Goal: Task Accomplishment & Management: Use online tool/utility

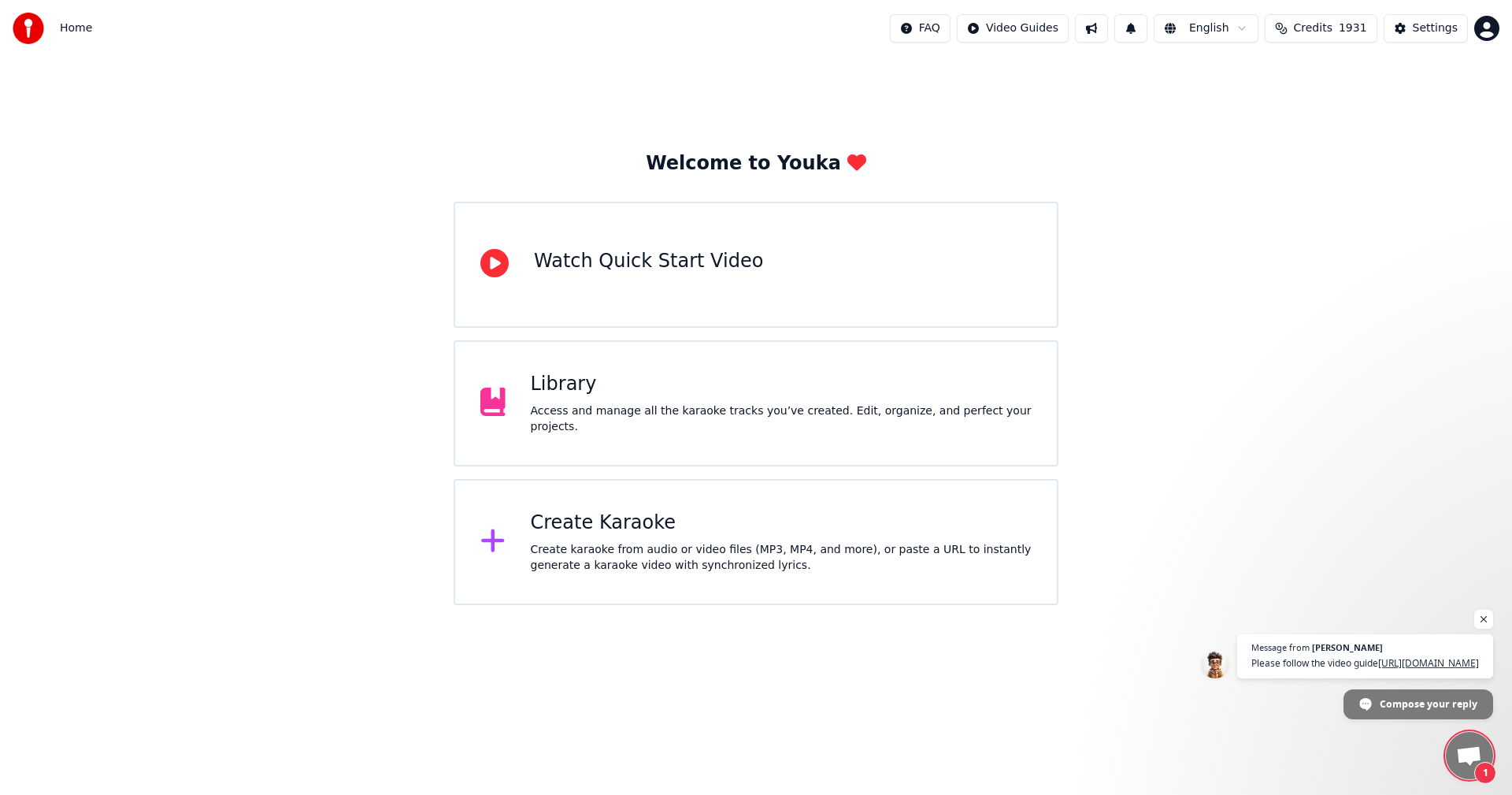
click at [603, 523] on div "Create Karaoke" at bounding box center [781, 523] width 501 height 25
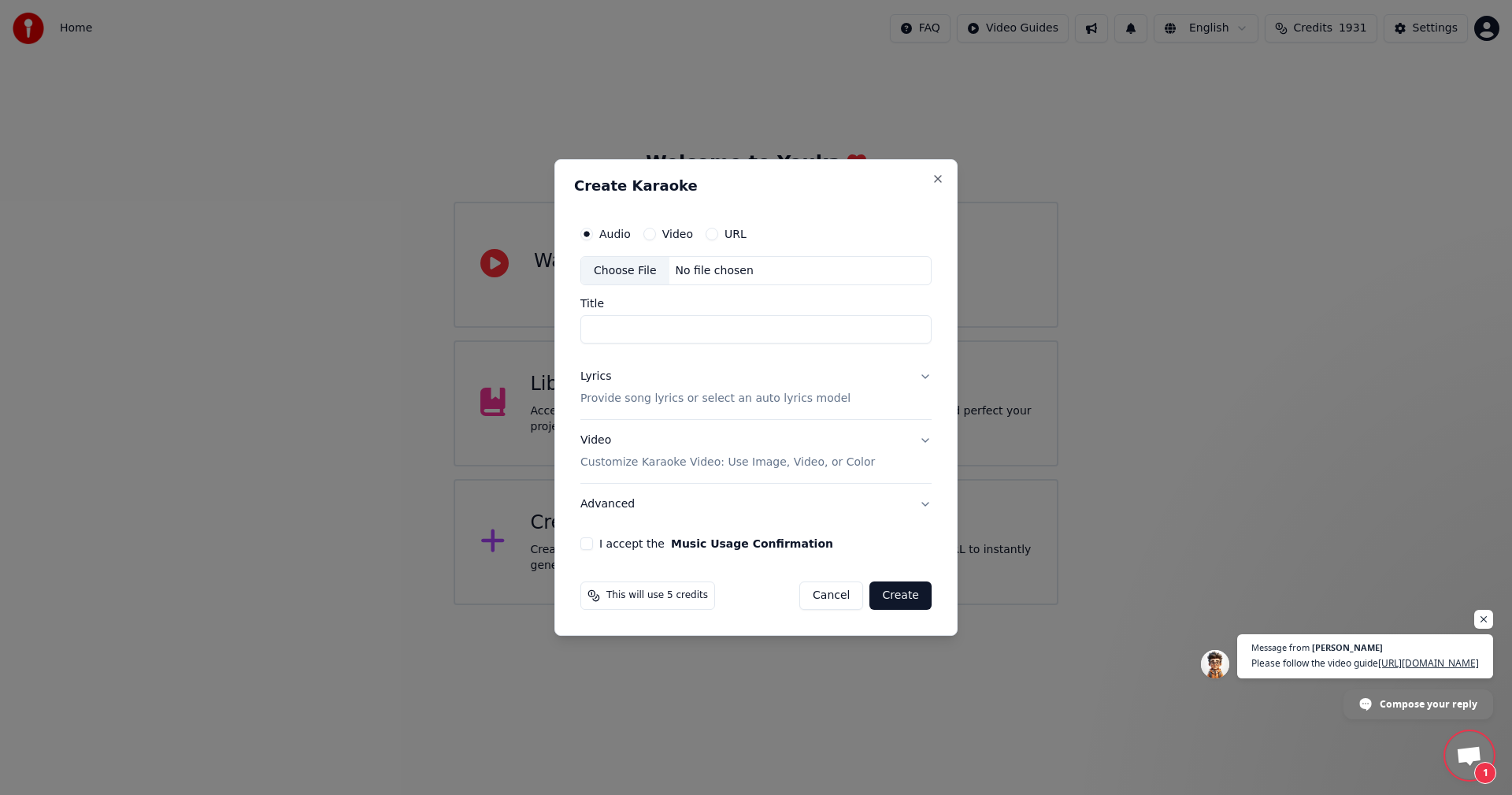
click at [619, 281] on div "Choose File" at bounding box center [625, 271] width 88 height 29
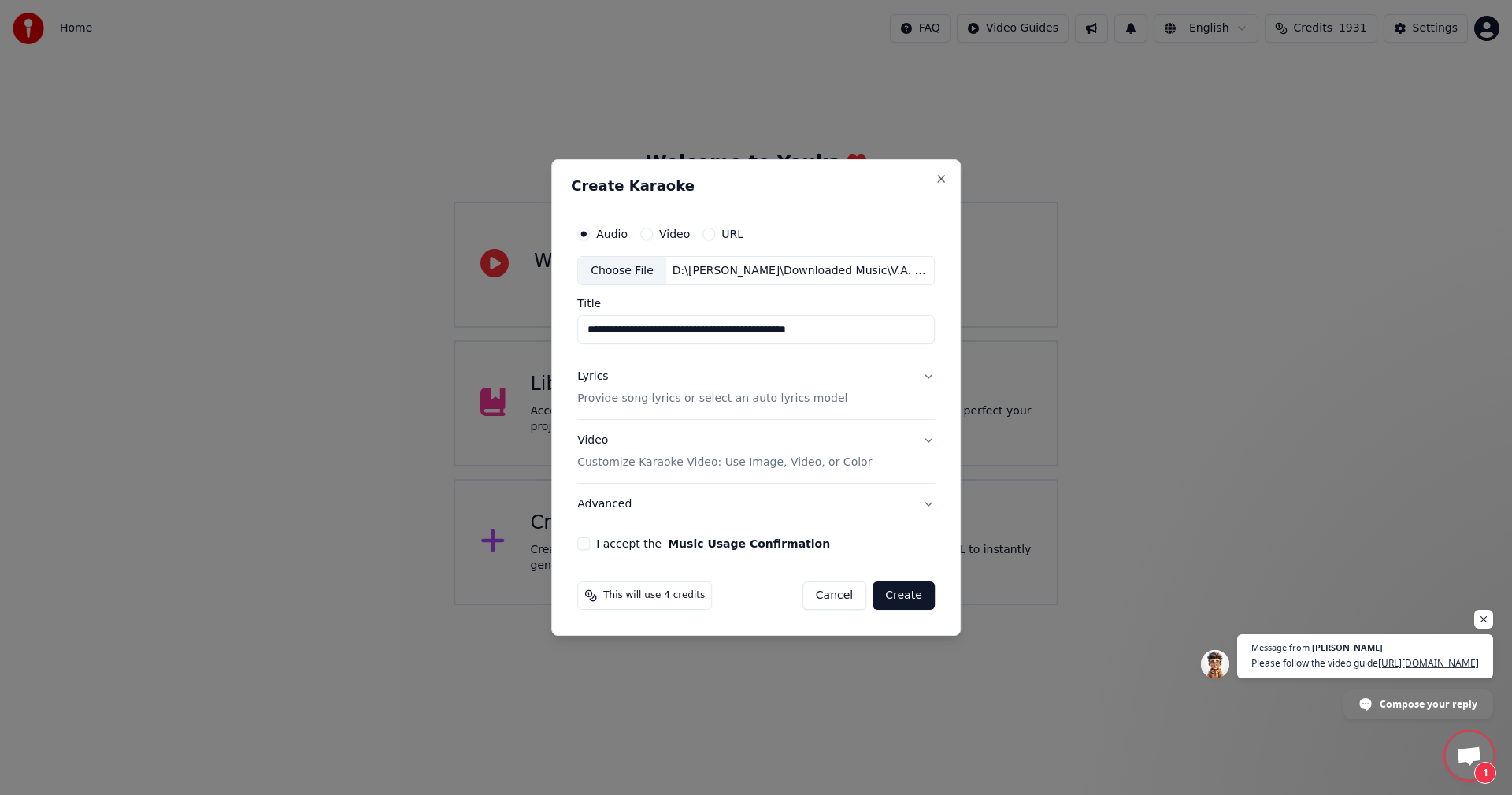
click at [624, 334] on input "**********" at bounding box center [756, 330] width 358 height 29
click at [680, 335] on input "**********" at bounding box center [756, 330] width 358 height 29
drag, startPoint x: 765, startPoint y: 328, endPoint x: 834, endPoint y: 327, distance: 69.0
click at [834, 327] on input "**********" at bounding box center [756, 330] width 358 height 29
drag, startPoint x: 722, startPoint y: 335, endPoint x: 761, endPoint y: 359, distance: 45.8
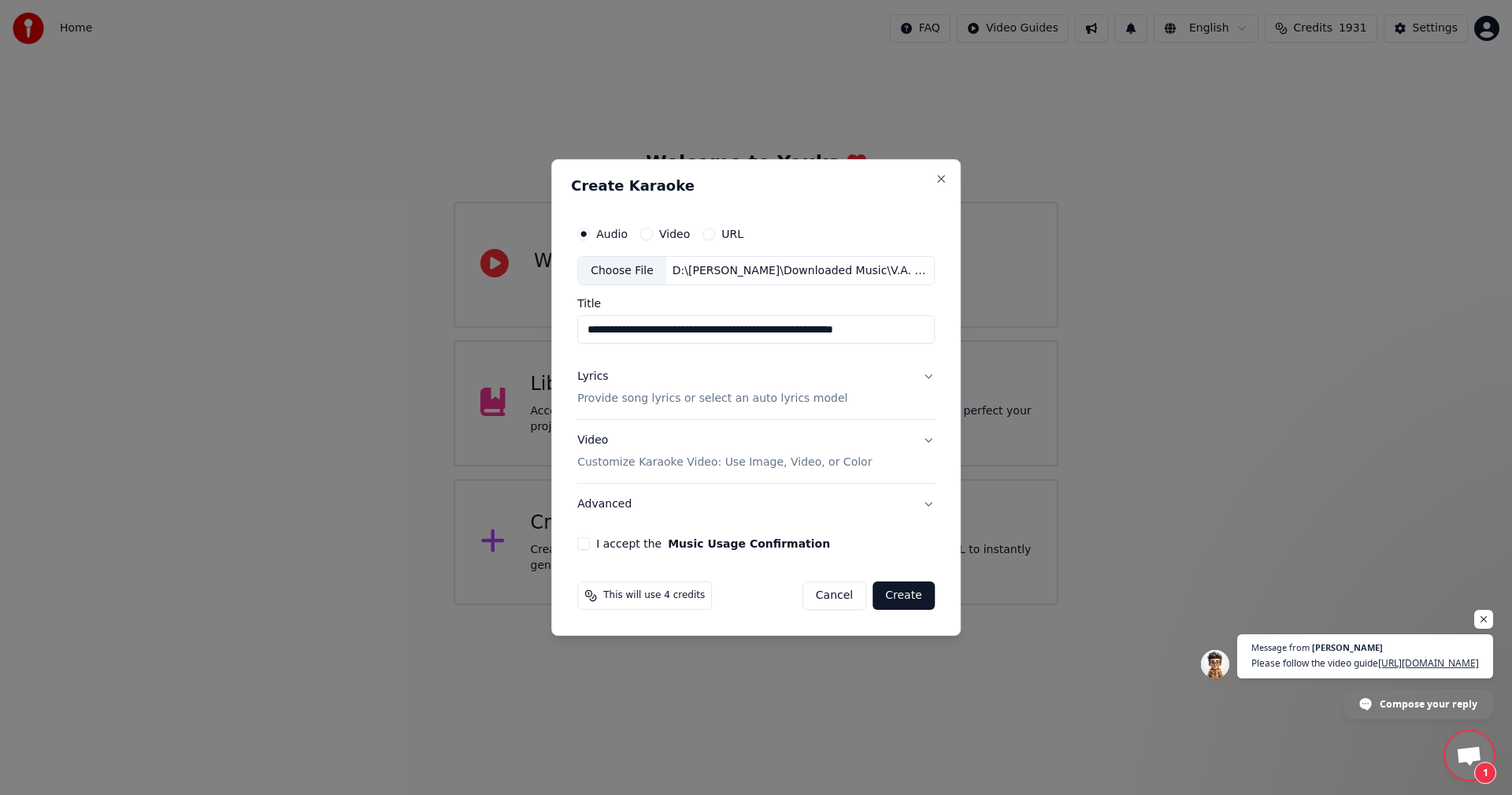
click at [721, 336] on input "**********" at bounding box center [756, 330] width 358 height 29
type input "**********"
click at [600, 448] on div "Video Customize Karaoke Video: Use Image, Video, or Color" at bounding box center [725, 452] width 295 height 38
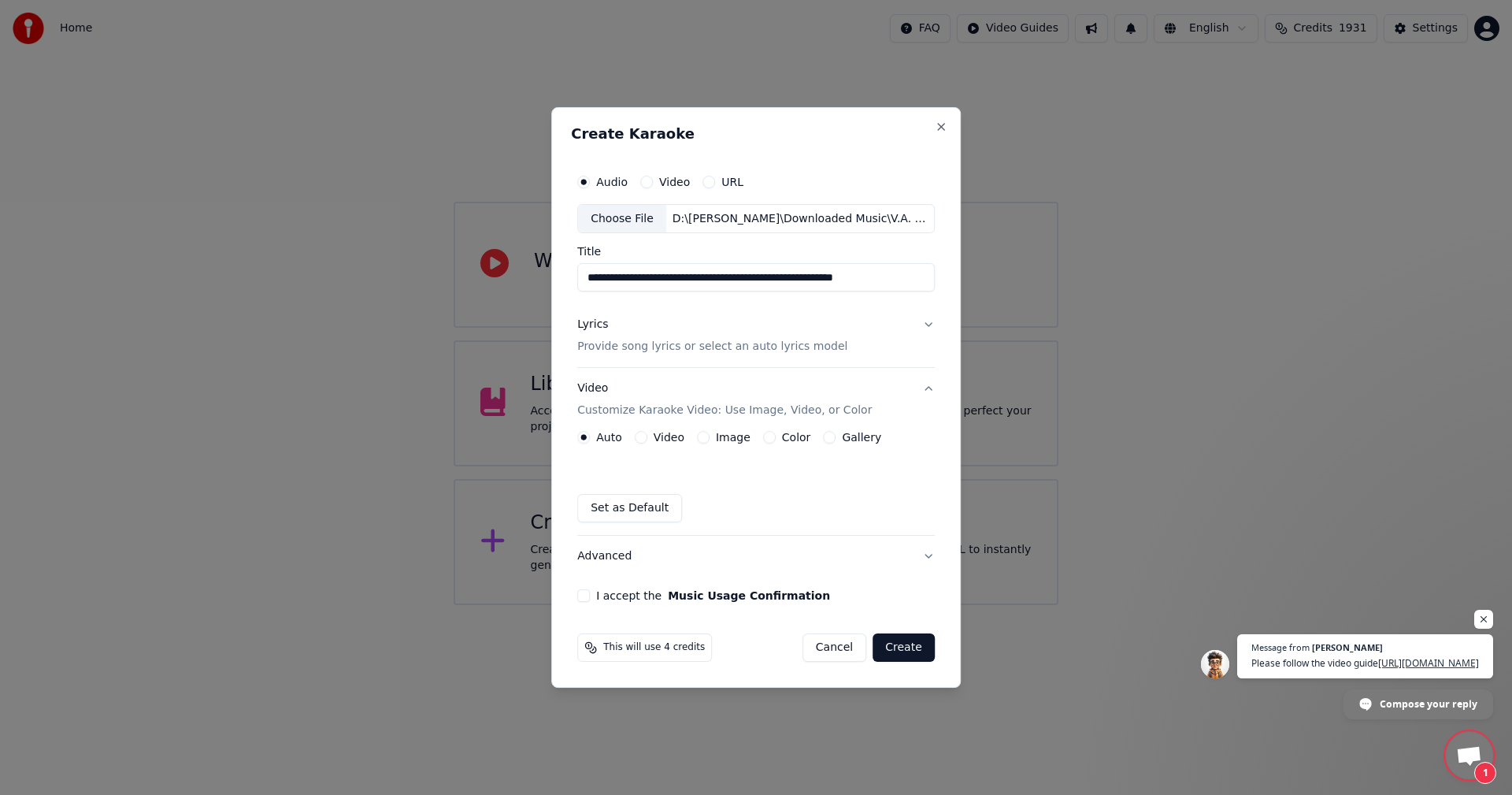
click at [724, 435] on label "Image" at bounding box center [733, 438] width 34 height 11
click at [710, 435] on button "Image" at bounding box center [703, 437] width 12 height 12
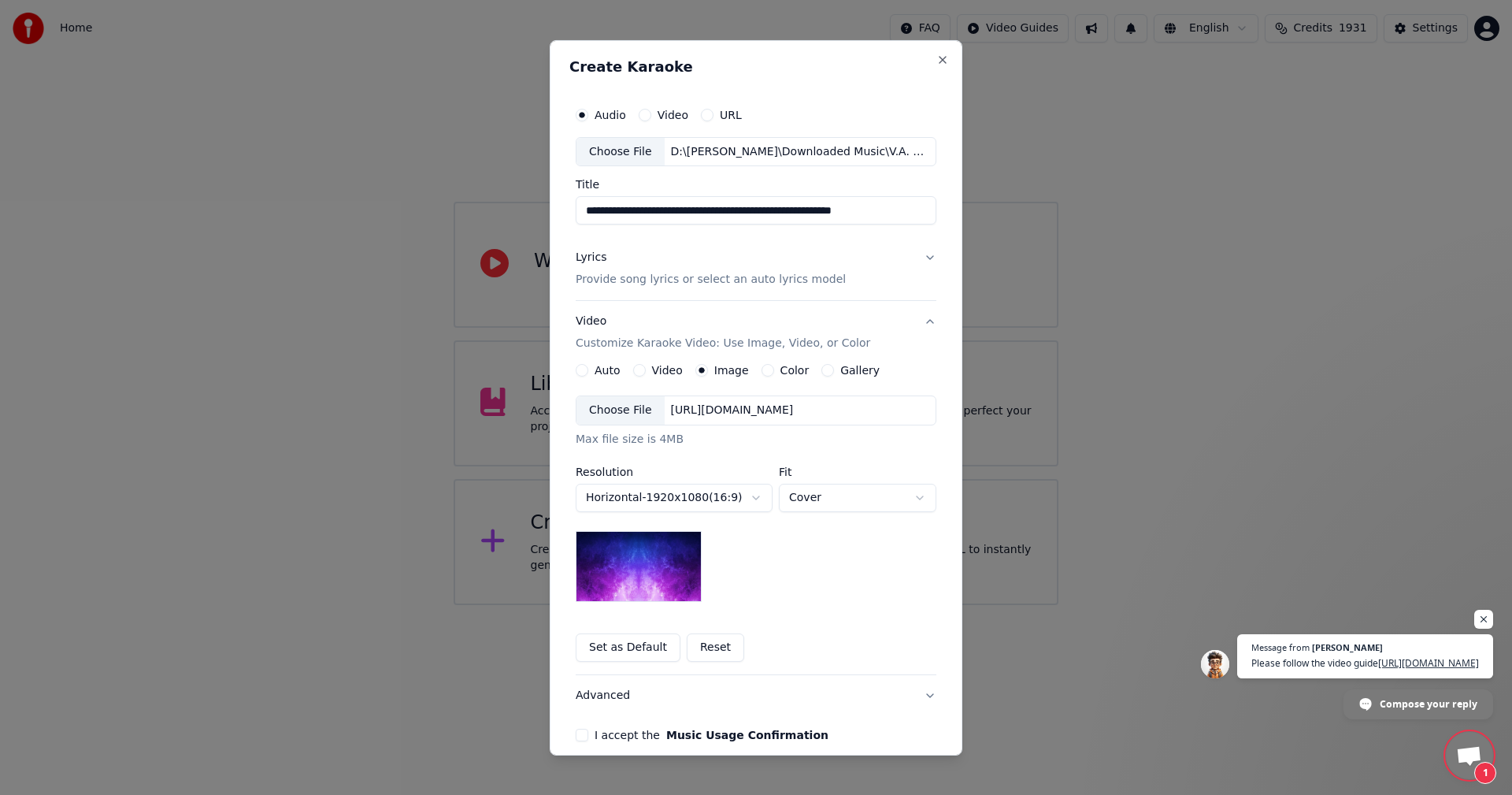
click at [605, 405] on div "Choose File" at bounding box center [620, 410] width 88 height 29
click at [612, 405] on div "Choose File" at bounding box center [620, 410] width 88 height 29
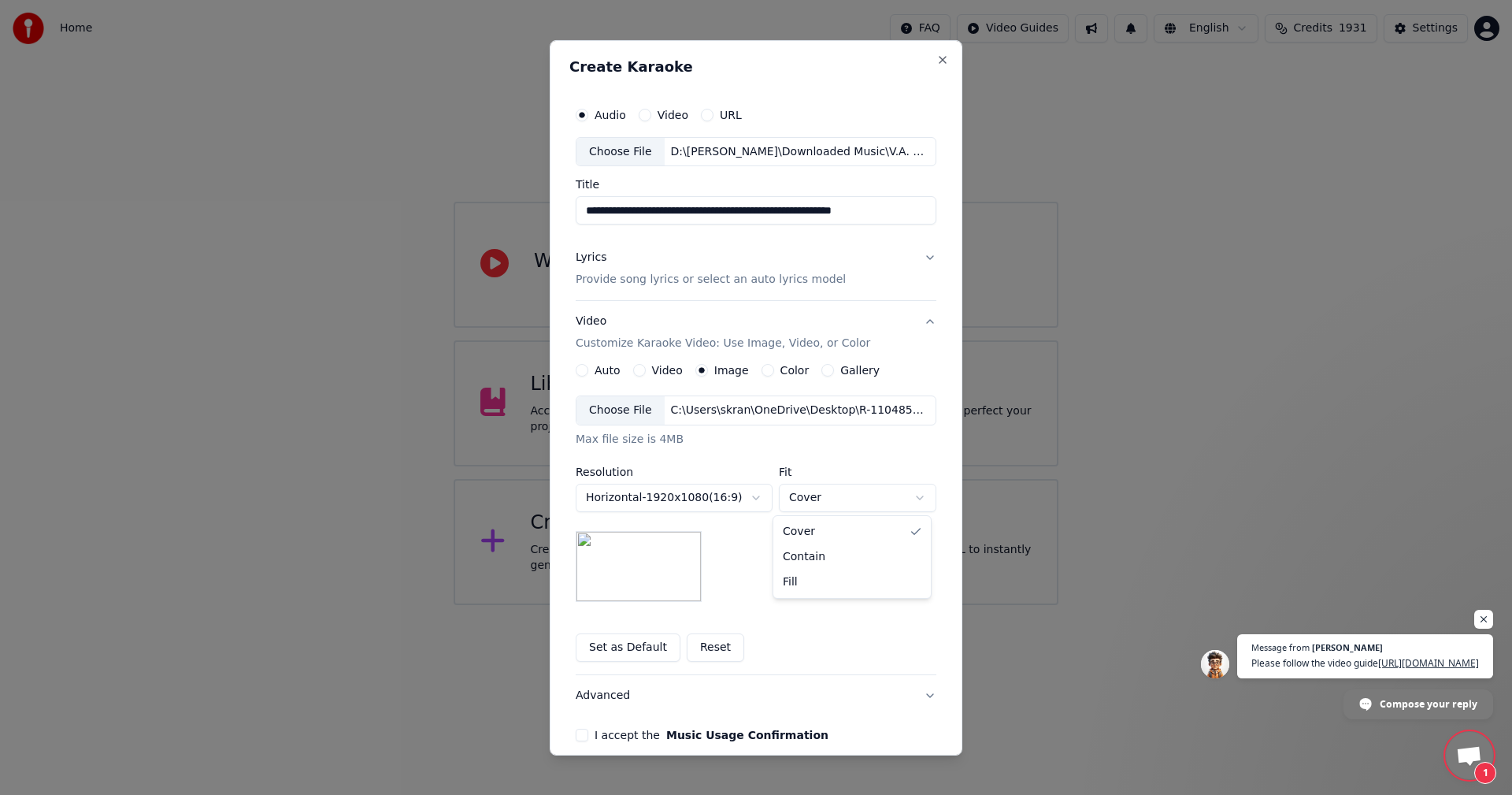
click at [838, 489] on body "**********" at bounding box center [756, 303] width 1512 height 606
select select "*******"
click at [579, 737] on button "I accept the Music Usage Confirmation" at bounding box center [581, 735] width 12 height 12
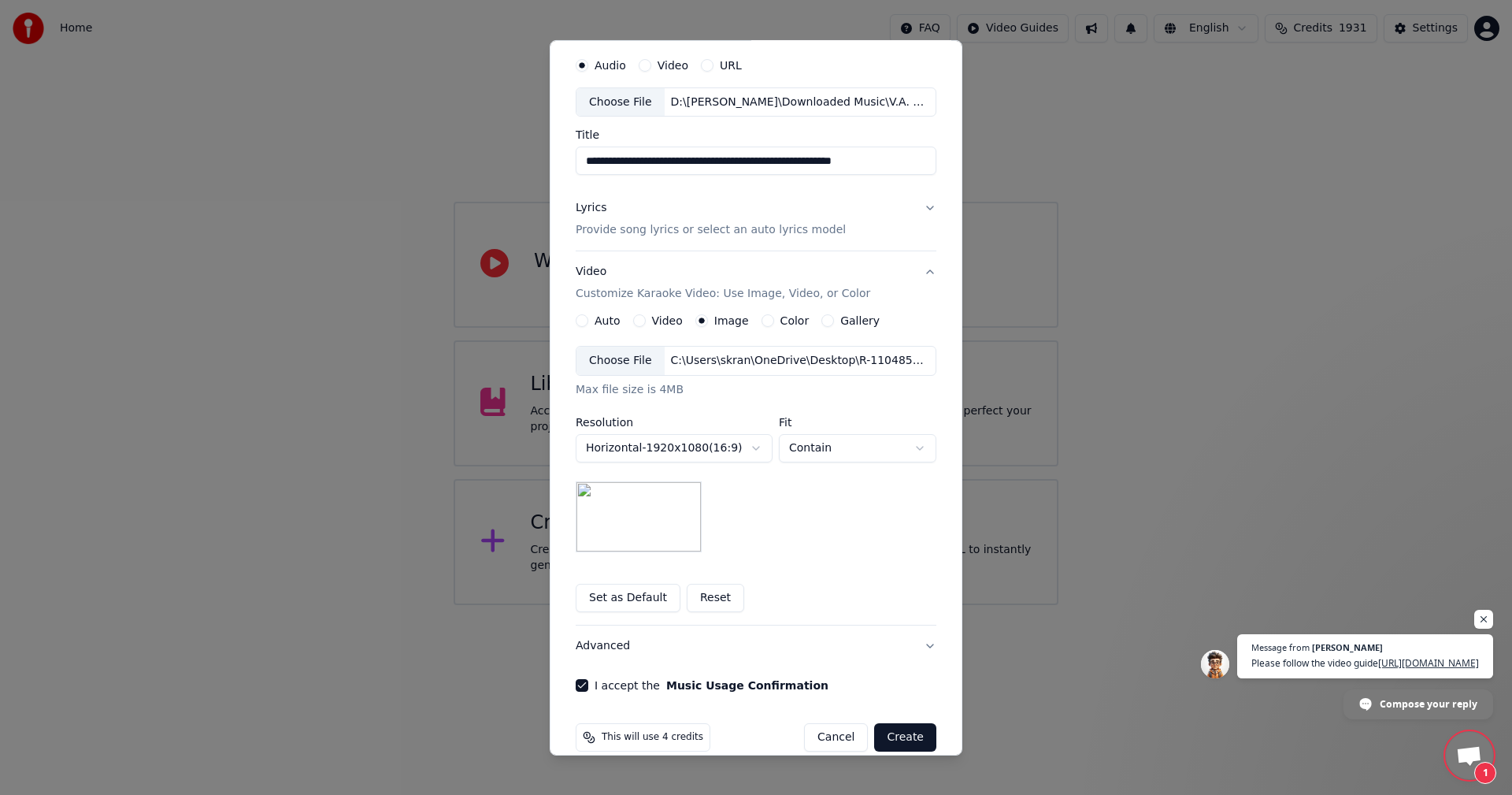
scroll to position [71, 0]
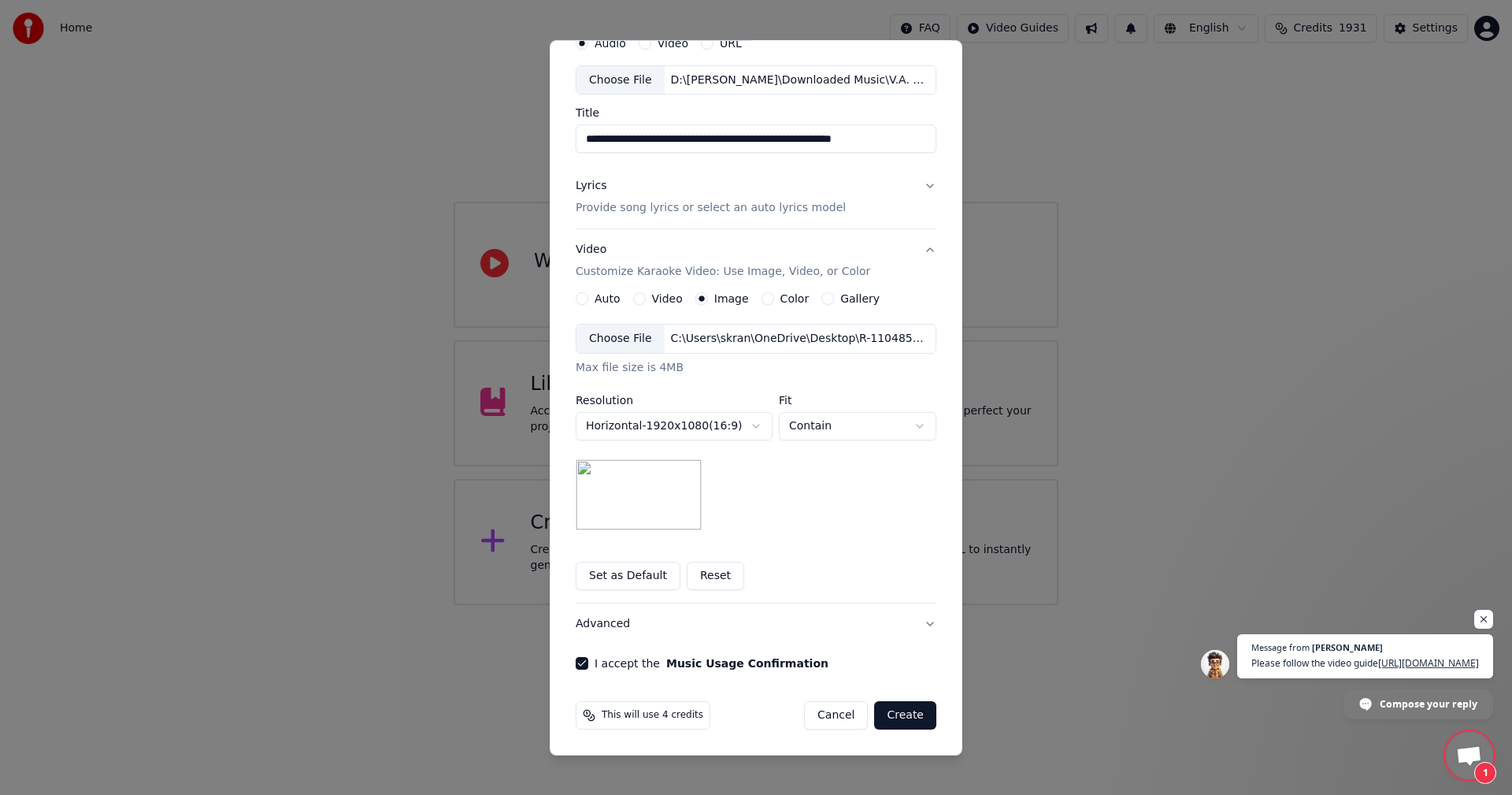
click at [898, 711] on button "Create" at bounding box center [905, 716] width 62 height 29
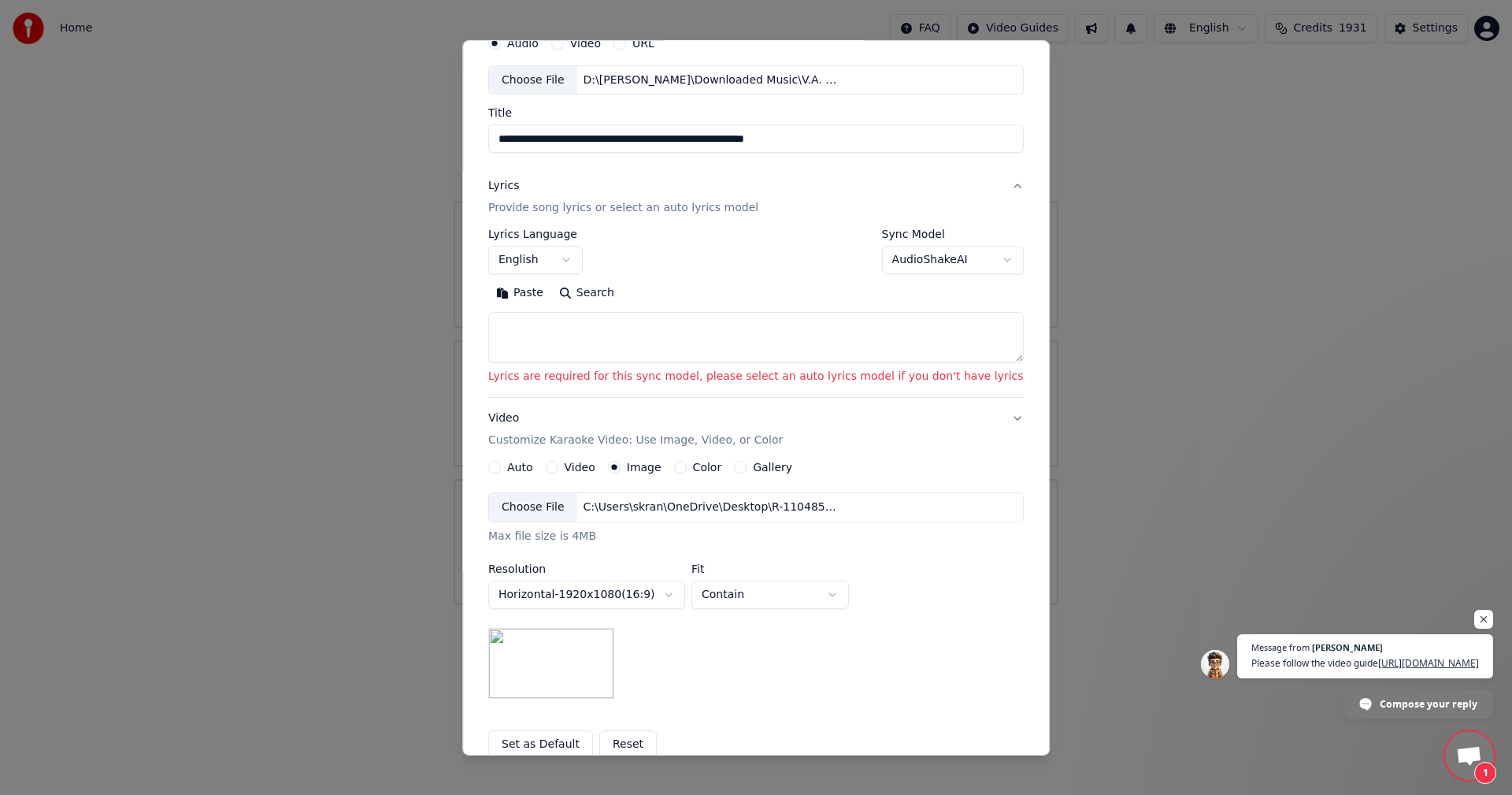
scroll to position [0, 0]
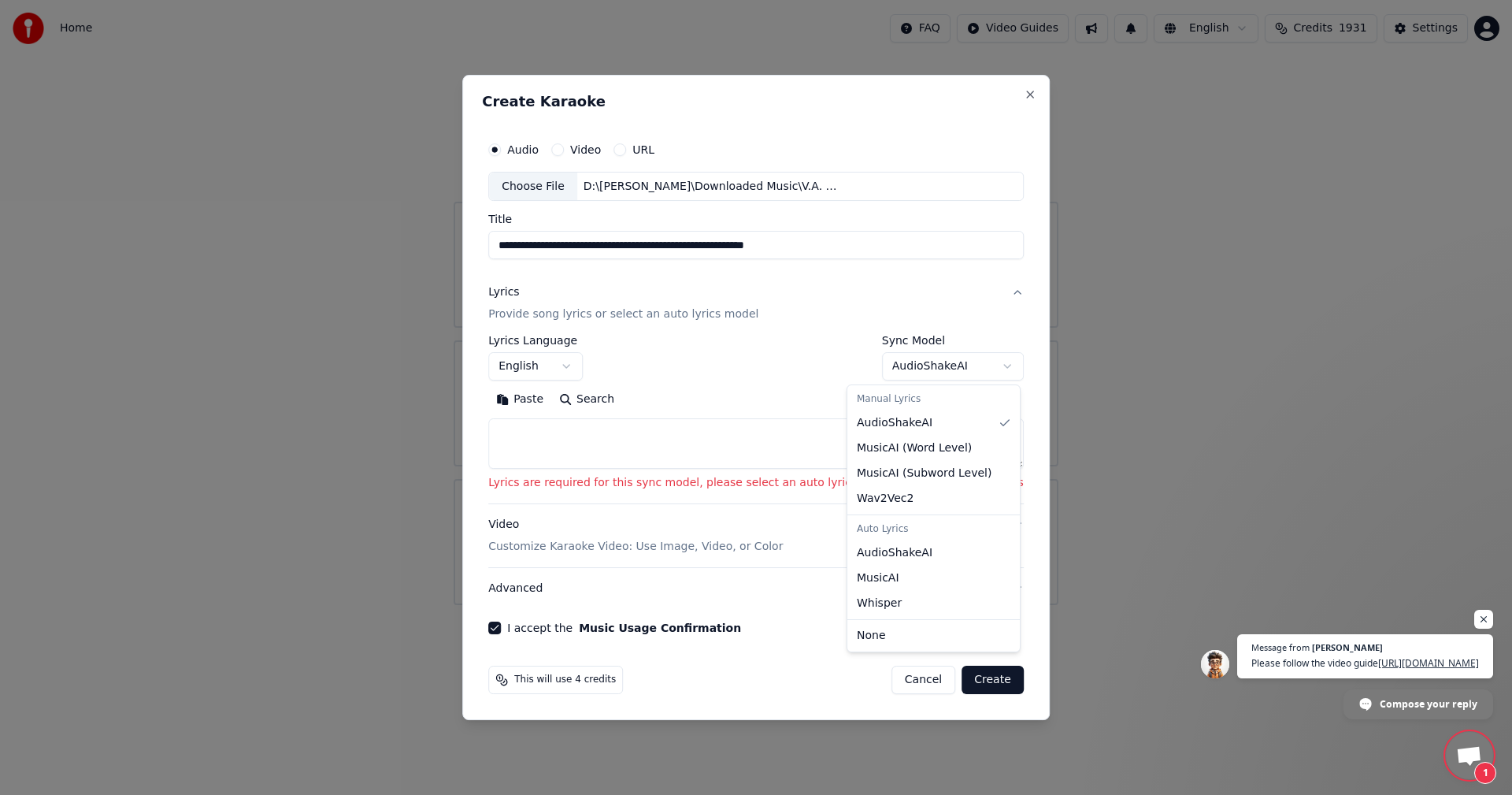
click at [891, 372] on body "**********" at bounding box center [756, 303] width 1512 height 606
select select "**********"
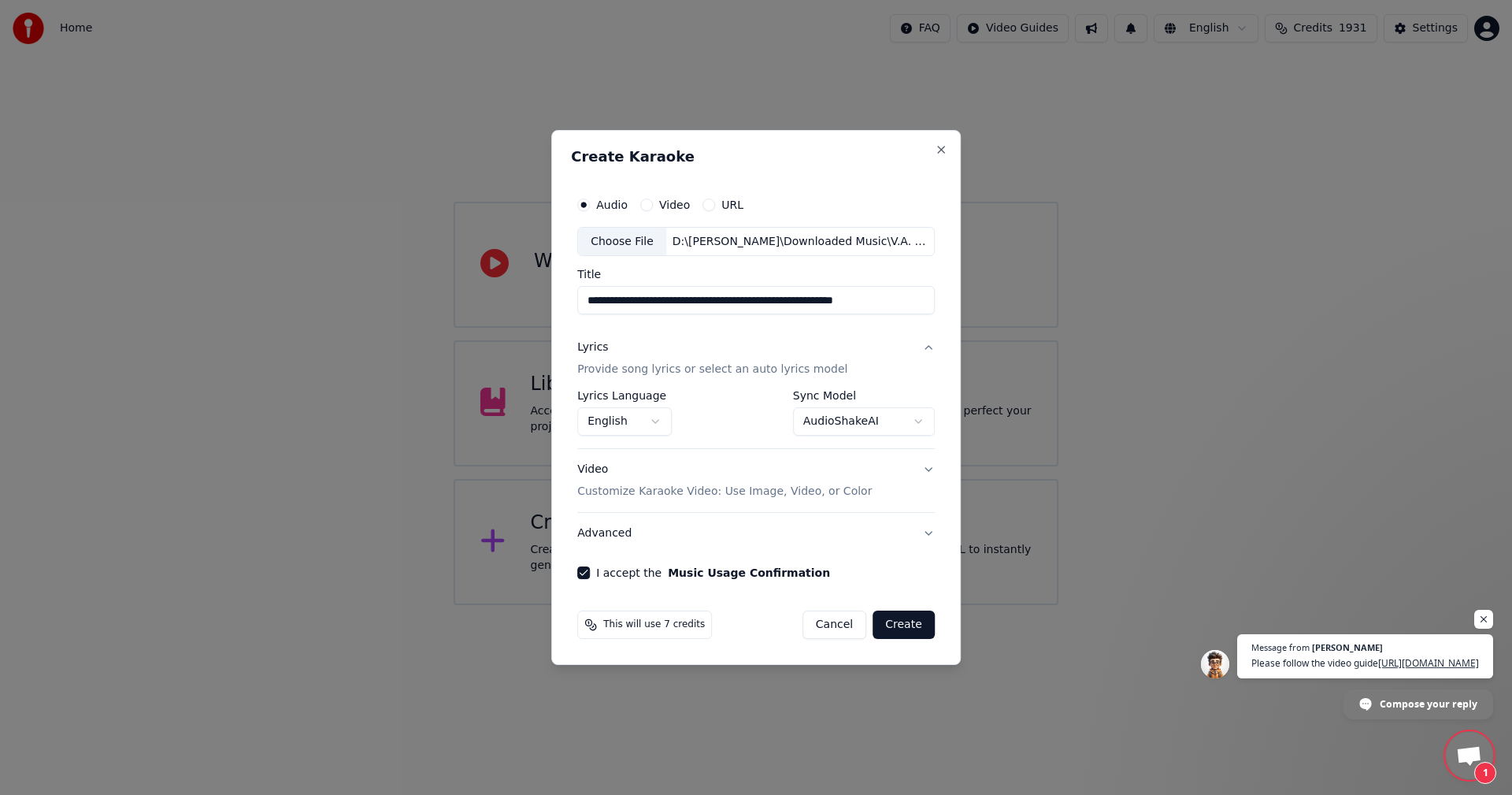
click at [909, 628] on button "Create" at bounding box center [903, 625] width 62 height 29
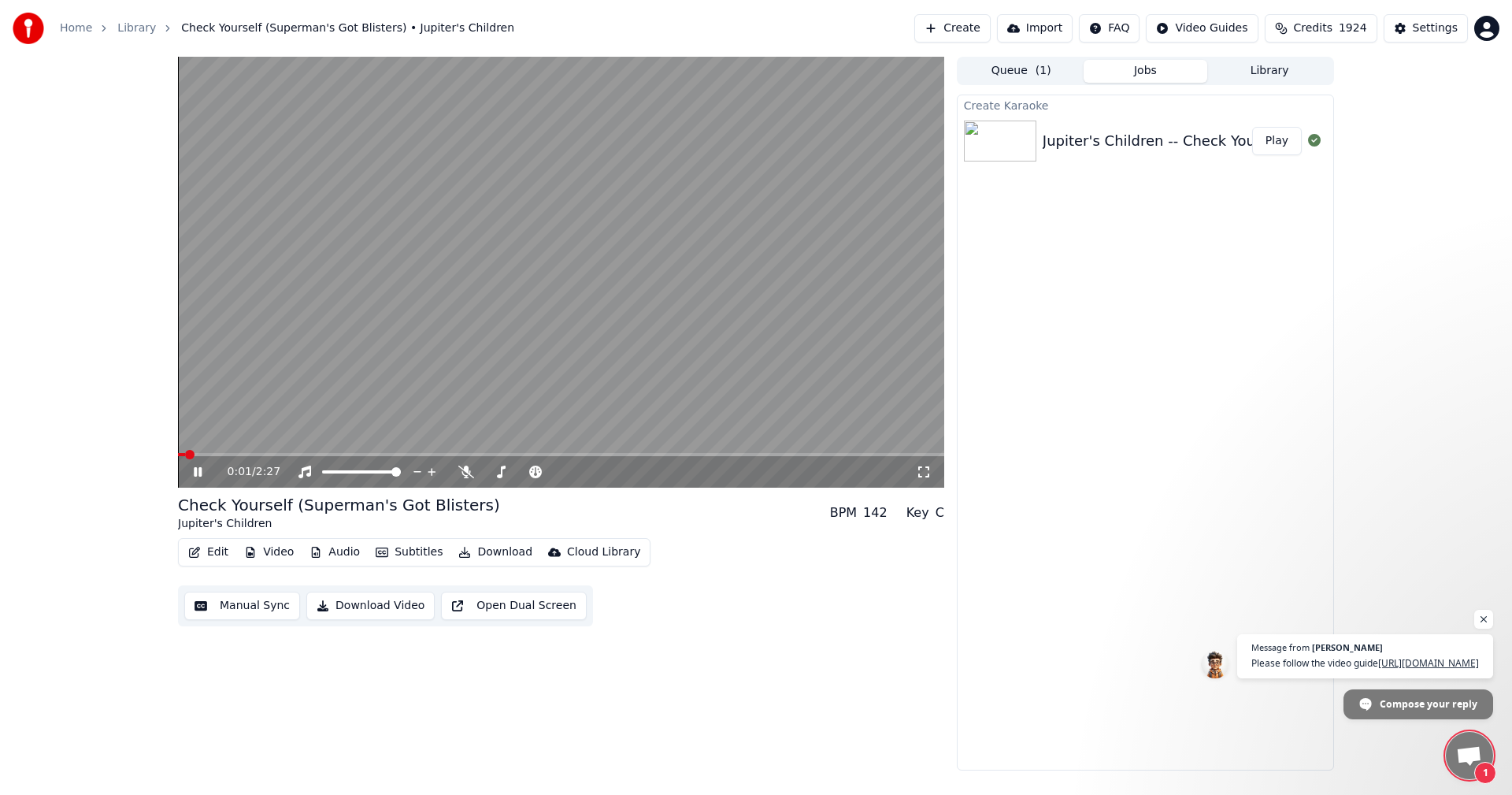
click at [202, 467] on icon at bounding box center [208, 471] width 37 height 12
click at [178, 455] on span at bounding box center [183, 455] width 10 height 10
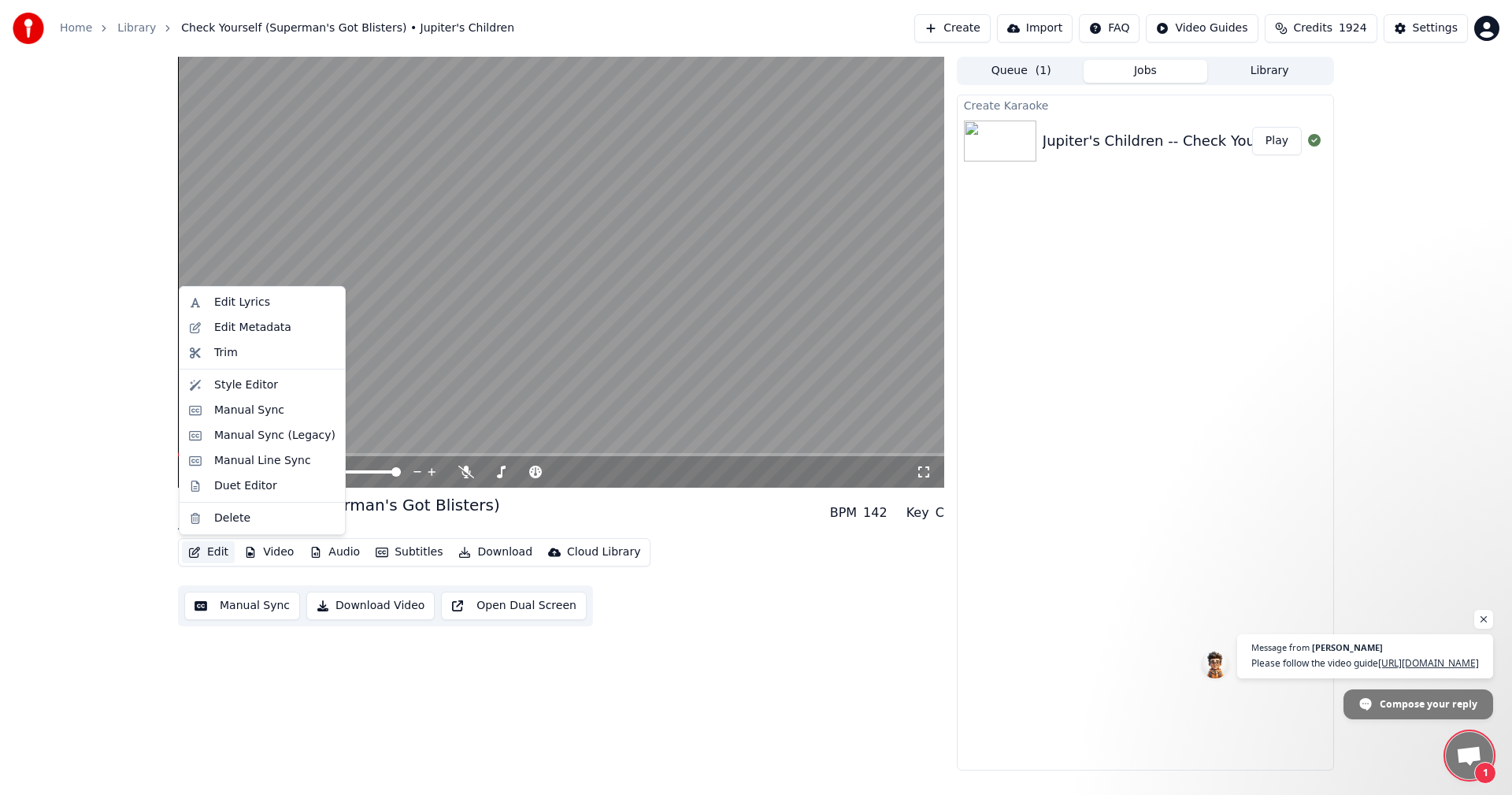
click at [208, 555] on button "Edit" at bounding box center [207, 552] width 52 height 22
click at [218, 306] on div "Edit Lyrics" at bounding box center [242, 303] width 56 height 16
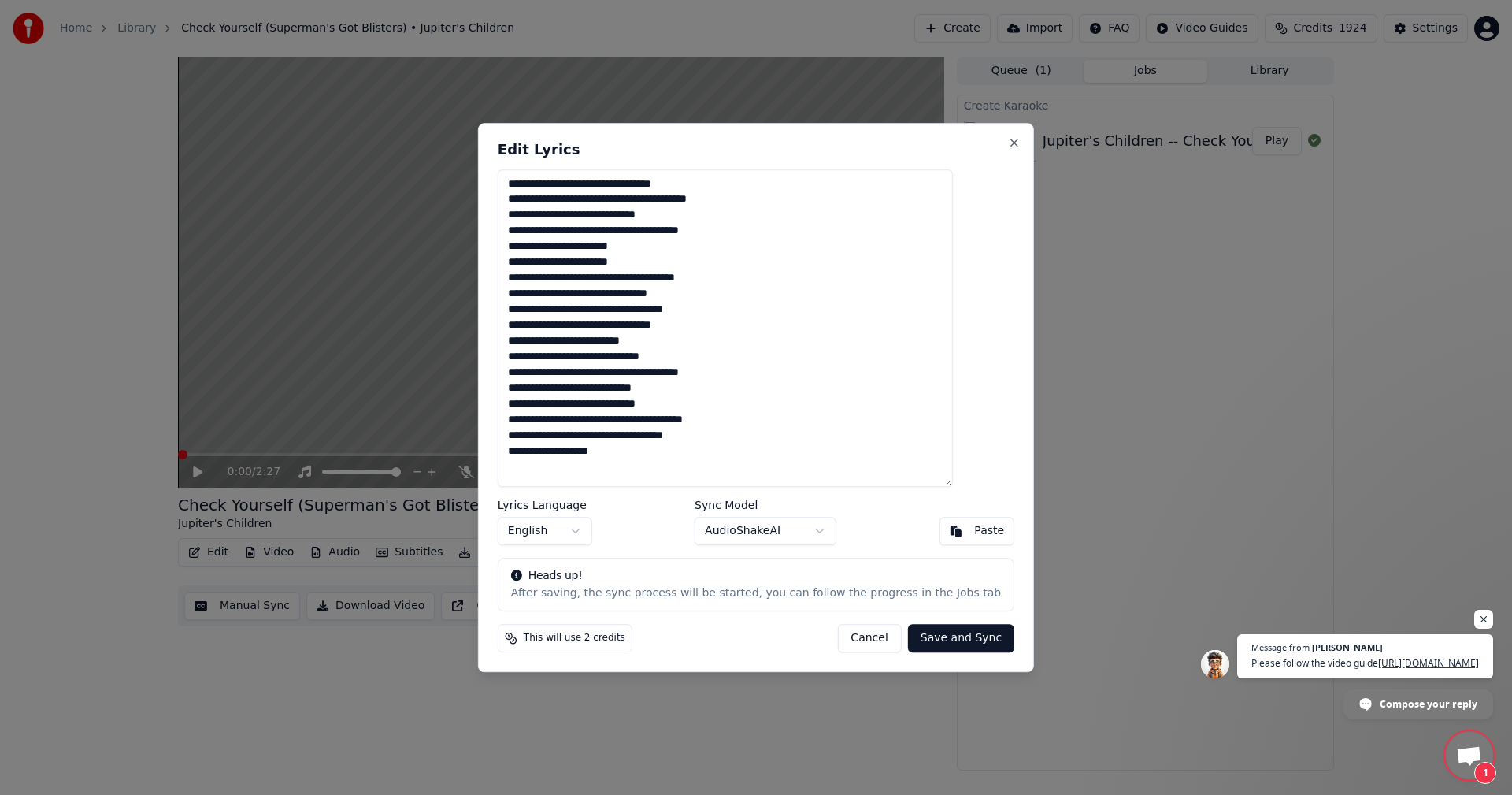
click at [619, 184] on textarea "**********" at bounding box center [725, 328] width 455 height 318
drag, startPoint x: 700, startPoint y: 185, endPoint x: 743, endPoint y: 214, distance: 51.9
click at [700, 186] on textarea "**********" at bounding box center [725, 328] width 455 height 318
drag, startPoint x: 729, startPoint y: 233, endPoint x: 826, endPoint y: 255, distance: 99.5
click at [729, 234] on textarea "**********" at bounding box center [725, 328] width 455 height 318
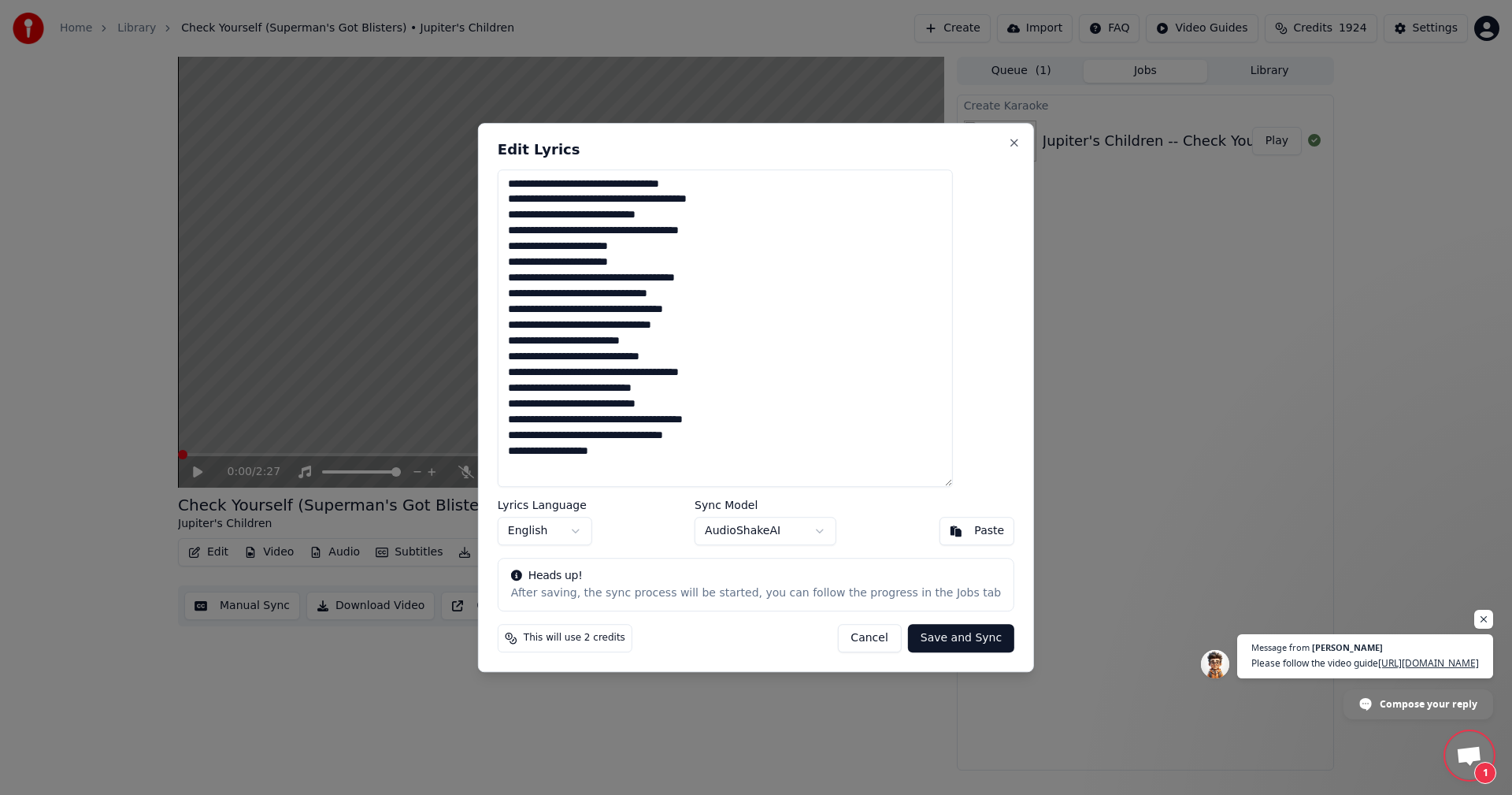
drag, startPoint x: 606, startPoint y: 251, endPoint x: 656, endPoint y: 251, distance: 50.0
click at [656, 251] on textarea "**********" at bounding box center [725, 328] width 455 height 318
click at [658, 246] on textarea "**********" at bounding box center [725, 328] width 455 height 318
click at [701, 290] on textarea "**********" at bounding box center [725, 328] width 455 height 318
drag, startPoint x: 556, startPoint y: 327, endPoint x: 577, endPoint y: 328, distance: 21.0
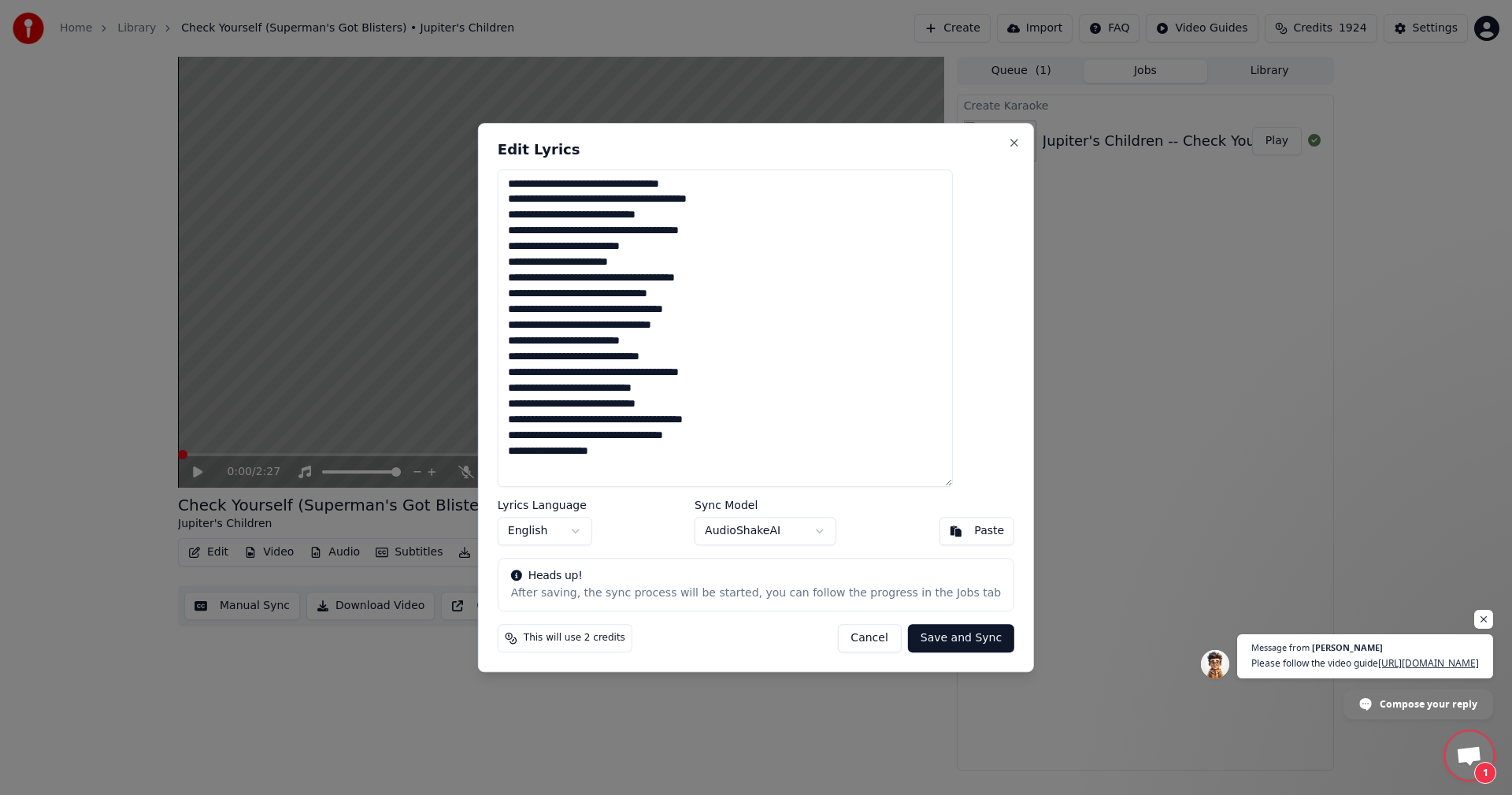
click at [577, 328] on textarea "**********" at bounding box center [725, 328] width 455 height 318
drag, startPoint x: 574, startPoint y: 362, endPoint x: 528, endPoint y: 347, distance: 48.4
click at [514, 360] on div "**********" at bounding box center [756, 398] width 556 height 550
drag, startPoint x: 642, startPoint y: 356, endPoint x: 693, endPoint y: 356, distance: 51.0
click at [693, 356] on textarea "**********" at bounding box center [725, 328] width 455 height 318
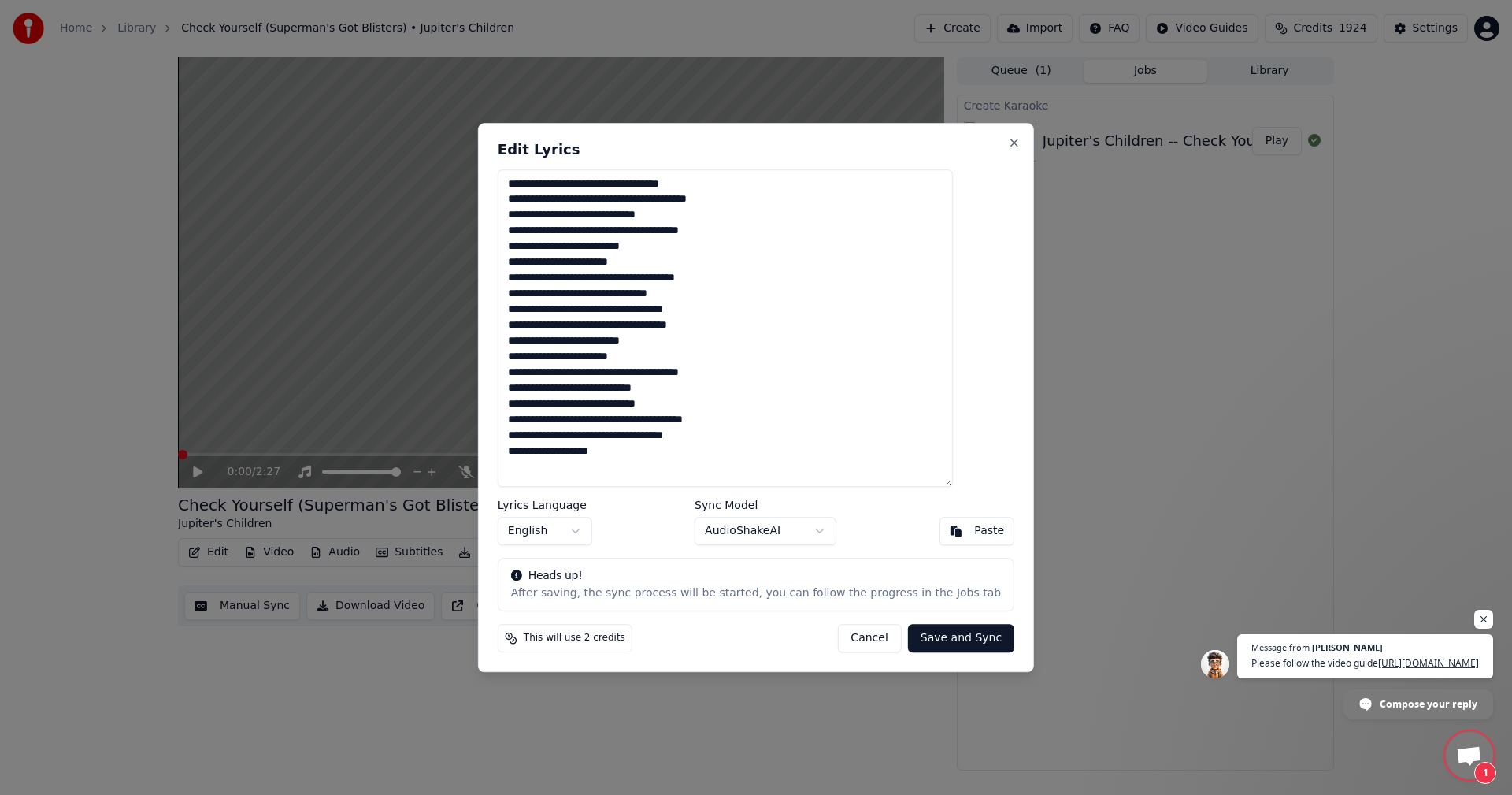
click at [828, 387] on textarea "**********" at bounding box center [725, 328] width 455 height 318
click at [789, 368] on textarea "**********" at bounding box center [725, 328] width 455 height 318
click at [741, 423] on textarea "**********" at bounding box center [725, 328] width 455 height 318
type textarea "**********"
click at [914, 646] on button "Save and Sync" at bounding box center [961, 639] width 107 height 29
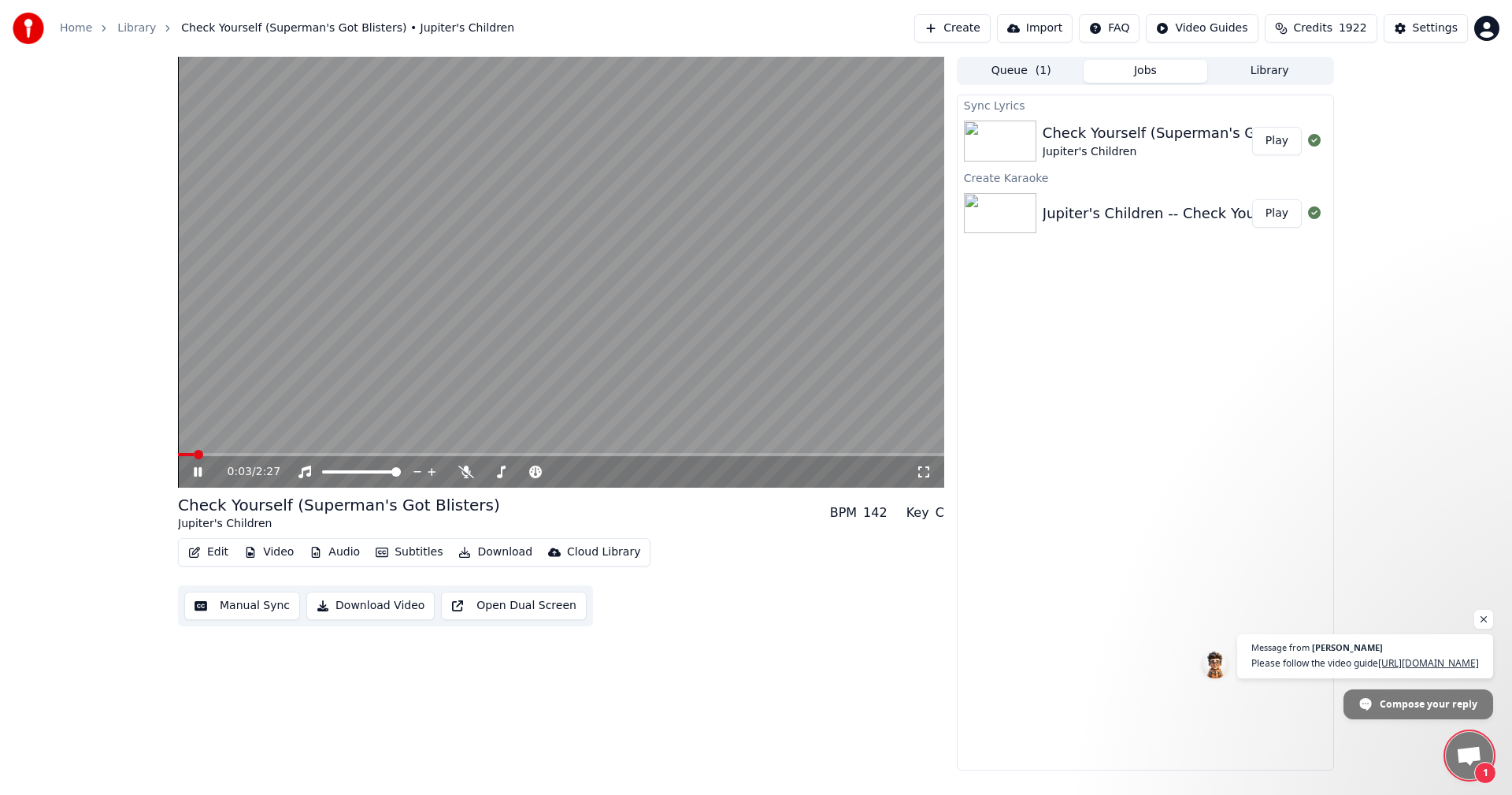
click at [926, 470] on icon at bounding box center [924, 471] width 16 height 12
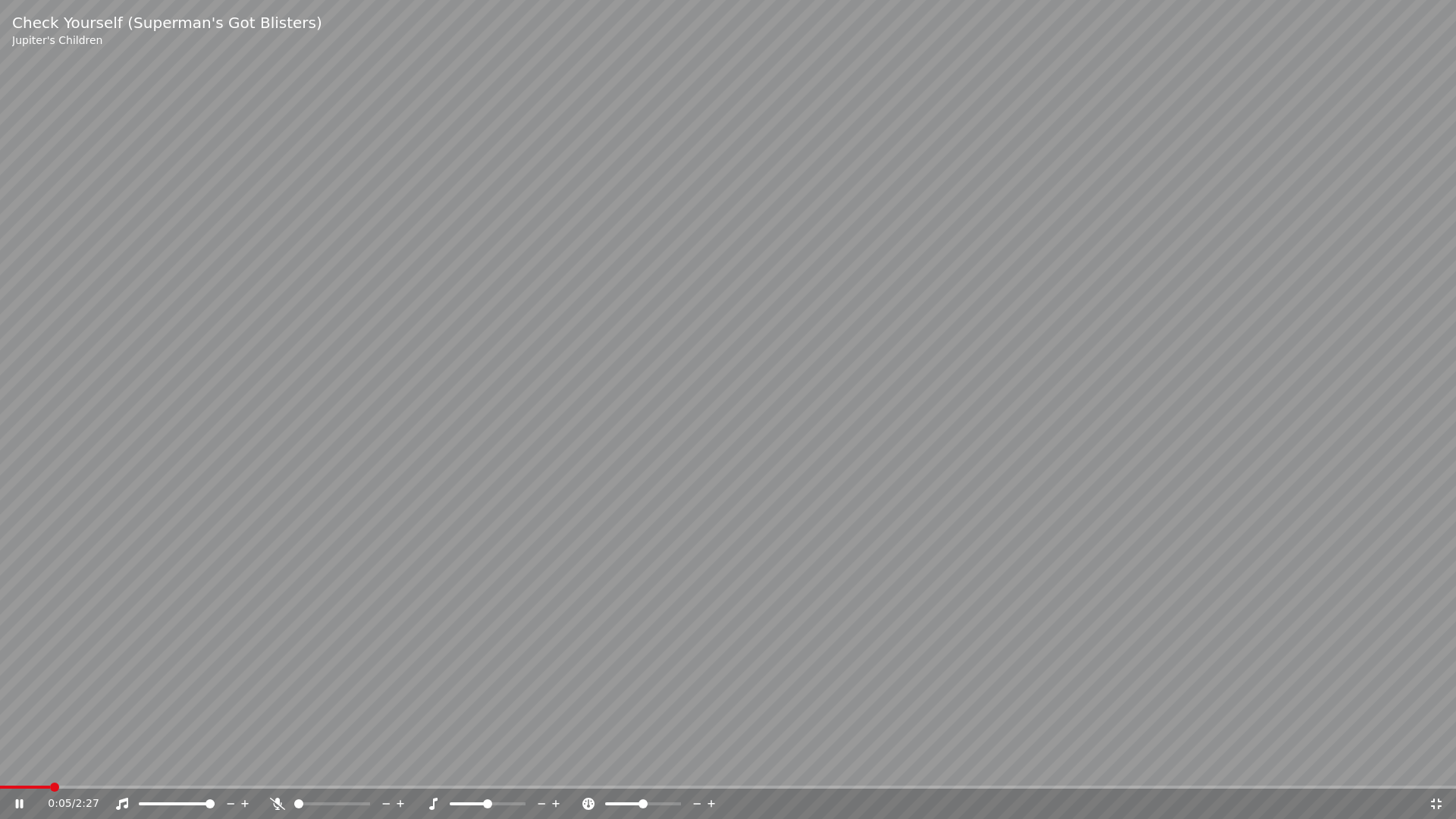
click at [17, 764] on div "0:05 / 2:27" at bounding box center [728, 803] width 1456 height 30
click at [16, 764] on icon at bounding box center [19, 803] width 7 height 9
click at [0, 764] on span at bounding box center [5, 787] width 9 height 9
click at [21, 764] on icon at bounding box center [20, 804] width 9 height 11
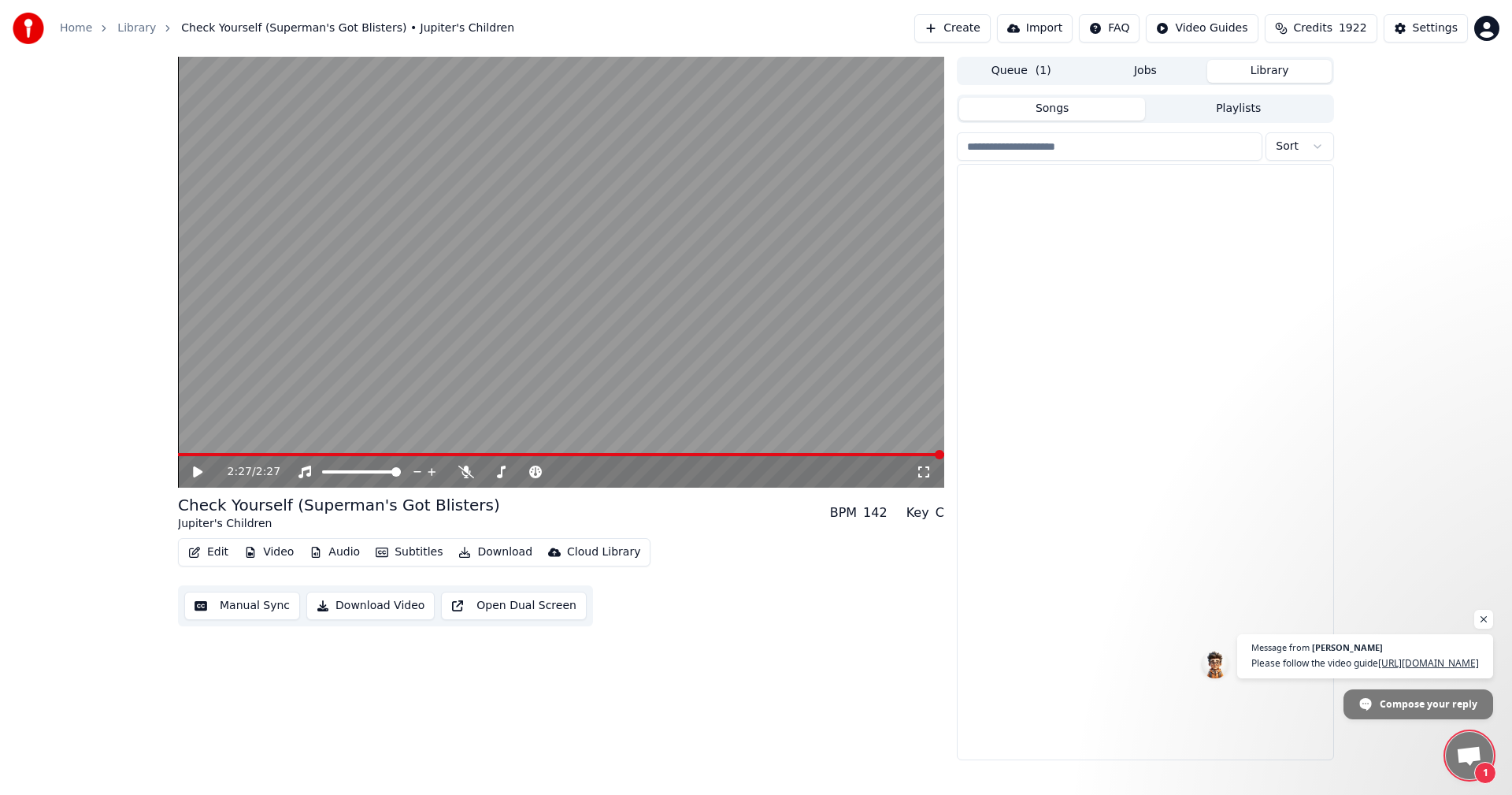
click at [1266, 71] on button "Library" at bounding box center [1269, 71] width 125 height 23
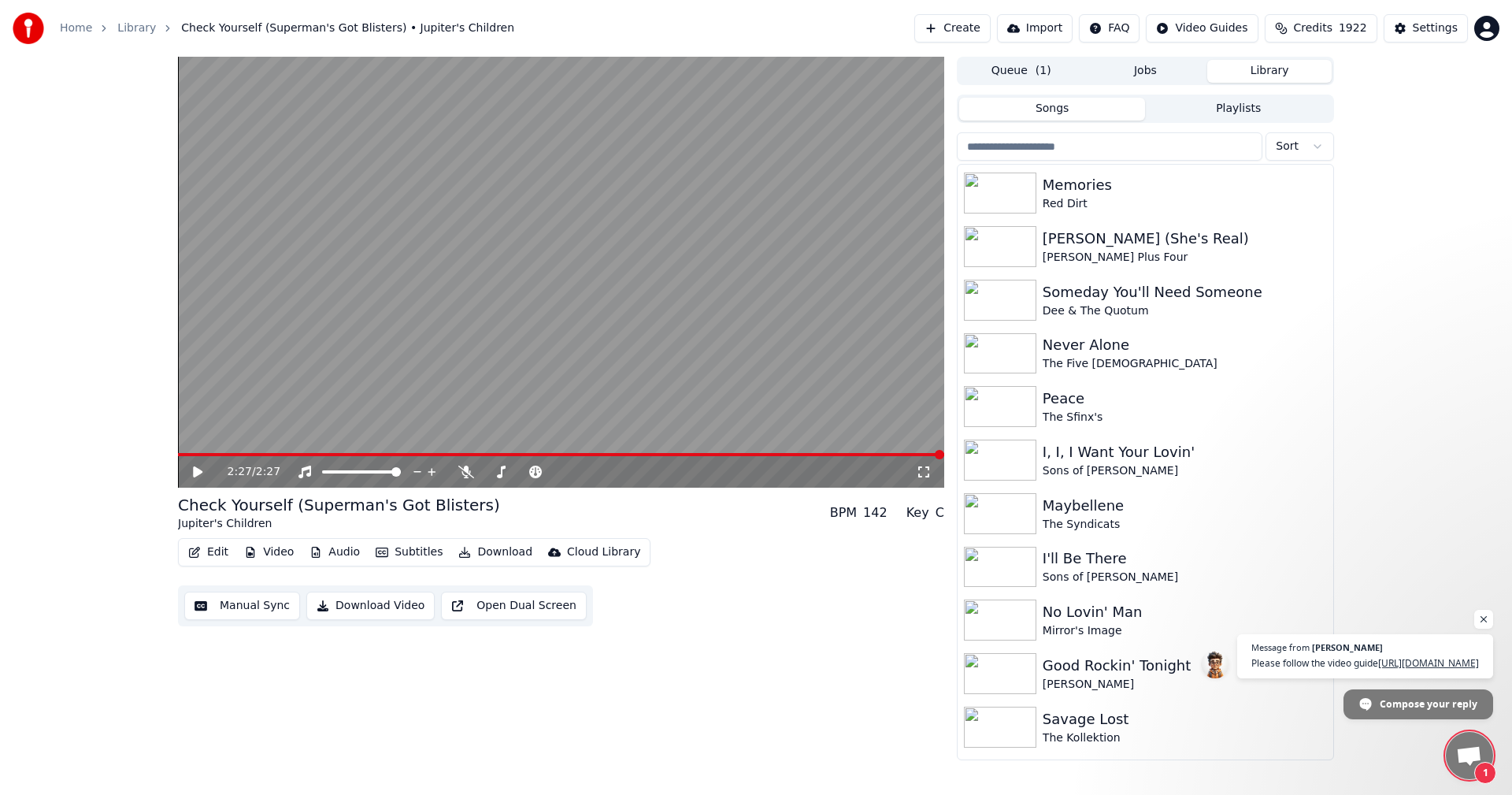
scroll to position [6444, 0]
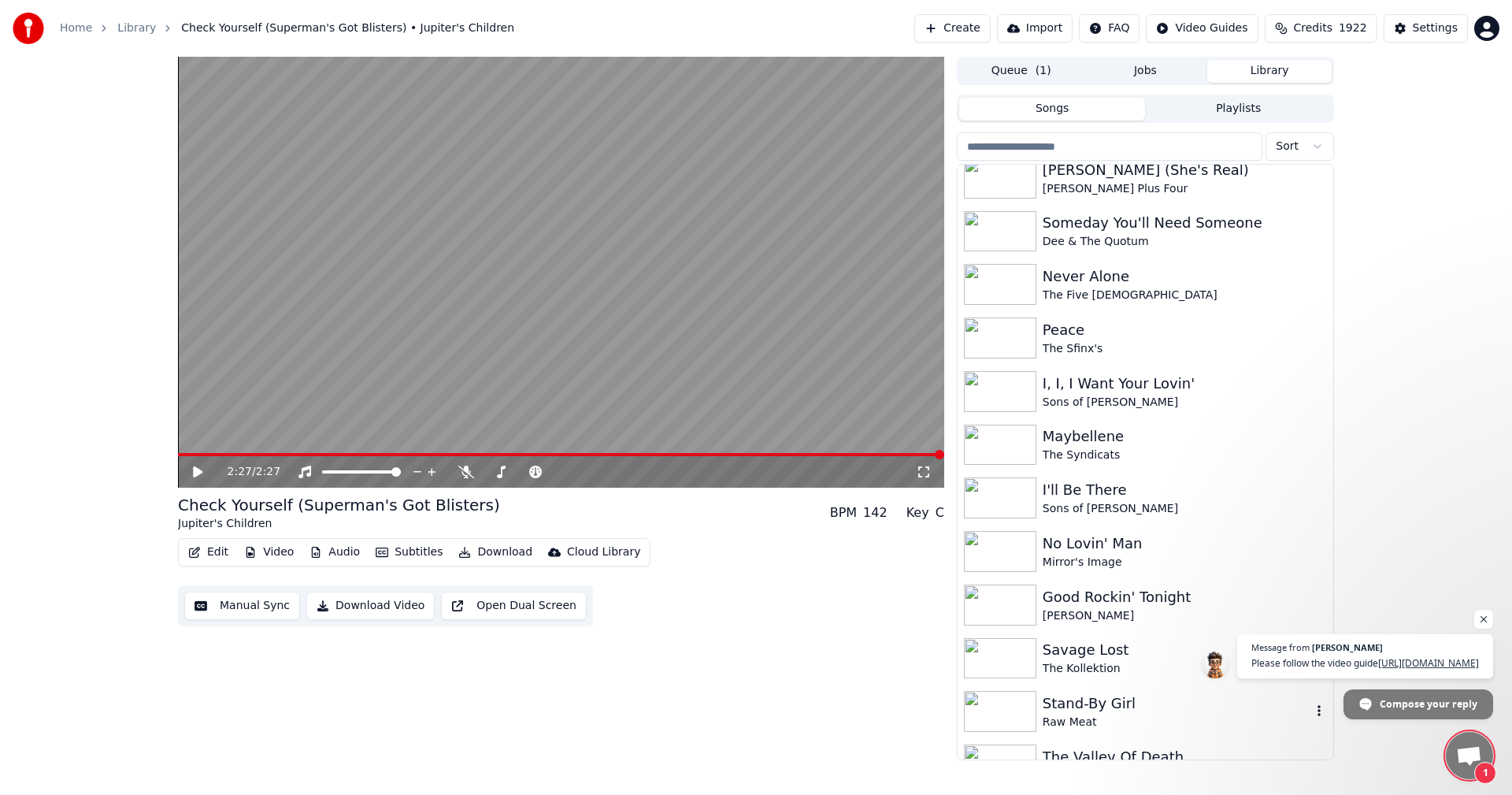
click at [1118, 704] on div "Stand-By Girl" at bounding box center [1177, 704] width 268 height 22
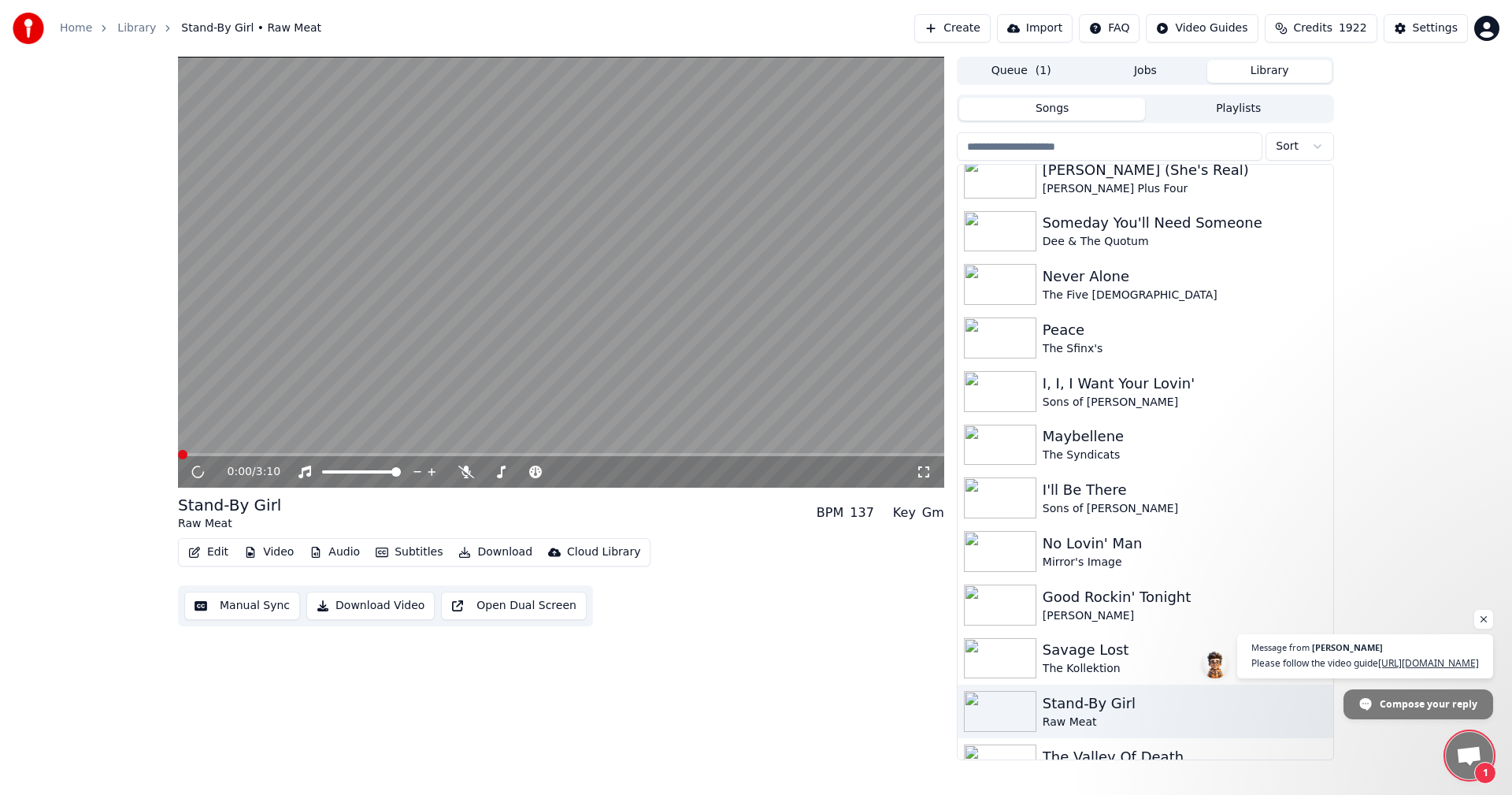
click at [918, 468] on icon at bounding box center [924, 472] width 11 height 11
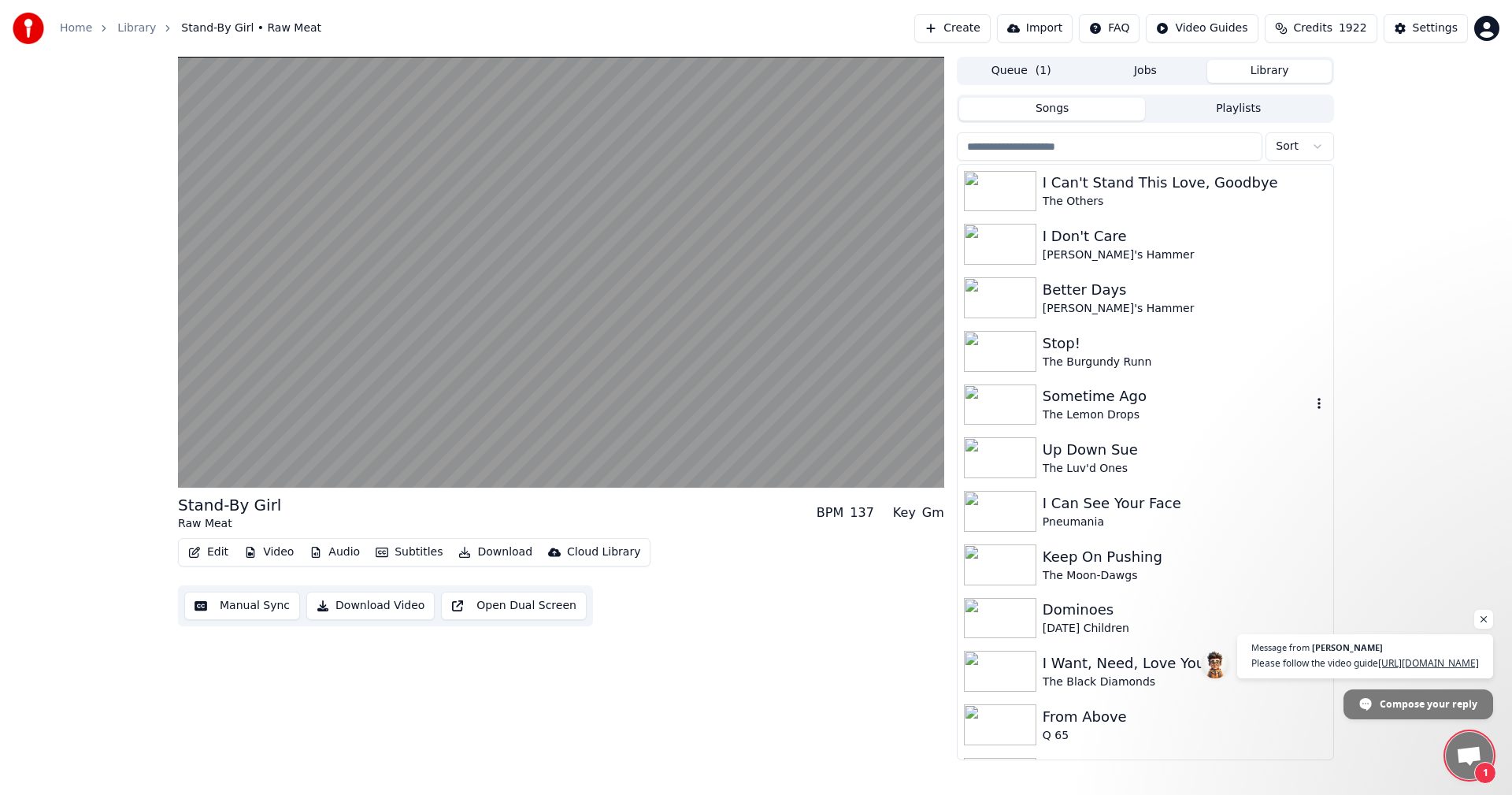
scroll to position [3213, 0]
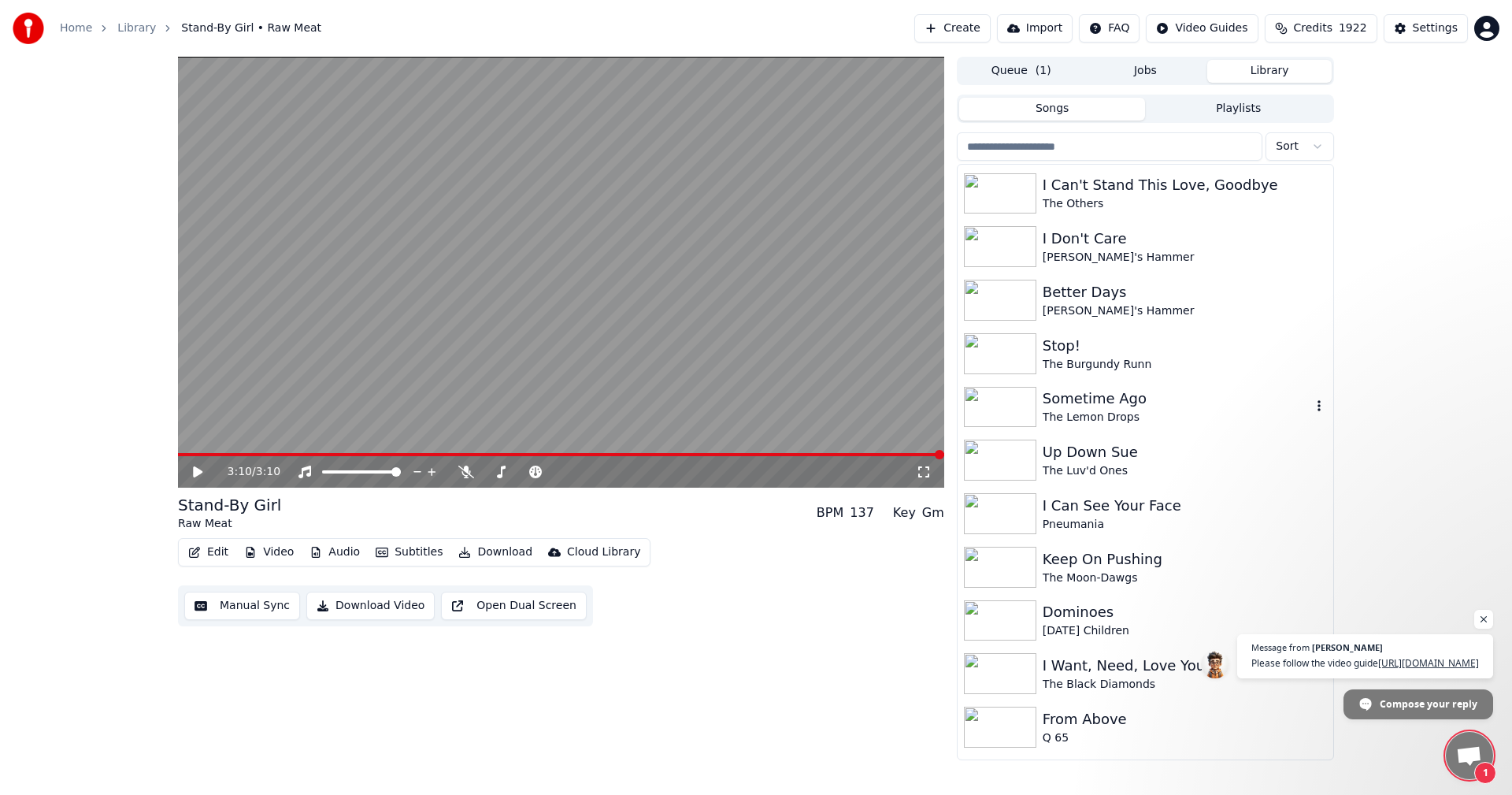
click at [1103, 400] on div "Sometime Ago" at bounding box center [1177, 398] width 268 height 22
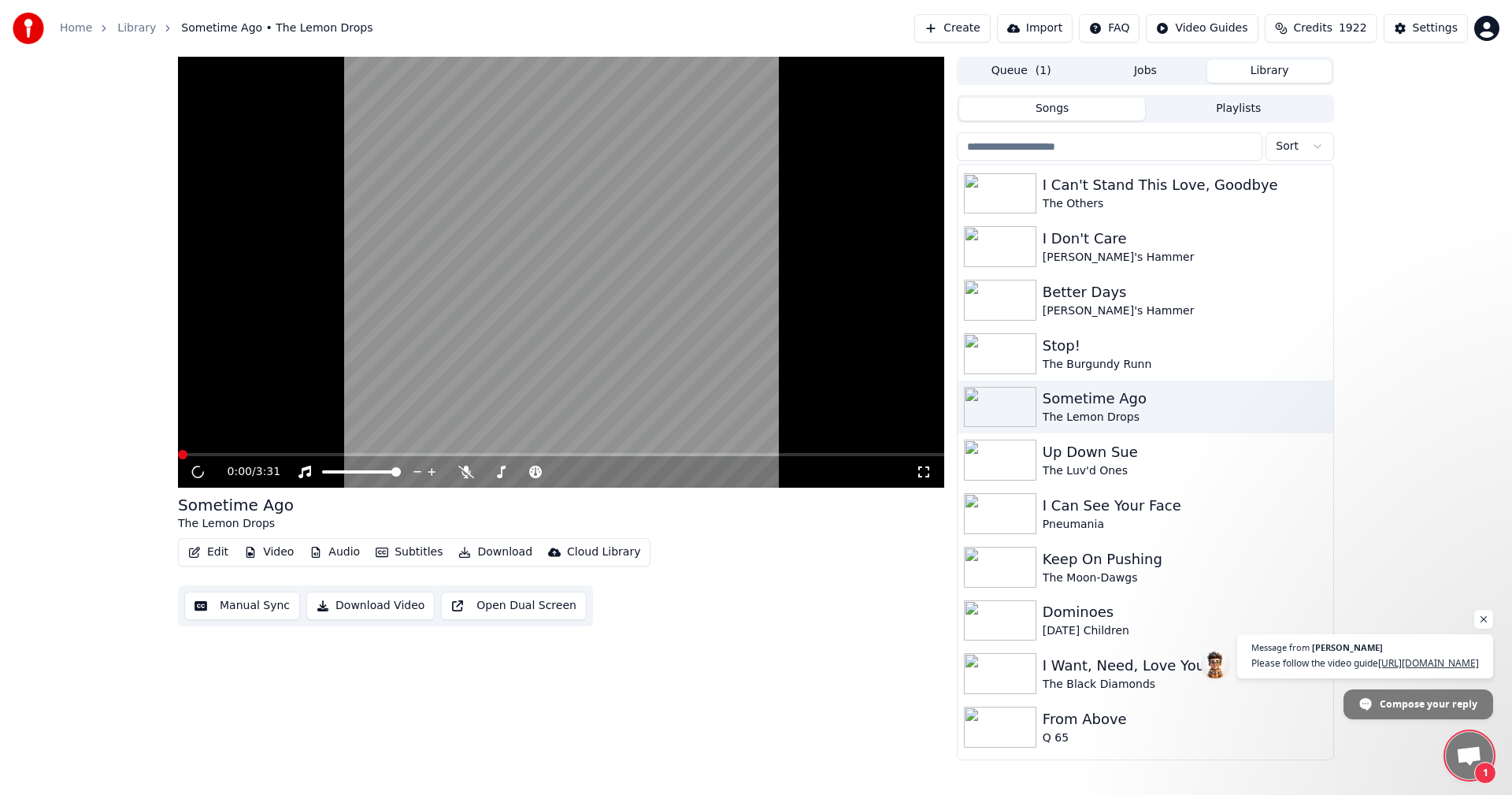
click at [929, 477] on icon at bounding box center [924, 472] width 11 height 11
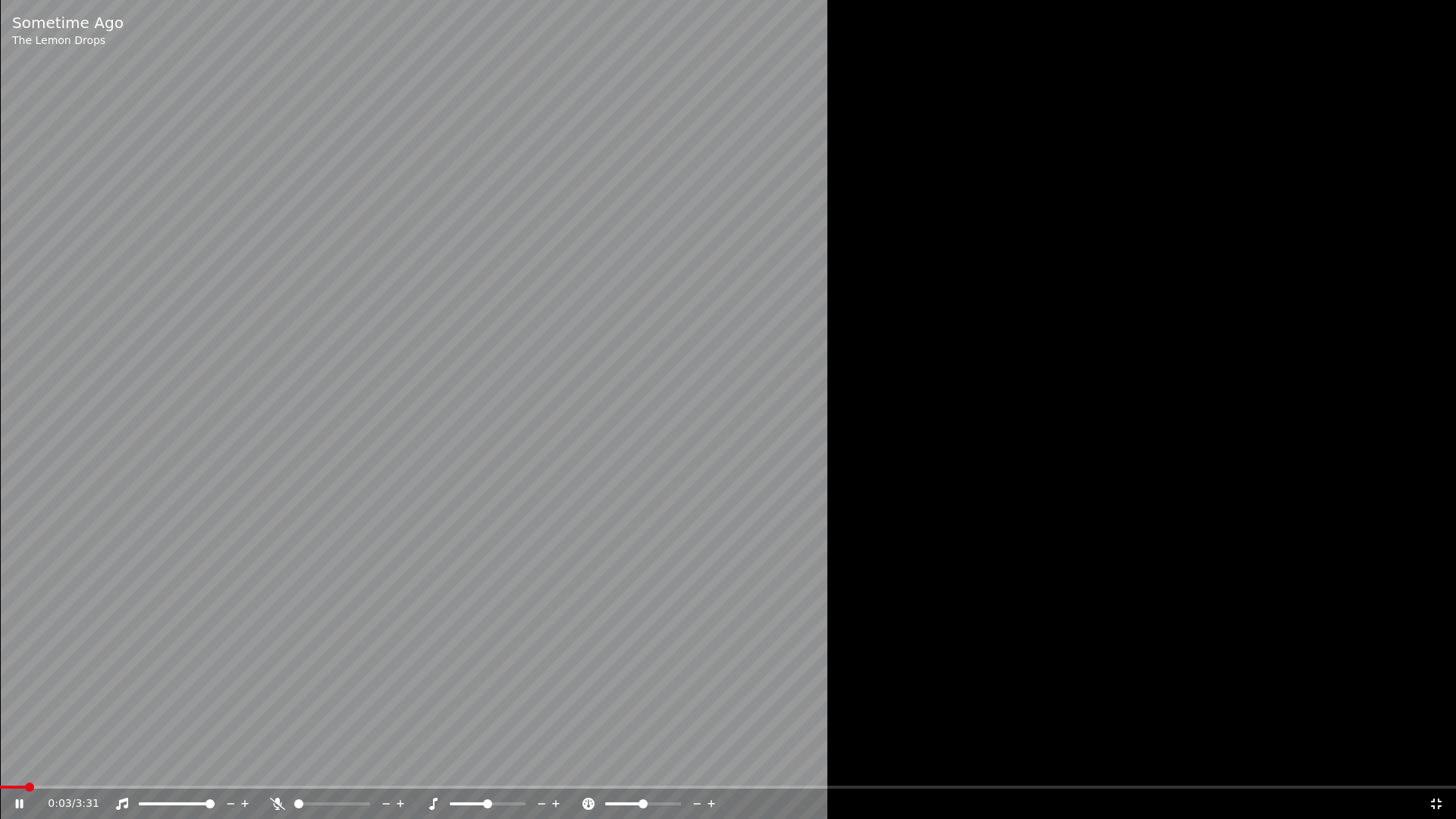
click at [753, 468] on video at bounding box center [728, 410] width 1456 height 819
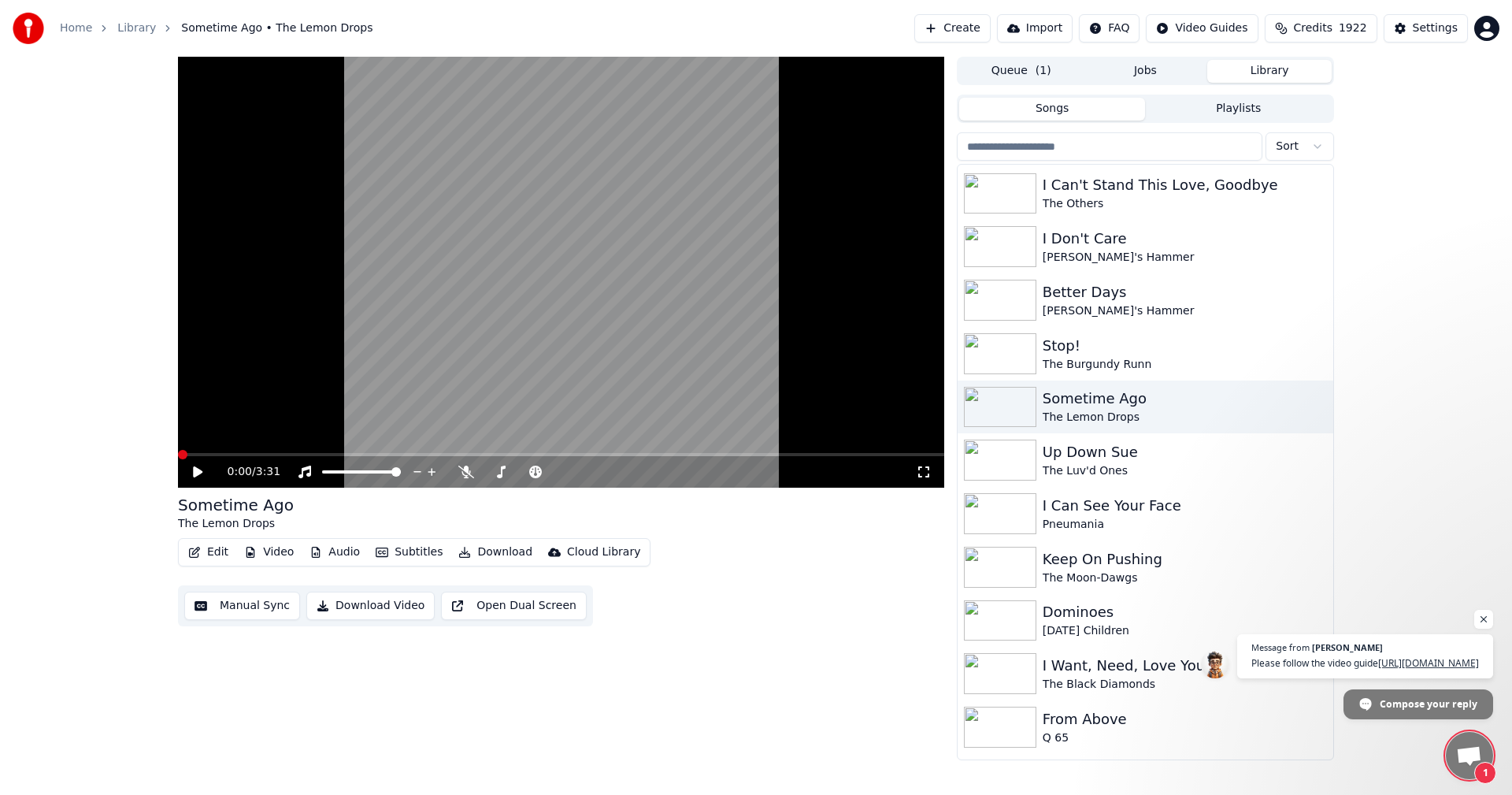
click at [178, 454] on span at bounding box center [183, 455] width 10 height 10
click at [272, 561] on button "Video" at bounding box center [268, 552] width 62 height 22
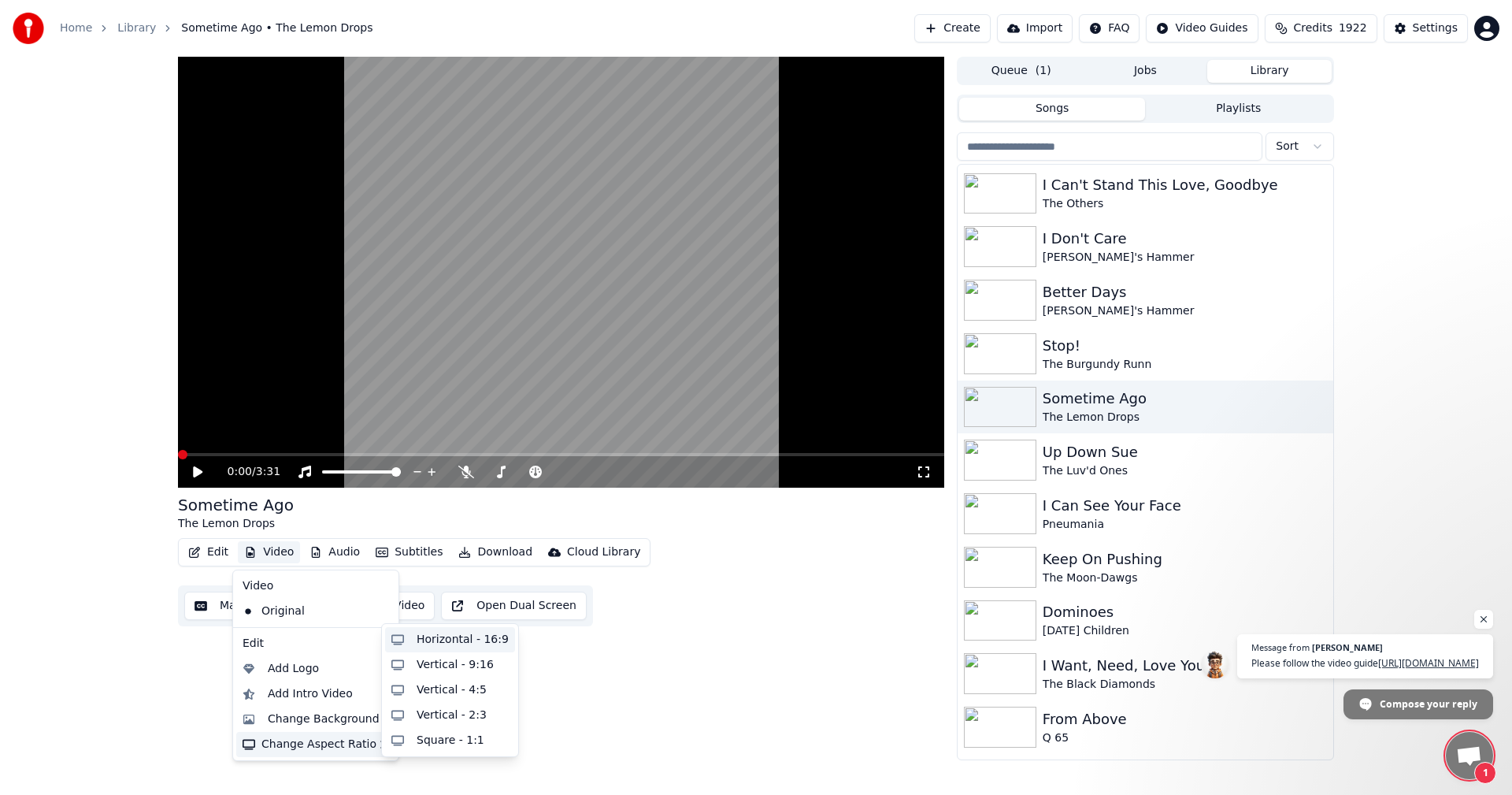
click at [451, 638] on div "Horizontal - 16:9" at bounding box center [462, 640] width 92 height 16
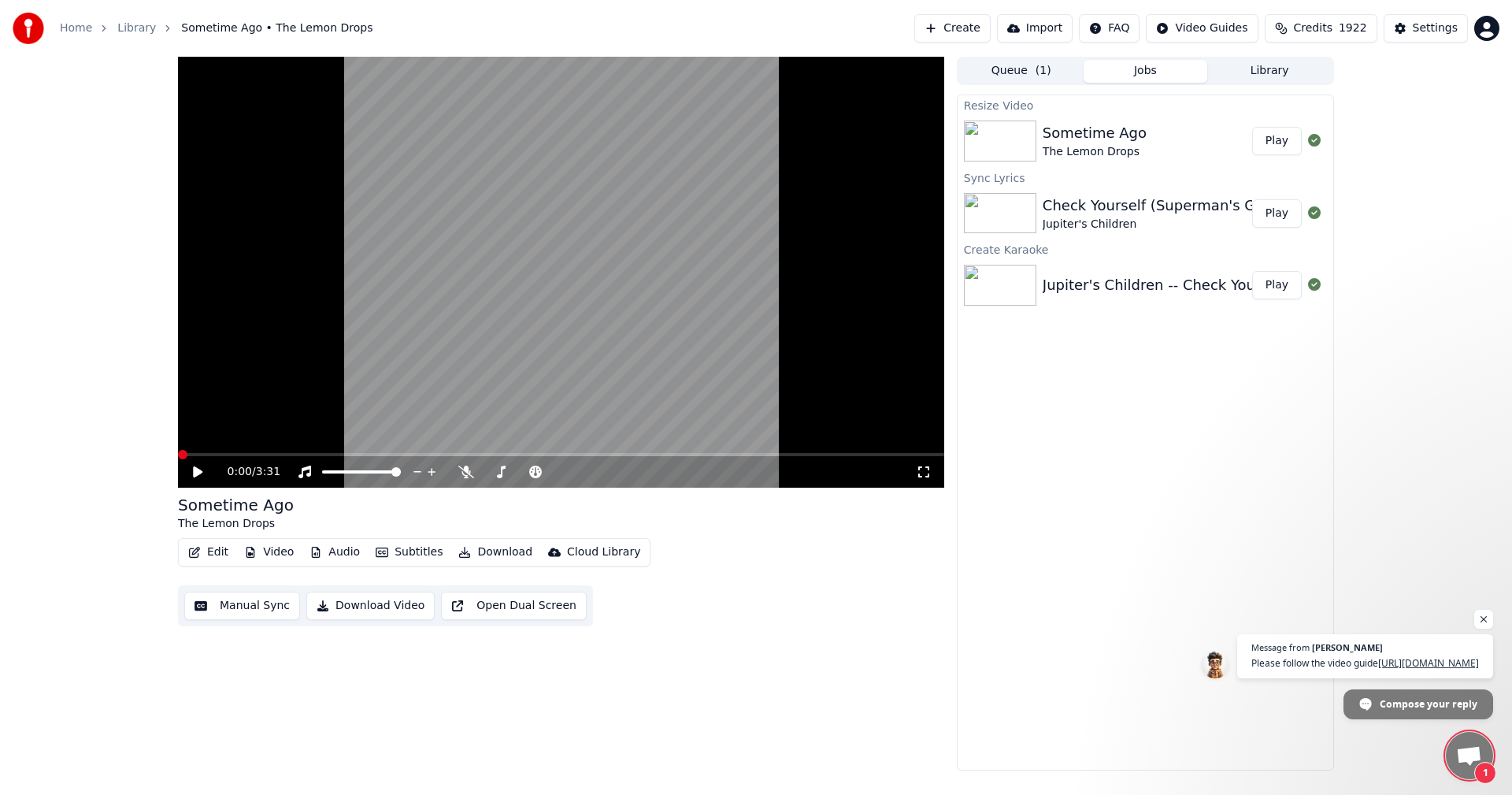
click at [1273, 136] on button "Play" at bounding box center [1277, 141] width 49 height 29
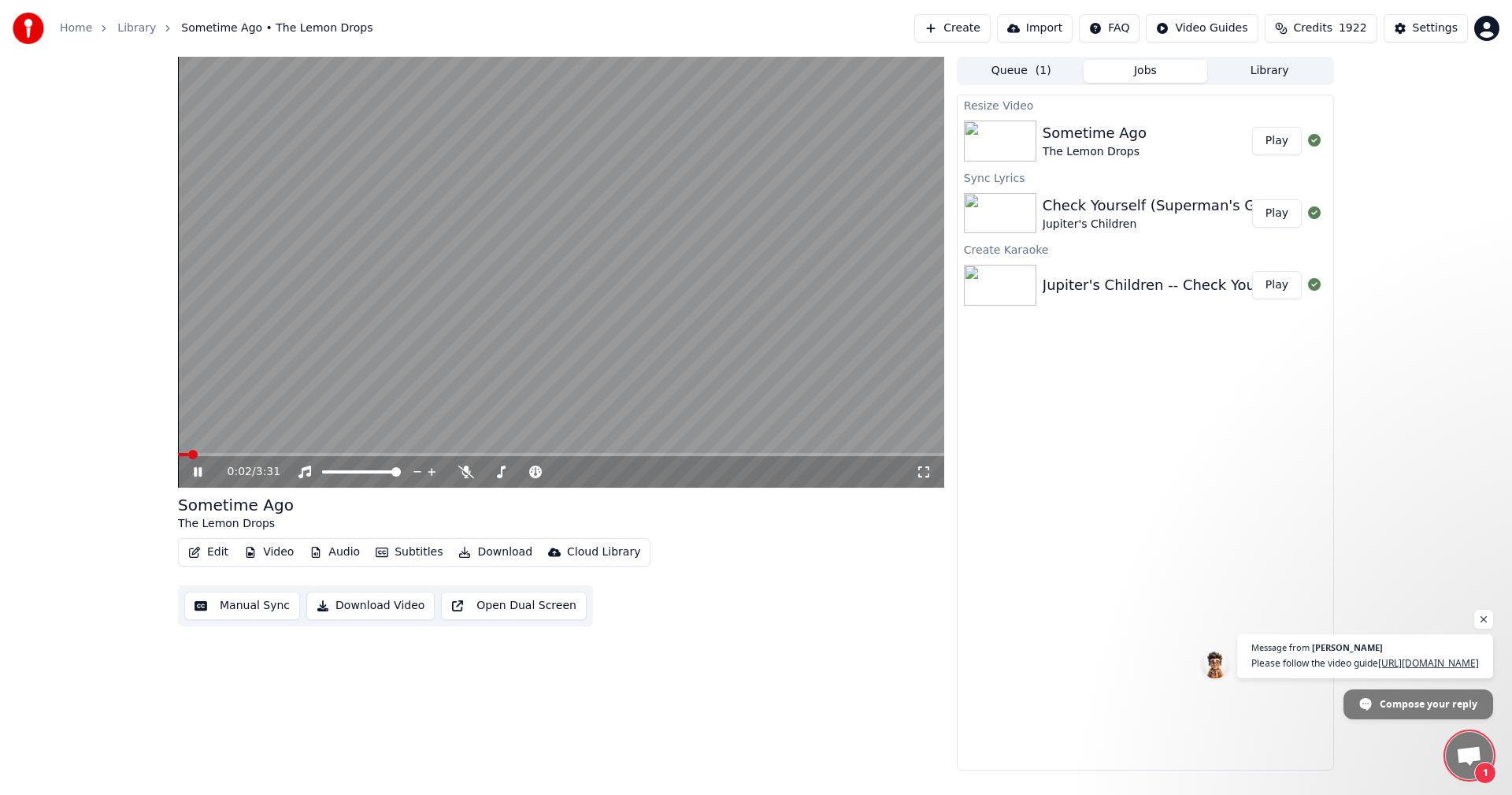
click at [924, 476] on icon at bounding box center [924, 471] width 16 height 12
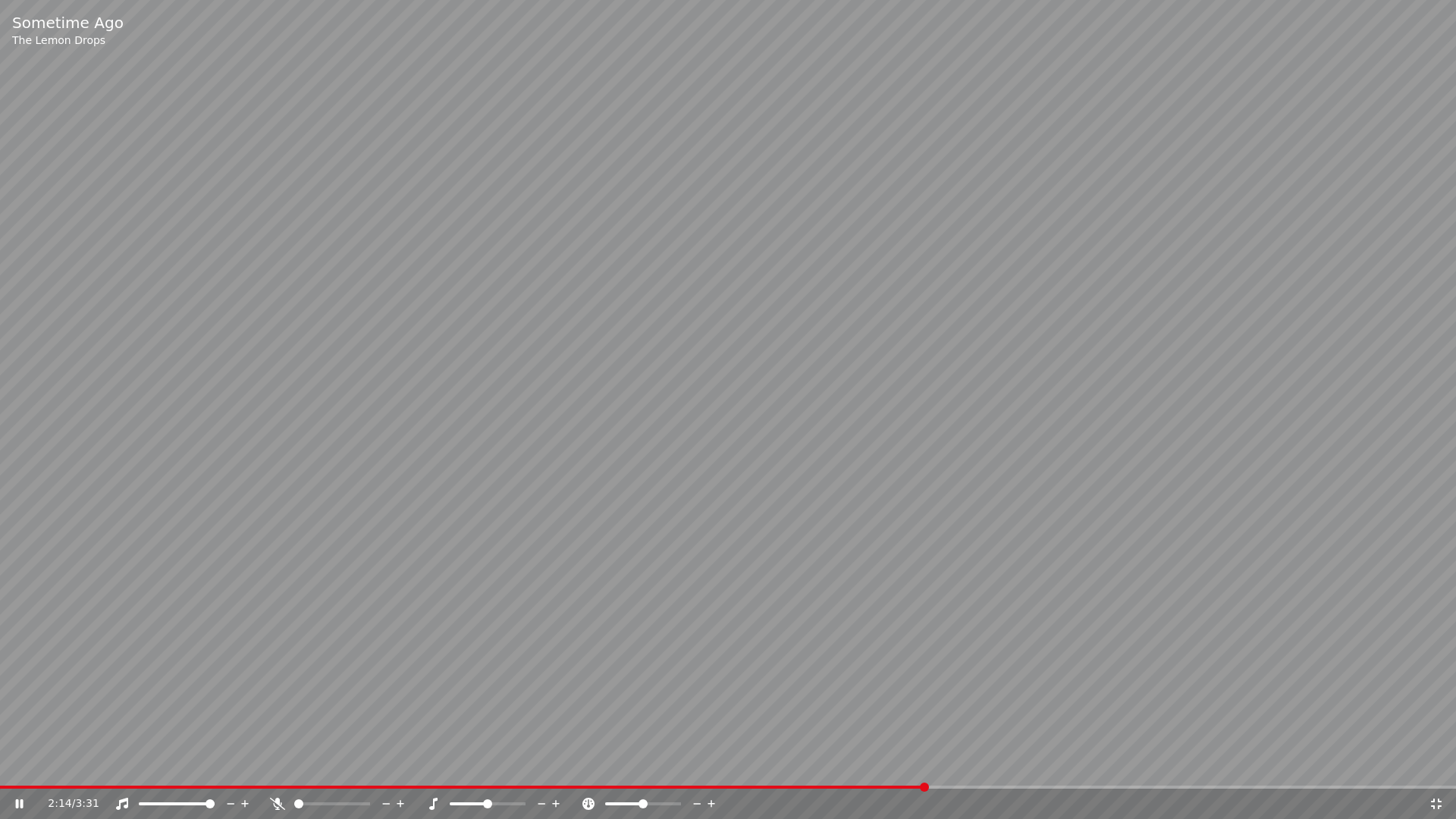
click at [1070, 506] on video at bounding box center [728, 410] width 1456 height 819
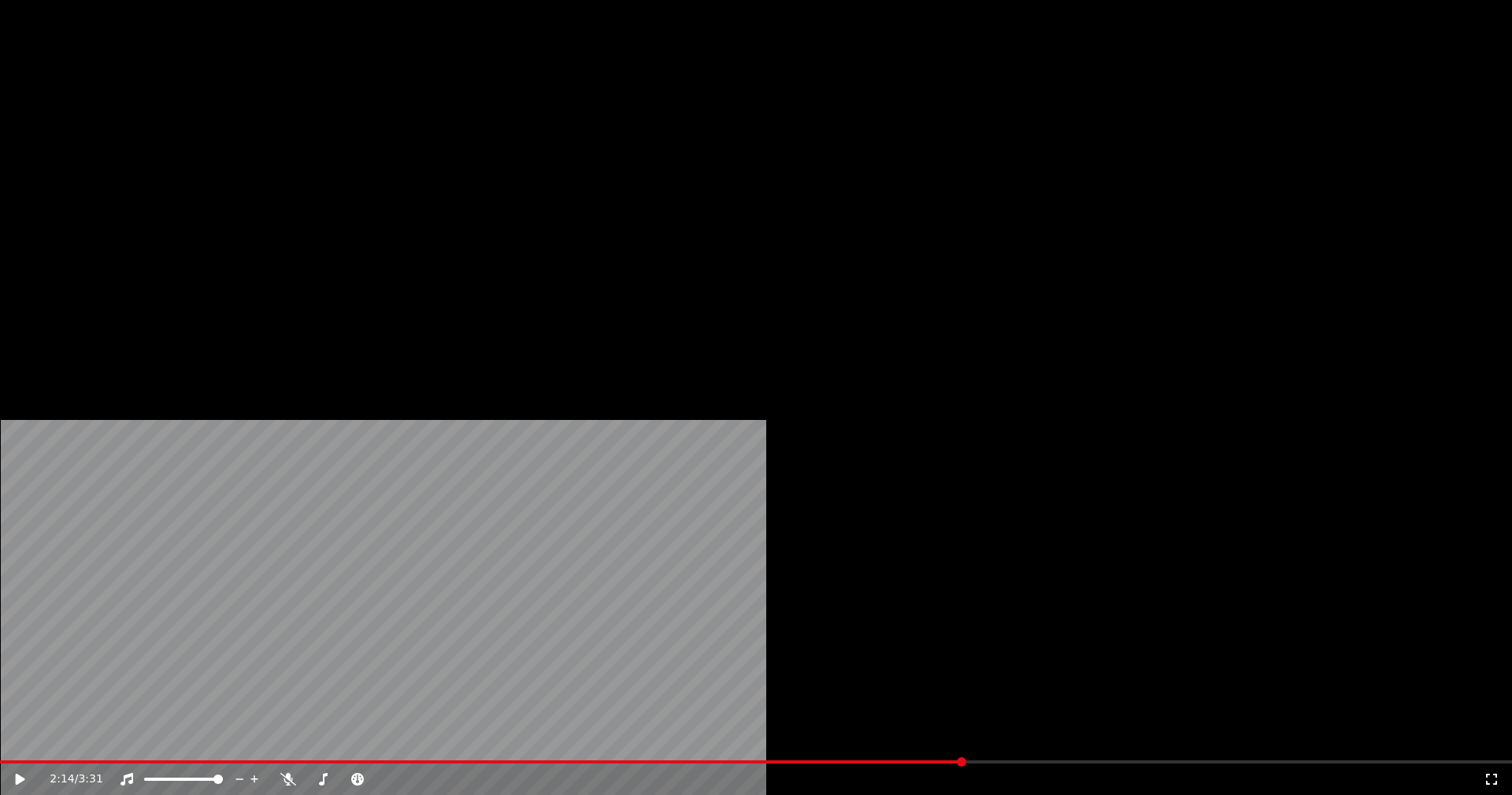
click at [202, 132] on button "Edit" at bounding box center [207, 121] width 52 height 22
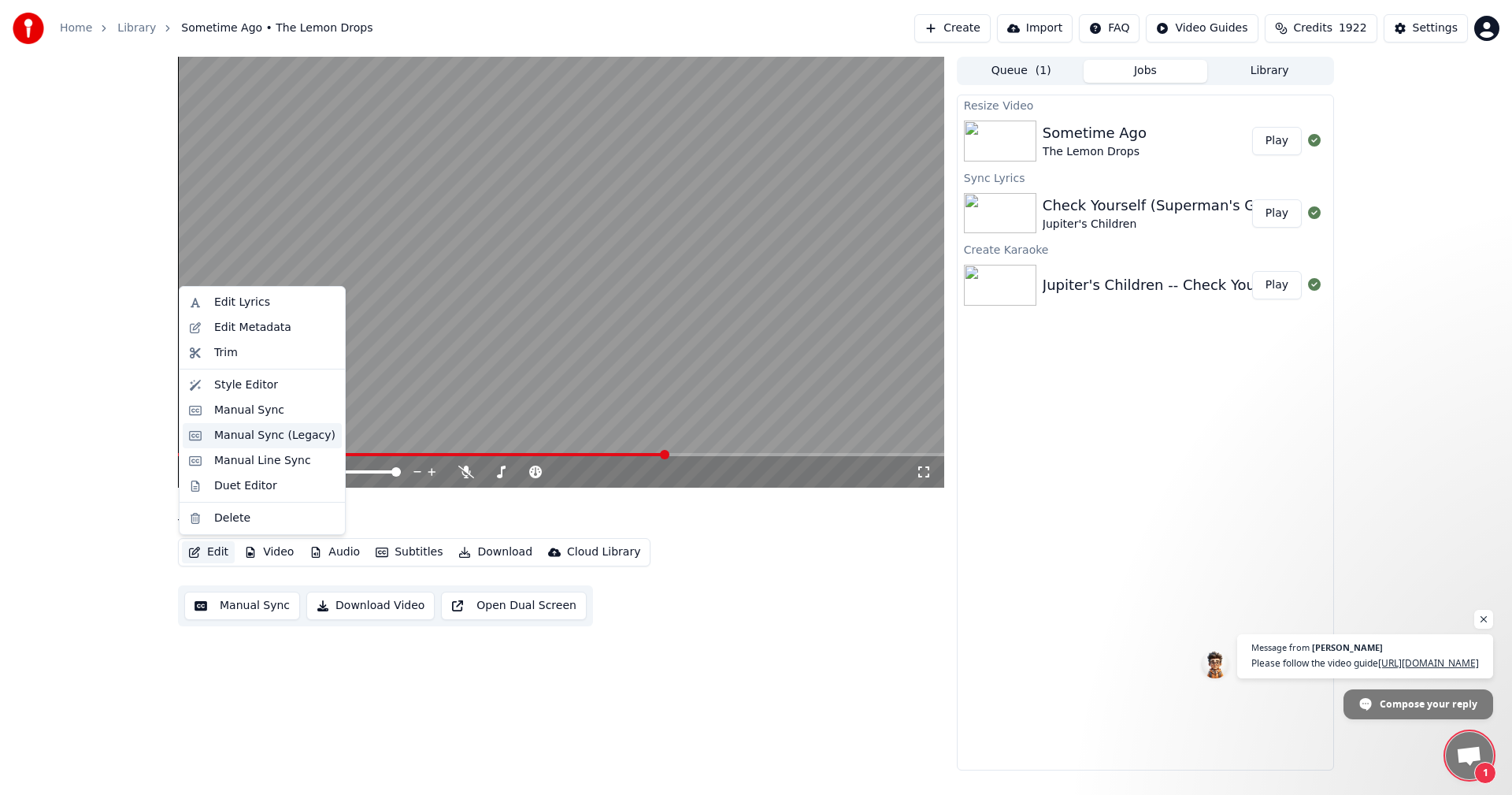
click at [213, 432] on div "Manual Sync (Legacy)" at bounding box center [262, 435] width 159 height 25
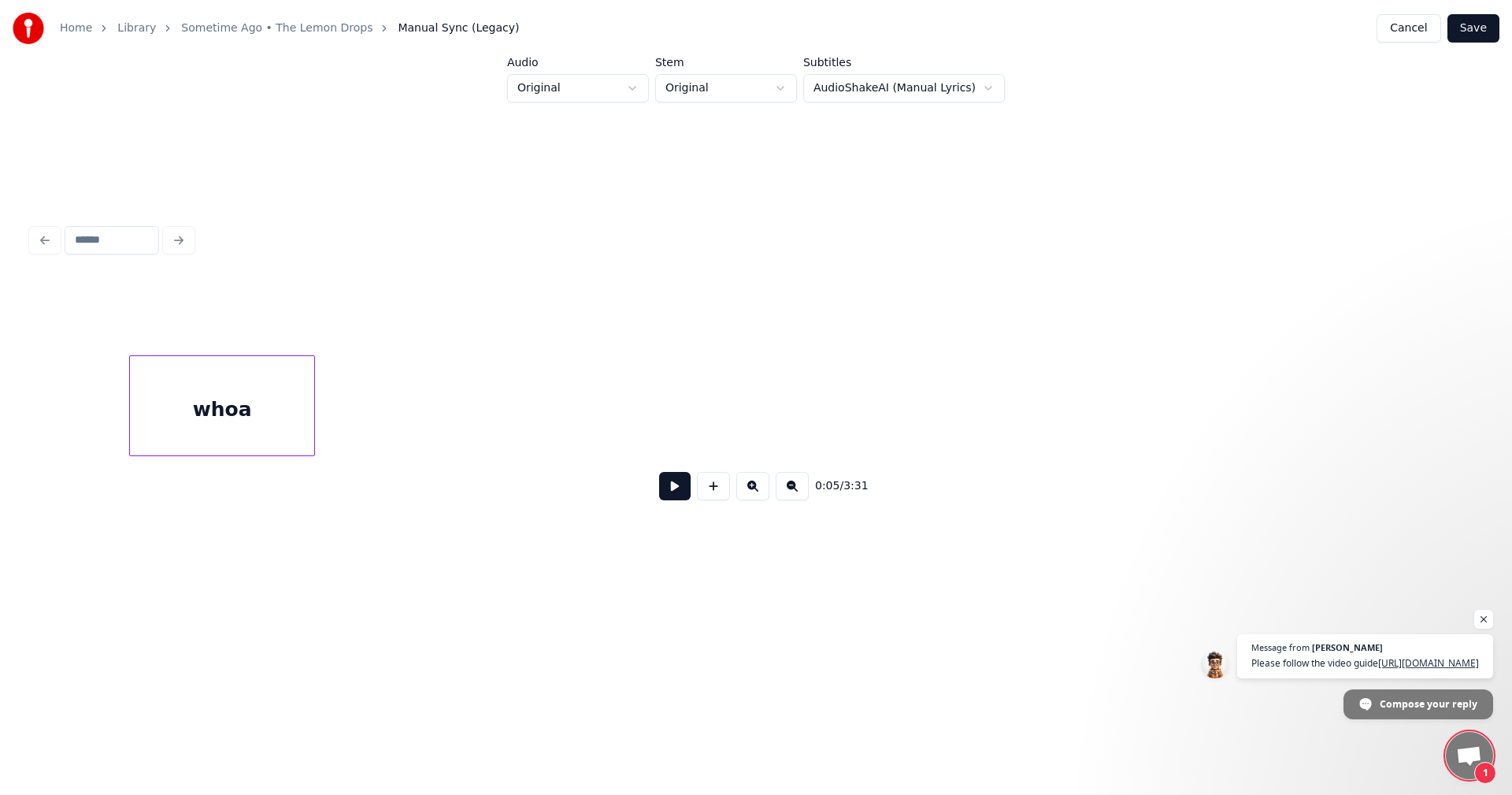
scroll to position [0, 2937]
drag, startPoint x: 236, startPoint y: 471, endPoint x: 329, endPoint y: 455, distance: 94.4
click at [362, 454] on div "0:05 / 3:31" at bounding box center [756, 397] width 1449 height 240
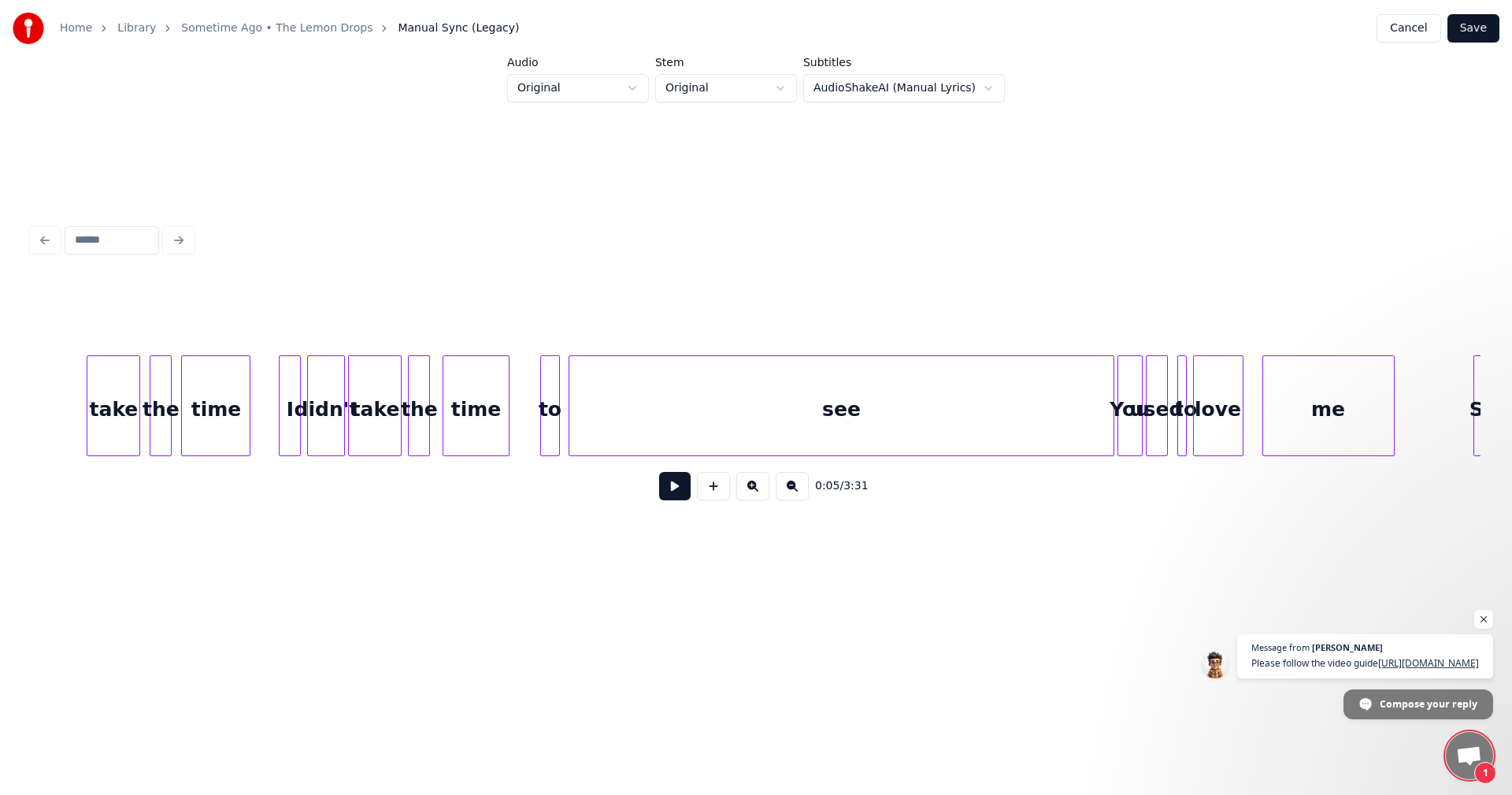
scroll to position [0, 7188]
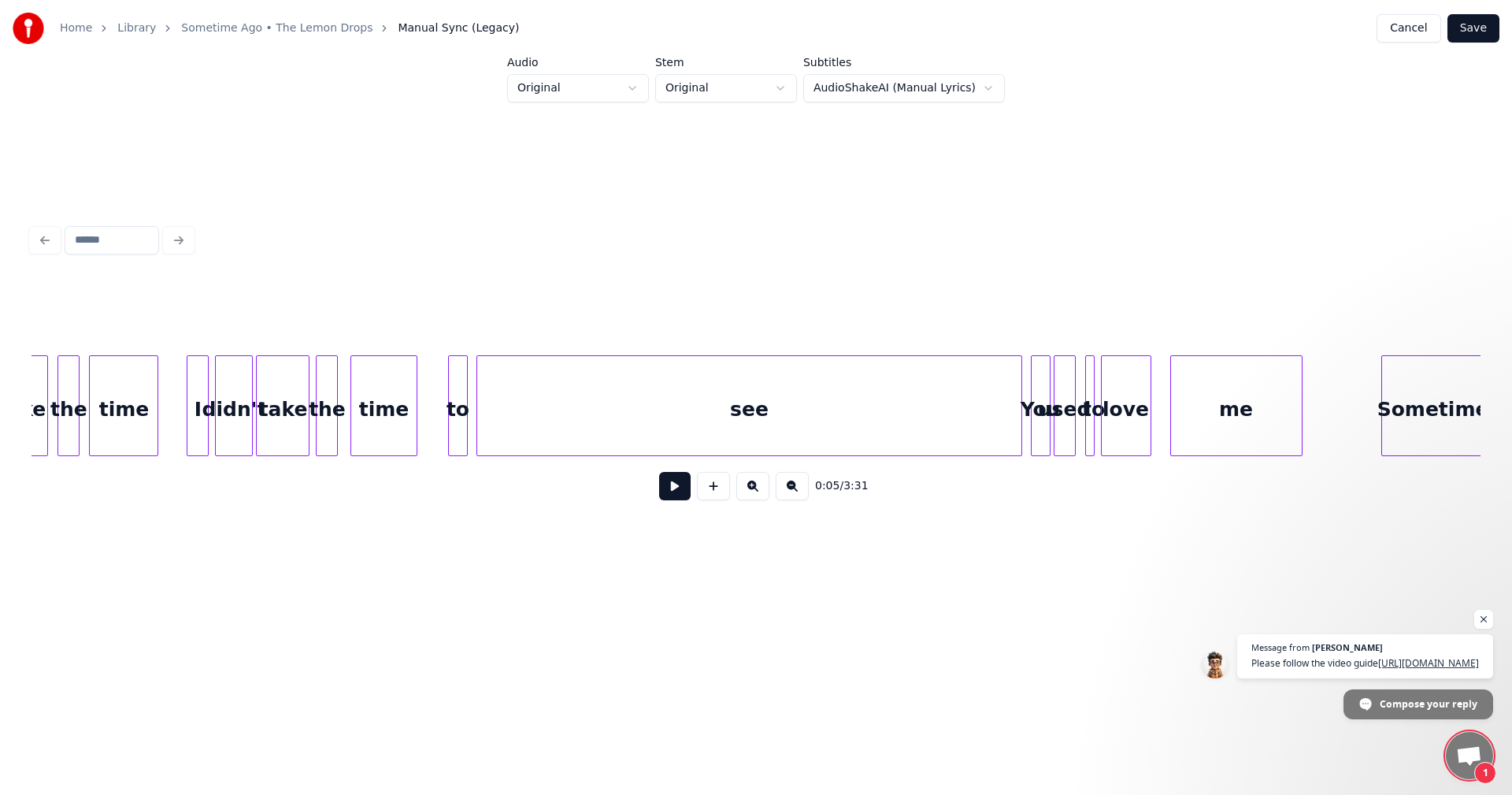
click at [1041, 414] on div "You" at bounding box center [1040, 406] width 20 height 101
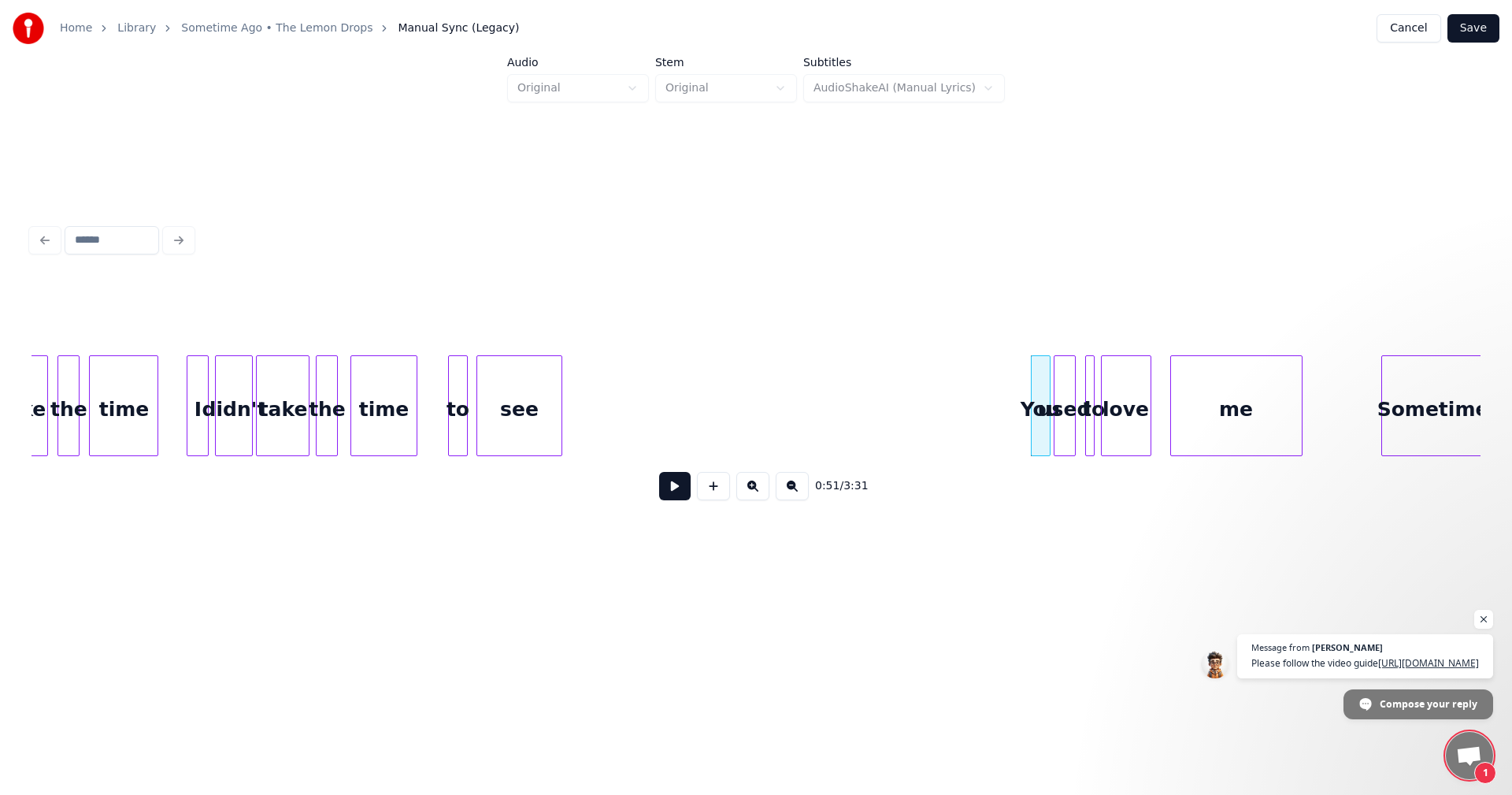
click at [557, 404] on div at bounding box center [559, 406] width 5 height 99
click at [978, 401] on div "You" at bounding box center [977, 409] width 18 height 108
click at [972, 399] on div "You" at bounding box center [974, 409] width 18 height 108
click at [999, 402] on div at bounding box center [997, 406] width 5 height 99
click at [1017, 405] on div "used" at bounding box center [1017, 409] width 21 height 108
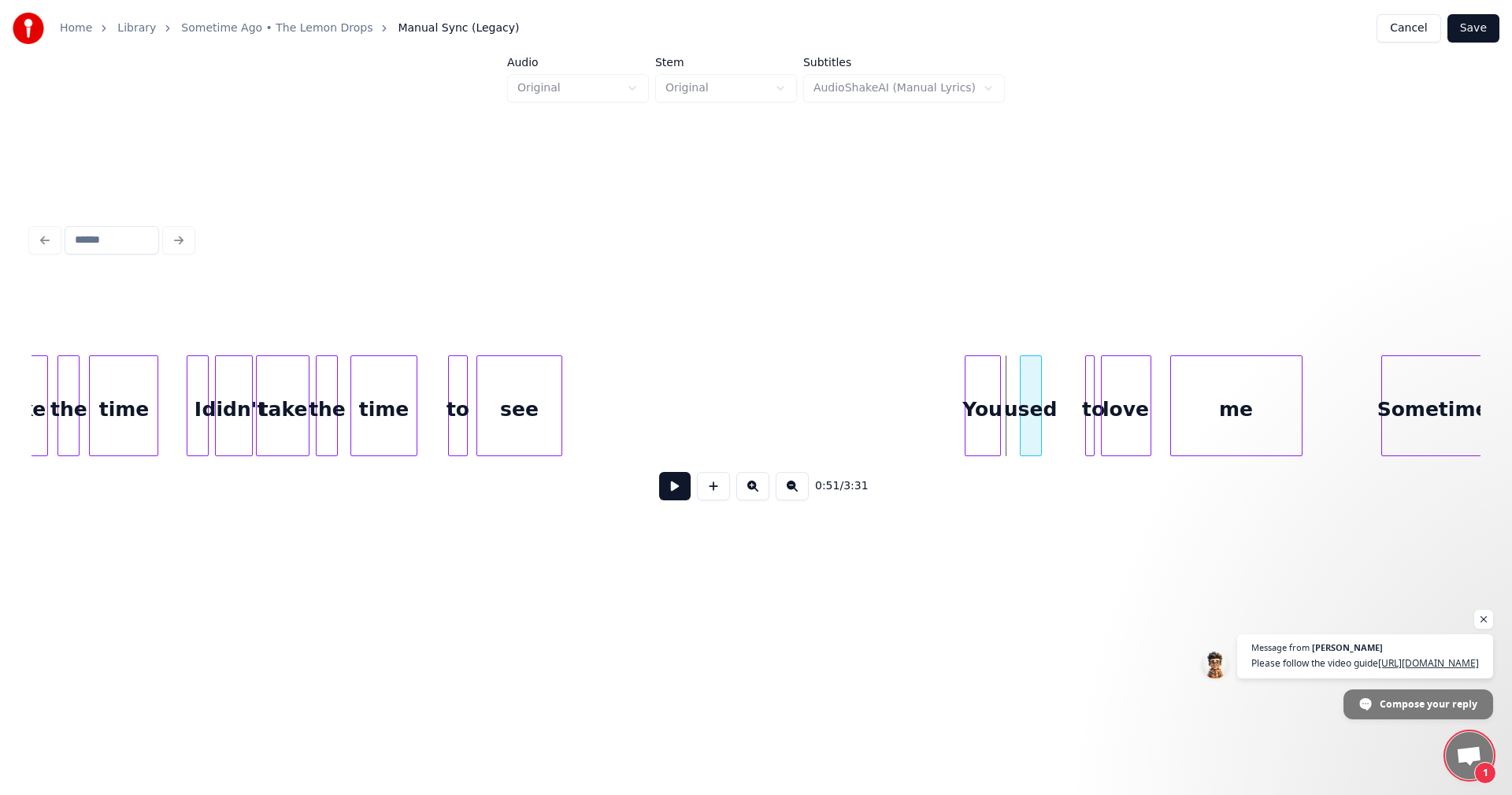
click at [1041, 407] on div "used" at bounding box center [1031, 409] width 21 height 108
click at [1026, 407] on div "used" at bounding box center [1031, 409] width 21 height 108
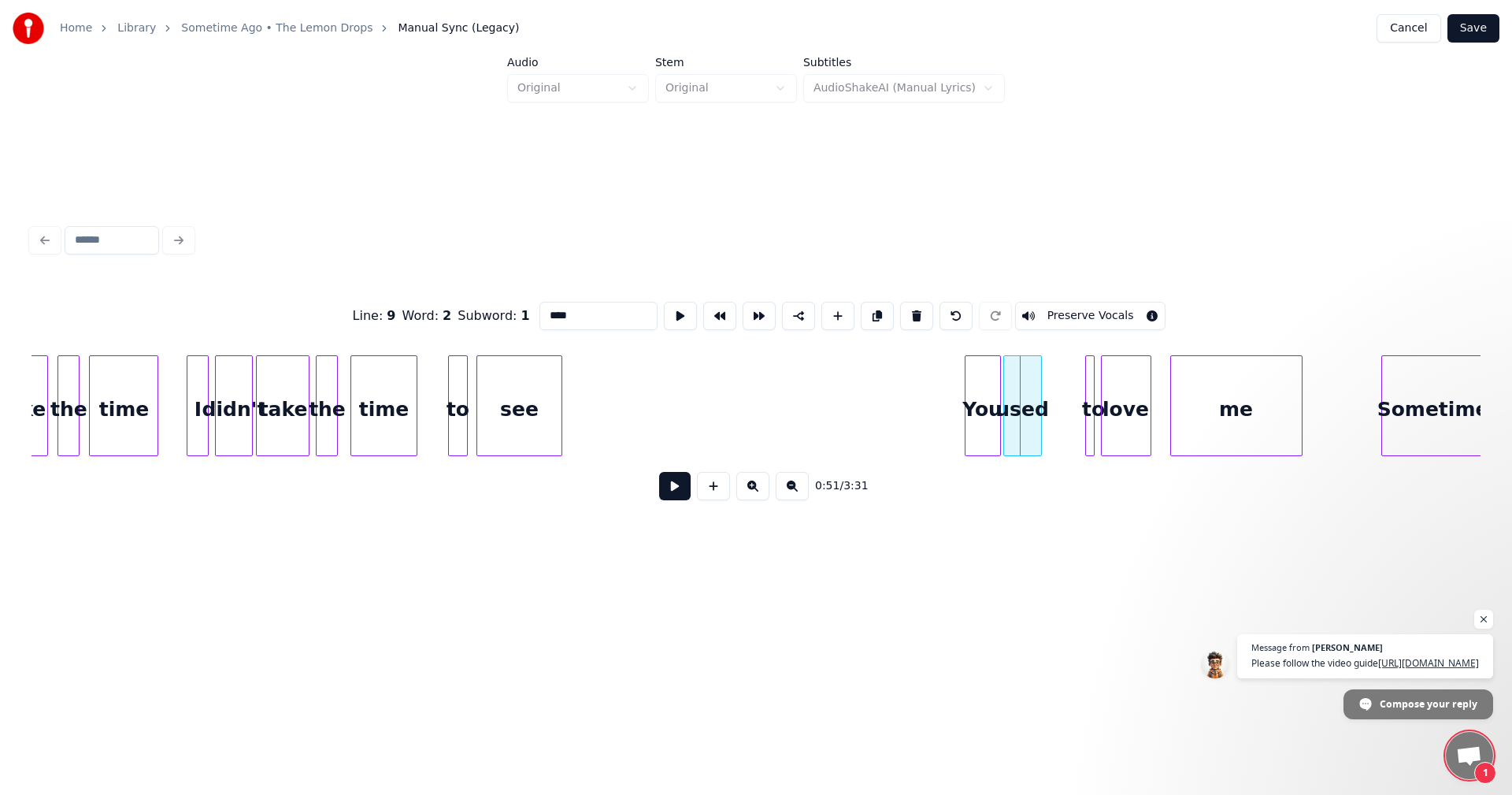
click at [1004, 403] on div at bounding box center [1006, 406] width 5 height 99
click at [1057, 395] on div "to" at bounding box center [1056, 409] width 16 height 108
click at [1055, 393] on div at bounding box center [1055, 406] width 5 height 99
click at [1068, 393] on div at bounding box center [1066, 406] width 5 height 99
click at [1101, 391] on div "love" at bounding box center [1103, 409] width 49 height 108
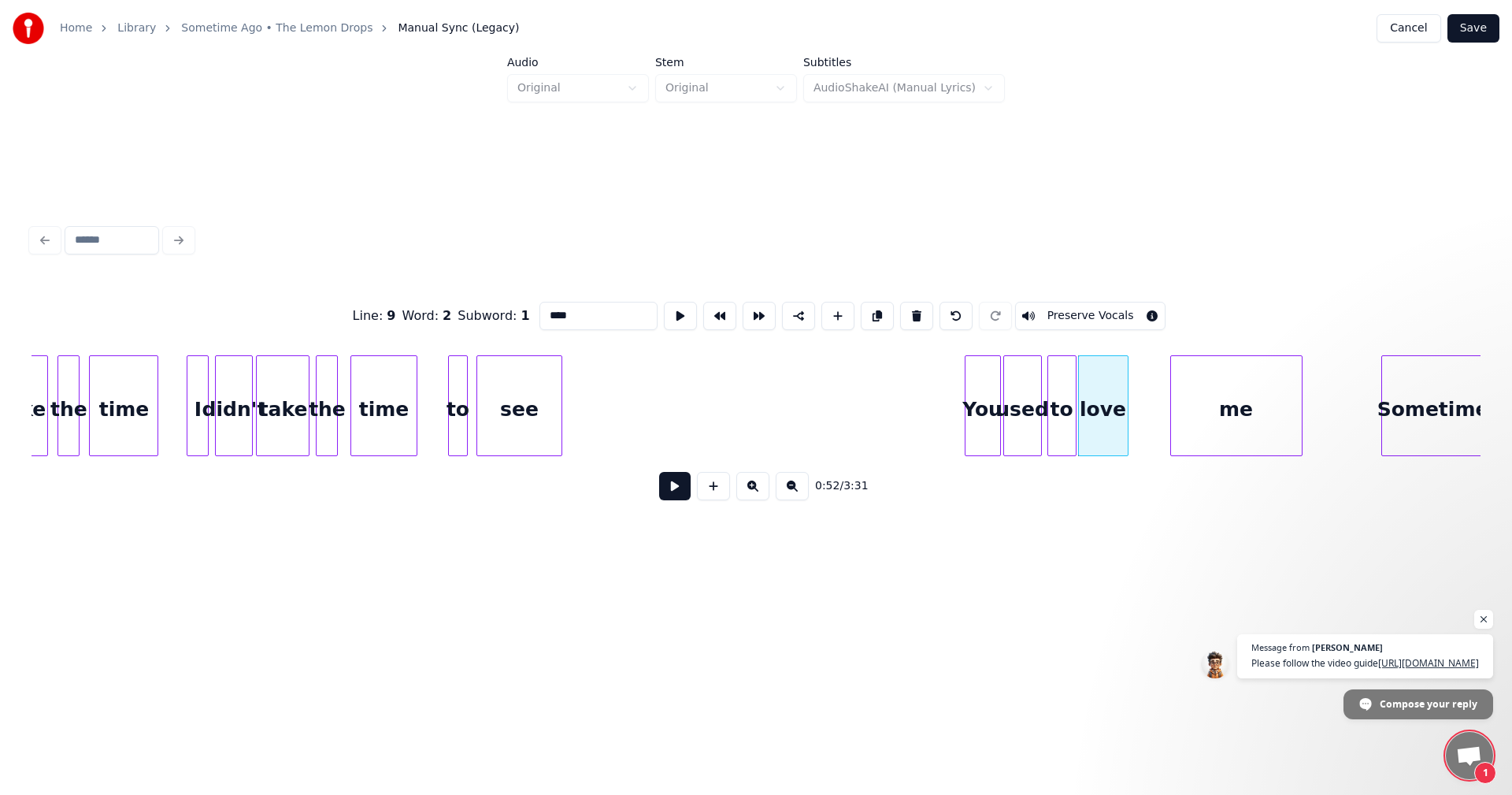
click at [1072, 388] on div at bounding box center [1073, 406] width 5 height 99
click at [1171, 409] on div "me" at bounding box center [1188, 409] width 130 height 108
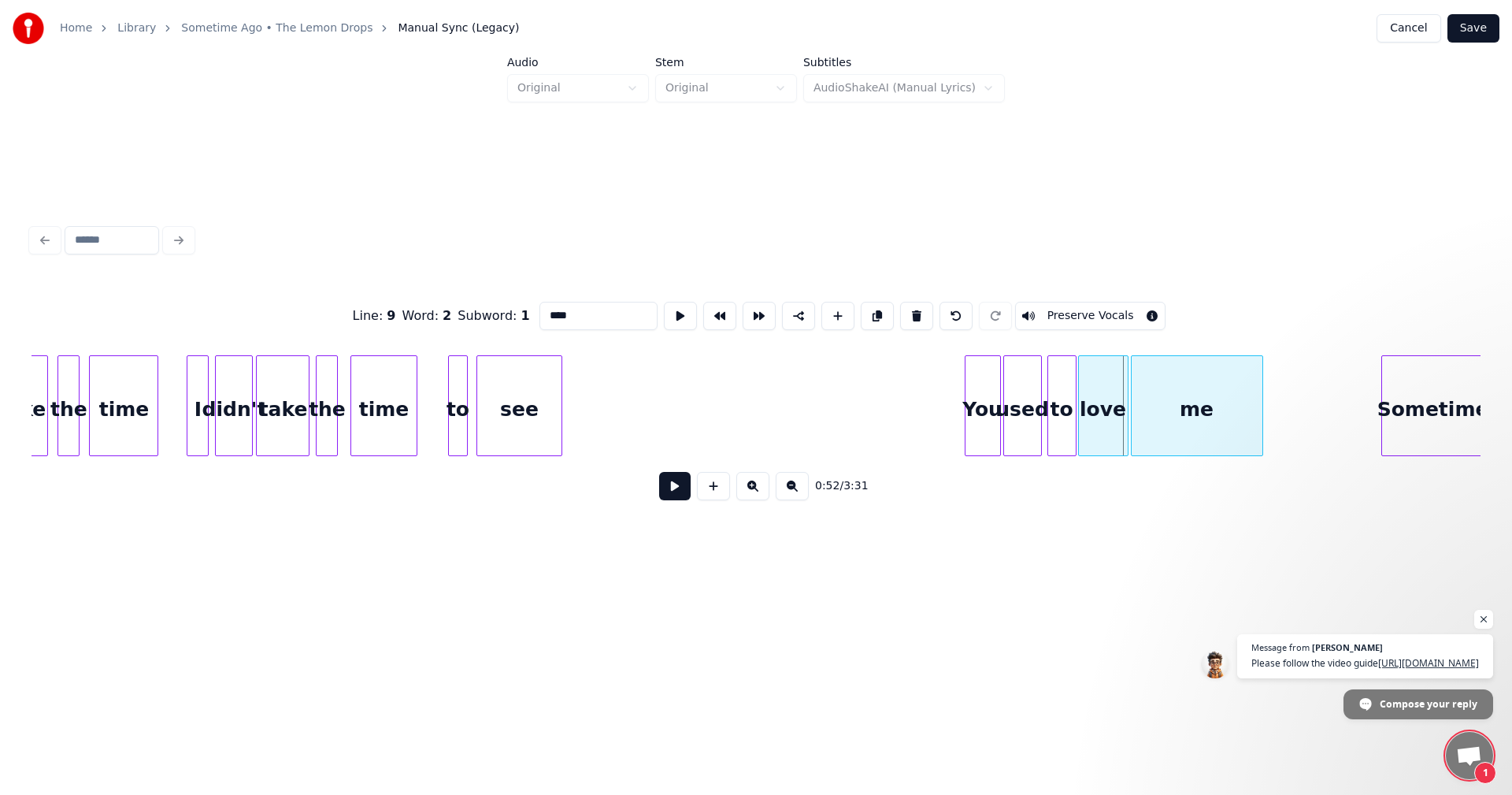
click at [1191, 409] on div "me" at bounding box center [1196, 409] width 130 height 108
click at [1286, 414] on div at bounding box center [1288, 406] width 5 height 99
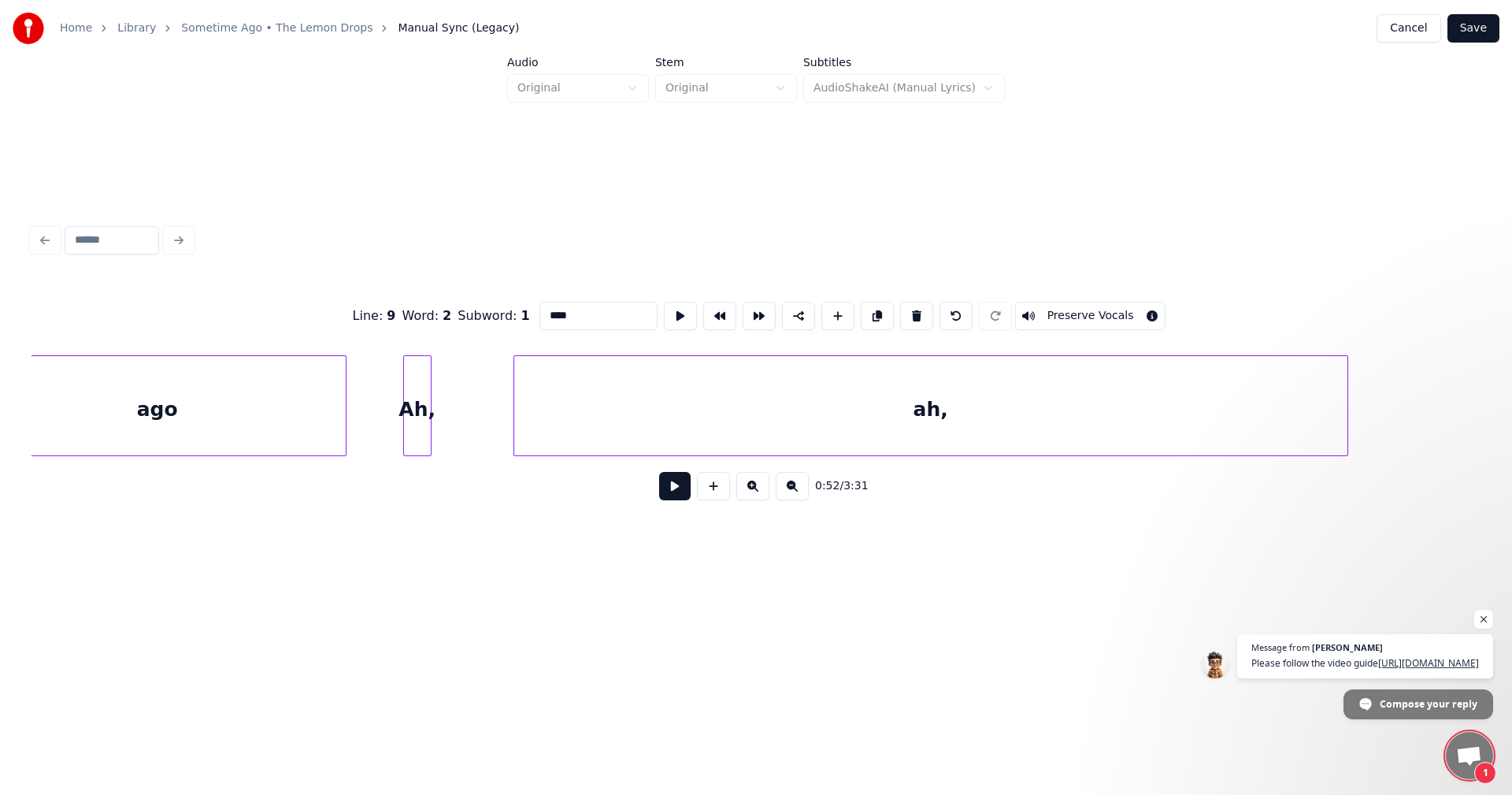
scroll to position [0, 9812]
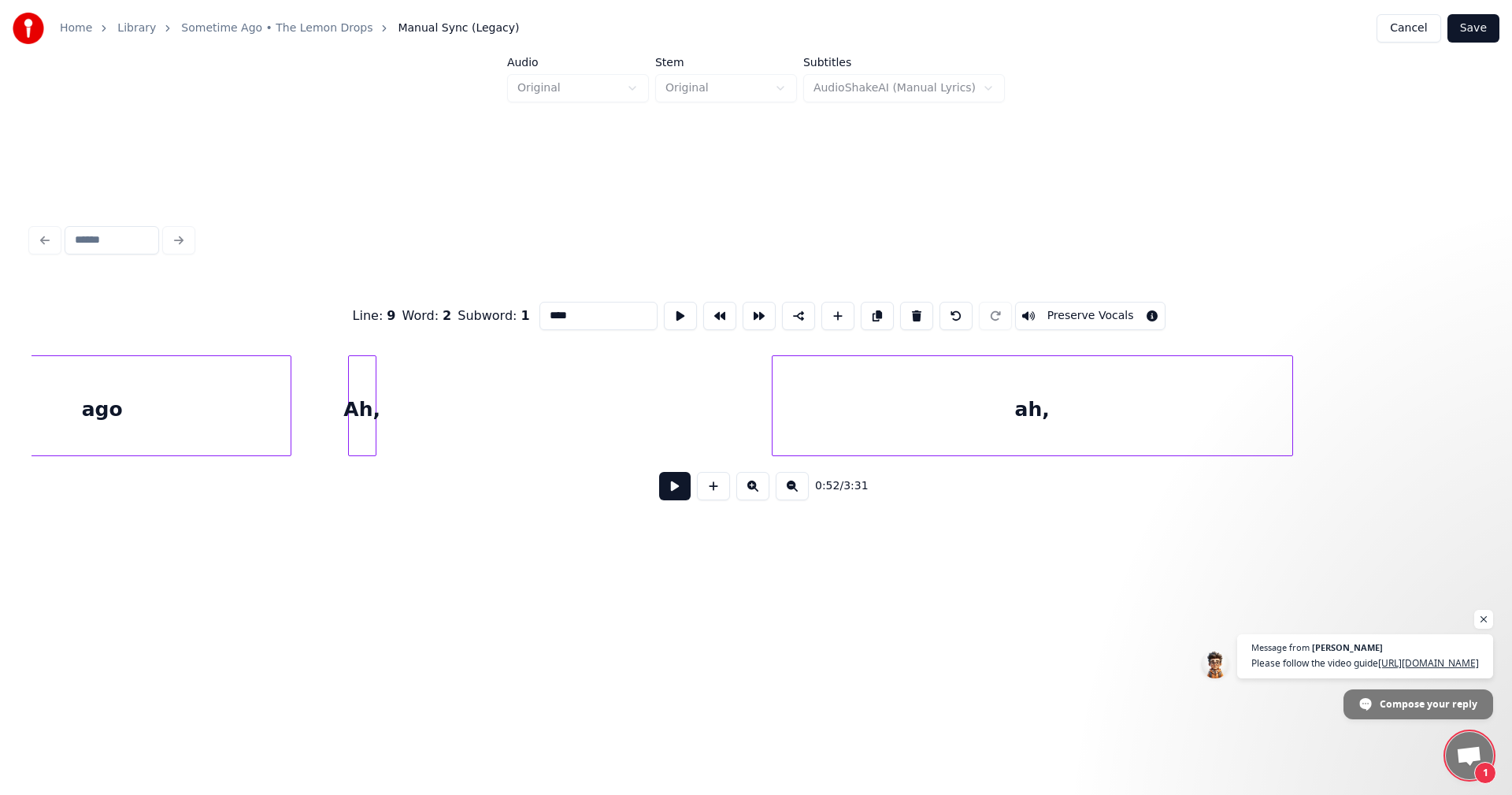
click at [773, 414] on div at bounding box center [775, 406] width 5 height 99
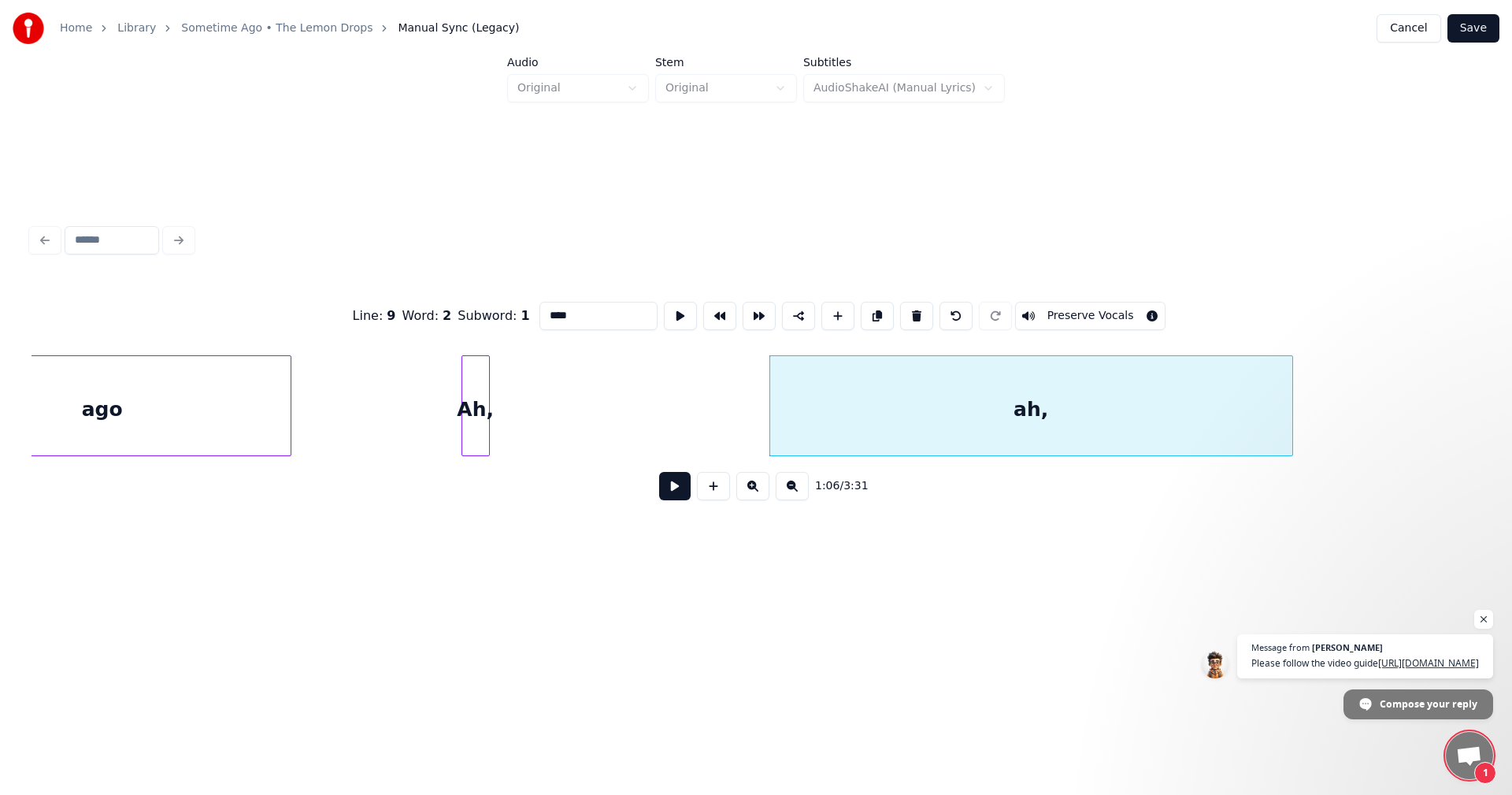
click at [473, 390] on div "Ah," at bounding box center [476, 409] width 27 height 108
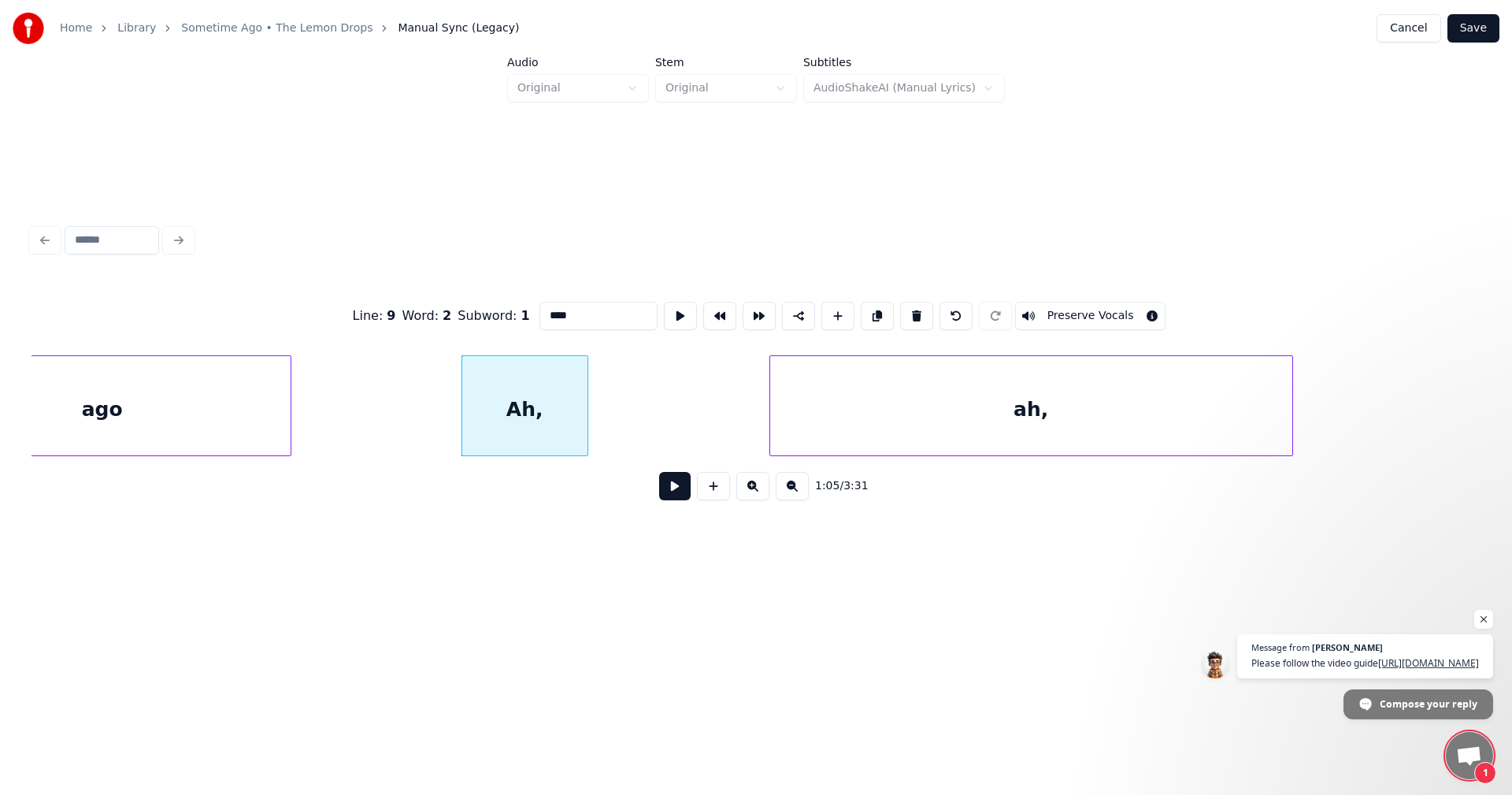
click at [585, 404] on div at bounding box center [585, 406] width 5 height 99
click at [747, 371] on div "ah," at bounding box center [854, 409] width 522 height 108
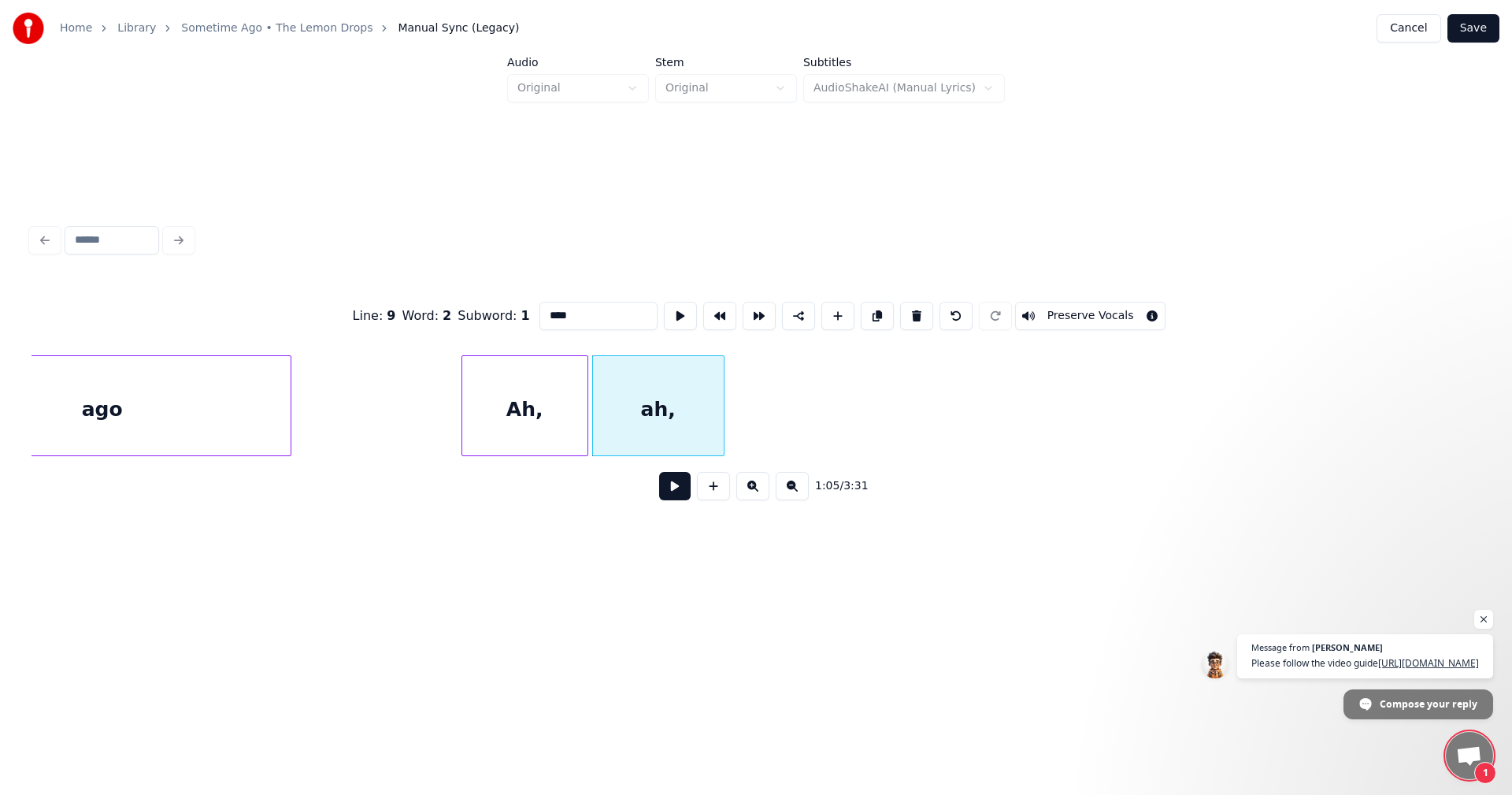
click at [720, 396] on div at bounding box center [721, 406] width 5 height 99
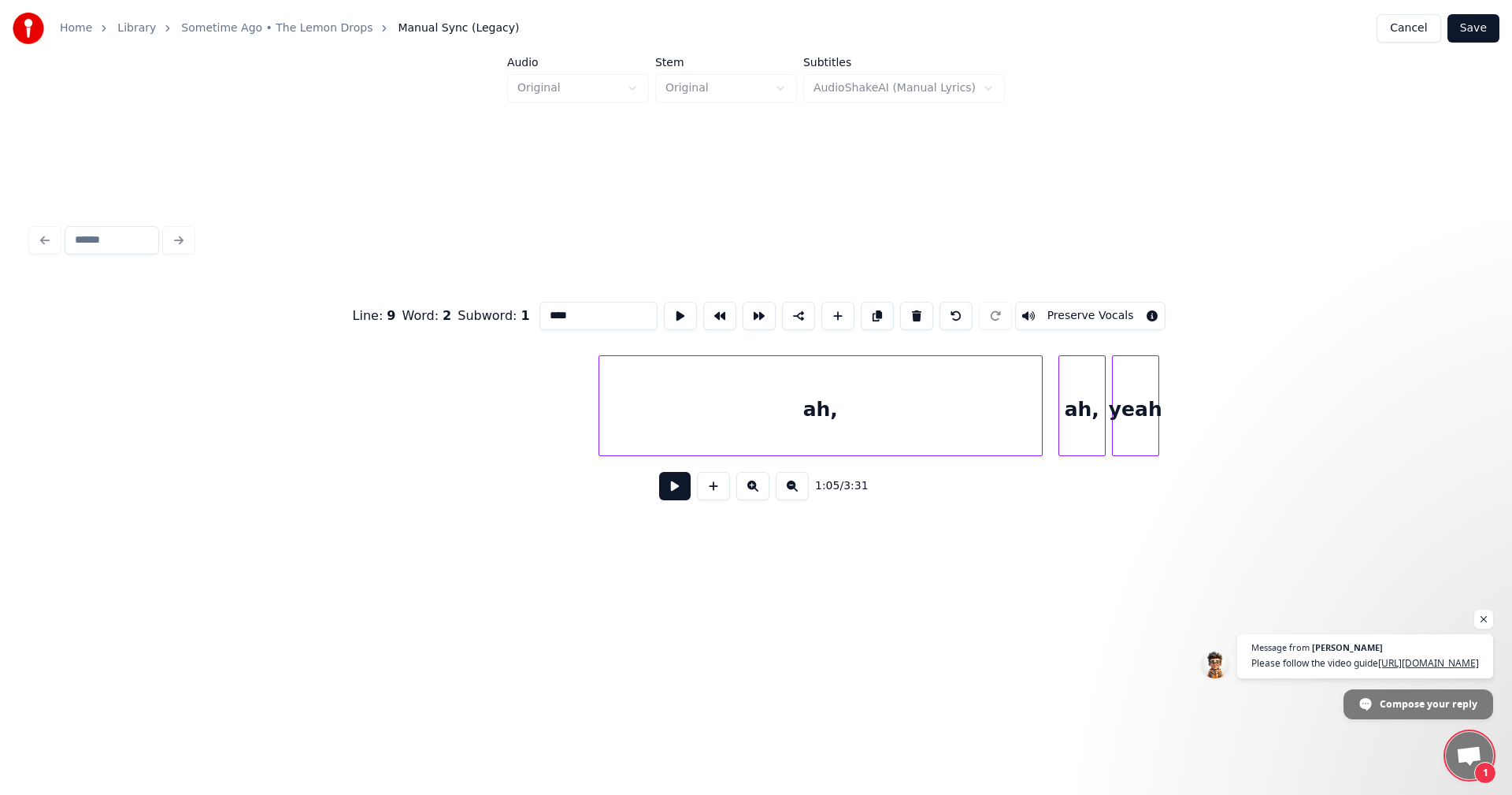
scroll to position [0, 10311]
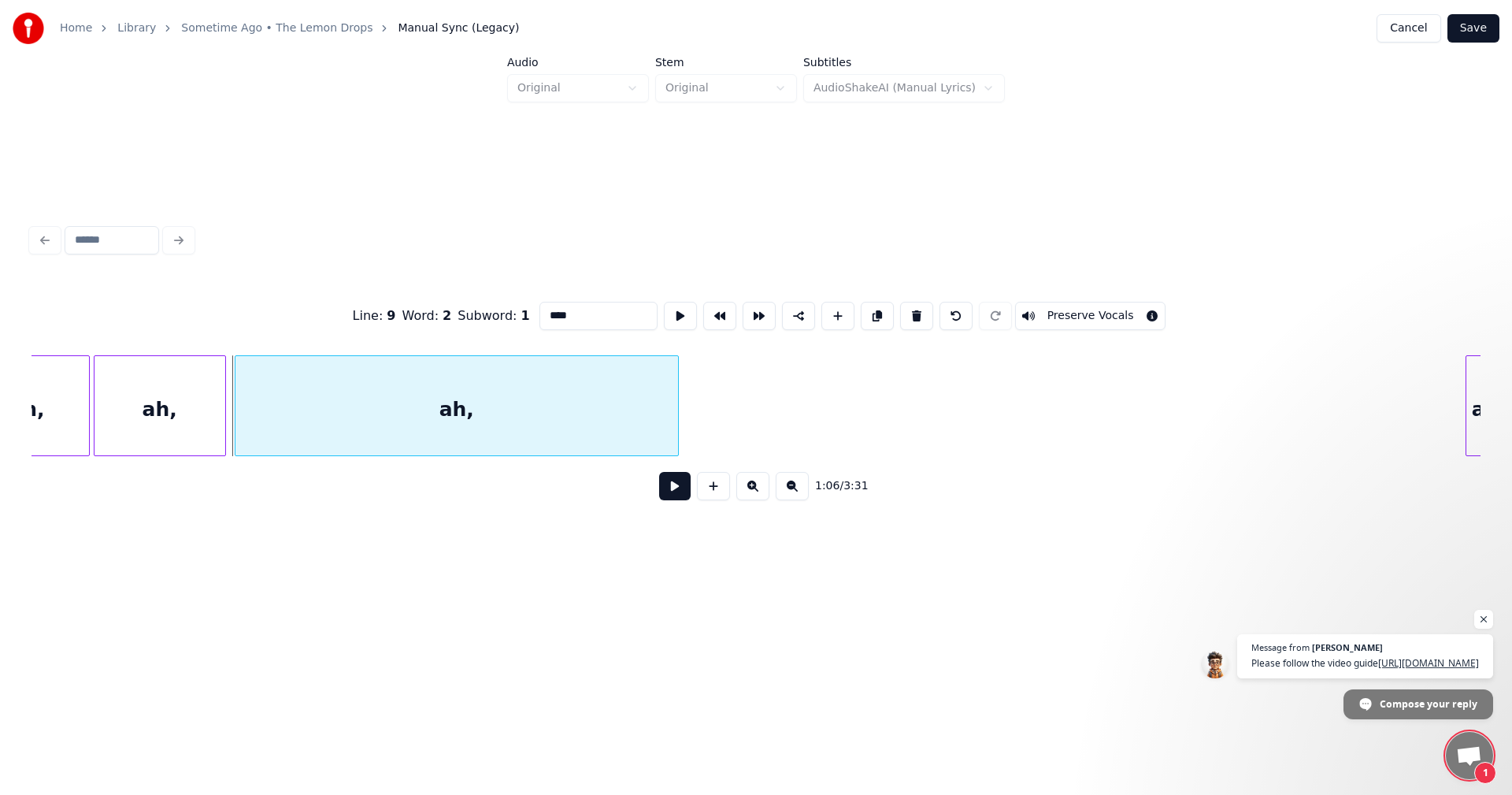
click at [678, 401] on div "ah," at bounding box center [457, 406] width 444 height 101
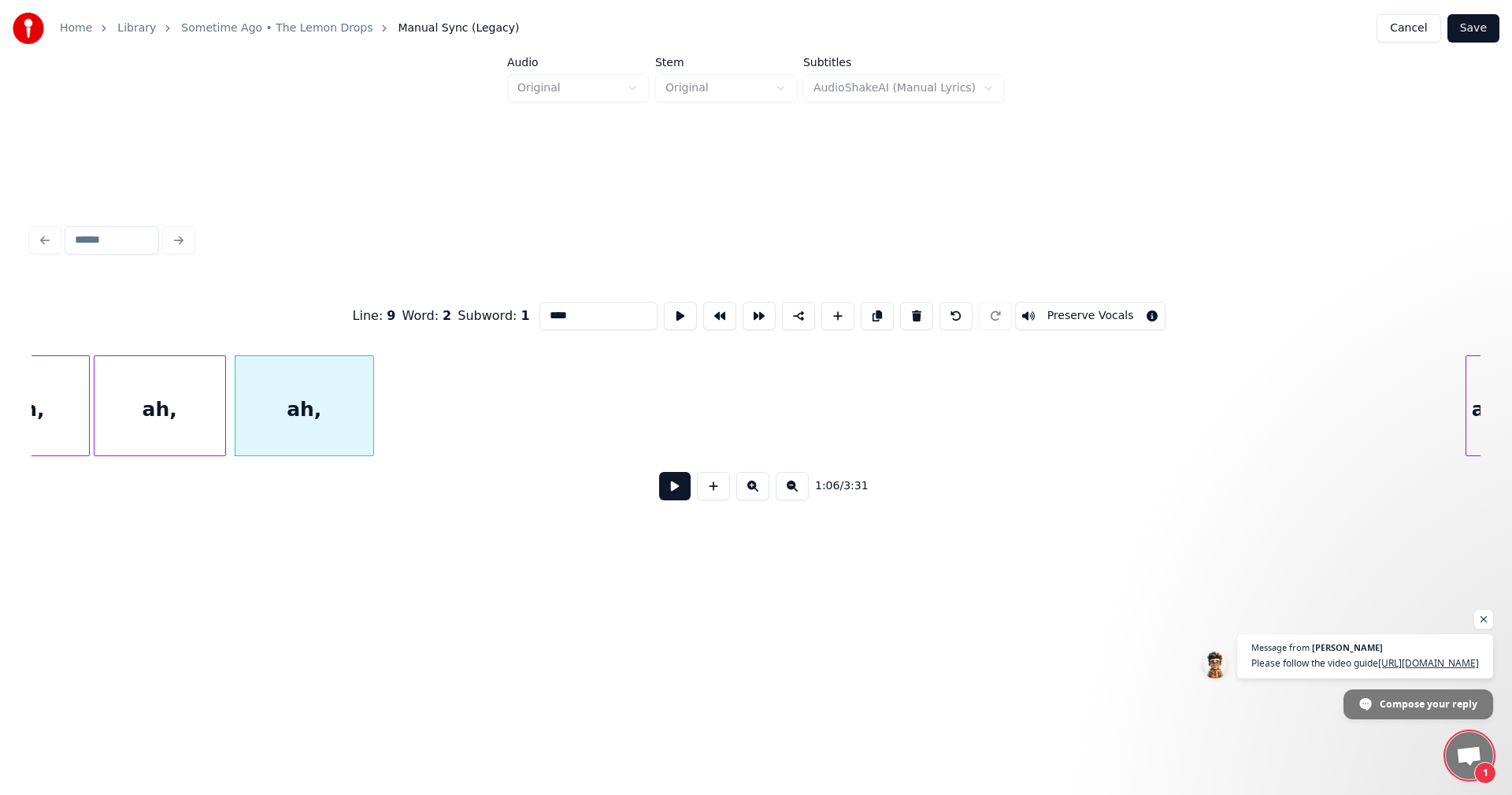
click at [369, 384] on div at bounding box center [370, 406] width 5 height 99
click at [301, 387] on div "ah," at bounding box center [300, 409] width 138 height 108
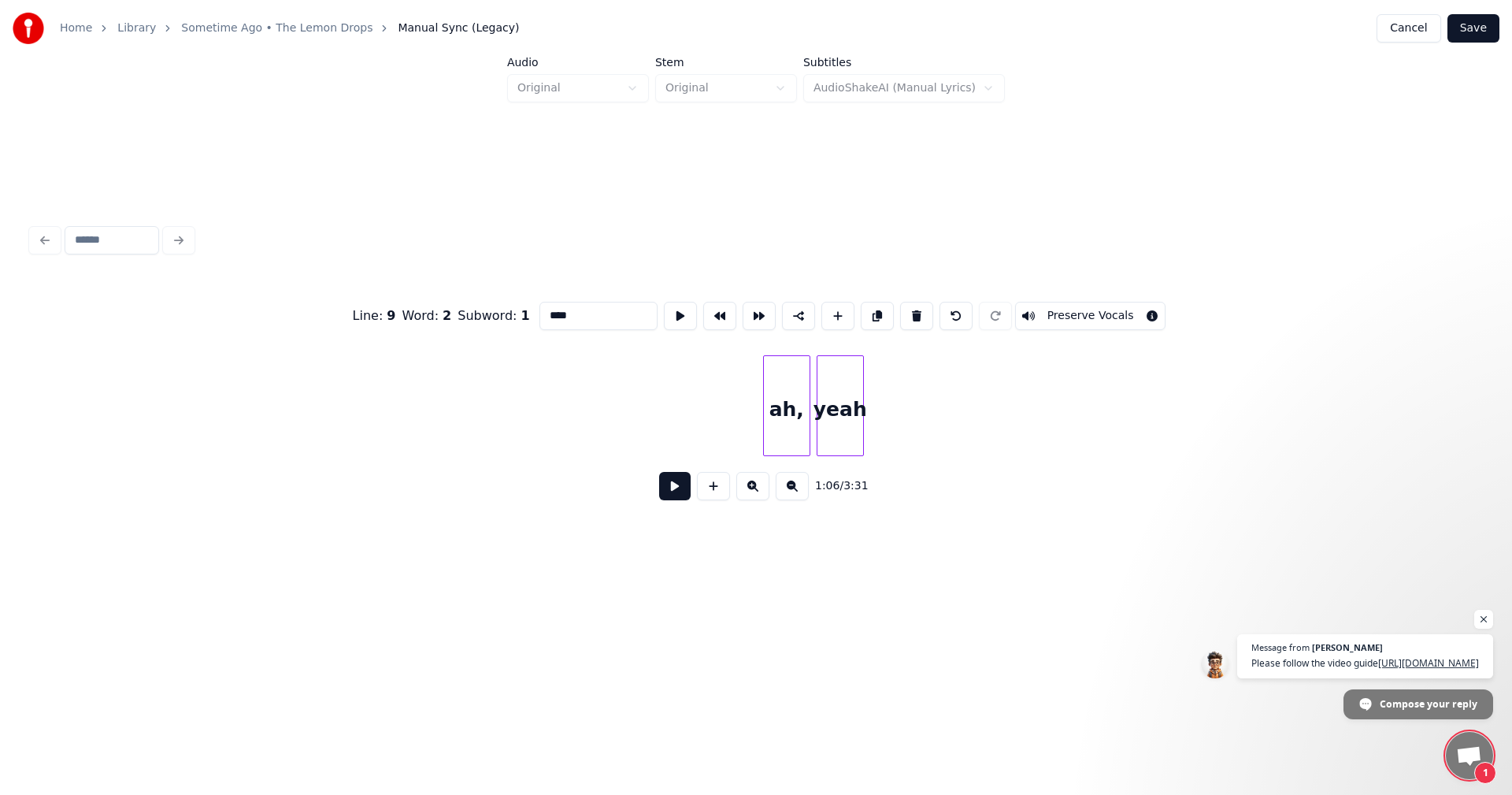
scroll to position [0, 11069]
click at [109, 419] on div "ah," at bounding box center [116, 409] width 46 height 108
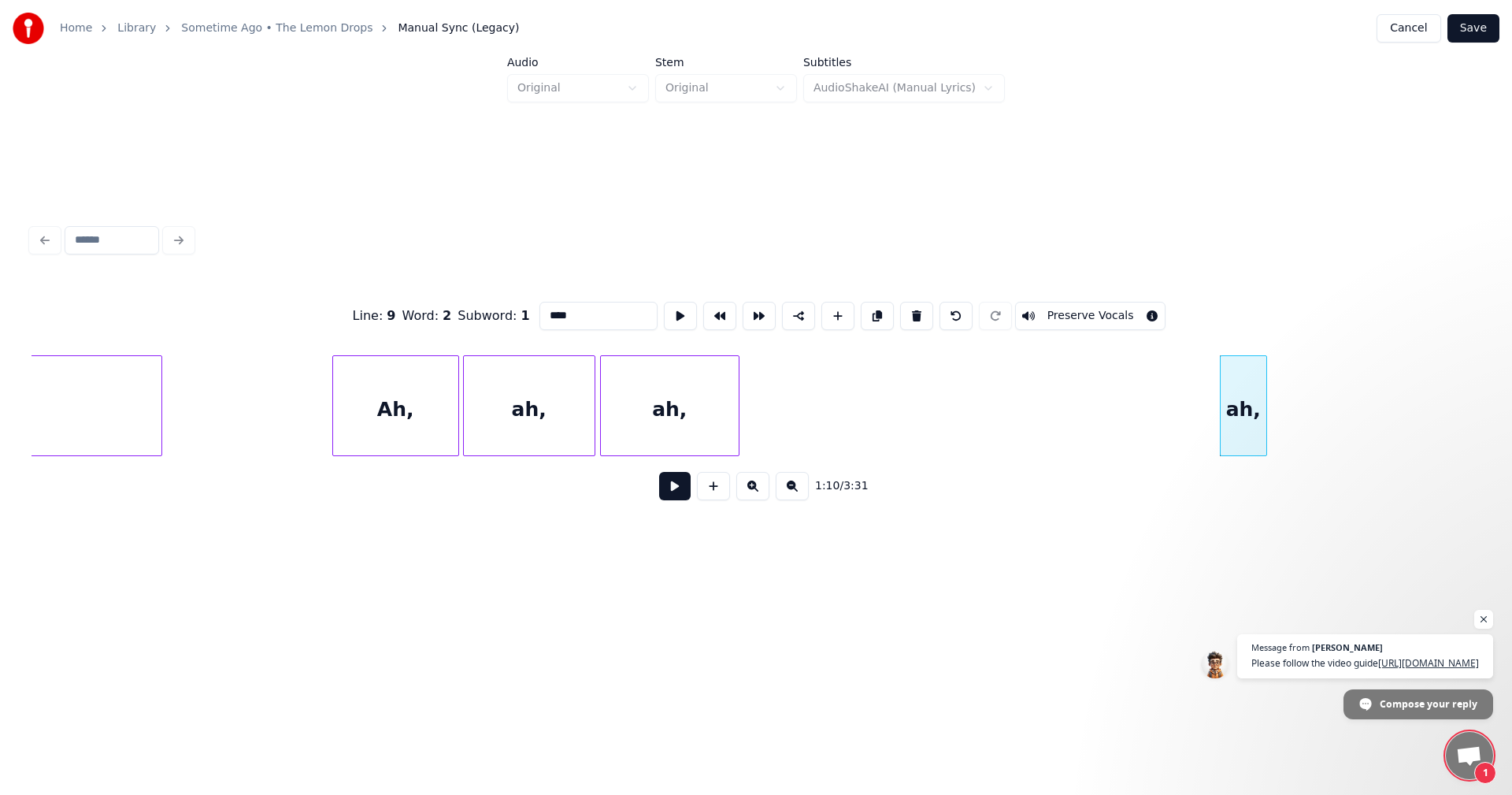
scroll to position [0, 9979]
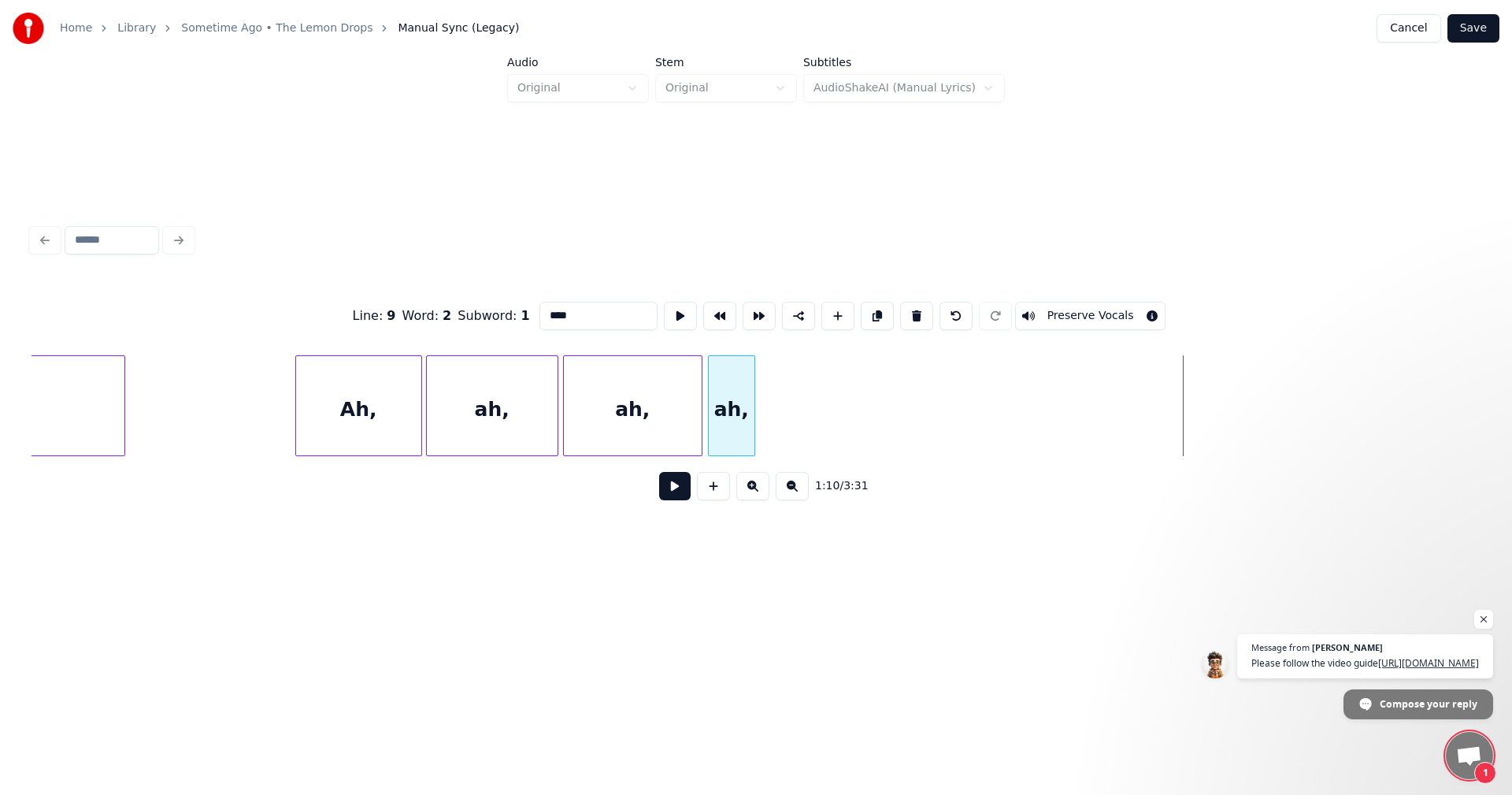
click at [737, 403] on div "ah," at bounding box center [732, 409] width 46 height 108
click at [884, 426] on div at bounding box center [884, 406] width 5 height 99
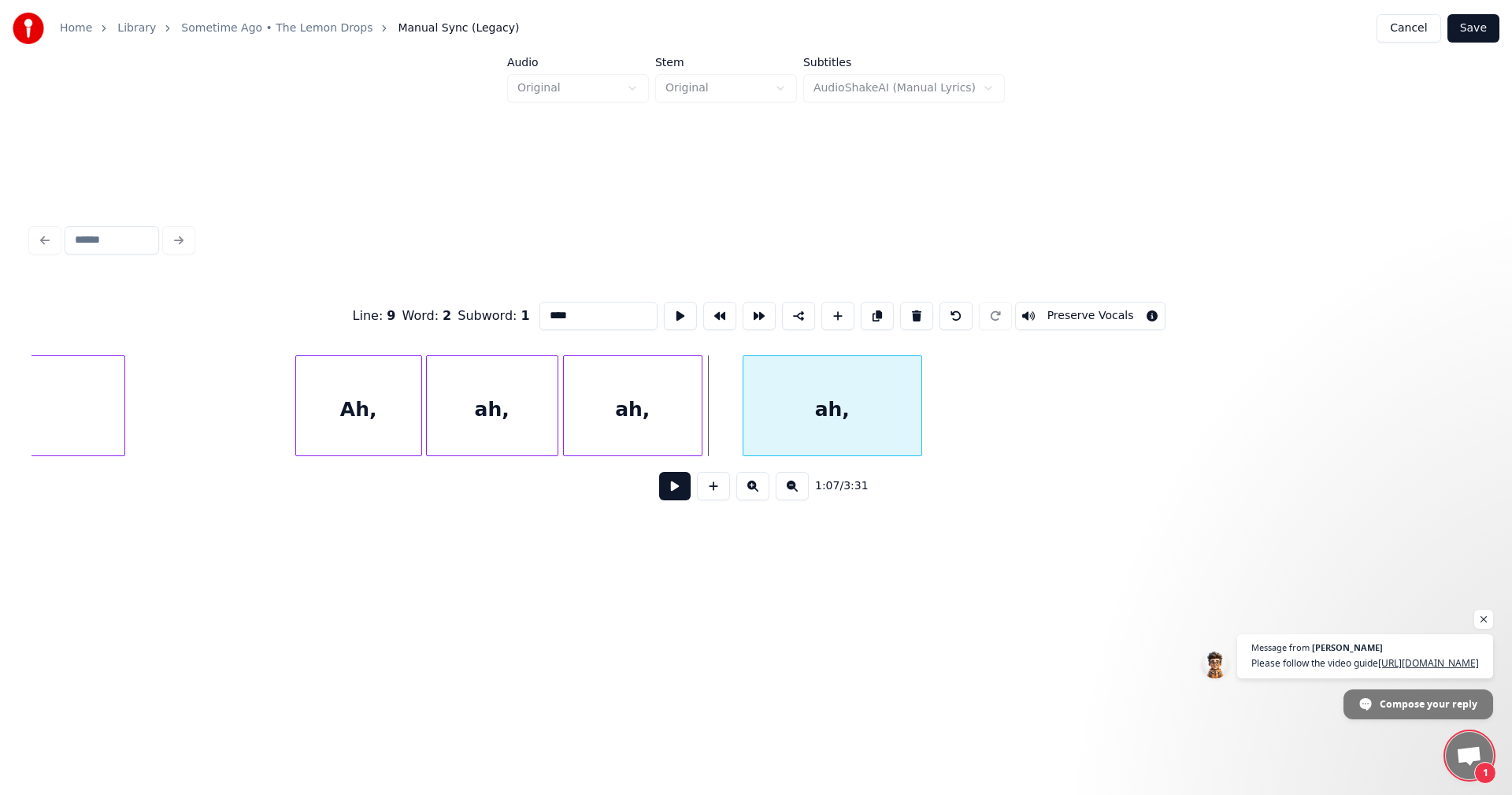
click at [853, 403] on div "ah," at bounding box center [832, 409] width 178 height 108
click at [724, 403] on div at bounding box center [724, 406] width 5 height 99
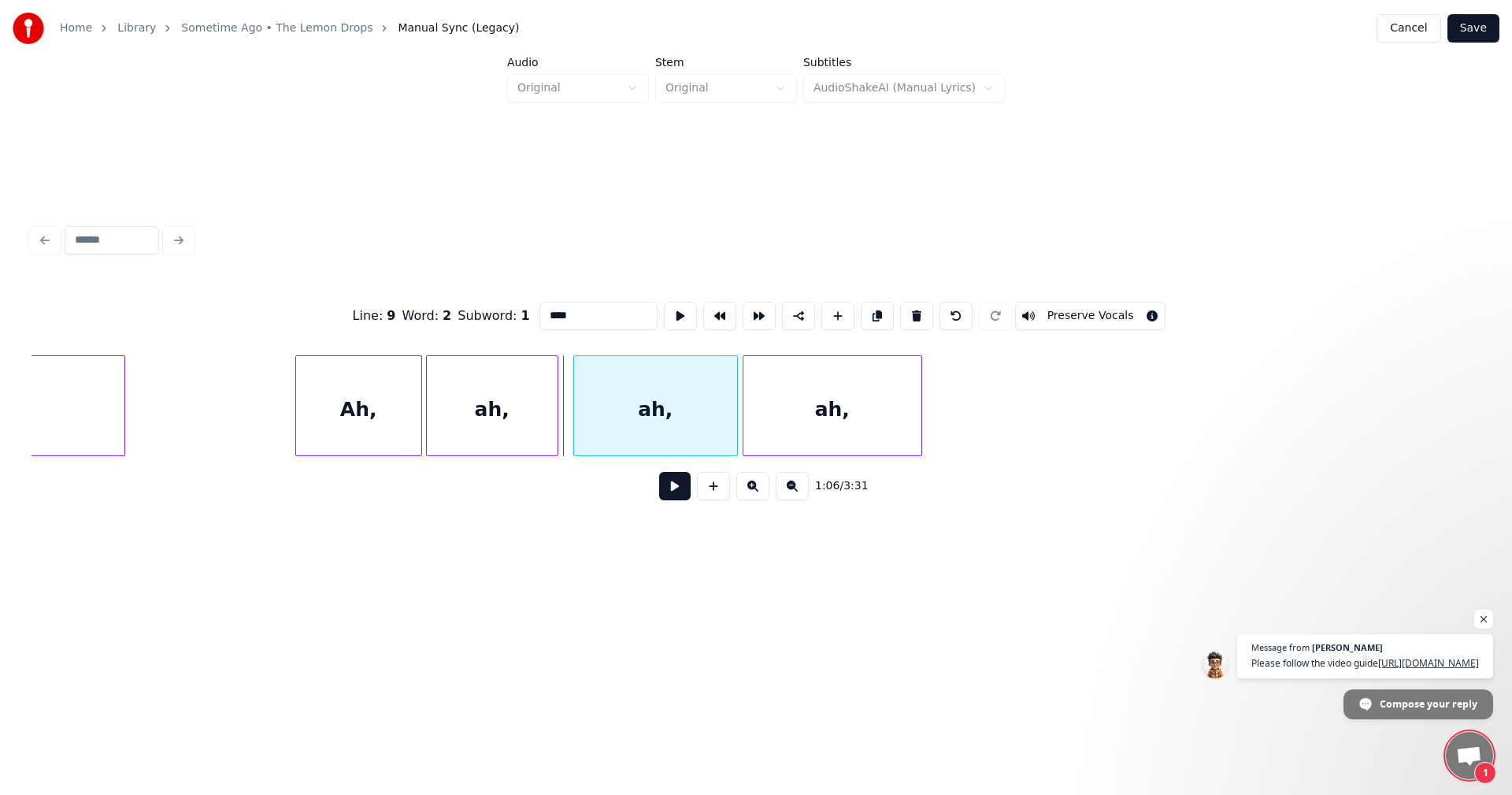
click at [674, 391] on div "ah," at bounding box center [655, 409] width 163 height 108
click at [569, 397] on div at bounding box center [568, 406] width 5 height 99
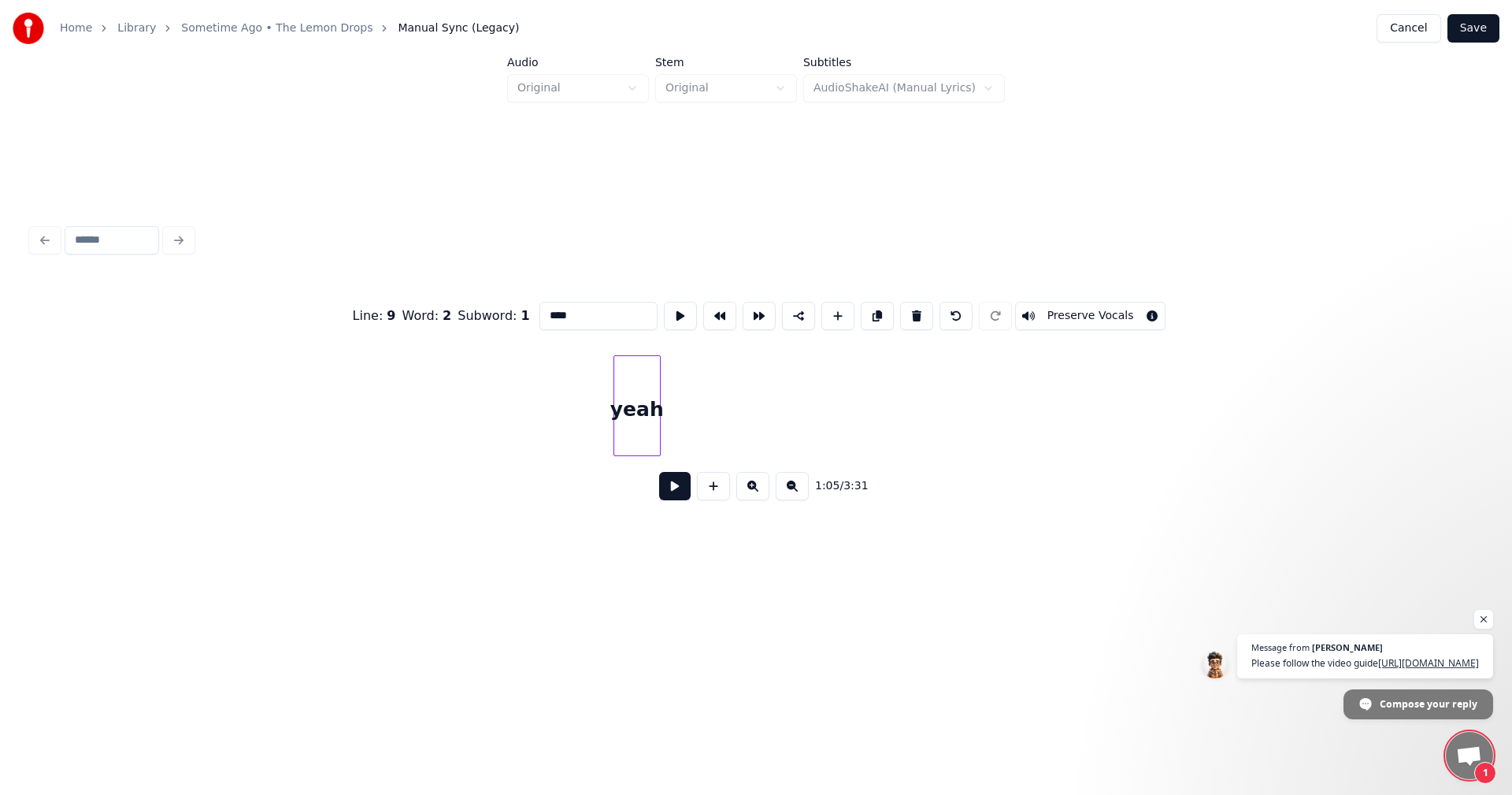
scroll to position [0, 11254]
click at [129, 392] on div "yeah" at bounding box center [138, 409] width 46 height 108
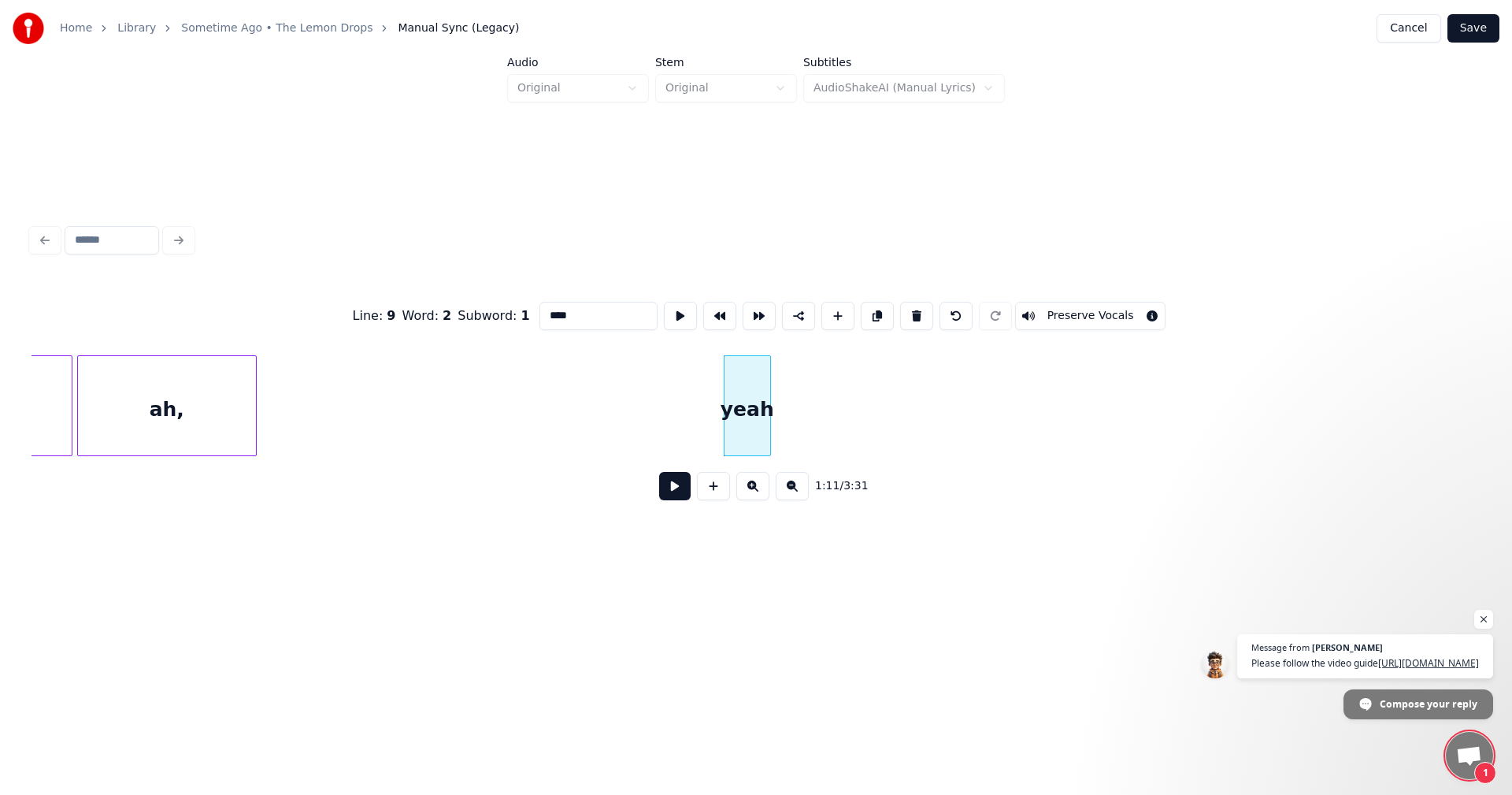
scroll to position [0, 10441]
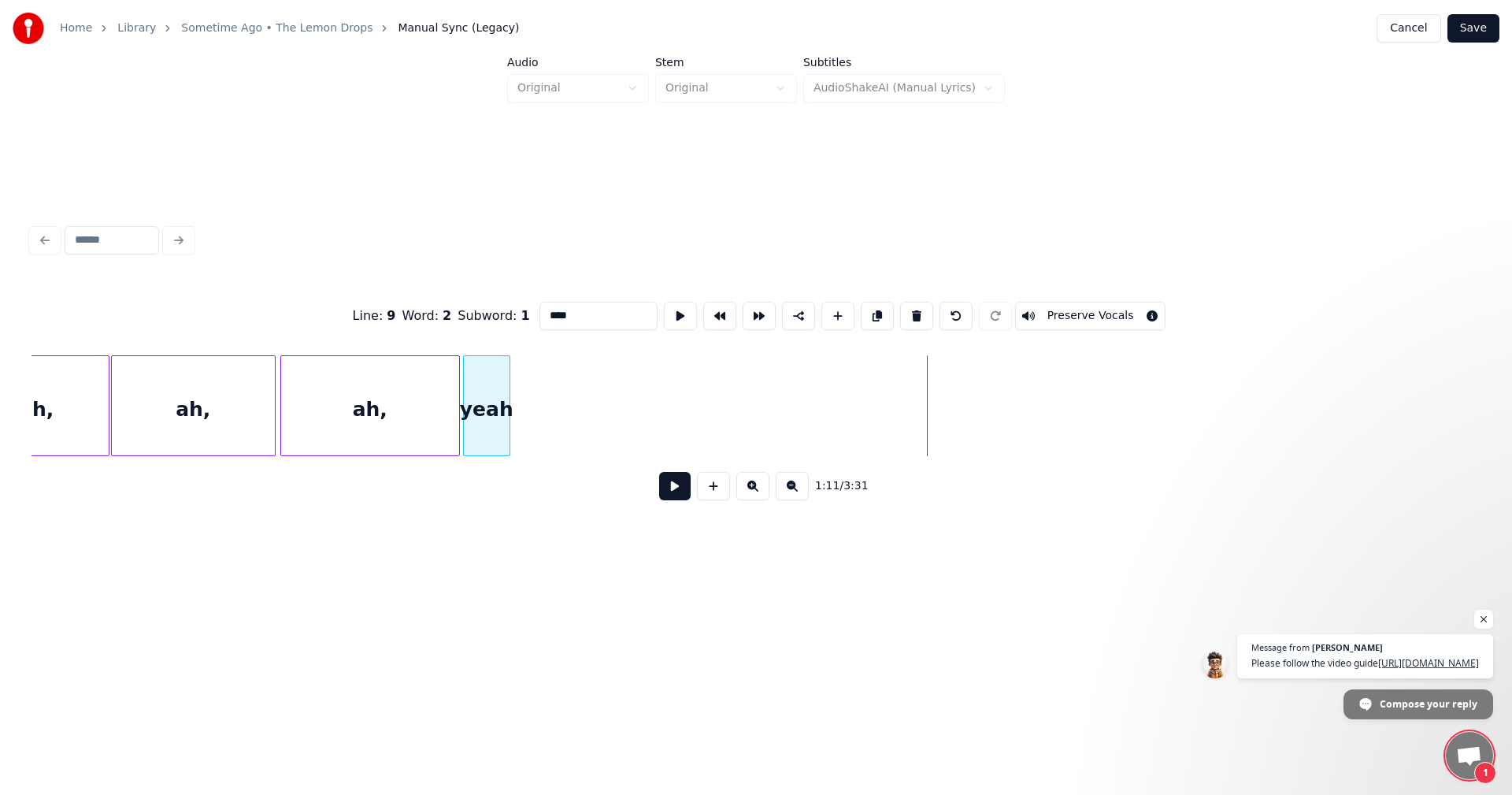
click at [481, 368] on div "yeah" at bounding box center [487, 409] width 46 height 108
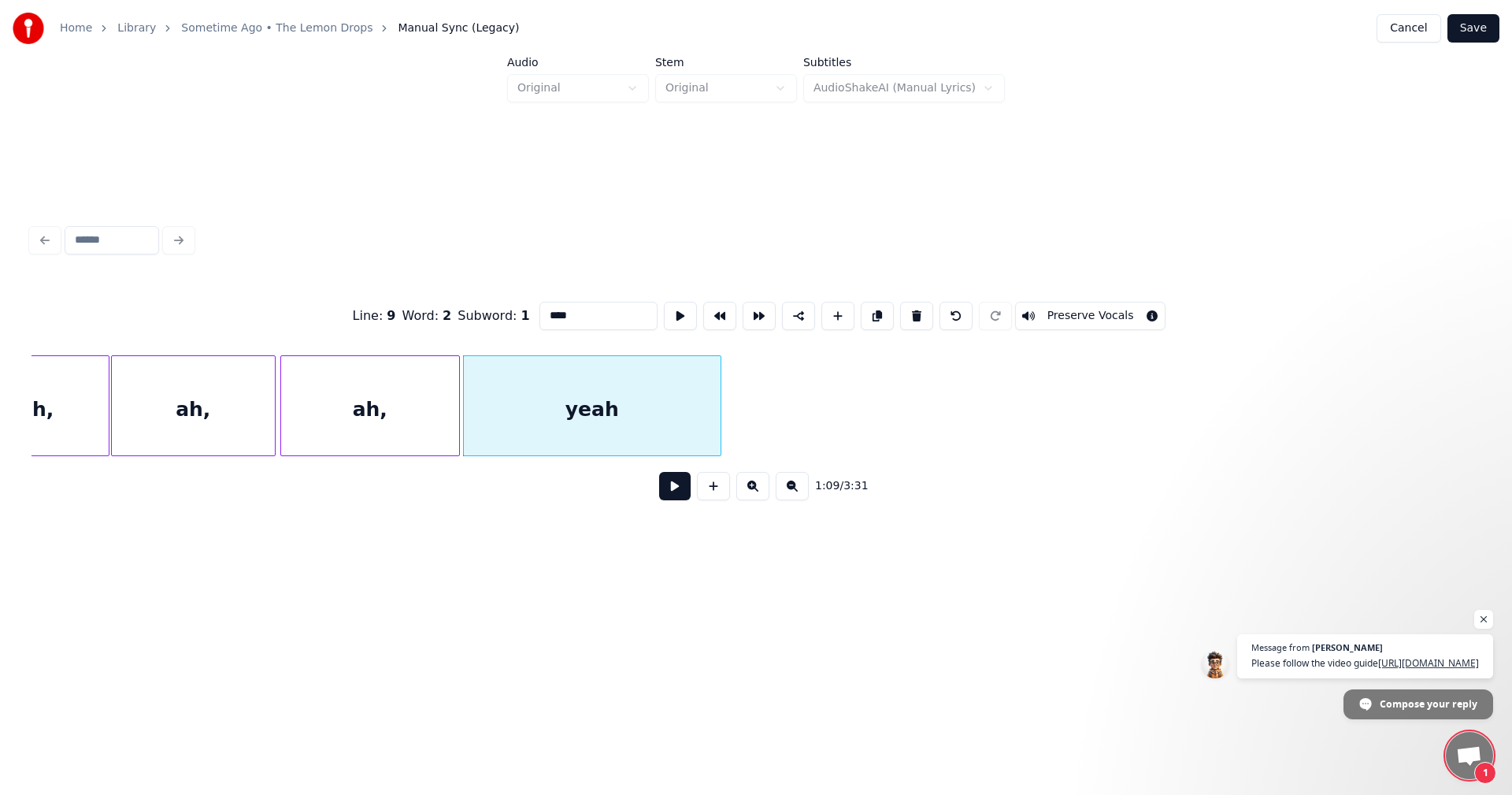
click at [718, 394] on div at bounding box center [717, 406] width 5 height 99
click at [663, 407] on div at bounding box center [661, 406] width 5 height 99
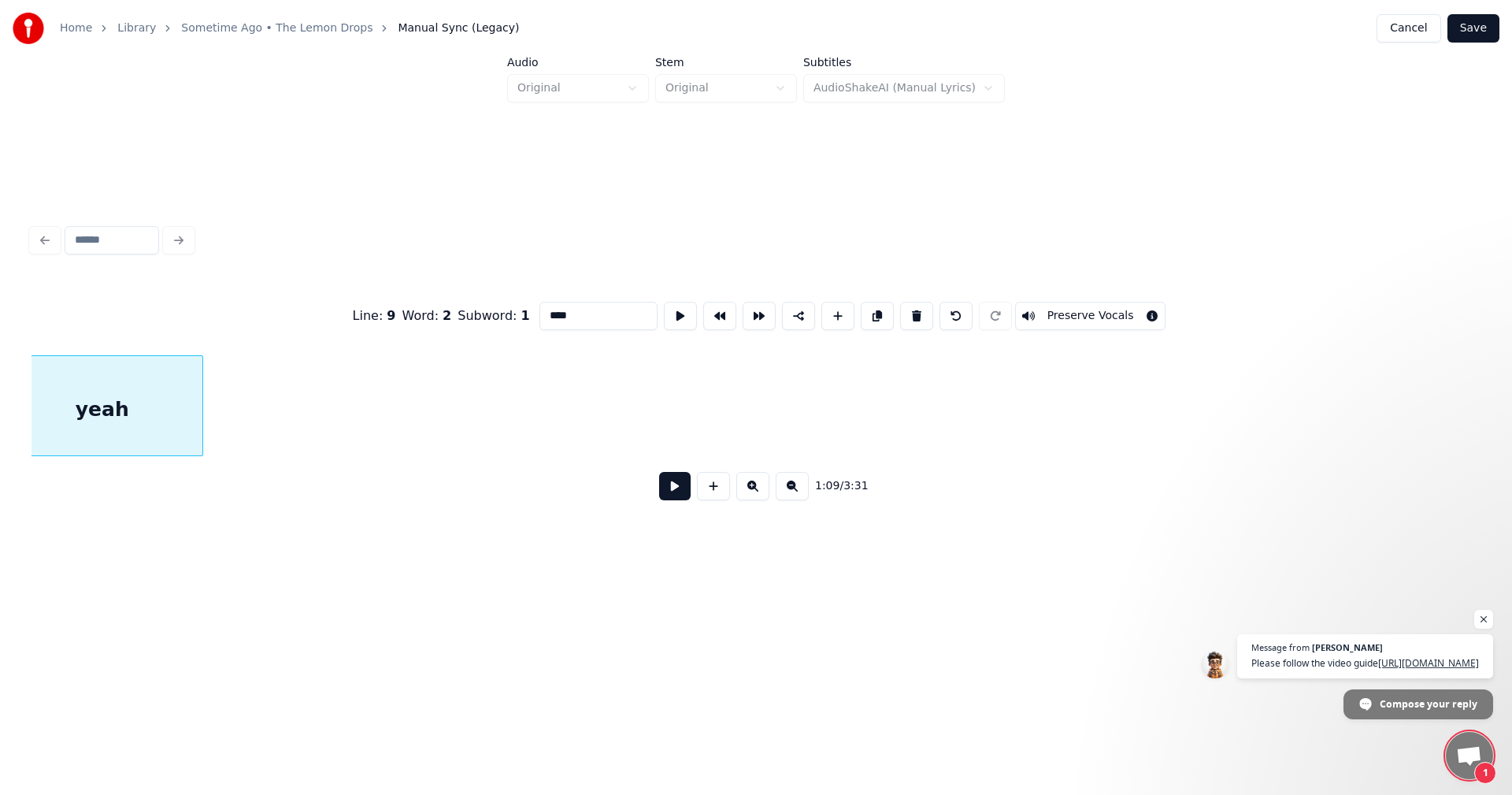
scroll to position [0, 10977]
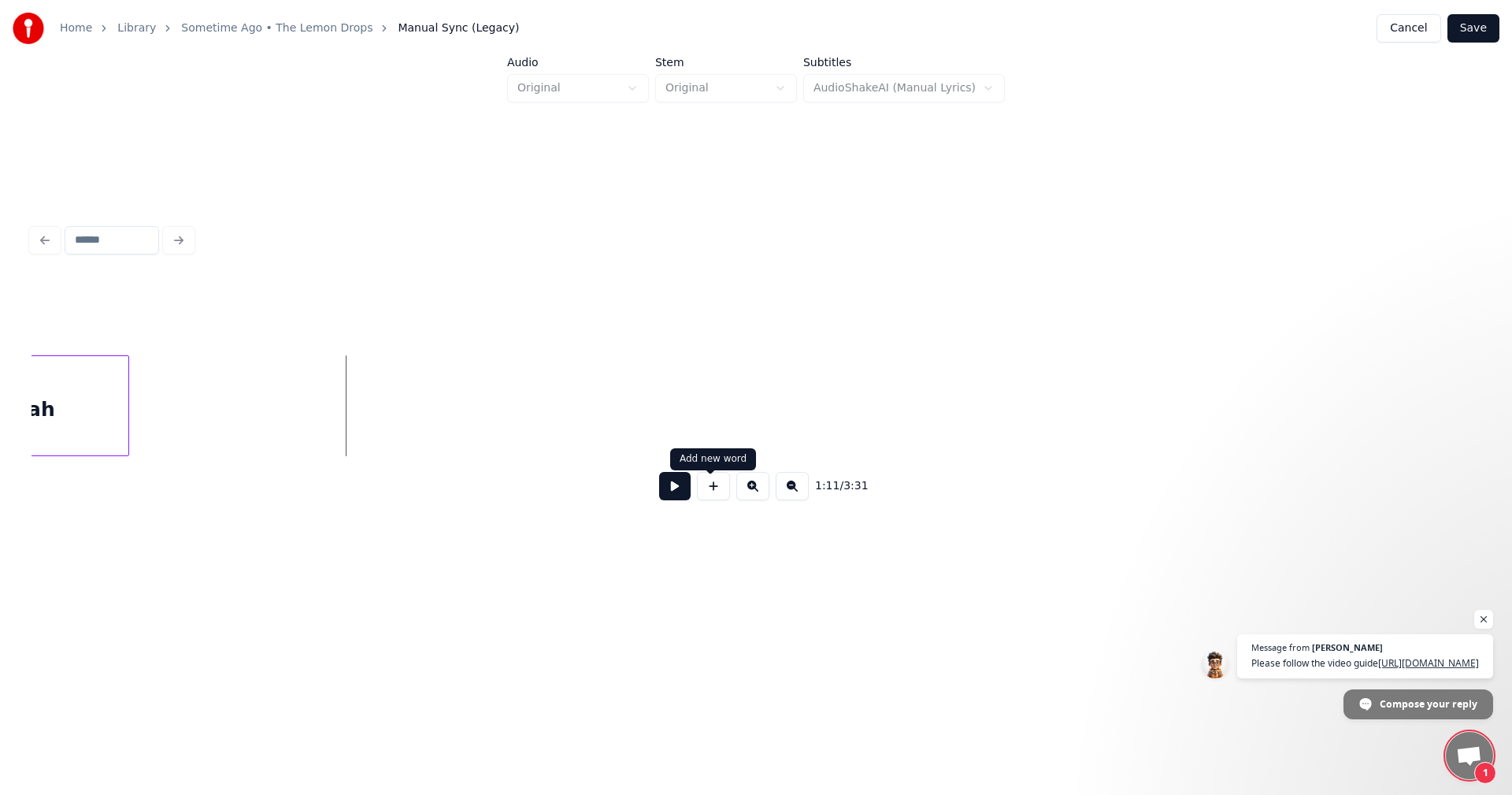
click at [705, 487] on button at bounding box center [714, 487] width 33 height 29
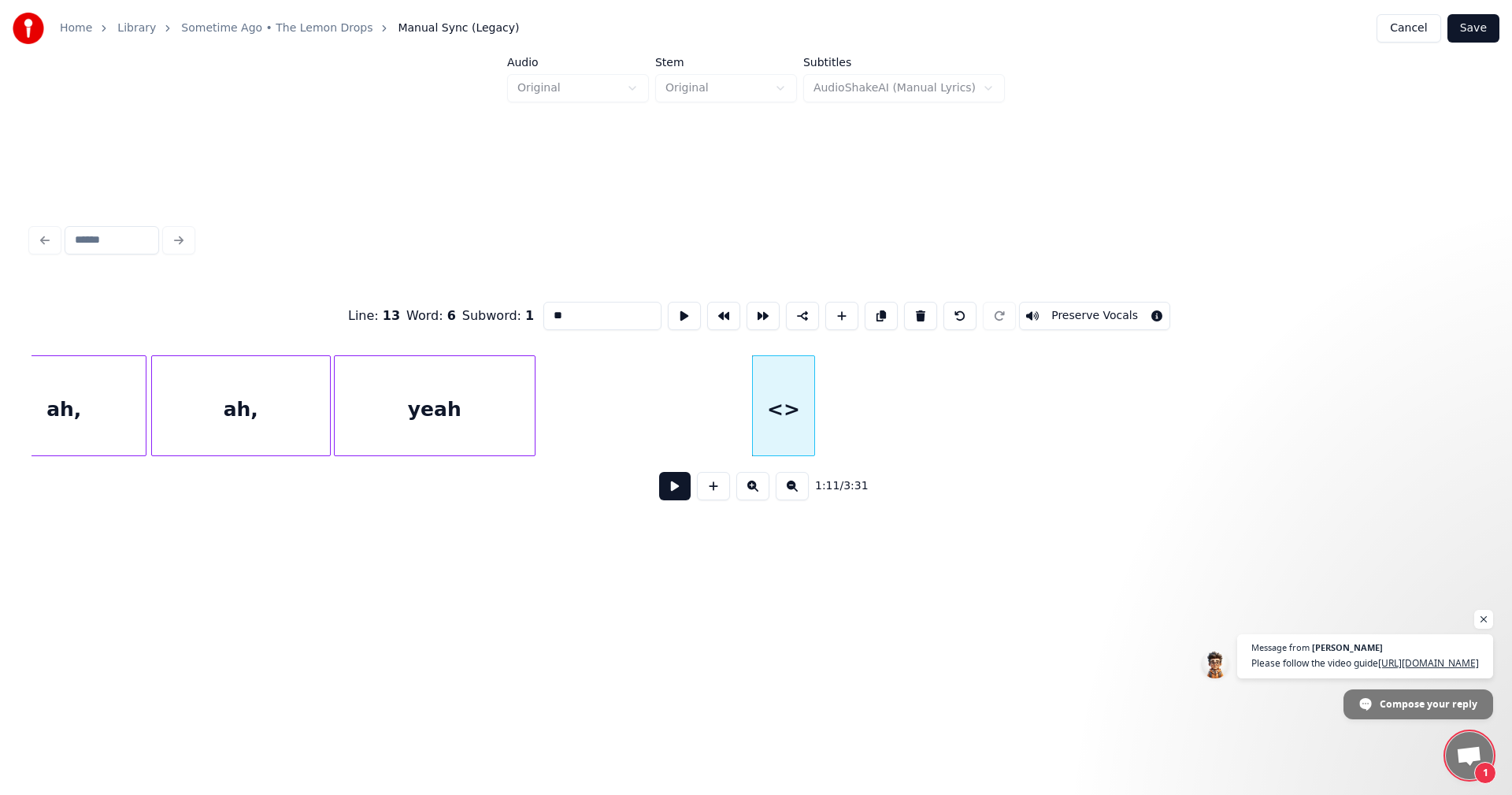
scroll to position [0, 10699]
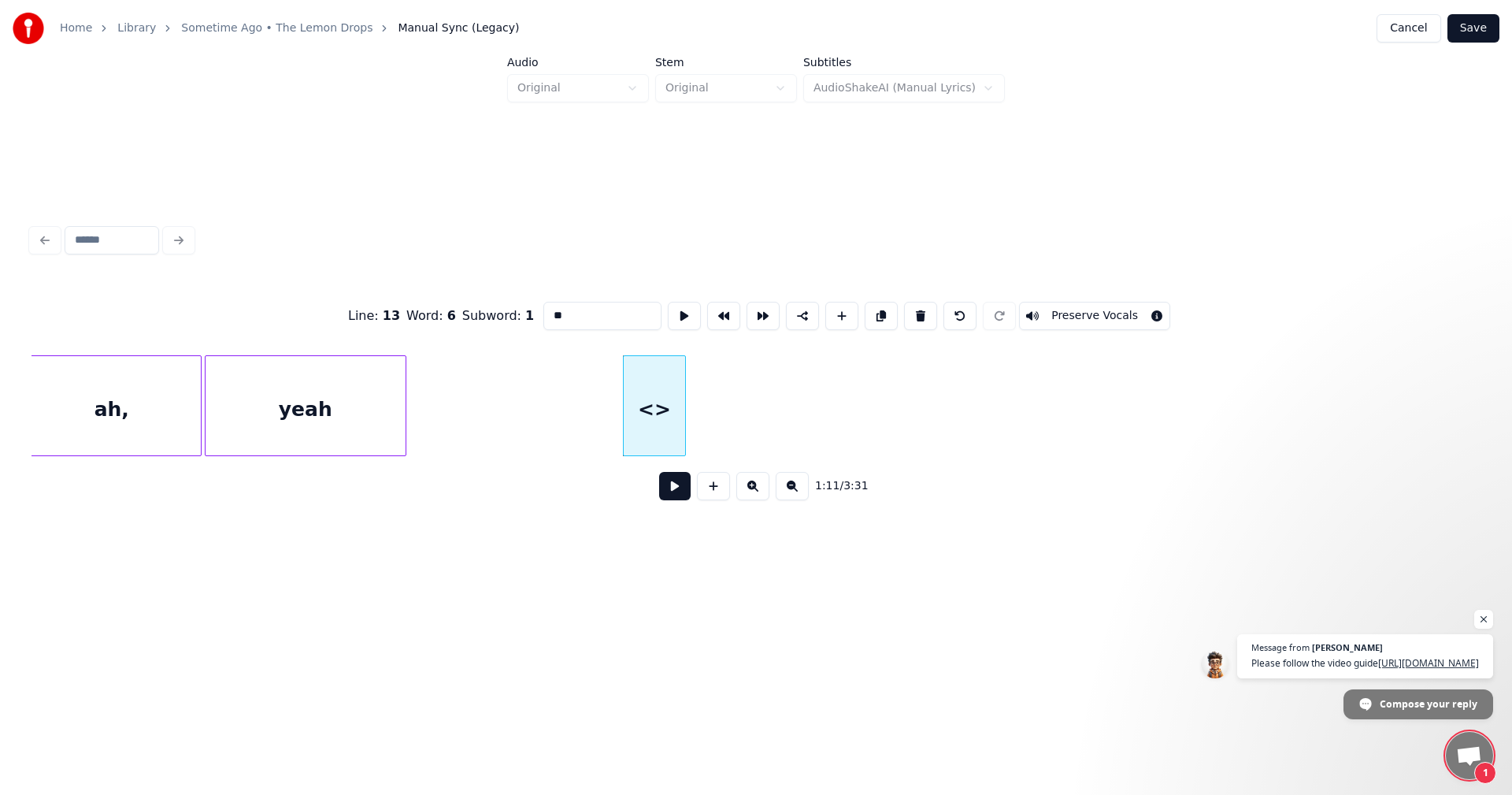
click at [657, 417] on div "<>" at bounding box center [655, 409] width 62 height 108
click at [703, 493] on button at bounding box center [714, 487] width 33 height 29
click at [716, 494] on button at bounding box center [714, 487] width 33 height 29
click at [707, 494] on button at bounding box center [714, 487] width 33 height 29
click at [669, 412] on div "<>" at bounding box center [655, 409] width 62 height 108
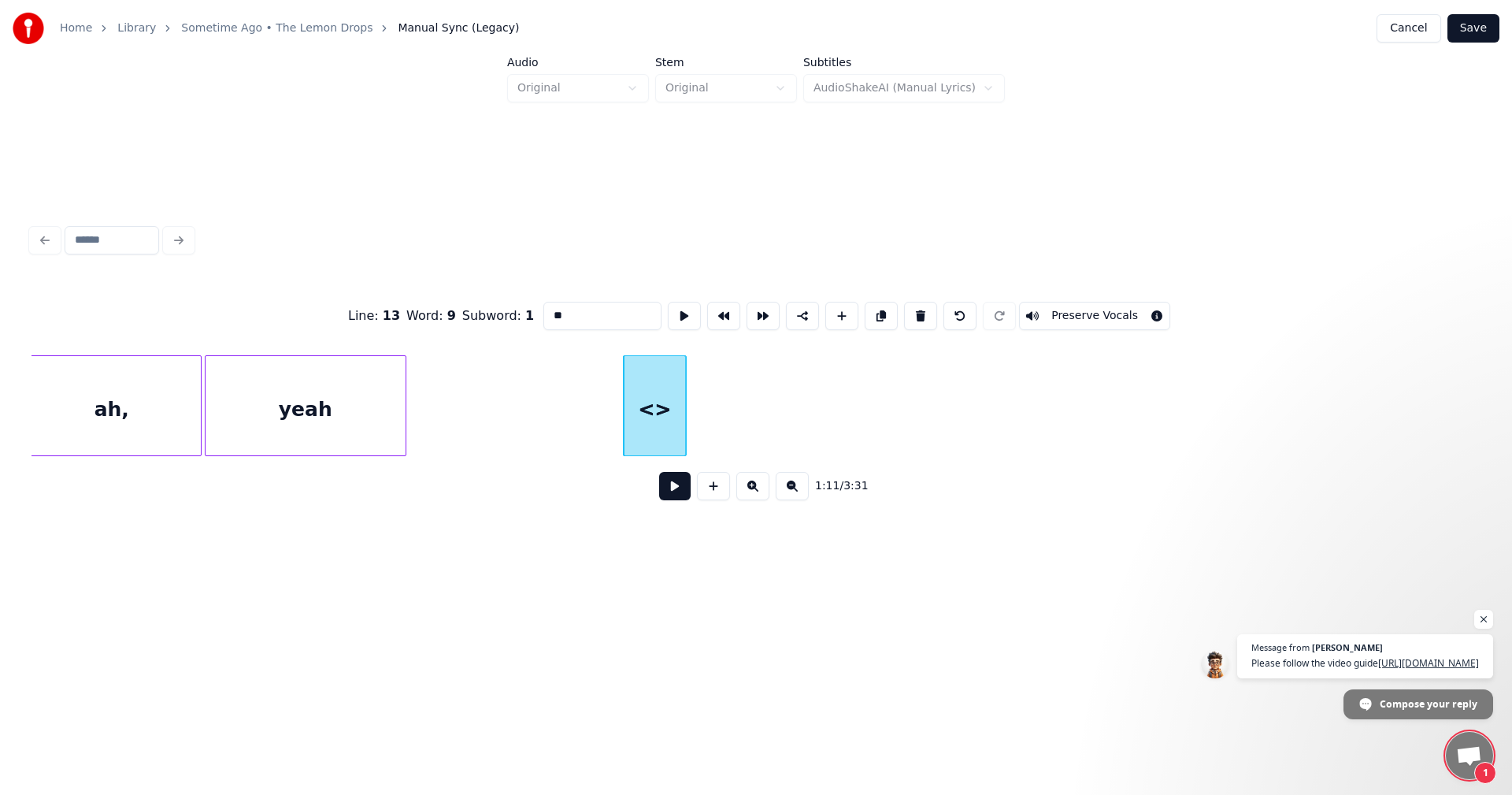
click at [669, 412] on div "<>" at bounding box center [655, 409] width 62 height 108
click at [648, 404] on div "<>" at bounding box center [655, 409] width 62 height 108
click at [556, 310] on input "**" at bounding box center [602, 316] width 118 height 29
drag, startPoint x: 556, startPoint y: 310, endPoint x: 488, endPoint y: 311, distance: 68.0
click at [488, 311] on div "Line : 13 Word : 9 Subword : 1 ** Preserve Vocals" at bounding box center [756, 316] width 1449 height 79
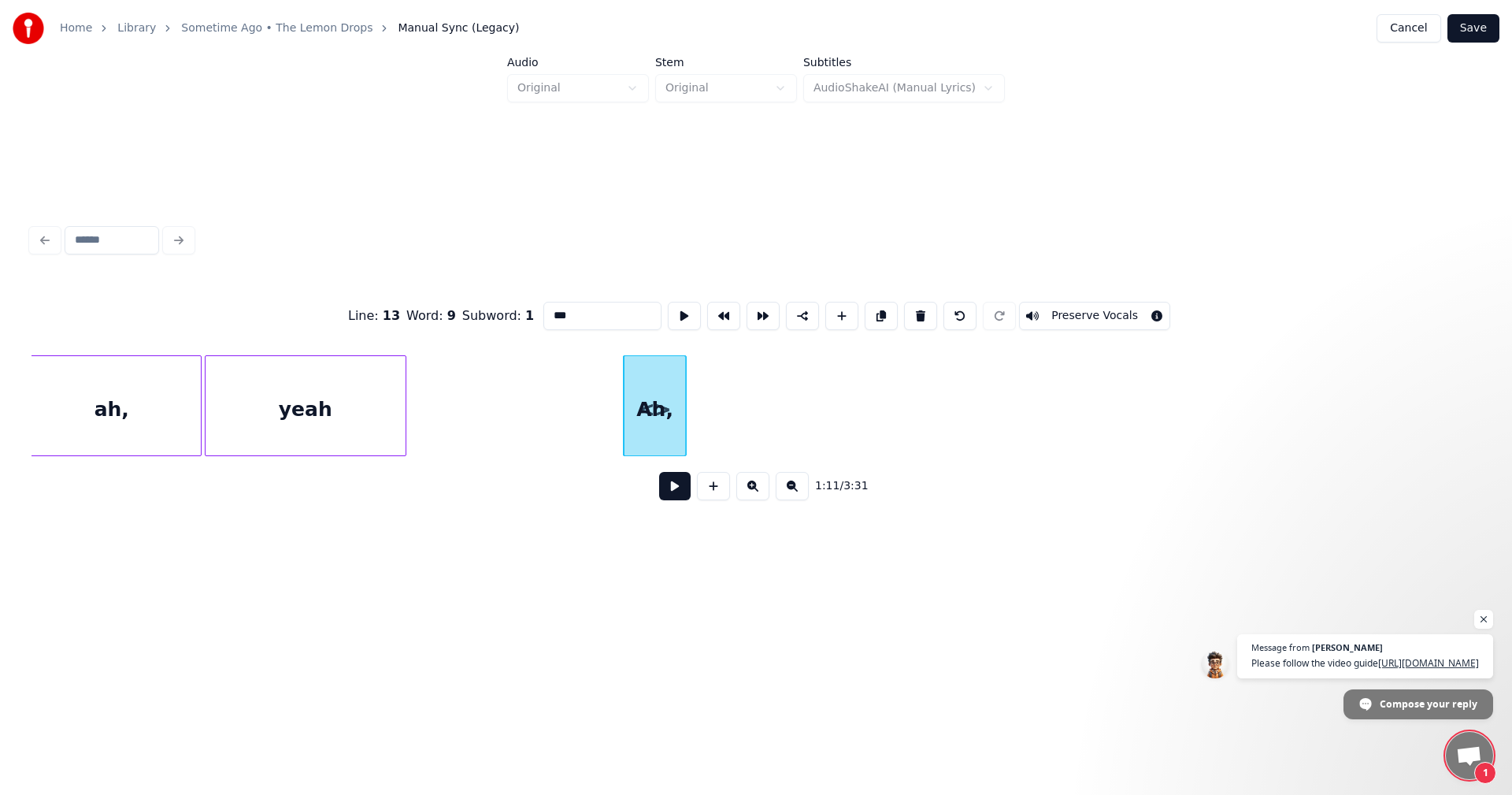
type input "***"
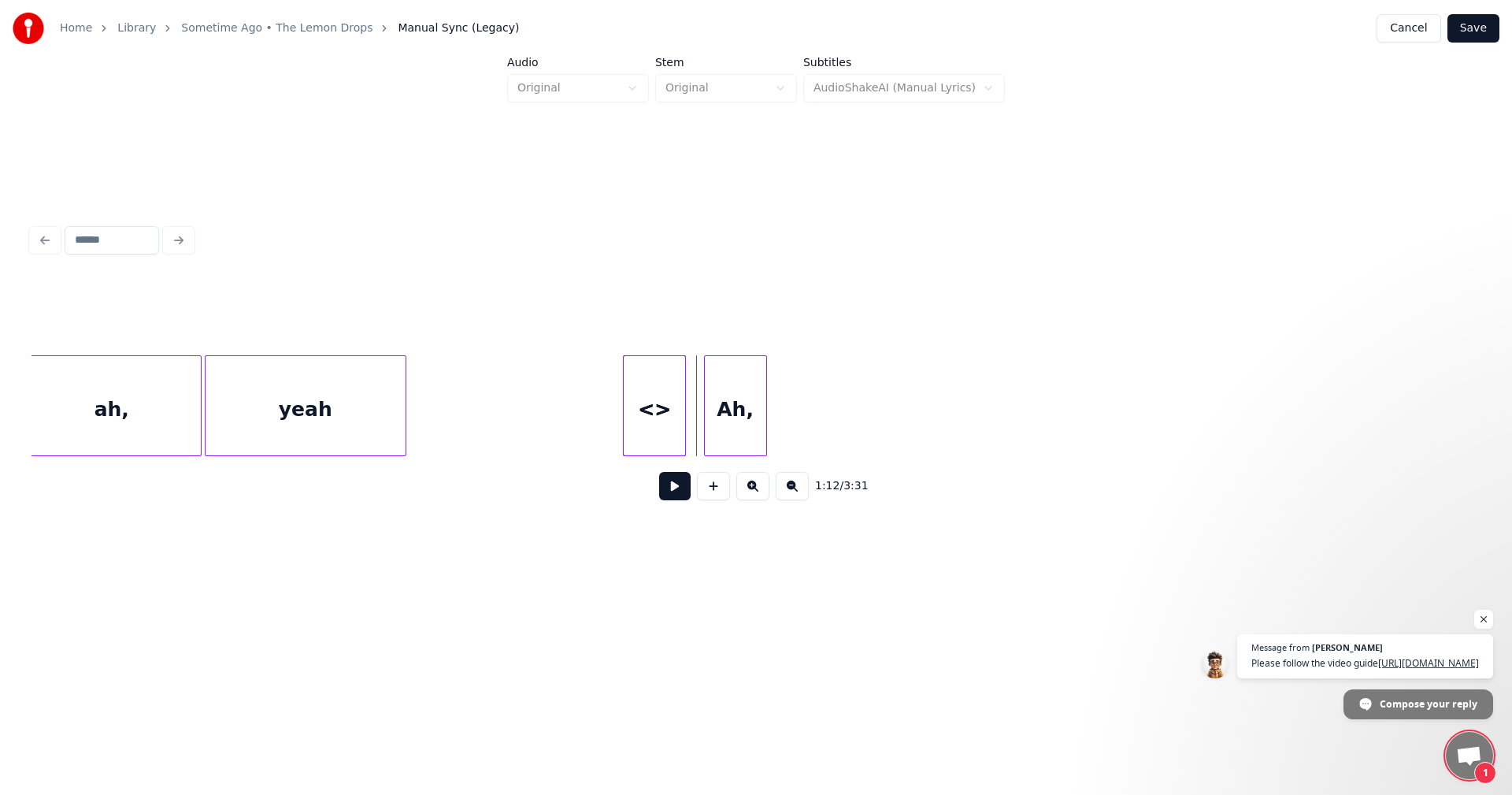
click at [717, 404] on div "Ah," at bounding box center [736, 409] width 62 height 108
click at [824, 414] on div "<>" at bounding box center [833, 409] width 62 height 108
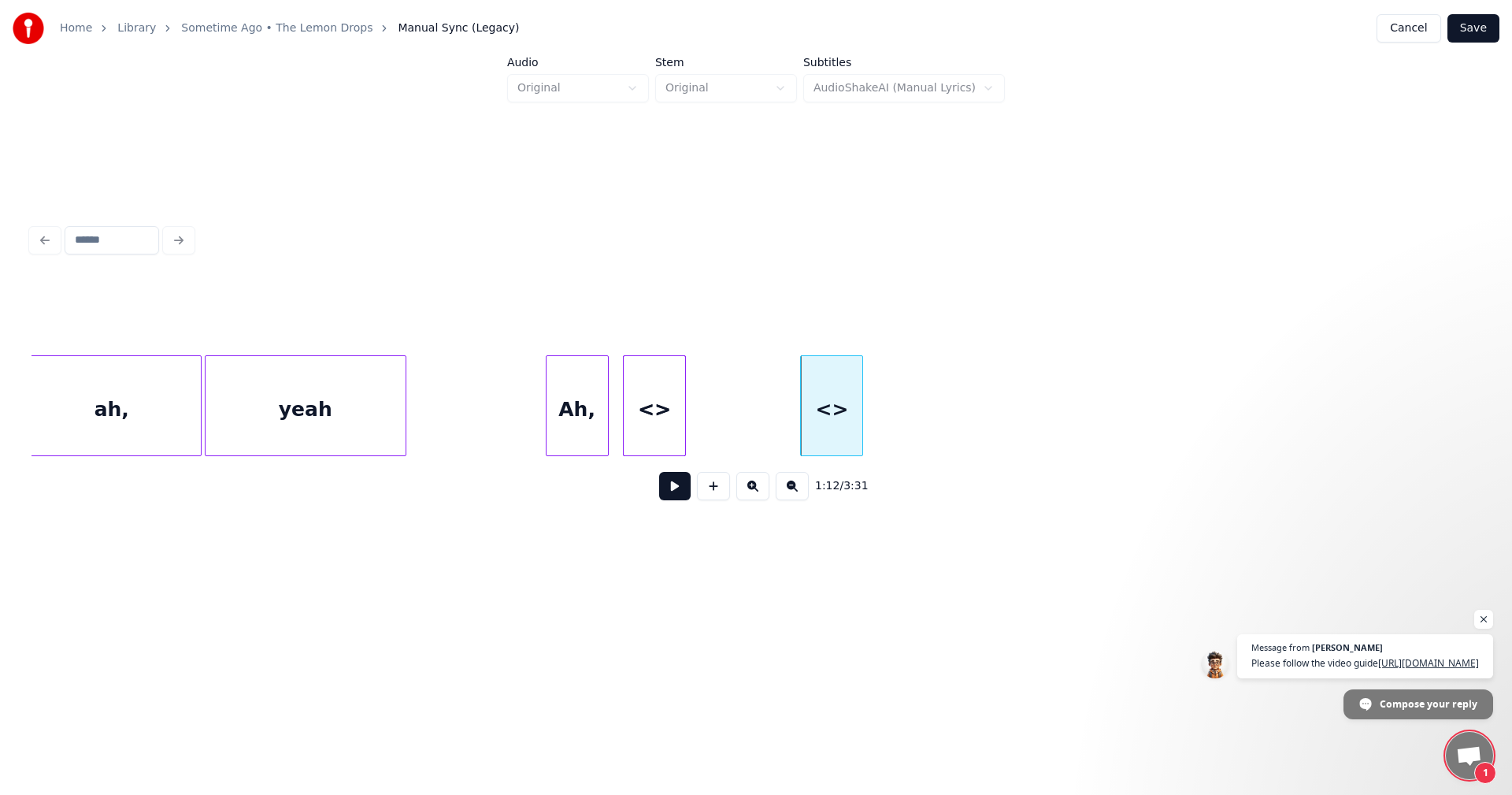
click at [579, 423] on div "Ah," at bounding box center [577, 409] width 62 height 108
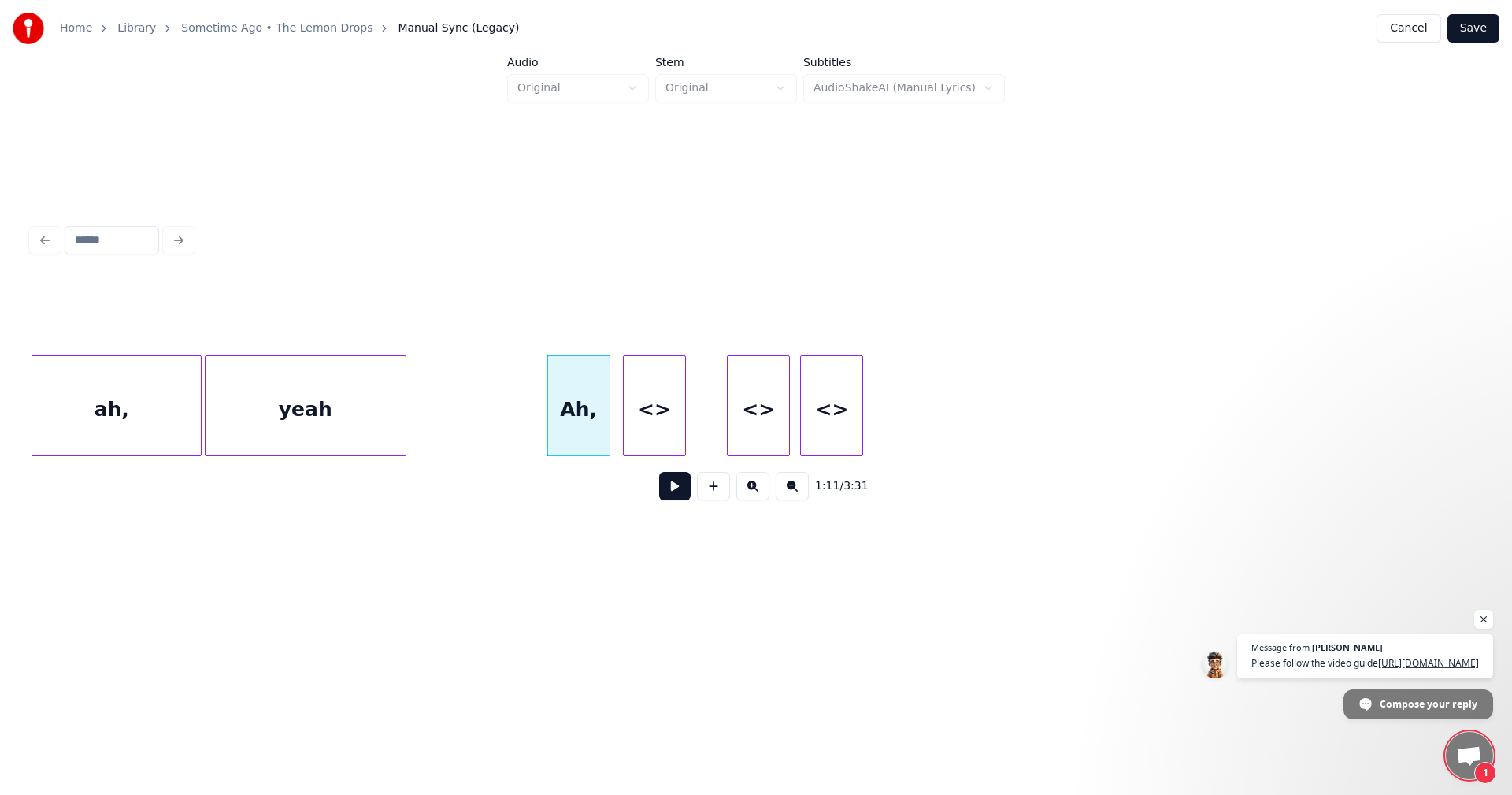
click at [738, 421] on div "<>" at bounding box center [758, 409] width 62 height 108
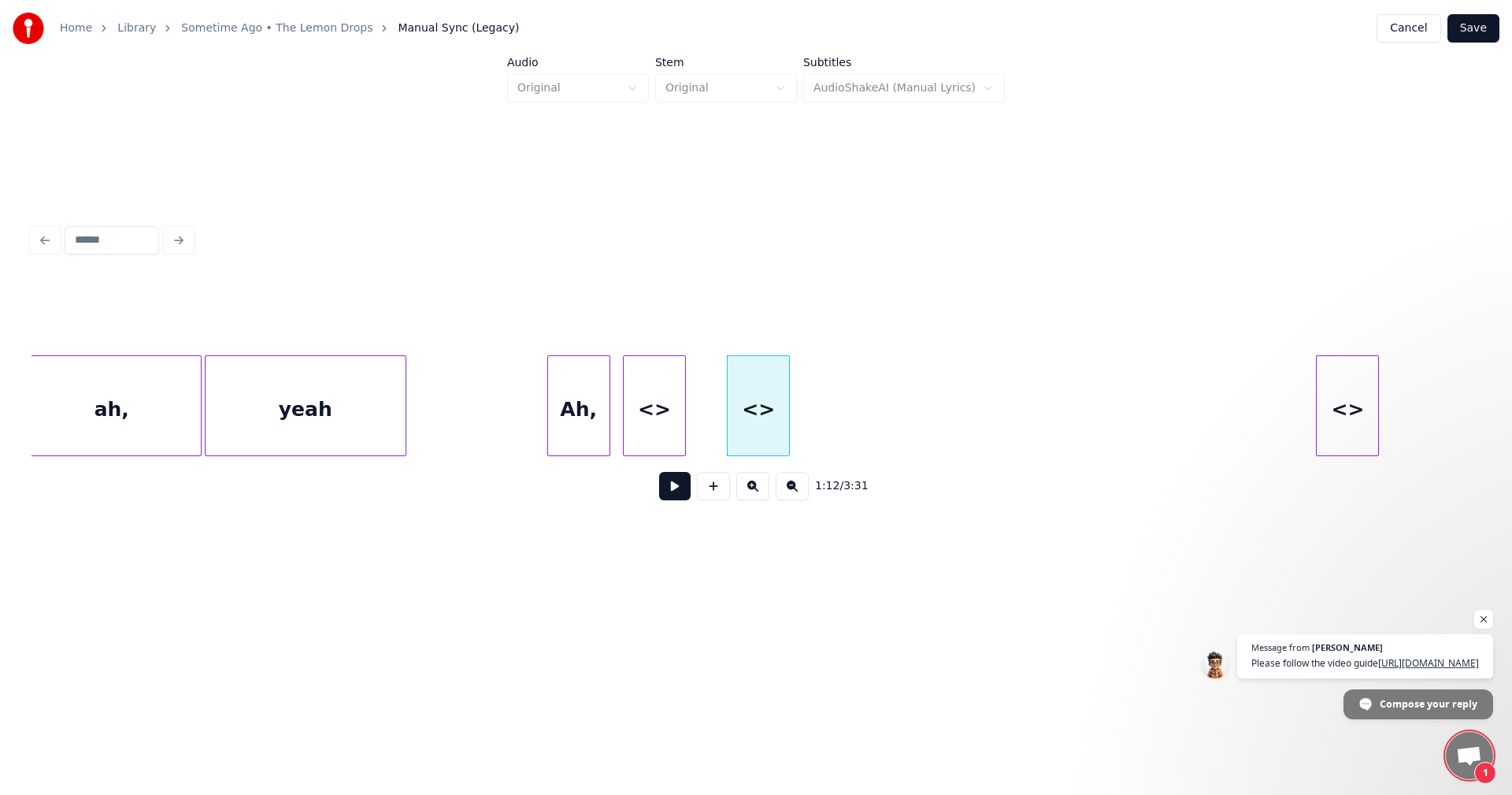
click at [1348, 409] on div "<>" at bounding box center [1347, 409] width 62 height 108
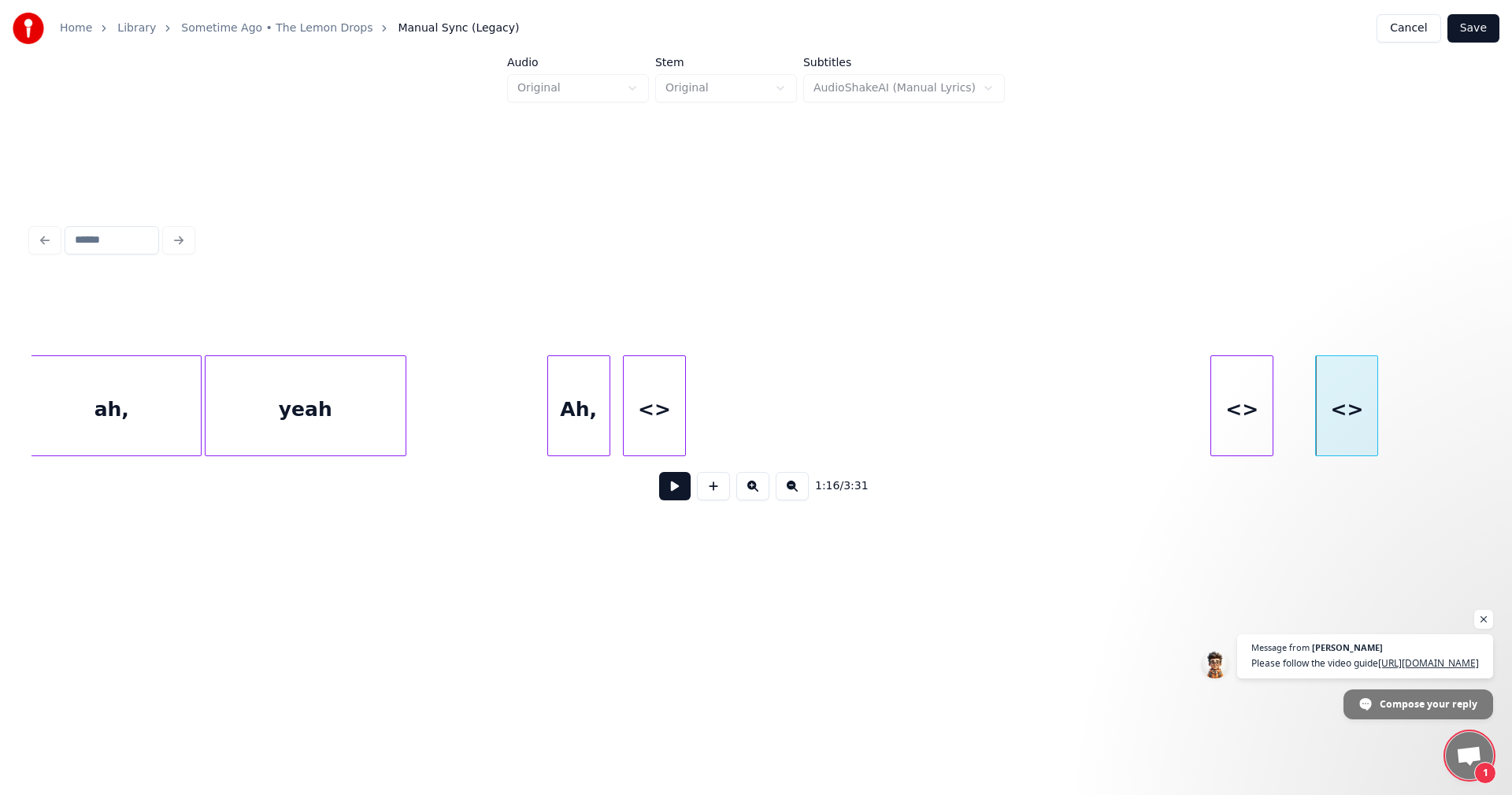
click at [1232, 418] on div "<>" at bounding box center [1242, 409] width 62 height 108
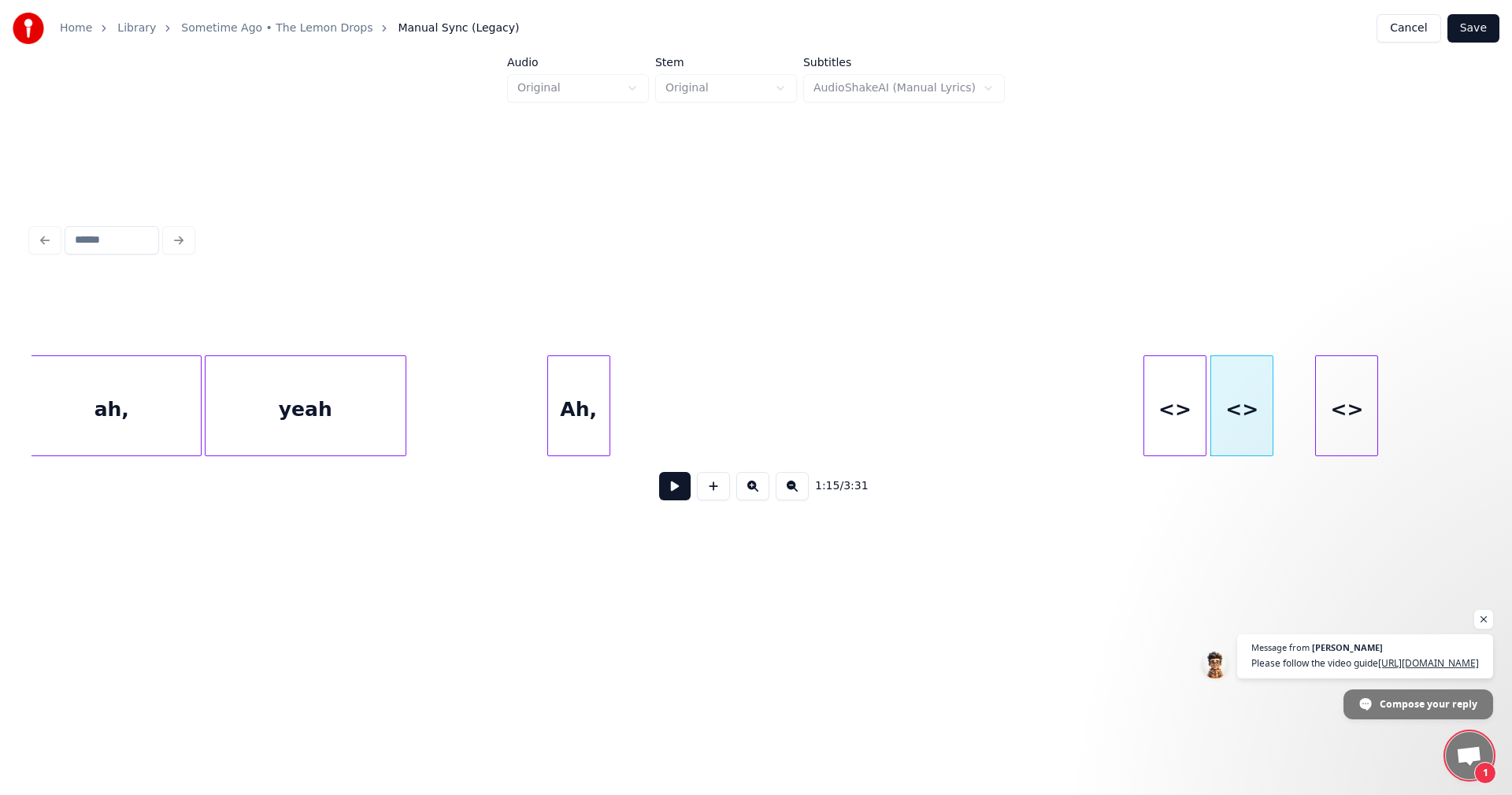
click at [1188, 420] on div "<>" at bounding box center [1175, 409] width 62 height 108
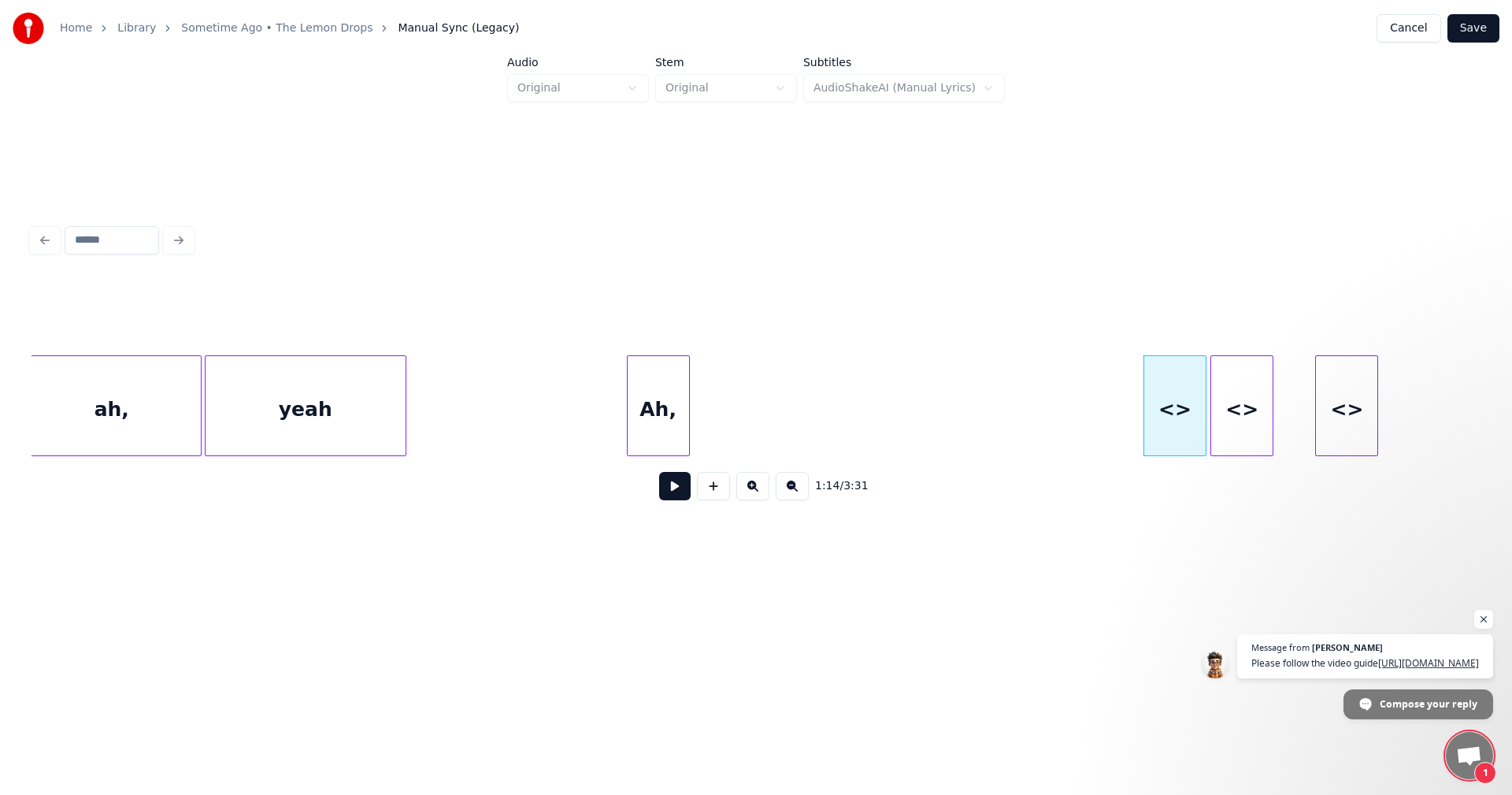
click at [642, 403] on div "Ah," at bounding box center [658, 409] width 62 height 108
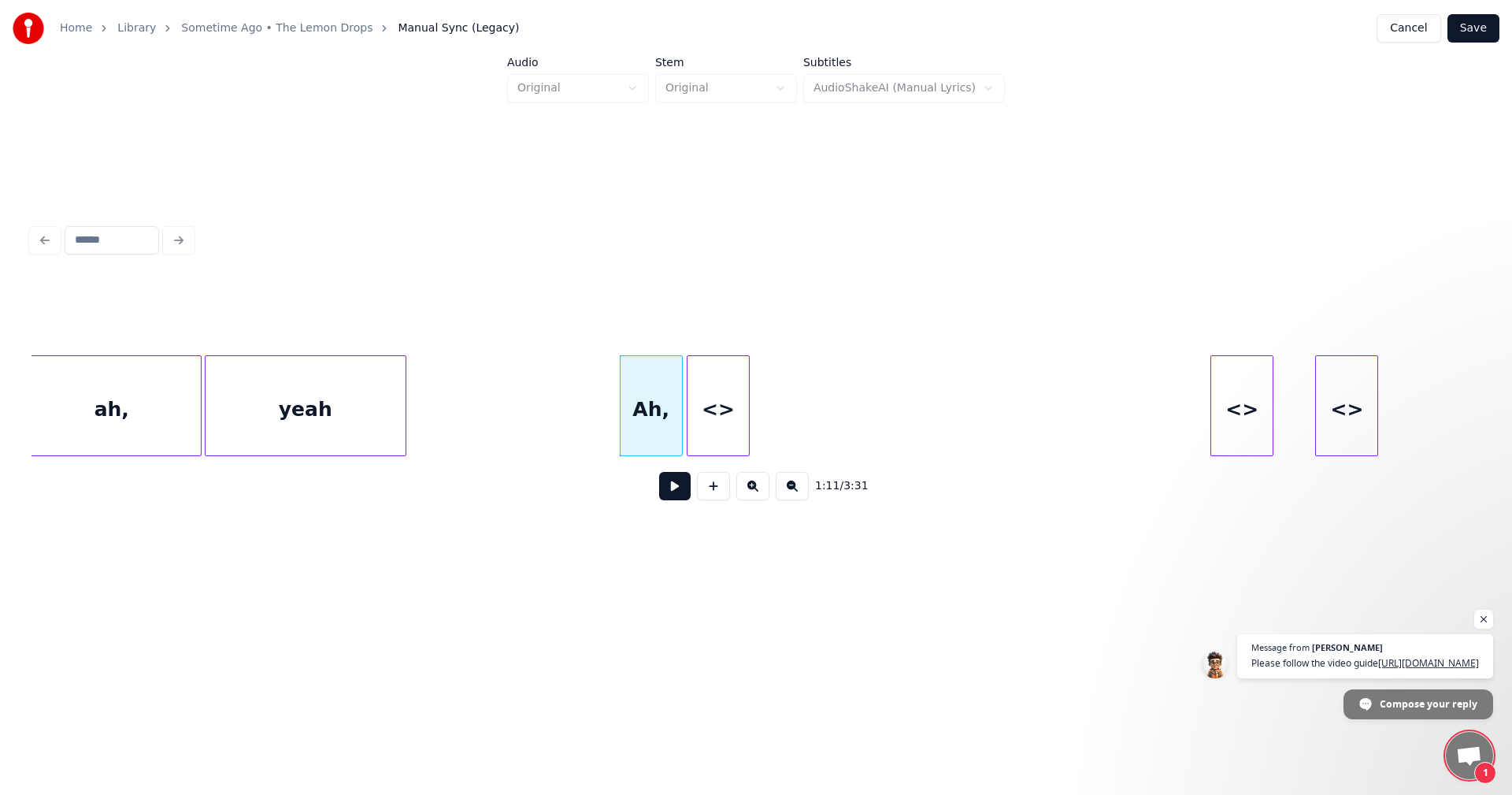
click at [707, 399] on div "<>" at bounding box center [718, 409] width 62 height 108
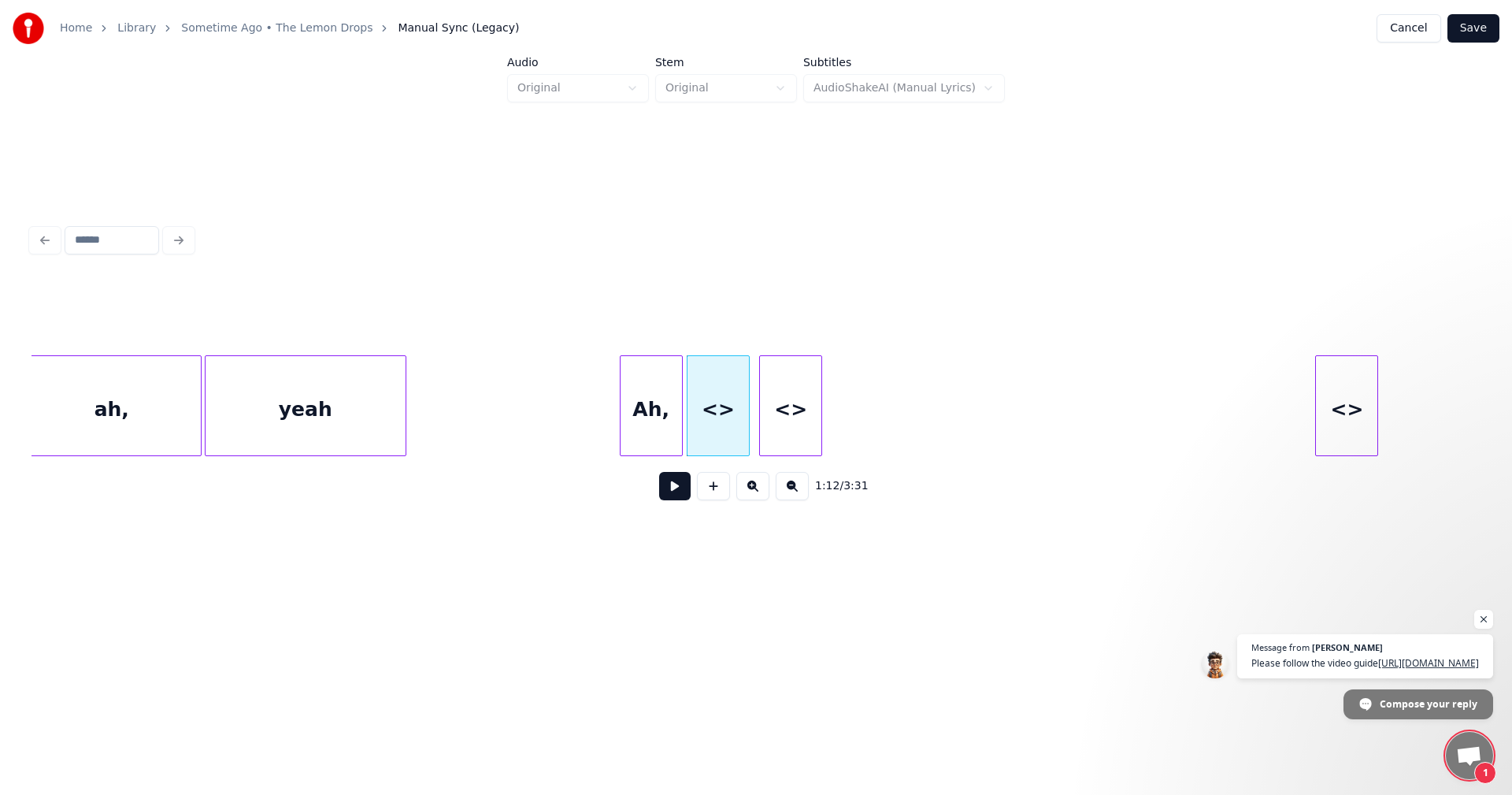
click at [789, 411] on div "<>" at bounding box center [791, 409] width 62 height 108
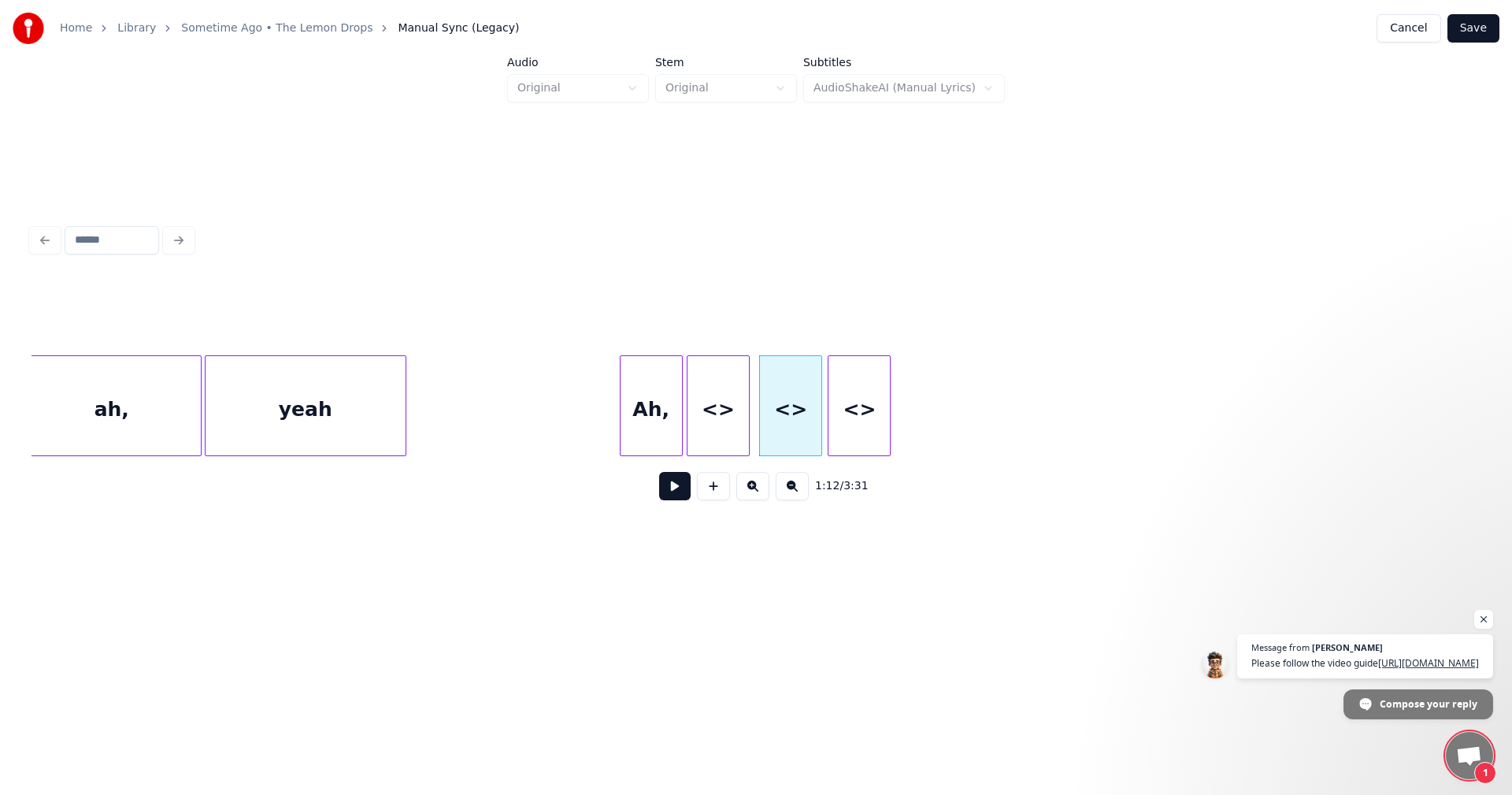
click at [847, 398] on div "<>" at bounding box center [859, 409] width 62 height 108
click at [714, 417] on div "<>" at bounding box center [718, 409] width 62 height 108
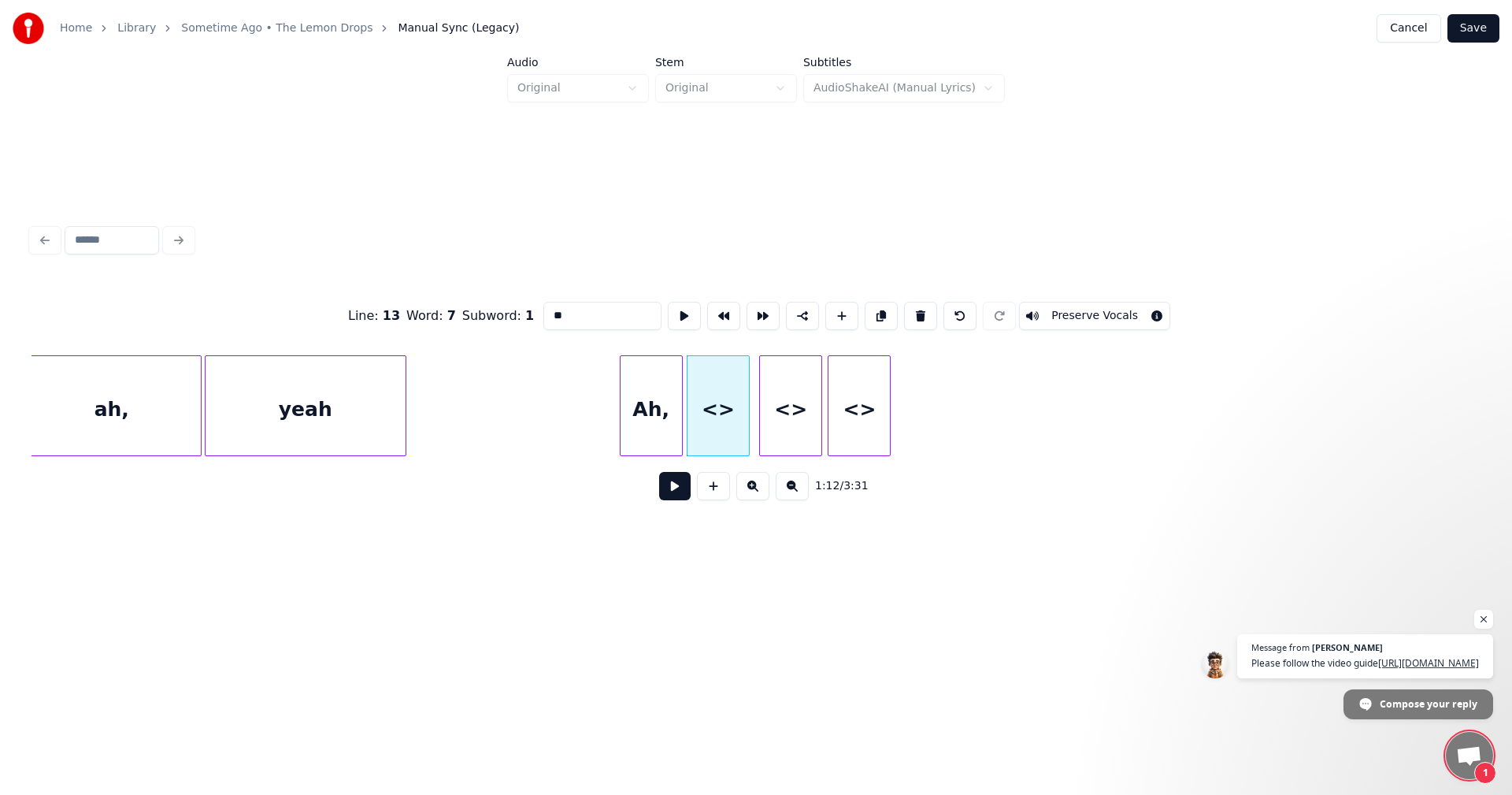
drag, startPoint x: 537, startPoint y: 311, endPoint x: 488, endPoint y: 313, distance: 49.0
click at [488, 313] on div "Line : 13 Word : 7 Subword : 1 ** Preserve Vocals" at bounding box center [756, 316] width 1449 height 79
type input "*"
click at [798, 423] on div "<>" at bounding box center [791, 409] width 62 height 108
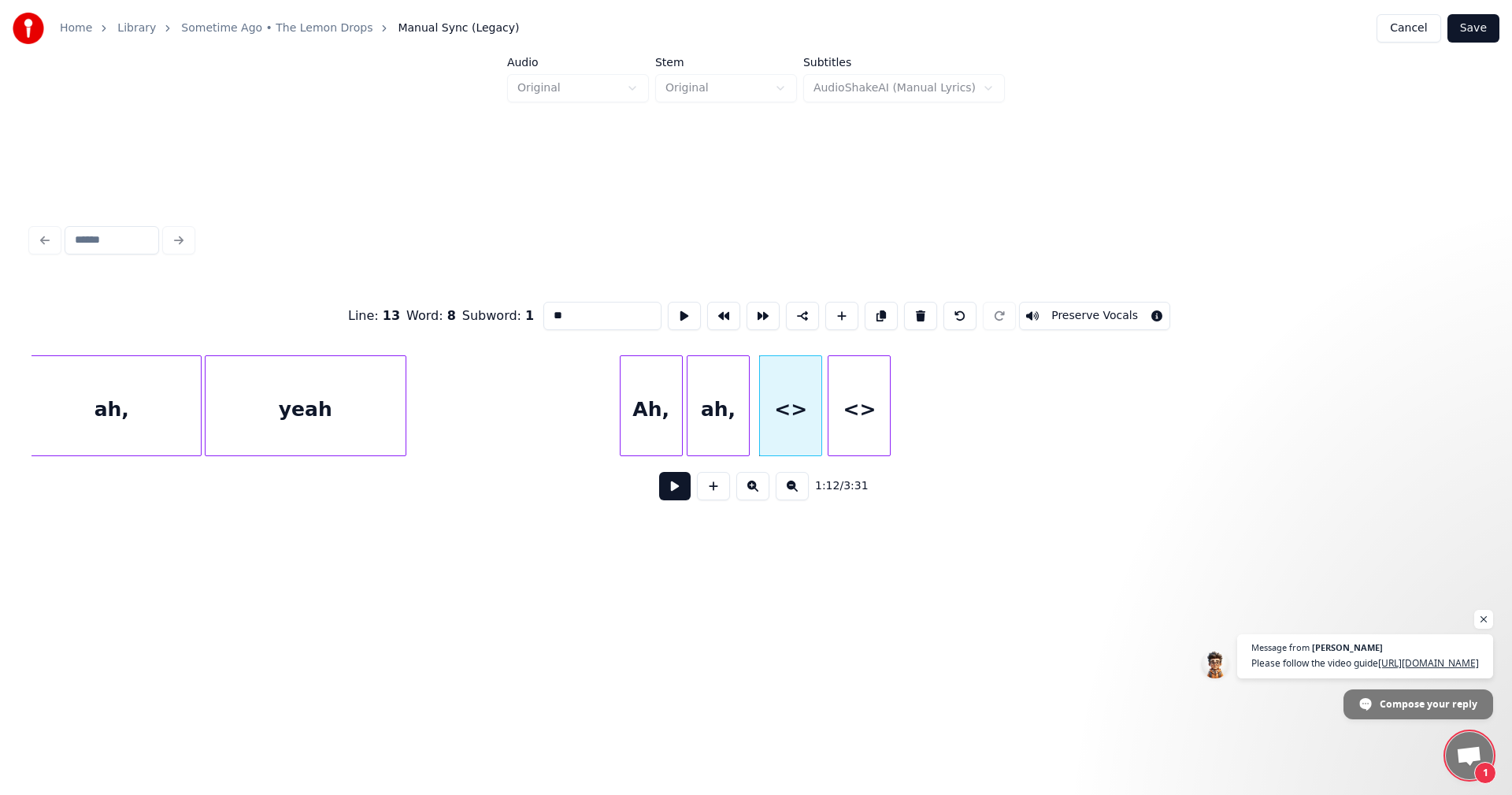
drag, startPoint x: 557, startPoint y: 304, endPoint x: 439, endPoint y: 304, distance: 118.0
click at [439, 304] on div "Line : 13 Word : 8 Subword : 1 ** Preserve Vocals" at bounding box center [756, 316] width 1449 height 79
type input "*"
click at [871, 407] on div "<>" at bounding box center [859, 409] width 62 height 108
drag, startPoint x: 550, startPoint y: 310, endPoint x: 468, endPoint y: 310, distance: 82.0
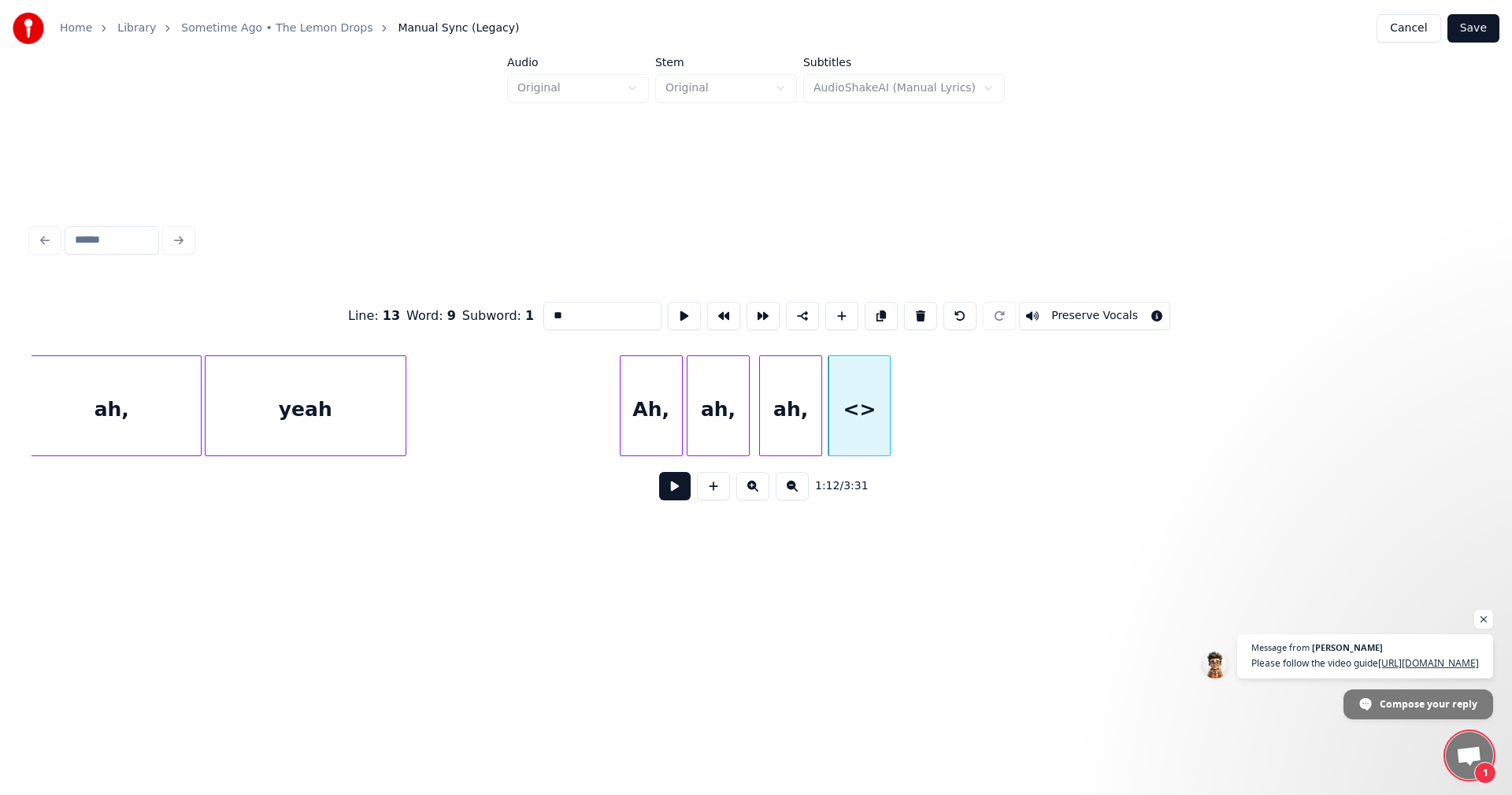
click at [468, 310] on div "Line : 13 Word : 9 Subword : 1 ** Preserve Vocals" at bounding box center [756, 316] width 1449 height 79
type input "*"
type input "***"
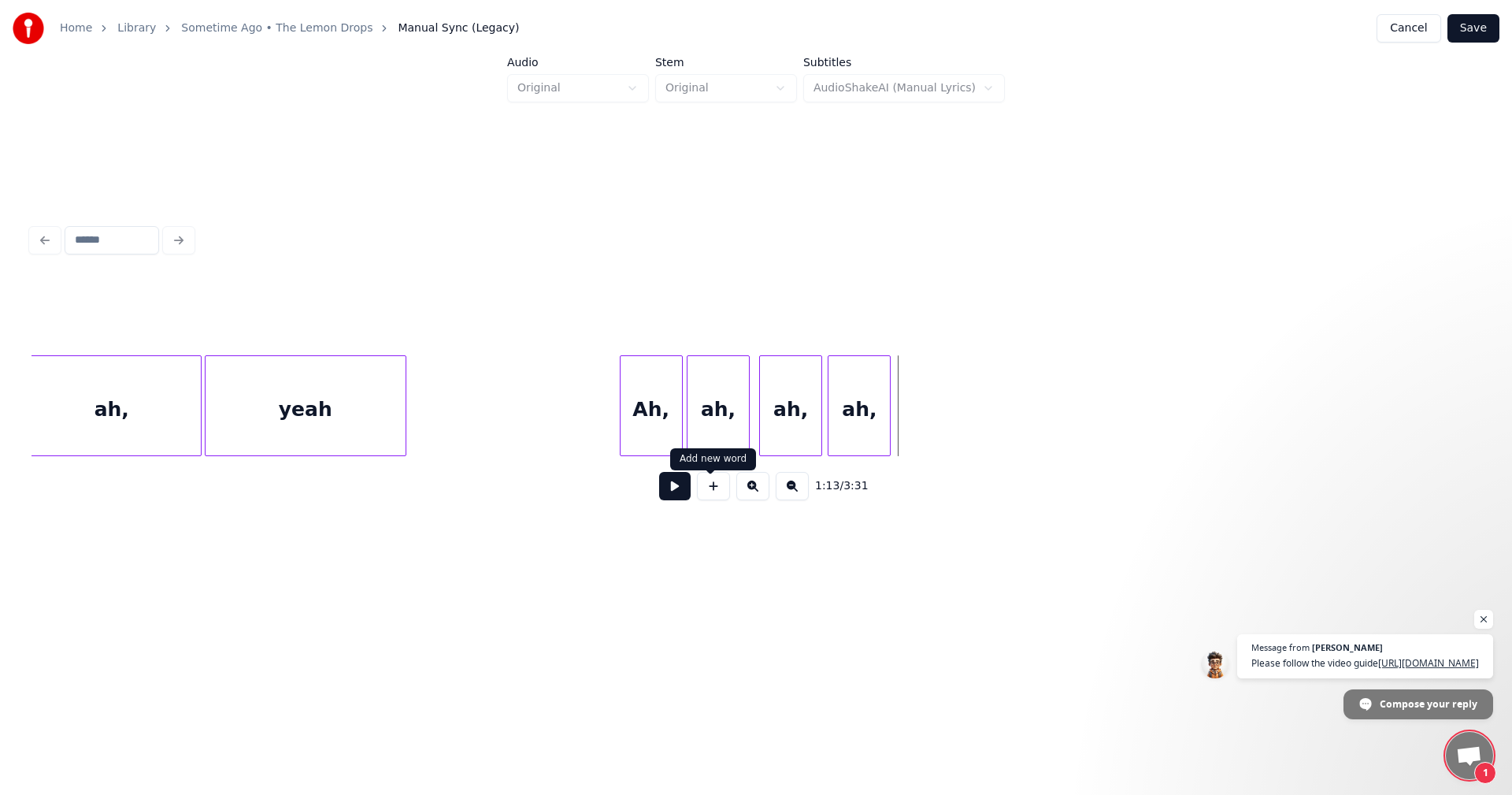
click at [723, 493] on button at bounding box center [714, 487] width 33 height 29
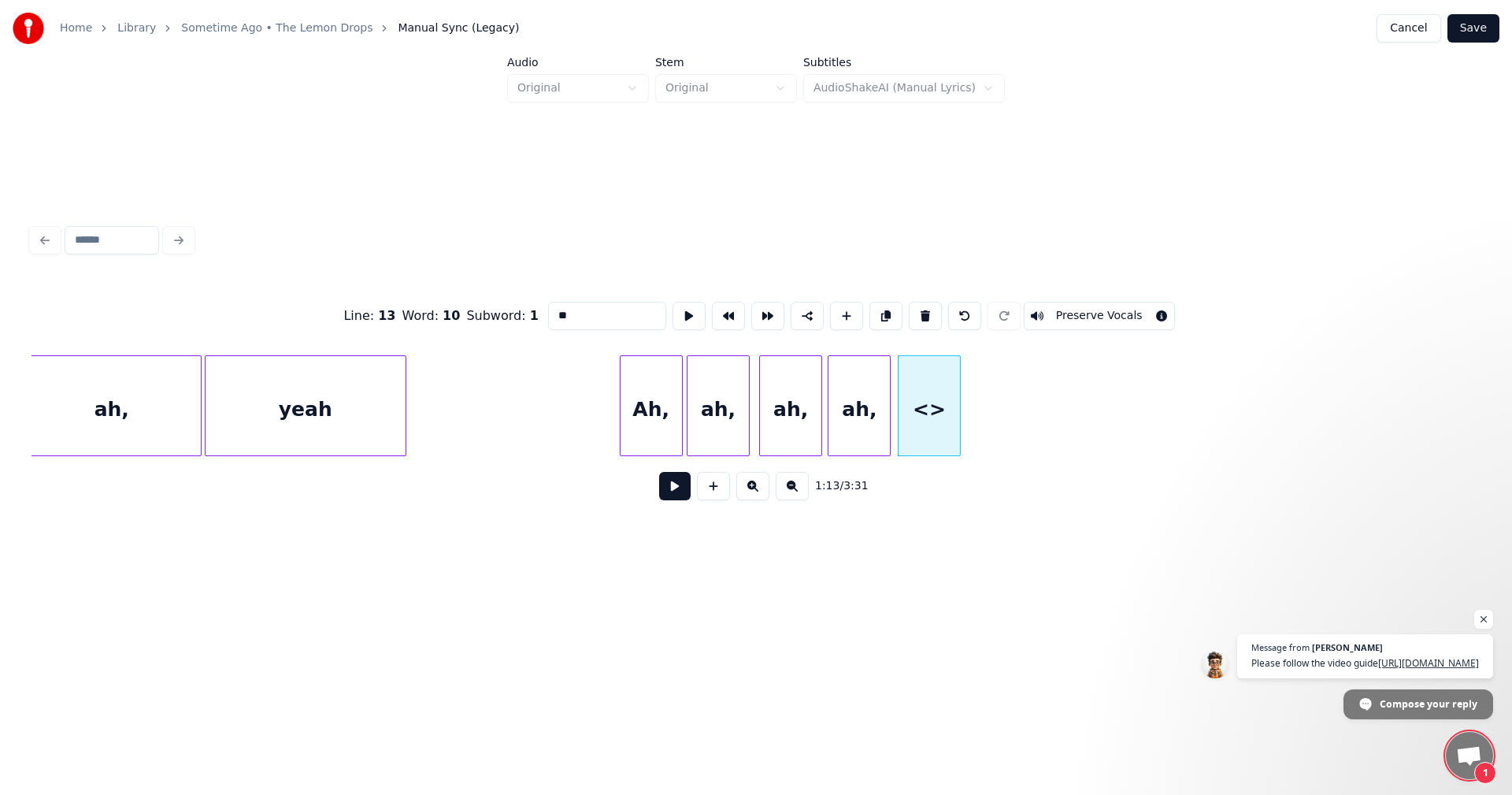
drag, startPoint x: 558, startPoint y: 308, endPoint x: 438, endPoint y: 308, distance: 120.0
click at [438, 308] on div "Line : 13 Word : 10 Subword : 1 ** Preserve Vocals" at bounding box center [756, 316] width 1449 height 79
type input "*"
click at [1308, 413] on div "yeah" at bounding box center [1296, 409] width 62 height 108
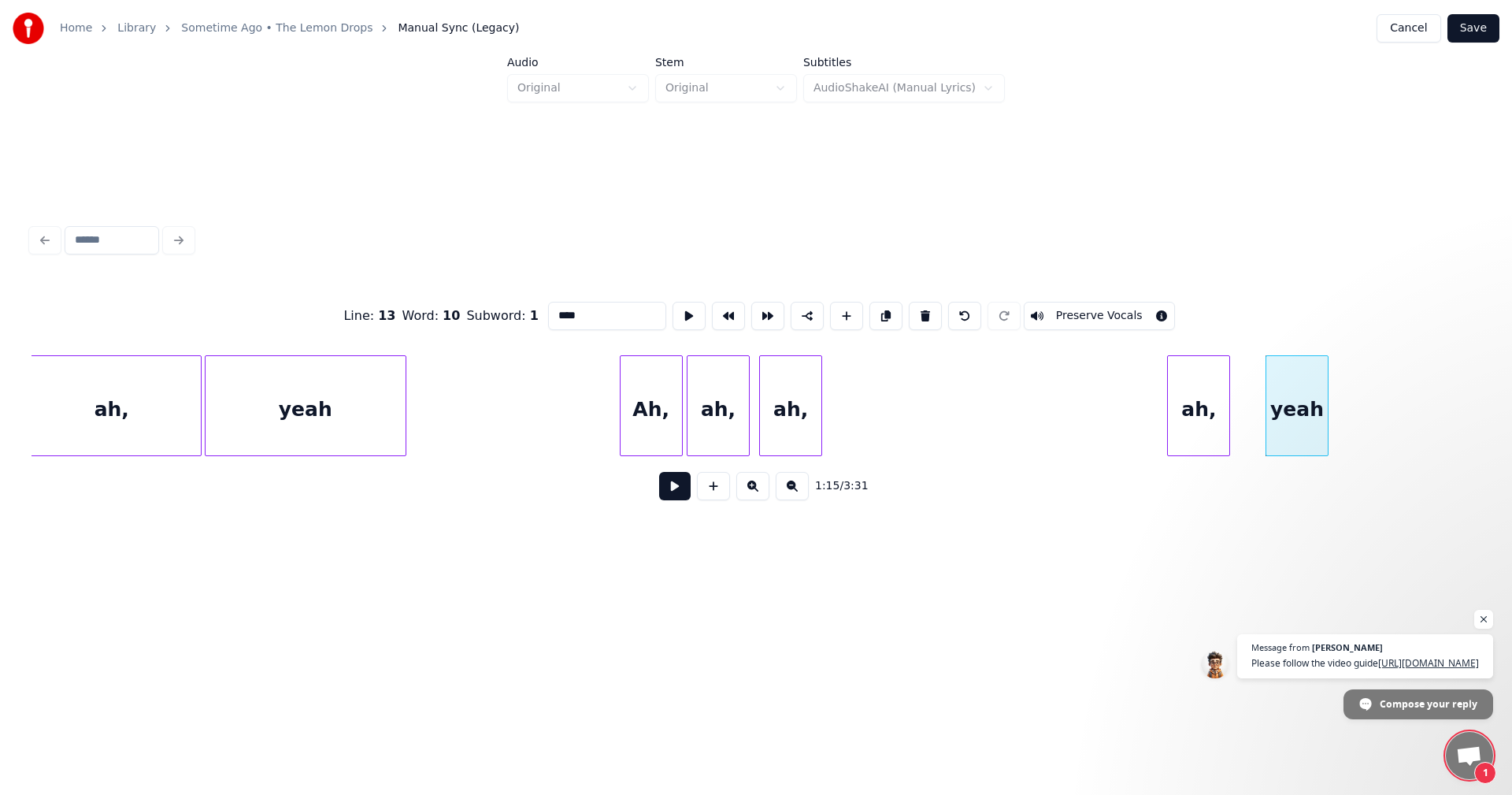
click at [1211, 409] on div "ah," at bounding box center [1198, 409] width 62 height 108
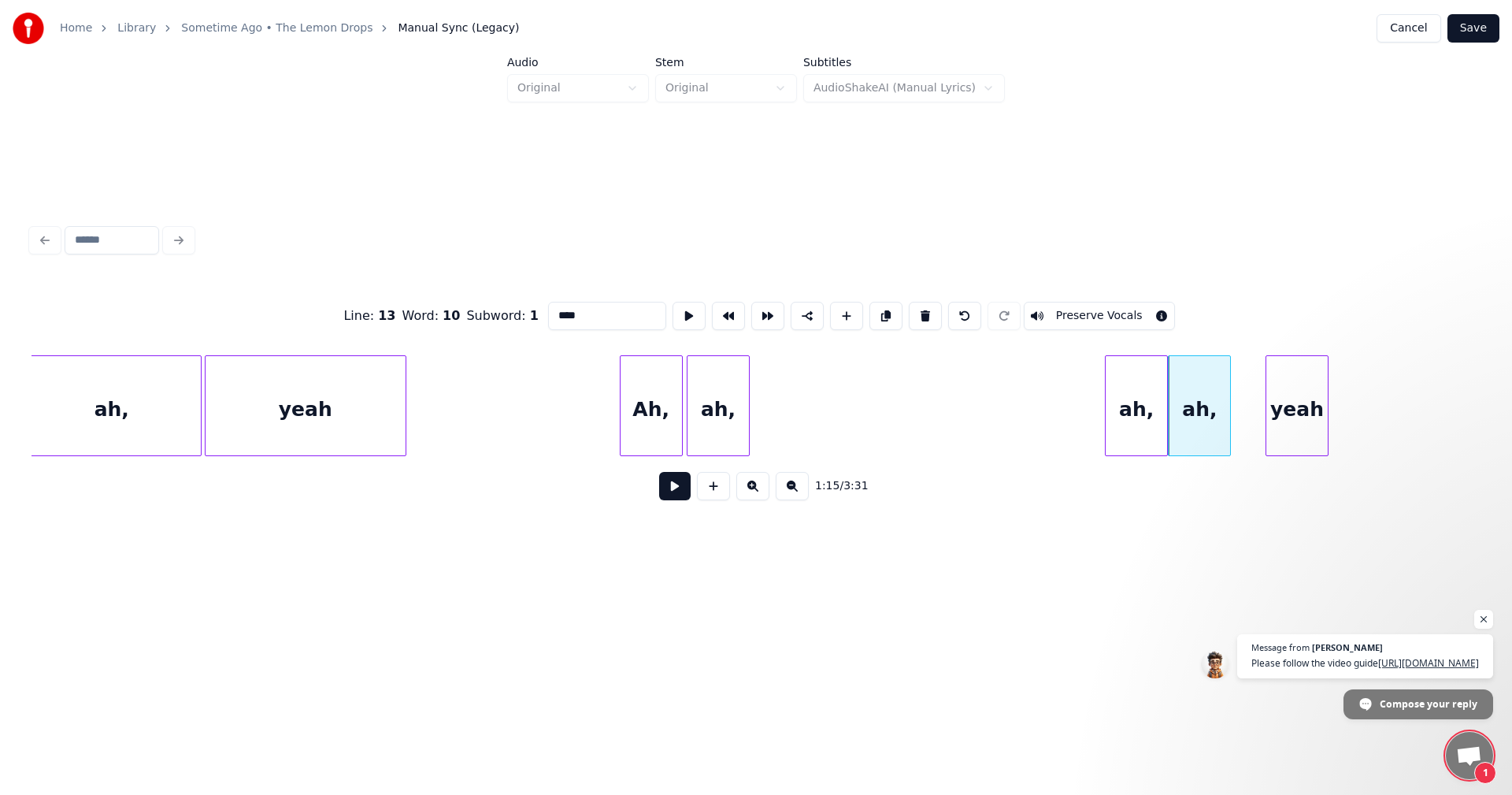
click at [1149, 412] on div "ah," at bounding box center [1136, 409] width 62 height 108
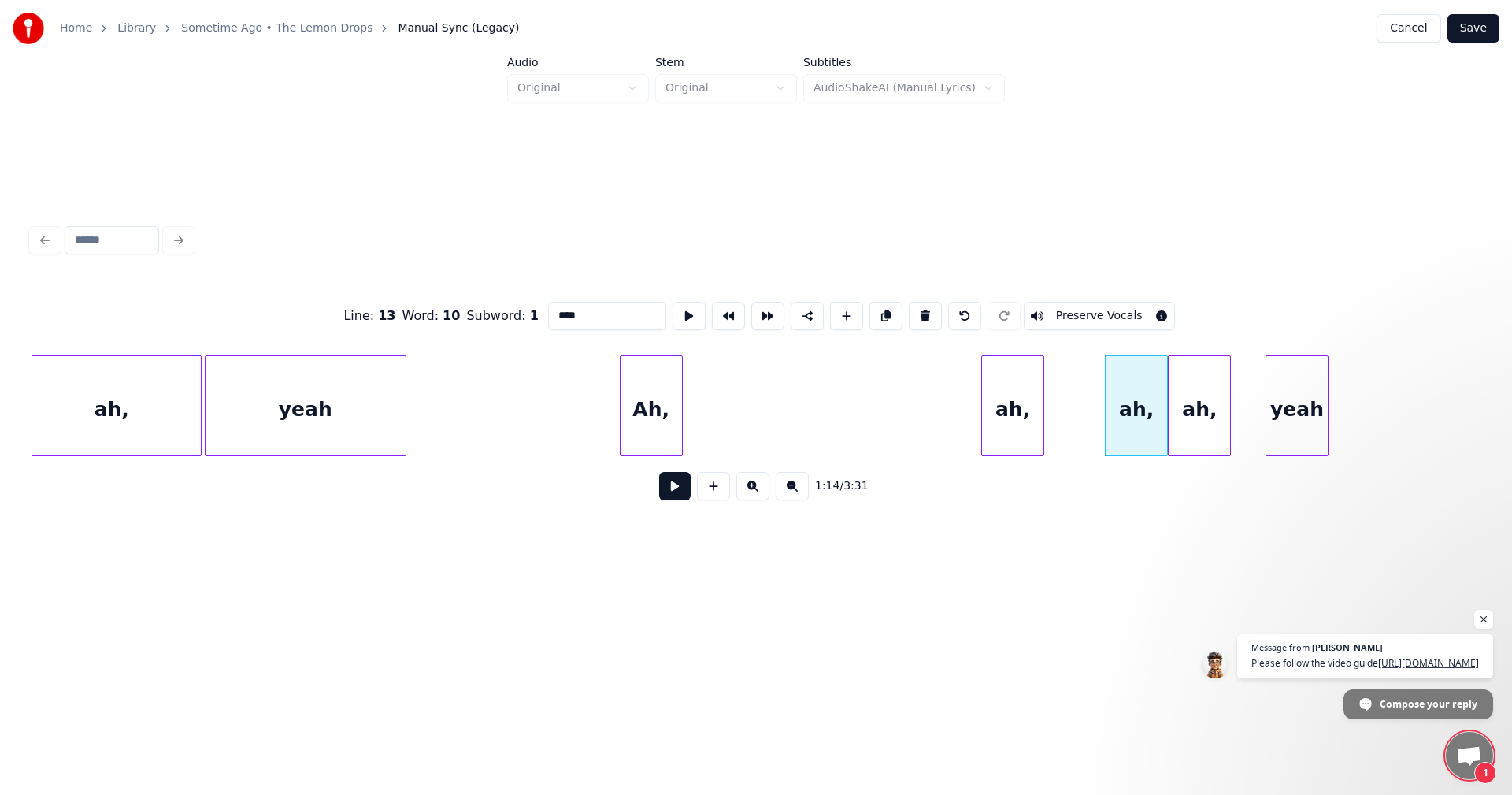
click at [1044, 414] on div "ah," at bounding box center [1012, 409] width 62 height 108
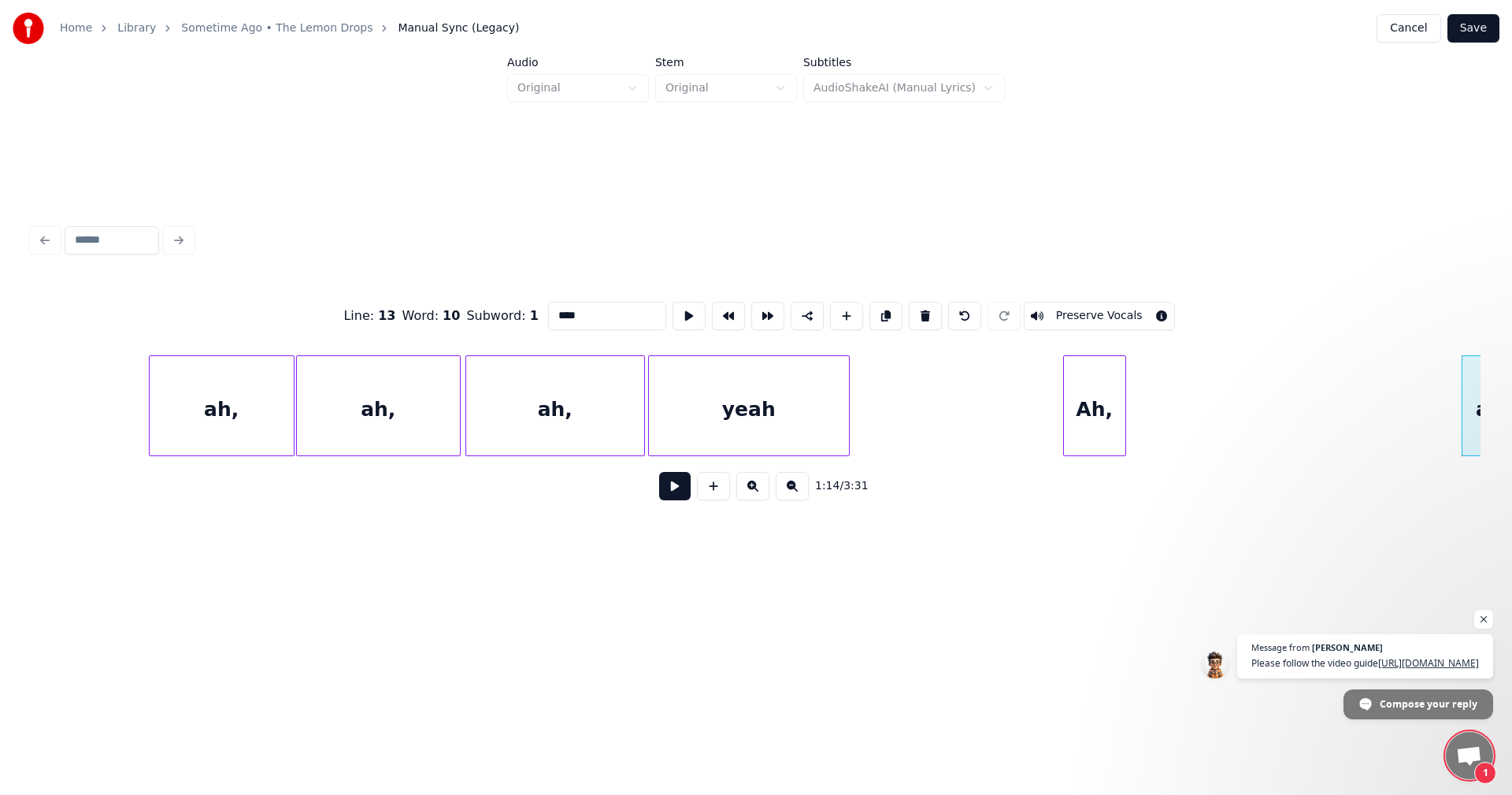
scroll to position [0, 10515]
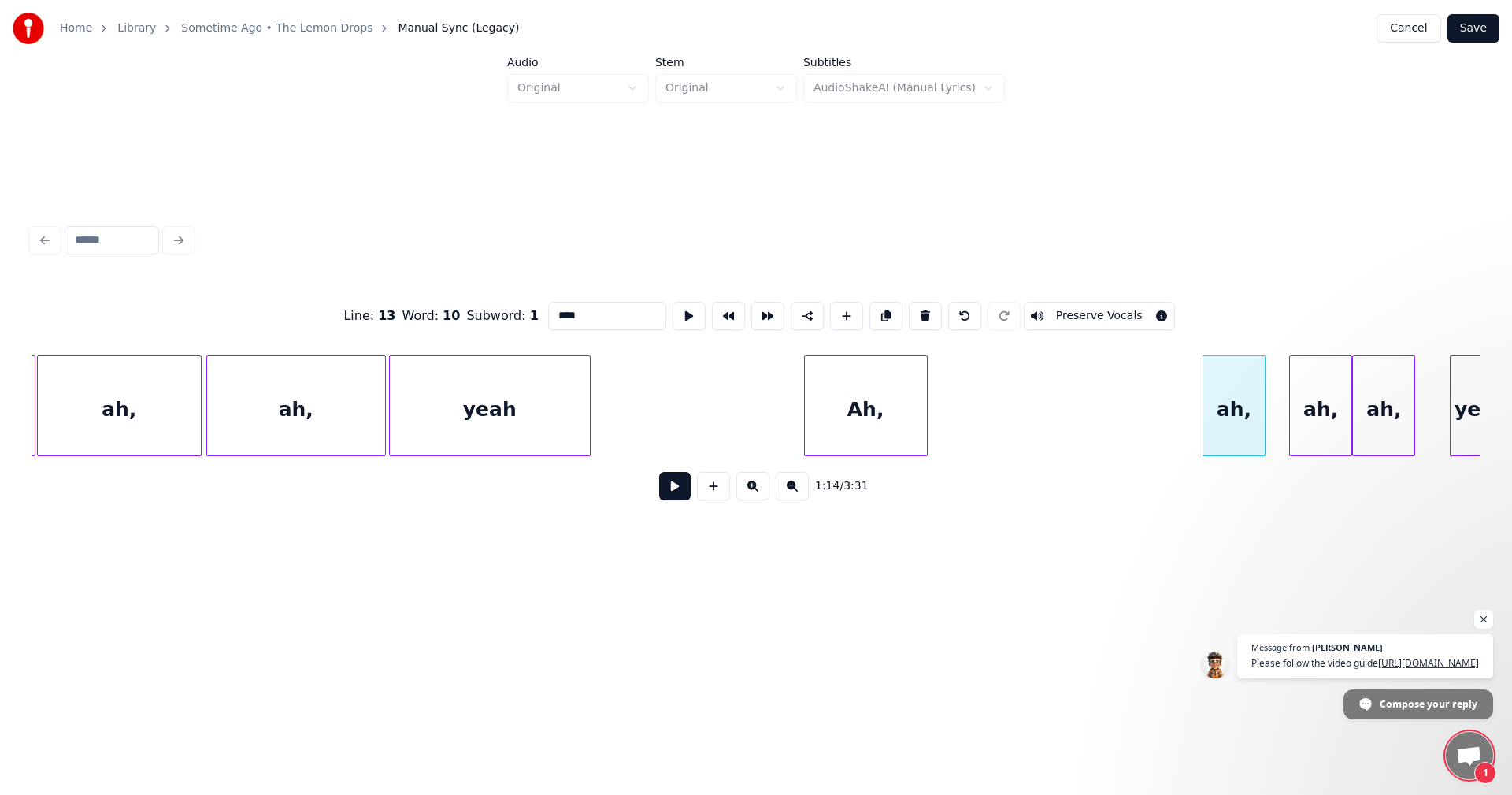
click at [926, 398] on div at bounding box center [924, 406] width 5 height 99
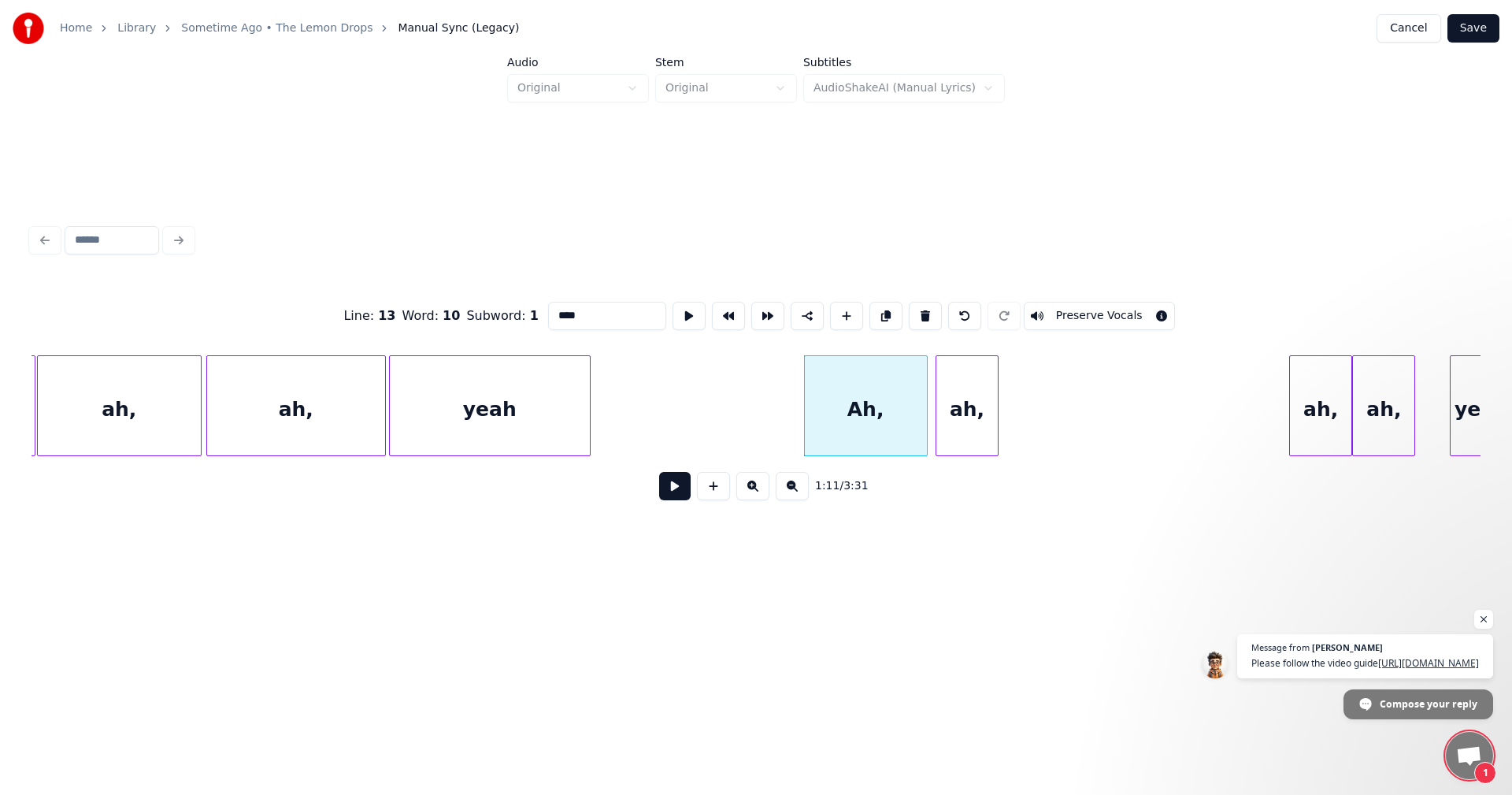
click at [964, 388] on div "ah," at bounding box center [967, 409] width 62 height 108
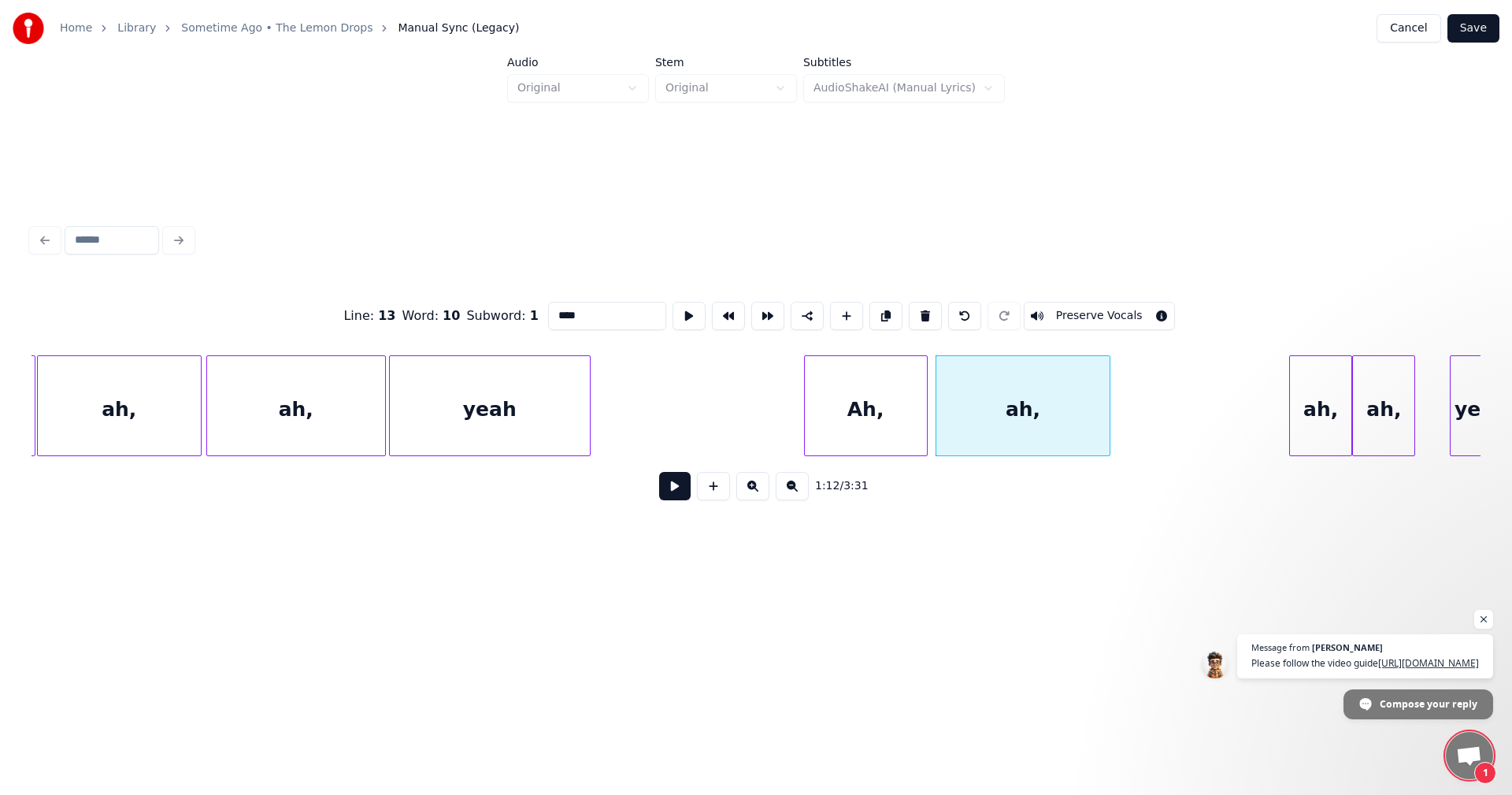
click at [1109, 405] on div at bounding box center [1107, 406] width 5 height 99
click at [1167, 400] on div "ah," at bounding box center [1154, 409] width 62 height 108
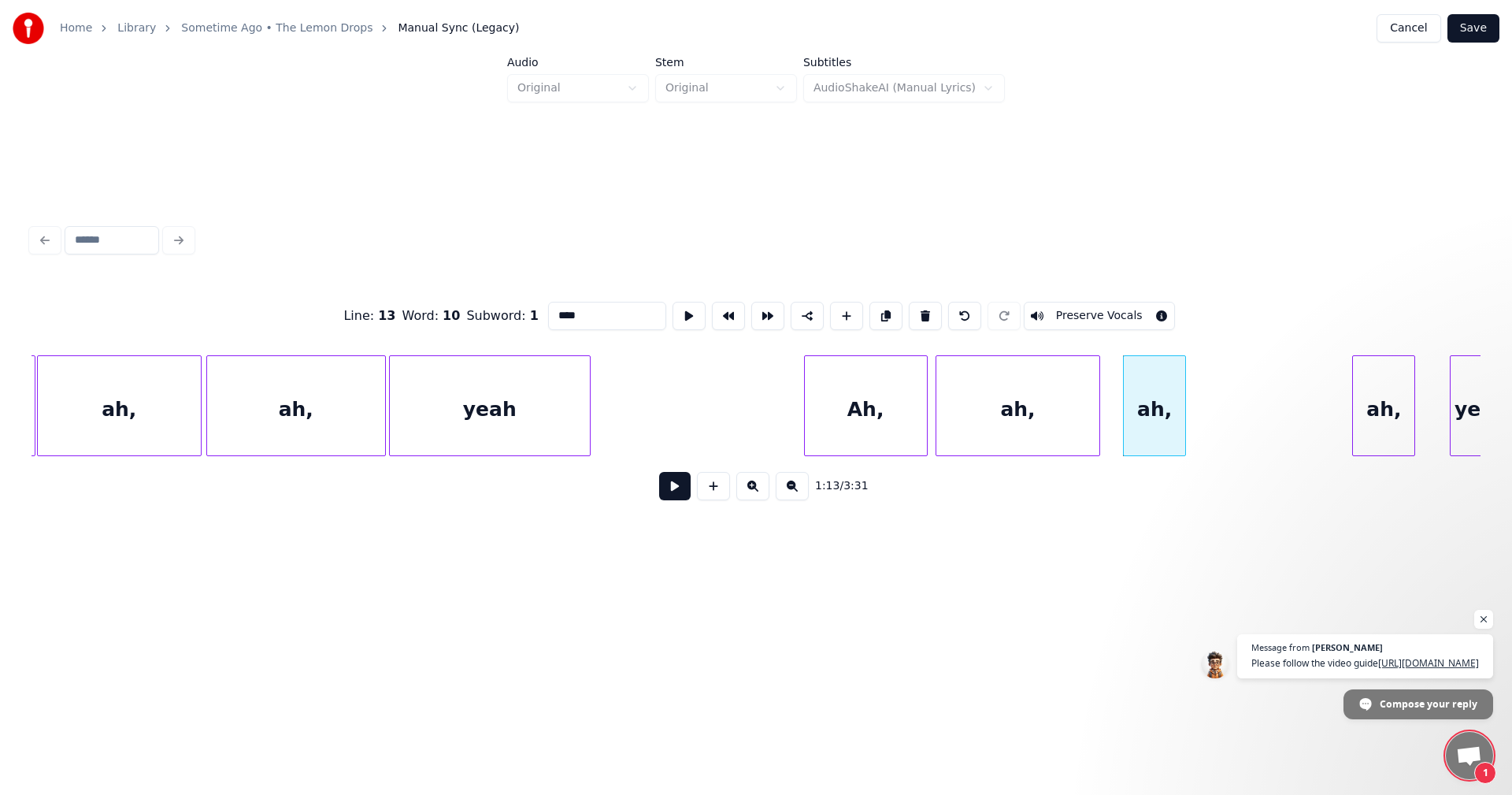
click at [1098, 411] on div at bounding box center [1097, 406] width 5 height 99
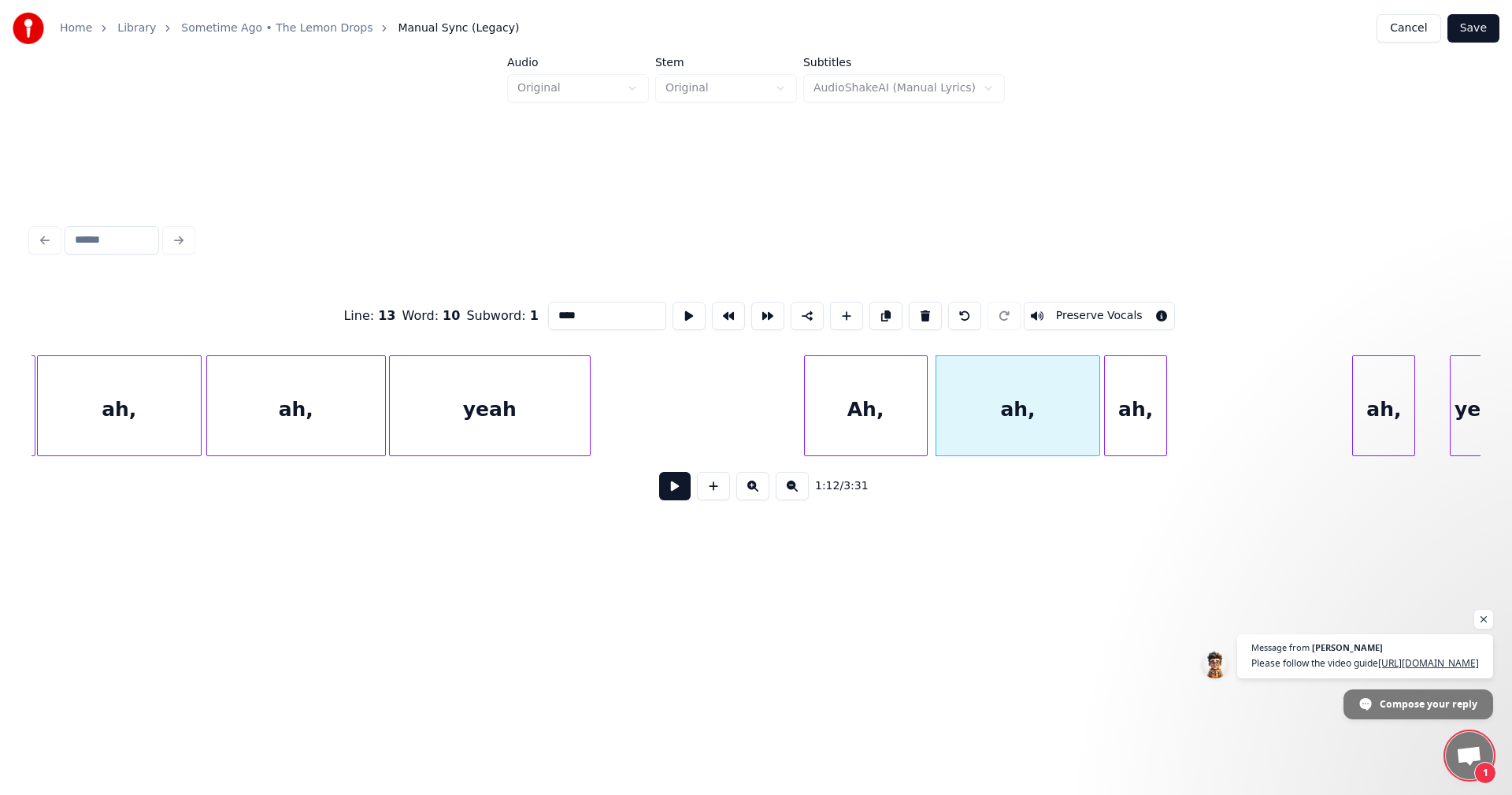
click at [1128, 405] on div "ah," at bounding box center [1135, 409] width 62 height 108
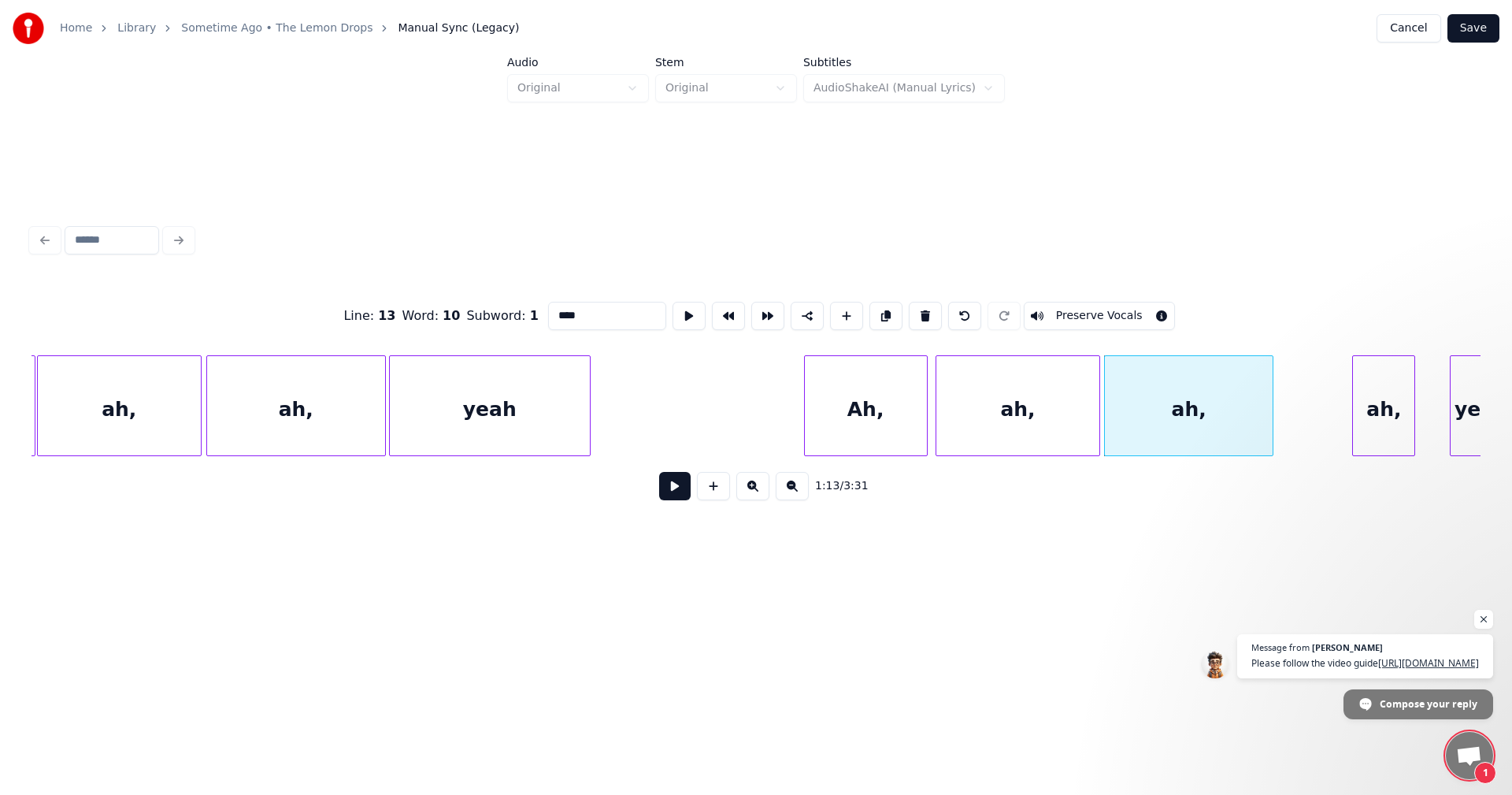
click at [1270, 400] on div at bounding box center [1270, 406] width 5 height 99
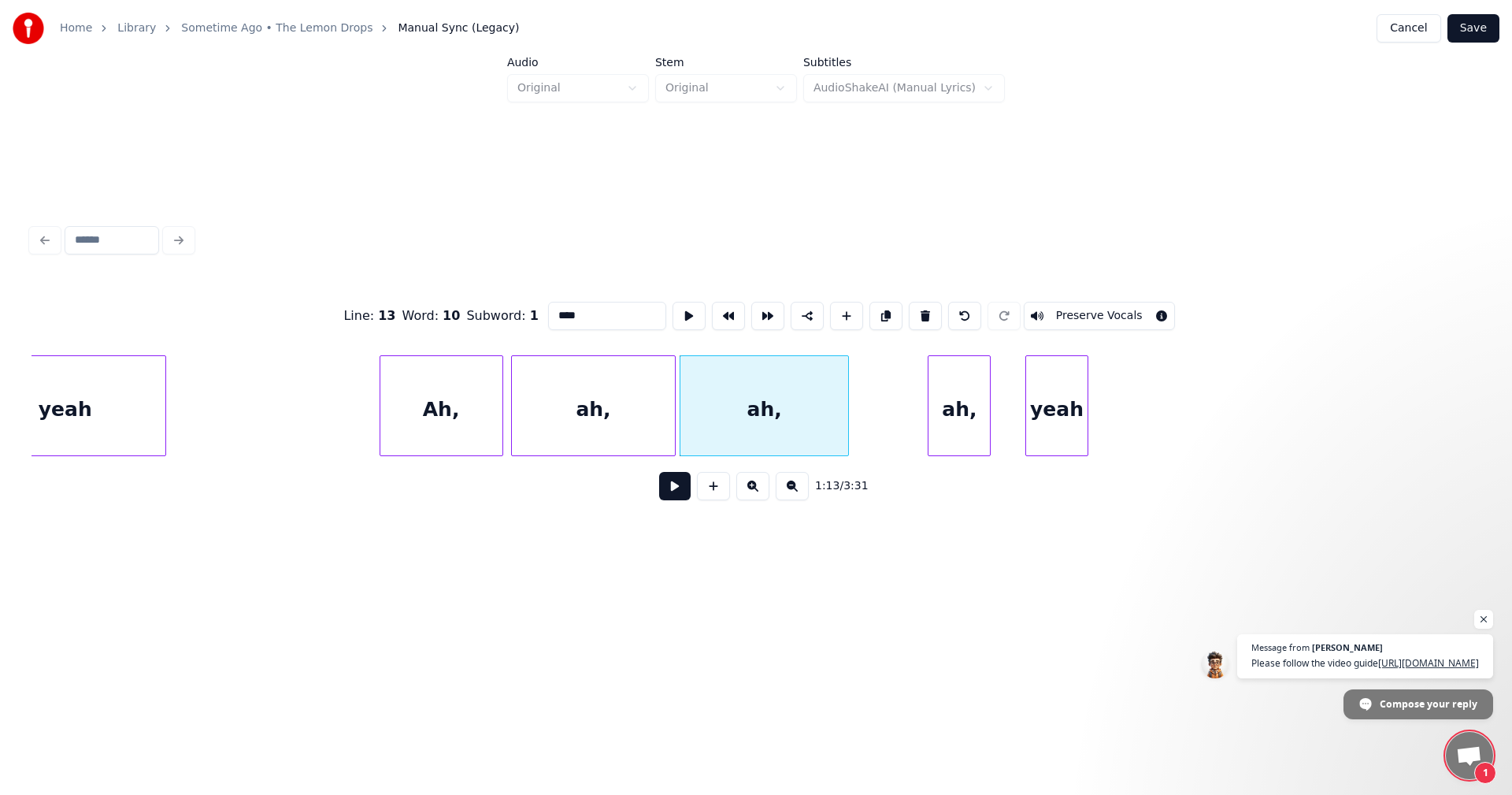
scroll to position [0, 11014]
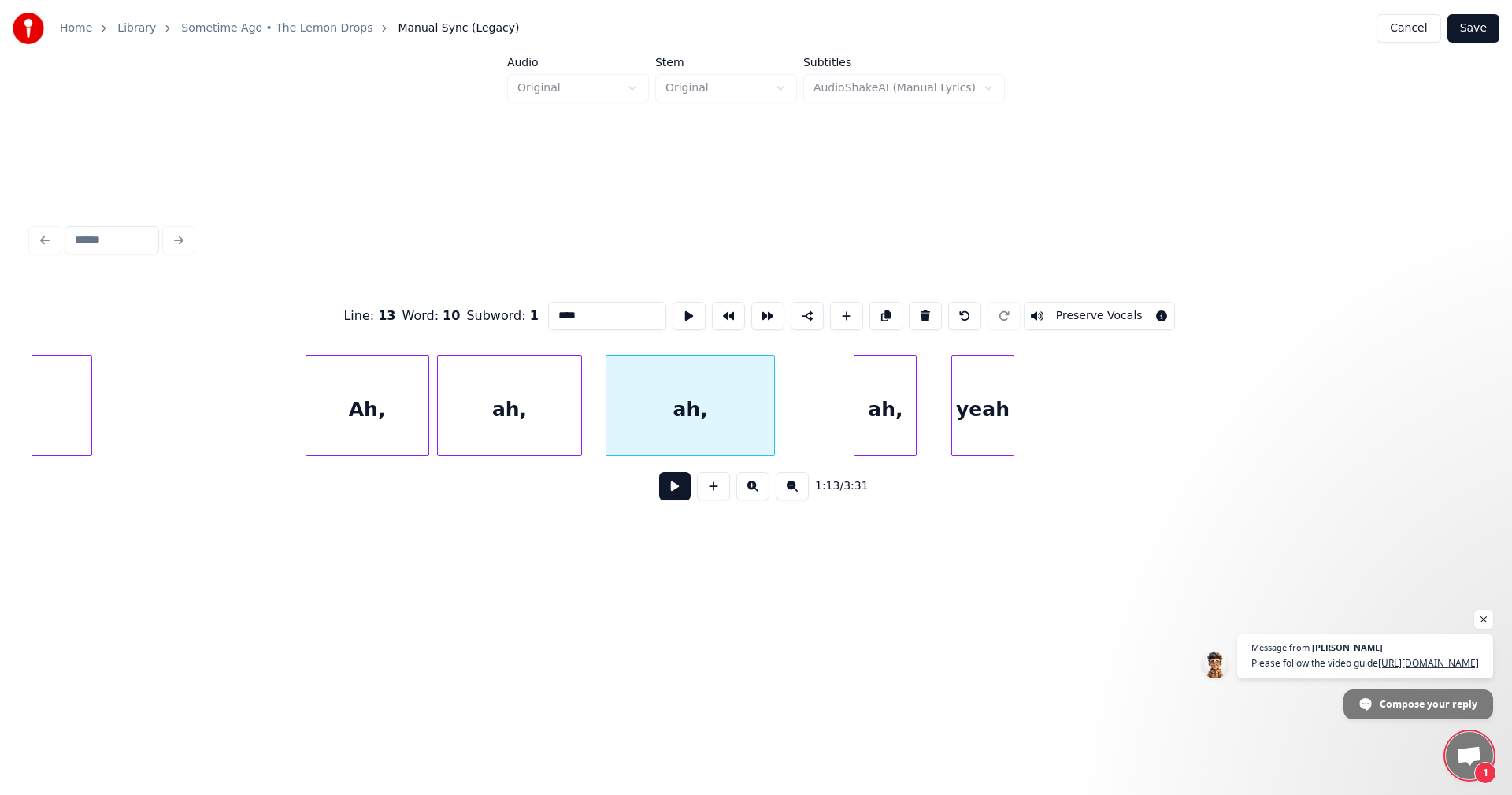
click at [581, 406] on div at bounding box center [579, 406] width 5 height 99
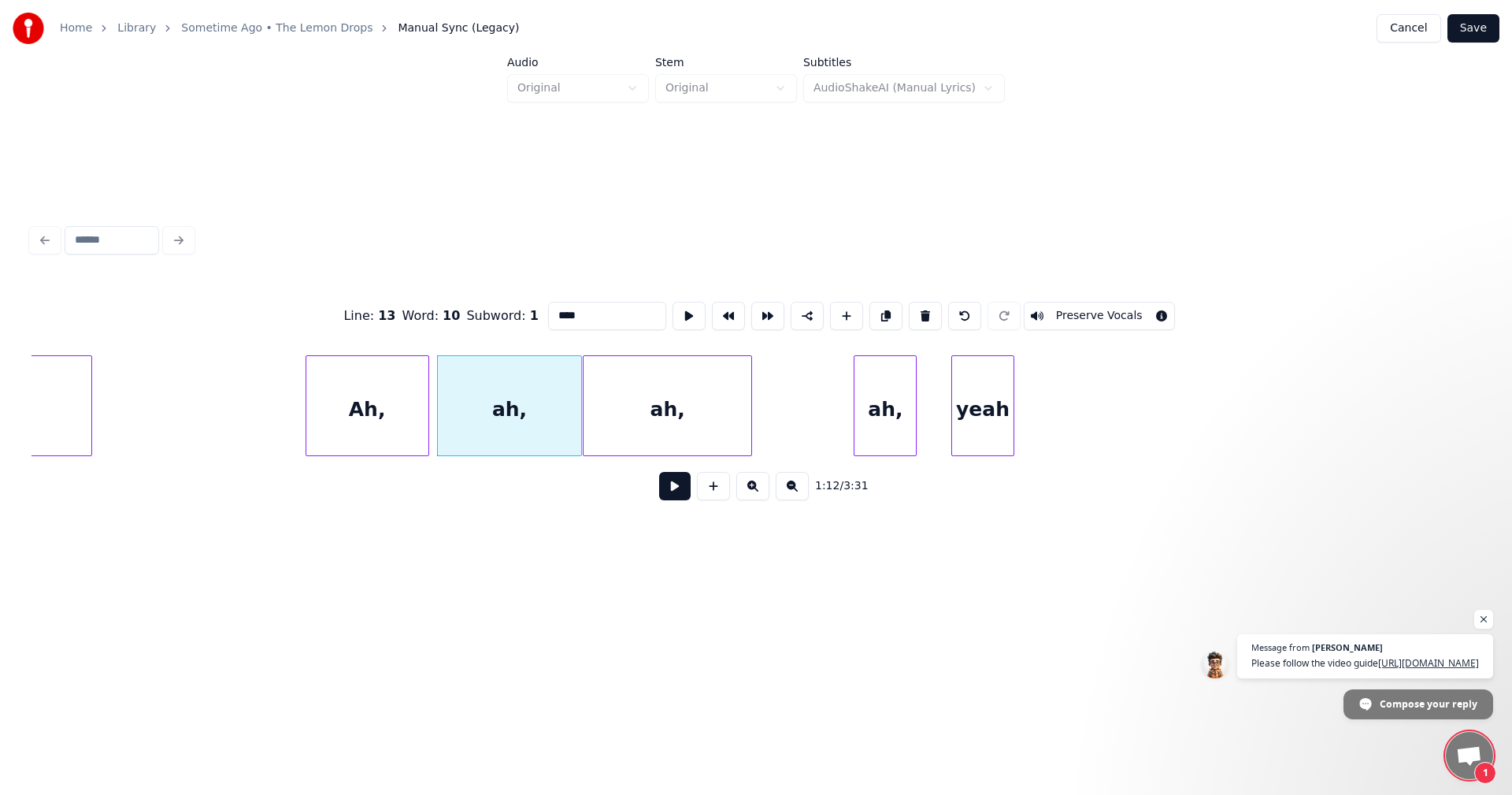
click at [662, 410] on div "ah," at bounding box center [667, 409] width 167 height 108
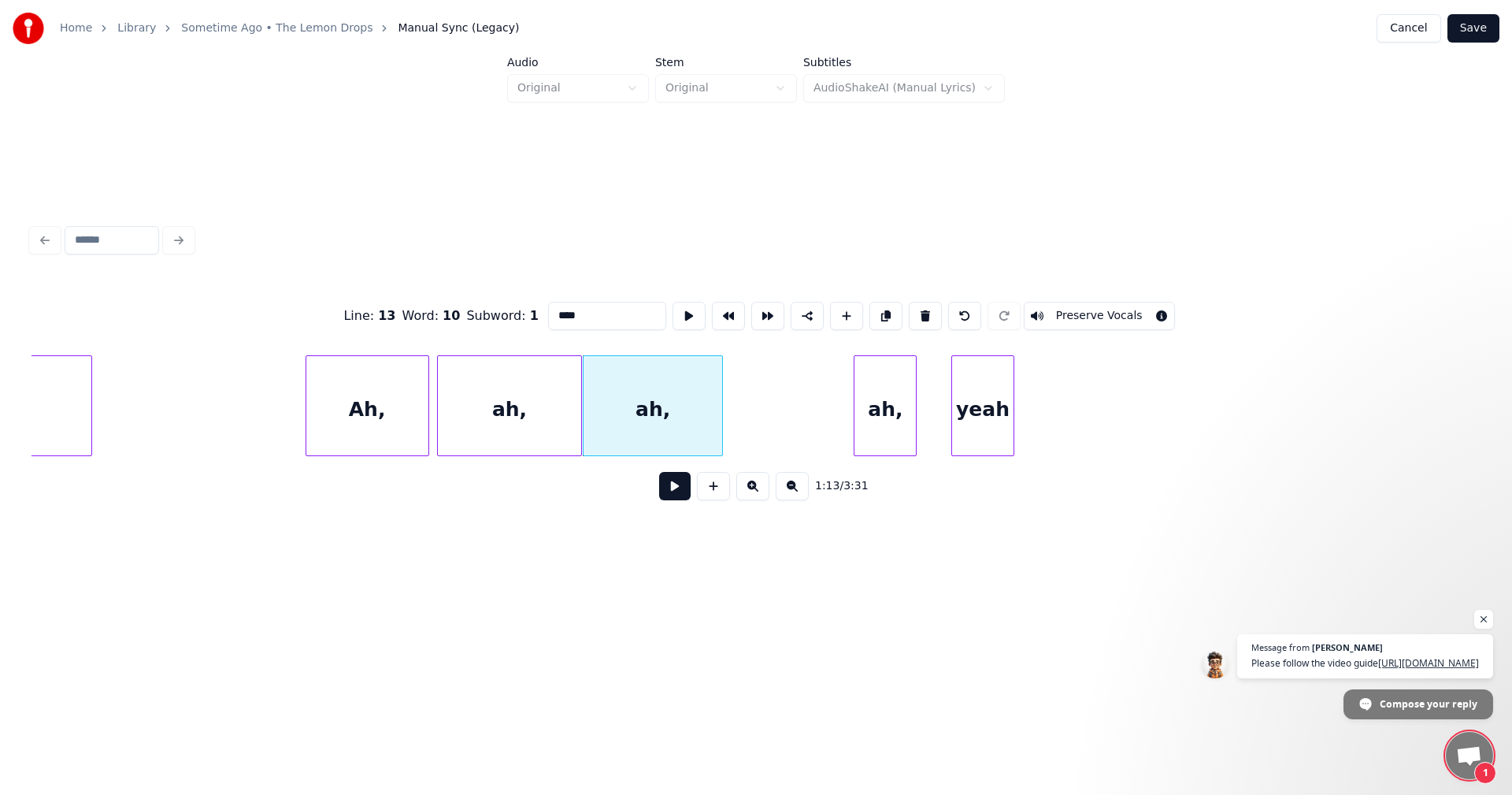
click at [720, 414] on div at bounding box center [719, 406] width 5 height 99
click at [769, 430] on div "ah," at bounding box center [758, 409] width 62 height 108
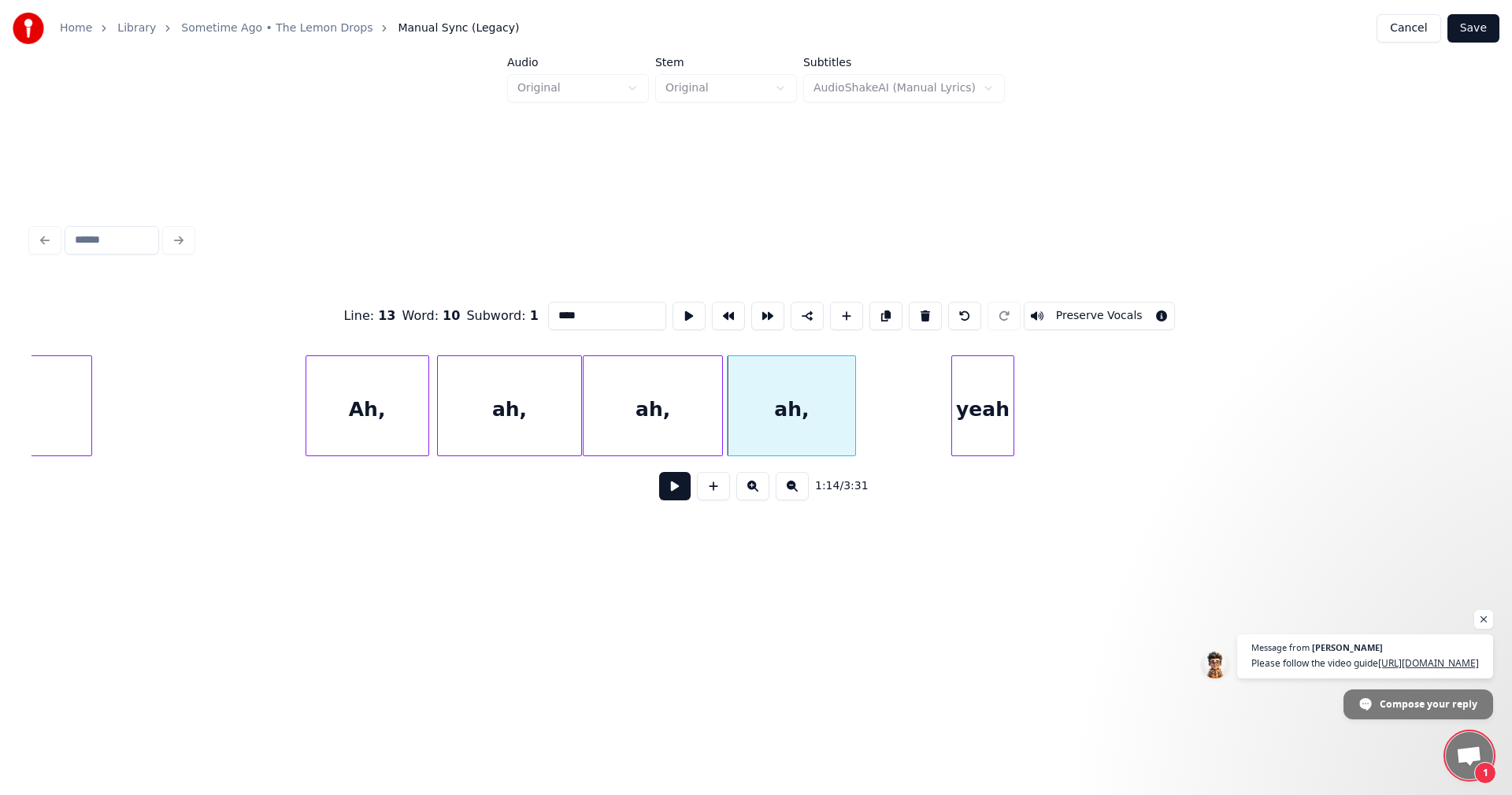
click at [855, 416] on div at bounding box center [853, 406] width 5 height 99
click at [871, 412] on div at bounding box center [868, 406] width 5 height 99
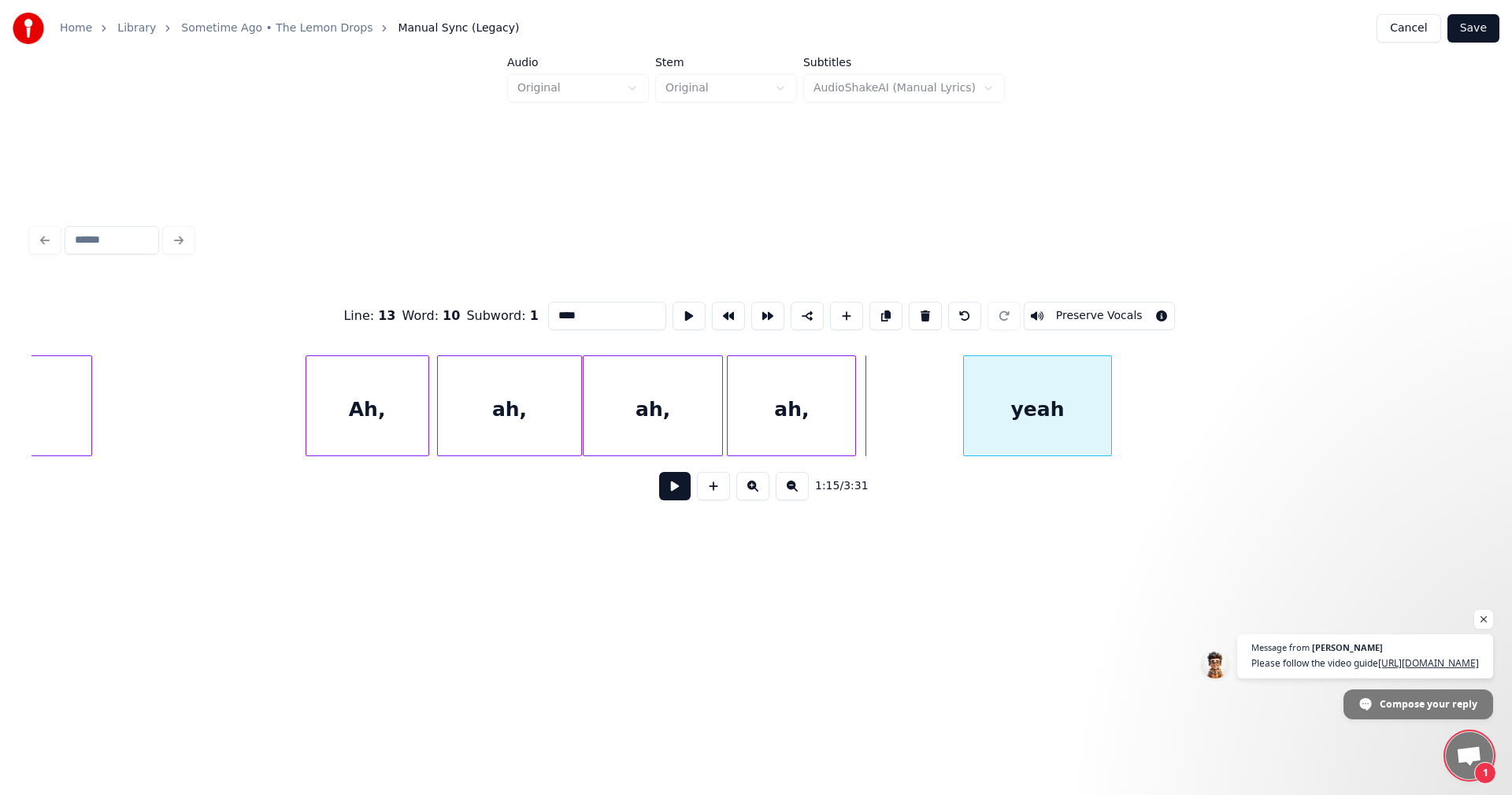
click at [1050, 411] on div "yeah" at bounding box center [1037, 409] width 147 height 108
click at [919, 408] on div at bounding box center [921, 406] width 5 height 99
click at [893, 400] on div "ah," at bounding box center [850, 409] width 128 height 108
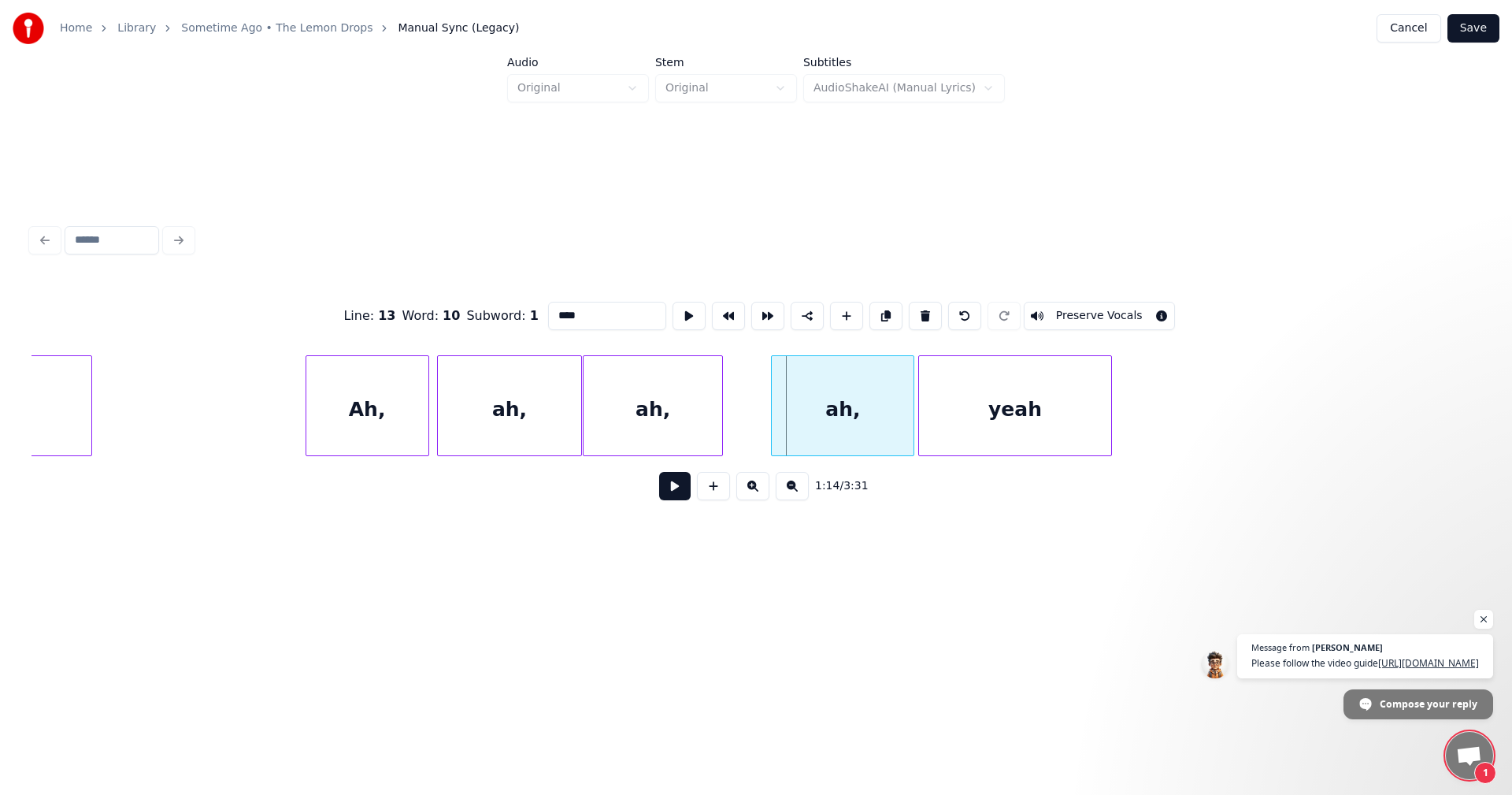
click at [775, 411] on div at bounding box center [774, 406] width 5 height 99
click at [729, 404] on div "ah," at bounding box center [701, 409] width 139 height 108
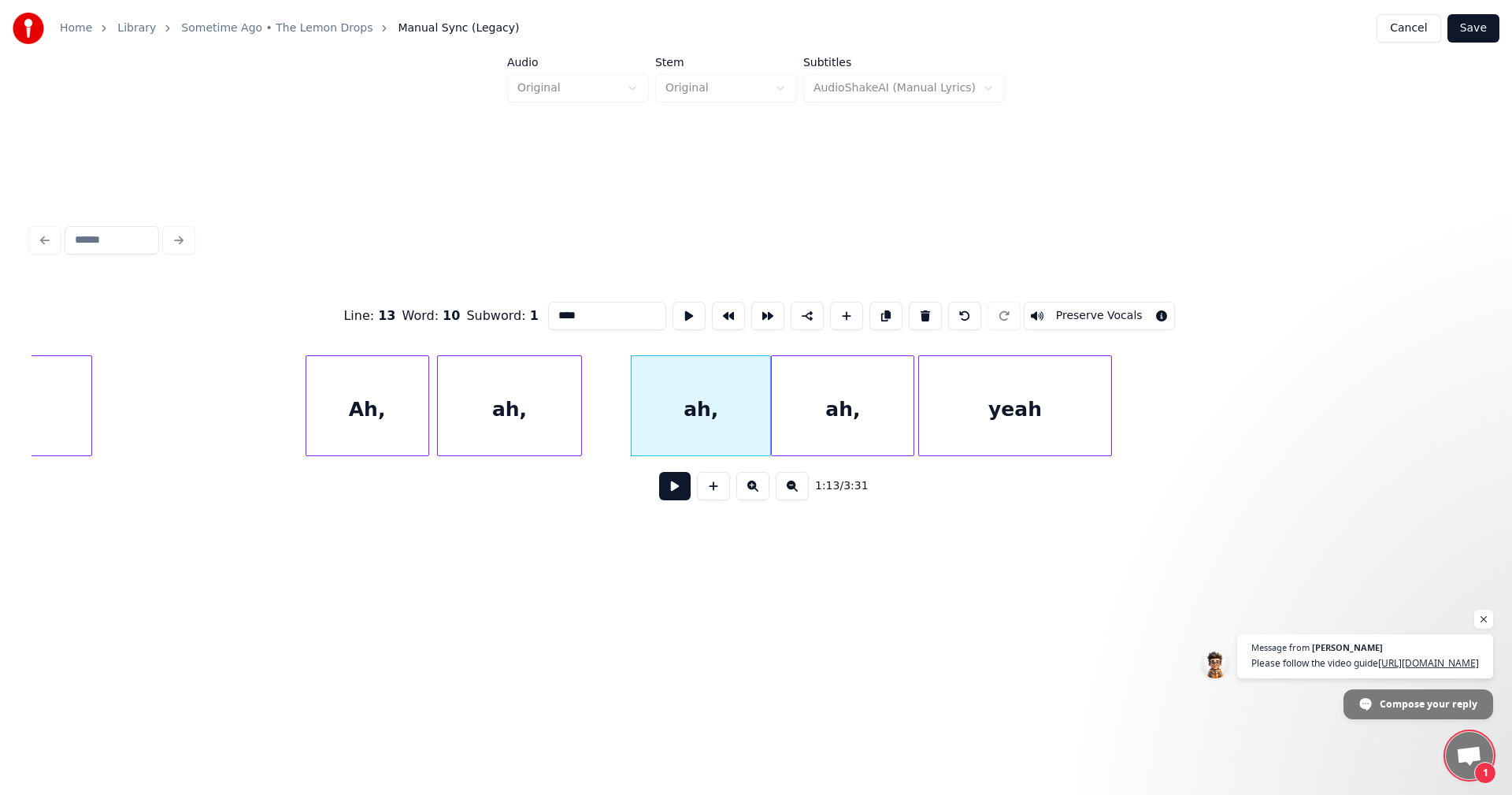
click at [729, 404] on div "ah," at bounding box center [701, 409] width 139 height 108
click at [612, 405] on div at bounding box center [614, 406] width 5 height 99
click at [602, 406] on div at bounding box center [604, 406] width 5 height 99
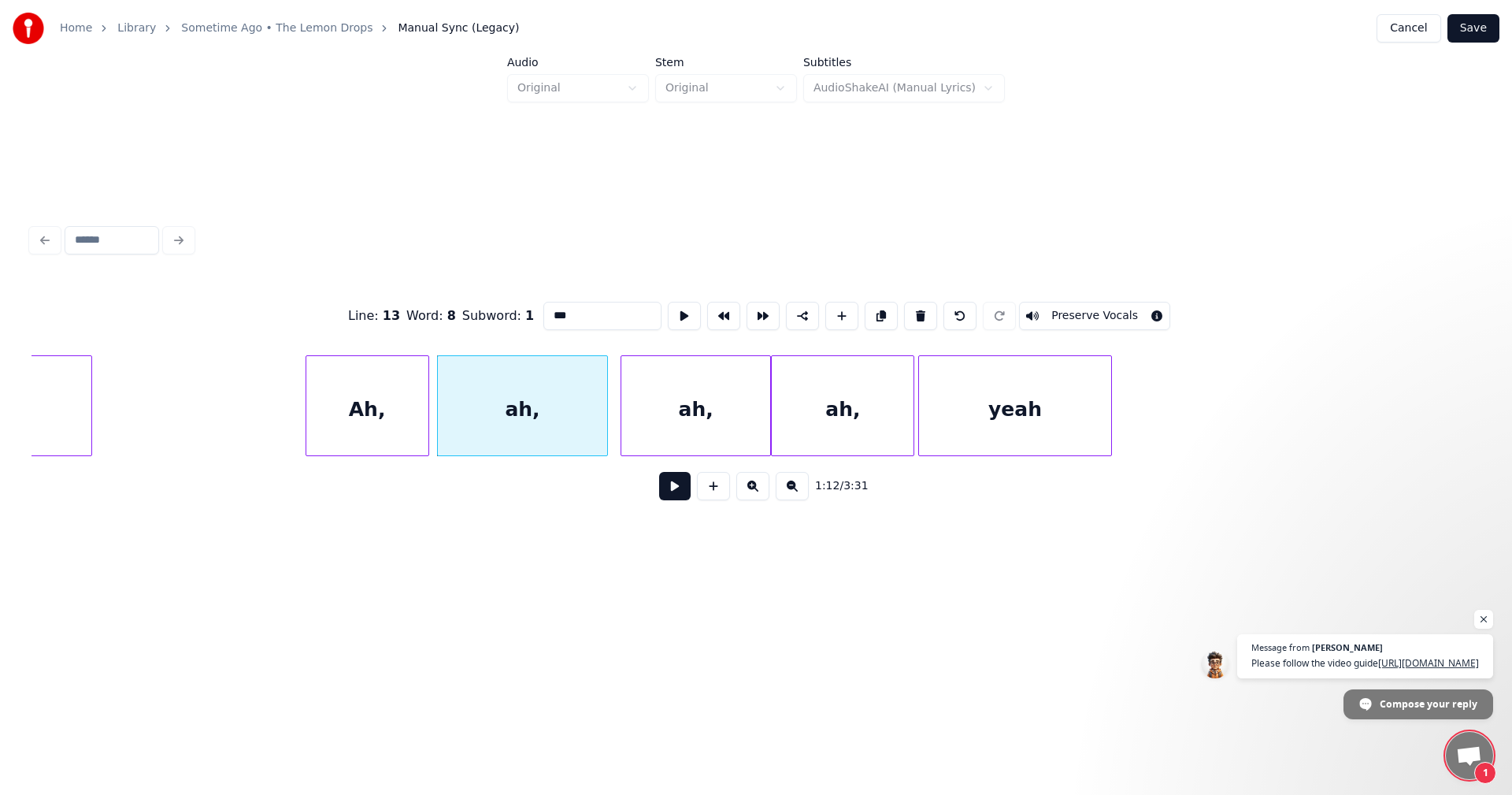
click at [622, 409] on div at bounding box center [623, 406] width 5 height 99
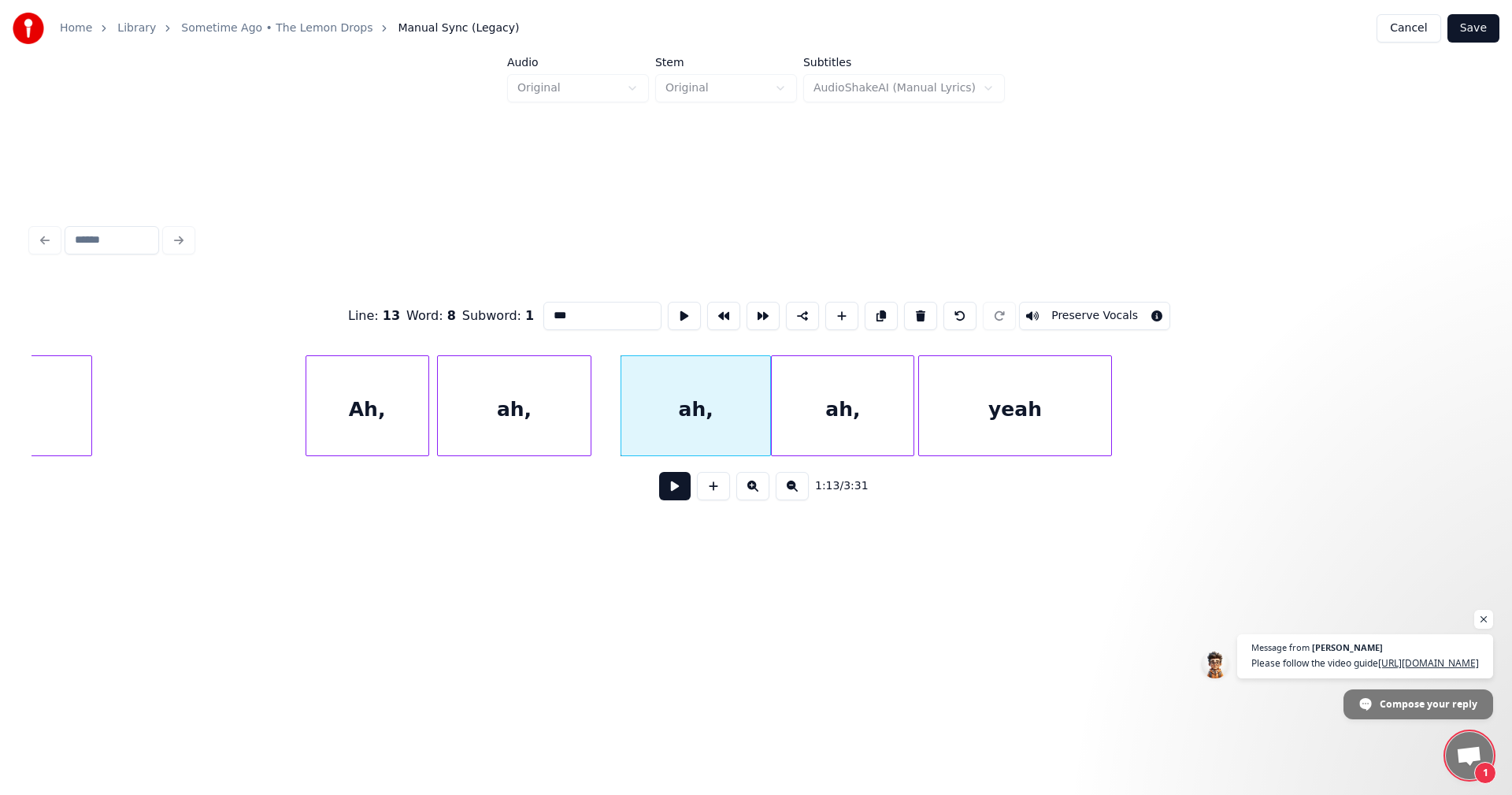
click at [589, 418] on div at bounding box center [588, 406] width 5 height 99
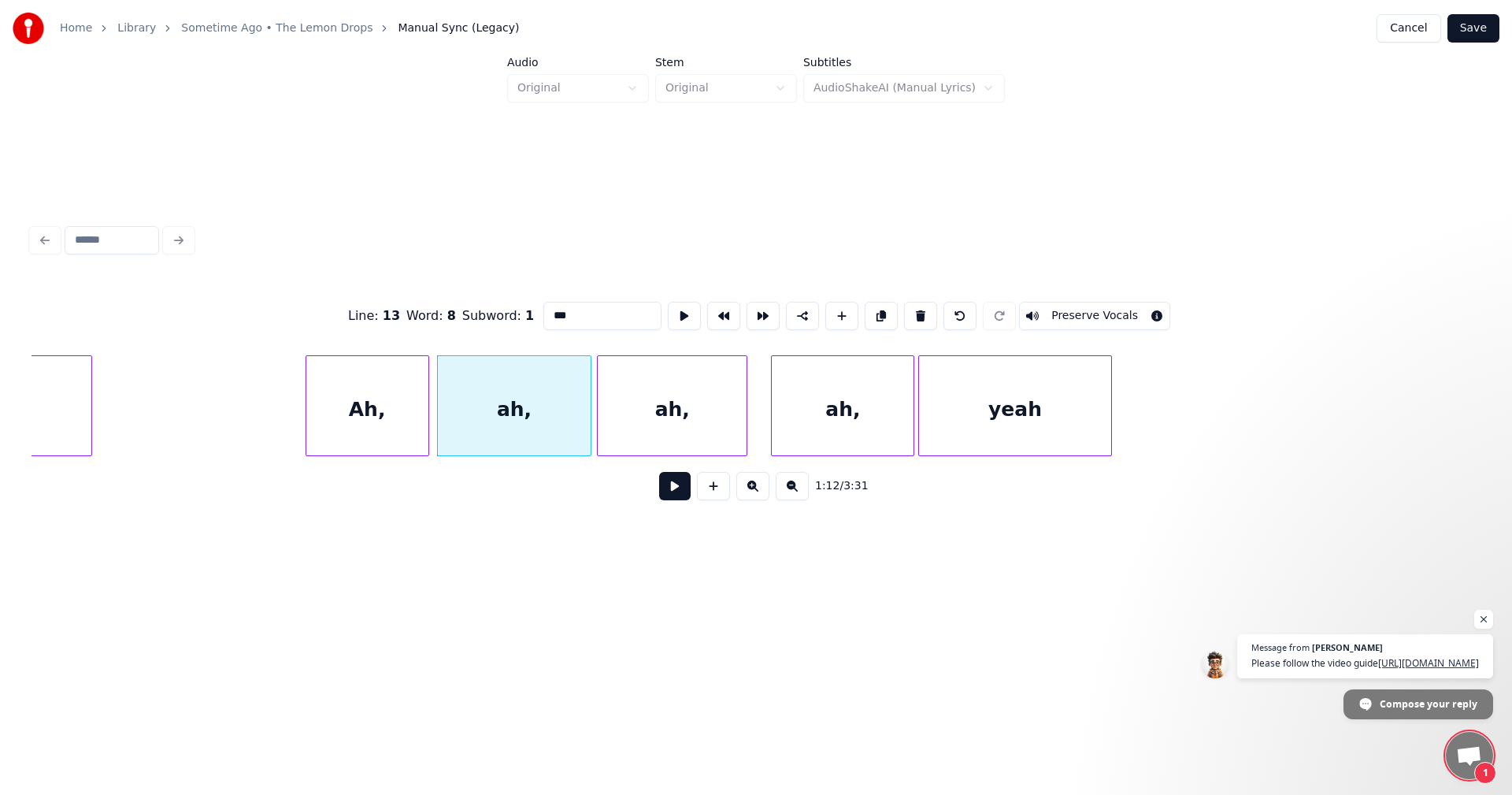
click at [638, 410] on div "ah," at bounding box center [672, 409] width 148 height 108
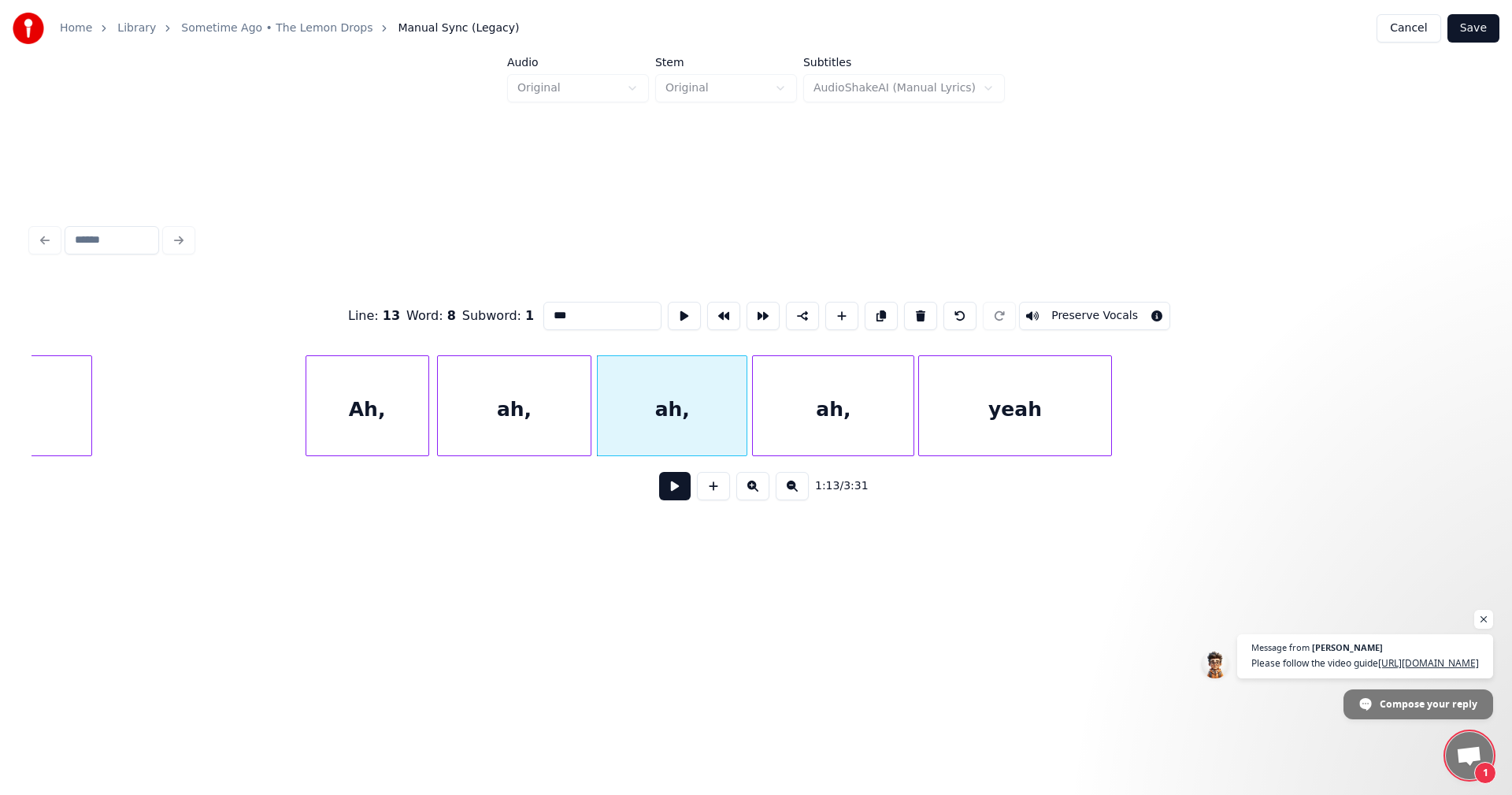
click at [756, 419] on div at bounding box center [755, 406] width 5 height 99
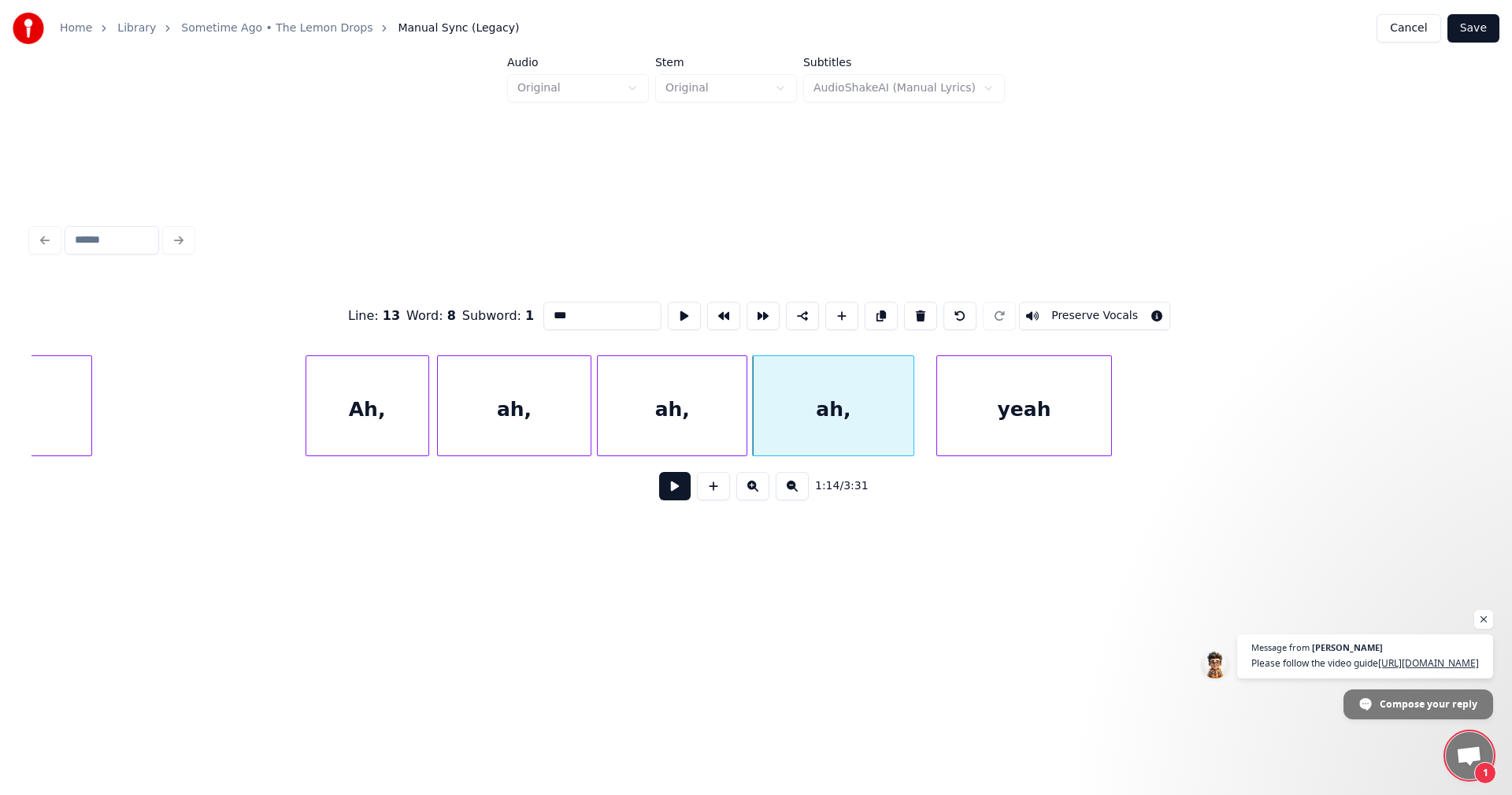
click at [939, 411] on div at bounding box center [939, 406] width 5 height 99
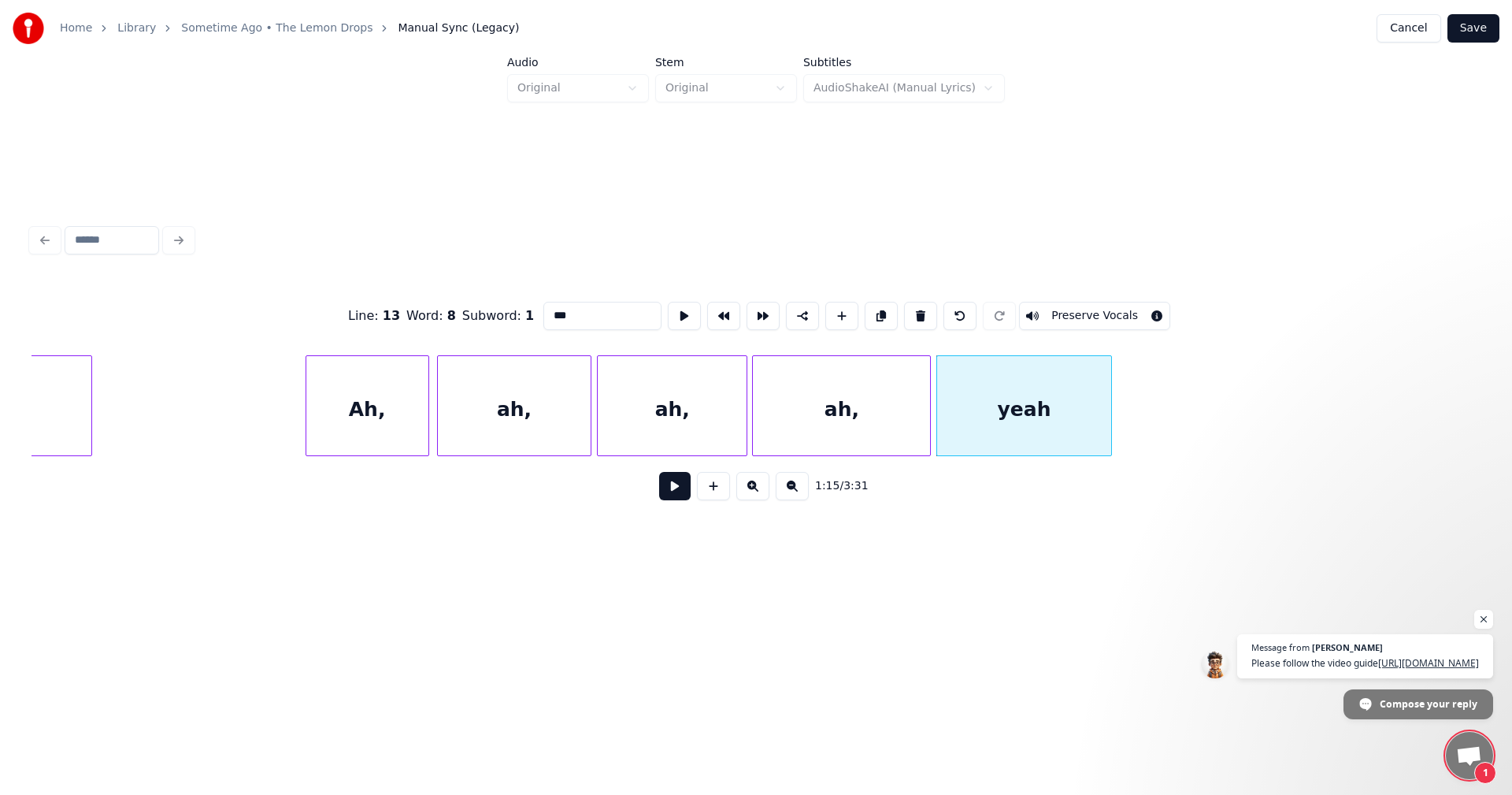
click at [929, 406] on div at bounding box center [928, 406] width 5 height 99
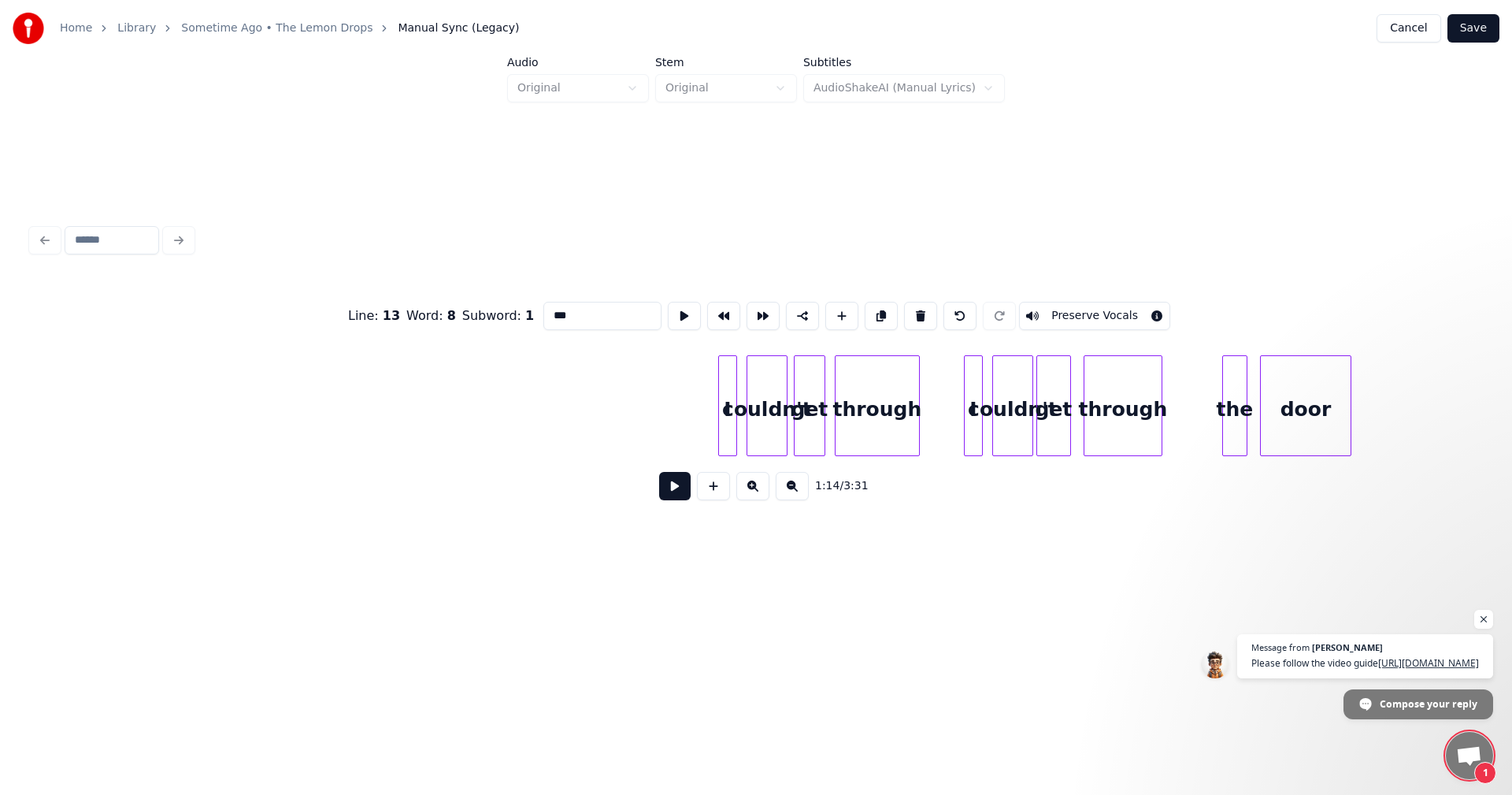
scroll to position [0, 13749]
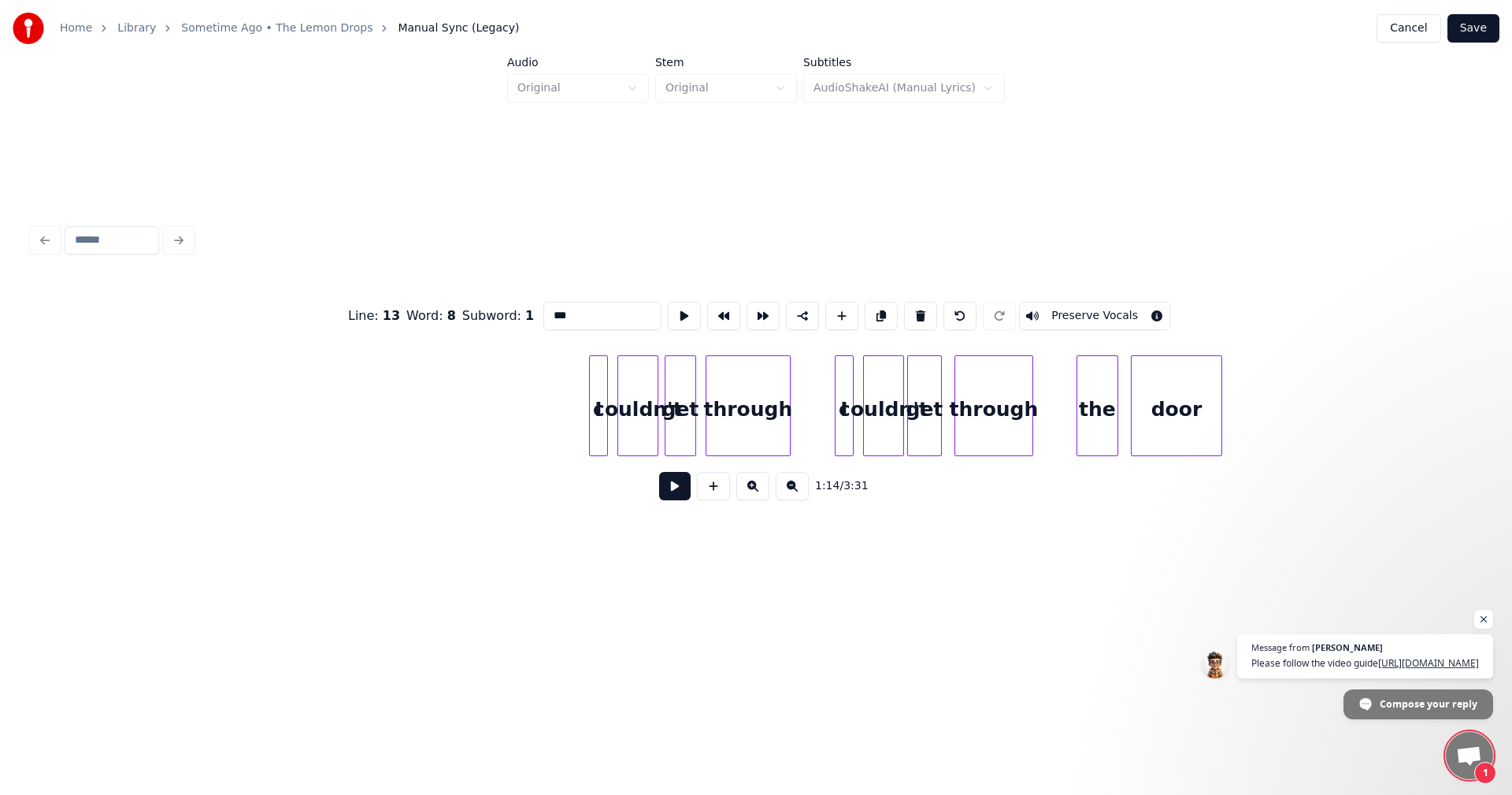
click at [1077, 403] on div at bounding box center [1079, 406] width 5 height 99
click at [1004, 415] on div "through" at bounding box center [987, 409] width 77 height 108
click at [1050, 415] on div at bounding box center [1049, 406] width 5 height 99
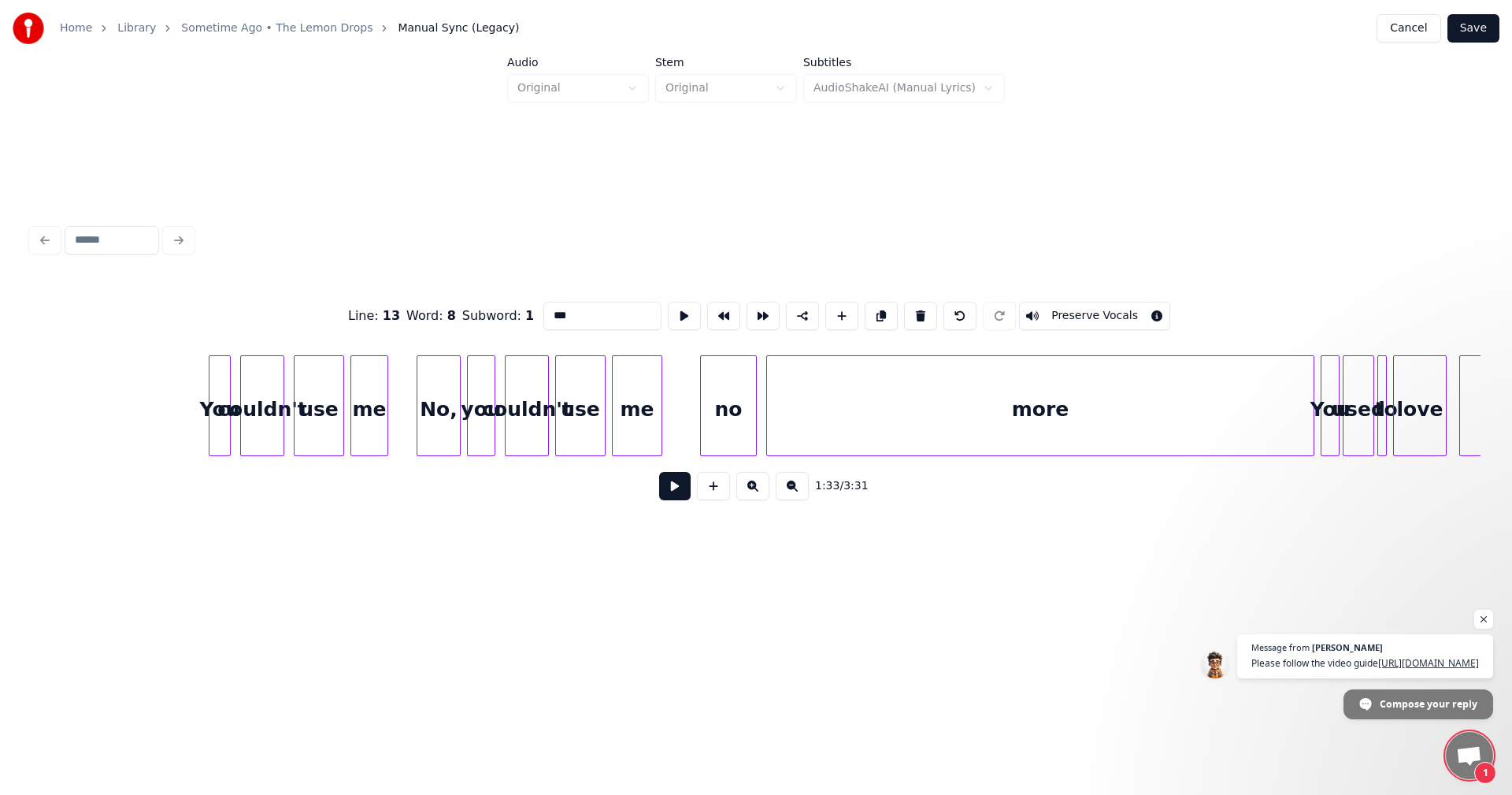
scroll to position [0, 15394]
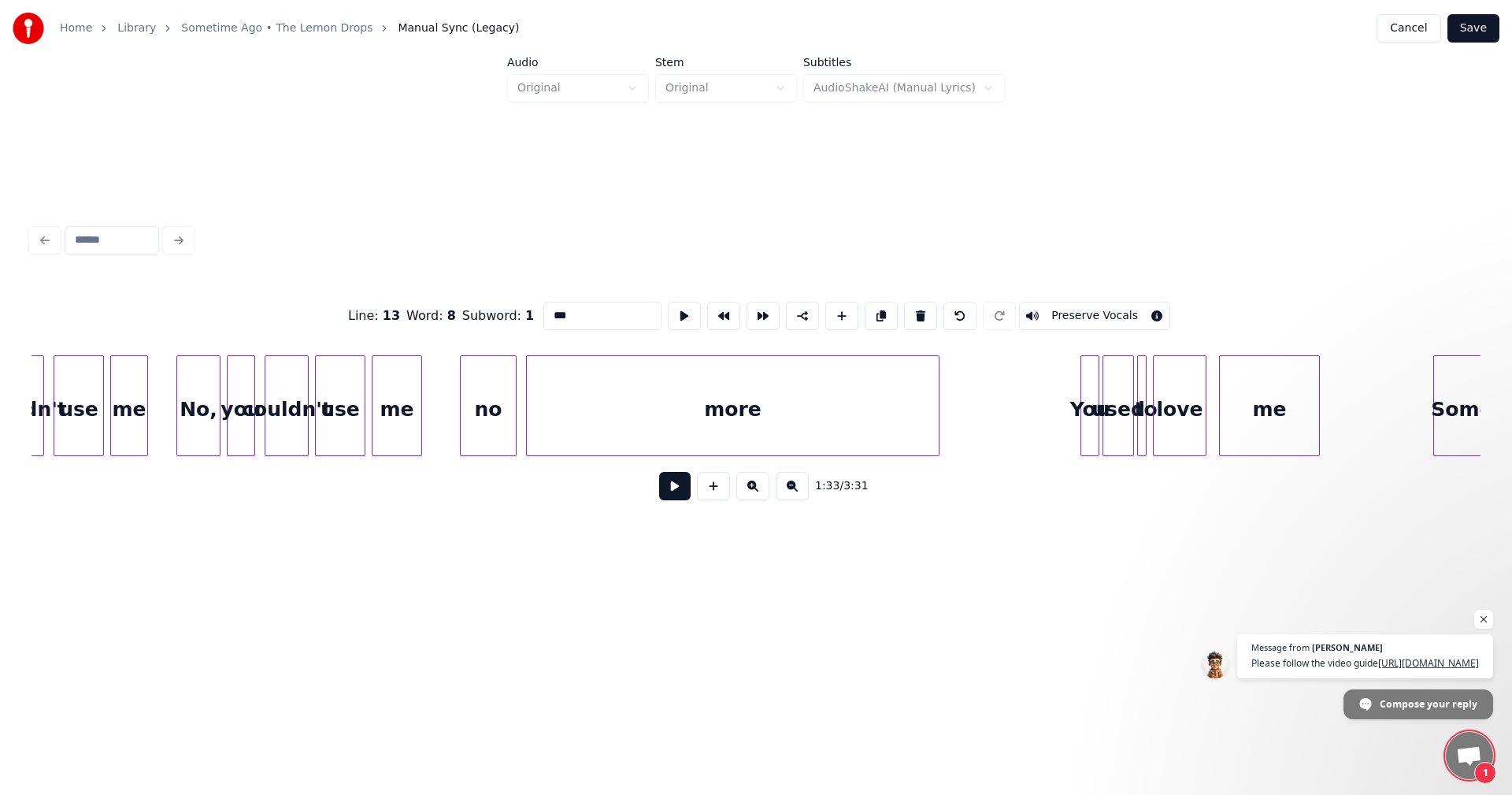
click at [935, 417] on div at bounding box center [936, 406] width 5 height 99
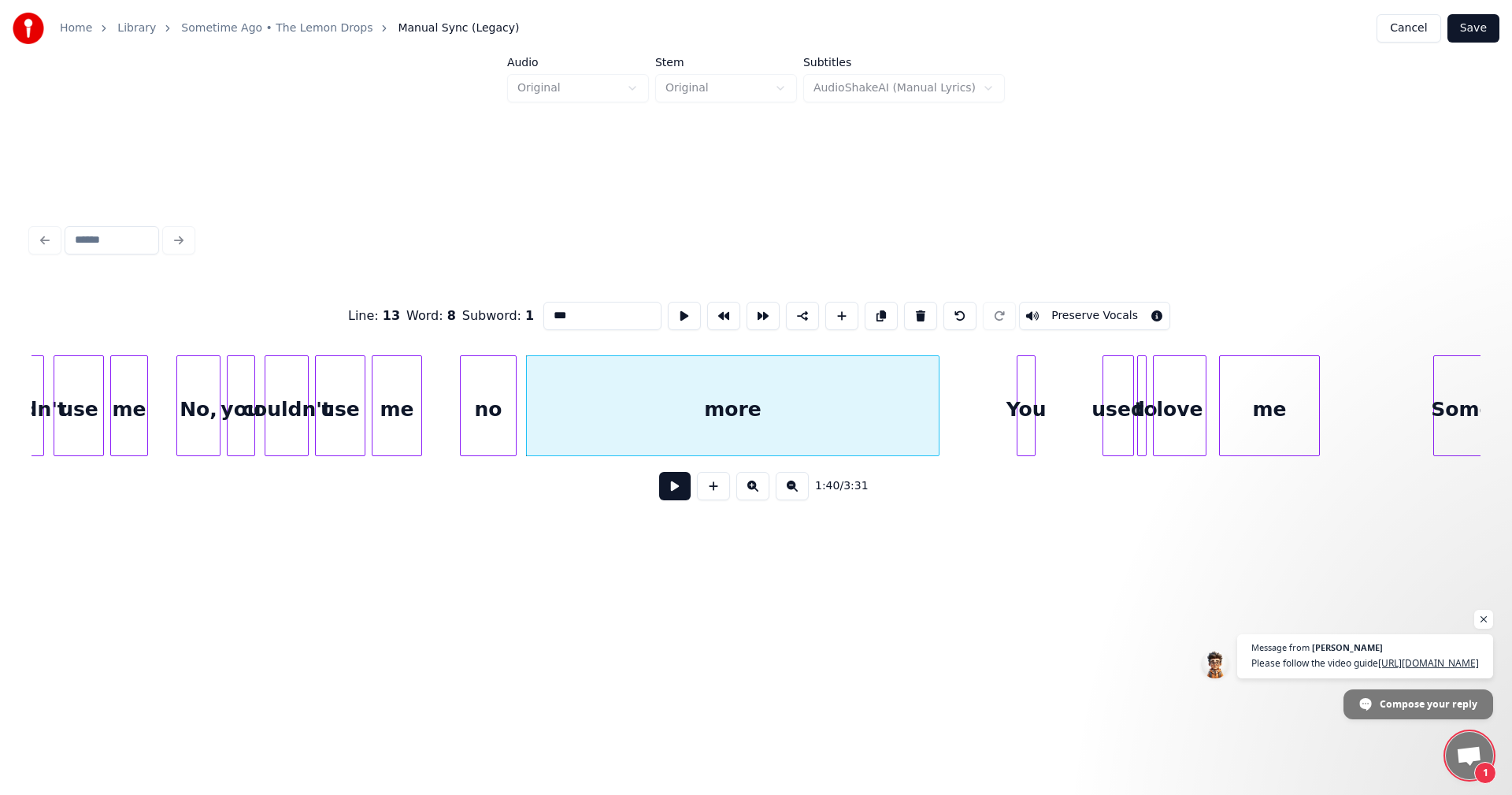
click at [1027, 415] on div "You" at bounding box center [1026, 409] width 17 height 108
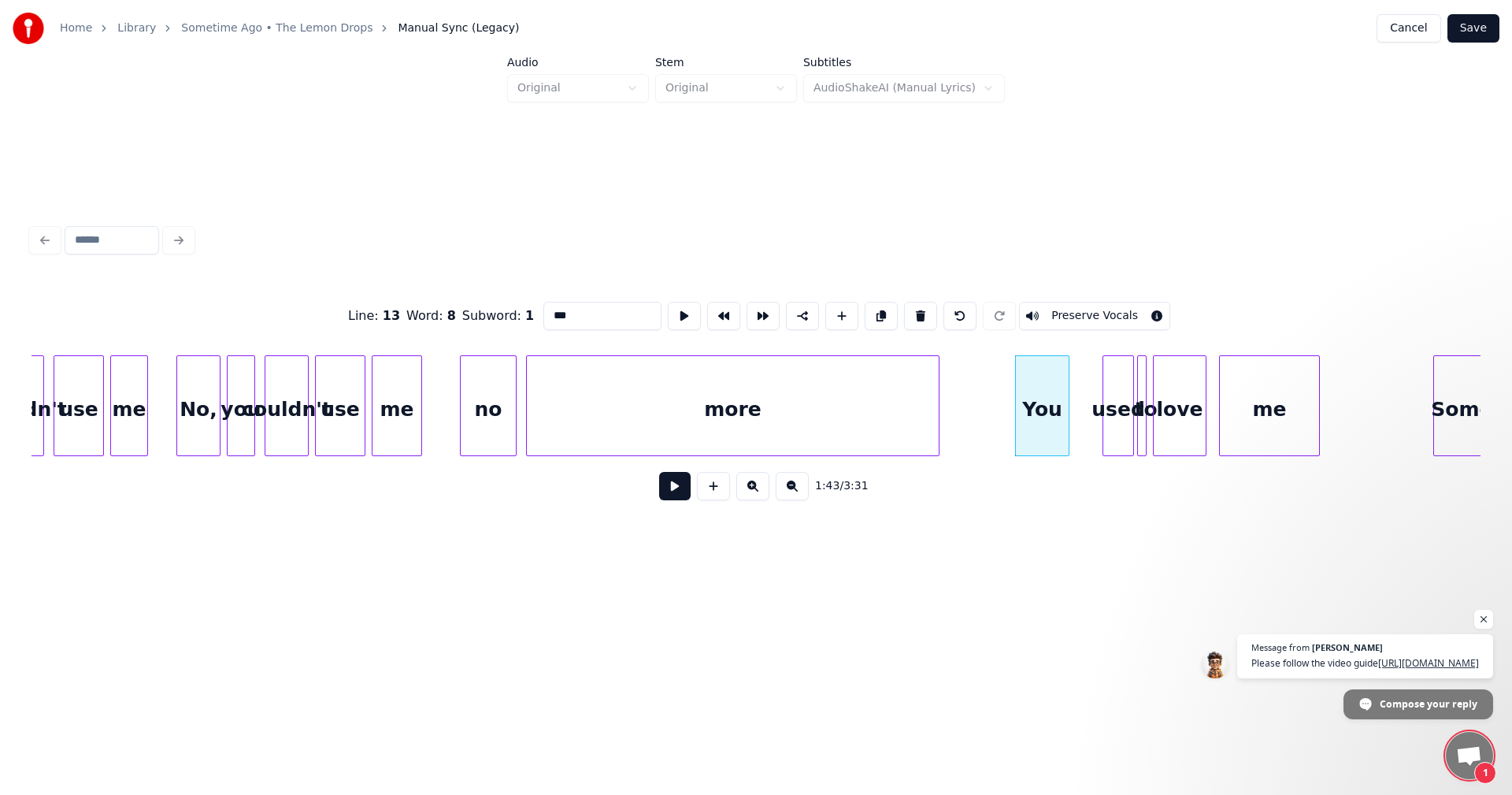
click at [1069, 414] on div at bounding box center [1066, 406] width 5 height 99
click at [1099, 414] on div "used" at bounding box center [1092, 409] width 29 height 108
click at [1138, 396] on div "to" at bounding box center [1146, 409] width 16 height 108
click at [1117, 401] on div "to" at bounding box center [1125, 409] width 16 height 108
click at [1143, 405] on div at bounding box center [1145, 406] width 5 height 99
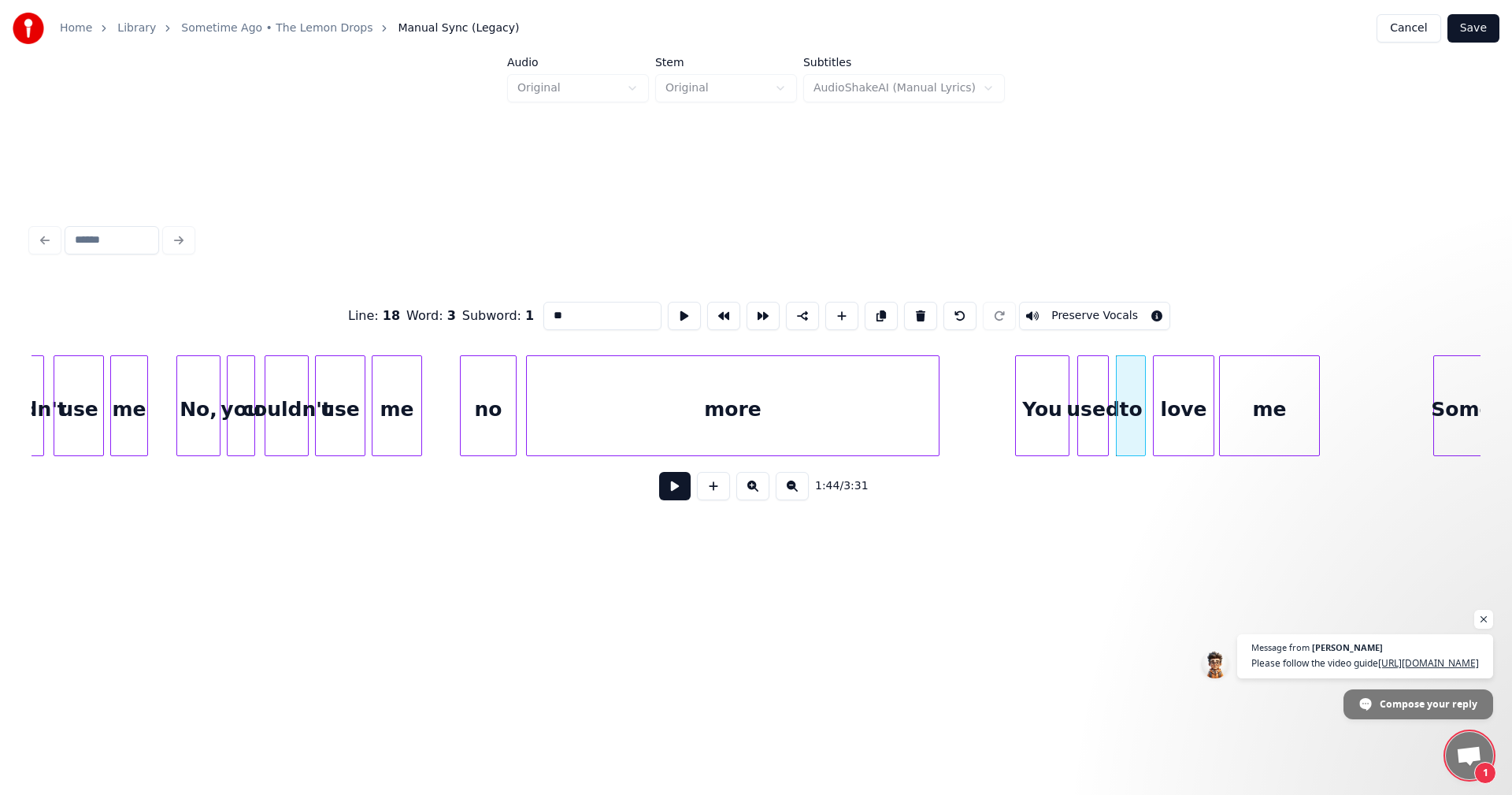
click at [1209, 400] on div at bounding box center [1211, 406] width 5 height 99
click at [1227, 396] on div "me" at bounding box center [1269, 409] width 99 height 108
click at [1230, 400] on div at bounding box center [1232, 406] width 5 height 99
click at [1209, 400] on div at bounding box center [1211, 406] width 5 height 99
click at [1220, 400] on div at bounding box center [1222, 406] width 5 height 99
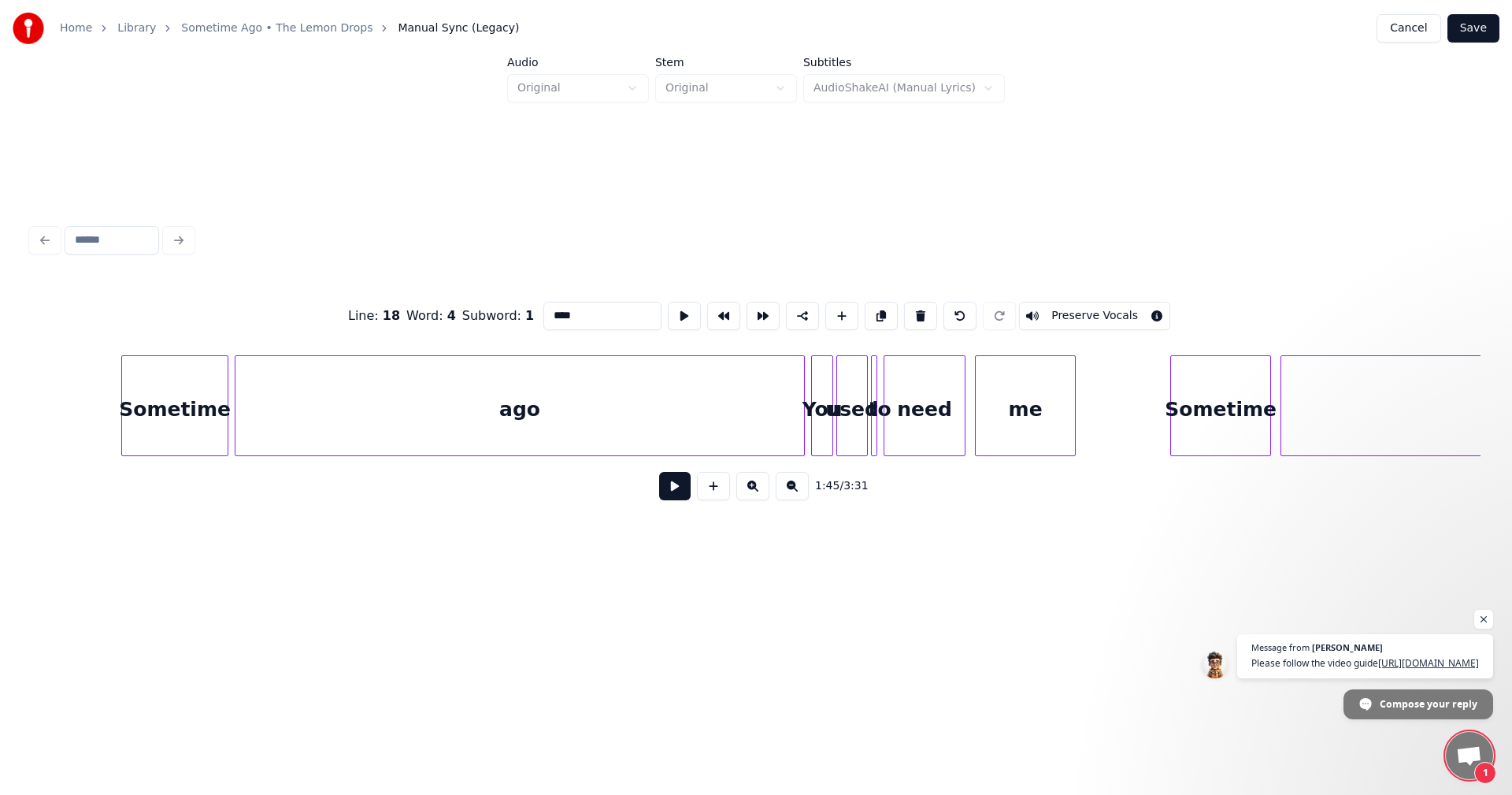
scroll to position [0, 16742]
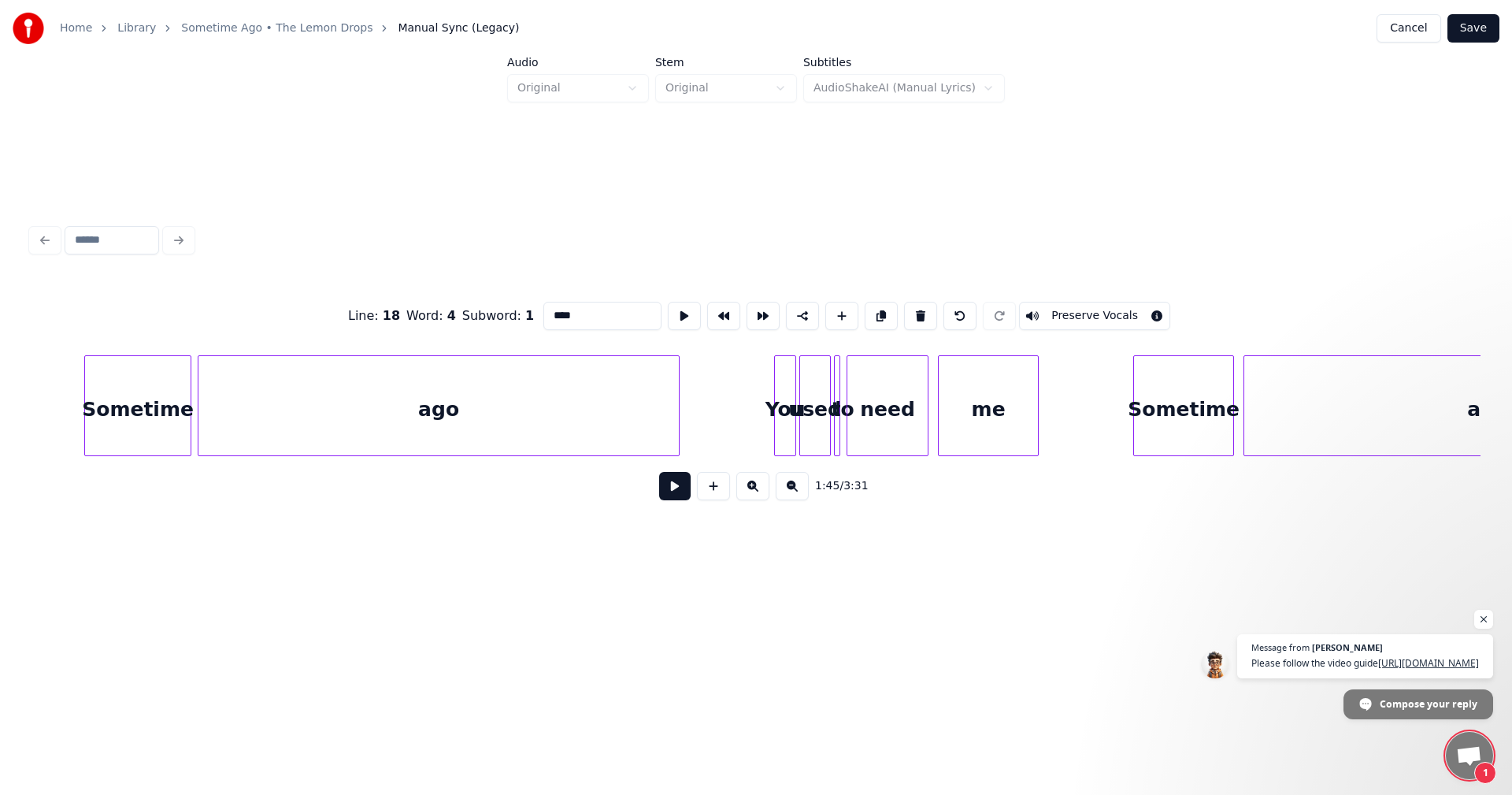
click at [676, 409] on div at bounding box center [677, 406] width 5 height 99
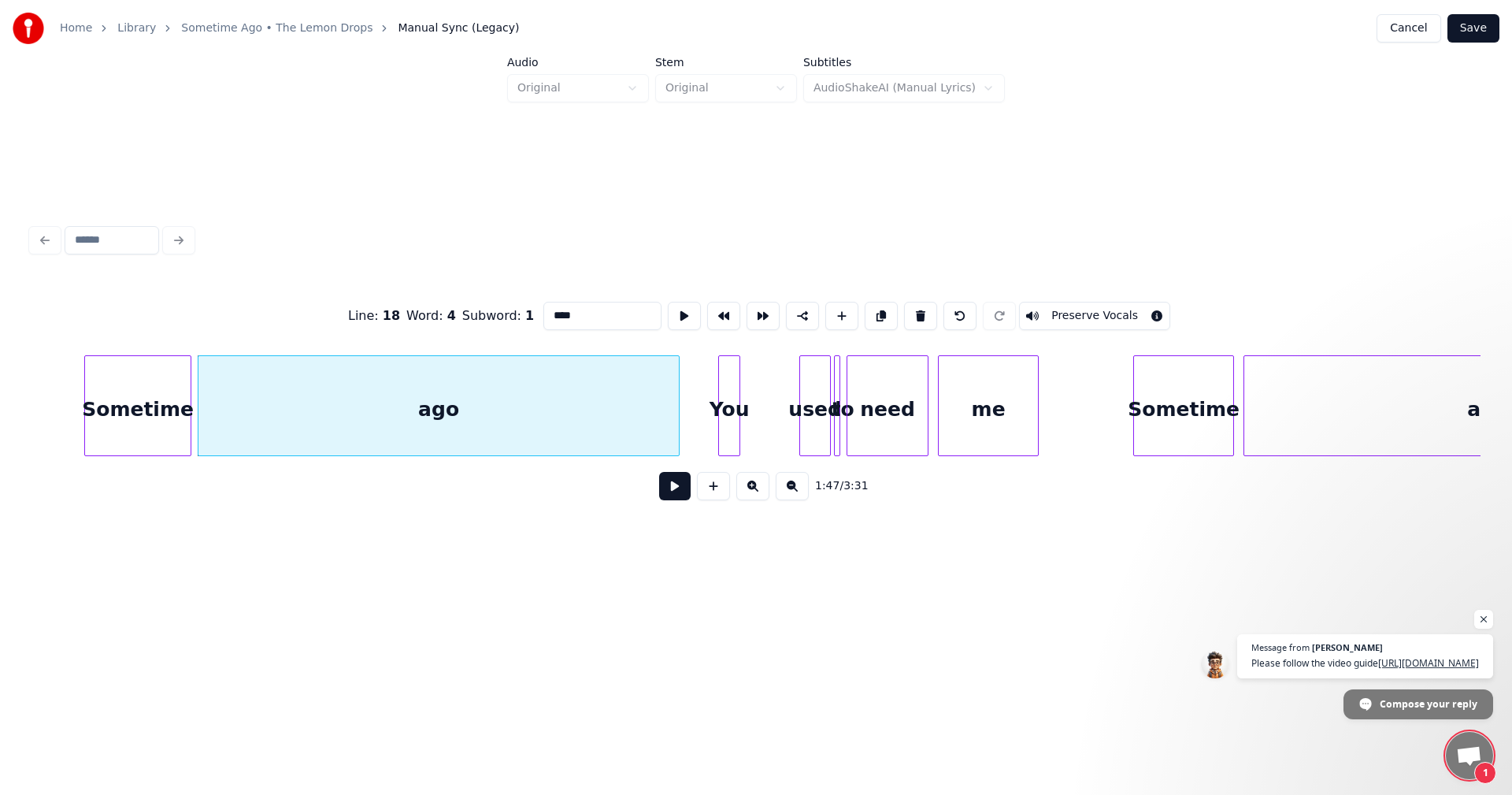
click at [724, 399] on div "You" at bounding box center [730, 409] width 21 height 108
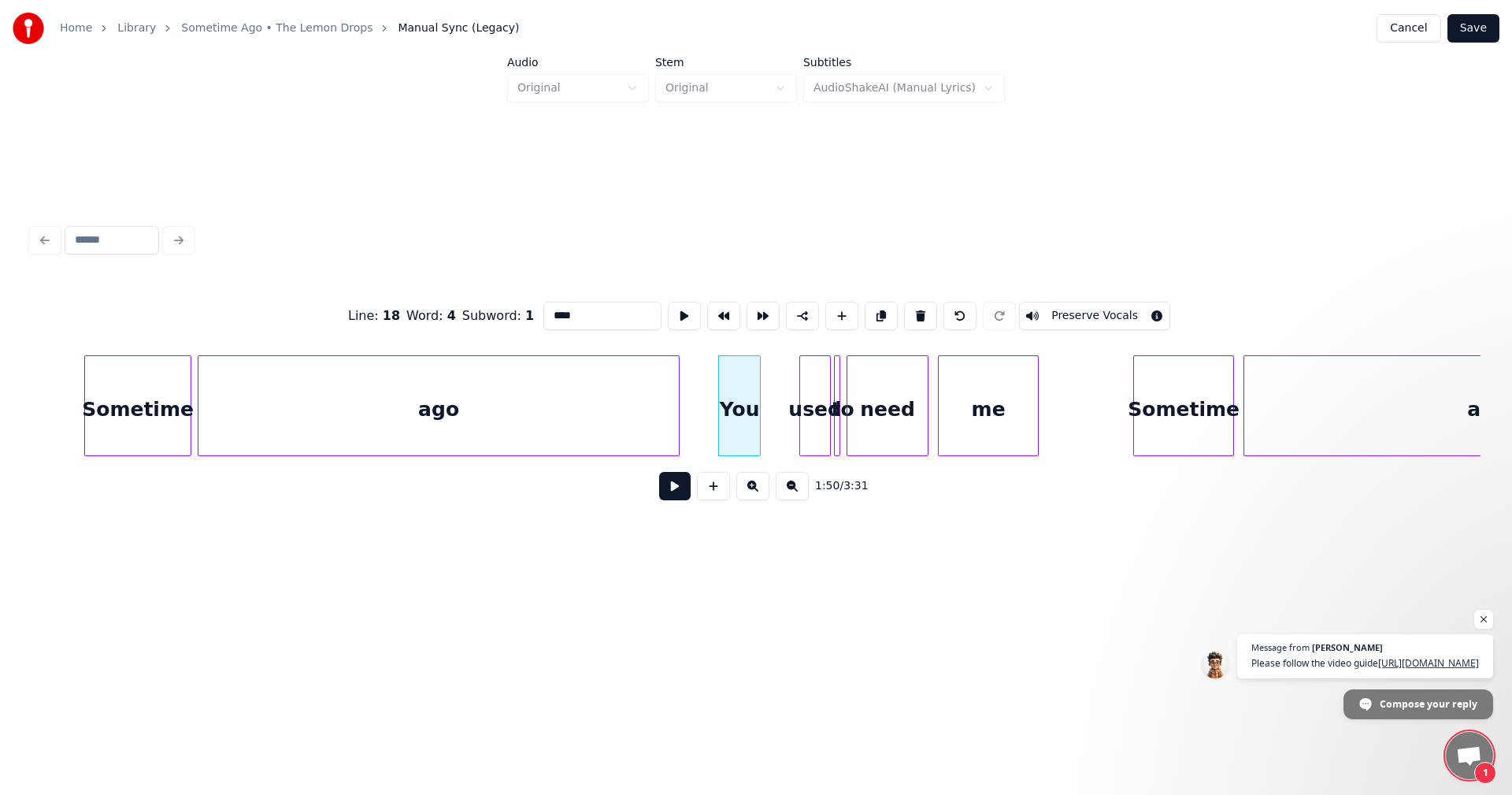
click at [760, 405] on div at bounding box center [757, 406] width 5 height 99
click at [787, 399] on div "used" at bounding box center [779, 409] width 29 height 108
type input "****"
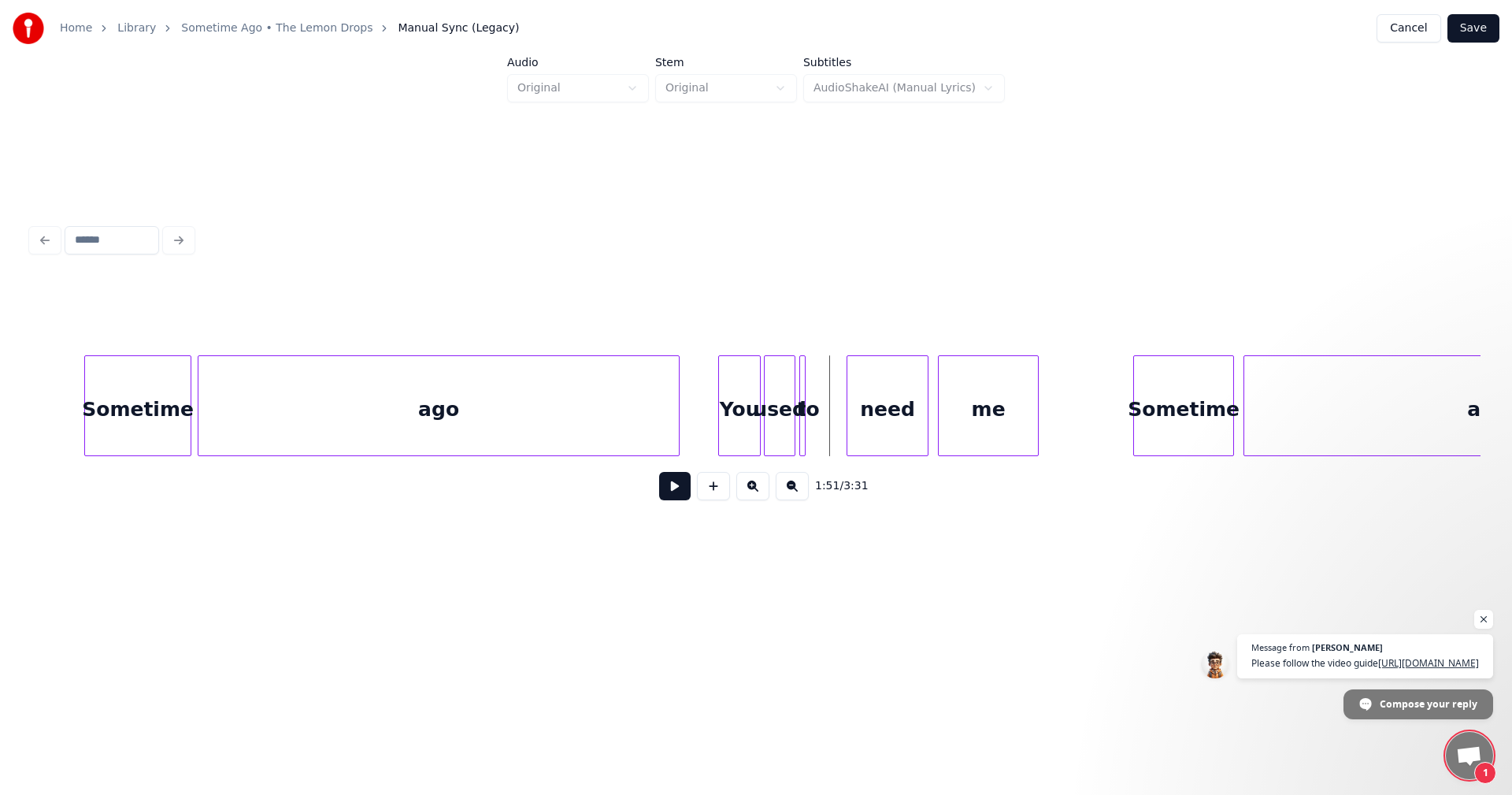
click at [800, 403] on div "to" at bounding box center [808, 409] width 16 height 108
click at [830, 405] on div at bounding box center [828, 406] width 5 height 99
click at [894, 400] on div "need" at bounding box center [874, 409] width 80 height 108
click at [978, 400] on div "me" at bounding box center [972, 409] width 99 height 108
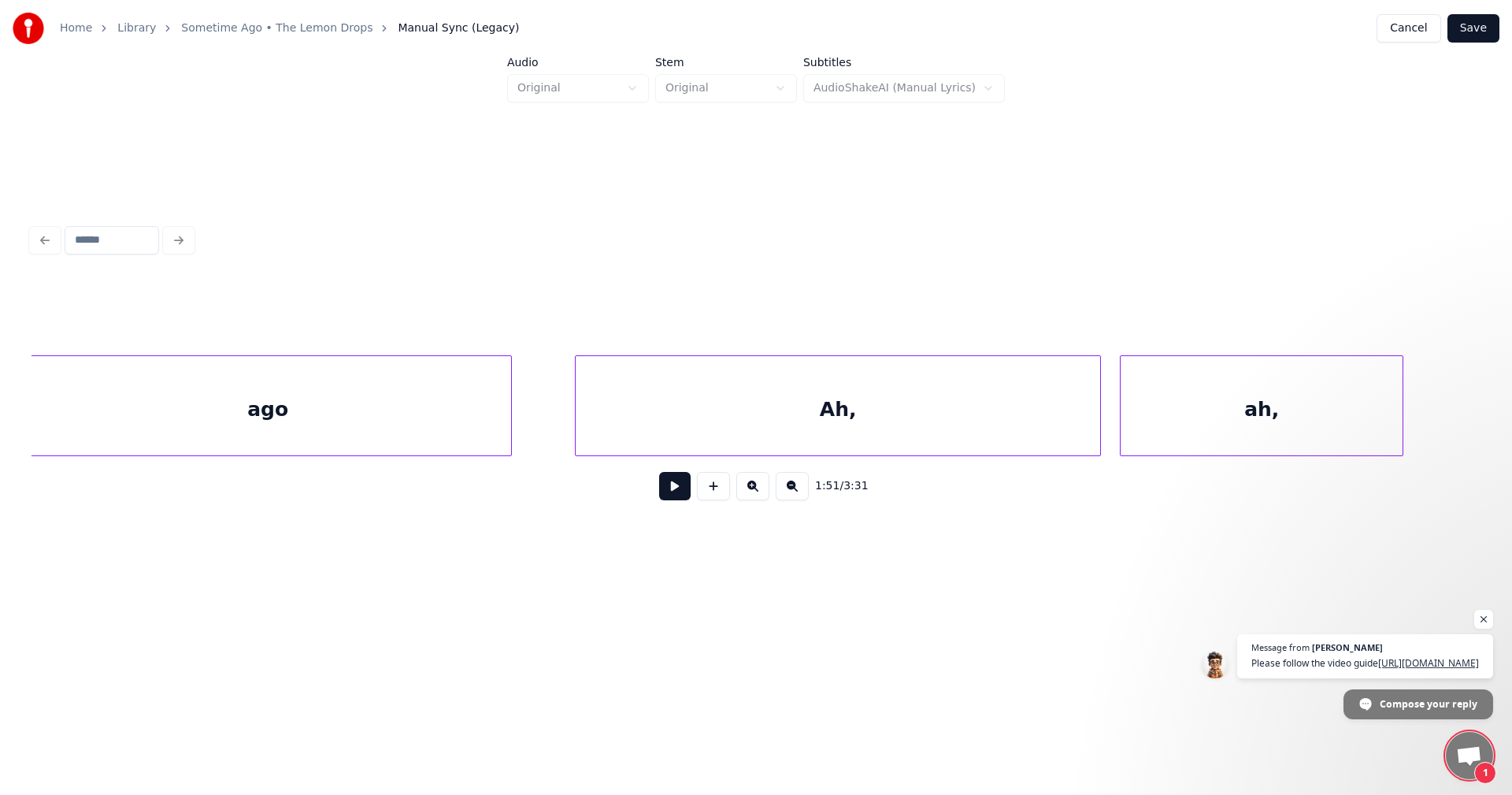
scroll to position [0, 17778]
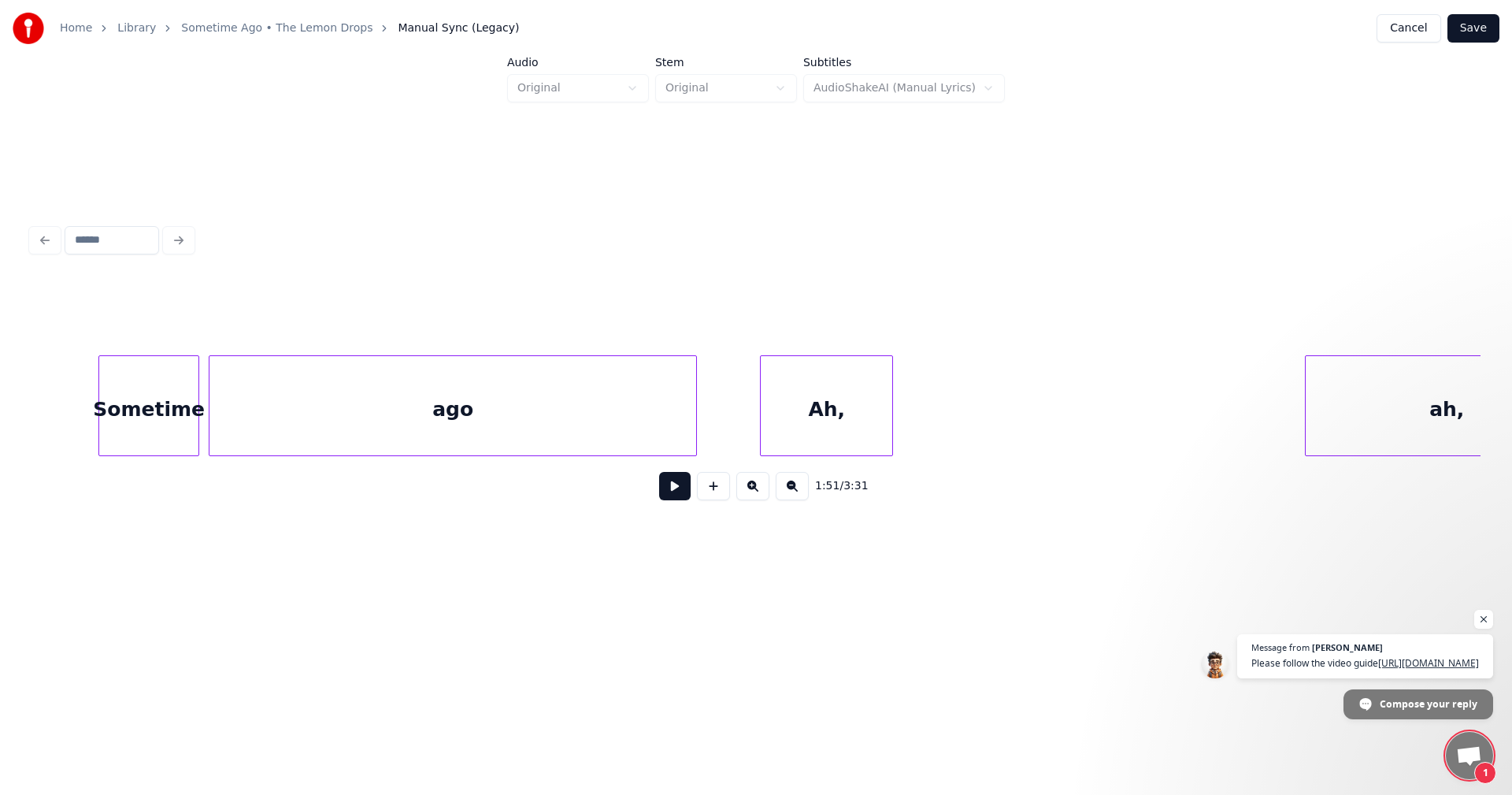
click at [892, 426] on div at bounding box center [890, 406] width 5 height 99
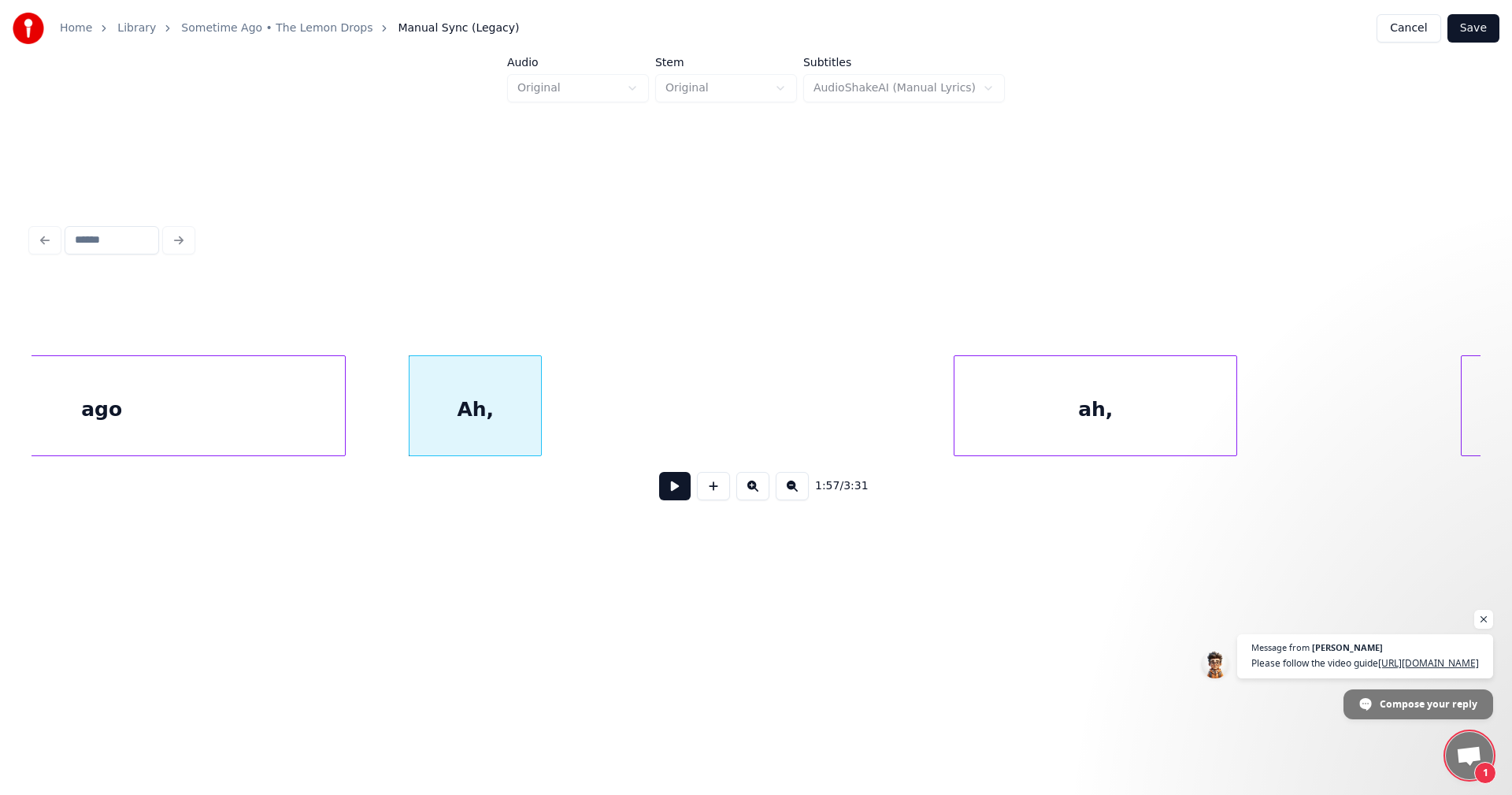
scroll to position [0, 18332]
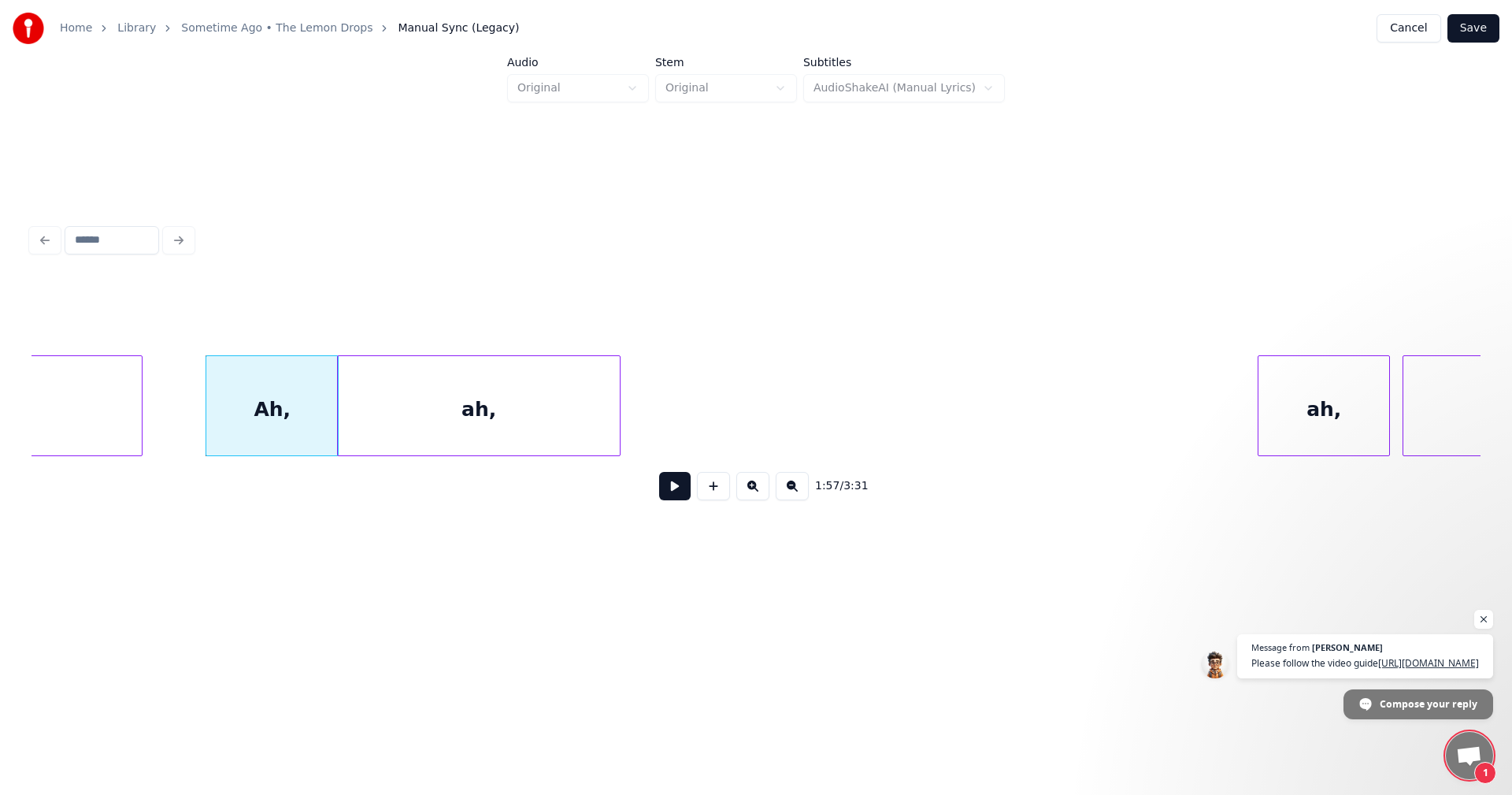
click at [534, 382] on div "ah," at bounding box center [479, 409] width 282 height 108
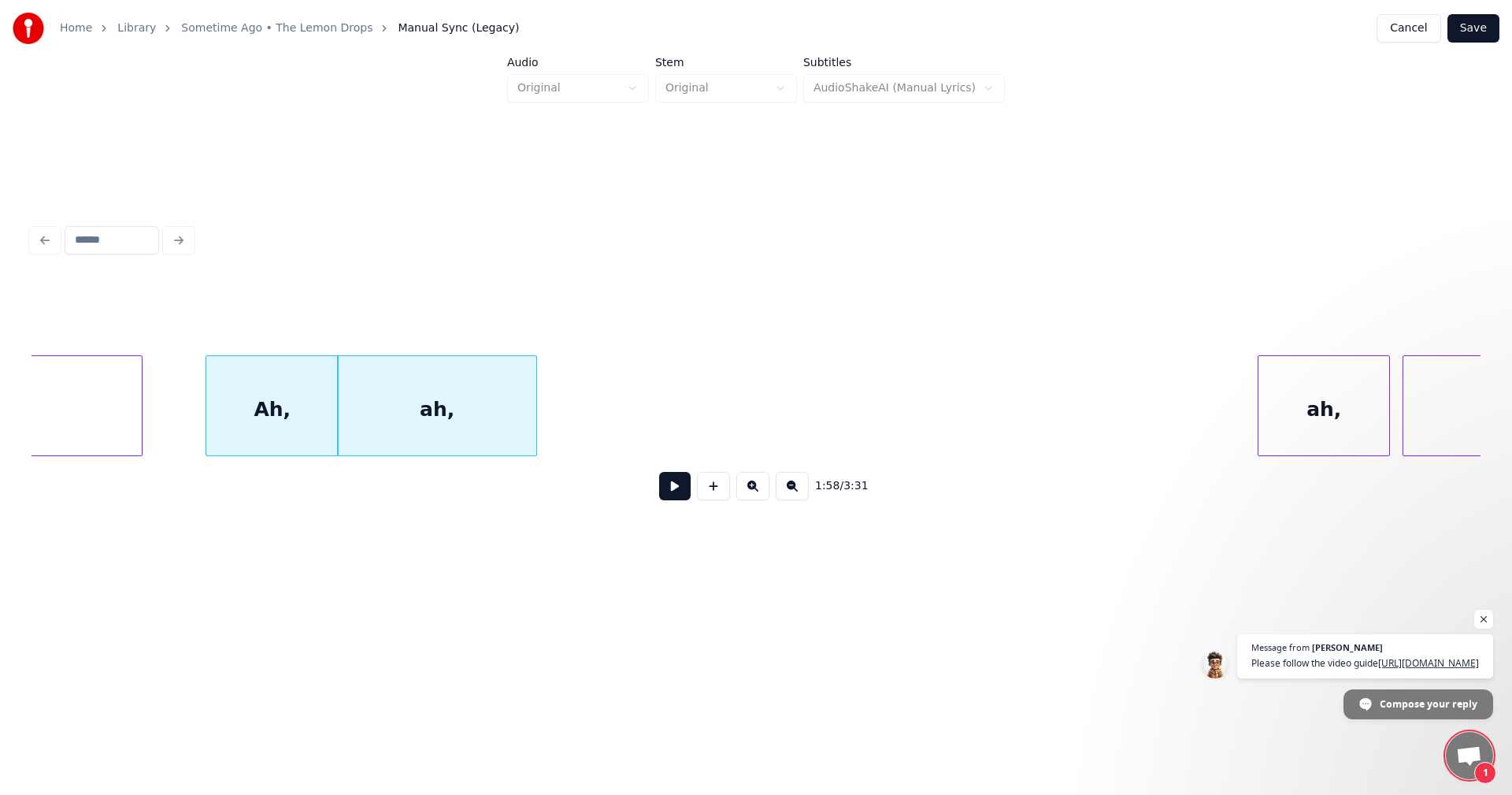
click at [534, 402] on div at bounding box center [534, 406] width 5 height 99
click at [557, 382] on div "ah," at bounding box center [613, 409] width 130 height 108
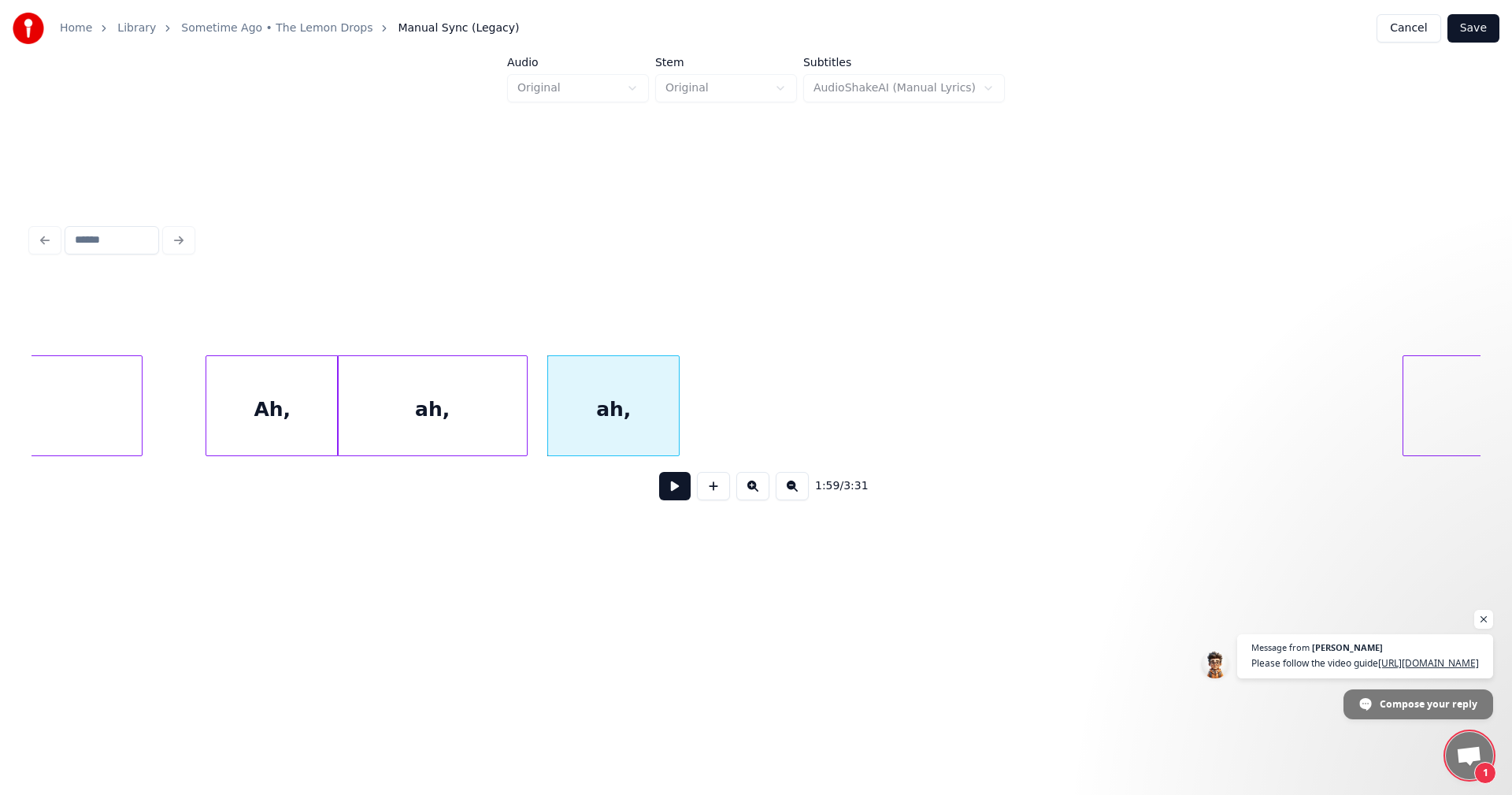
click at [526, 395] on div at bounding box center [524, 406] width 5 height 99
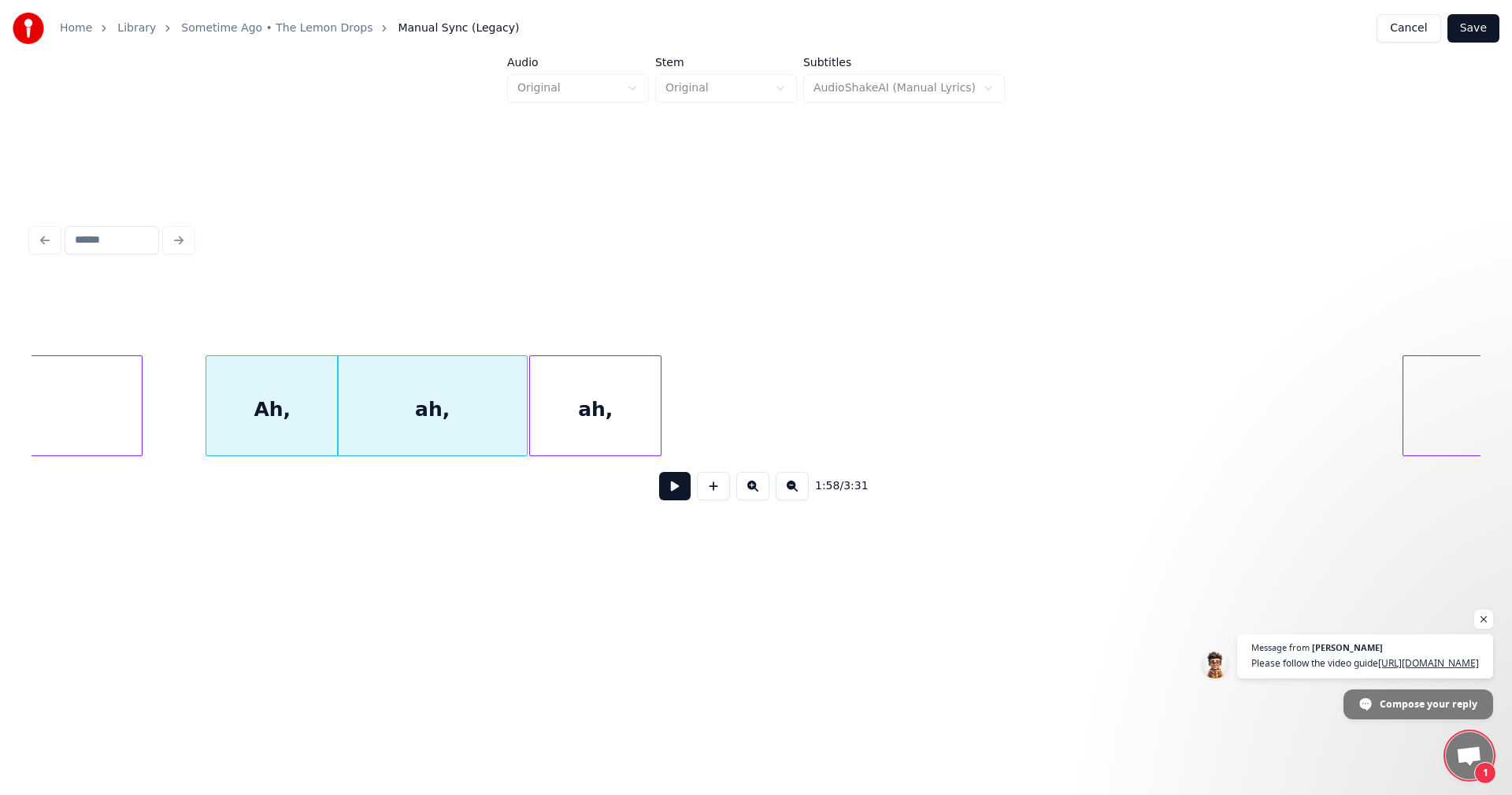
click at [579, 405] on div "ah," at bounding box center [595, 409] width 130 height 108
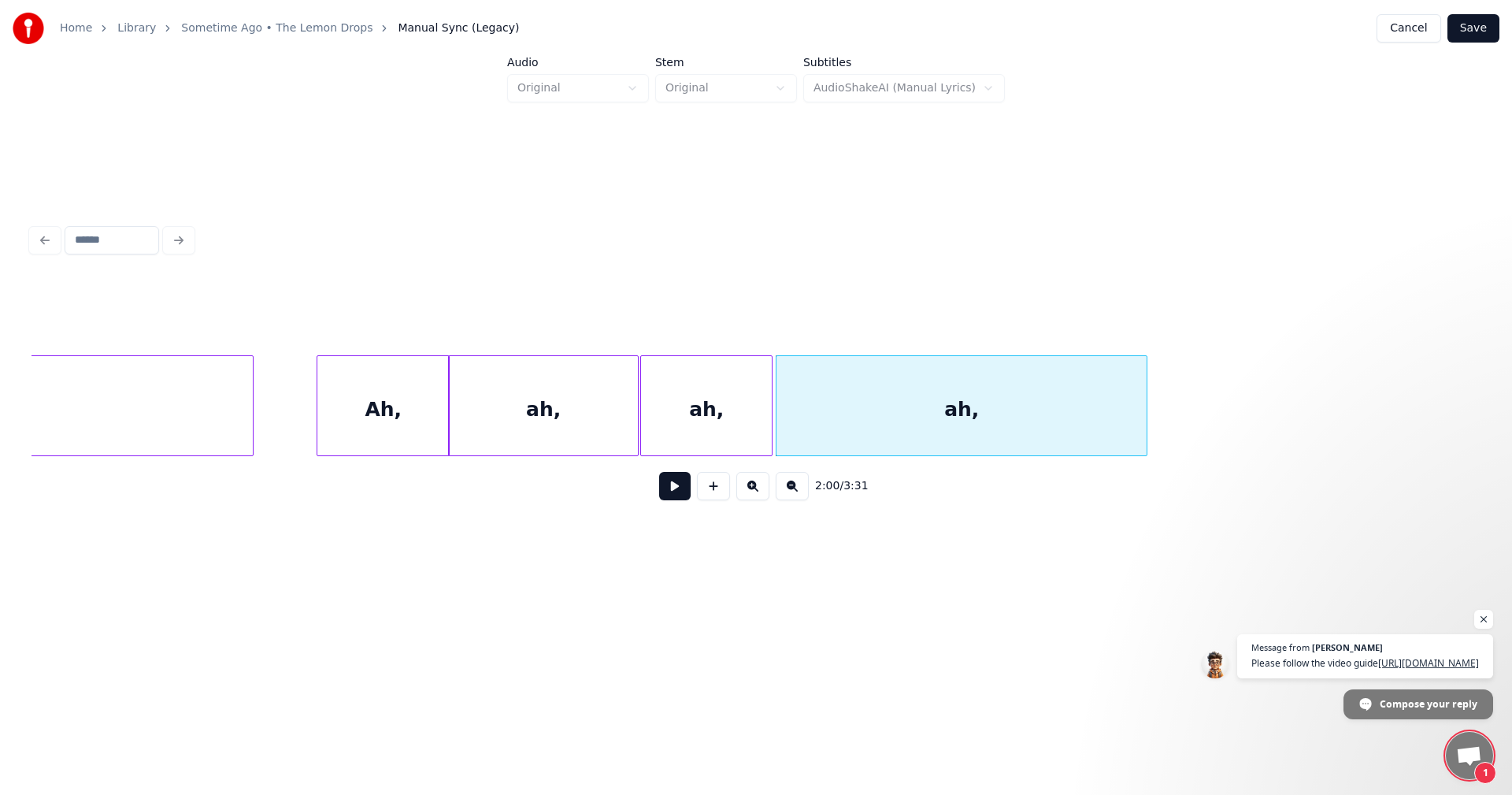
scroll to position [0, 18407]
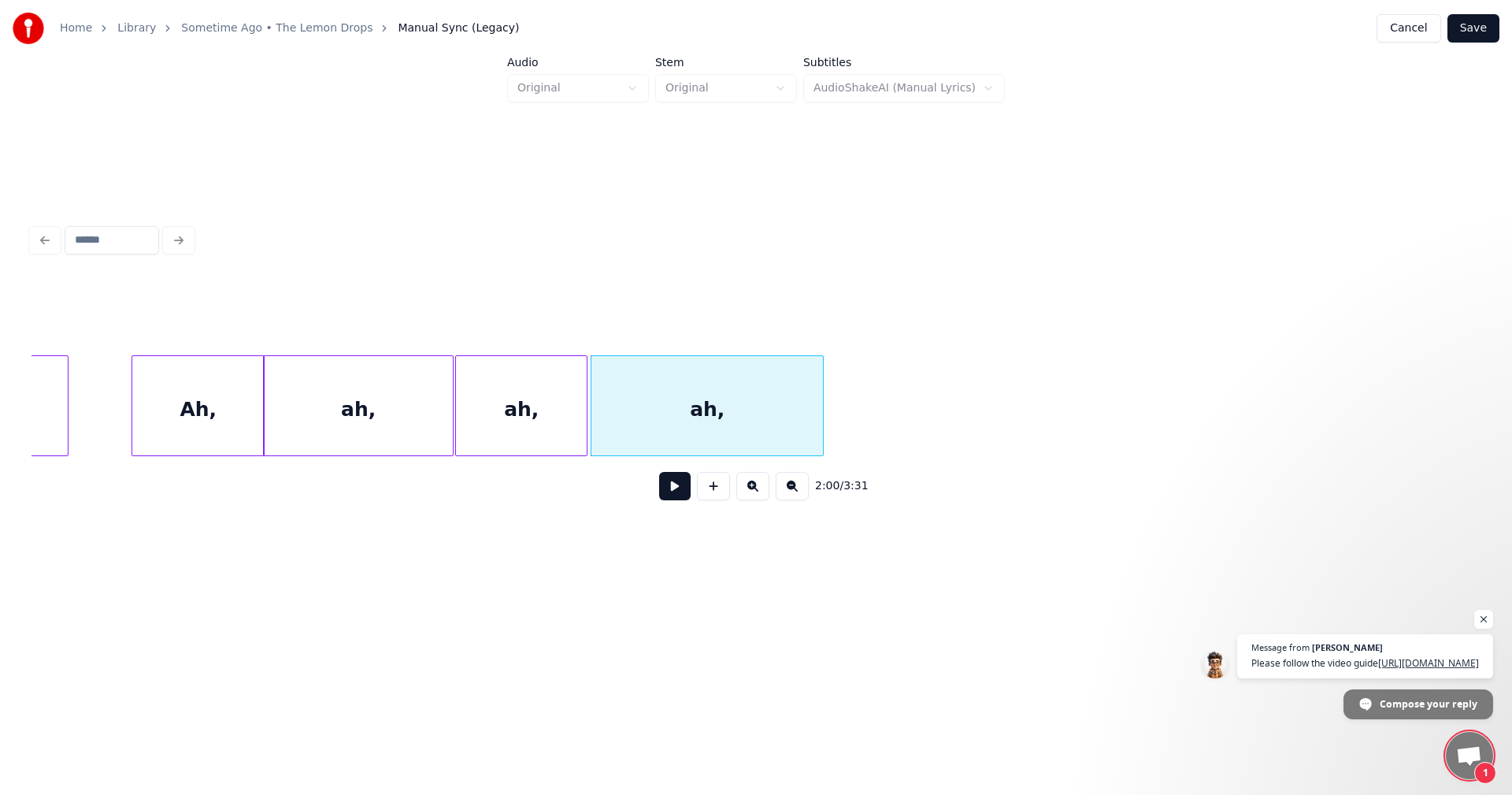
click at [820, 414] on div at bounding box center [820, 406] width 5 height 99
click at [796, 426] on div at bounding box center [797, 406] width 5 height 99
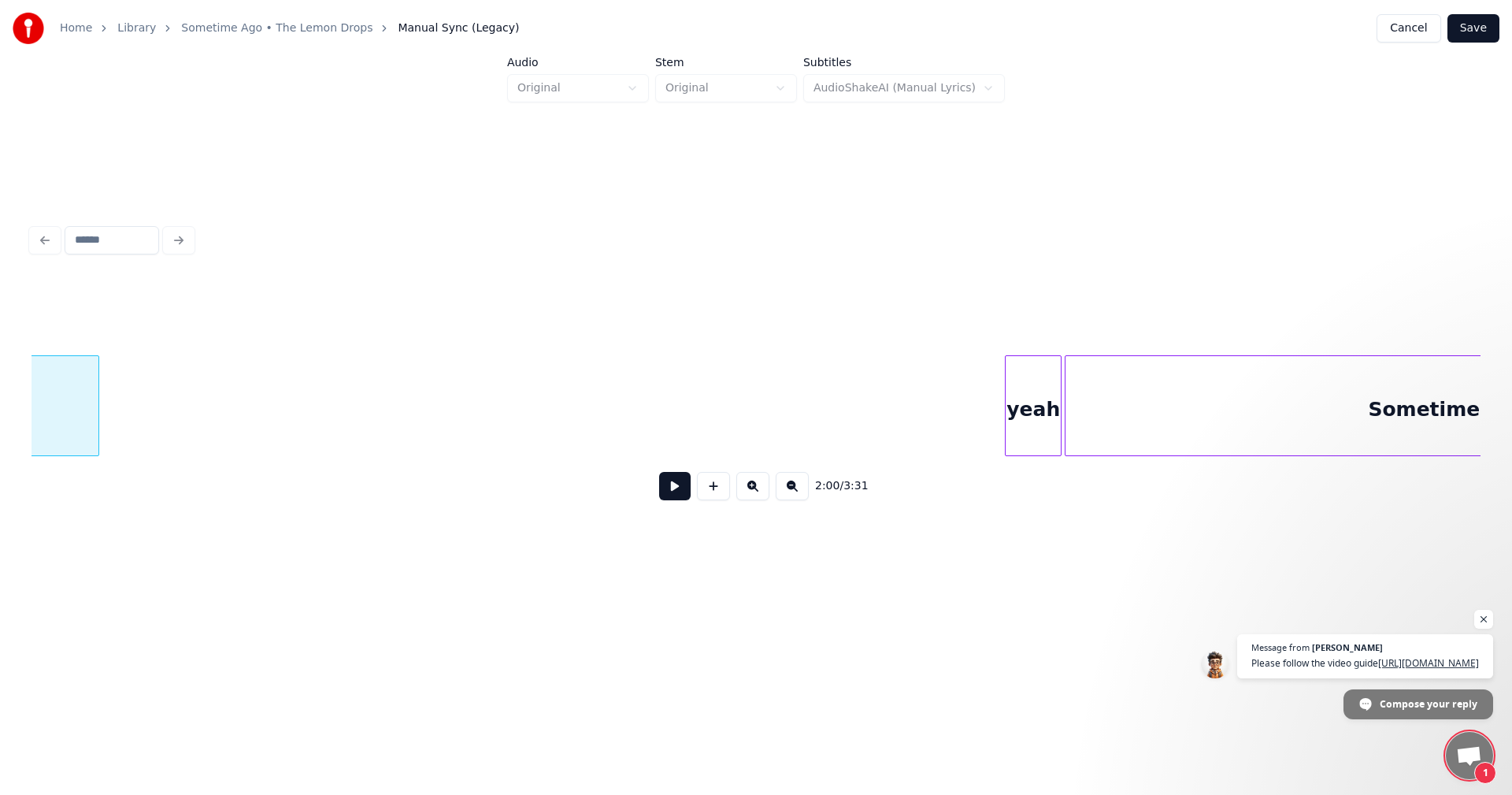
scroll to position [0, 19127]
click at [106, 393] on div "yeah" at bounding box center [112, 409] width 55 height 108
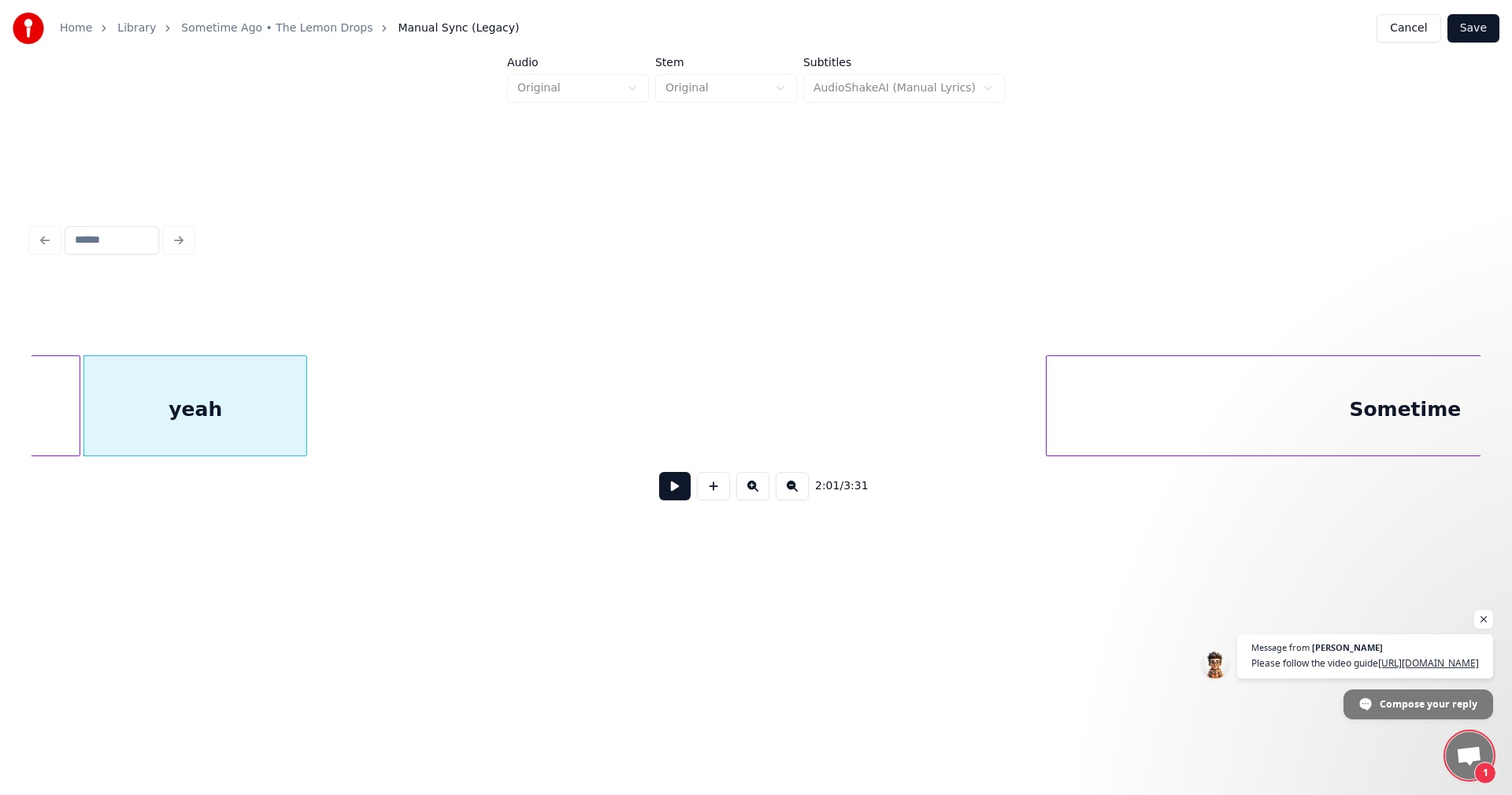
click at [305, 427] on div at bounding box center [304, 406] width 5 height 99
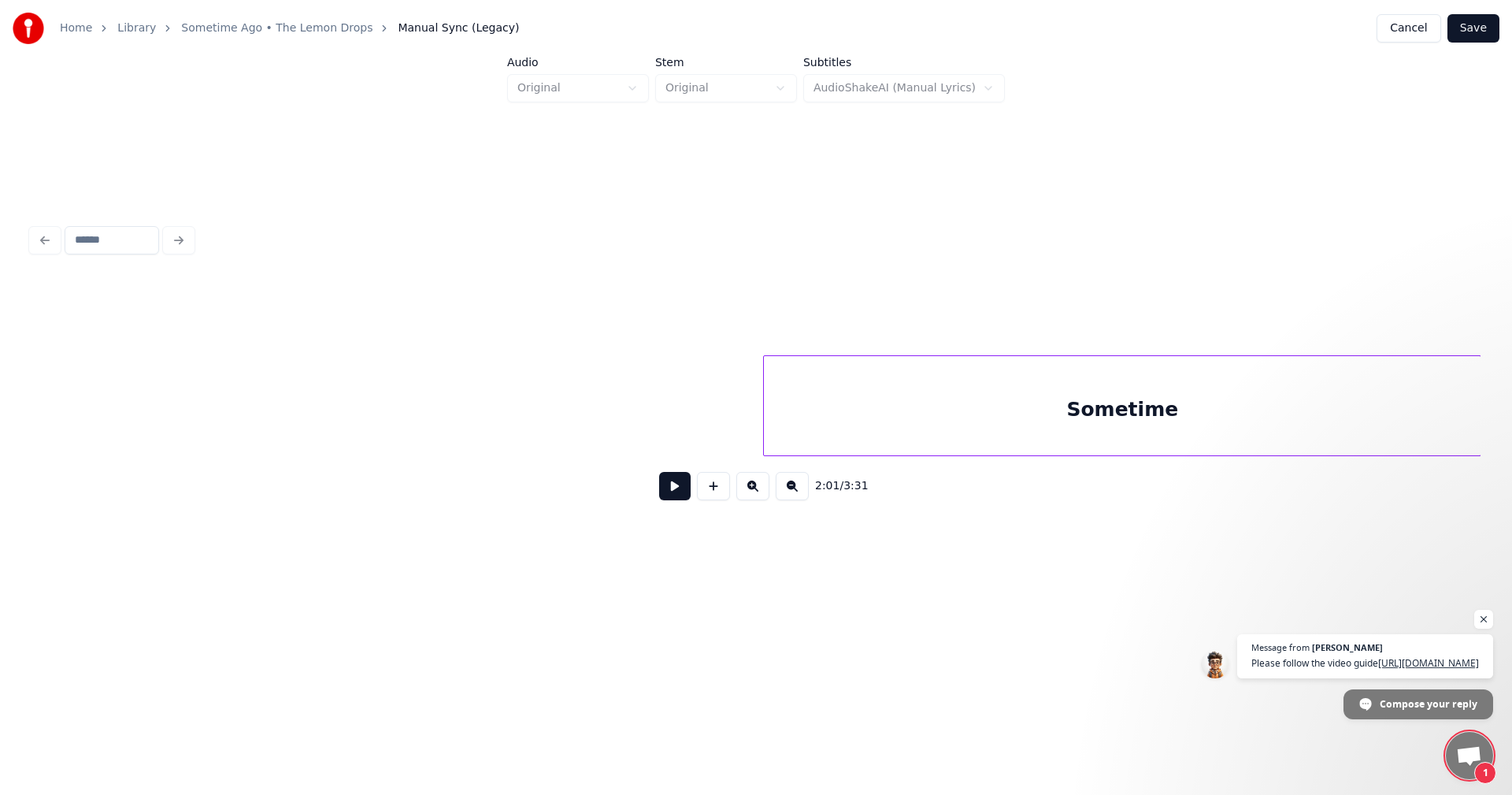
scroll to position [0, 20142]
click at [1379, 439] on div "Sometime" at bounding box center [1121, 409] width 717 height 108
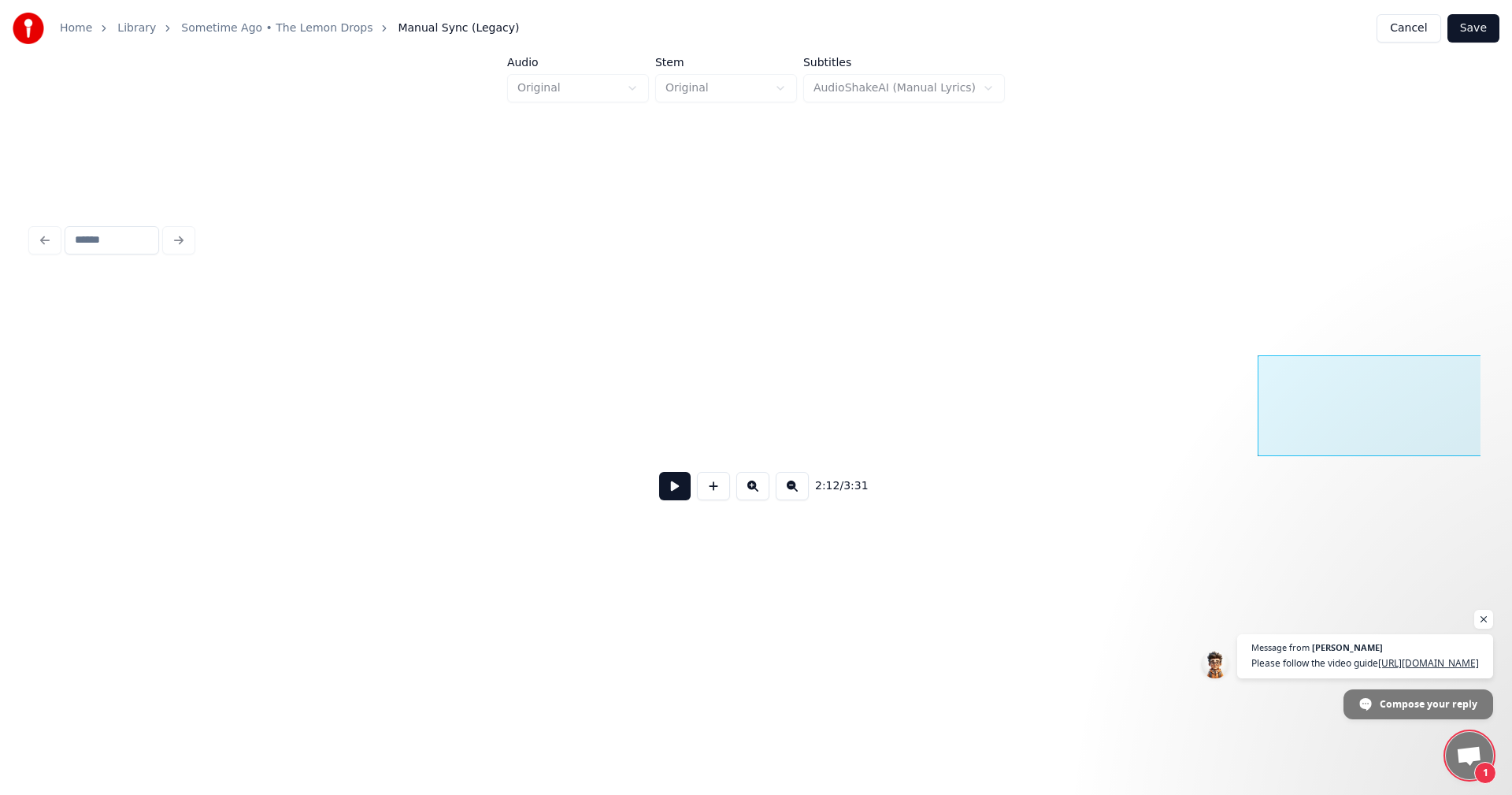
scroll to position [0, 19053]
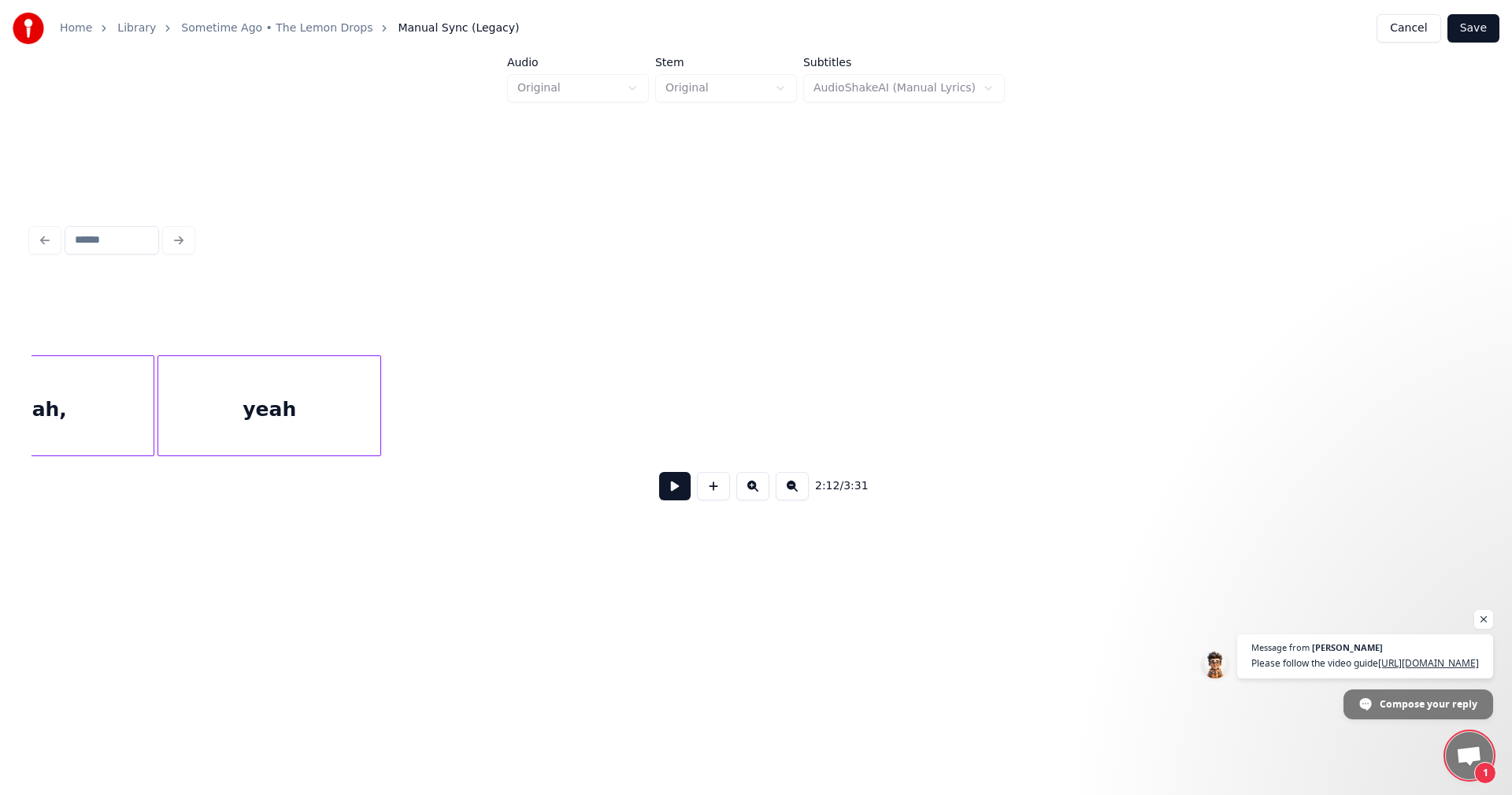
click at [706, 496] on button at bounding box center [714, 487] width 33 height 29
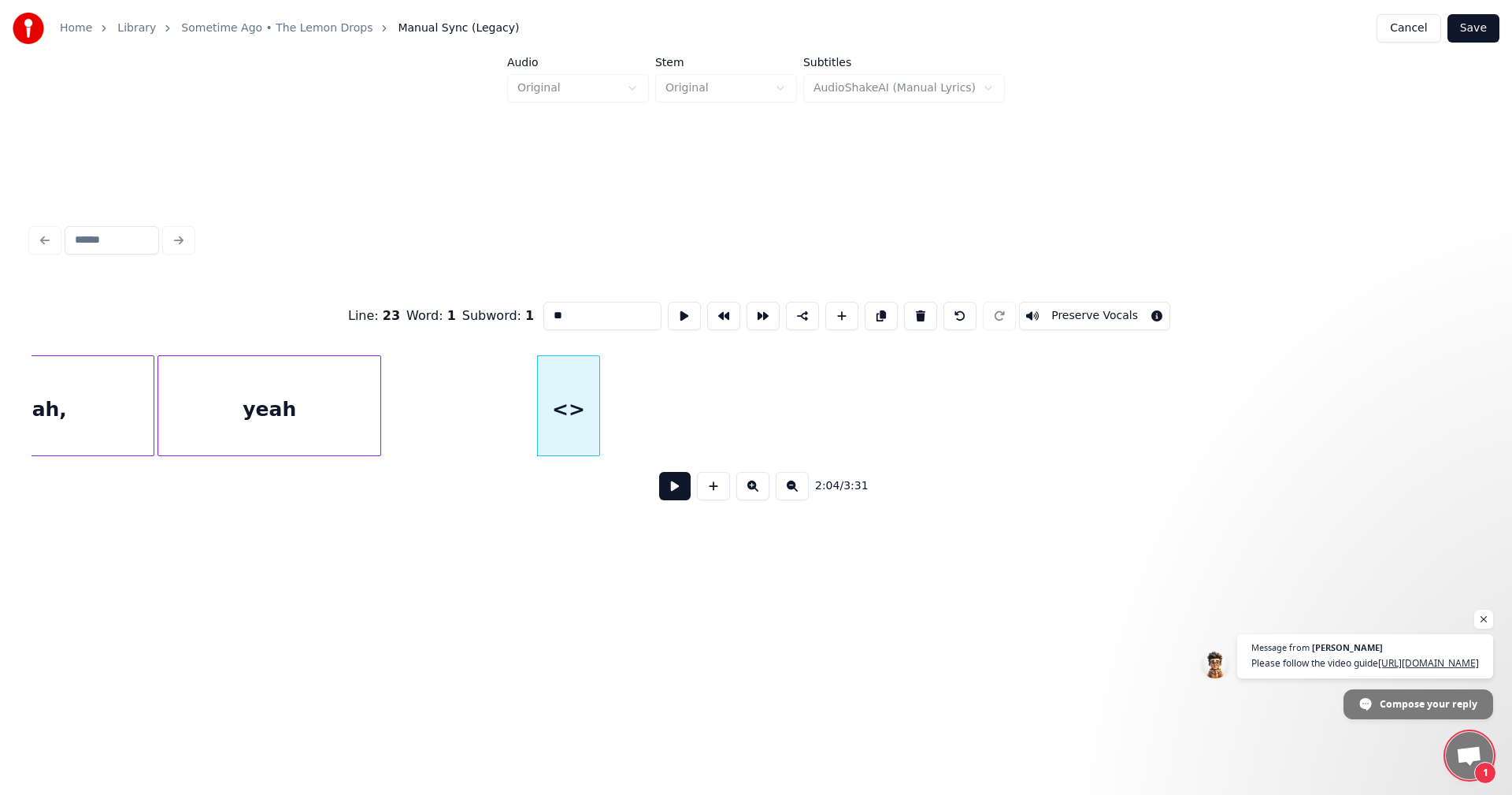
drag, startPoint x: 555, startPoint y: 306, endPoint x: 472, endPoint y: 308, distance: 83.0
click at [472, 308] on div "Line : 23 Word : 1 Subword : 1 ** Preserve Vocals" at bounding box center [756, 316] width 1449 height 79
click at [658, 391] on div at bounding box center [659, 406] width 5 height 99
type input "***"
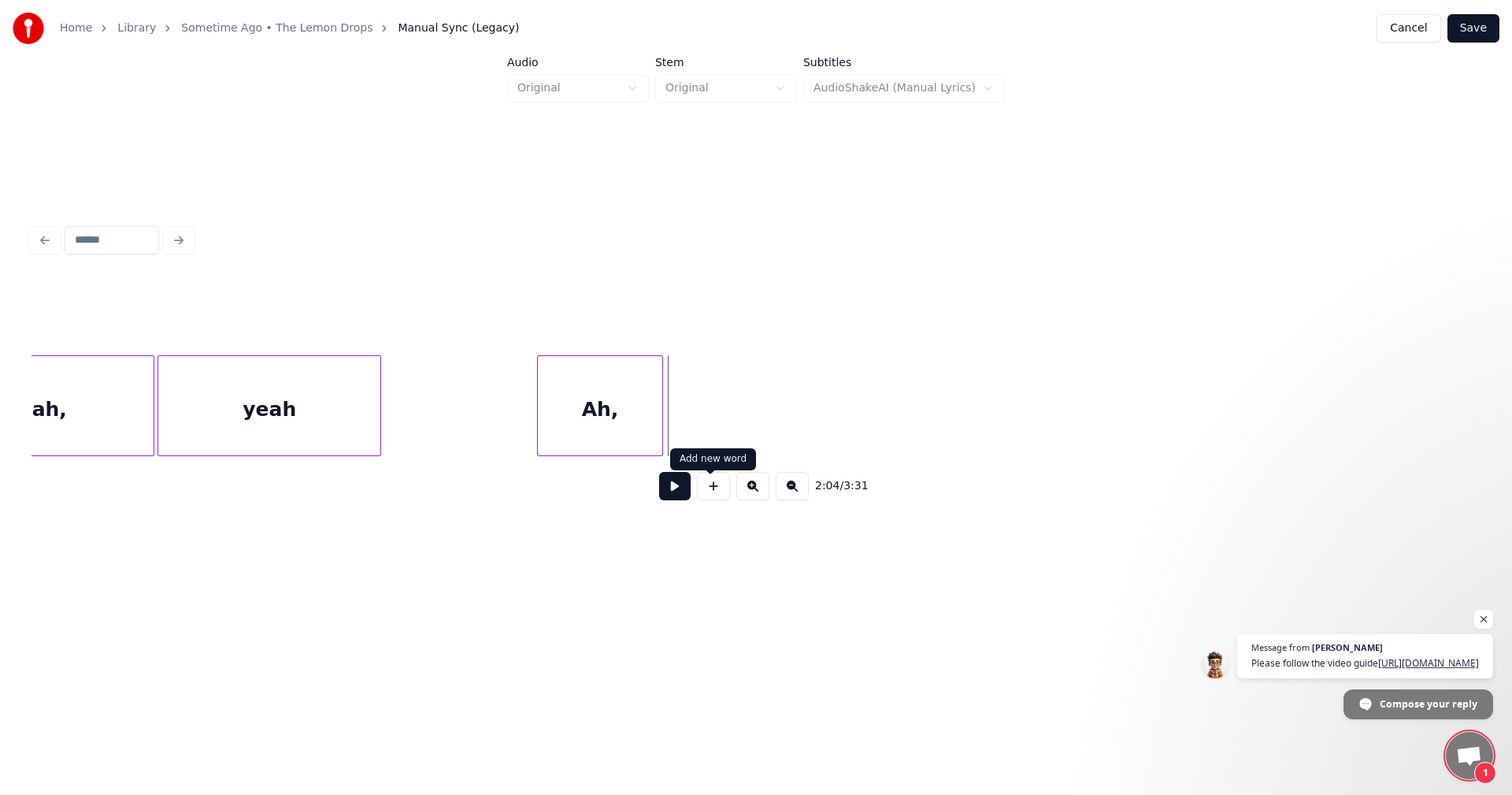
click at [707, 496] on button at bounding box center [714, 487] width 33 height 29
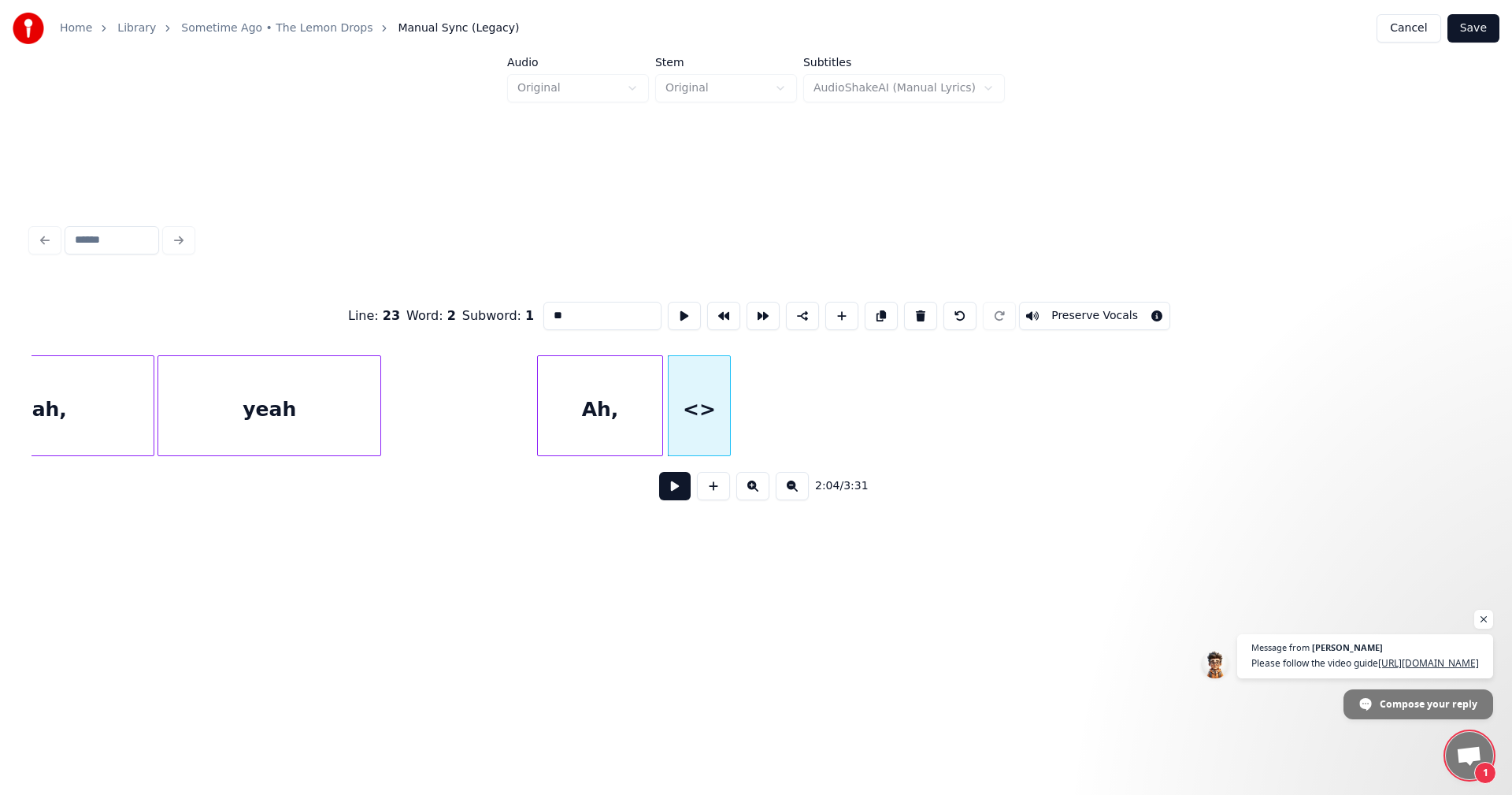
click at [708, 407] on div "<>" at bounding box center [699, 409] width 62 height 108
drag, startPoint x: 590, startPoint y: 311, endPoint x: 450, endPoint y: 306, distance: 140.1
click at [450, 306] on div "Line : 23 Word : 2 Subword : 1 ** Preserve Vocals" at bounding box center [756, 316] width 1449 height 79
type input "*"
click at [811, 409] on div at bounding box center [813, 406] width 5 height 99
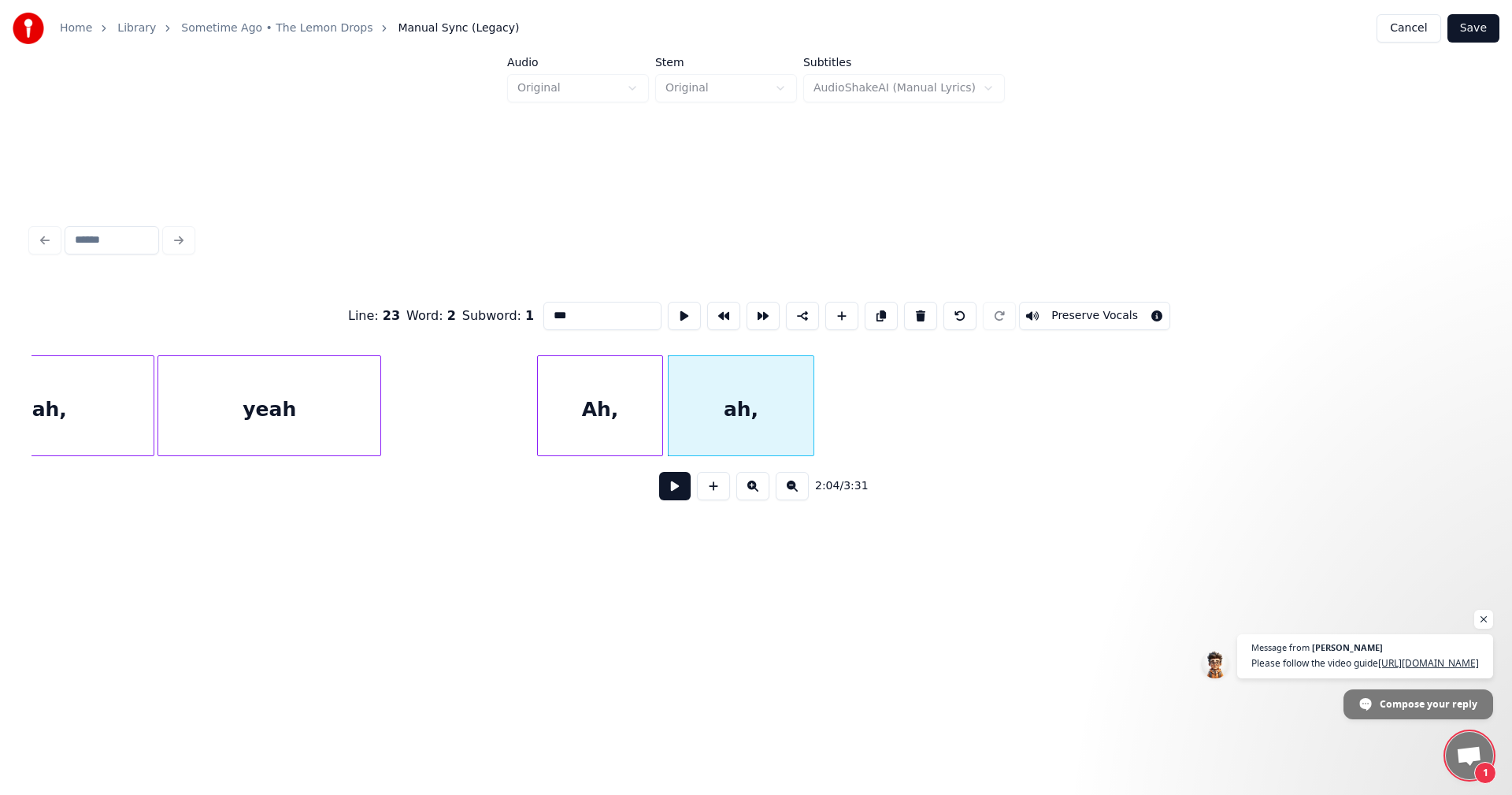
type input "***"
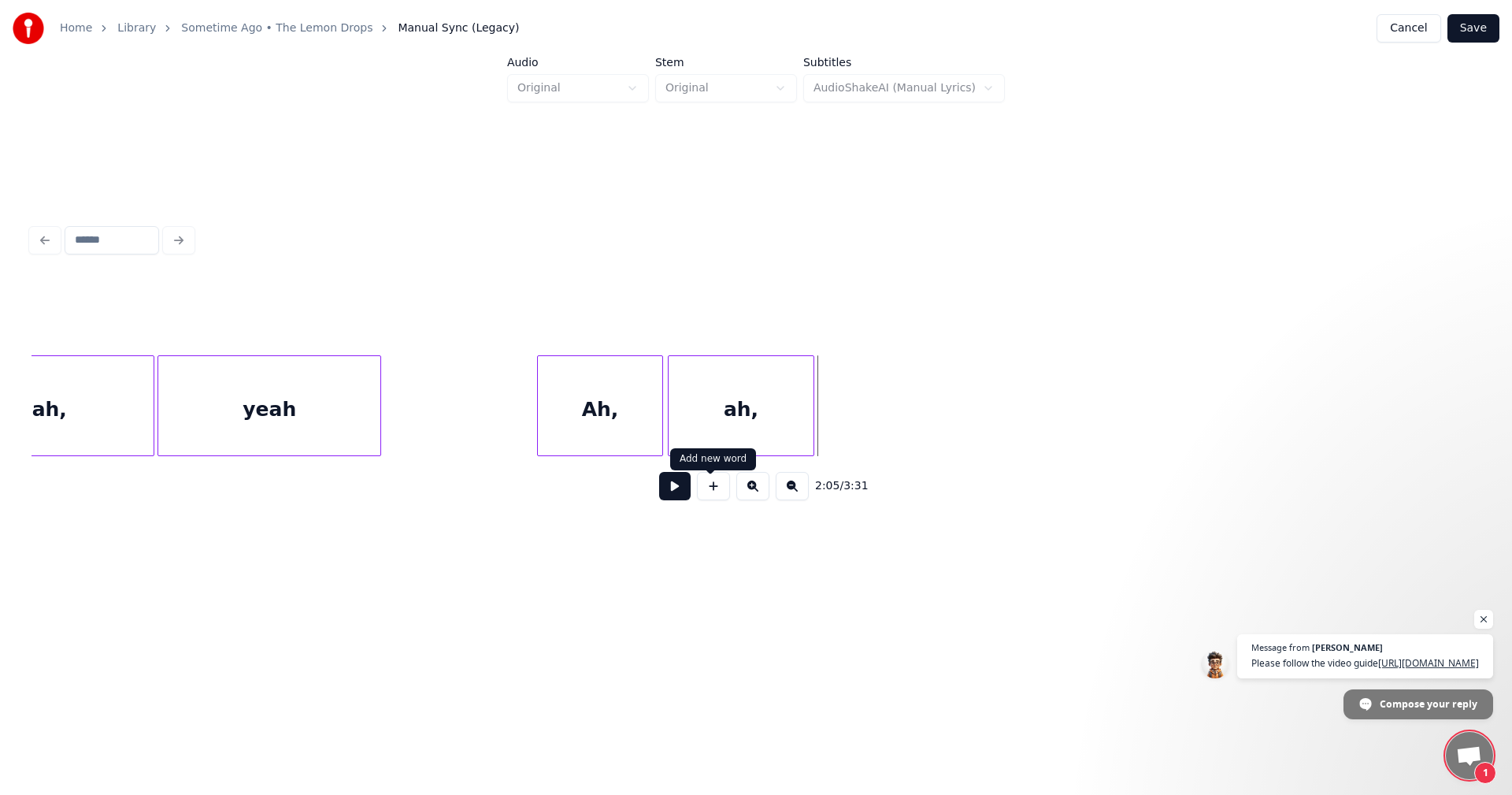
click at [711, 487] on button at bounding box center [714, 487] width 33 height 29
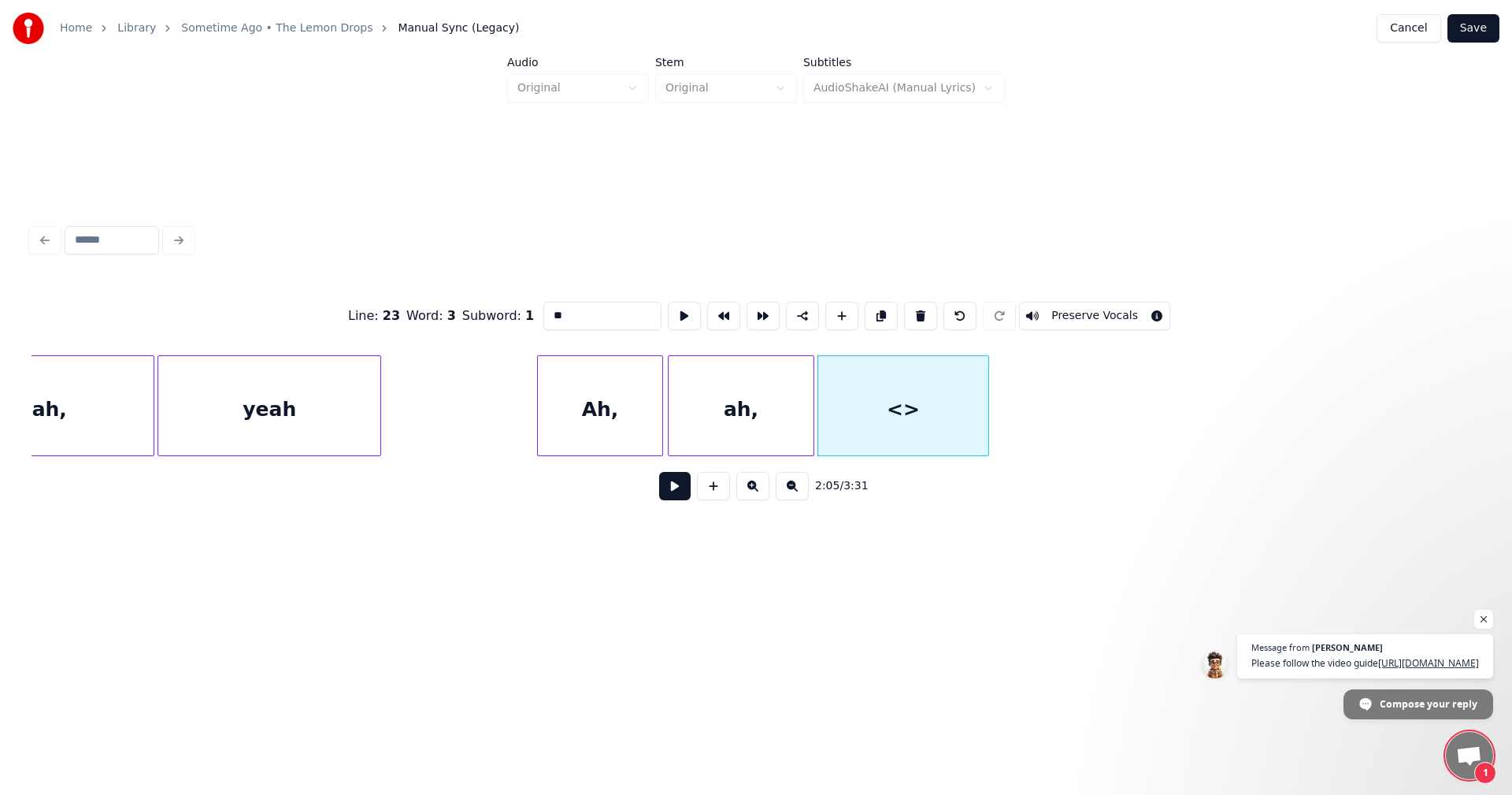
click at [988, 417] on div at bounding box center [986, 406] width 5 height 99
click at [608, 309] on input "**" at bounding box center [602, 316] width 118 height 29
drag, startPoint x: 414, startPoint y: 309, endPoint x: 385, endPoint y: 309, distance: 29.0
click at [385, 309] on div "Line : 23 Word : 3 Subword : 1 ** Preserve Vocals" at bounding box center [756, 316] width 1449 height 79
click at [989, 400] on div "ah," at bounding box center [903, 406] width 171 height 101
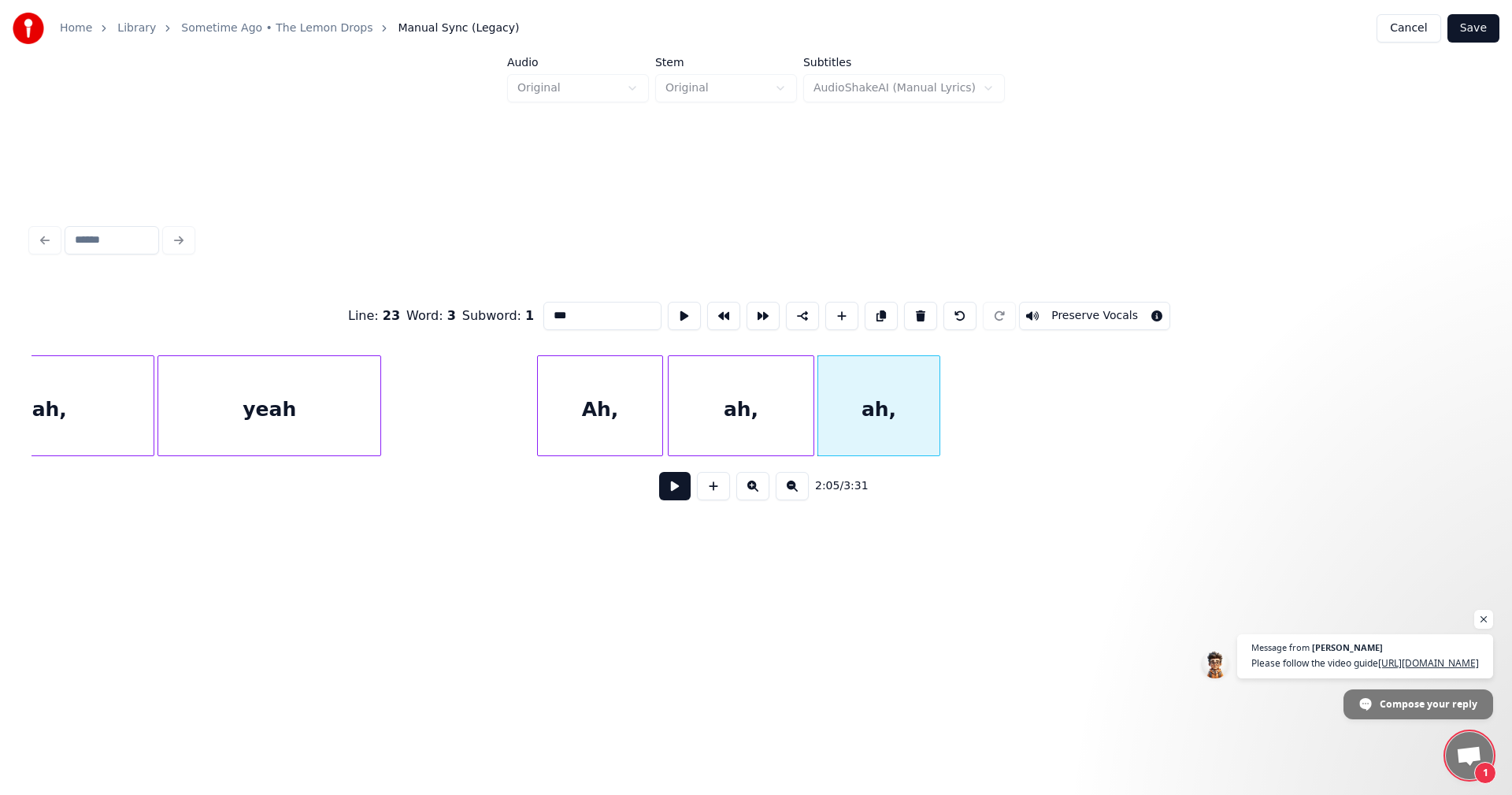
click at [938, 400] on div at bounding box center [936, 406] width 5 height 99
click at [952, 402] on div at bounding box center [951, 406] width 5 height 99
type input "***"
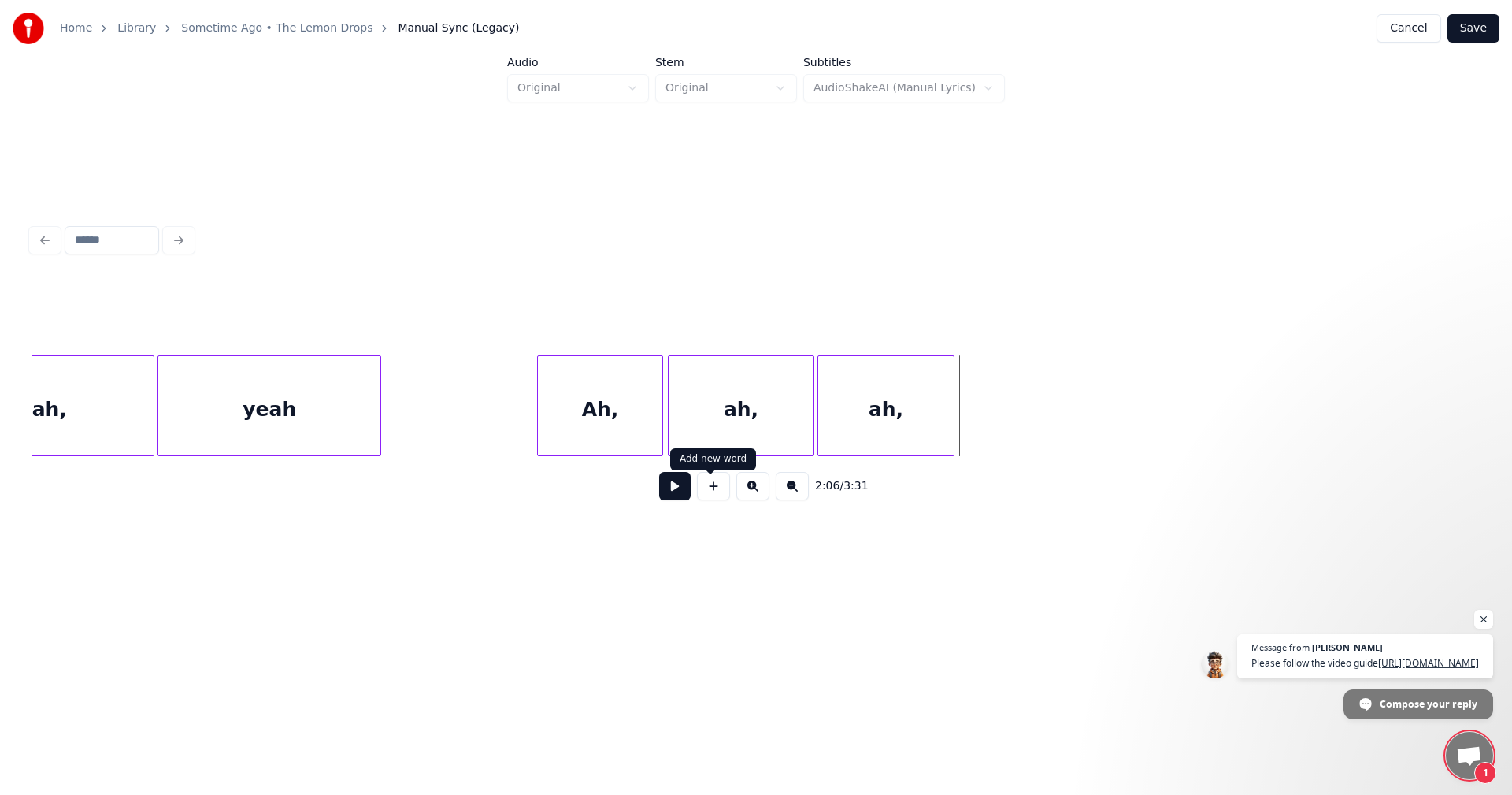
click at [718, 499] on button at bounding box center [714, 487] width 33 height 29
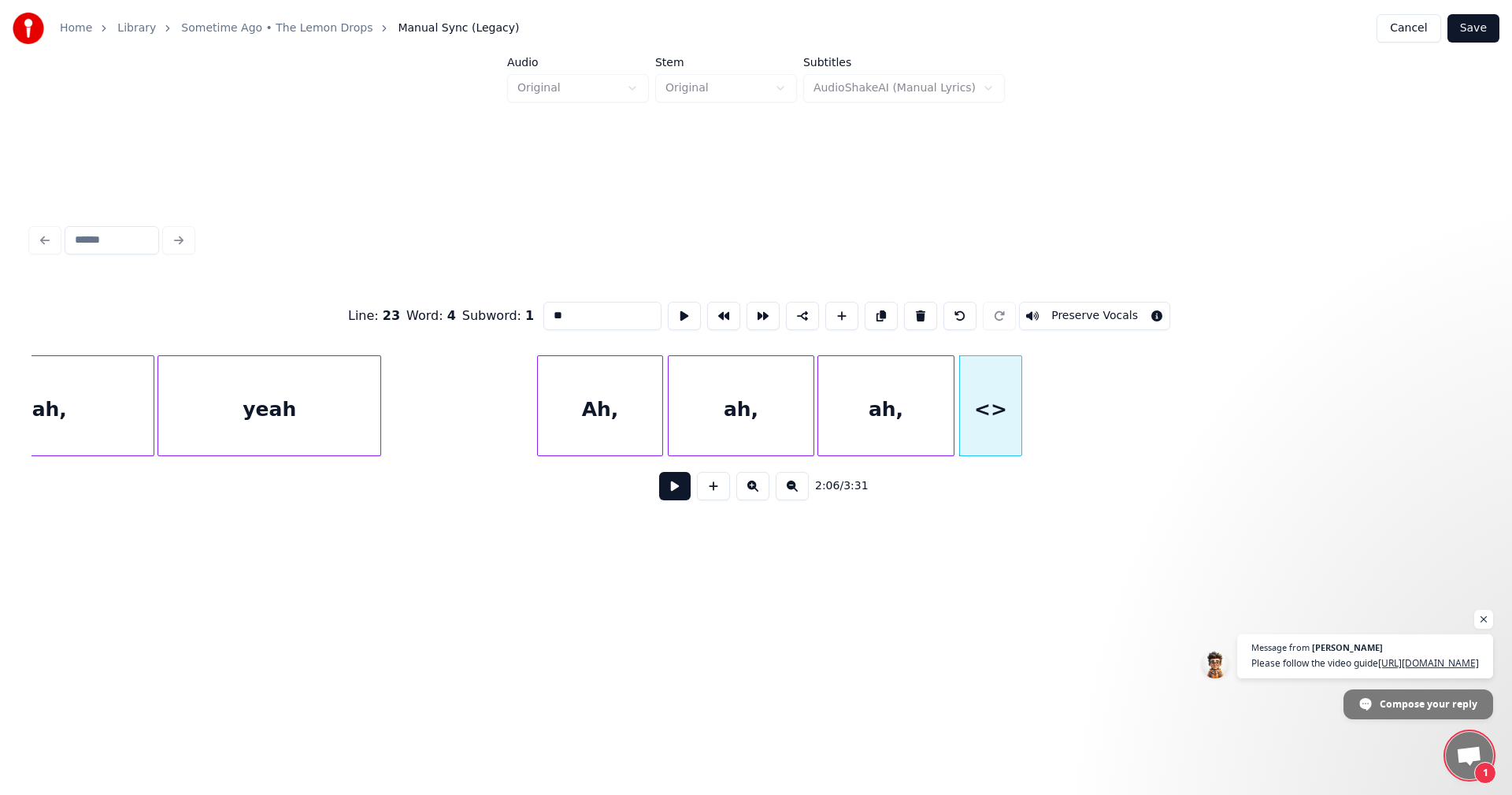
click at [543, 312] on input "**" at bounding box center [602, 316] width 118 height 29
drag, startPoint x: 548, startPoint y: 311, endPoint x: 483, endPoint y: 313, distance: 65.0
click at [483, 313] on div "Line : 23 Word : 4 Subword : 1 ** Preserve Vocals" at bounding box center [756, 316] width 1449 height 79
type input "*"
click at [1129, 423] on div at bounding box center [1129, 406] width 5 height 99
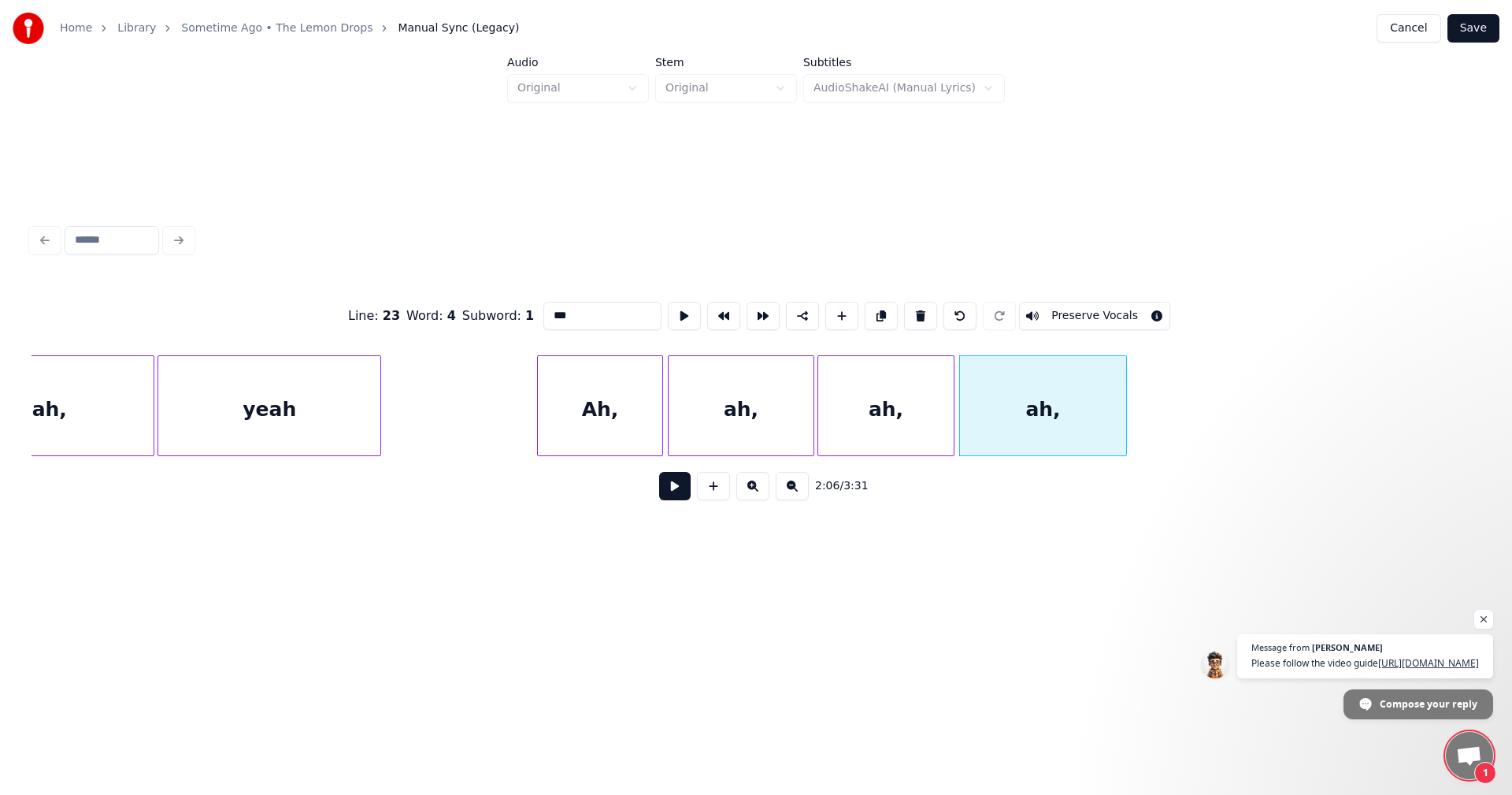
click at [1127, 397] on div "ah," at bounding box center [1043, 406] width 167 height 101
type input "***"
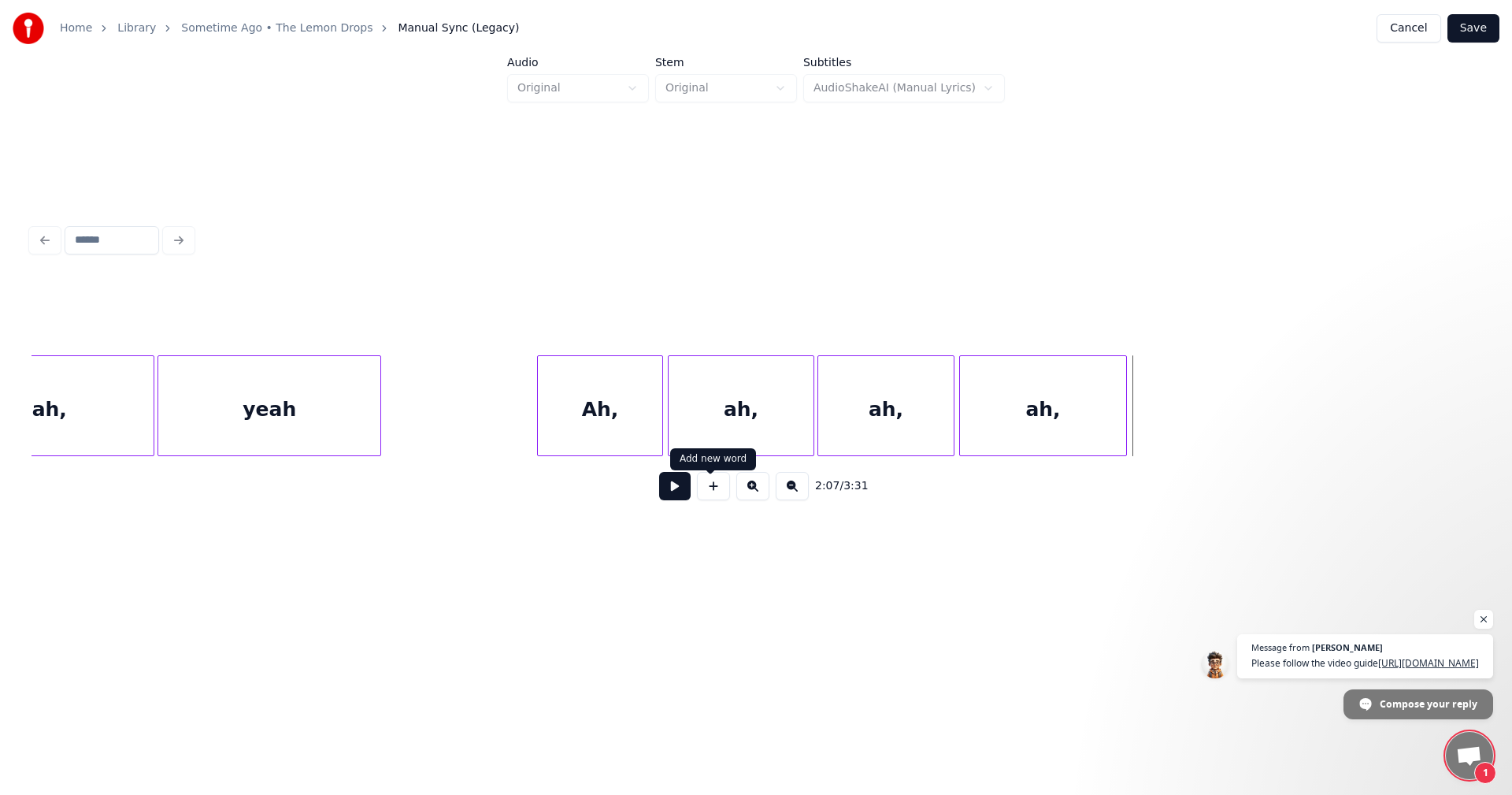
click at [712, 494] on button at bounding box center [714, 487] width 33 height 29
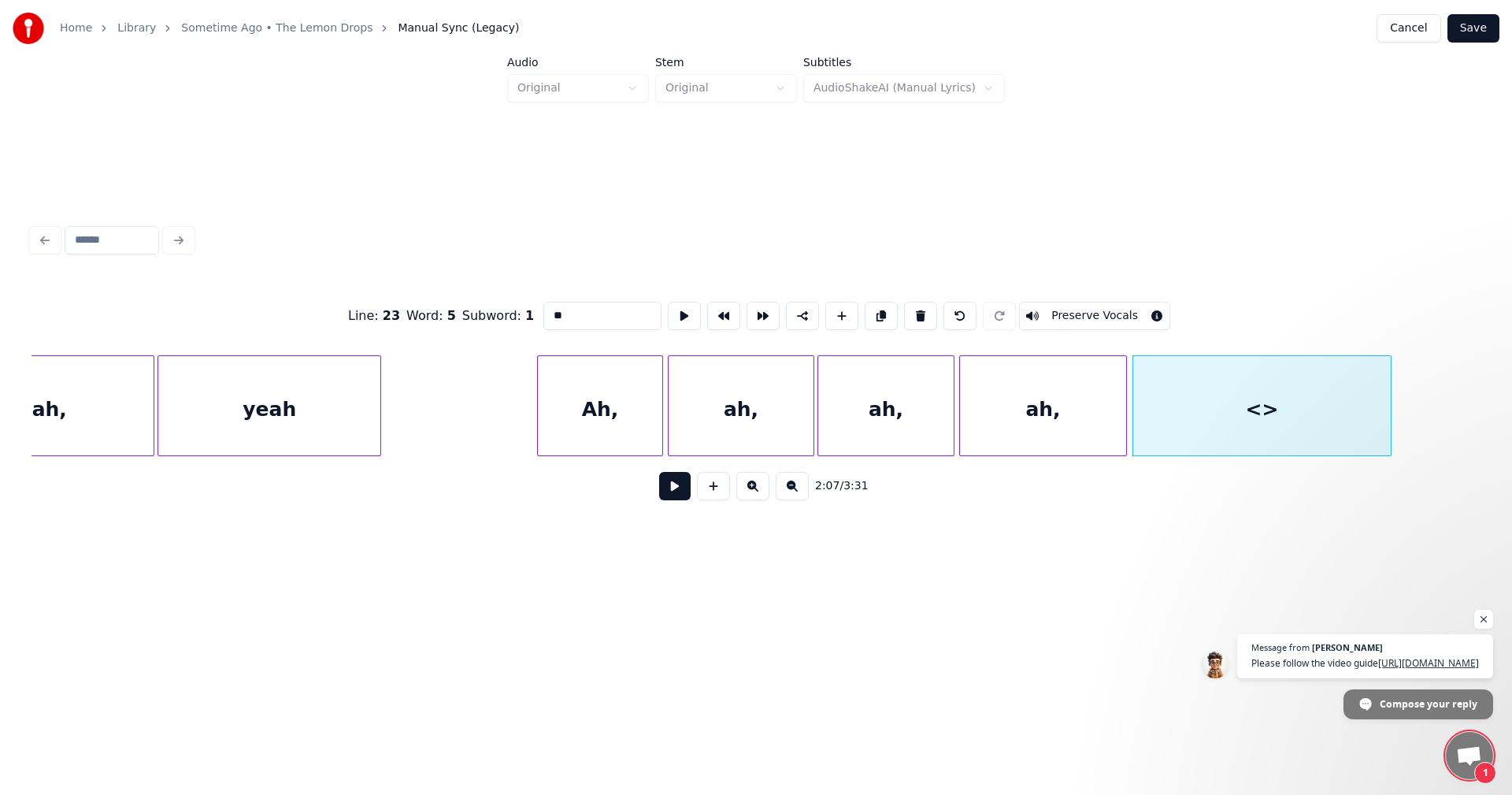
click at [1388, 392] on div at bounding box center [1388, 406] width 5 height 99
drag, startPoint x: 556, startPoint y: 313, endPoint x: 481, endPoint y: 305, distance: 75.4
click at [481, 305] on div "Line : 23 Word : 5 Subword : 1 ** Preserve Vocals" at bounding box center [756, 316] width 1449 height 79
type input "*"
type input "****"
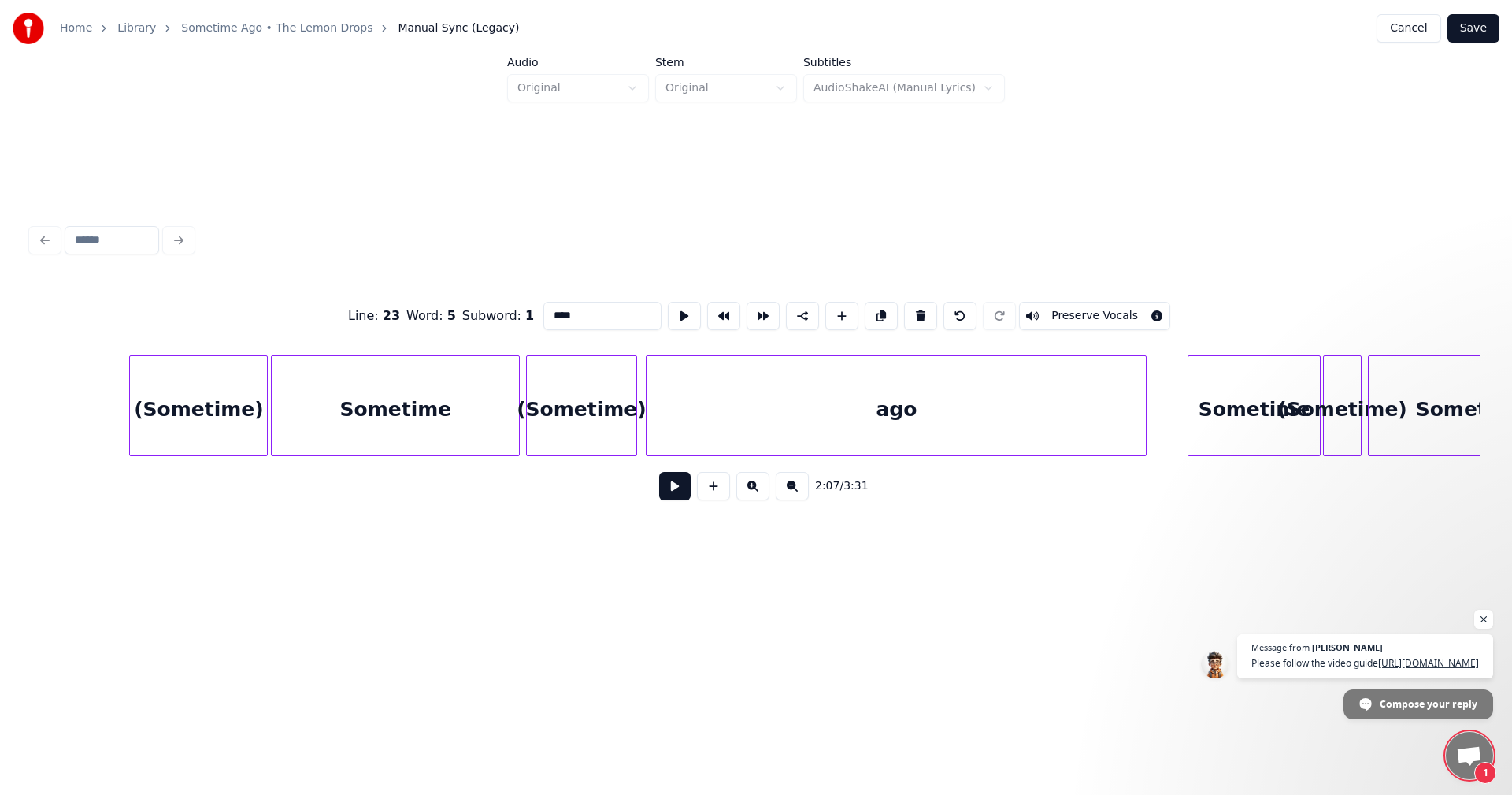
scroll to position [0, 22620]
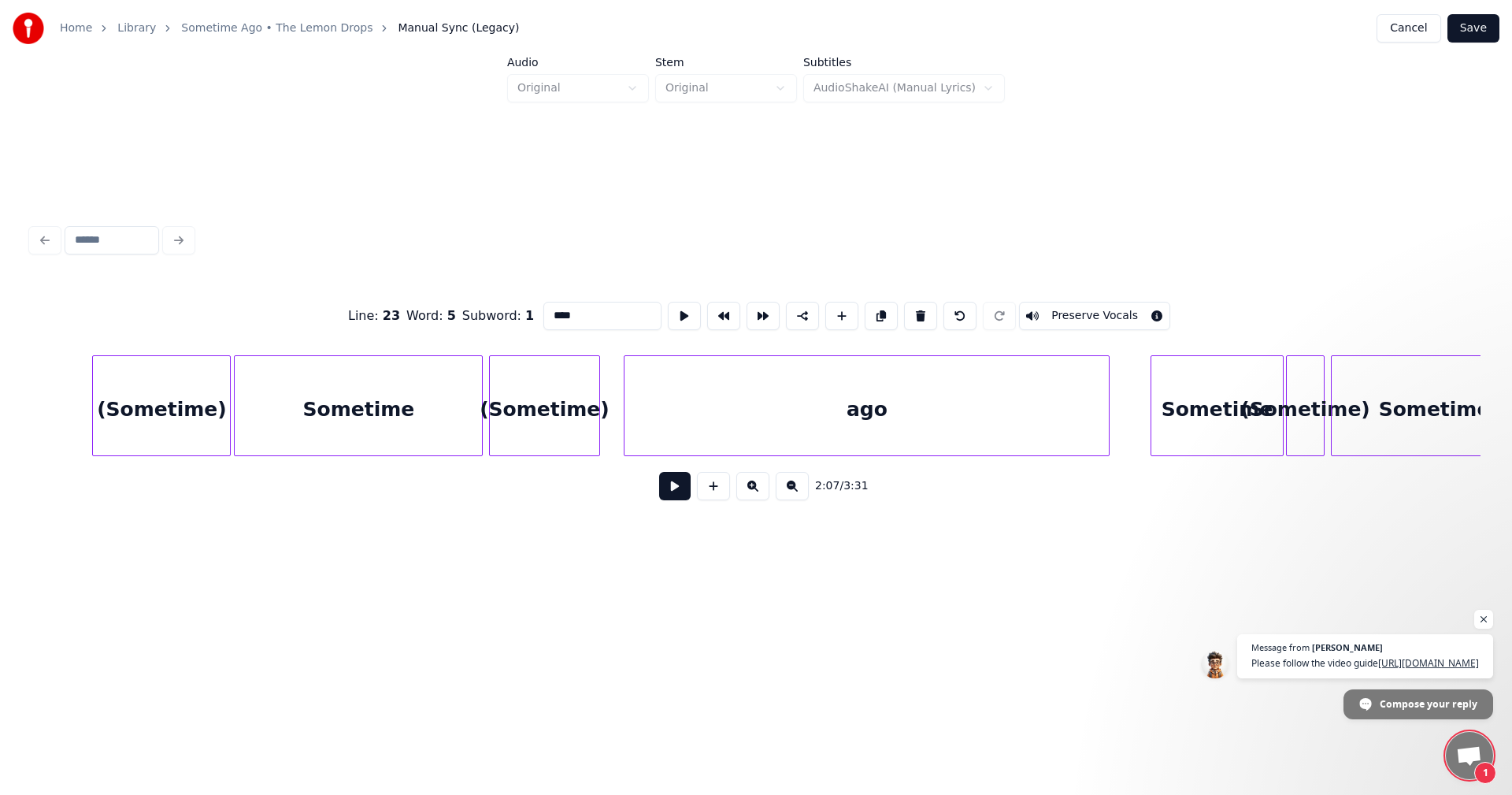
click at [624, 423] on div at bounding box center [626, 406] width 5 height 99
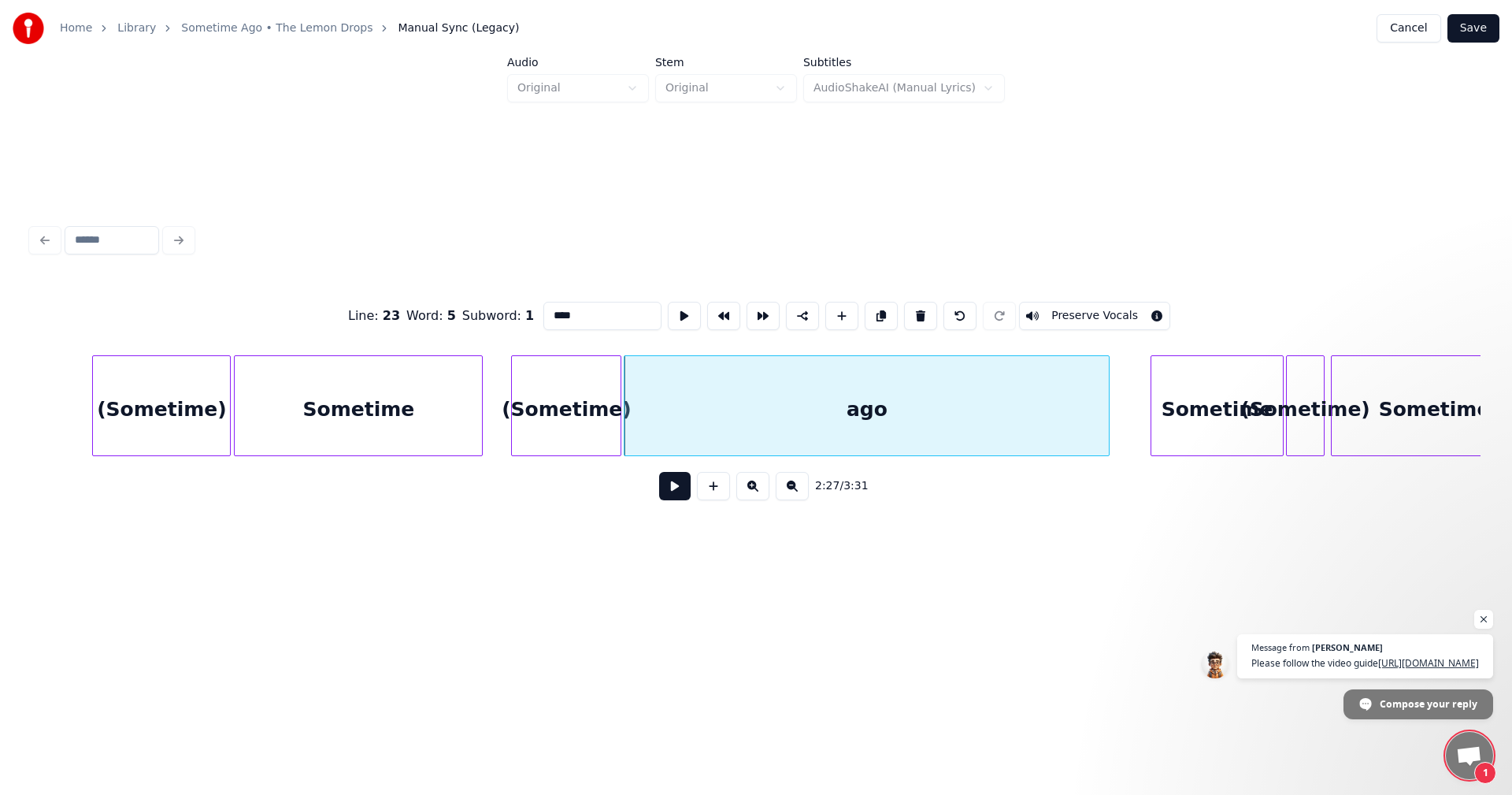
click at [579, 417] on div "(Sometime)" at bounding box center [566, 409] width 108 height 108
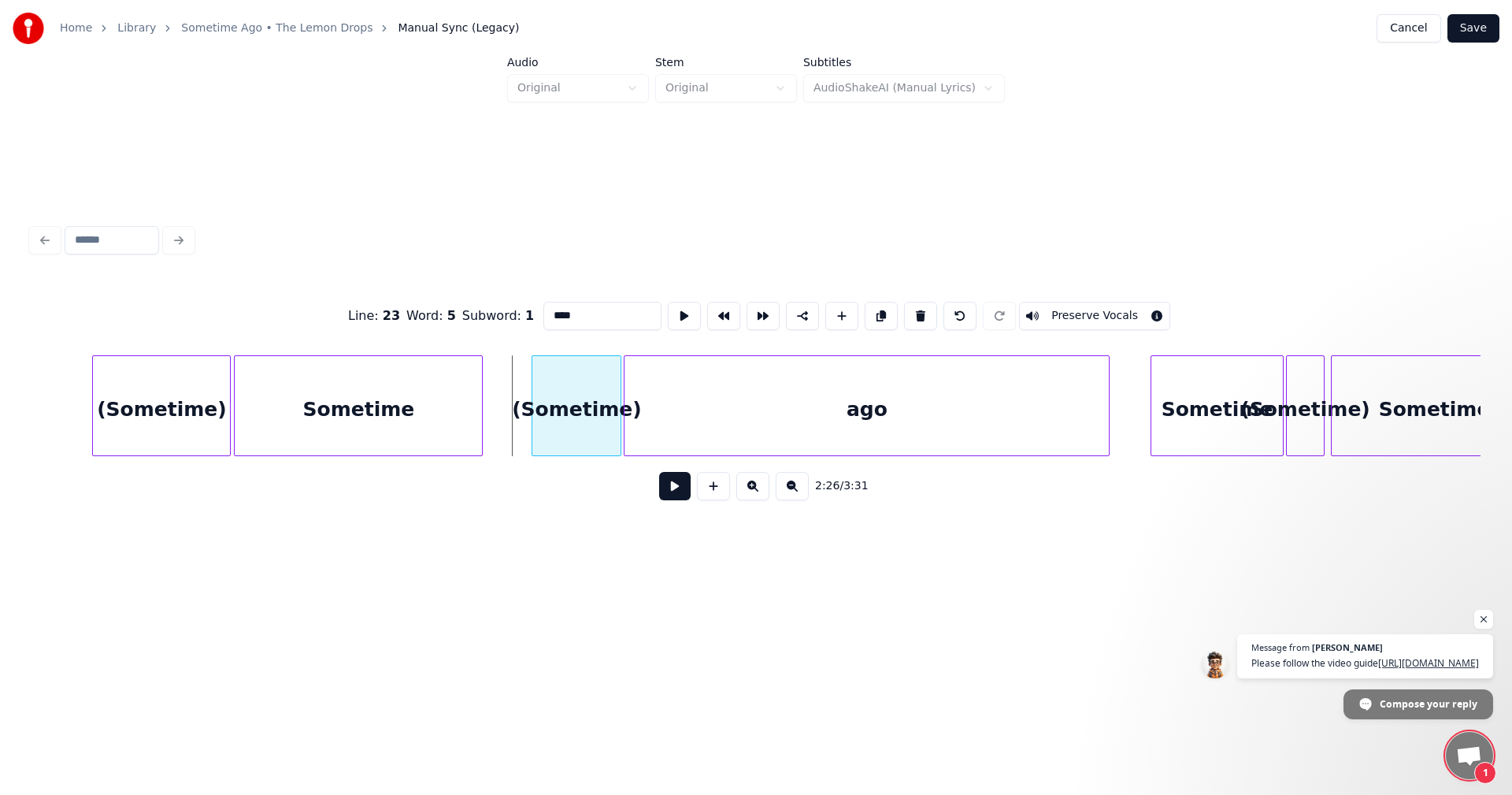
click at [535, 407] on div at bounding box center [535, 406] width 5 height 99
click at [464, 406] on div "Sometime" at bounding box center [404, 409] width 247 height 108
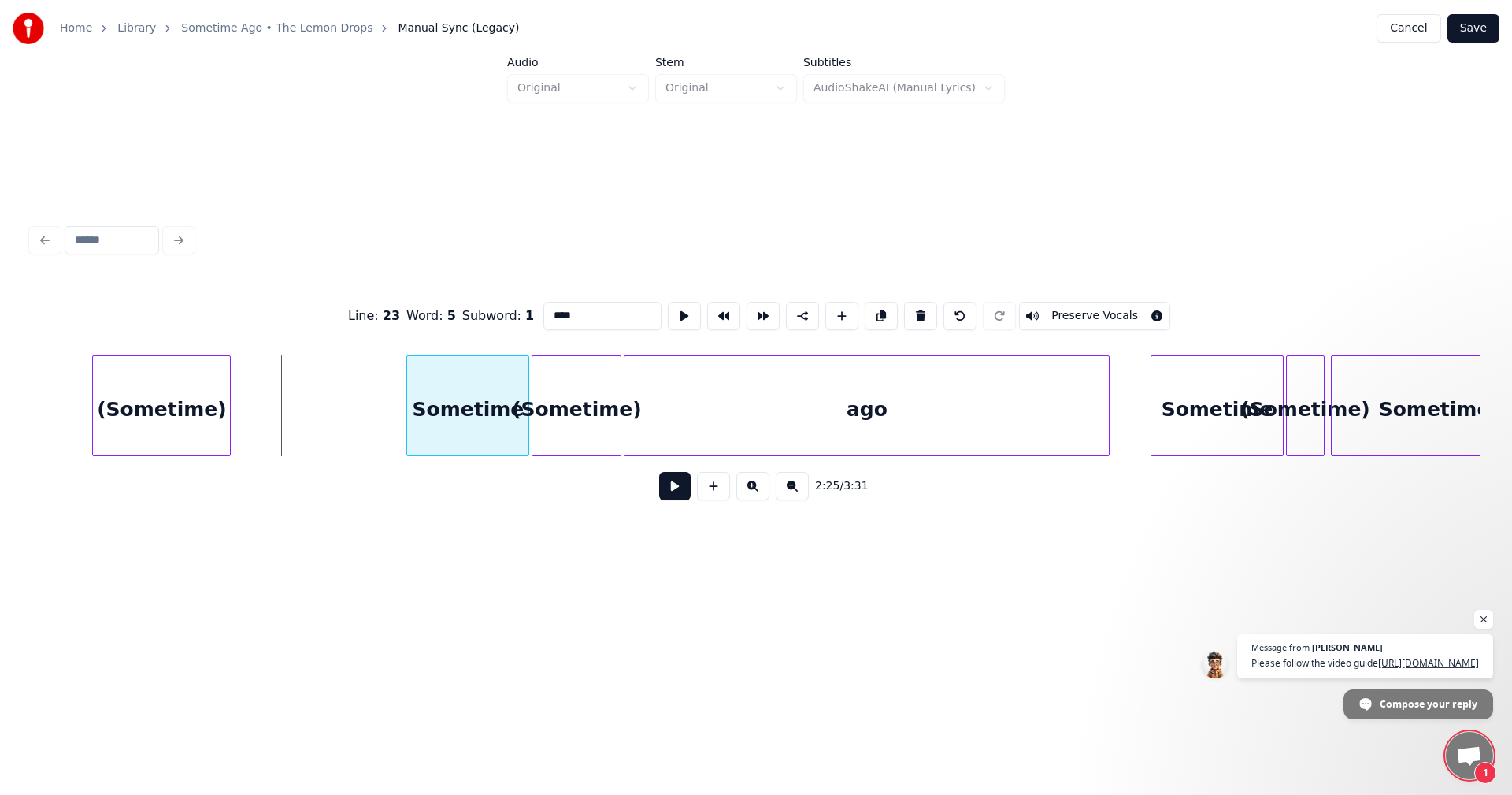
click at [411, 423] on div at bounding box center [409, 406] width 5 height 99
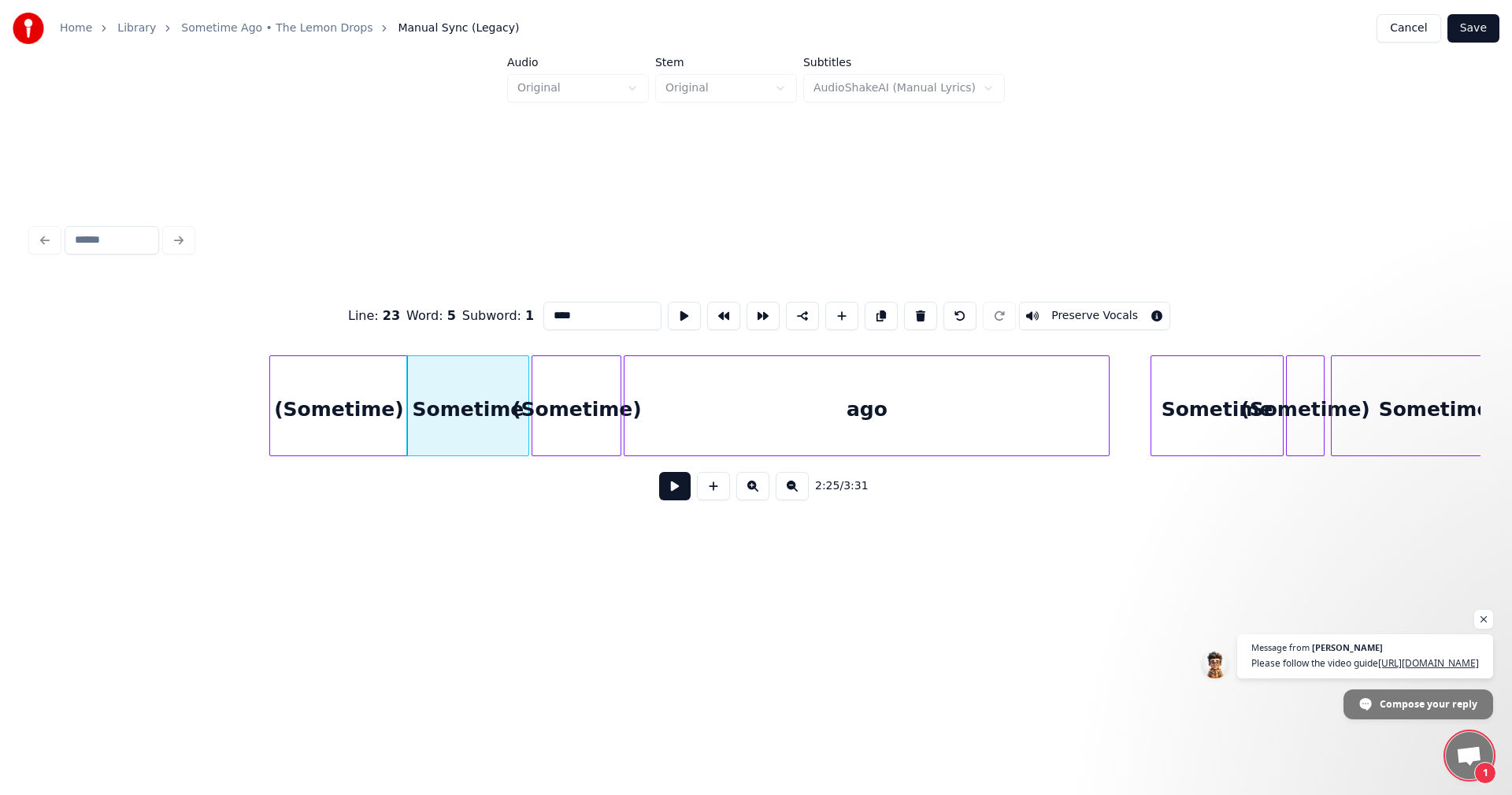
click at [345, 423] on div "(Sometime)" at bounding box center [339, 409] width 137 height 108
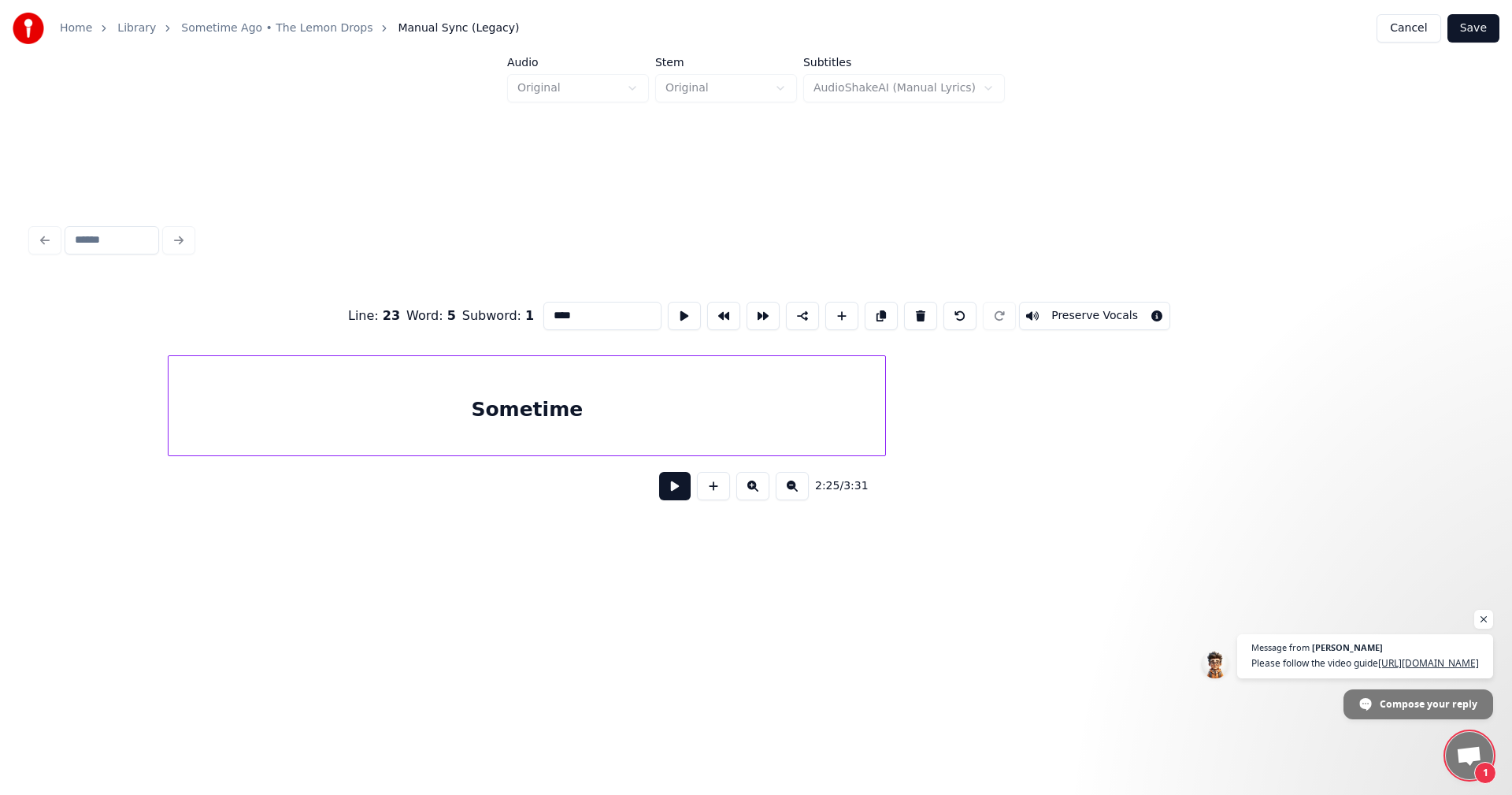
scroll to position [0, 20457]
click at [628, 423] on div at bounding box center [626, 406] width 5 height 99
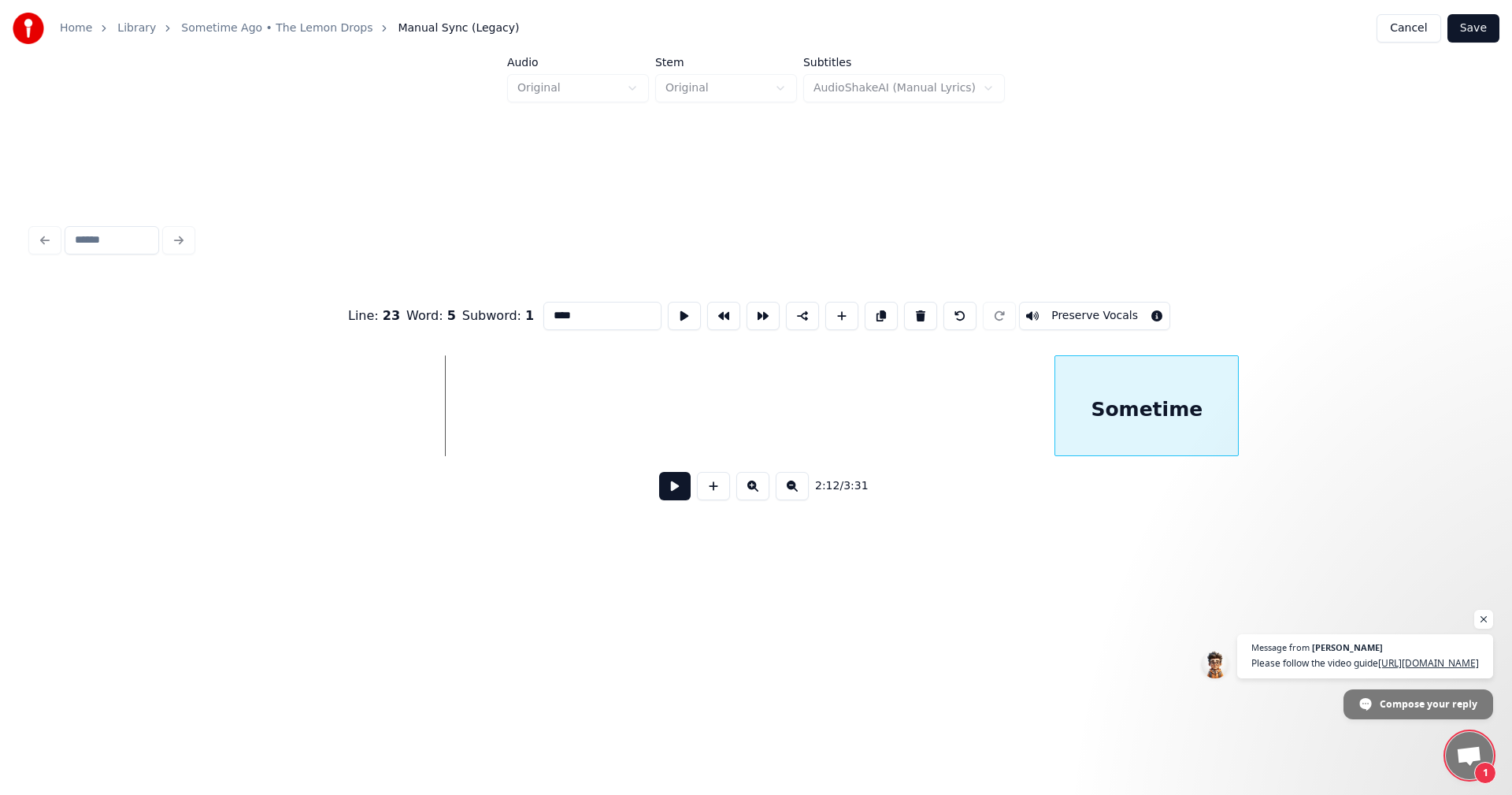
click at [1122, 523] on div "Line : 23 Word : 5 Subword : 1 **** Preserve Vocals 2:12 / 3:31" at bounding box center [756, 367] width 1462 height 312
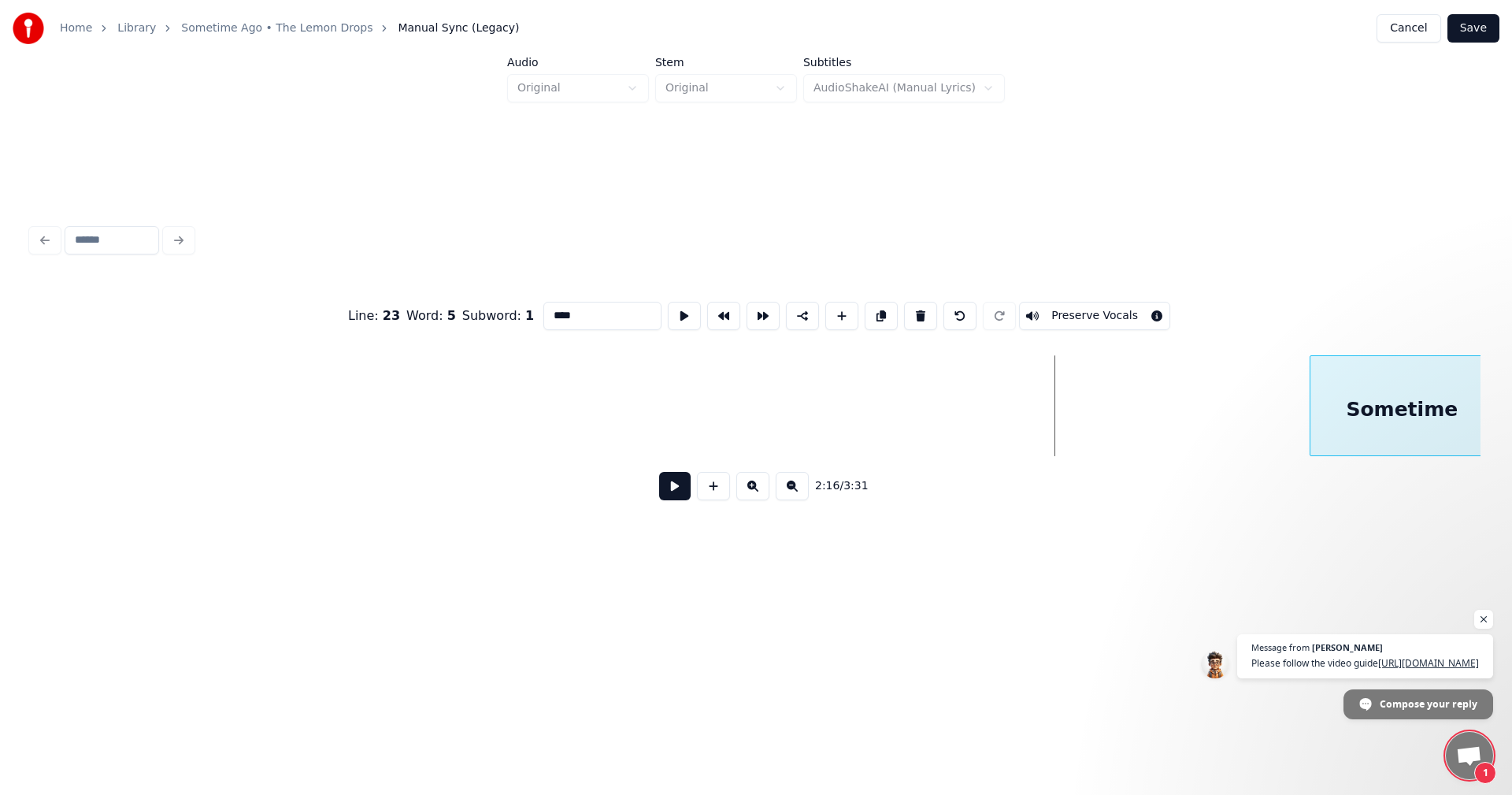
scroll to position [0, 20471]
click at [1399, 417] on div "Sometime" at bounding box center [1388, 409] width 183 height 108
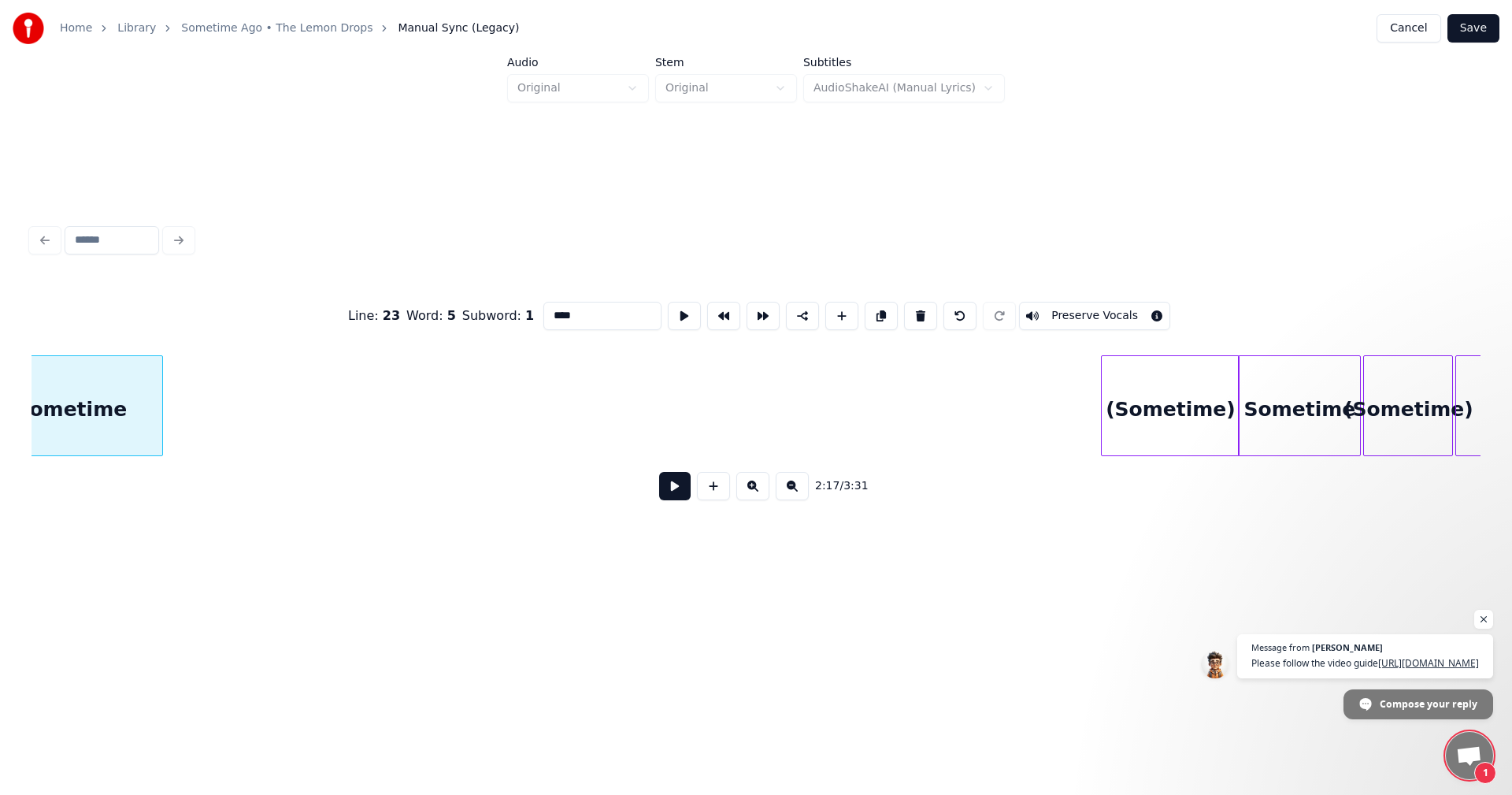
scroll to position [0, 21714]
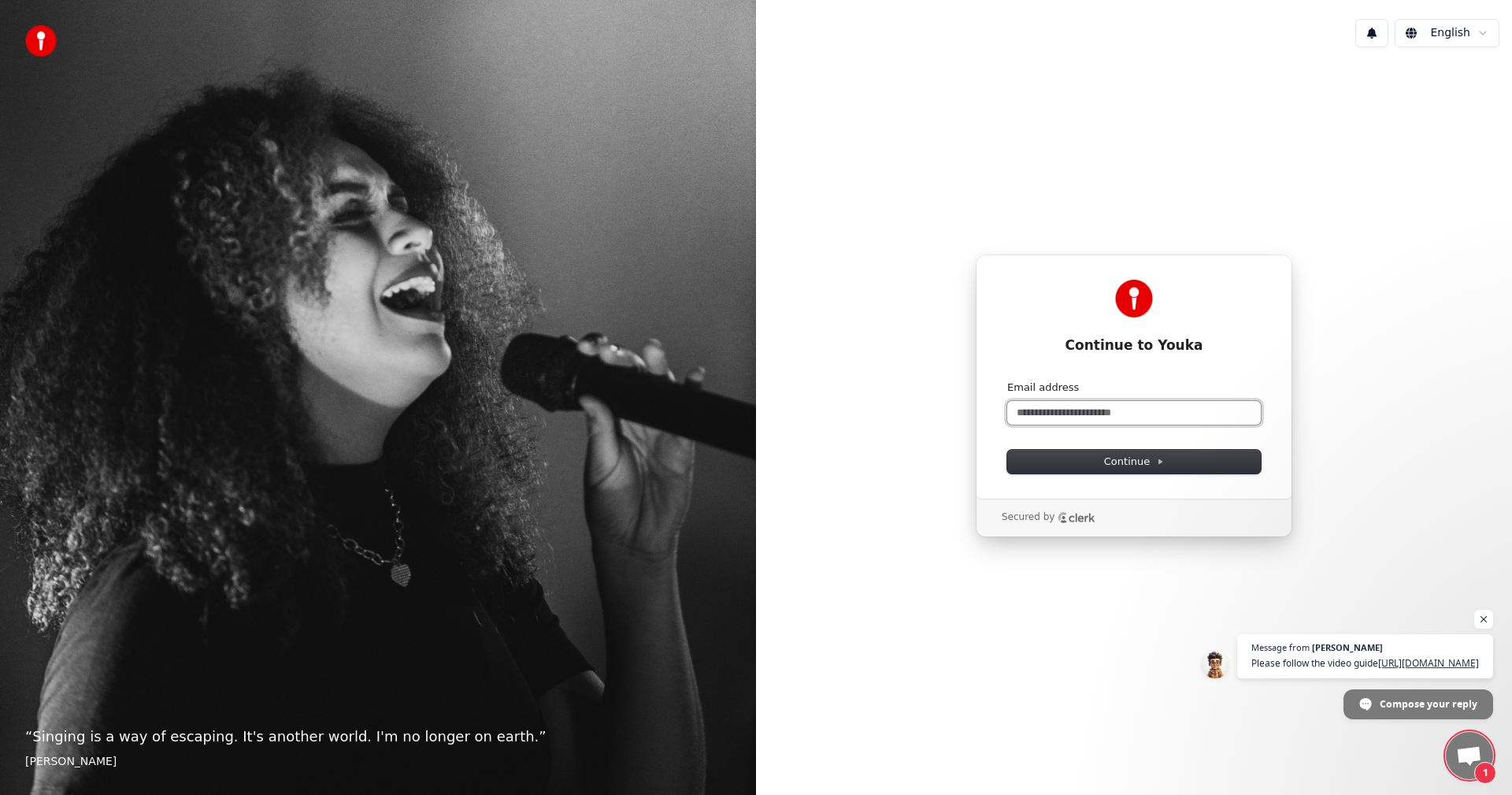
click at [1091, 415] on input "Email address" at bounding box center [1134, 412] width 254 height 24
click at [1119, 463] on span "Continue" at bounding box center [1133, 462] width 60 height 14
type input "**********"
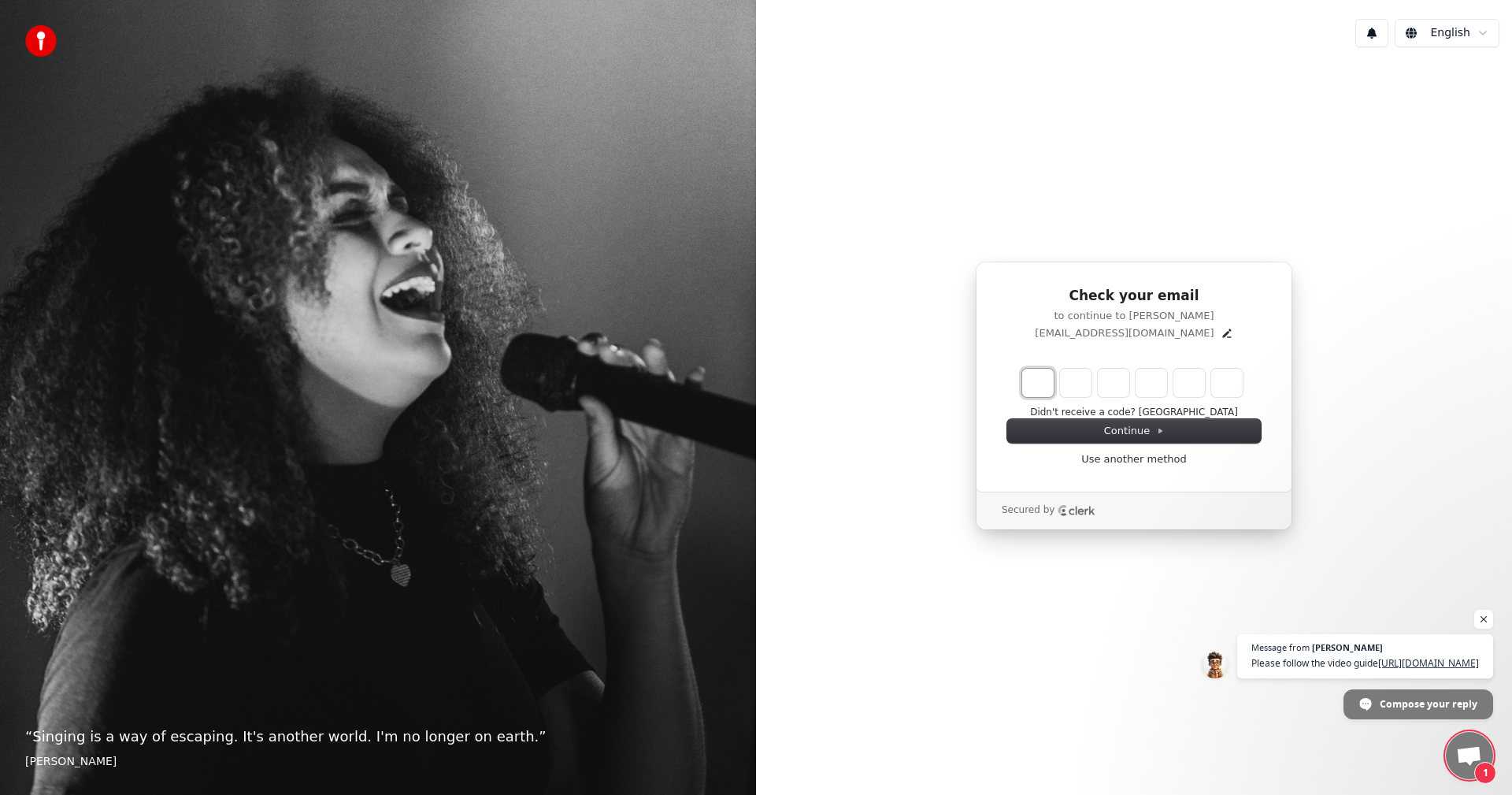
type input "*"
type input "**"
type input "*"
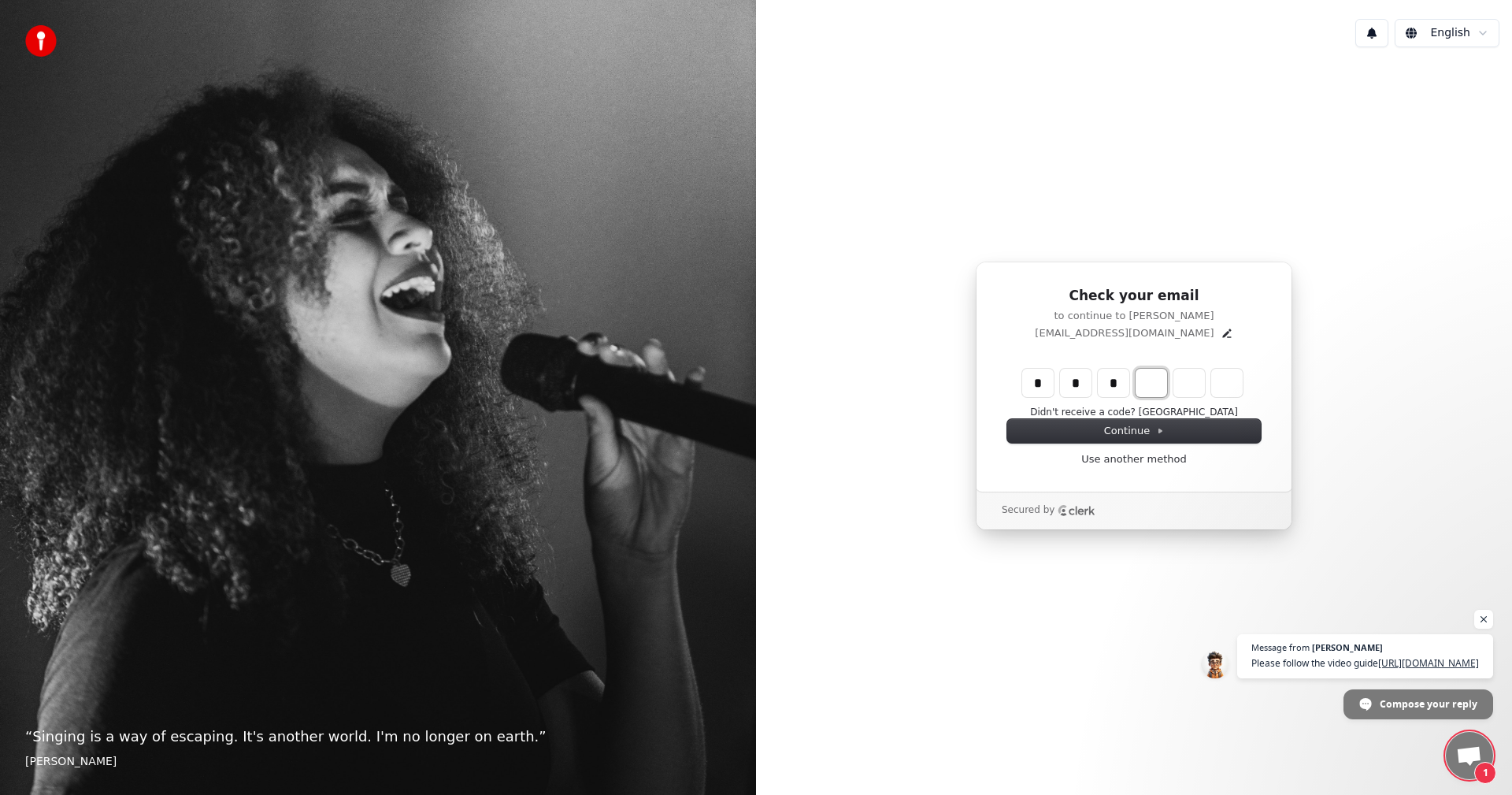
type input "***"
type input "*"
type input "****"
type input "*"
type input "******"
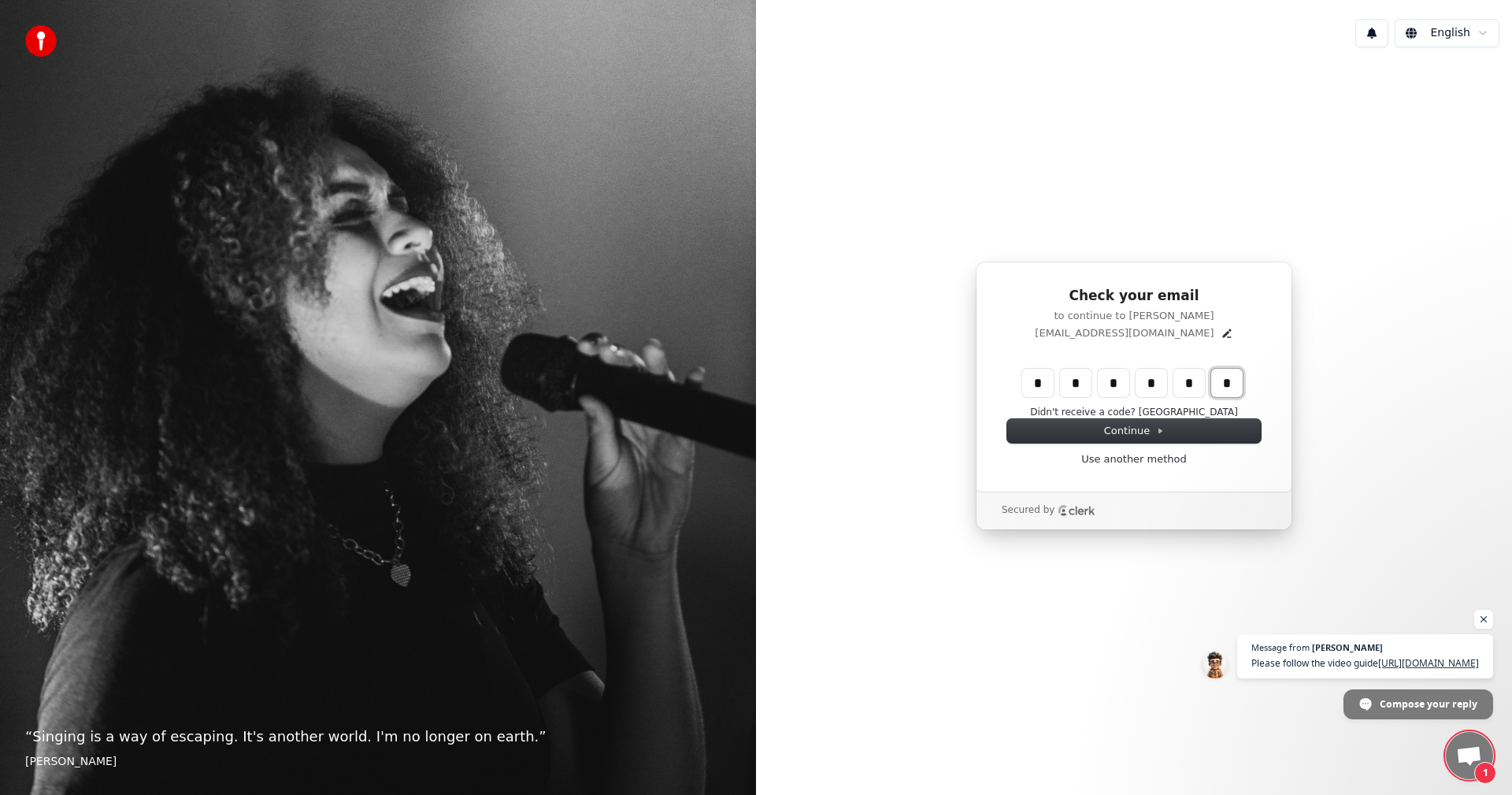
type input "*"
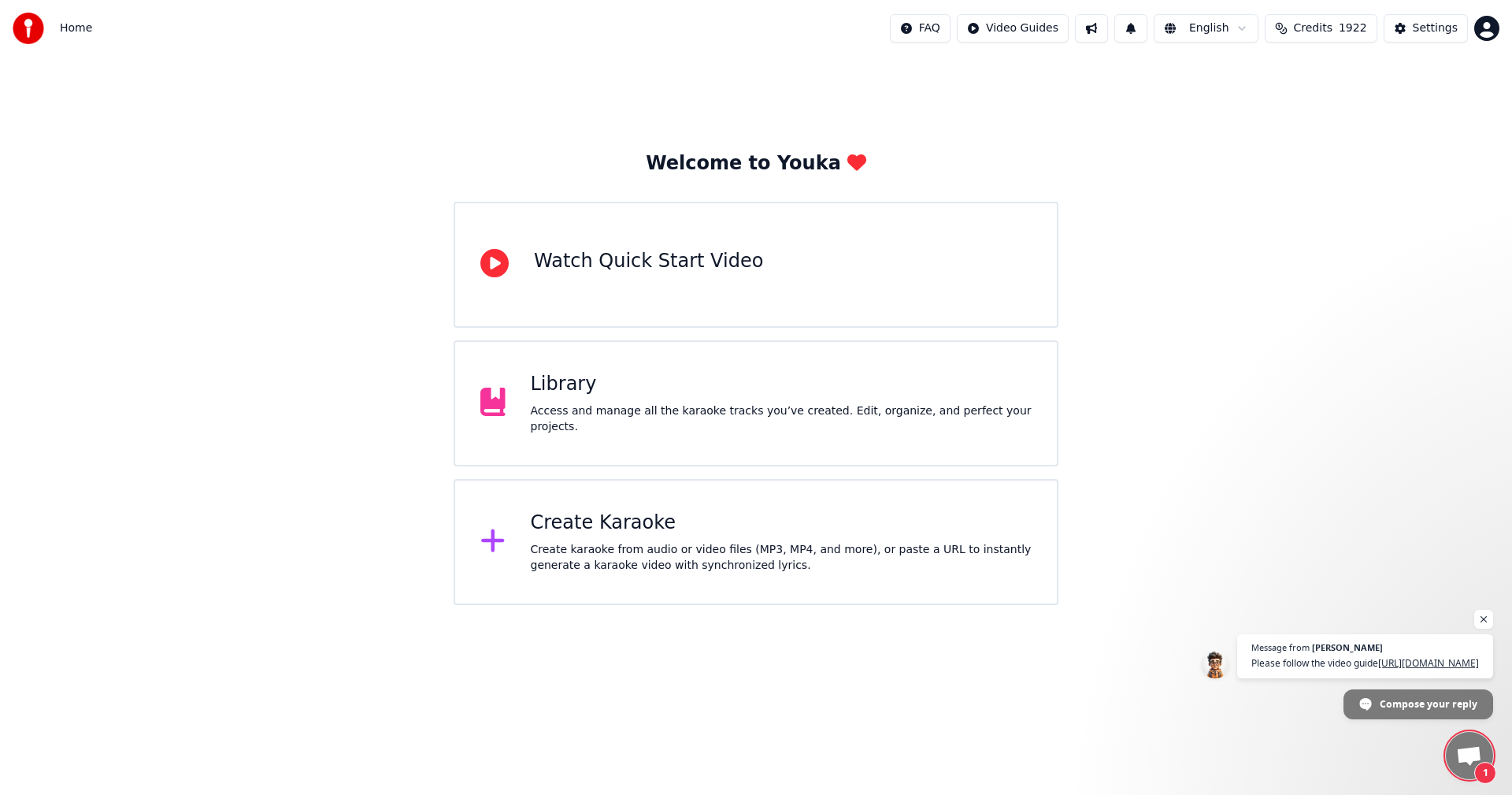
click at [688, 417] on div "Access and manage all the karaoke tracks you’ve created. Edit, organize, and pe…" at bounding box center [781, 419] width 501 height 31
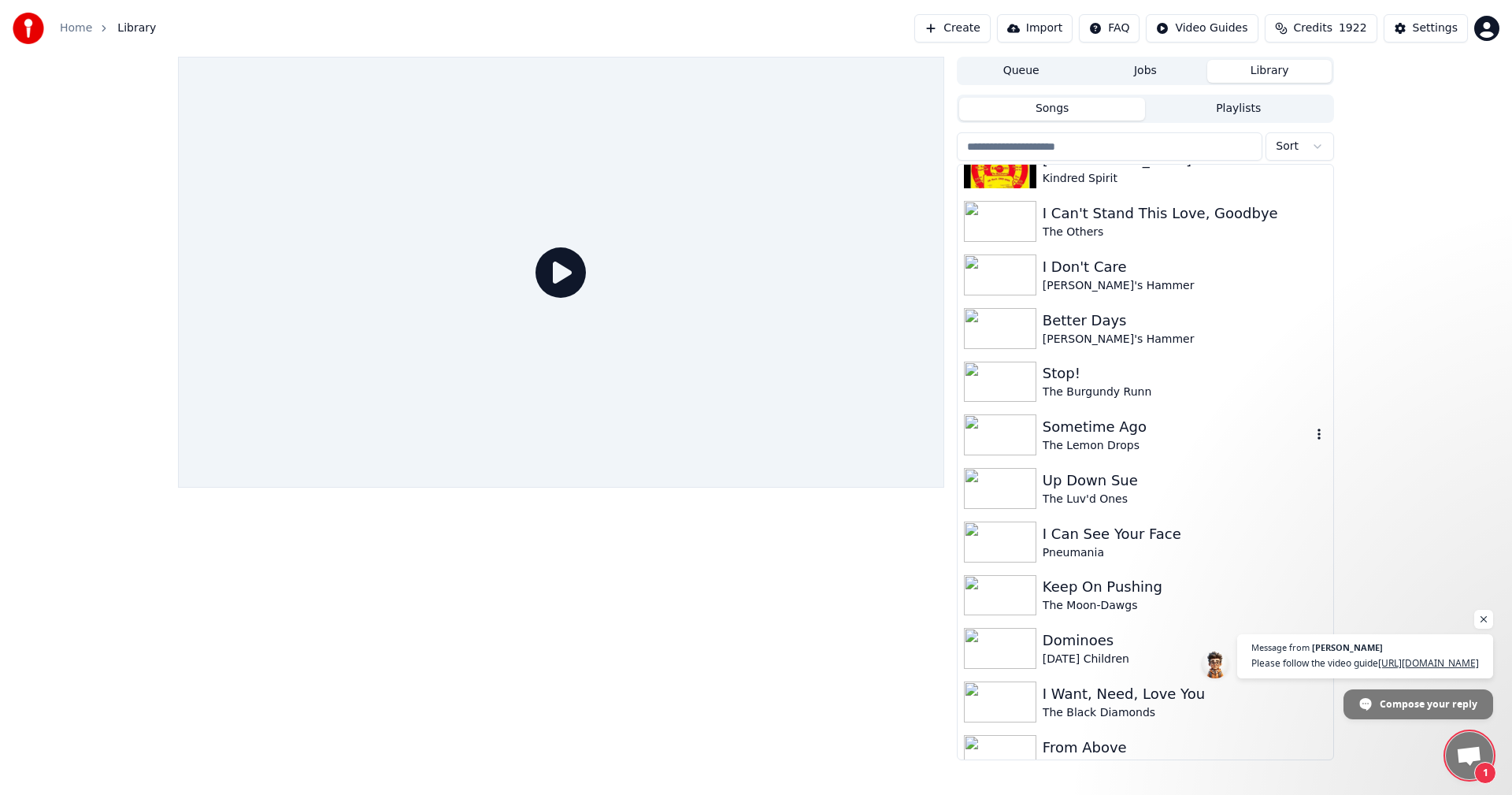
scroll to position [3188, 0]
click at [1045, 419] on div "Sometime Ago" at bounding box center [1177, 424] width 268 height 22
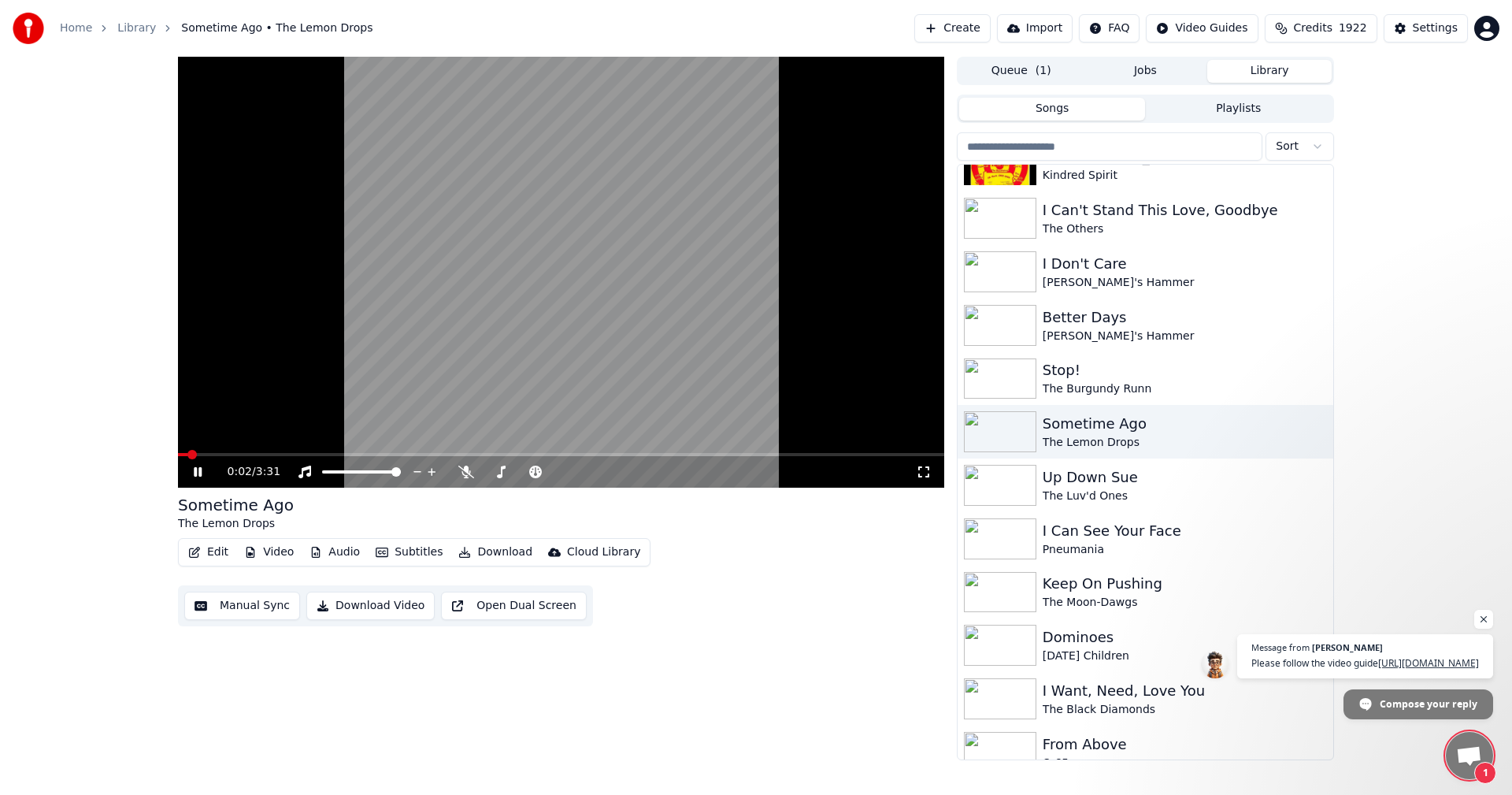
click at [200, 472] on icon at bounding box center [198, 472] width 8 height 10
click at [252, 557] on icon "button" at bounding box center [250, 552] width 9 height 11
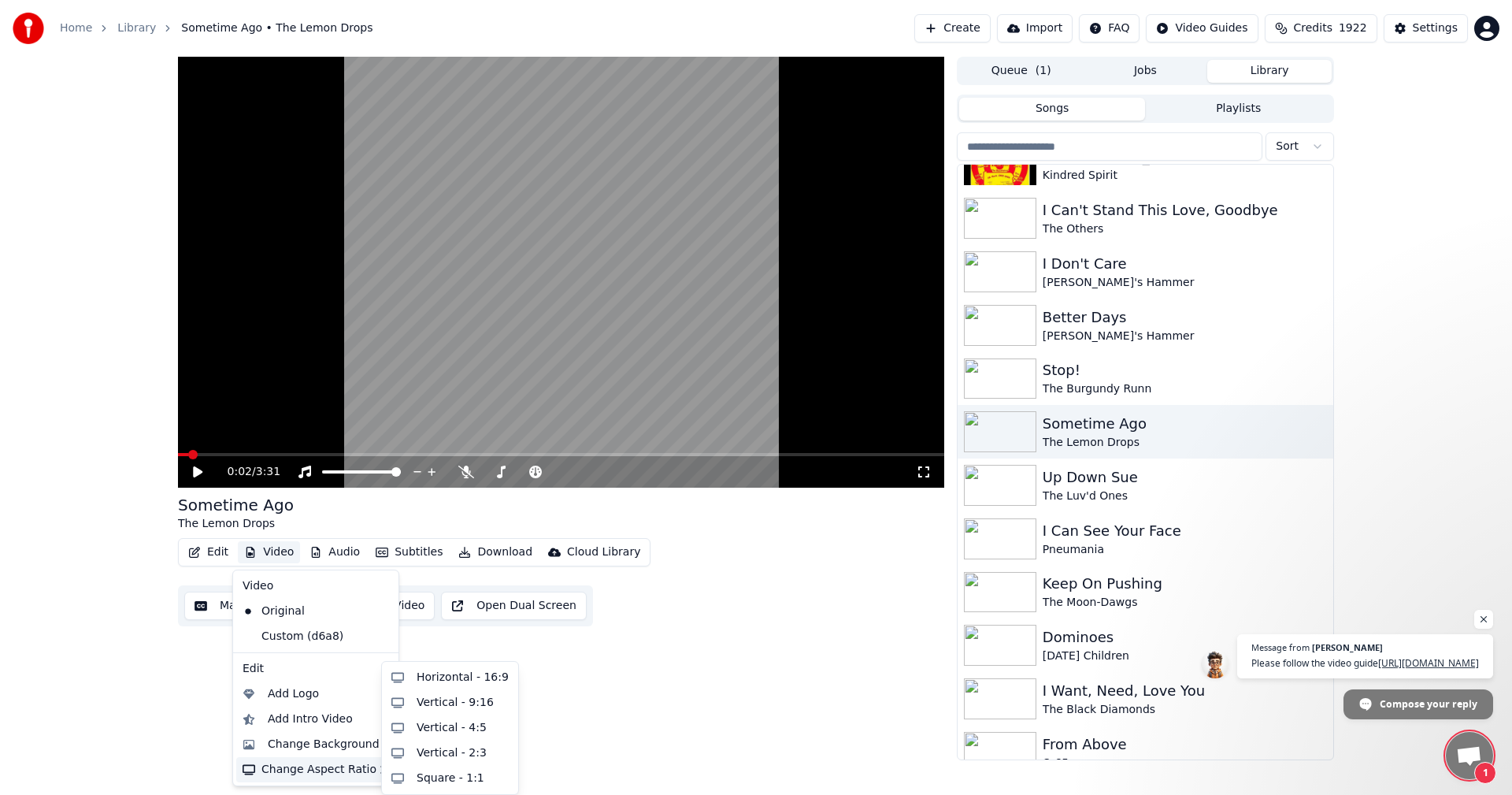
click at [289, 780] on div "Change Aspect Ratio" at bounding box center [315, 769] width 159 height 25
click at [422, 675] on div "Horizontal - 16:9" at bounding box center [462, 678] width 92 height 16
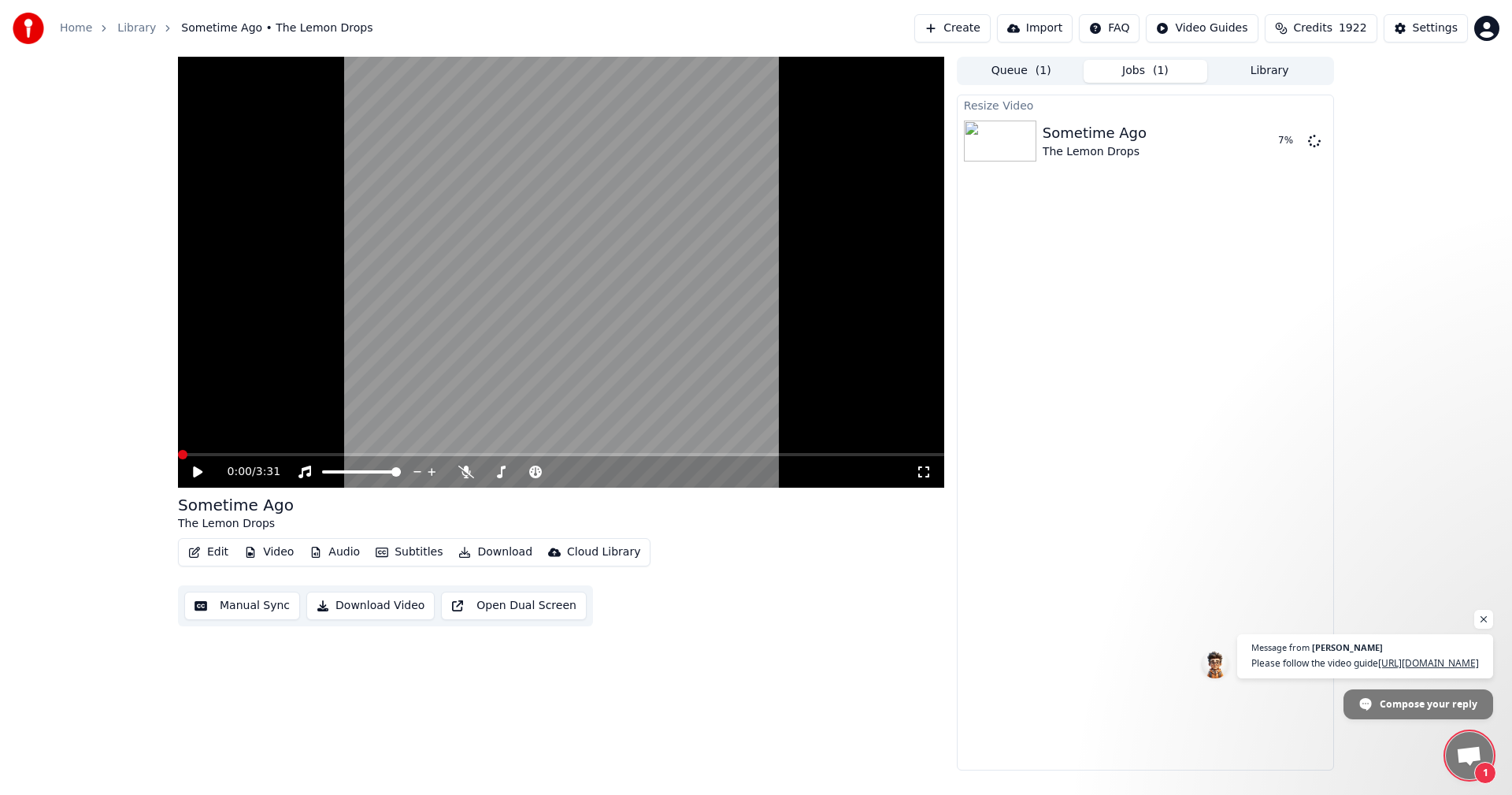
click at [178, 457] on span at bounding box center [183, 455] width 10 height 10
click at [1267, 136] on button "Play" at bounding box center [1277, 141] width 49 height 29
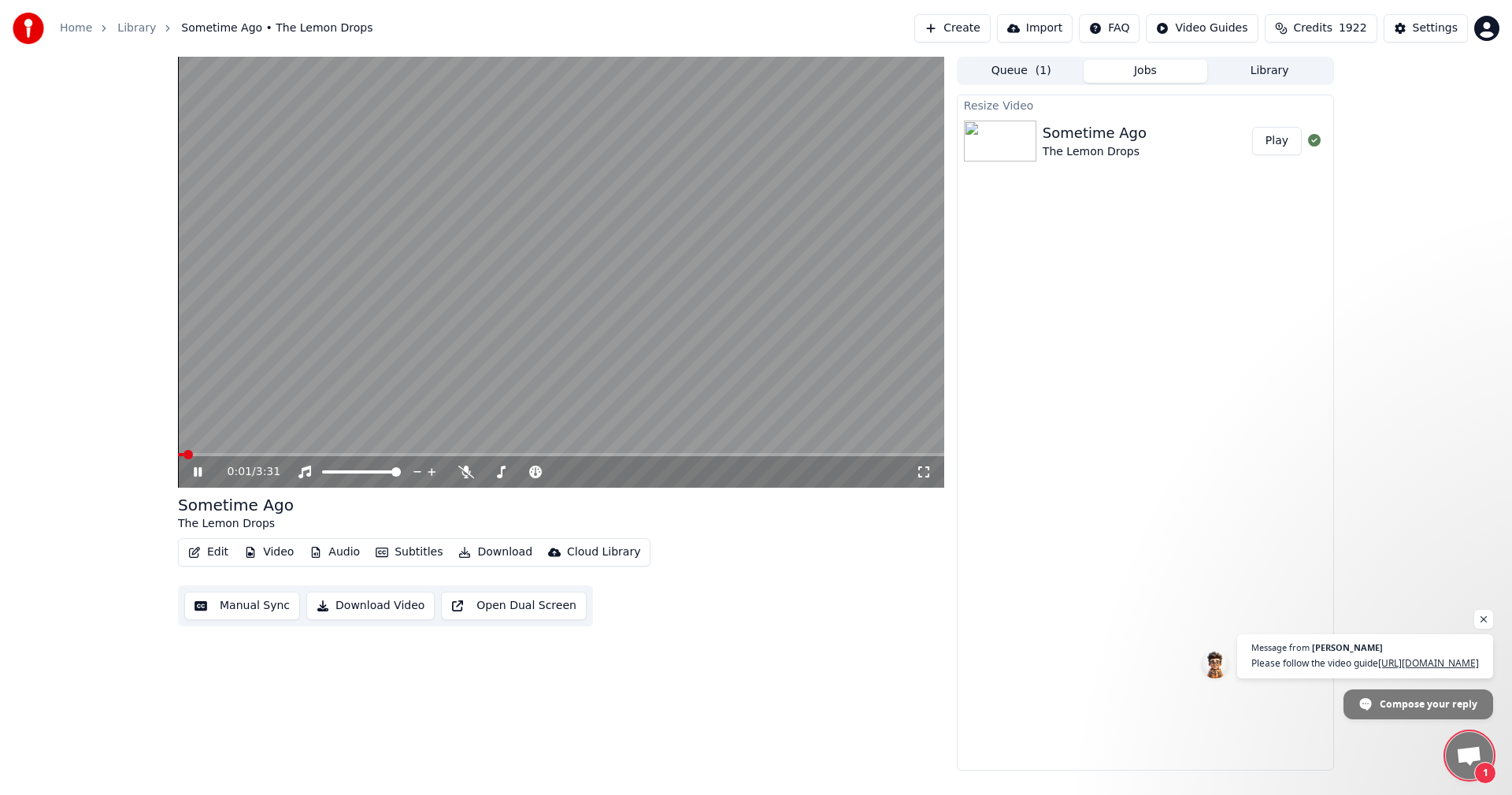
click at [587, 376] on video at bounding box center [560, 272] width 766 height 431
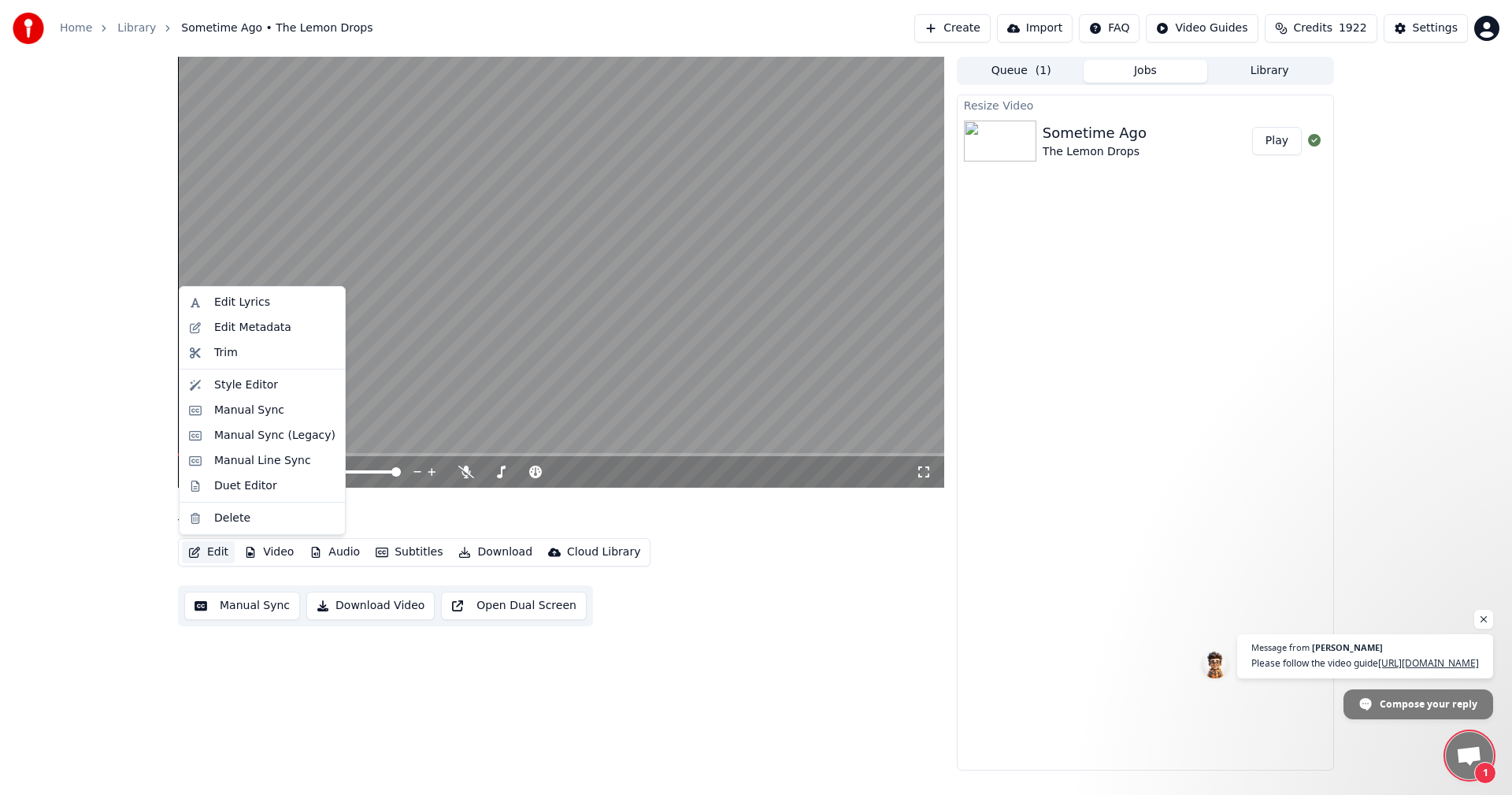
click at [211, 550] on button "Edit" at bounding box center [207, 552] width 52 height 22
click at [218, 308] on div "Edit Lyrics" at bounding box center [242, 303] width 56 height 16
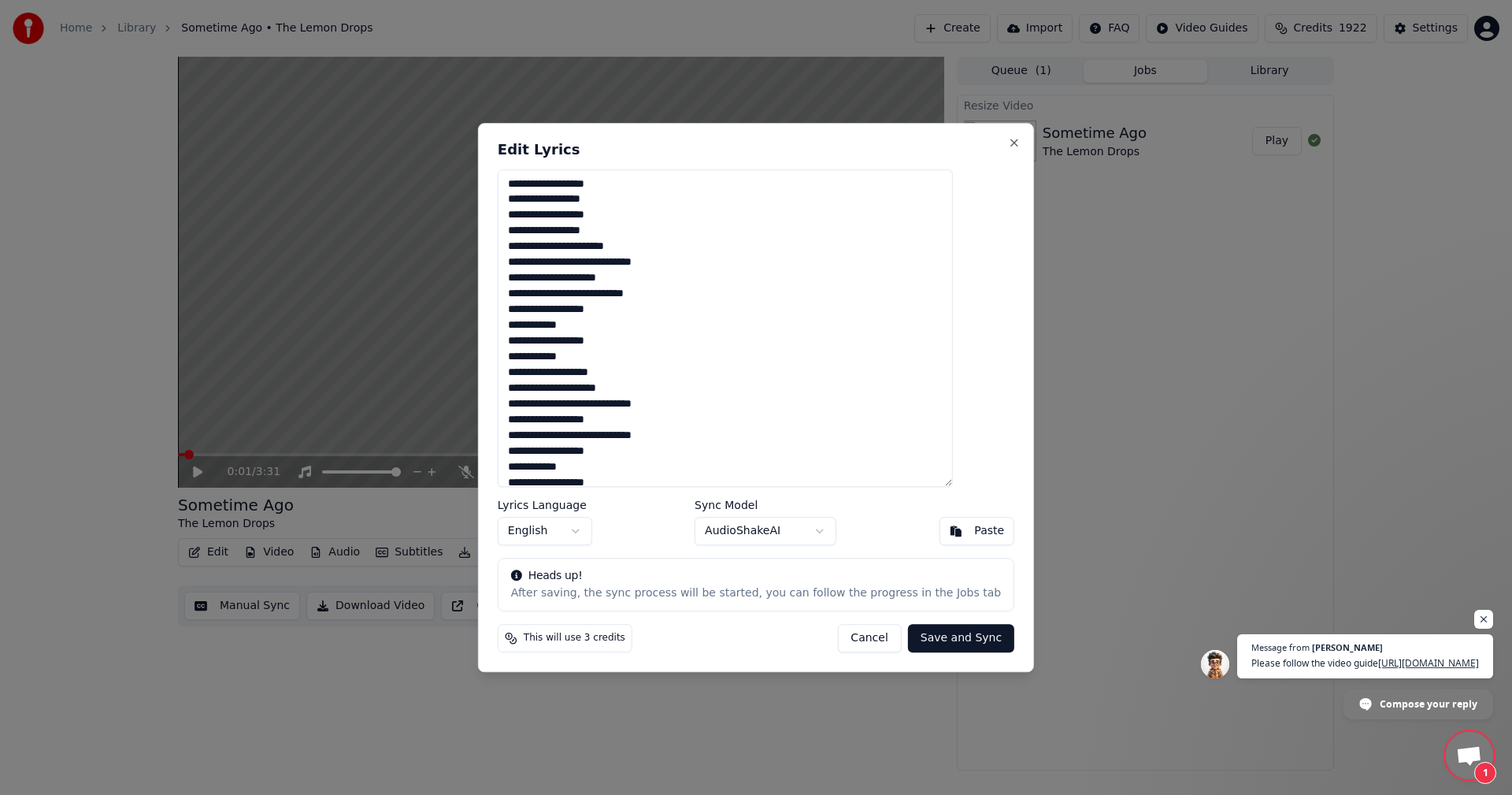
click at [641, 373] on textarea "**********" at bounding box center [725, 328] width 455 height 318
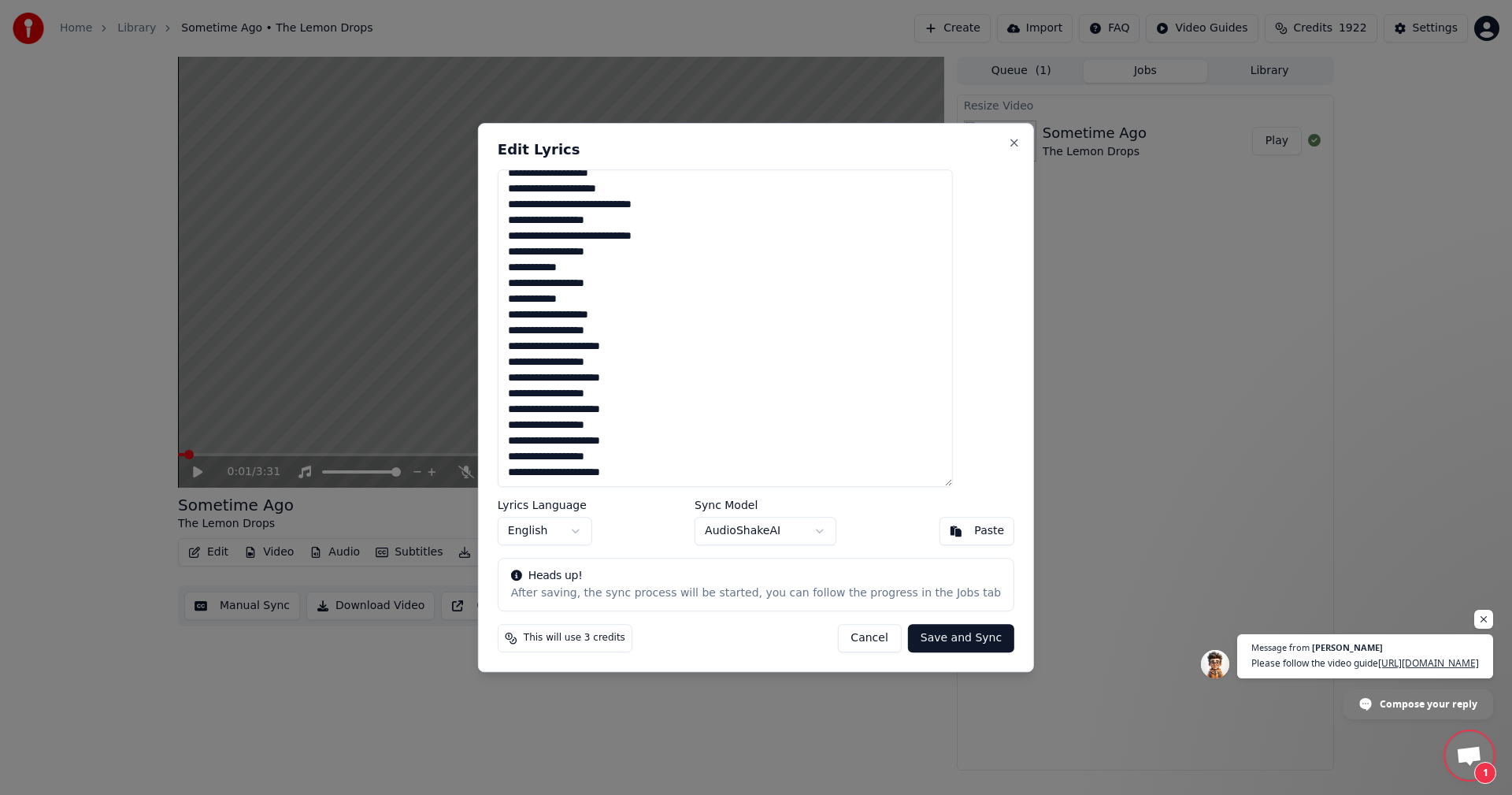
click at [660, 312] on textarea "**********" at bounding box center [725, 328] width 455 height 318
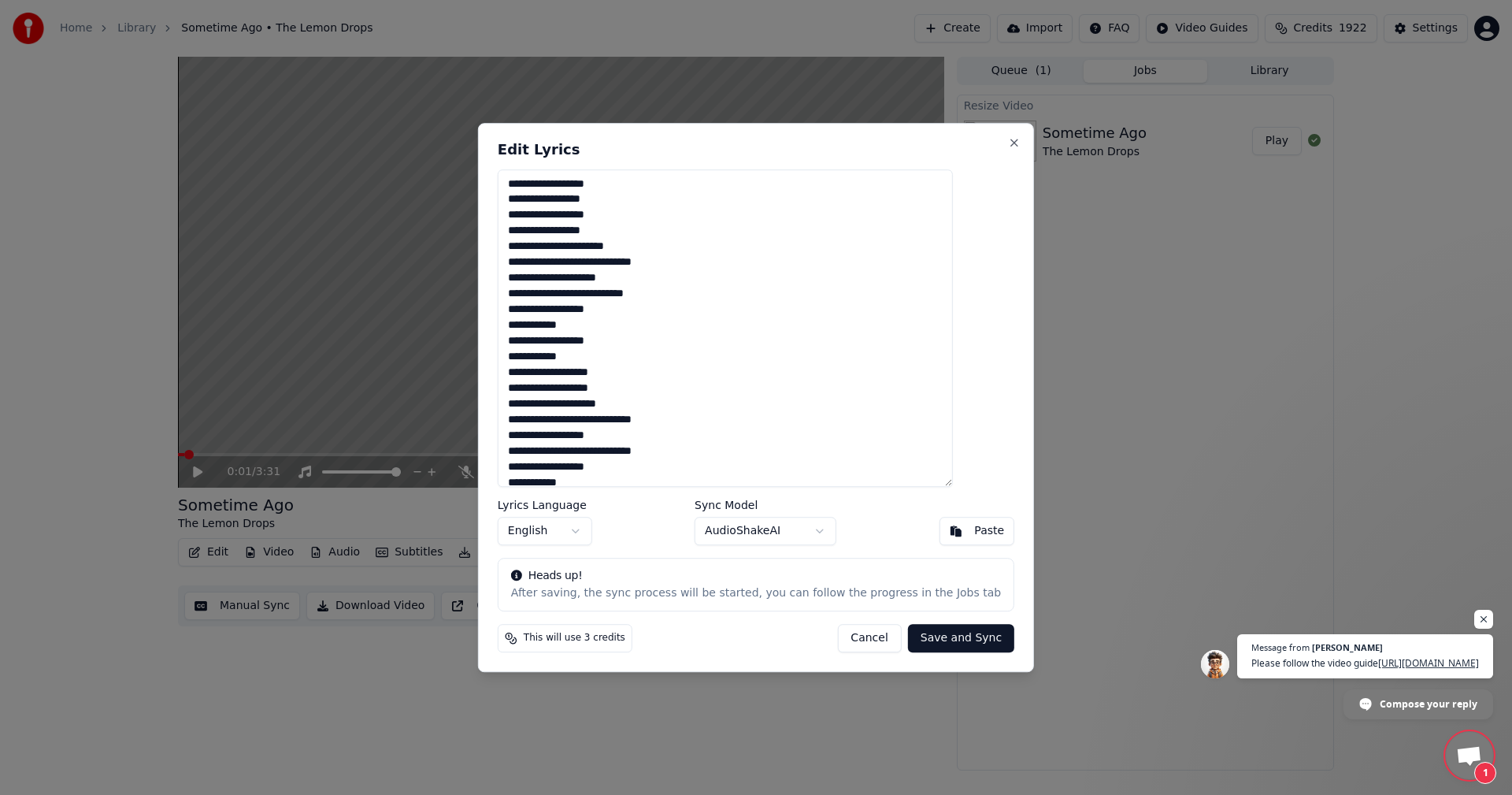
scroll to position [231, 0]
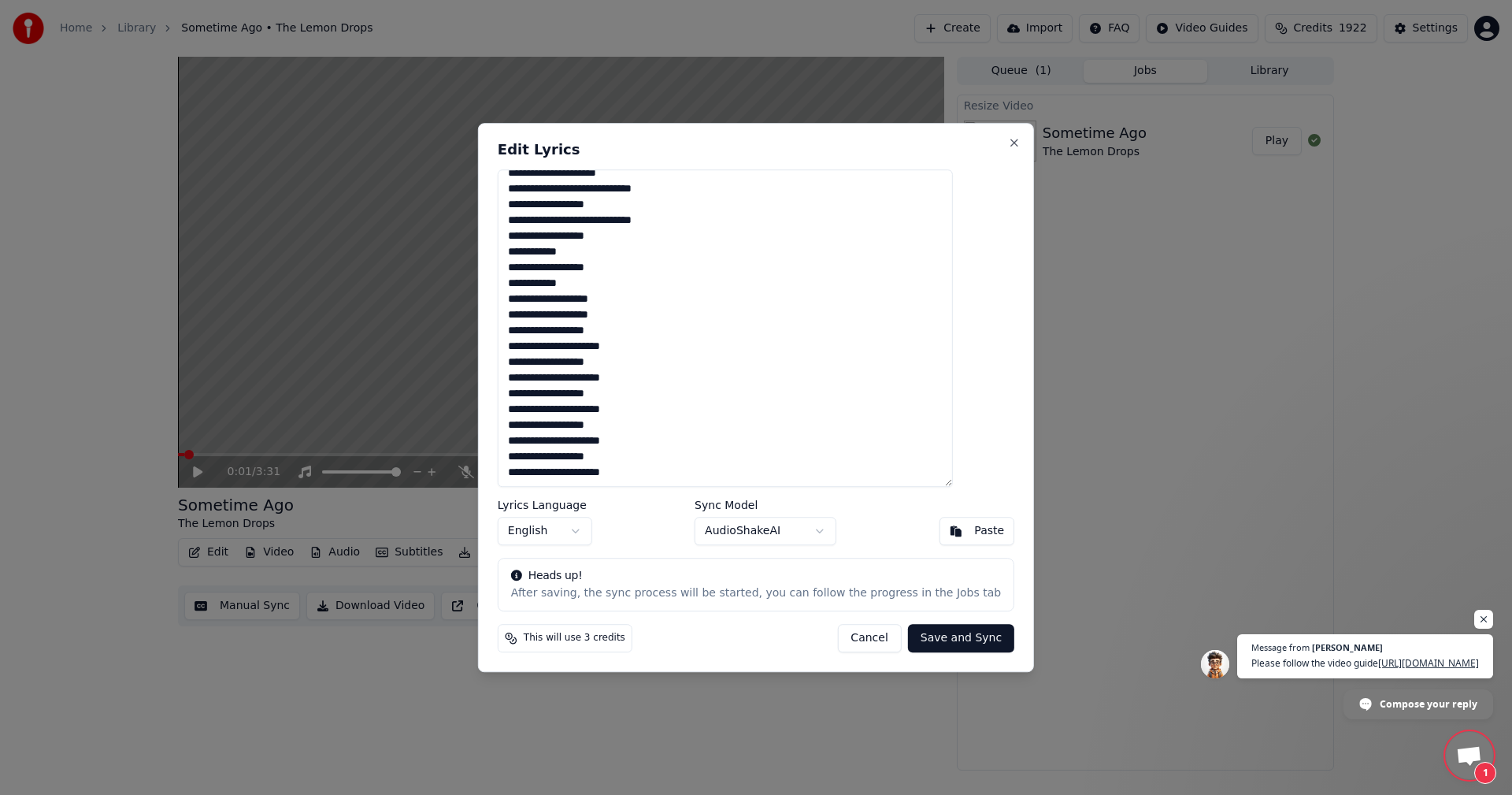
type textarea "**********"
click at [921, 640] on button "Save and Sync" at bounding box center [961, 639] width 107 height 29
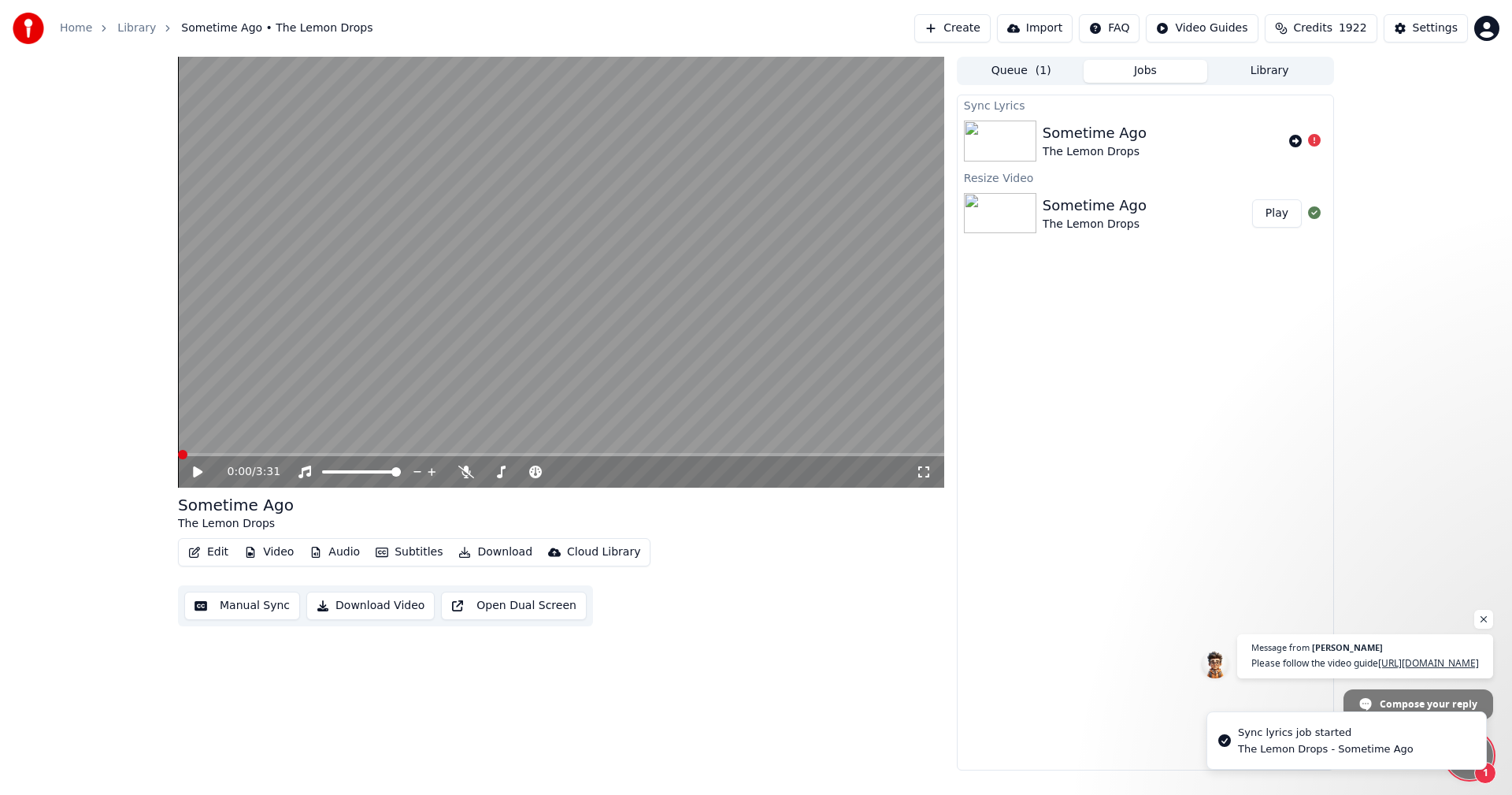
click at [178, 455] on span at bounding box center [183, 455] width 10 height 10
click at [199, 471] on icon at bounding box center [198, 472] width 10 height 11
click at [199, 471] on icon at bounding box center [198, 472] width 8 height 10
click at [219, 559] on button "Edit" at bounding box center [207, 552] width 52 height 22
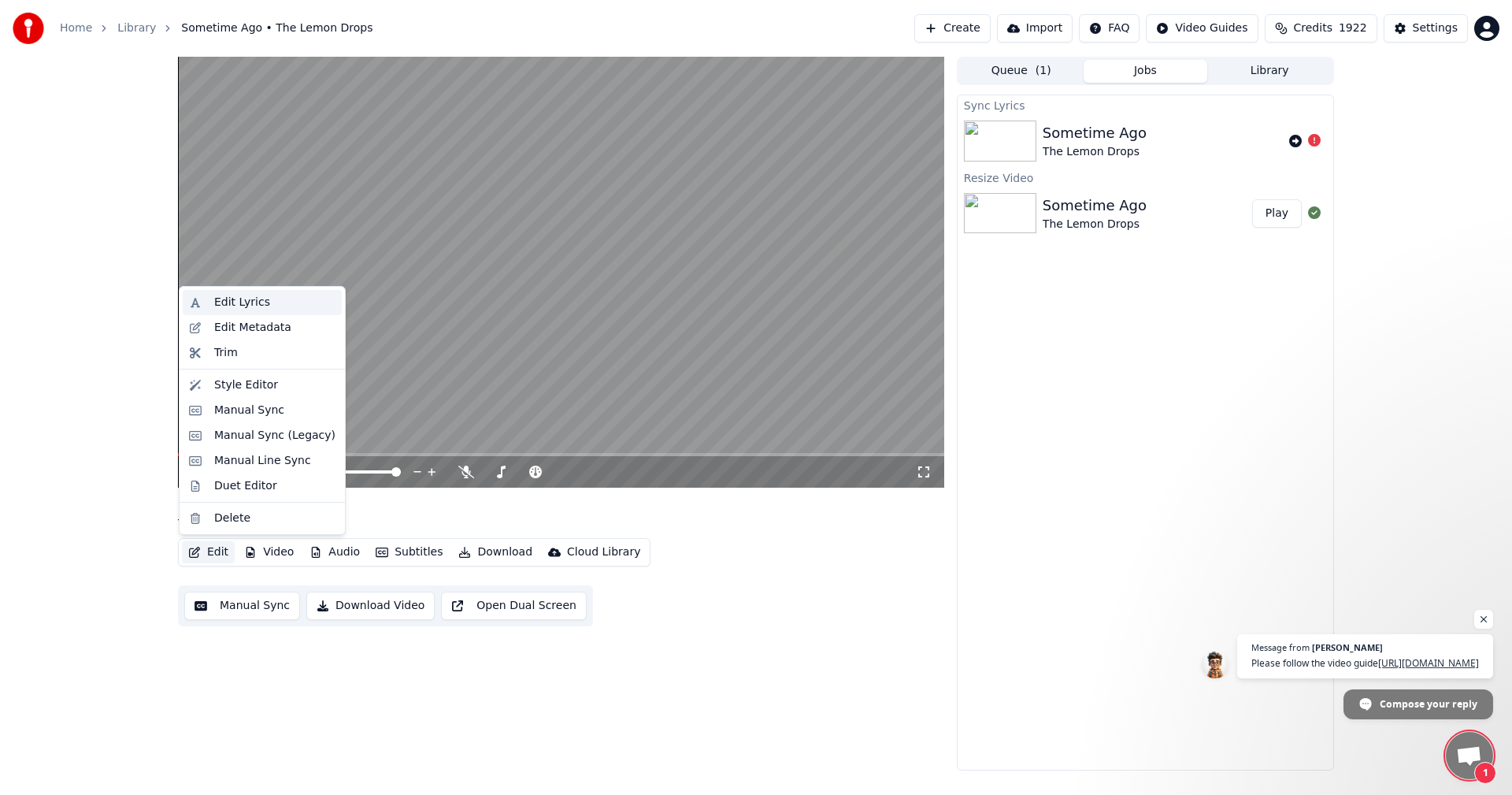
click at [234, 294] on div "Edit Lyrics" at bounding box center [262, 303] width 159 height 25
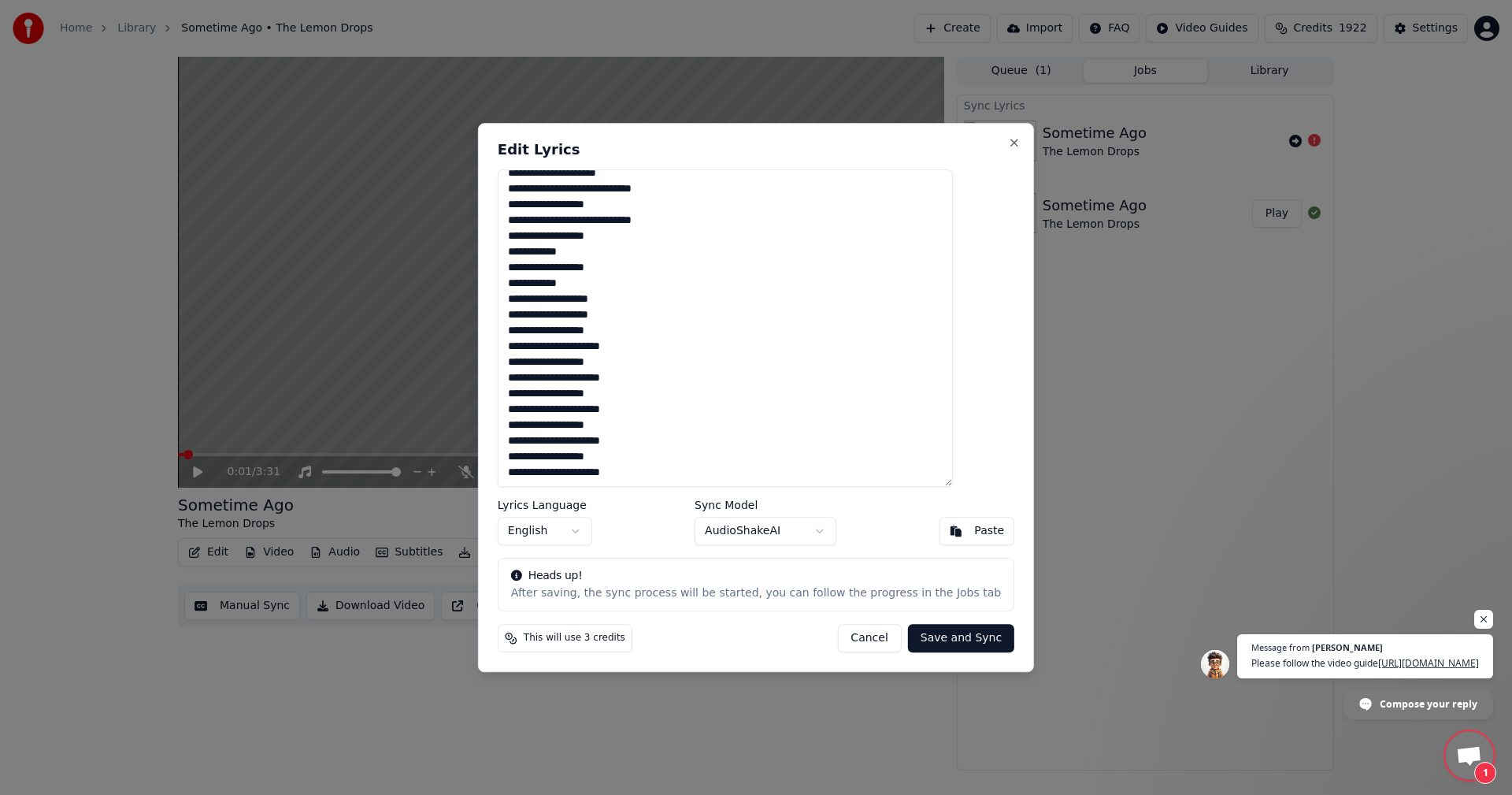
click at [912, 634] on button "Save and Sync" at bounding box center [961, 639] width 107 height 29
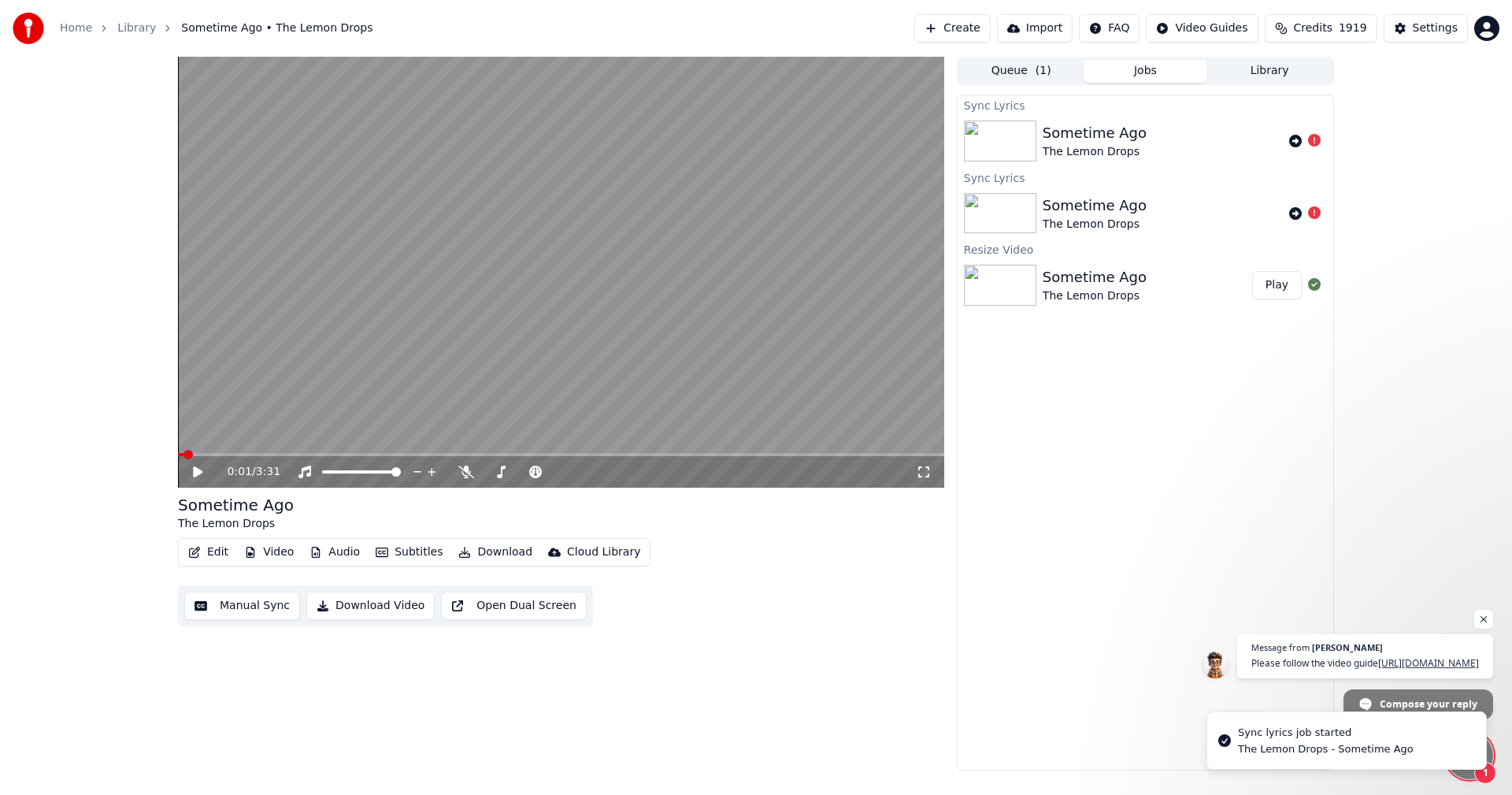
click at [184, 456] on span at bounding box center [188, 455] width 10 height 10
click at [1310, 141] on icon at bounding box center [1314, 140] width 12 height 12
click at [1296, 138] on icon at bounding box center [1295, 141] width 12 height 12
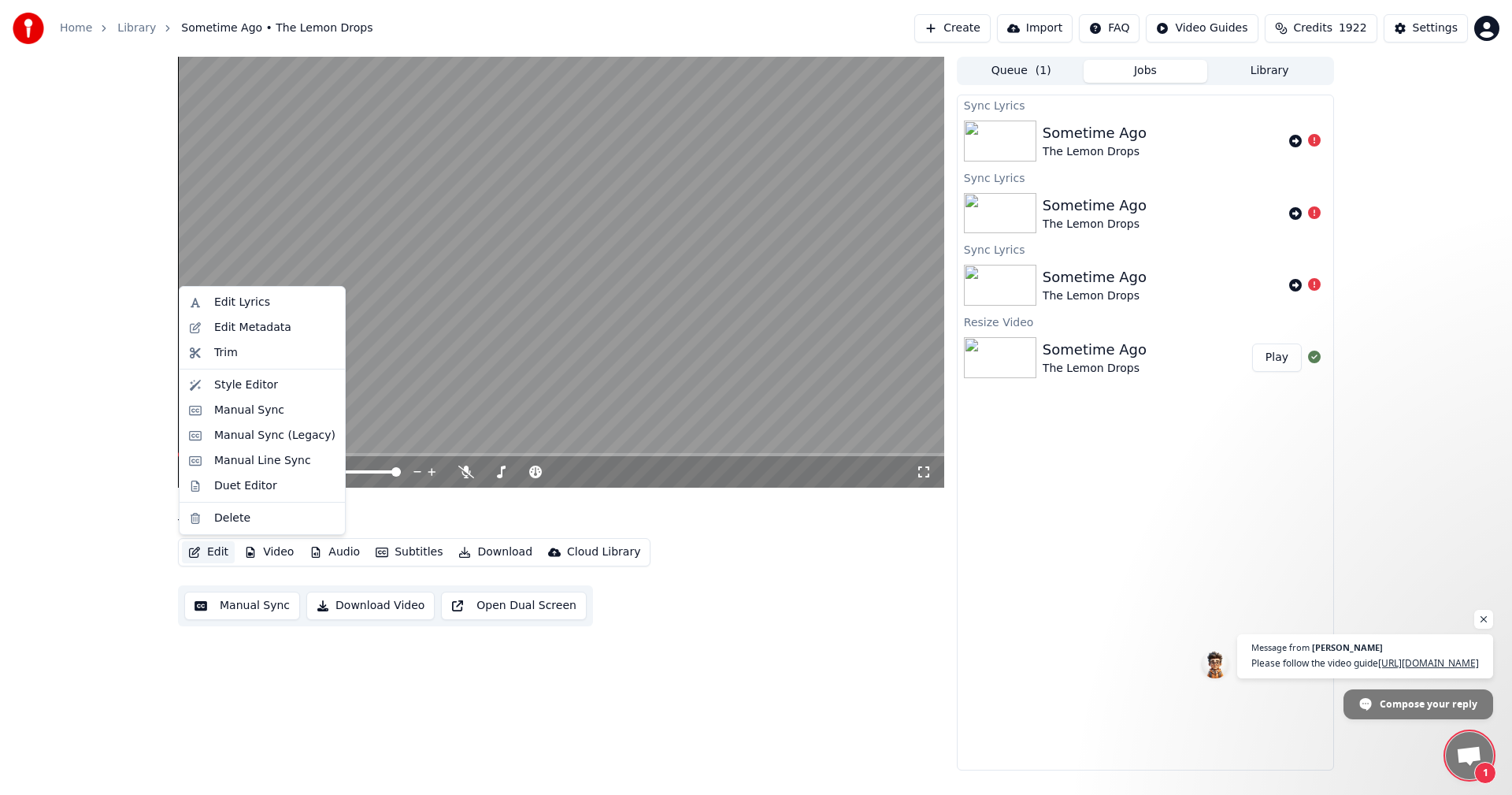
click at [217, 550] on button "Edit" at bounding box center [207, 552] width 52 height 22
click at [266, 437] on div "Manual Sync (Legacy)" at bounding box center [274, 435] width 121 height 16
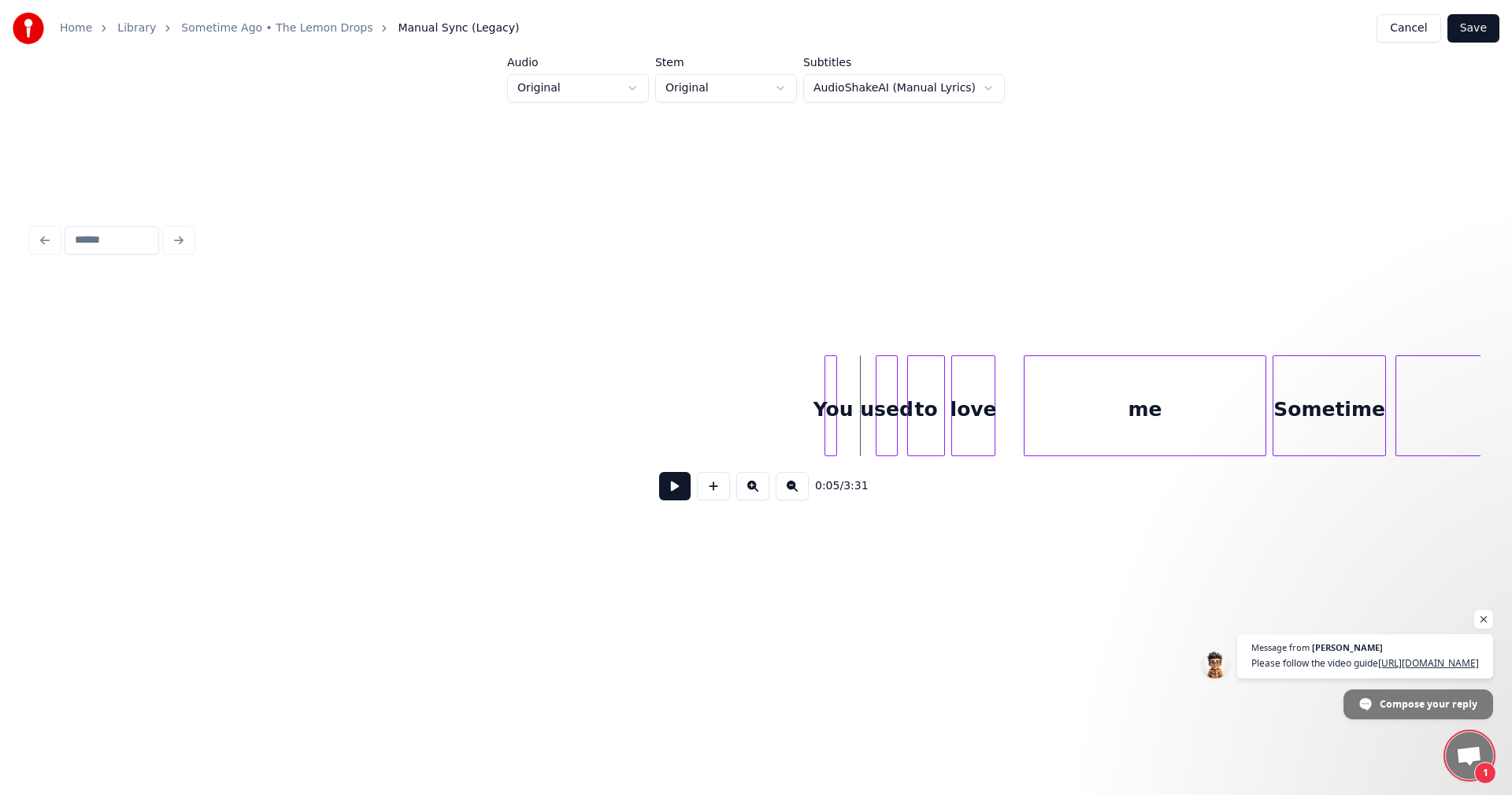
click at [825, 389] on div "You" at bounding box center [833, 409] width 16 height 108
click at [836, 395] on div at bounding box center [835, 406] width 5 height 99
click at [860, 387] on div "used" at bounding box center [857, 409] width 21 height 108
click at [889, 387] on div "to" at bounding box center [889, 409] width 36 height 108
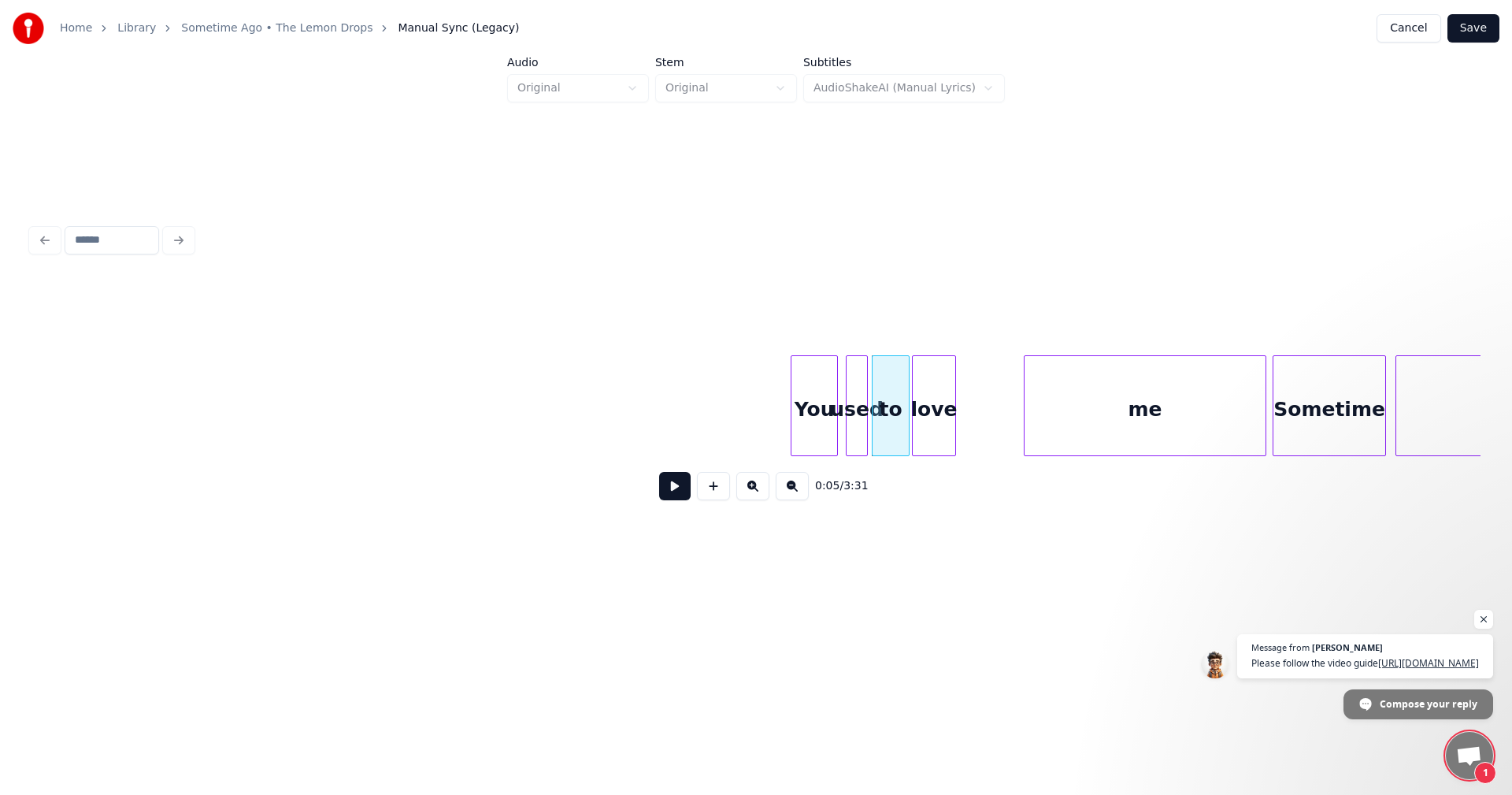
click at [939, 399] on div "love" at bounding box center [933, 409] width 43 height 108
click at [989, 409] on div at bounding box center [986, 406] width 5 height 99
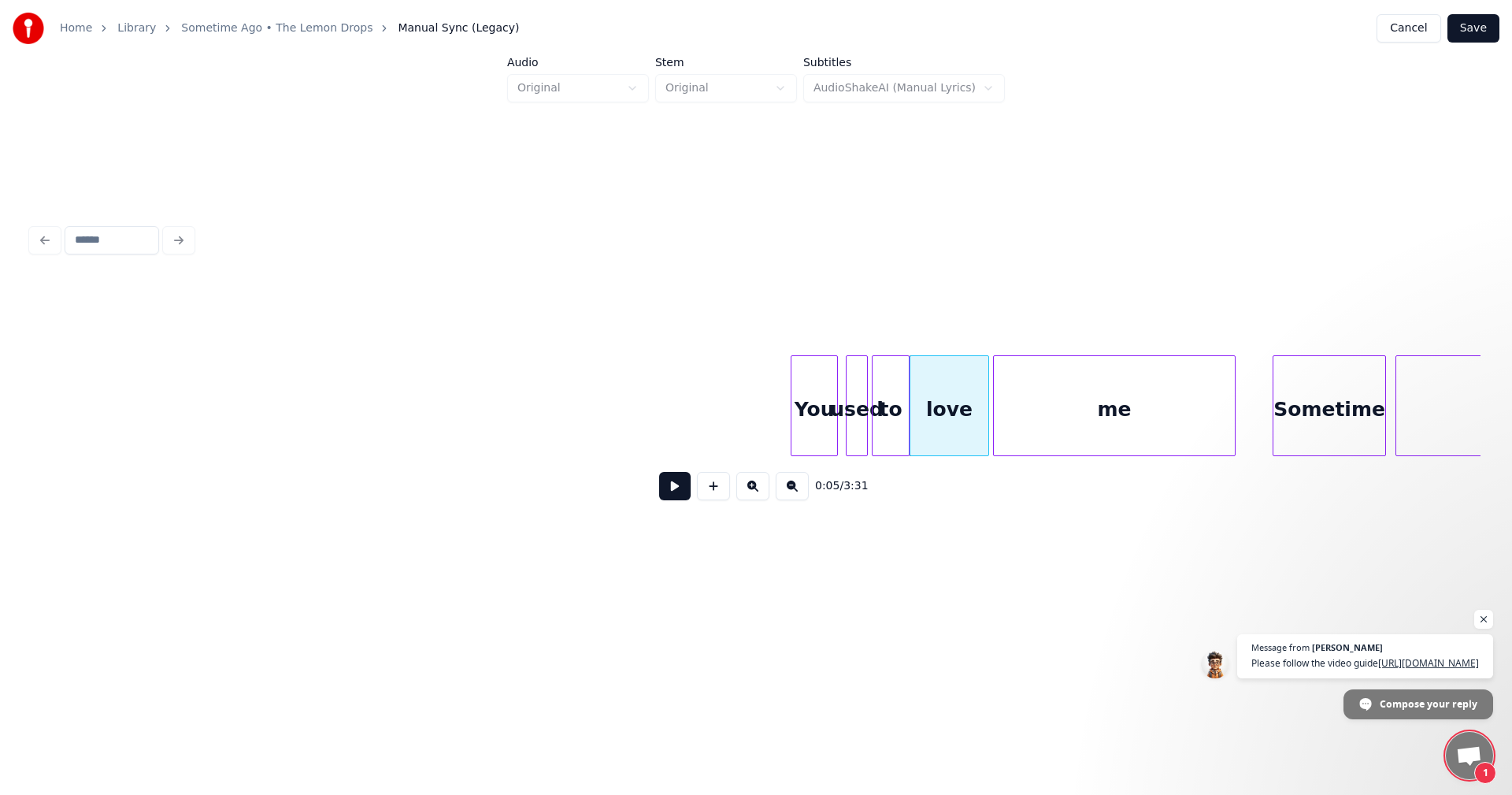
click at [1072, 392] on div "me" at bounding box center [1114, 409] width 241 height 108
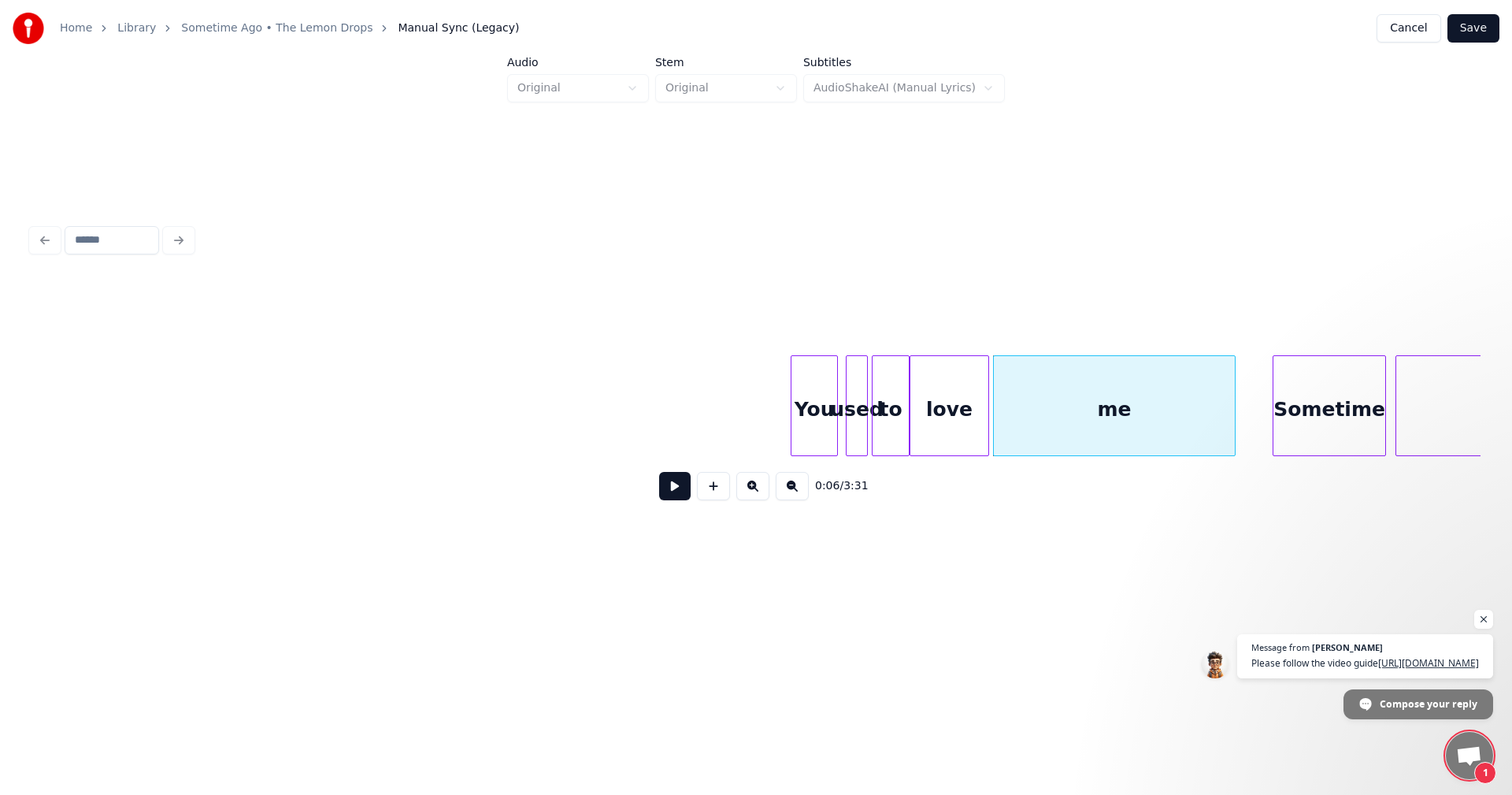
click at [1236, 398] on div "me" at bounding box center [1114, 406] width 243 height 101
click at [1233, 400] on div at bounding box center [1232, 406] width 5 height 99
click at [979, 388] on div at bounding box center [976, 406] width 5 height 99
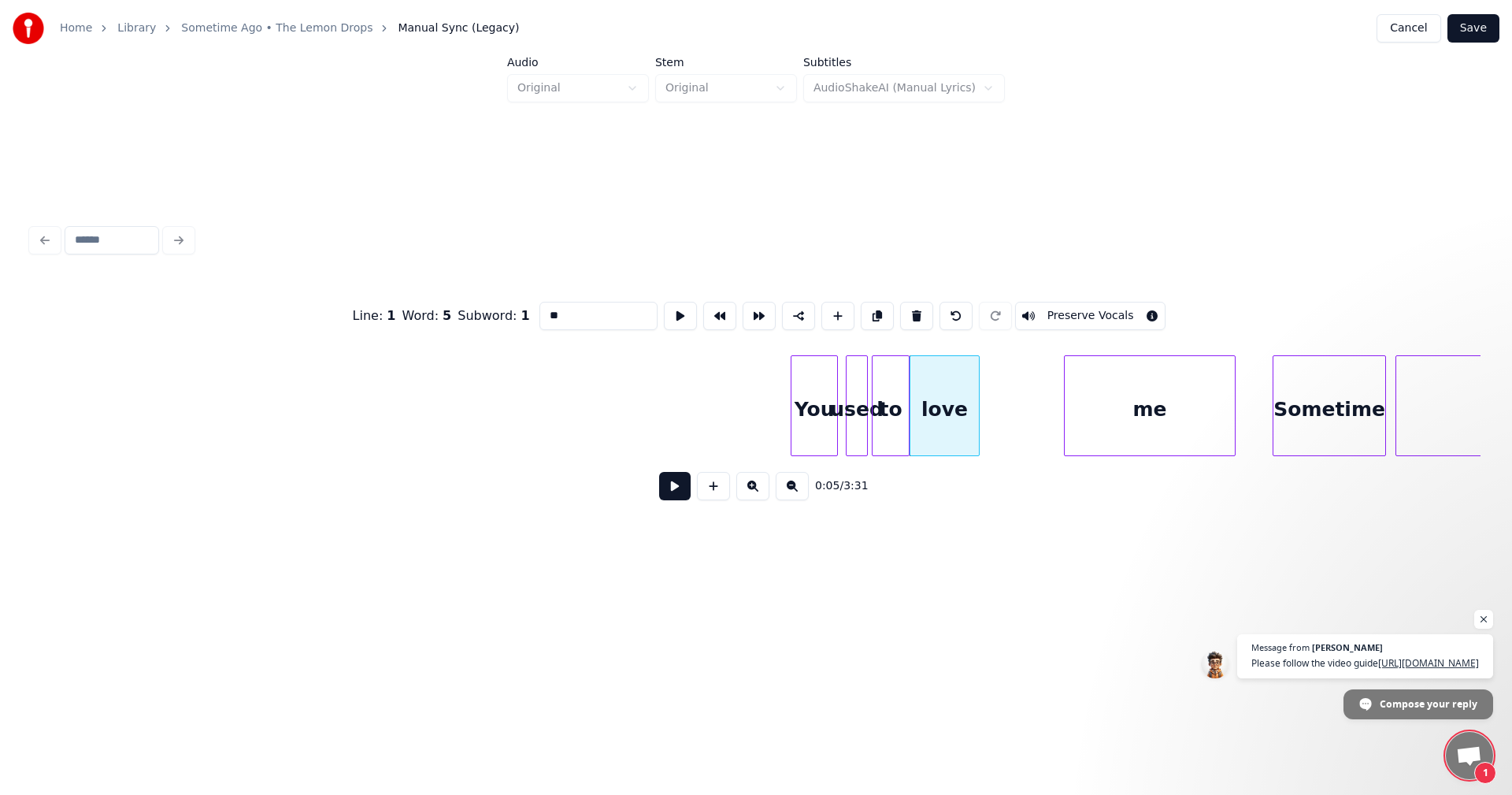
click at [1068, 401] on div at bounding box center [1067, 406] width 5 height 99
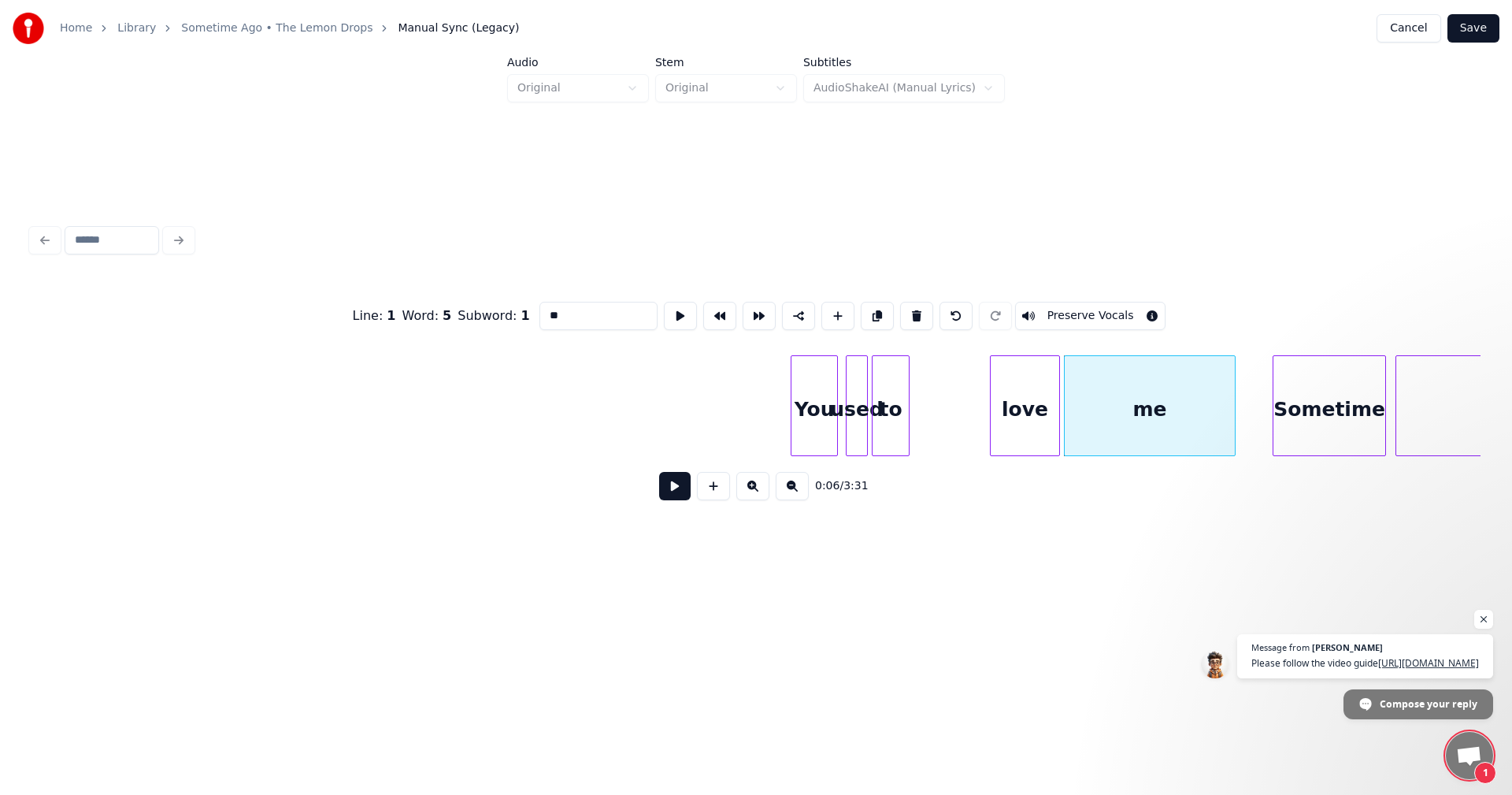
click at [1033, 412] on div "love" at bounding box center [1025, 409] width 69 height 108
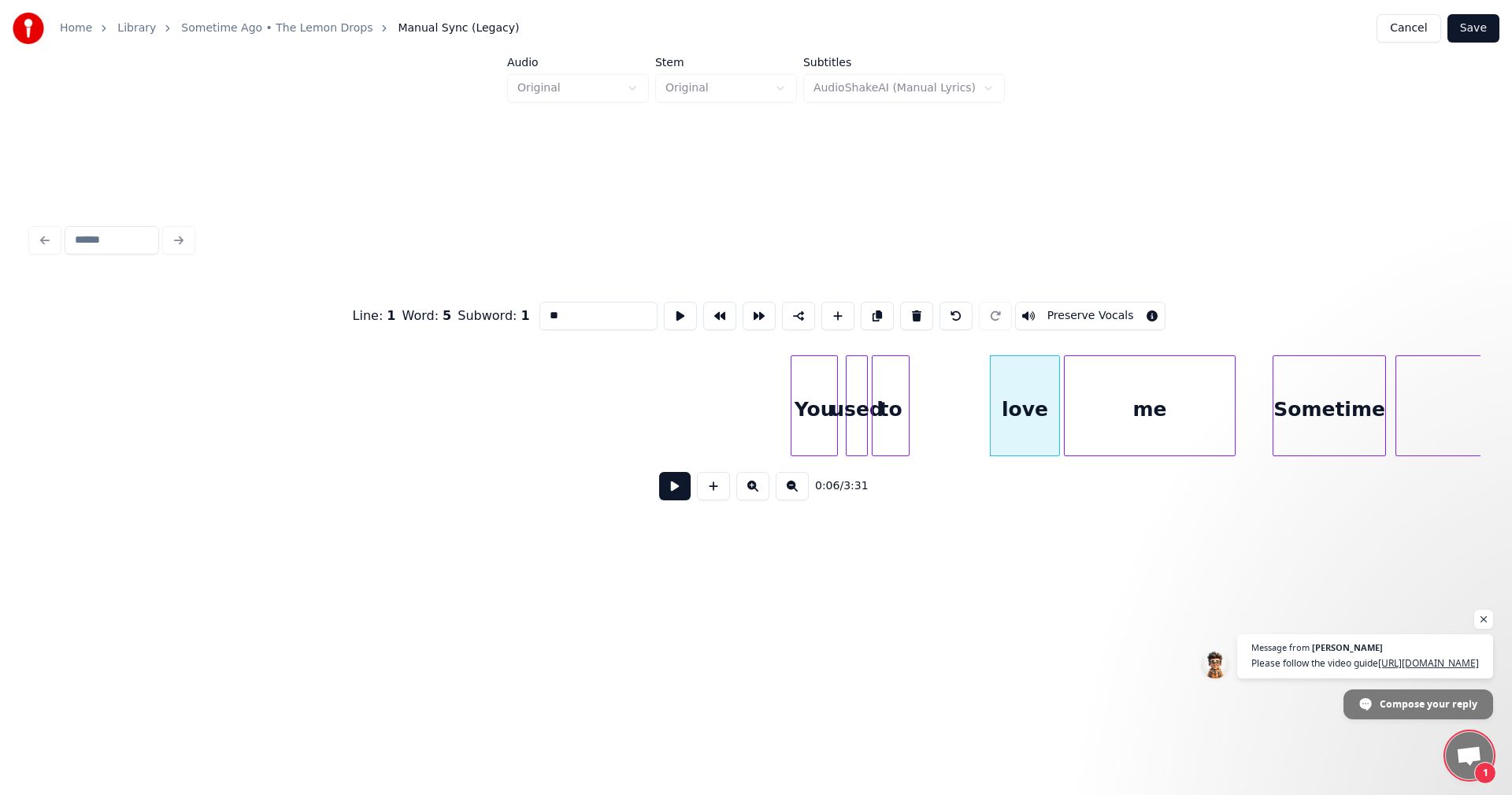
click at [990, 409] on div "love" at bounding box center [1025, 406] width 70 height 101
click at [957, 405] on div at bounding box center [956, 406] width 5 height 99
click at [935, 404] on div "to" at bounding box center [932, 409] width 36 height 108
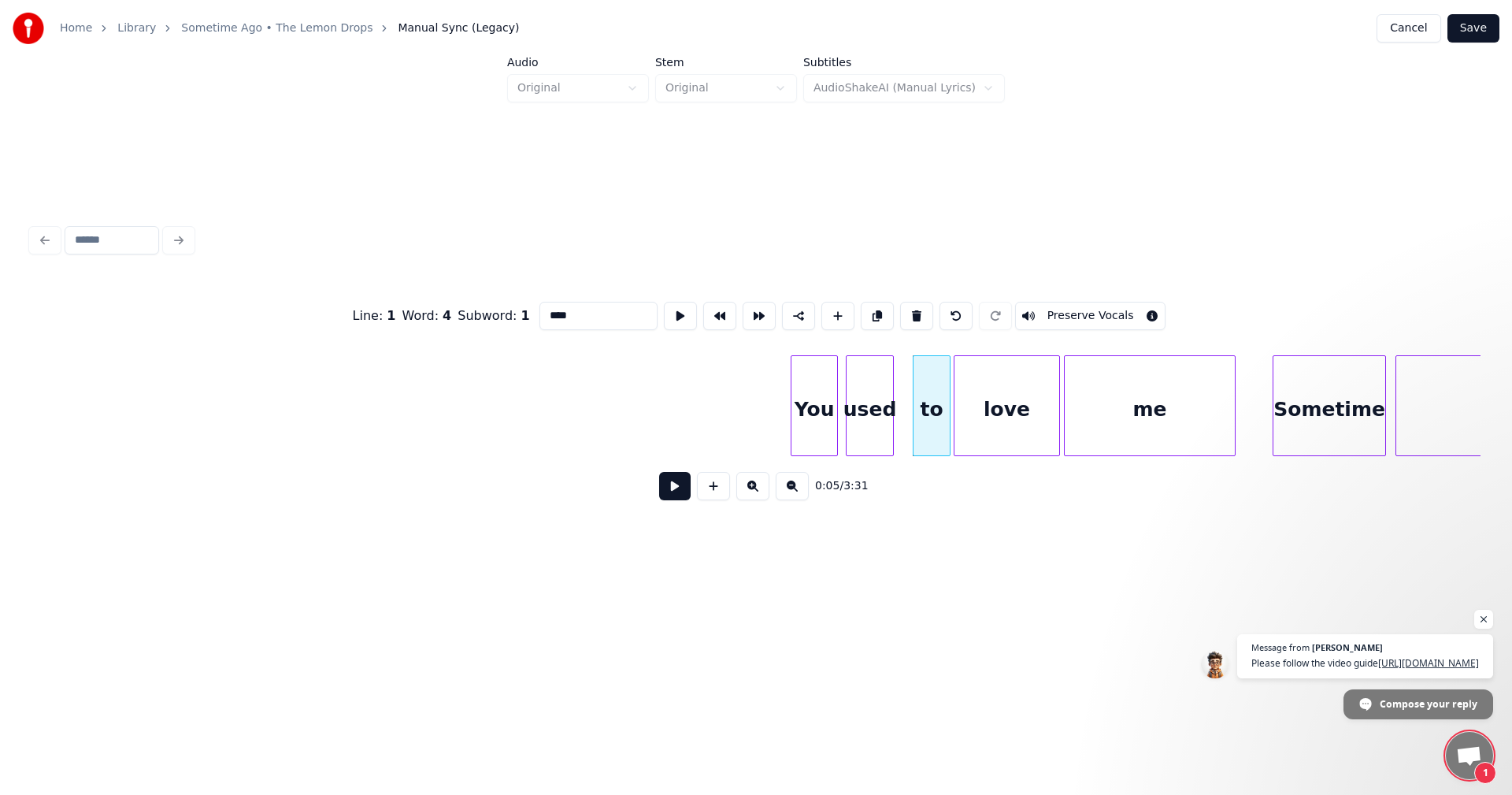
click at [891, 407] on div at bounding box center [891, 406] width 5 height 99
click at [884, 404] on div "used" at bounding box center [885, 409] width 47 height 108
click at [852, 408] on div "You" at bounding box center [838, 409] width 46 height 108
click at [1342, 400] on div "Sometime" at bounding box center [1335, 409] width 112 height 108
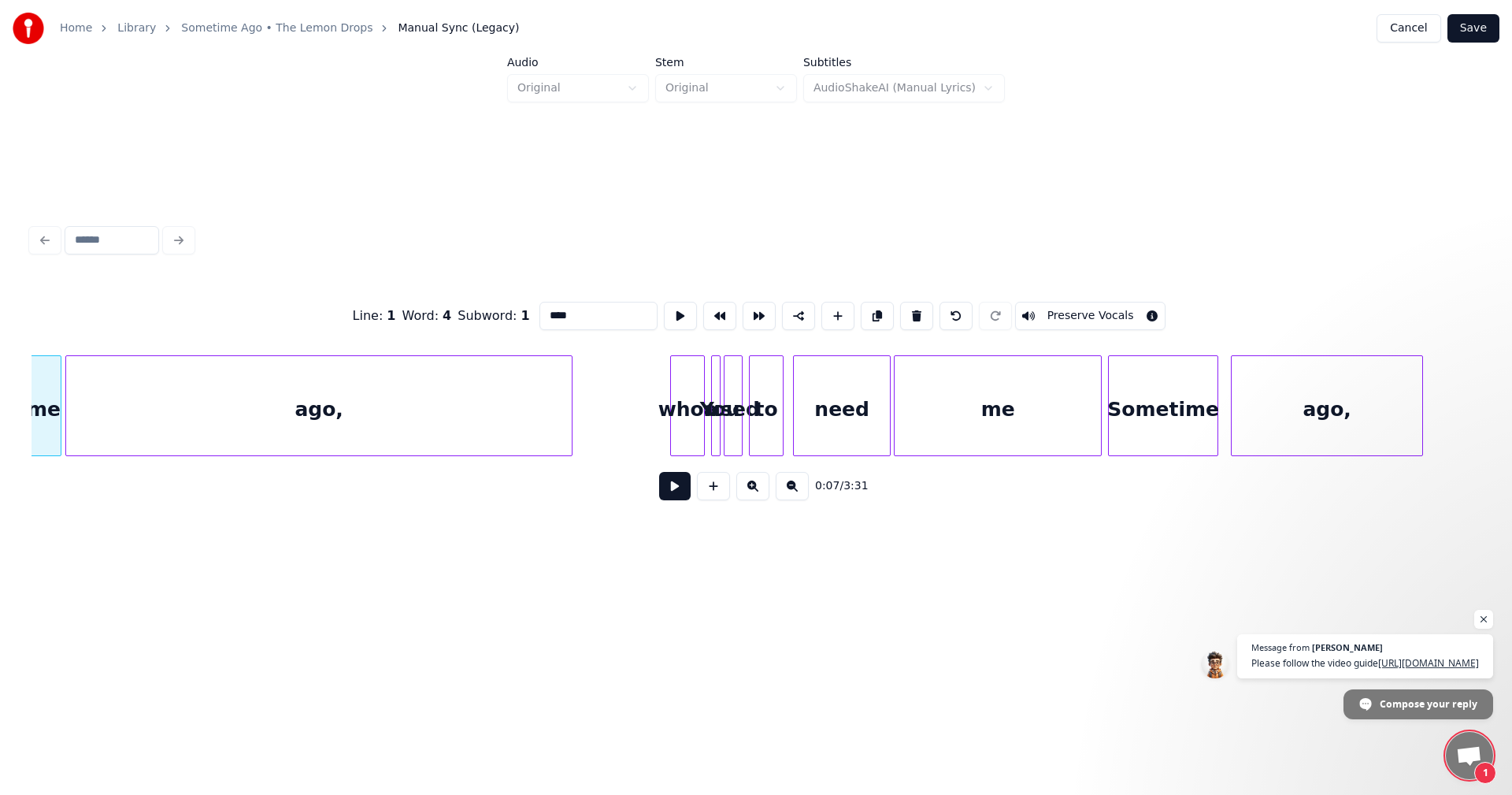
scroll to position [0, 1404]
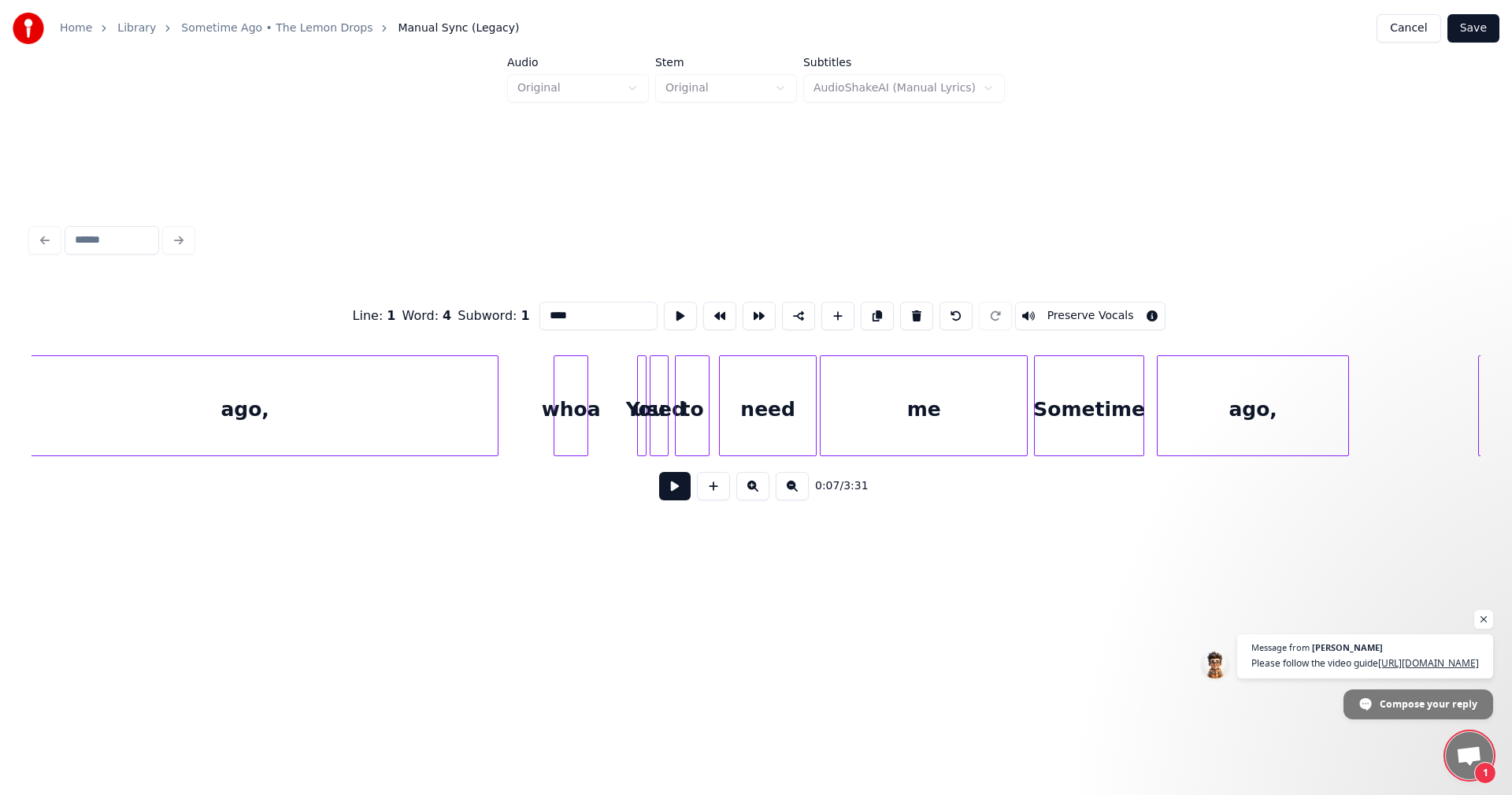
click at [579, 412] on div "whoa" at bounding box center [571, 409] width 33 height 108
click at [324, 391] on div at bounding box center [321, 406] width 5 height 99
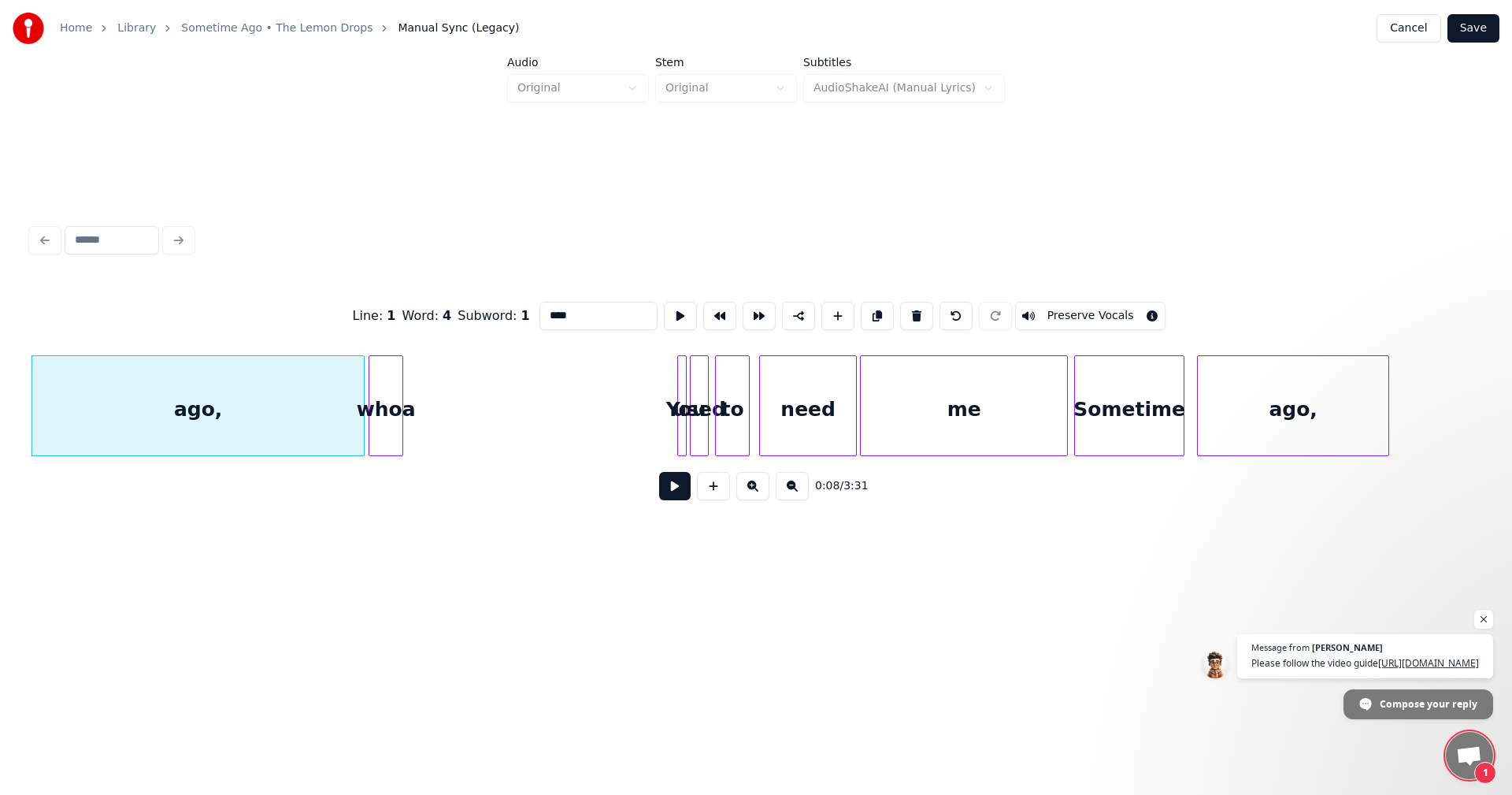
click at [380, 379] on div "whoa" at bounding box center [385, 409] width 33 height 108
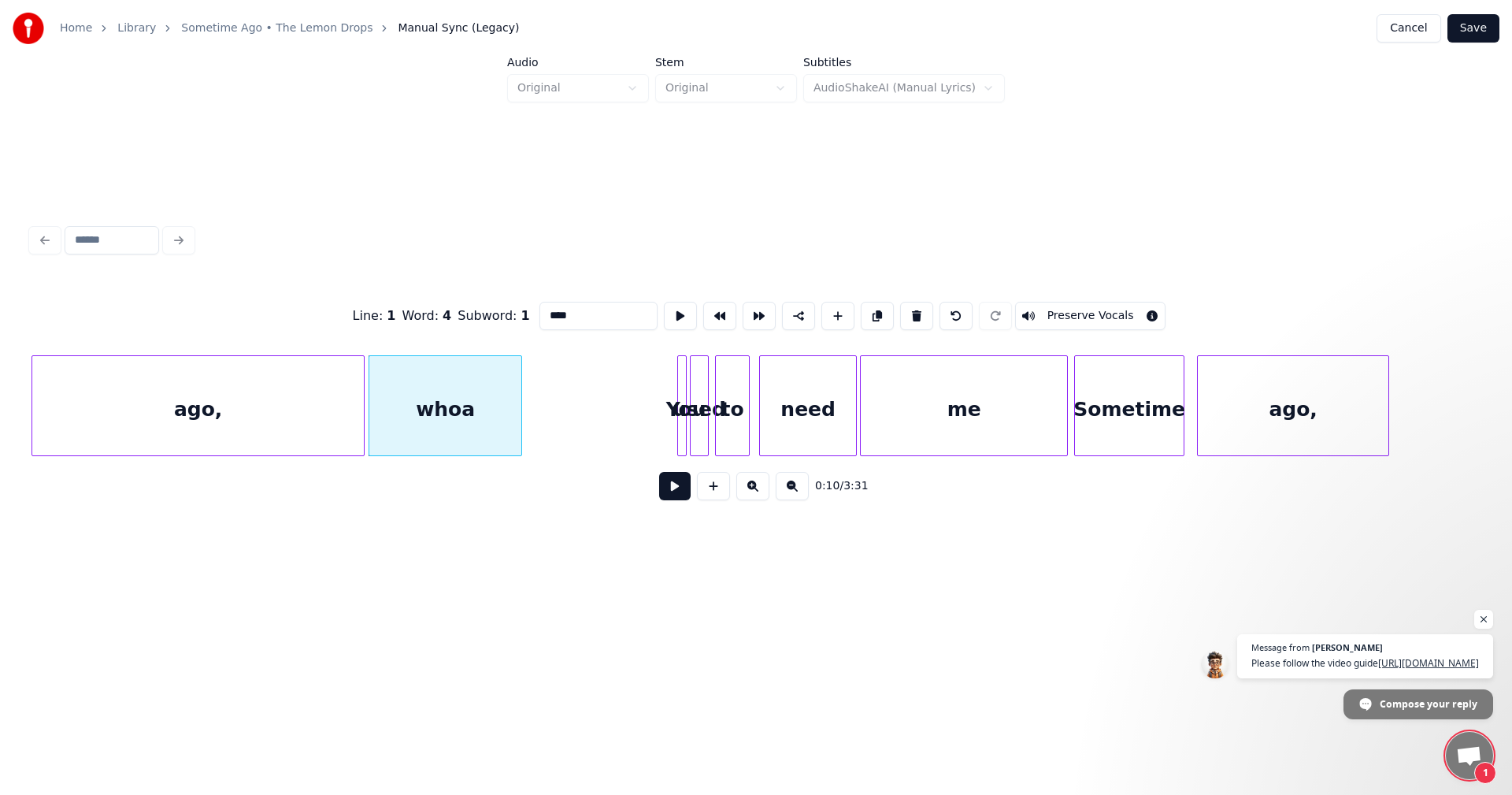
click at [519, 405] on div at bounding box center [519, 406] width 5 height 99
click at [691, 402] on div "used" at bounding box center [699, 409] width 17 height 108
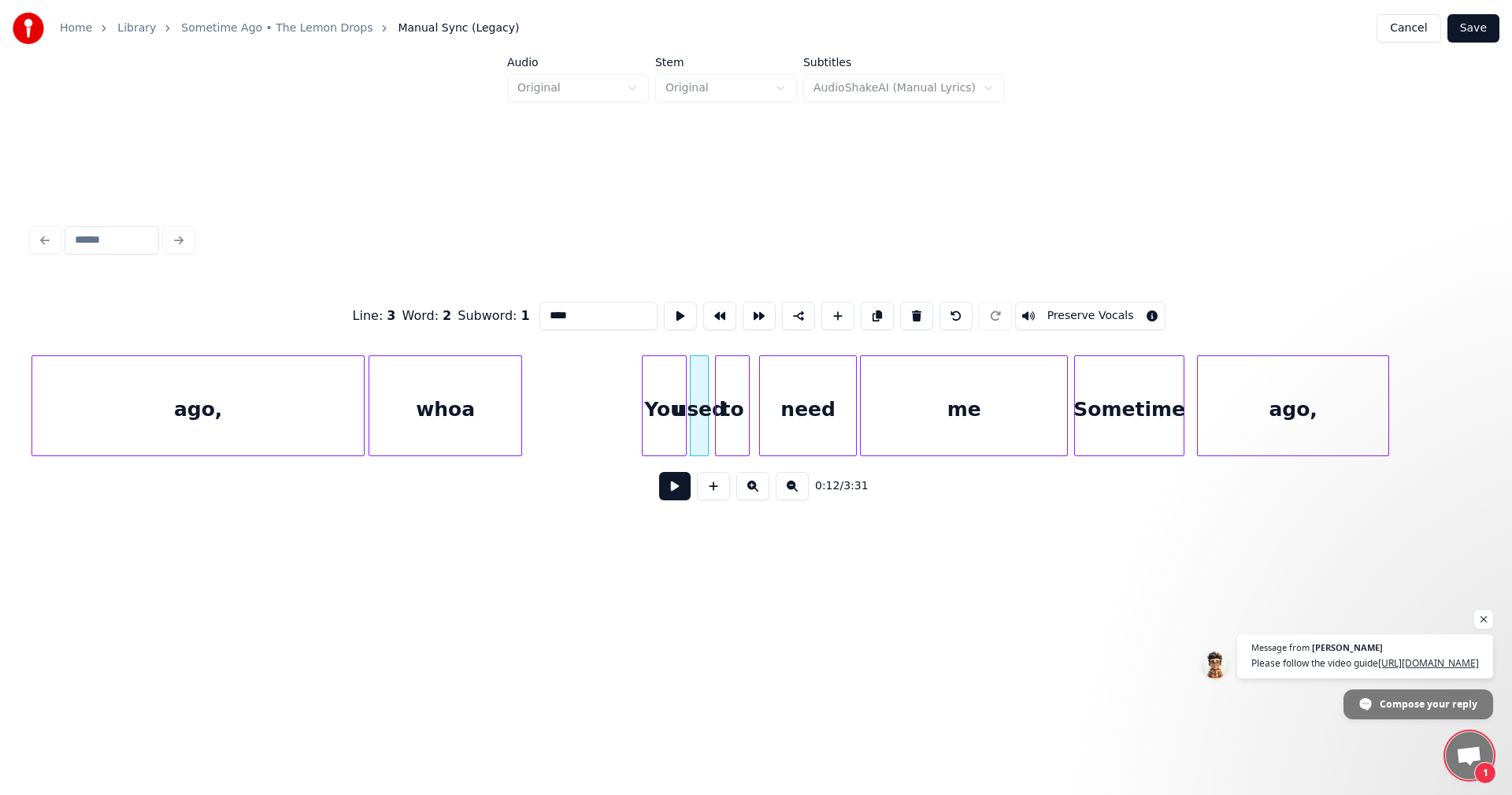
click at [644, 407] on div at bounding box center [644, 406] width 5 height 99
click at [629, 406] on div "You" at bounding box center [632, 409] width 44 height 108
click at [671, 397] on div "used" at bounding box center [669, 409] width 17 height 108
click at [711, 407] on div at bounding box center [708, 406] width 5 height 99
click at [753, 405] on div at bounding box center [755, 406] width 5 height 99
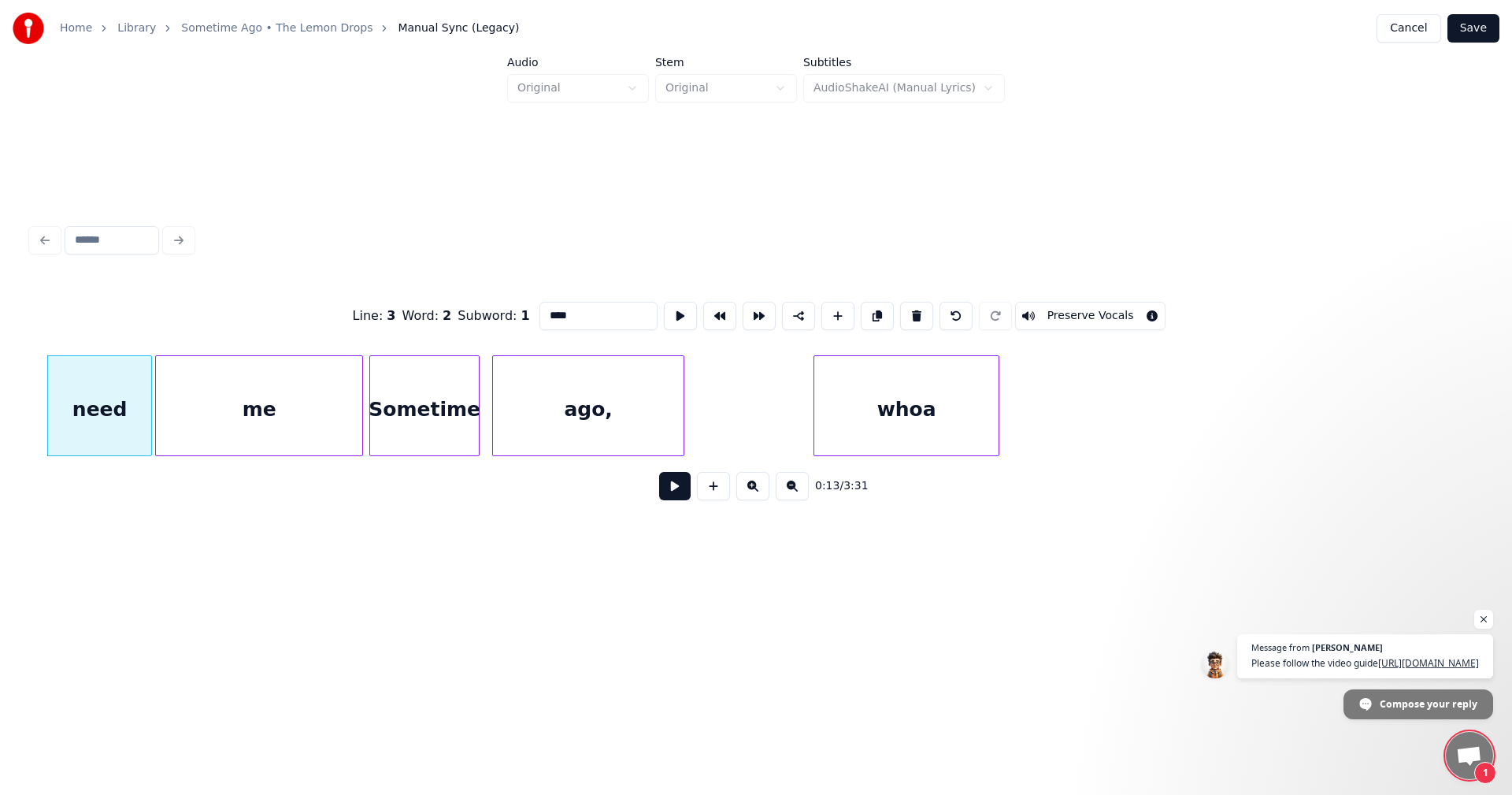
scroll to position [0, 2273]
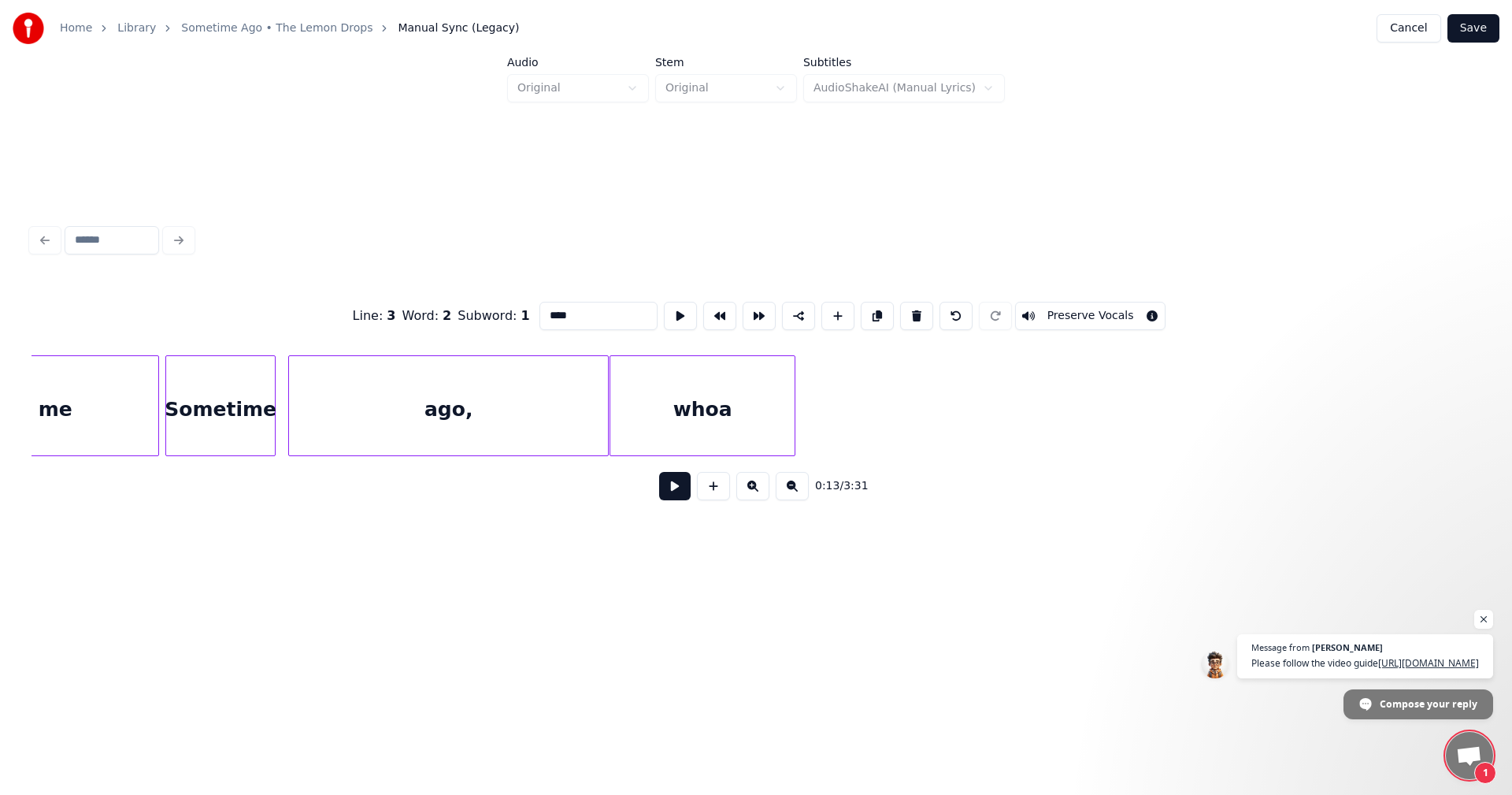
click at [606, 411] on div at bounding box center [605, 406] width 5 height 99
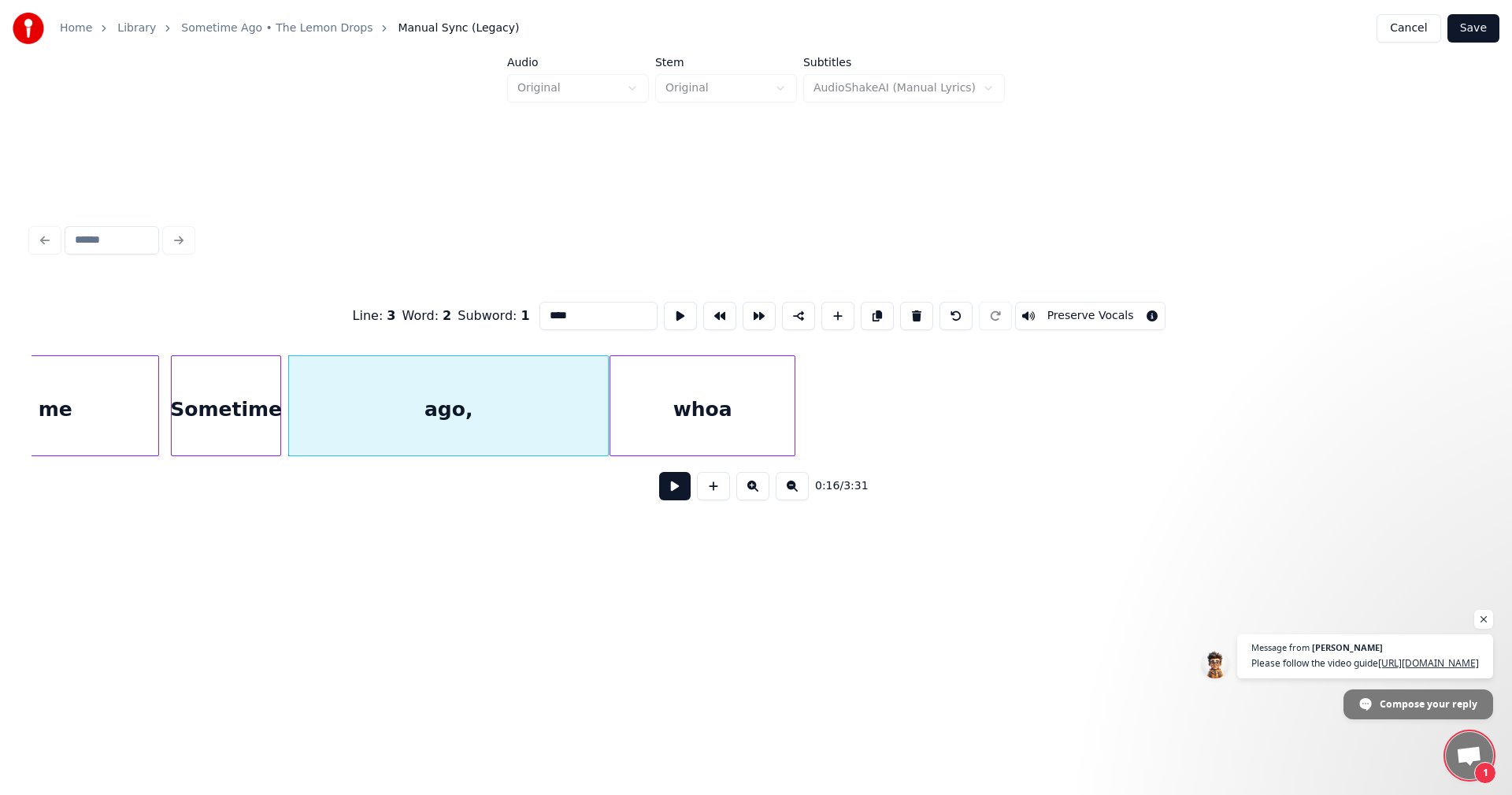
click at [243, 410] on div "Sometime" at bounding box center [226, 409] width 108 height 108
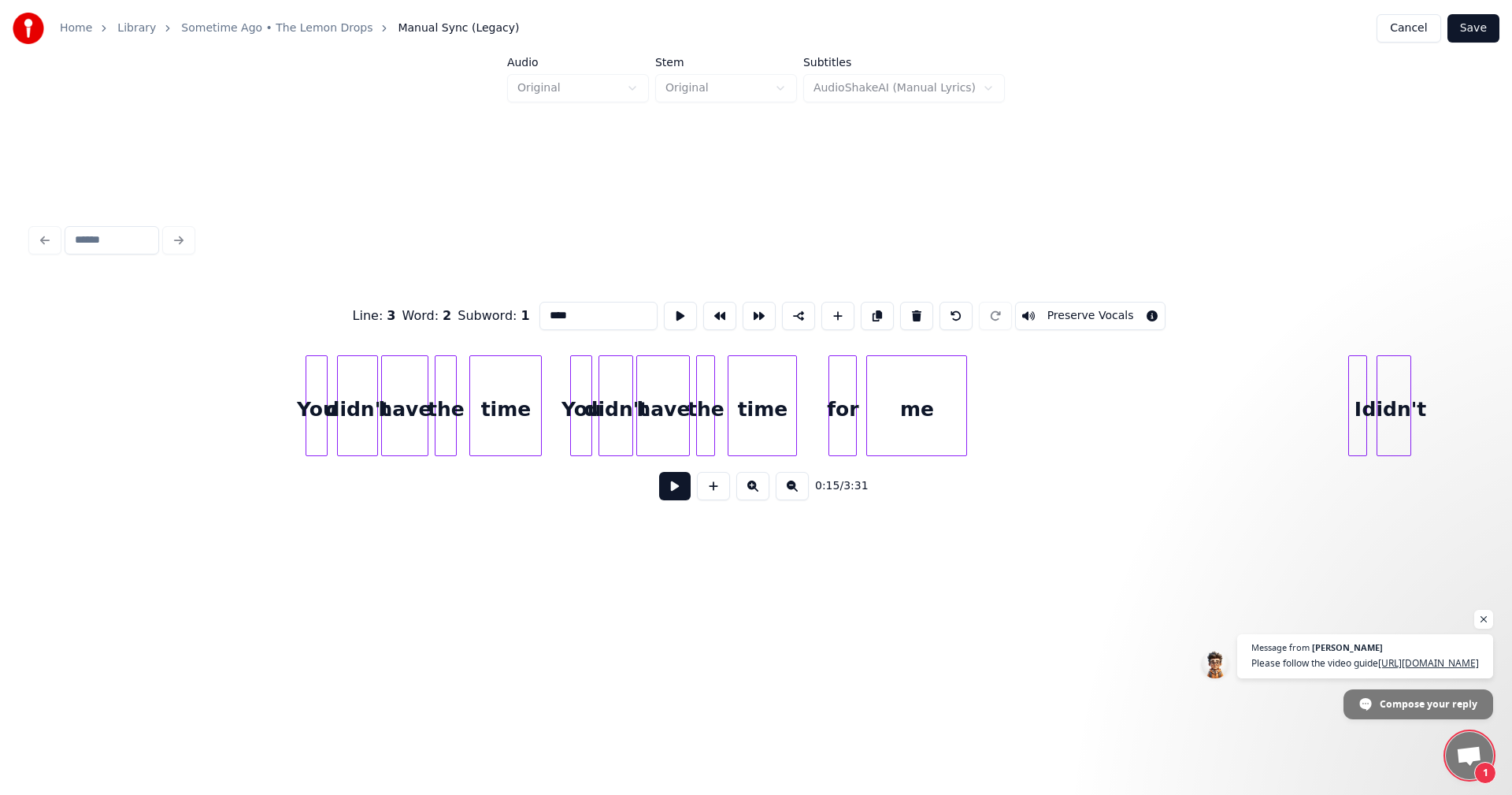
scroll to position [0, 5618]
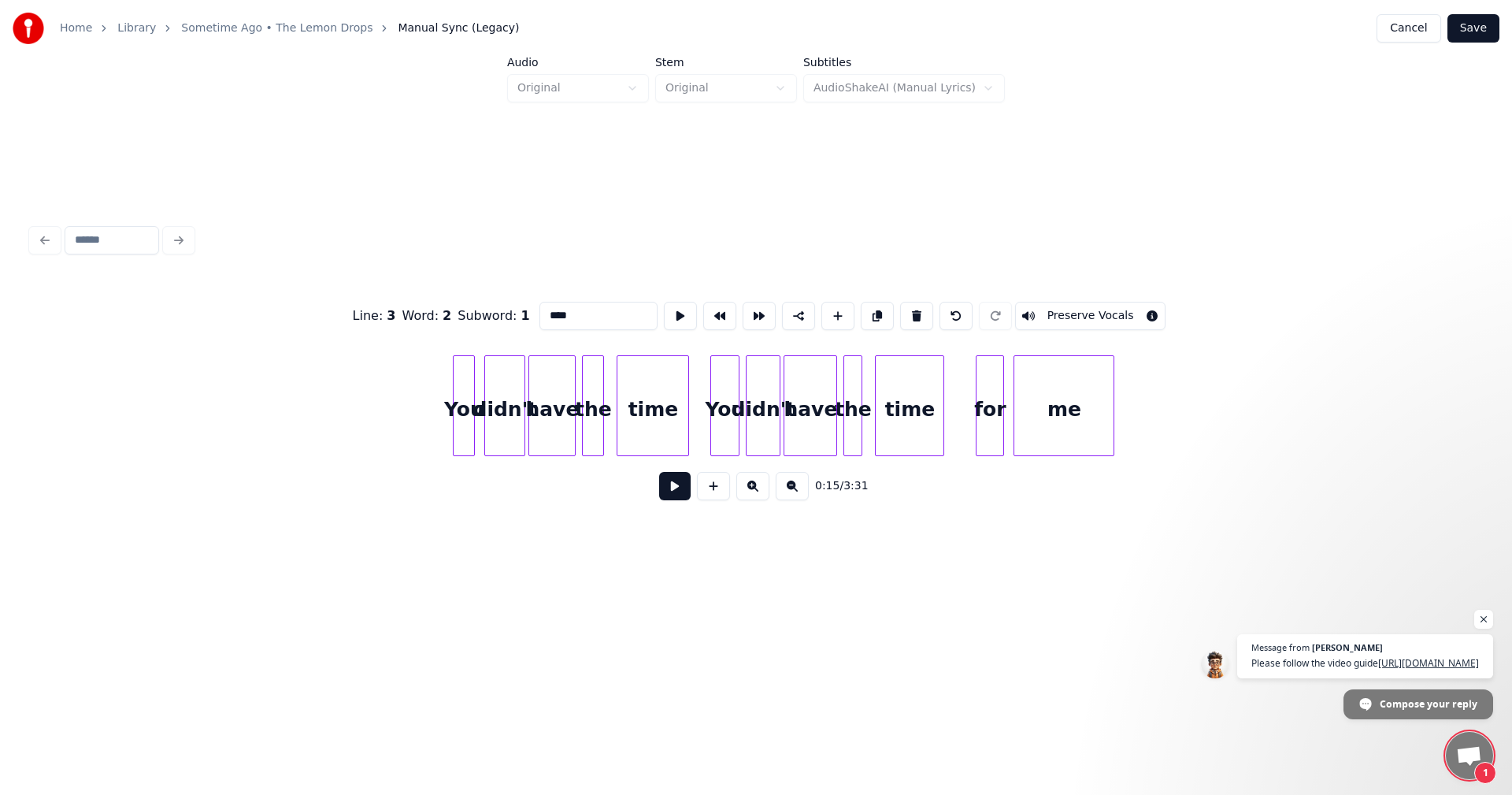
click at [715, 398] on div at bounding box center [713, 406] width 5 height 99
click at [797, 396] on div at bounding box center [795, 406] width 5 height 99
click at [785, 395] on div at bounding box center [783, 406] width 5 height 99
click at [973, 388] on div at bounding box center [973, 406] width 5 height 99
click at [964, 392] on div at bounding box center [961, 406] width 5 height 99
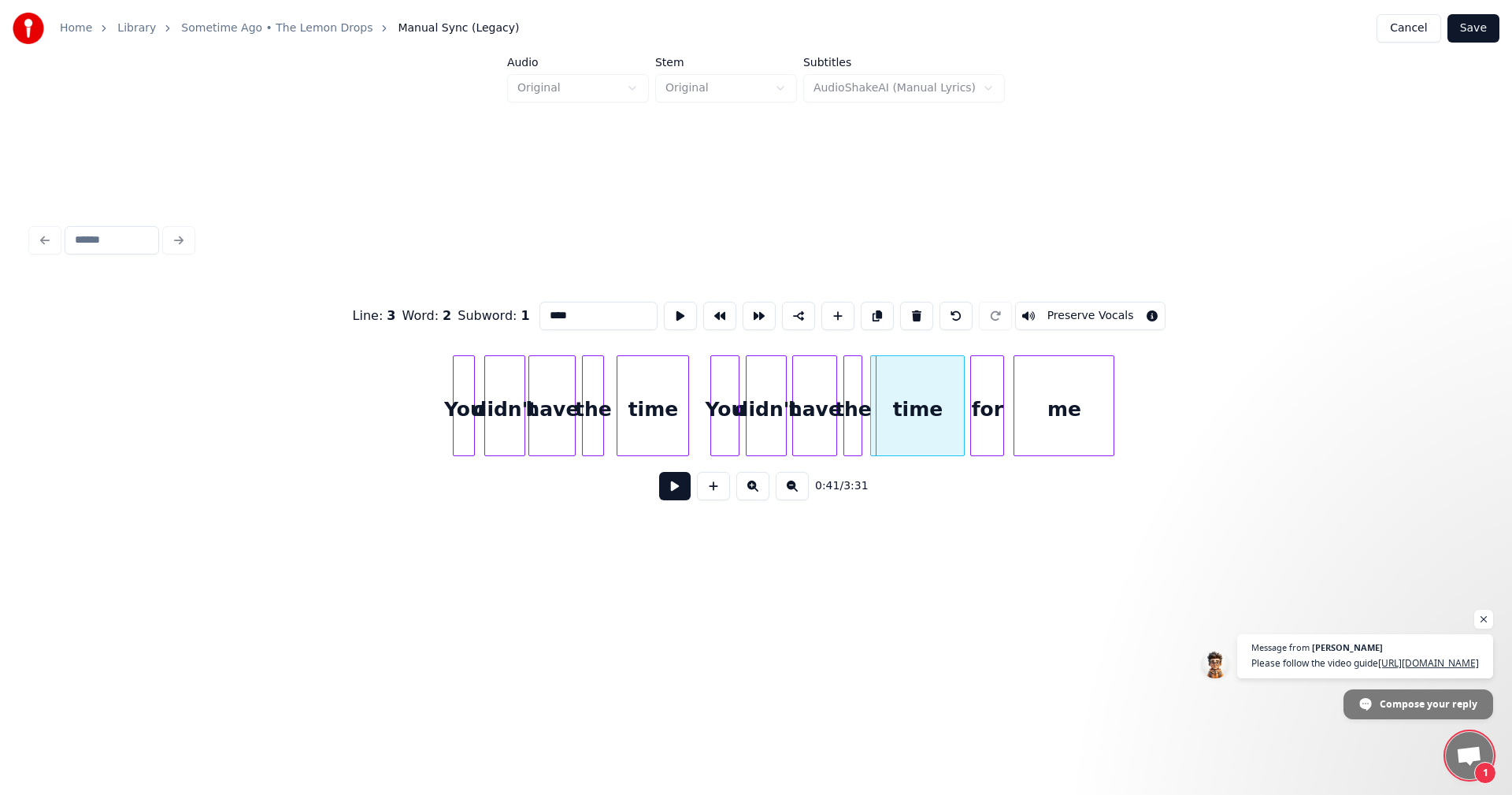
click at [873, 382] on div at bounding box center [873, 406] width 5 height 99
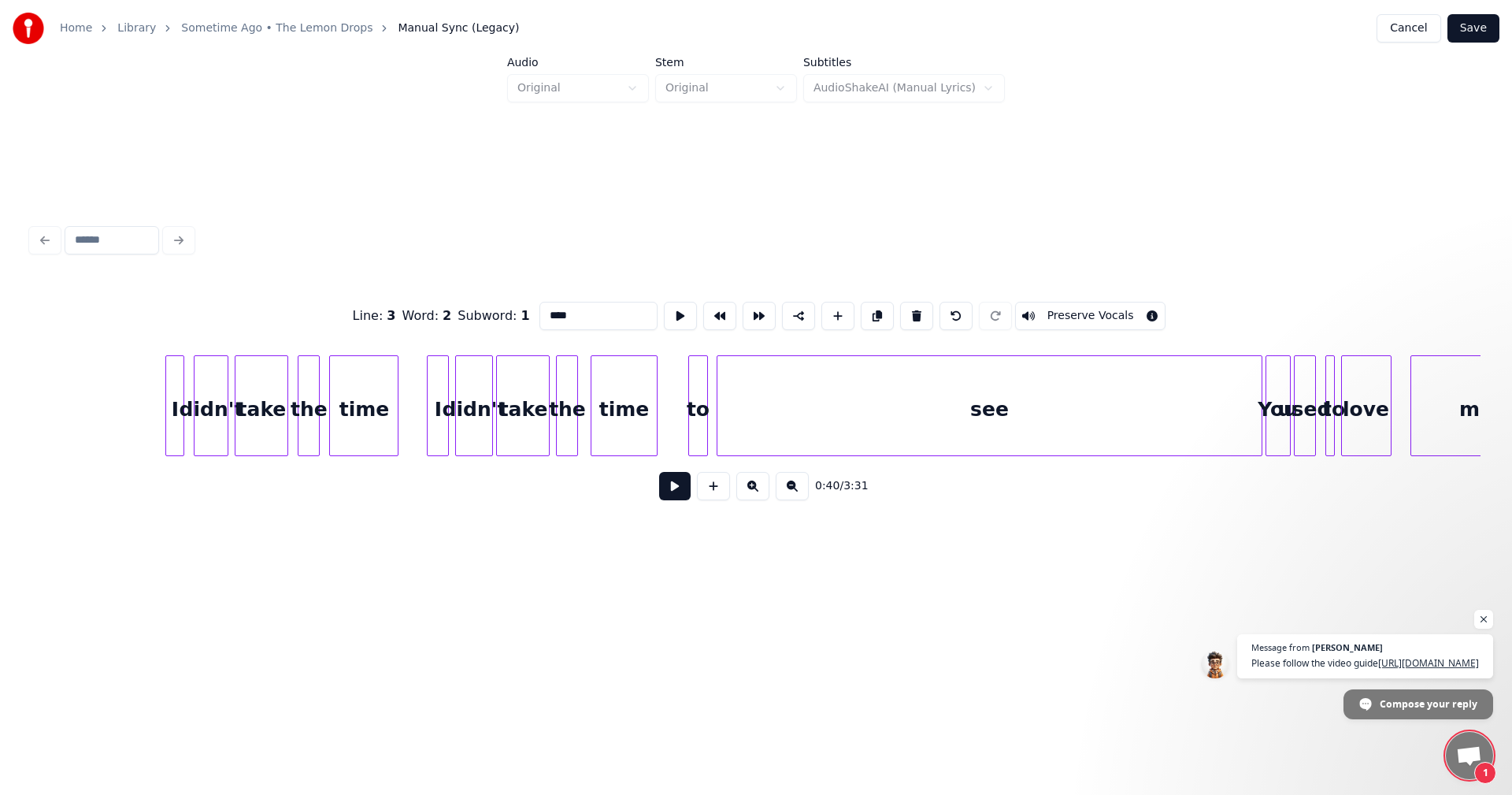
scroll to position [0, 7059]
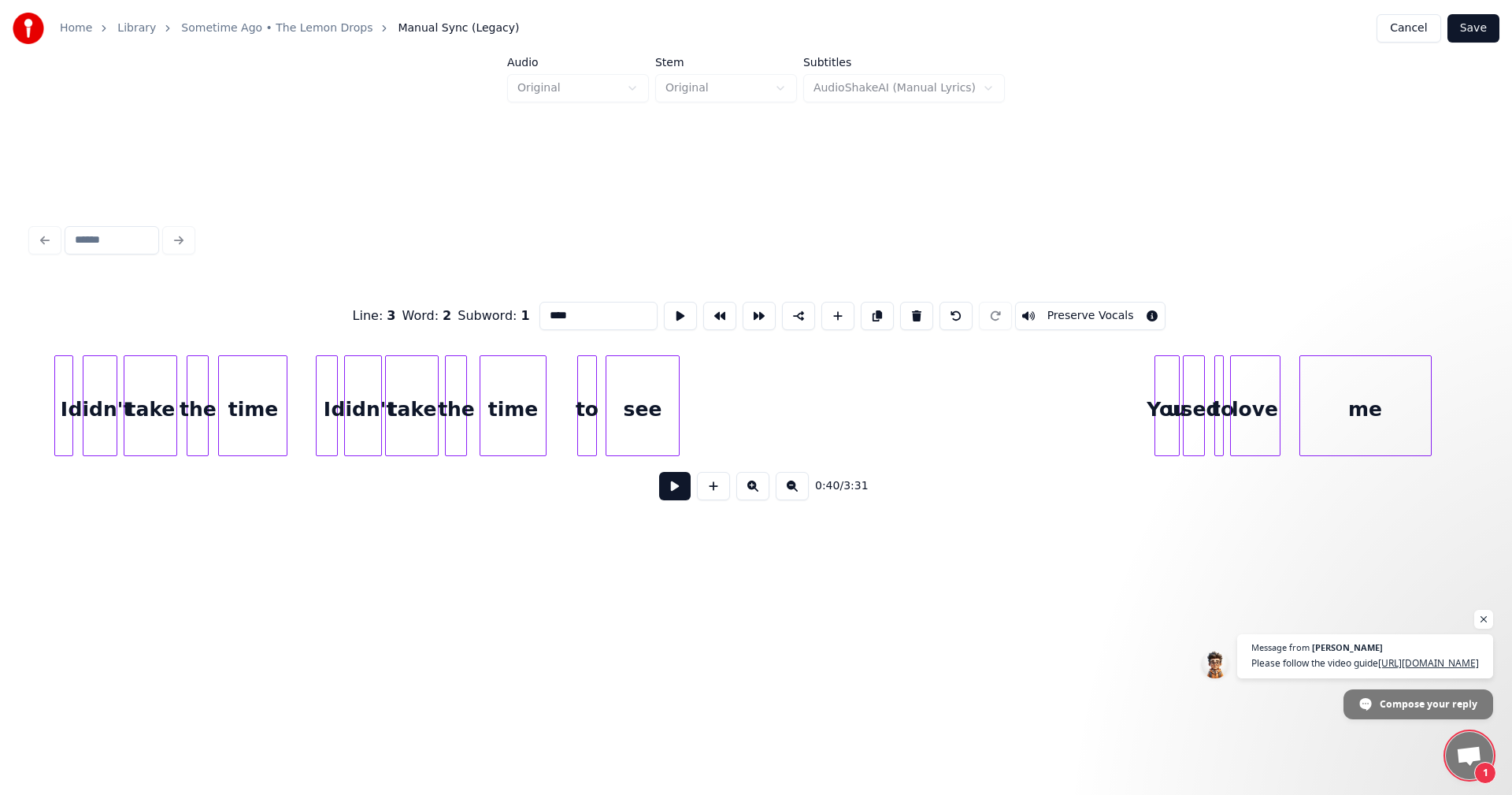
click at [677, 411] on div at bounding box center [677, 406] width 5 height 99
click at [569, 403] on div at bounding box center [566, 406] width 5 height 99
click at [1109, 385] on div "You" at bounding box center [1109, 409] width 24 height 108
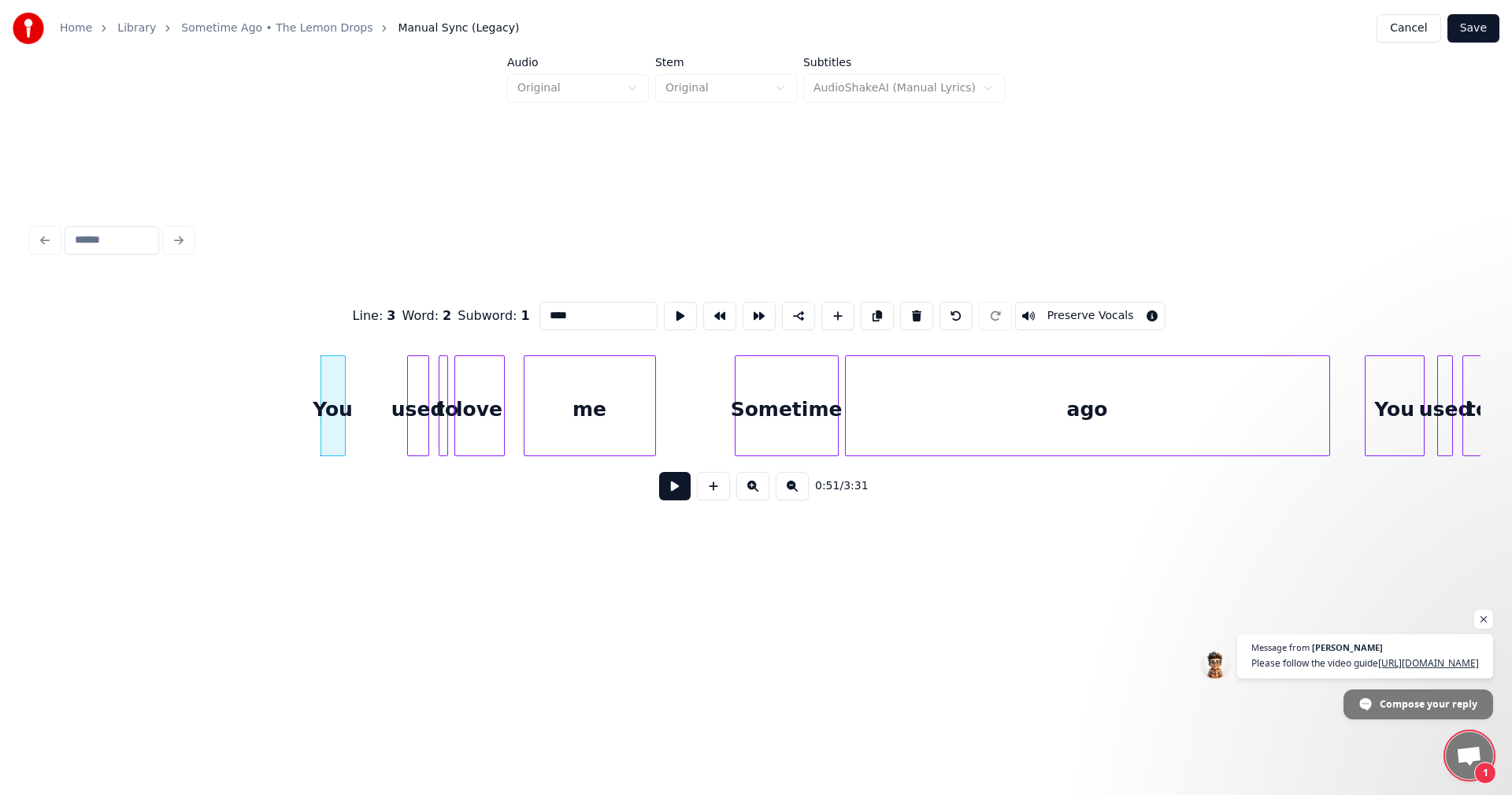
scroll to position [0, 7780]
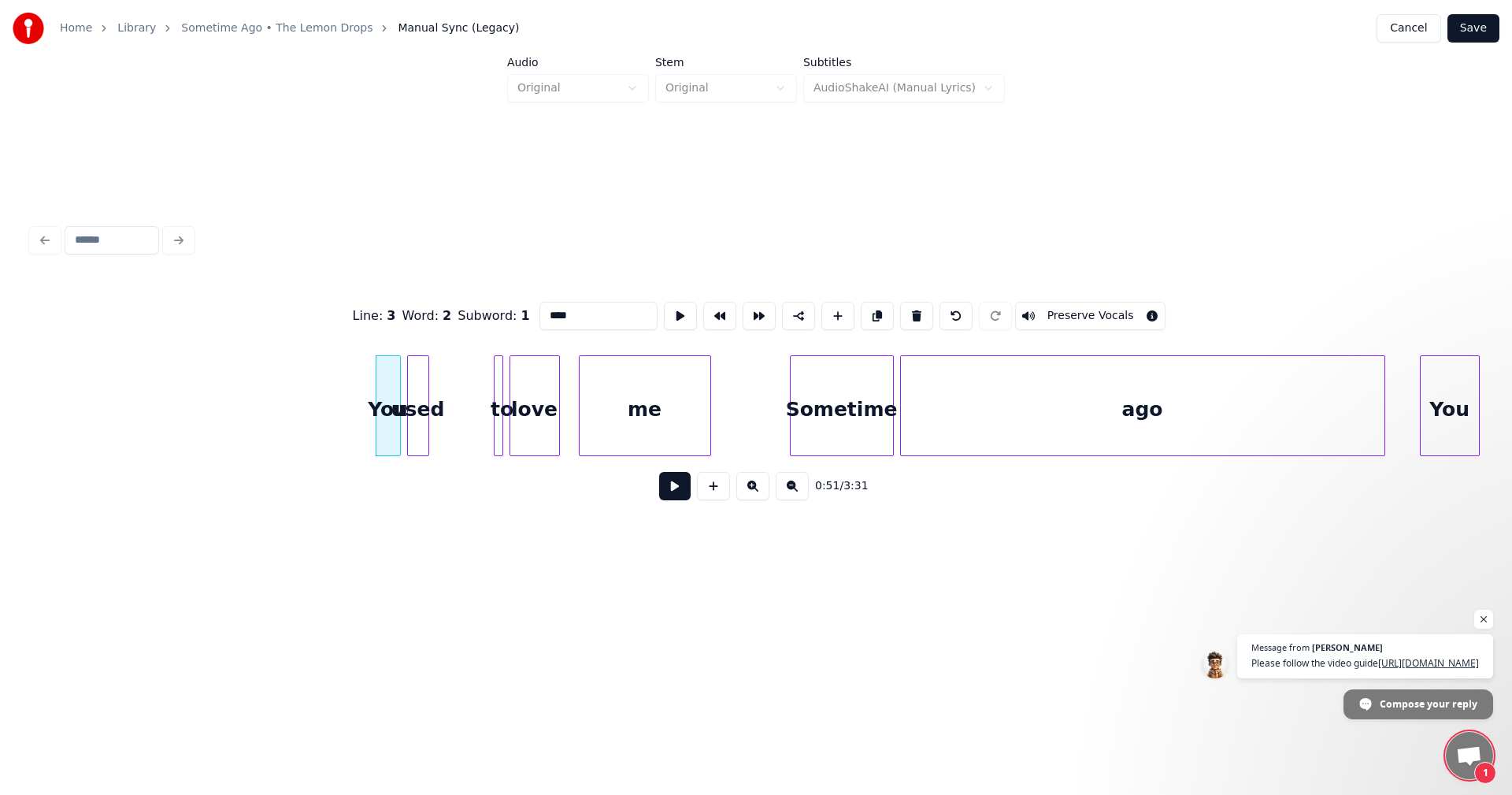
click at [416, 387] on div "used" at bounding box center [419, 409] width 21 height 108
click at [455, 407] on div at bounding box center [453, 406] width 5 height 99
click at [461, 395] on div "to" at bounding box center [468, 409] width 16 height 108
click at [490, 405] on div at bounding box center [491, 406] width 5 height 99
click at [525, 396] on div "love" at bounding box center [522, 409] width 49 height 108
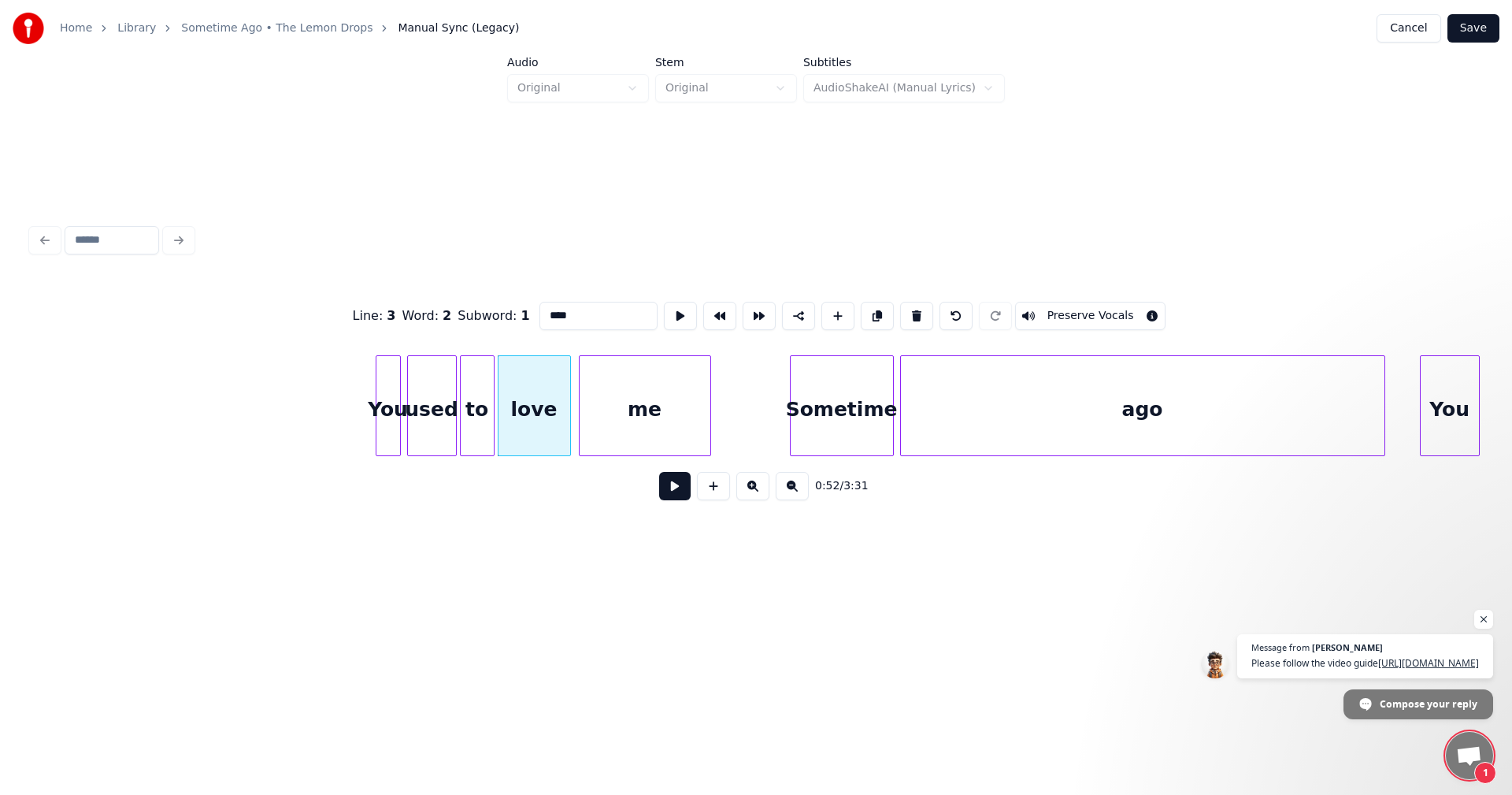
click at [566, 406] on div at bounding box center [567, 406] width 5 height 99
click at [482, 396] on div at bounding box center [481, 406] width 5 height 99
click at [489, 395] on div at bounding box center [491, 406] width 5 height 99
click at [795, 399] on div "Sometime" at bounding box center [842, 409] width 103 height 108
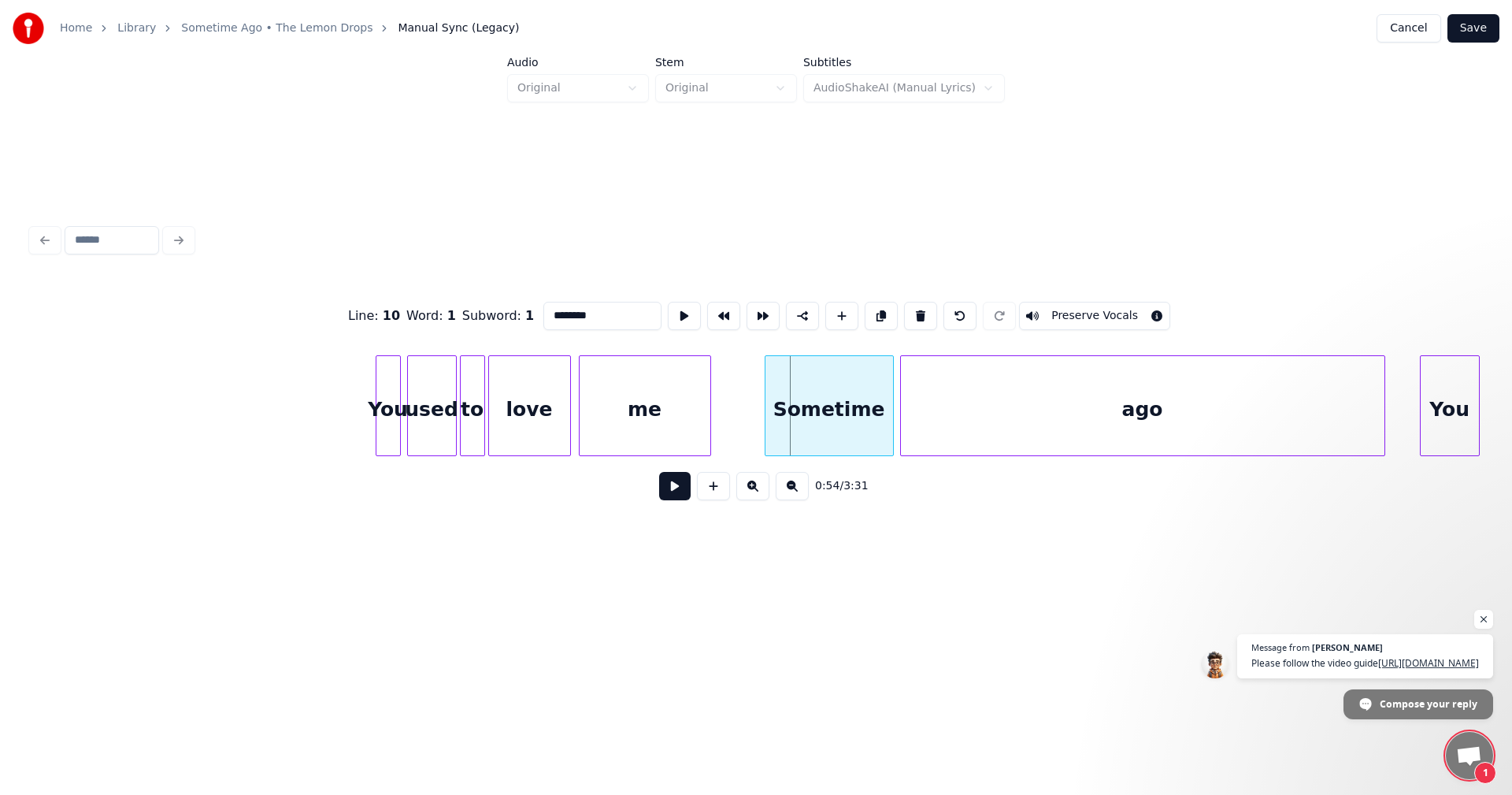
click at [767, 400] on div at bounding box center [768, 406] width 5 height 99
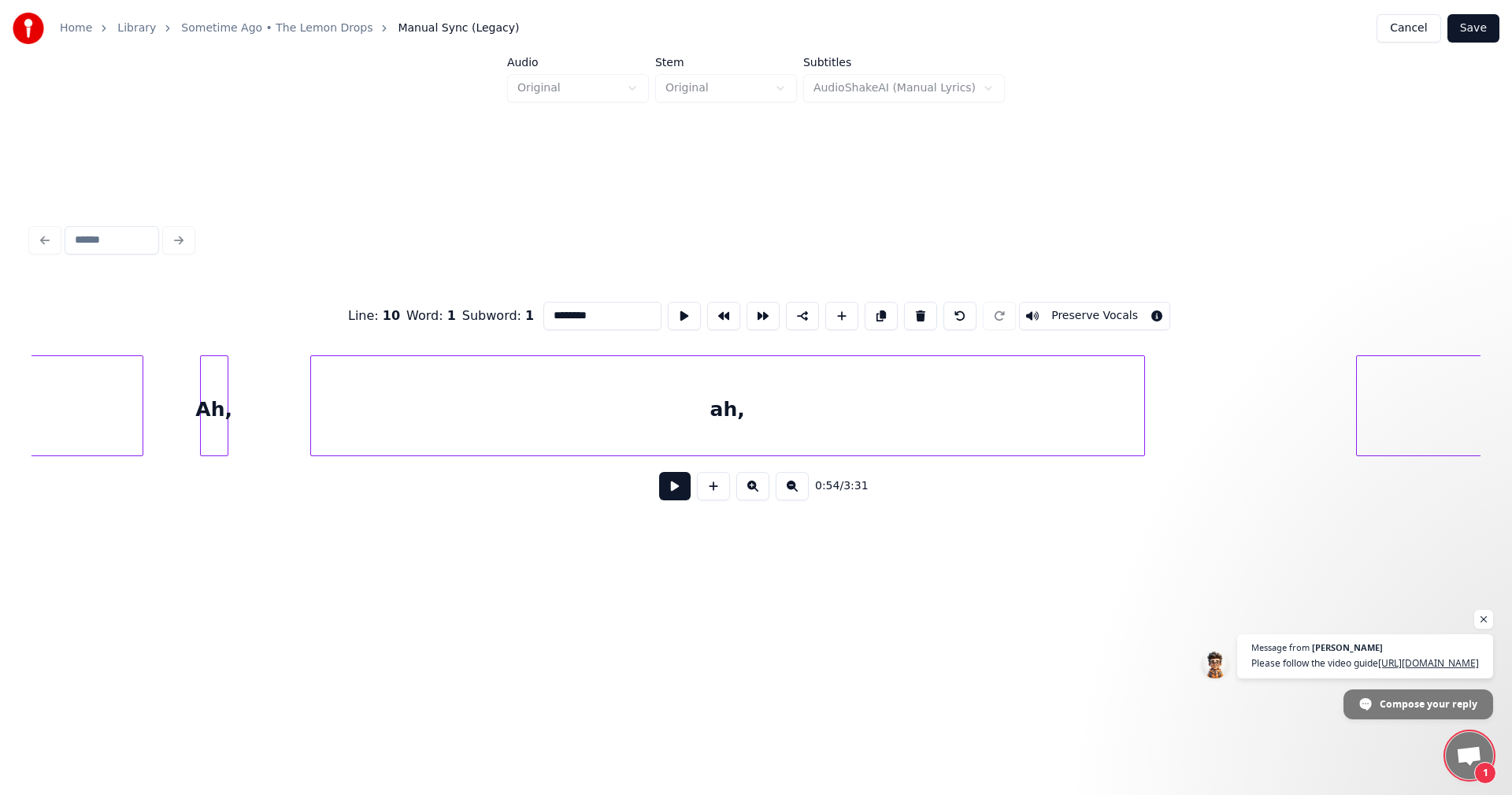
scroll to position [0, 9924]
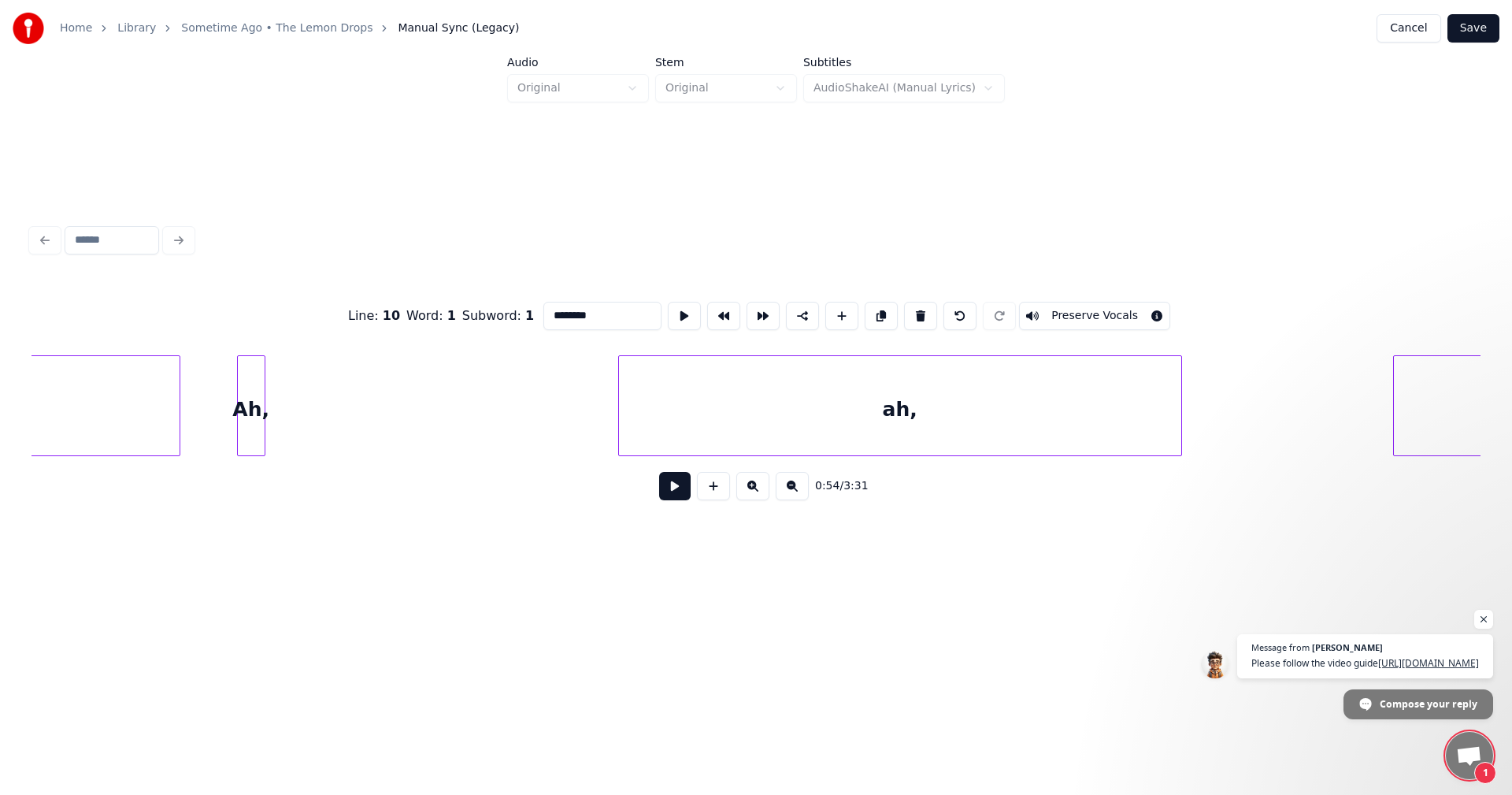
click at [621, 427] on div at bounding box center [621, 406] width 5 height 99
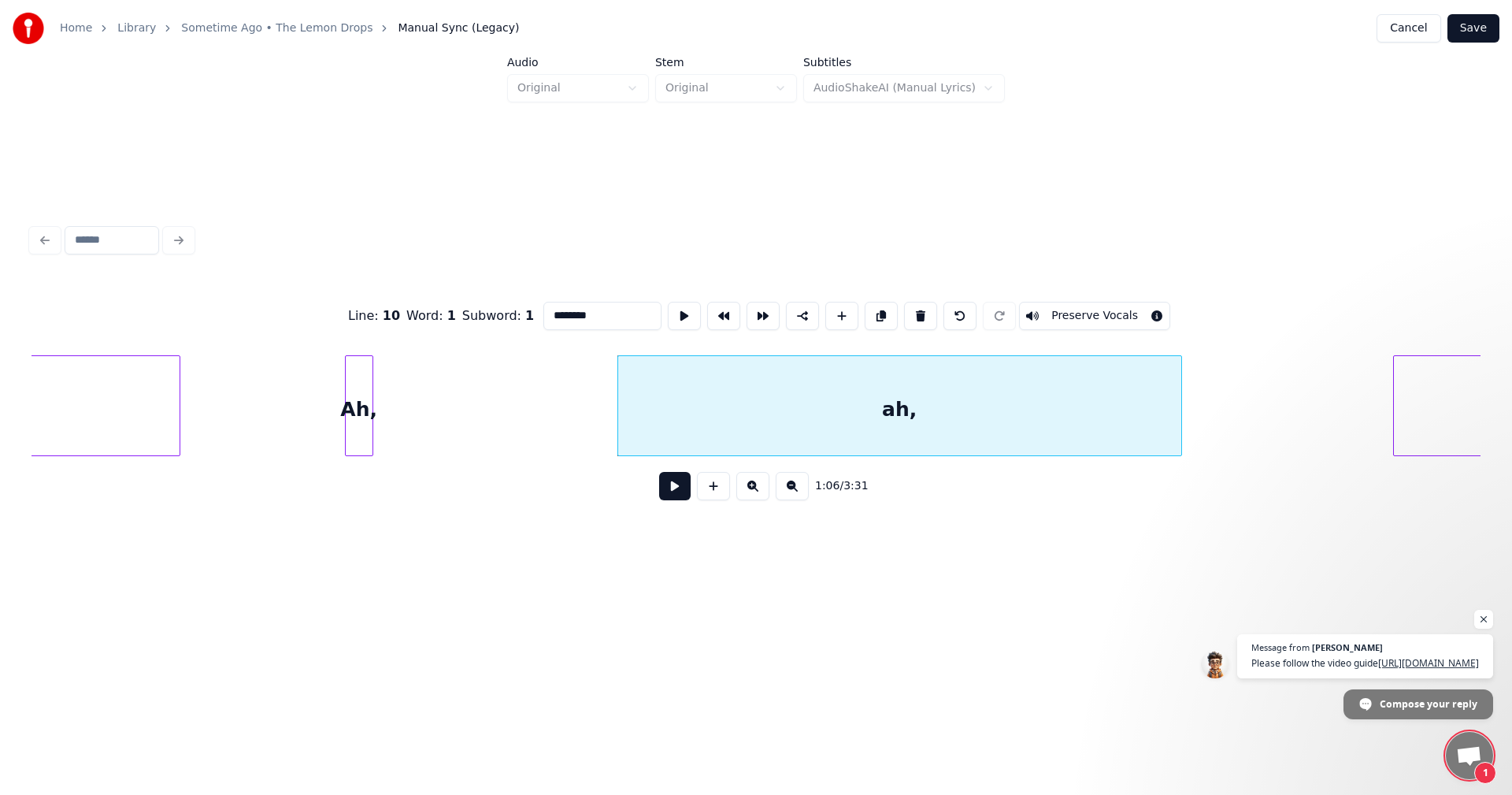
click at [360, 405] on div "Ah," at bounding box center [359, 409] width 27 height 108
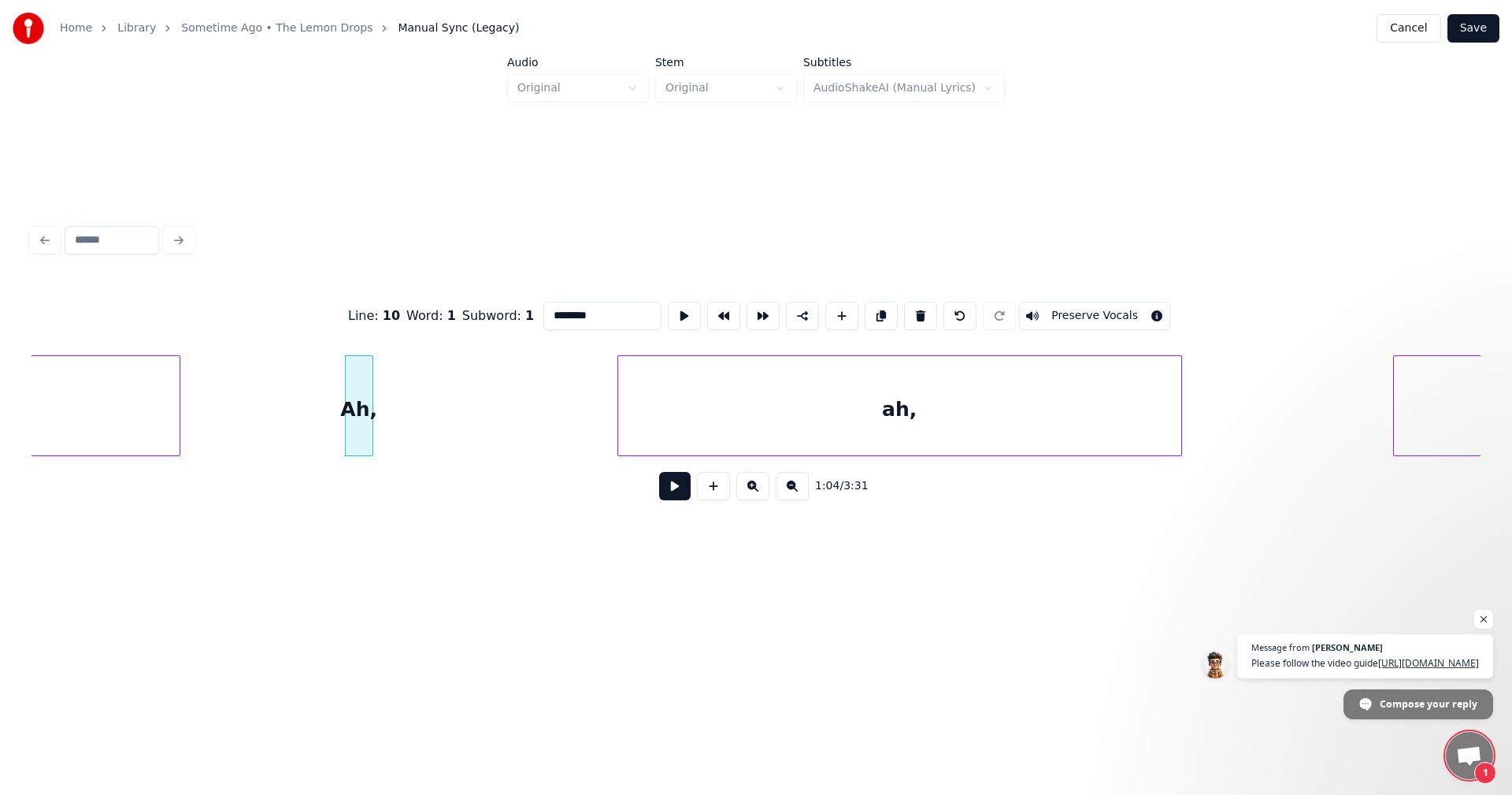
scroll to position [0, 9351]
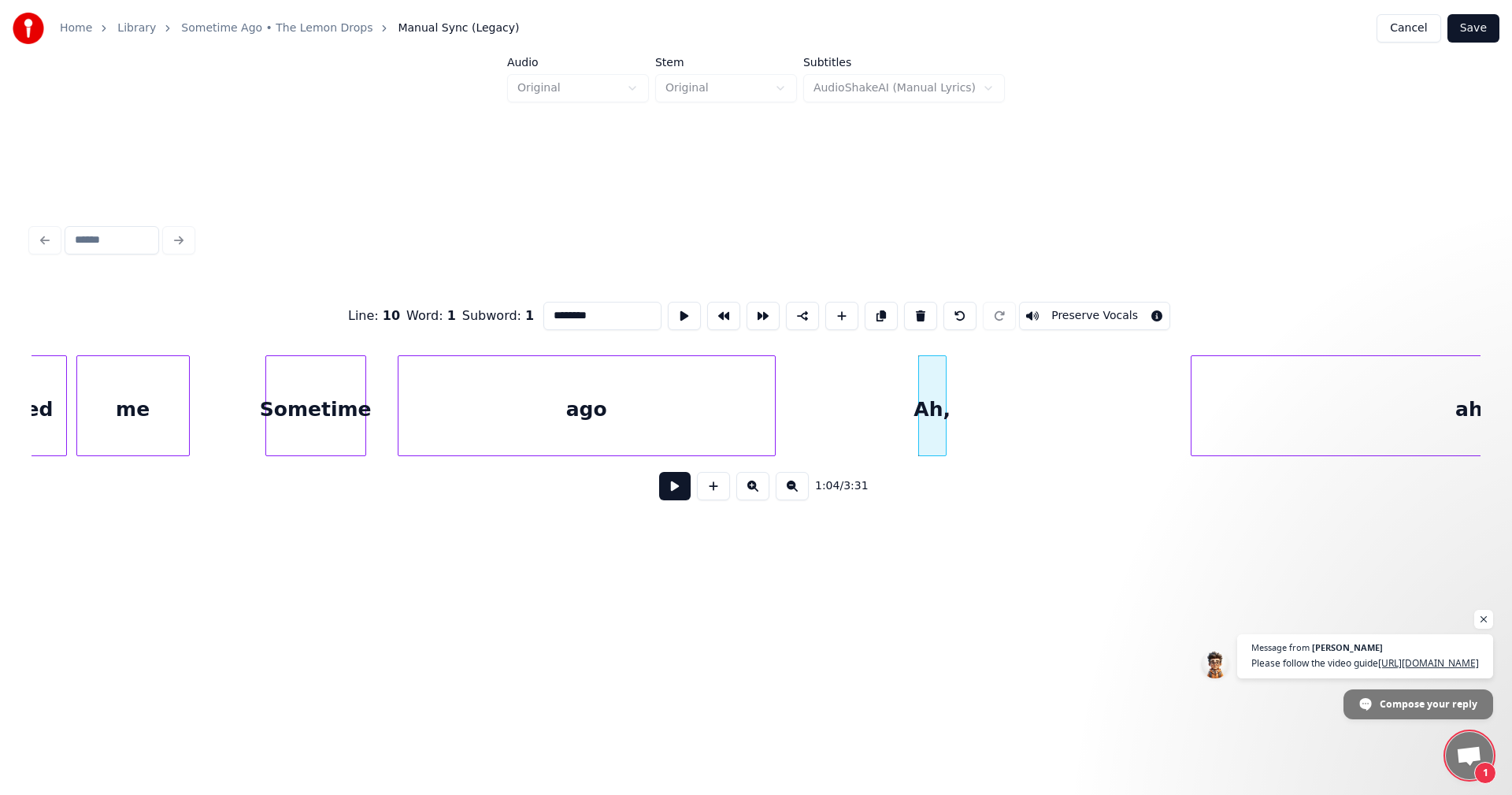
click at [567, 416] on div "ago" at bounding box center [587, 409] width 377 height 108
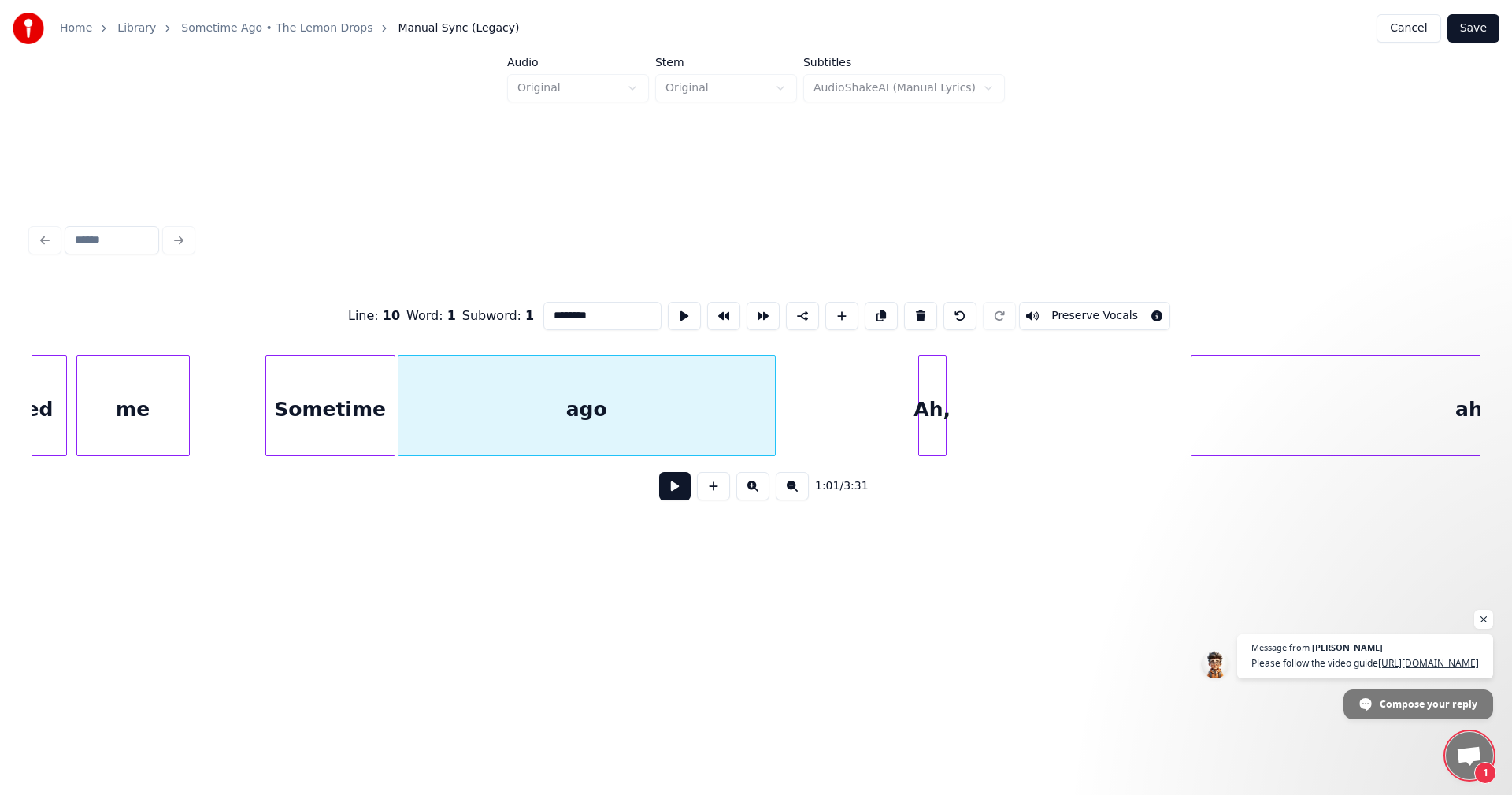
click at [393, 407] on div at bounding box center [392, 406] width 5 height 99
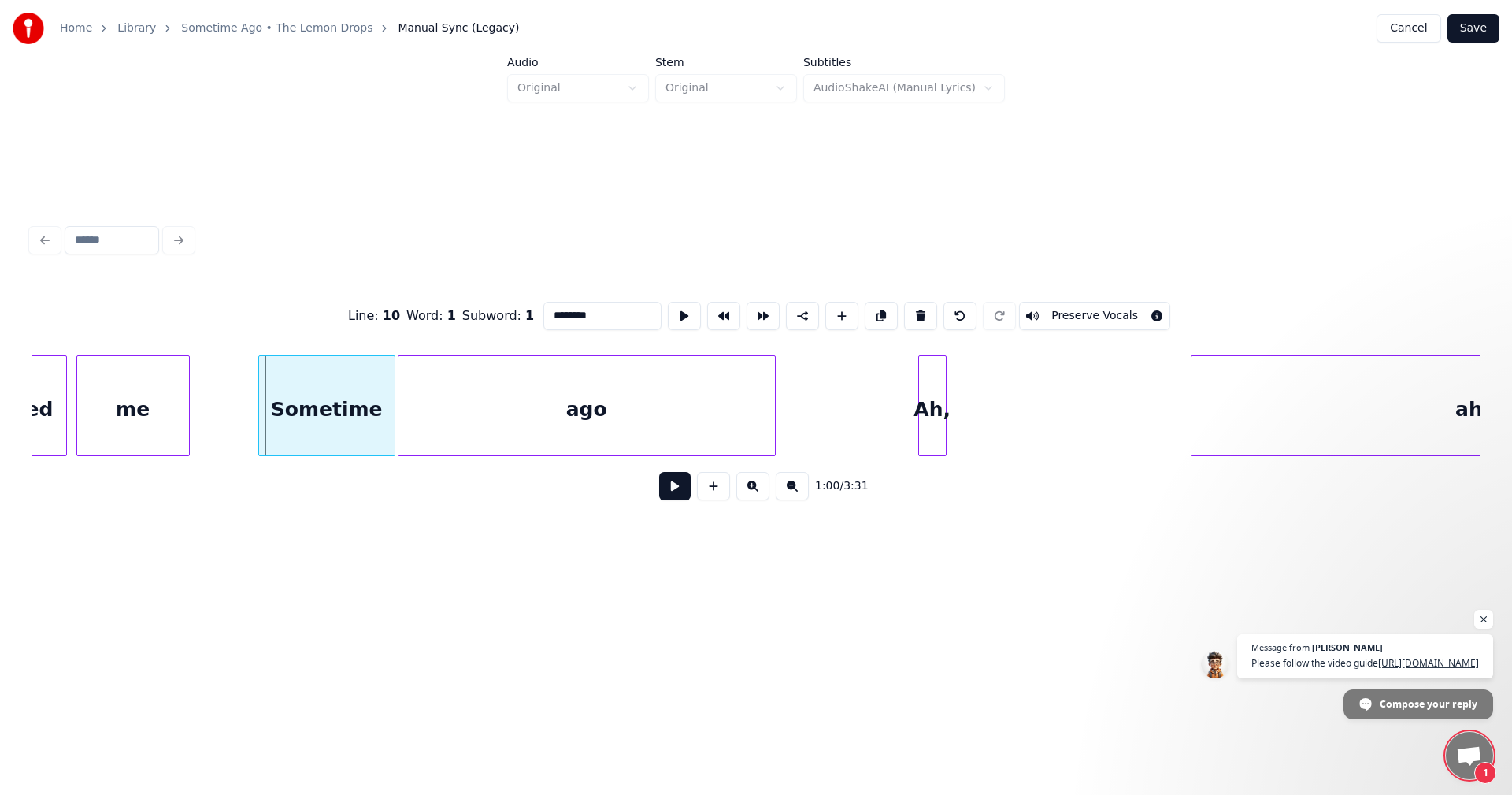
click at [262, 387] on div at bounding box center [261, 406] width 5 height 99
click at [837, 412] on div at bounding box center [835, 406] width 5 height 99
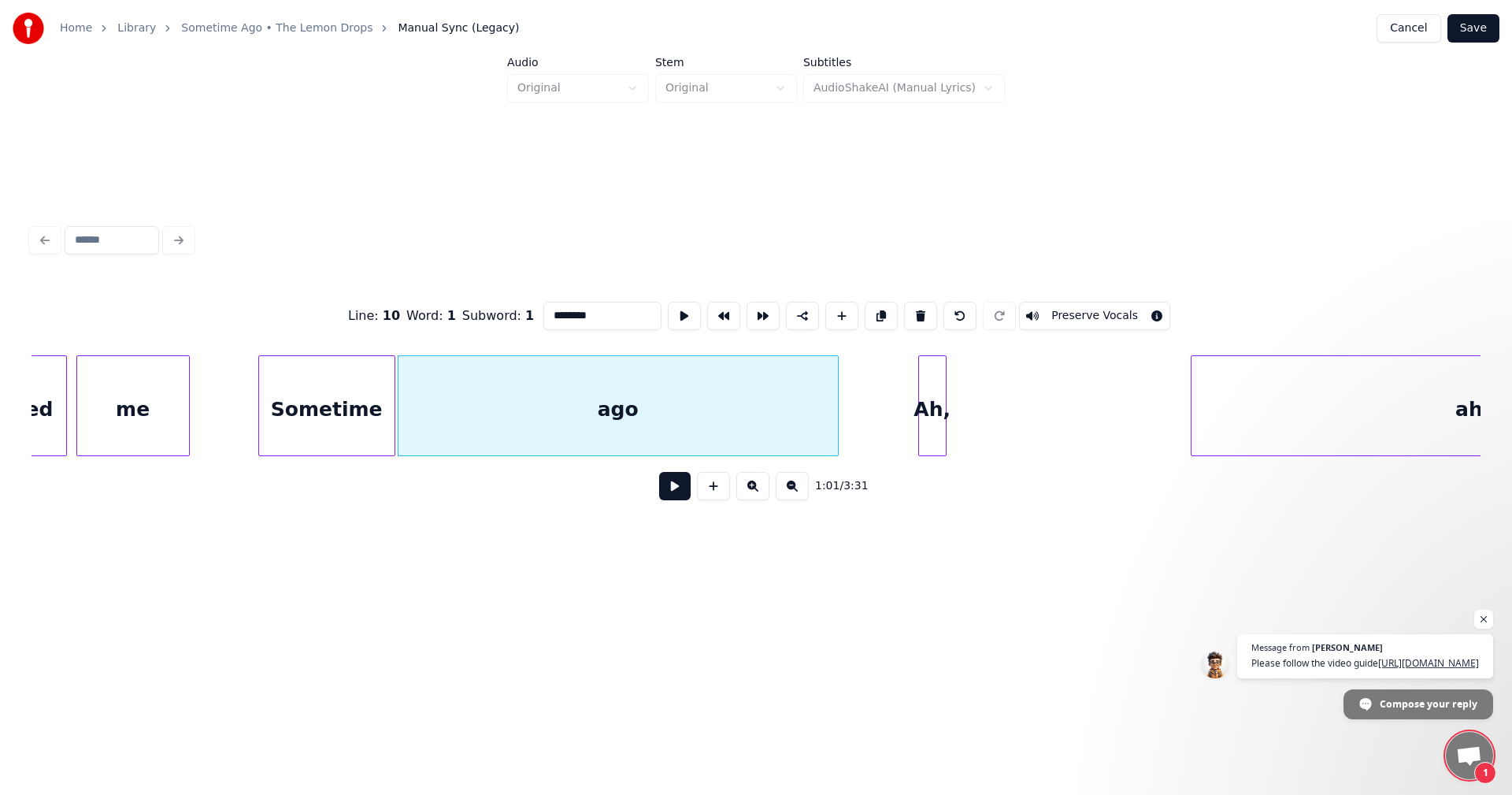
click at [941, 410] on div at bounding box center [943, 406] width 5 height 99
type input "***"
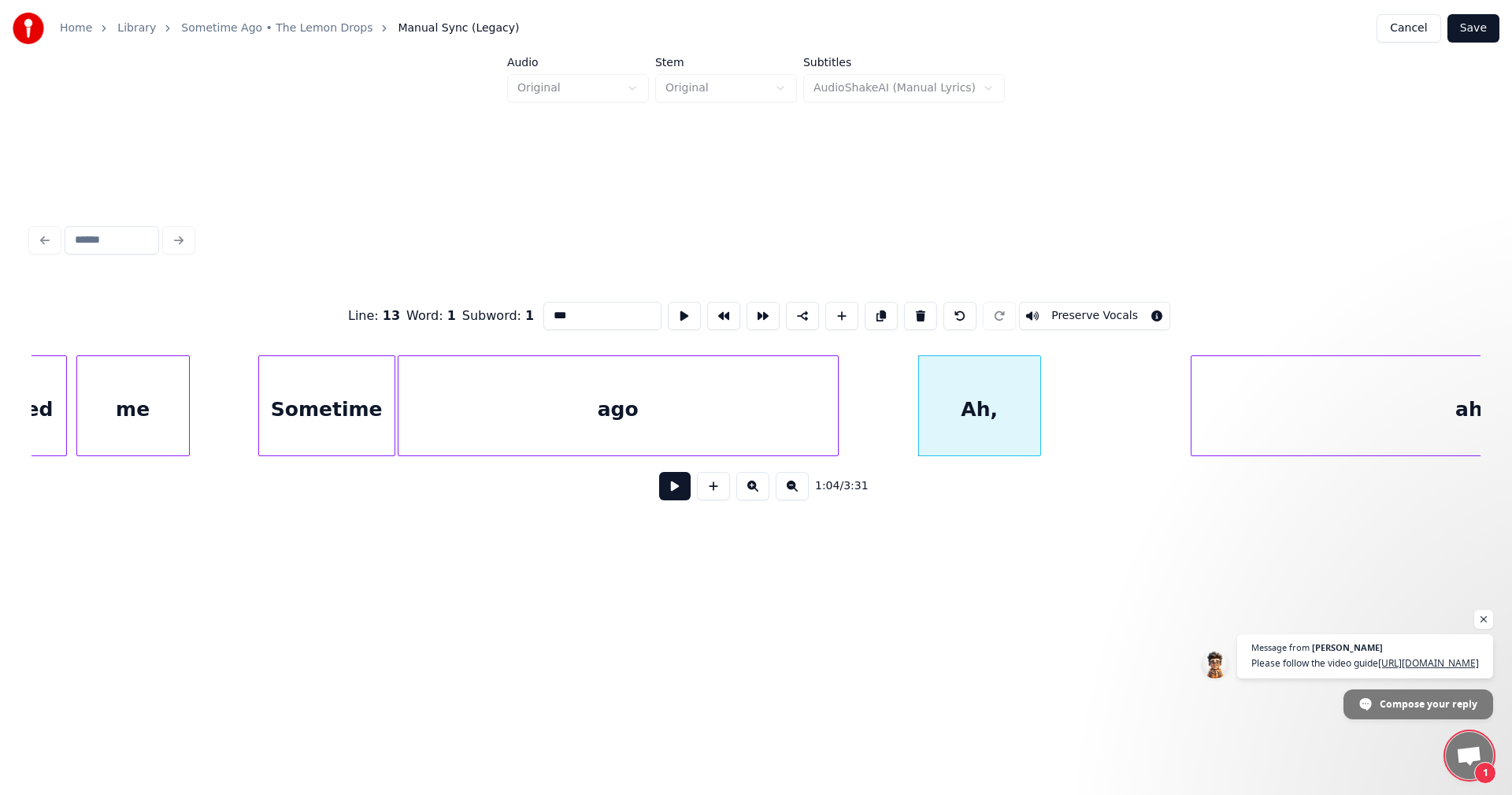
click at [1038, 420] on div at bounding box center [1037, 406] width 5 height 99
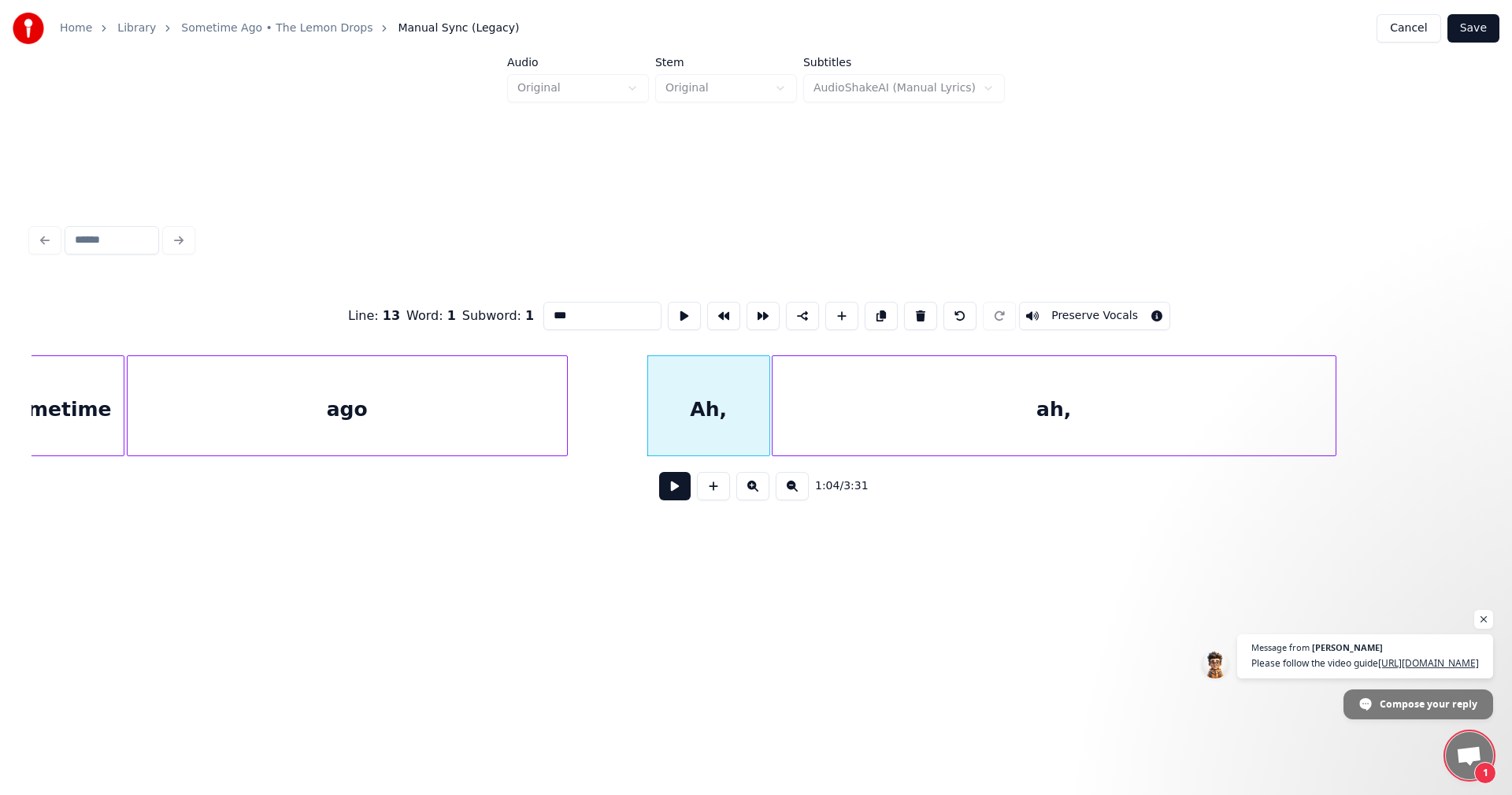
click at [1081, 404] on div "ah," at bounding box center [1054, 409] width 563 height 108
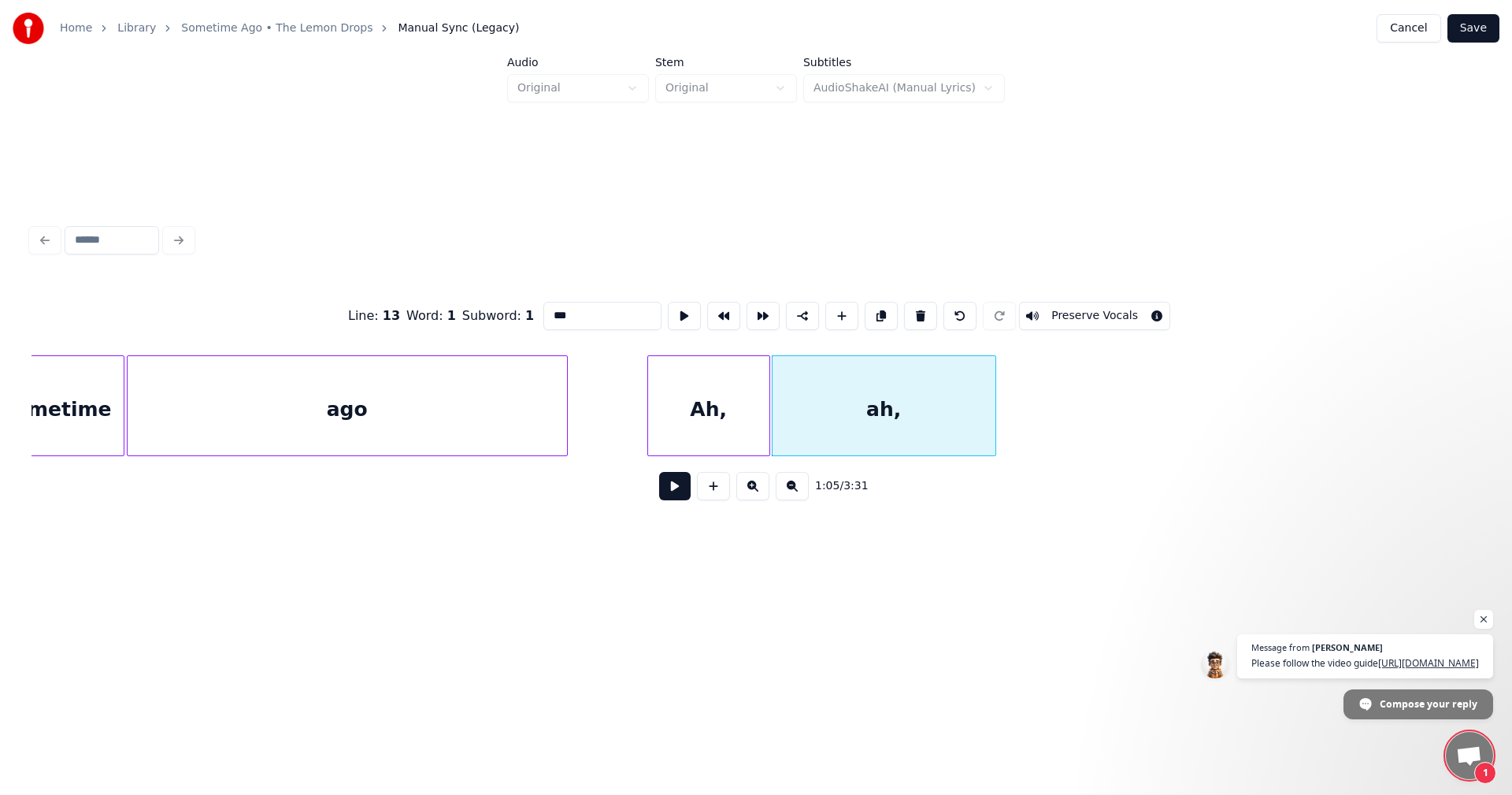
click at [991, 407] on div at bounding box center [992, 406] width 5 height 99
click at [968, 413] on div at bounding box center [970, 406] width 5 height 99
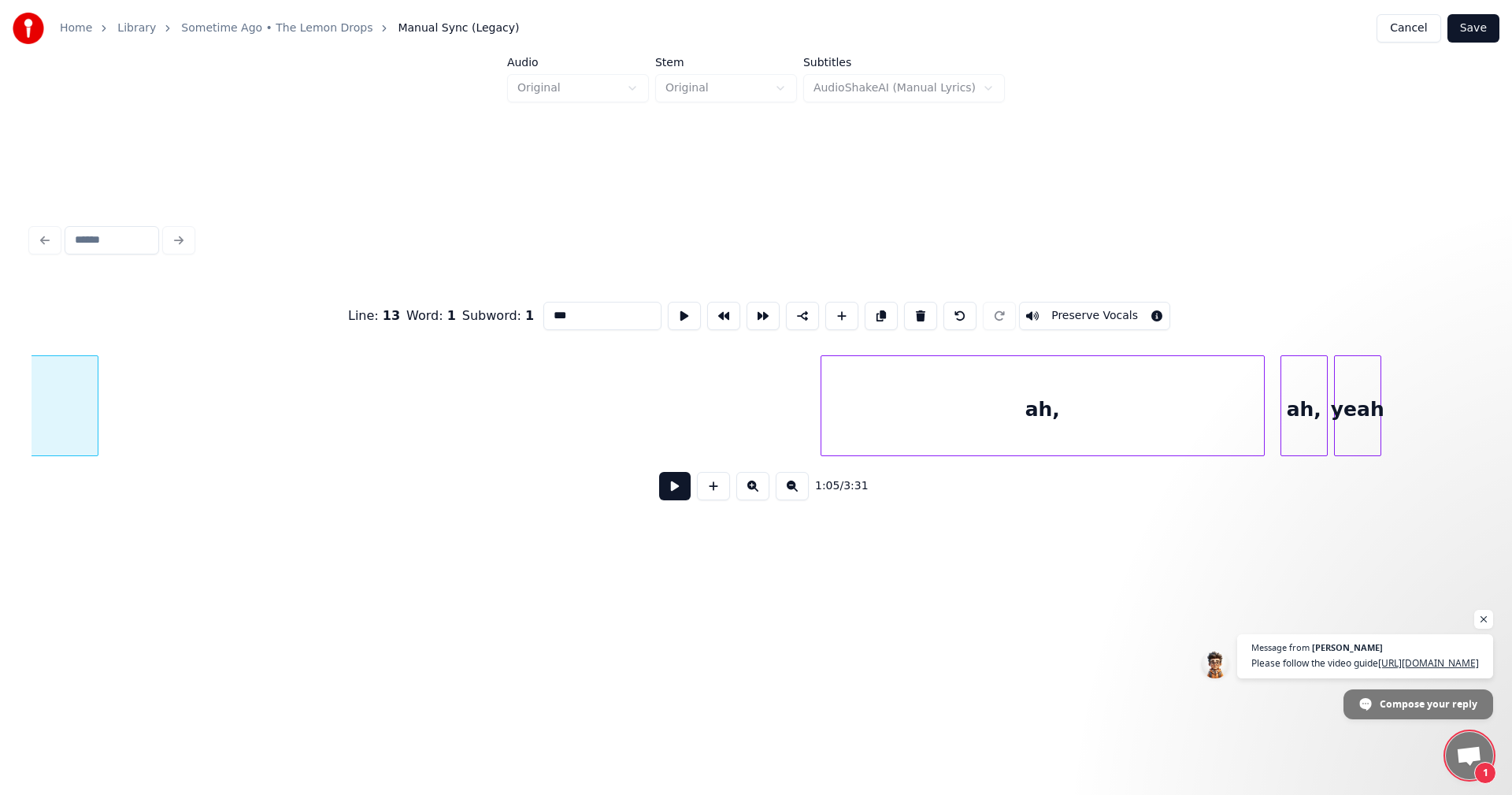
scroll to position [0, 10534]
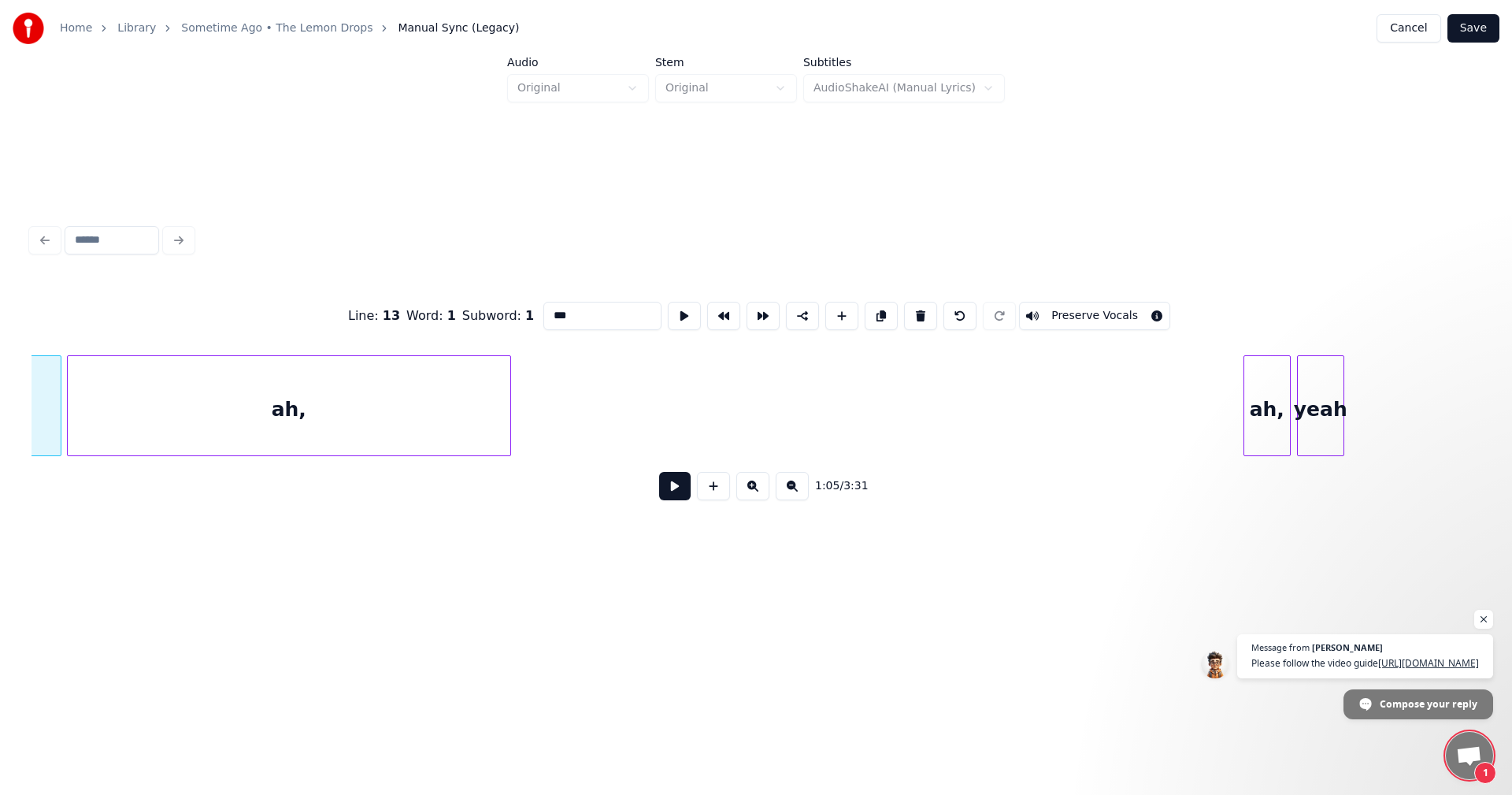
click at [240, 370] on div "ah," at bounding box center [288, 409] width 442 height 108
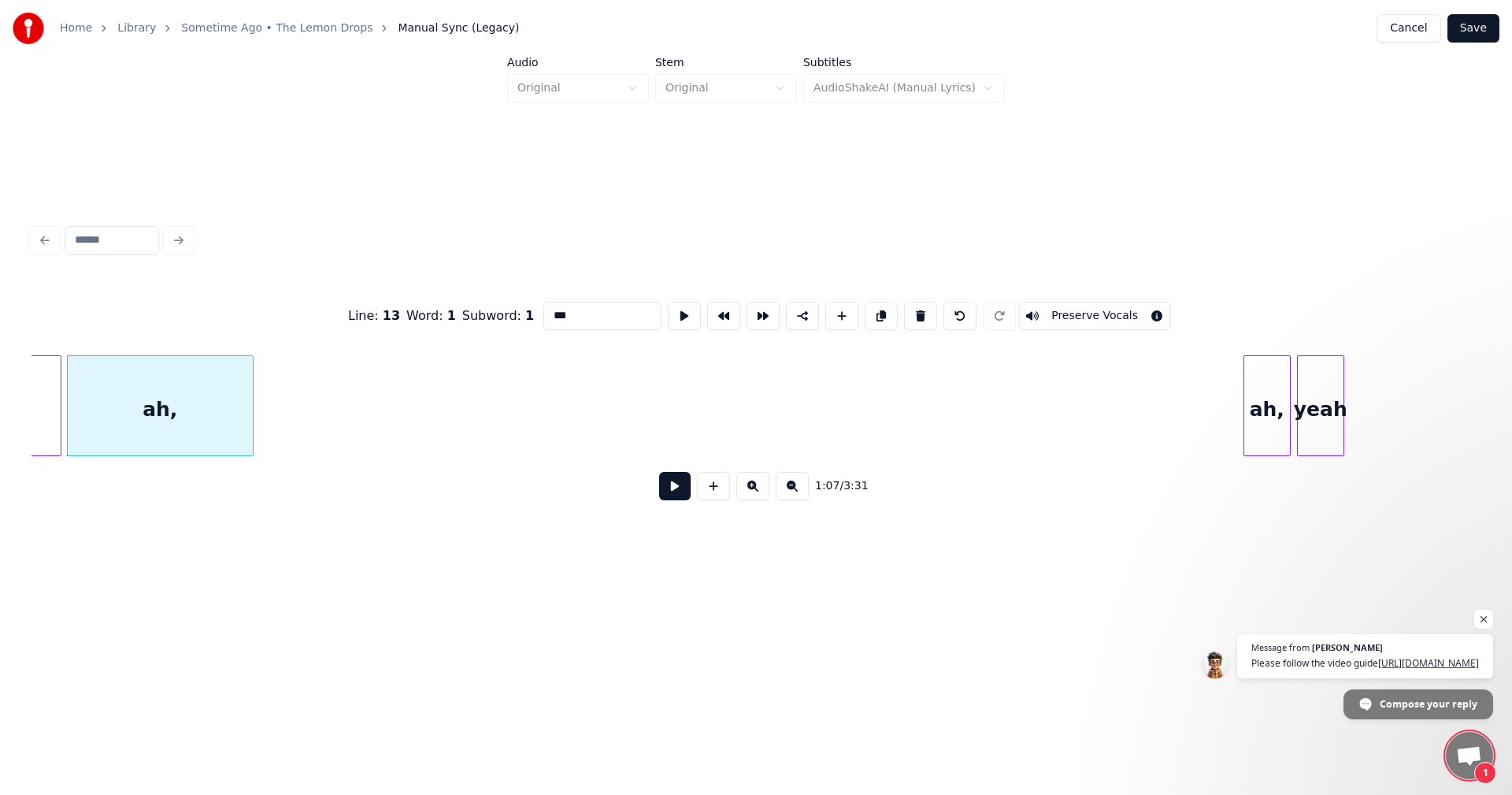
click at [249, 382] on div at bounding box center [250, 406] width 5 height 99
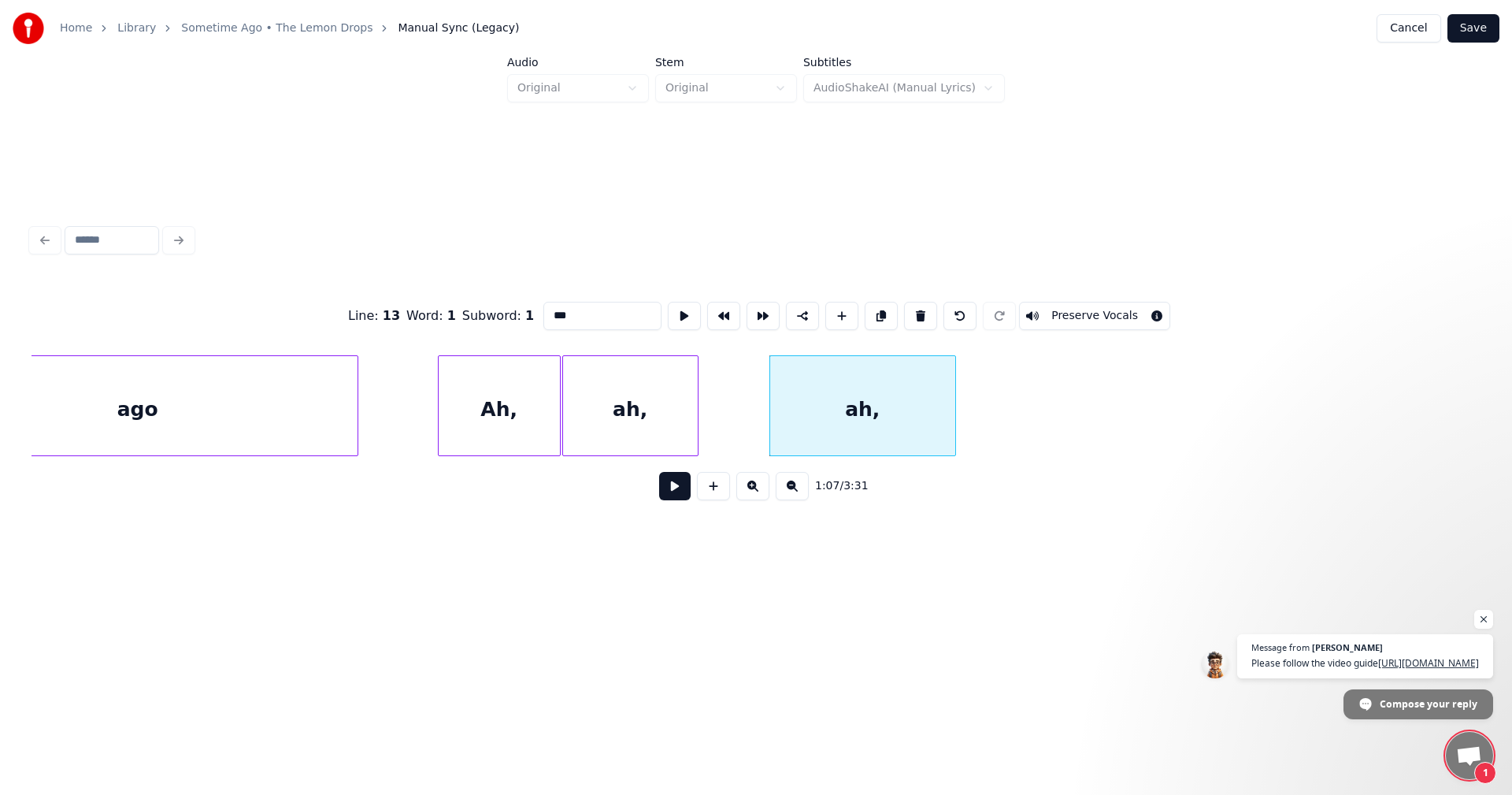
click at [696, 402] on div at bounding box center [695, 406] width 5 height 99
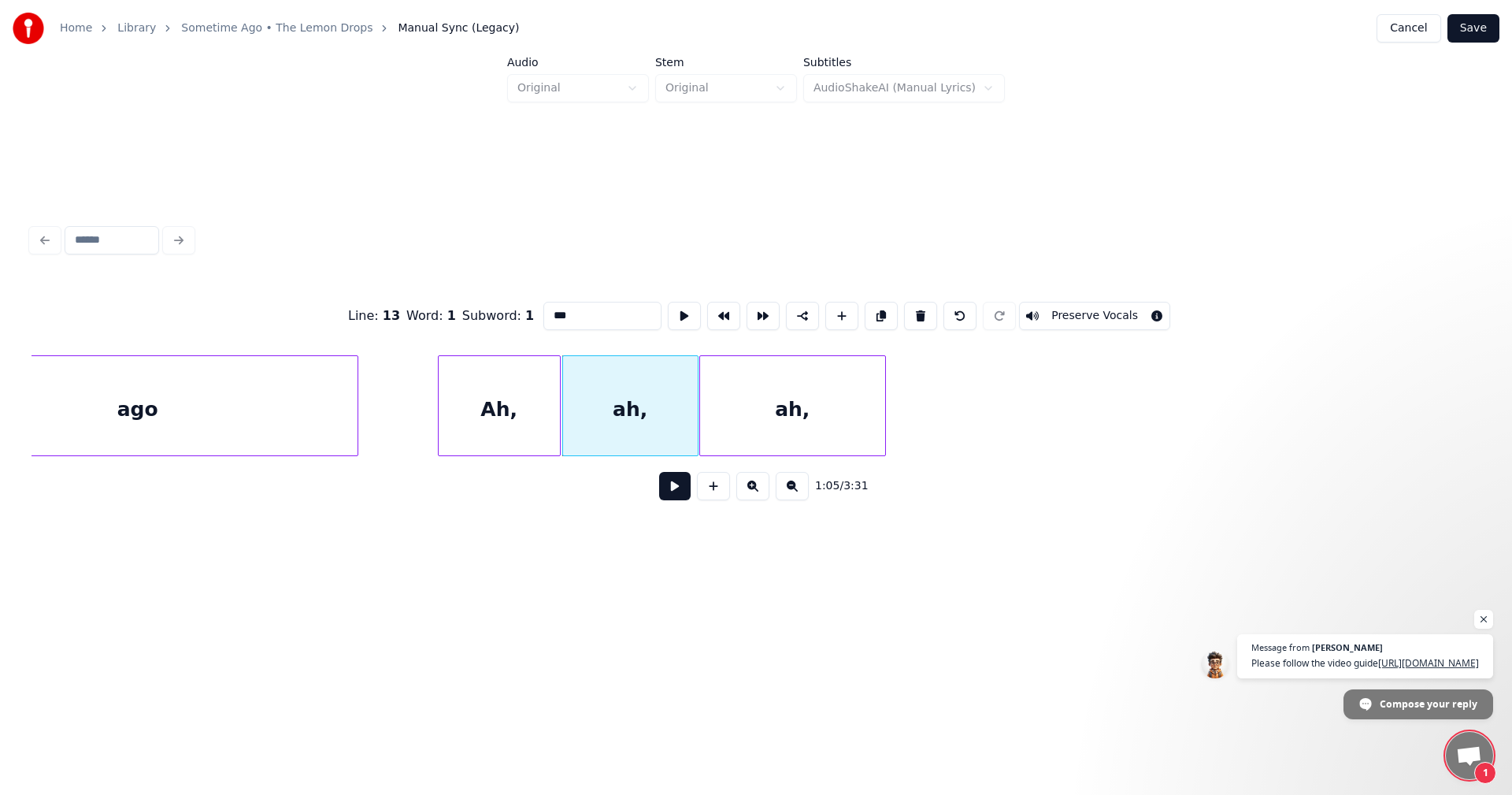
click at [781, 400] on div "ah," at bounding box center [793, 409] width 186 height 108
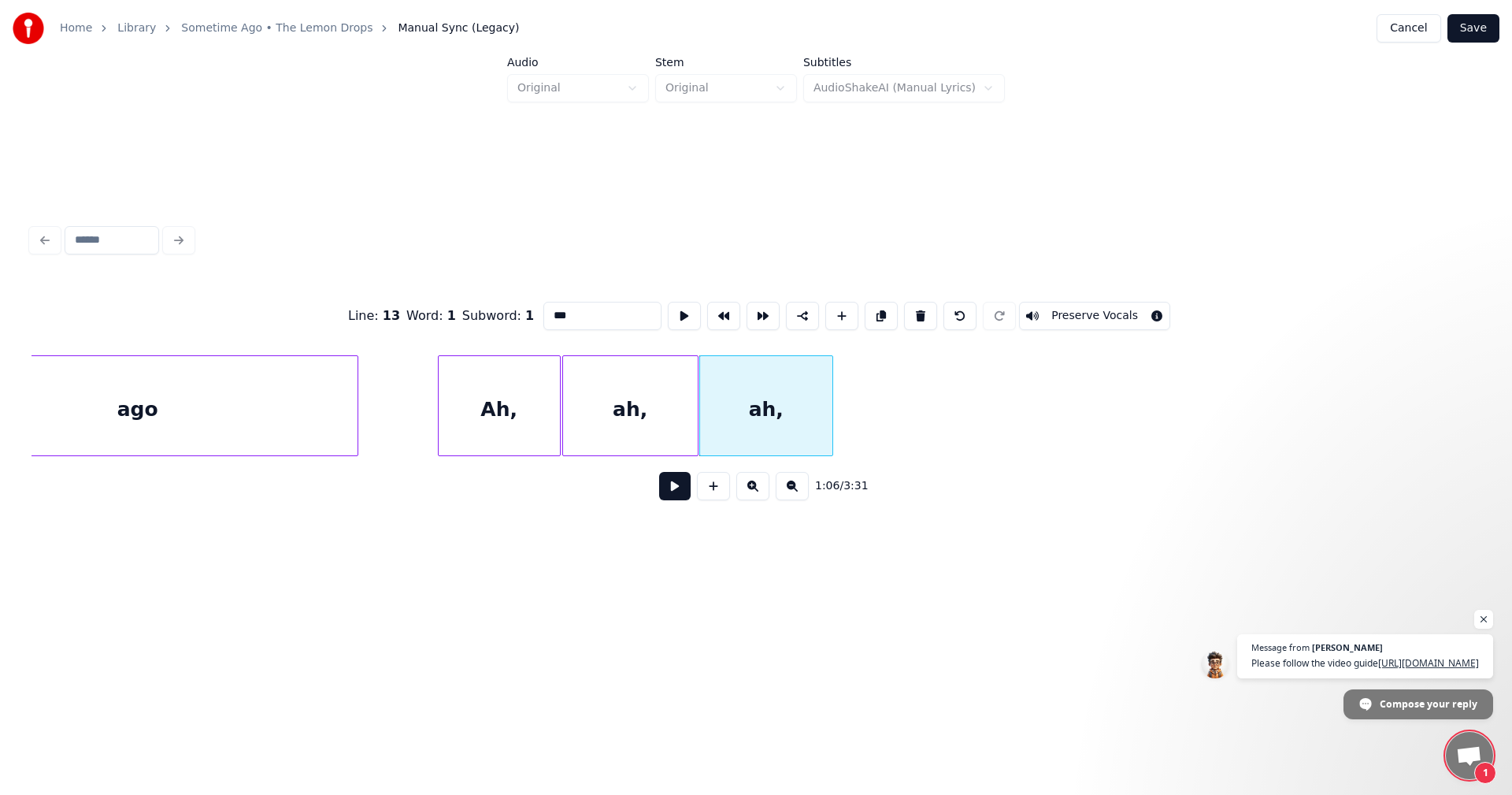
click at [829, 401] on div at bounding box center [830, 406] width 5 height 99
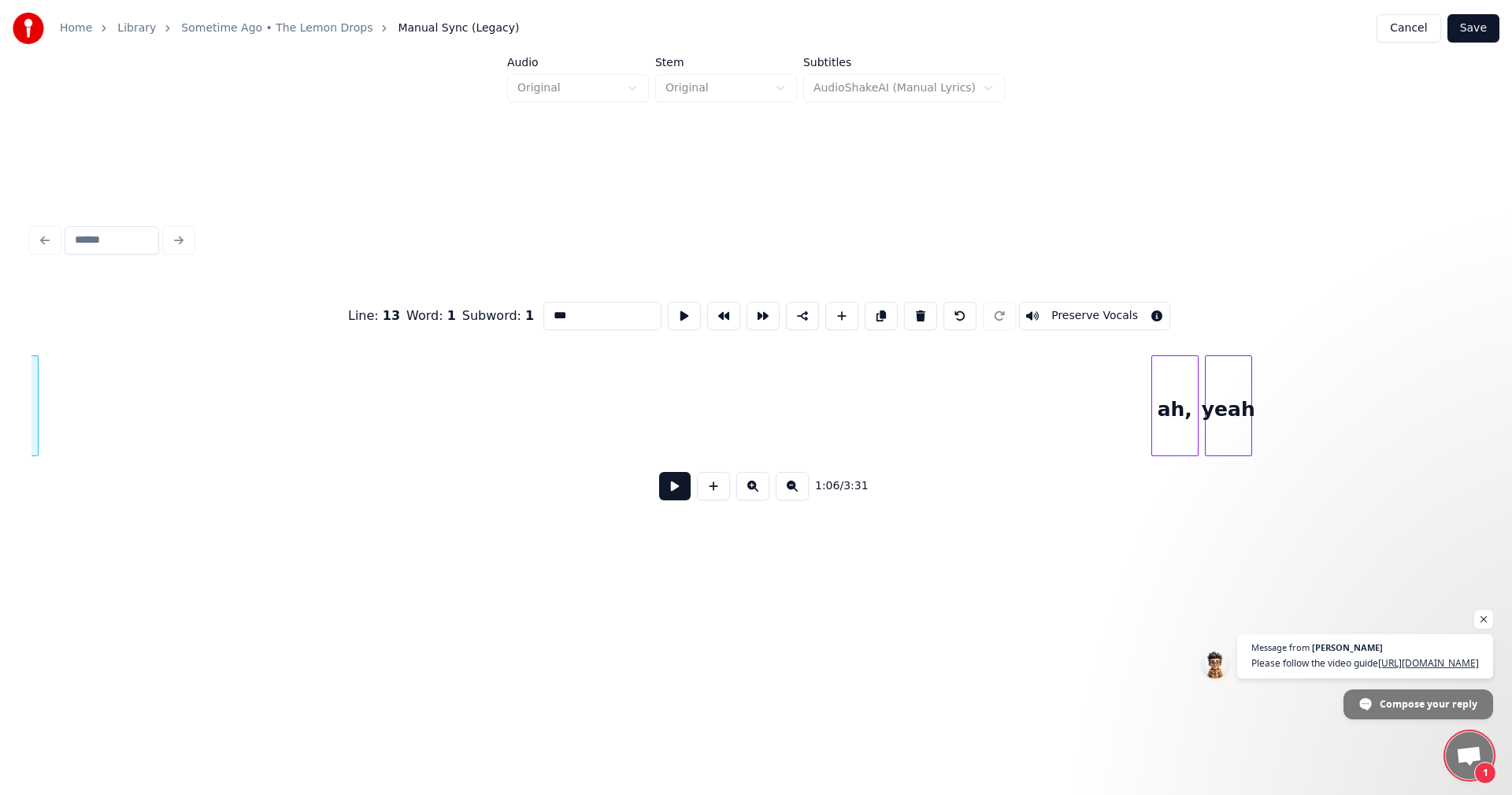
scroll to position [0, 10681]
click at [217, 386] on div "ah," at bounding box center [231, 409] width 46 height 108
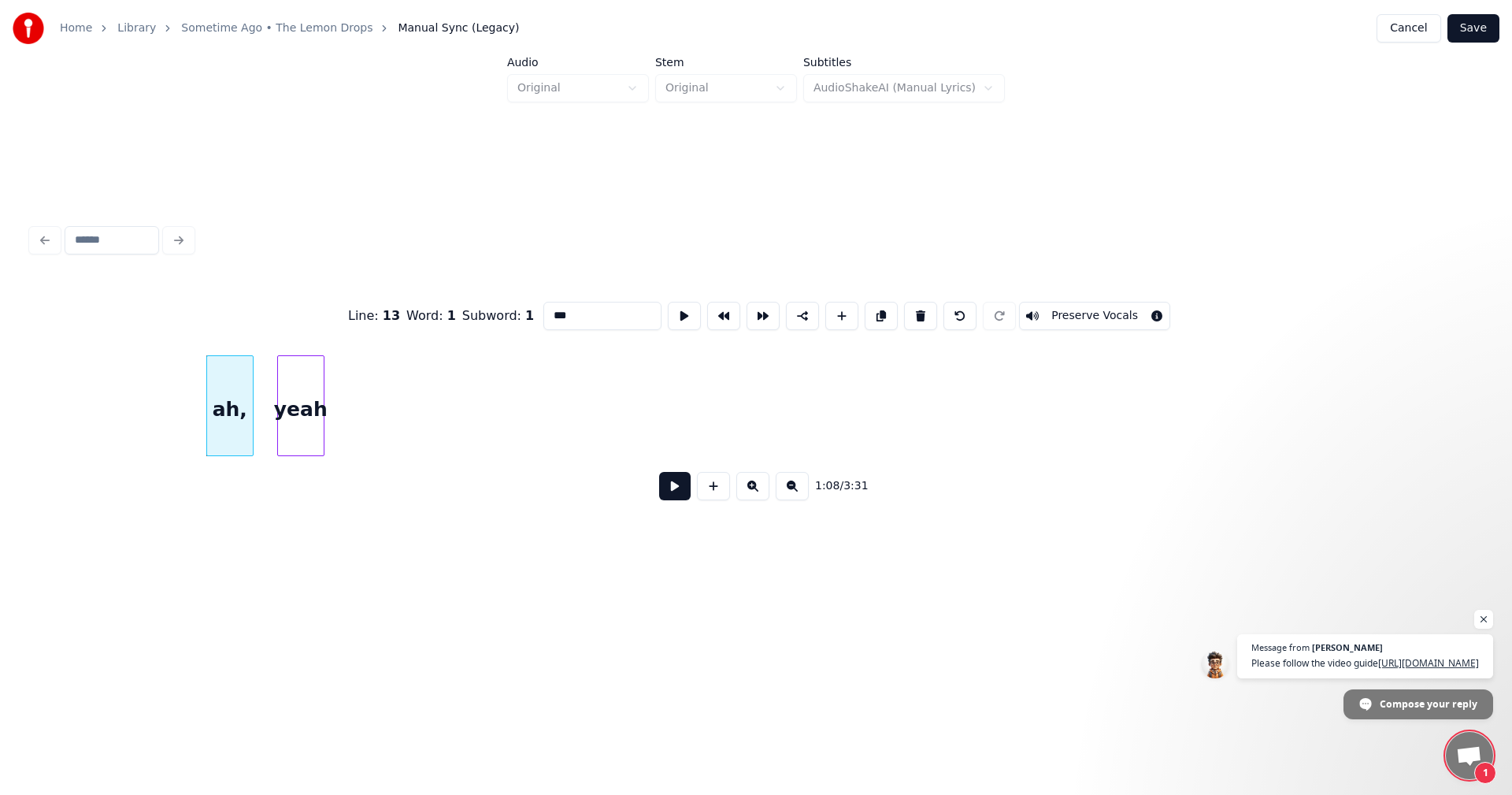
click at [293, 396] on div "yeah" at bounding box center [301, 409] width 46 height 108
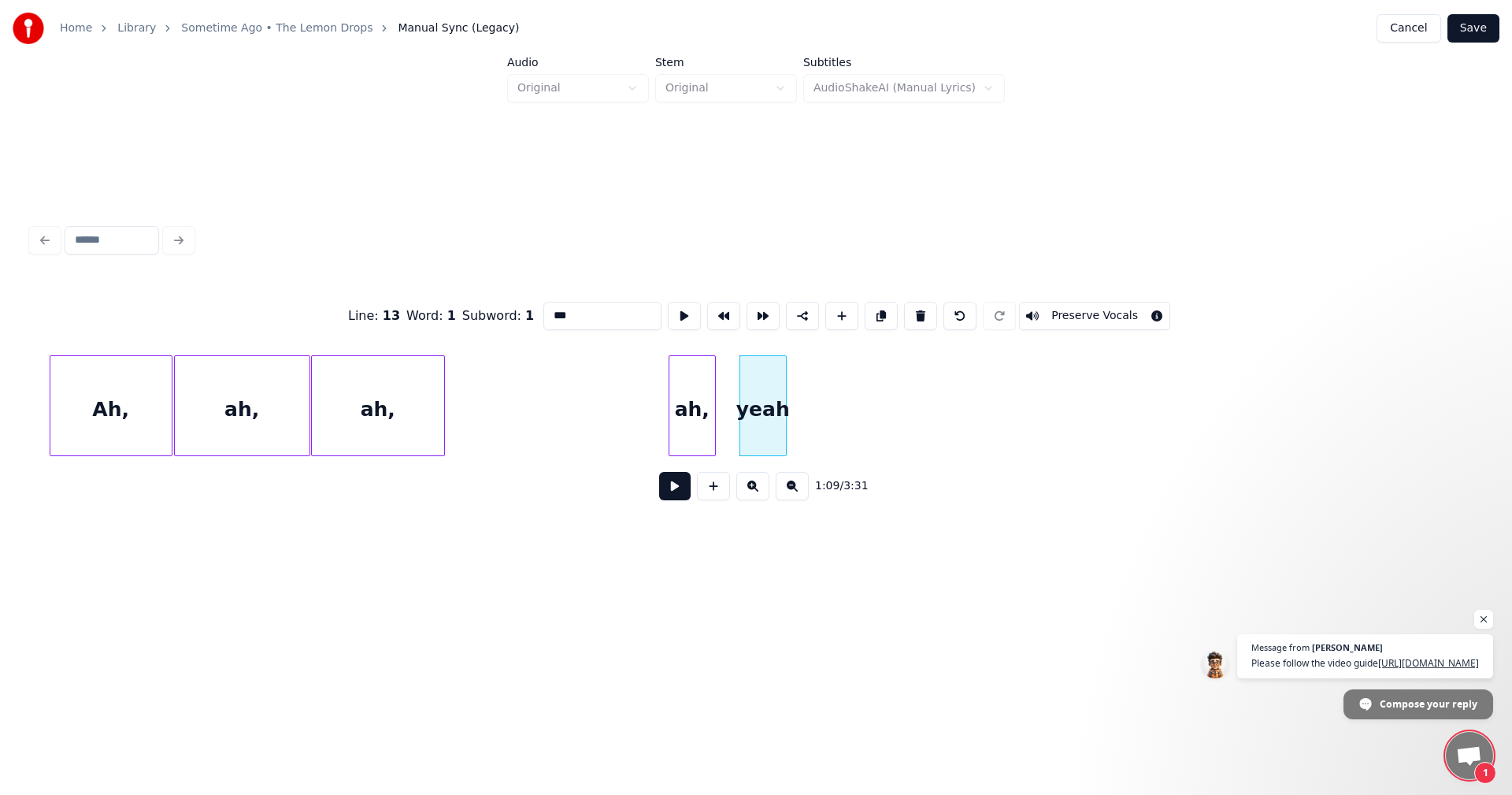
scroll to position [0, 10127]
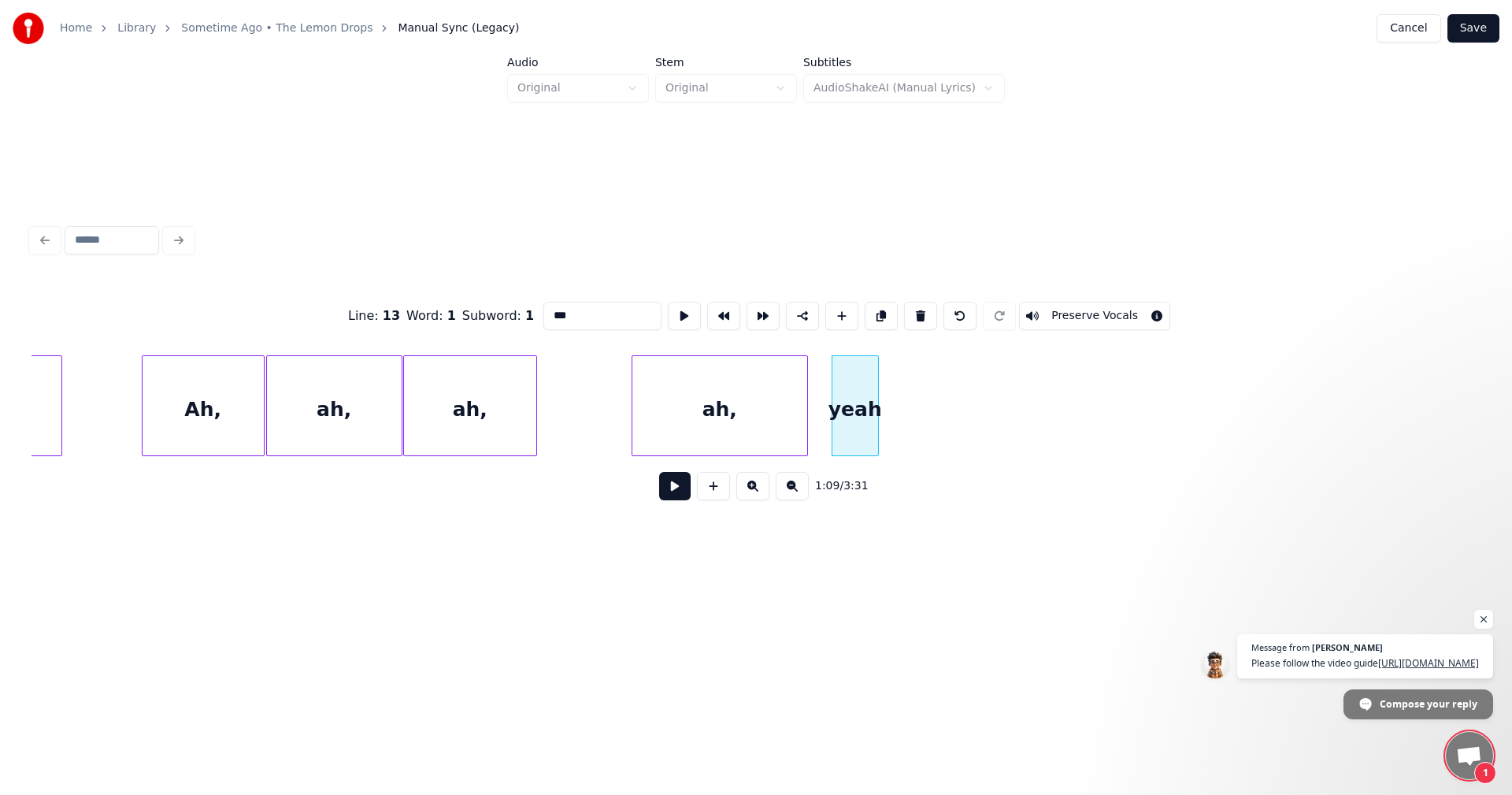
click at [633, 391] on div at bounding box center [635, 406] width 5 height 99
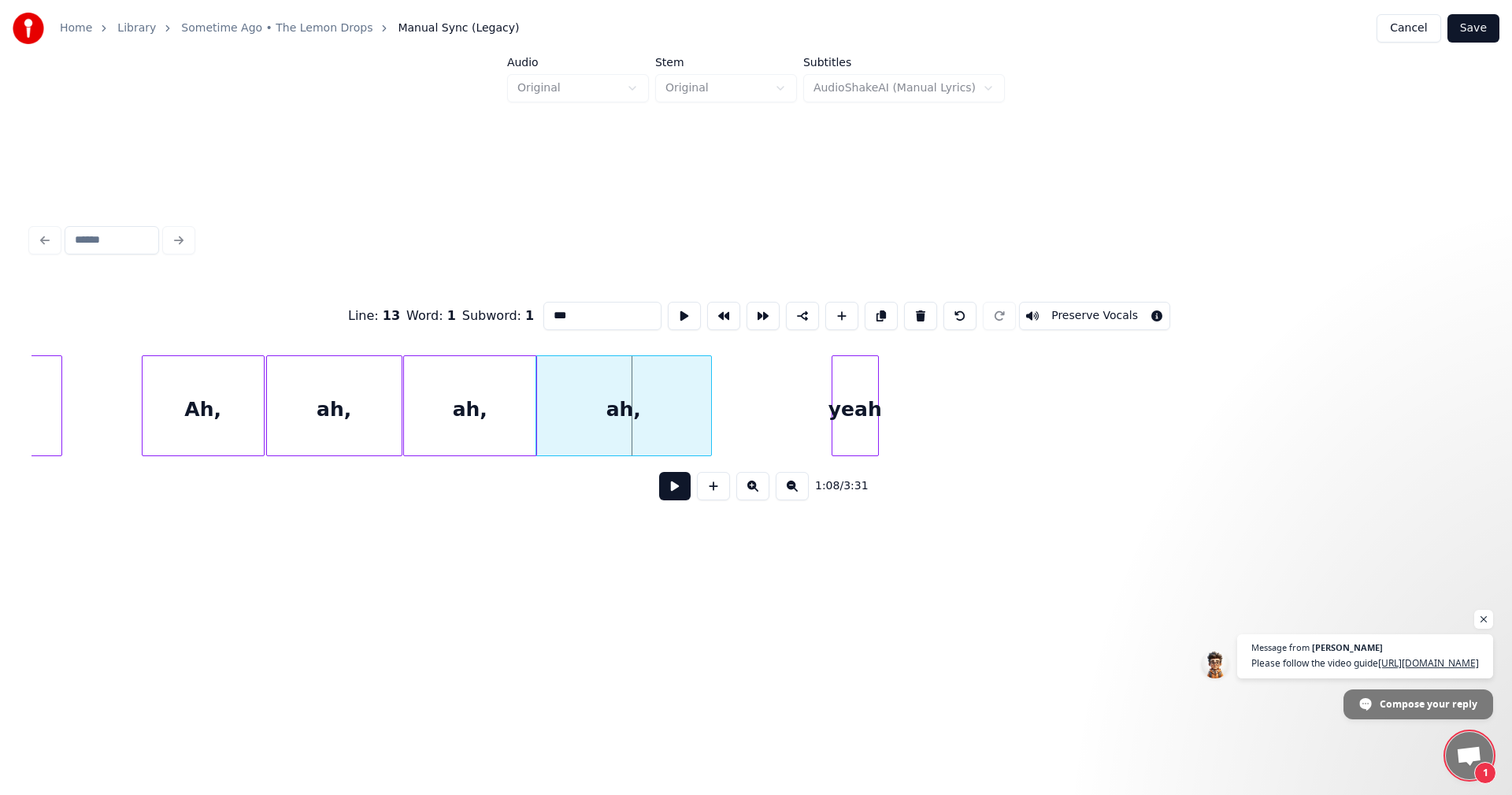
click at [642, 413] on div "ah," at bounding box center [624, 409] width 175 height 108
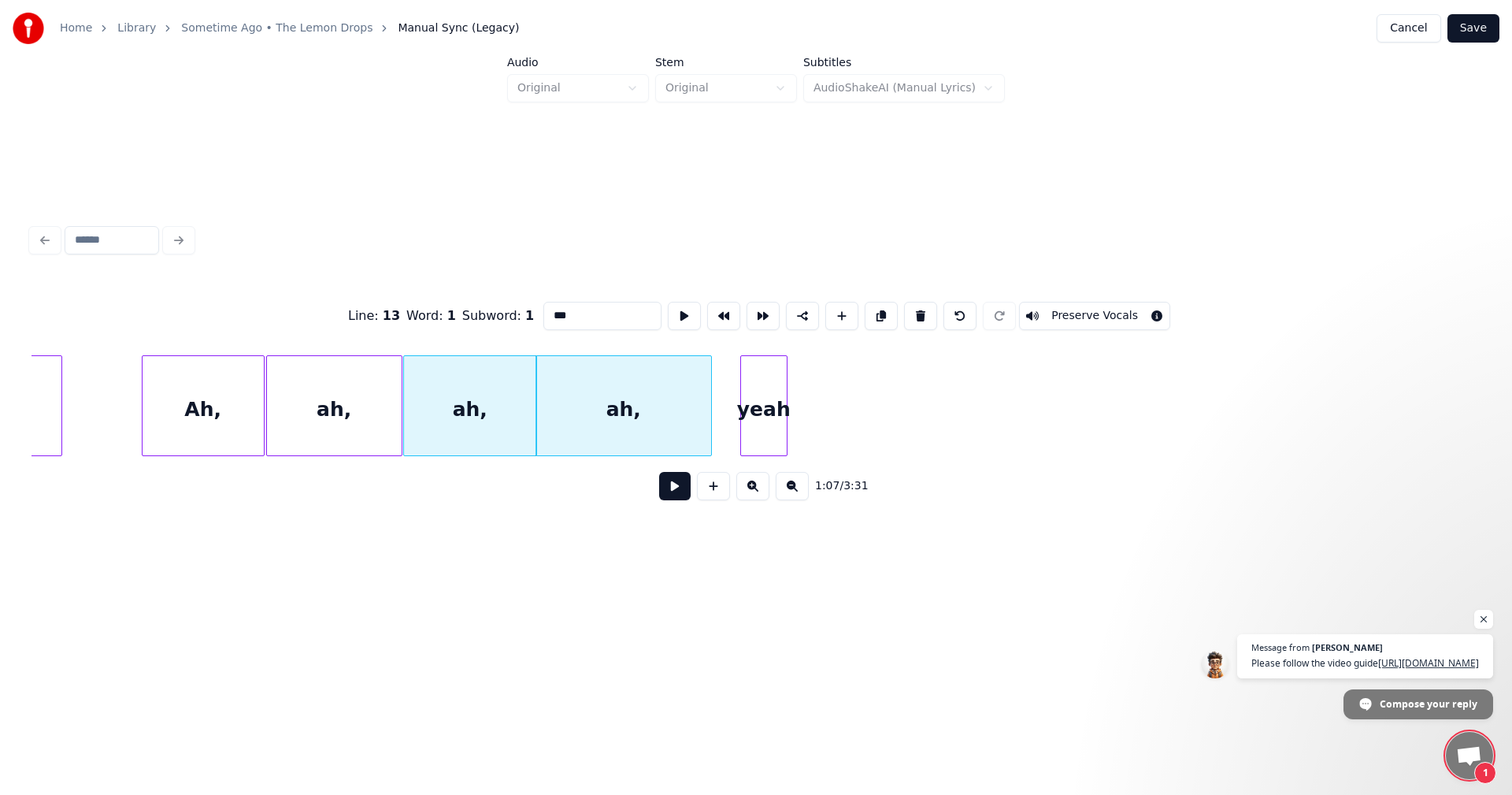
click at [775, 422] on div "yeah" at bounding box center [764, 409] width 46 height 108
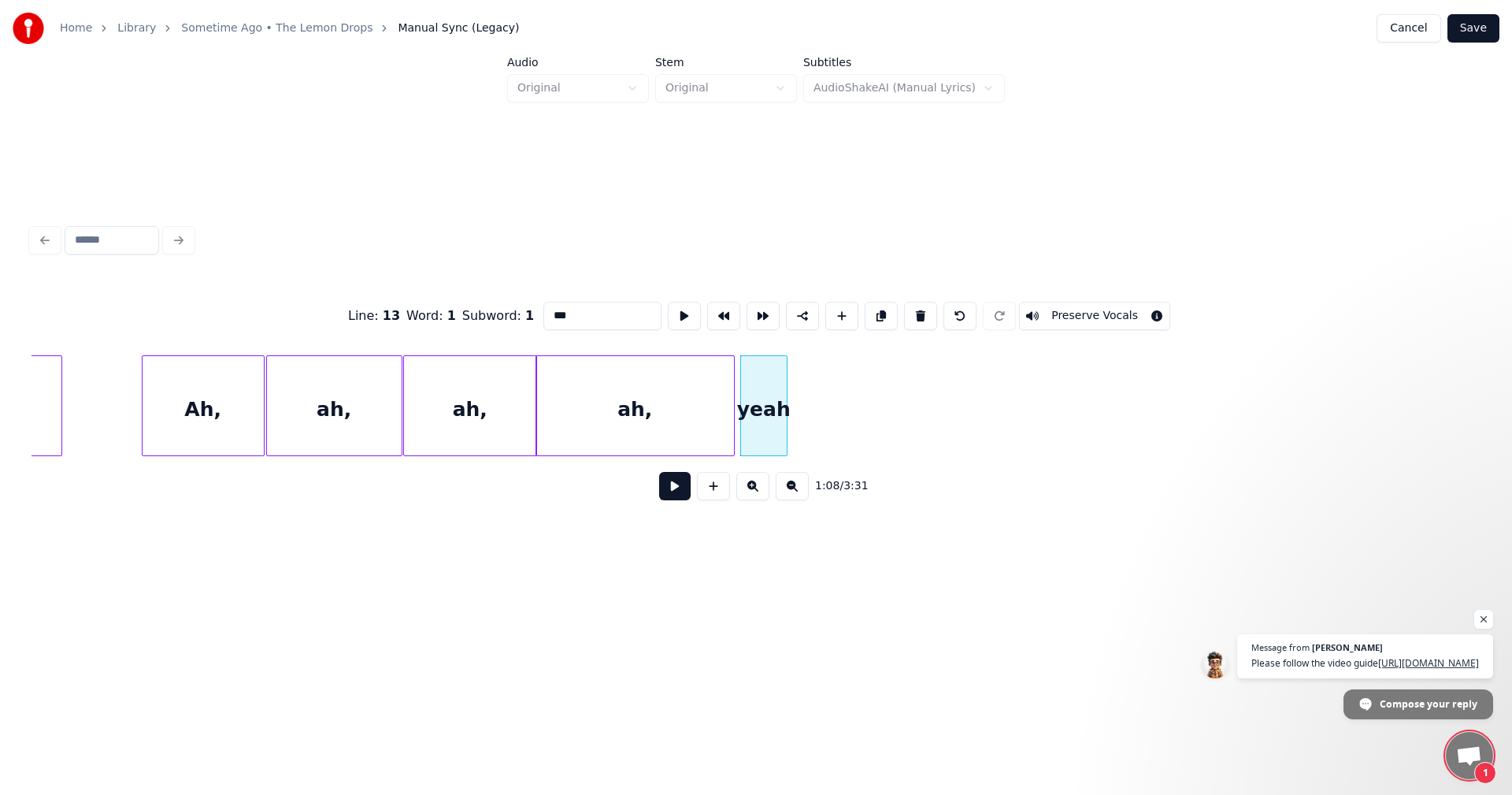
click at [732, 419] on div at bounding box center [731, 406] width 5 height 99
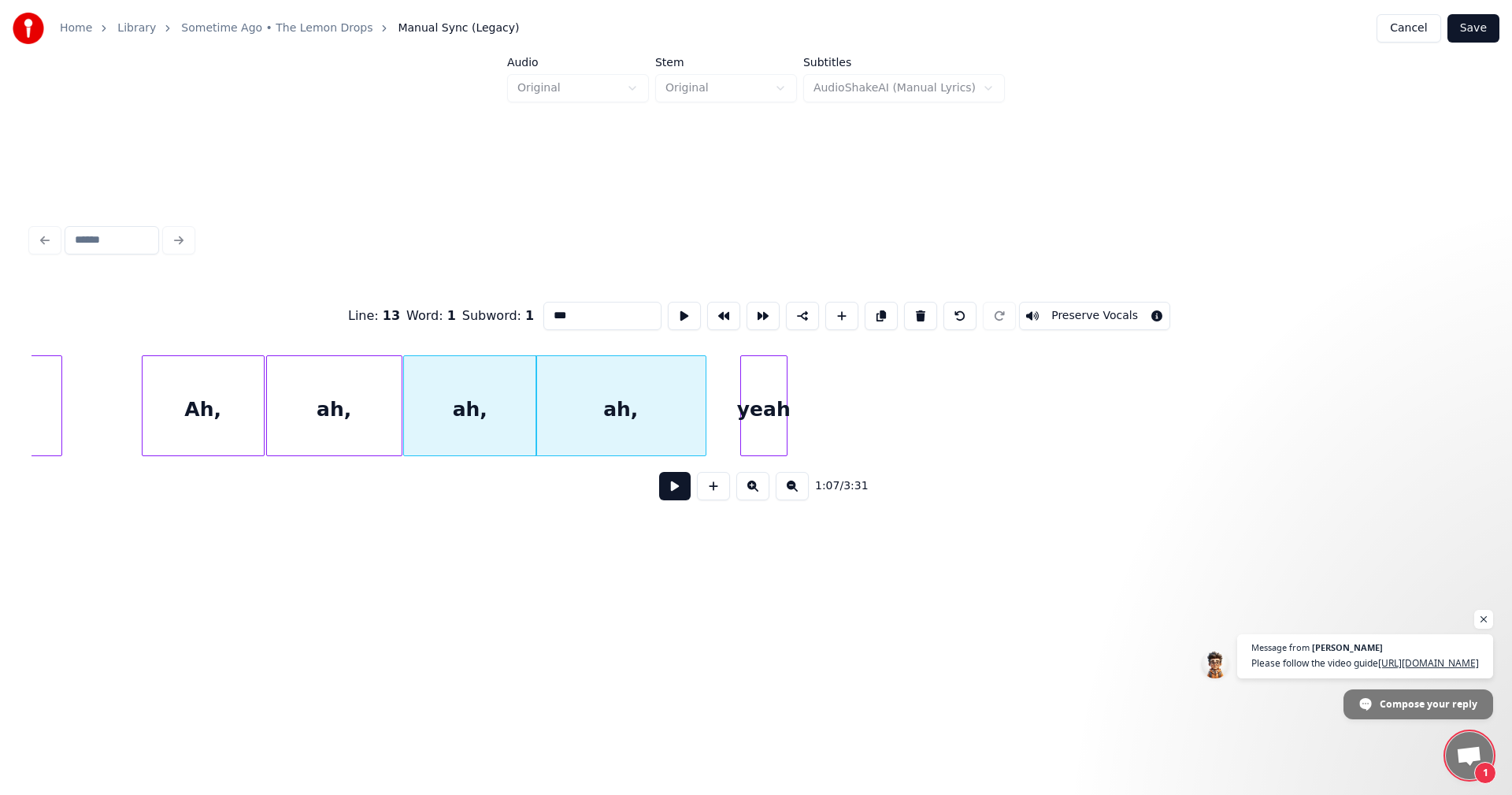
click at [703, 399] on div at bounding box center [703, 406] width 5 height 99
click at [734, 399] on div "yeah" at bounding box center [734, 409] width 46 height 108
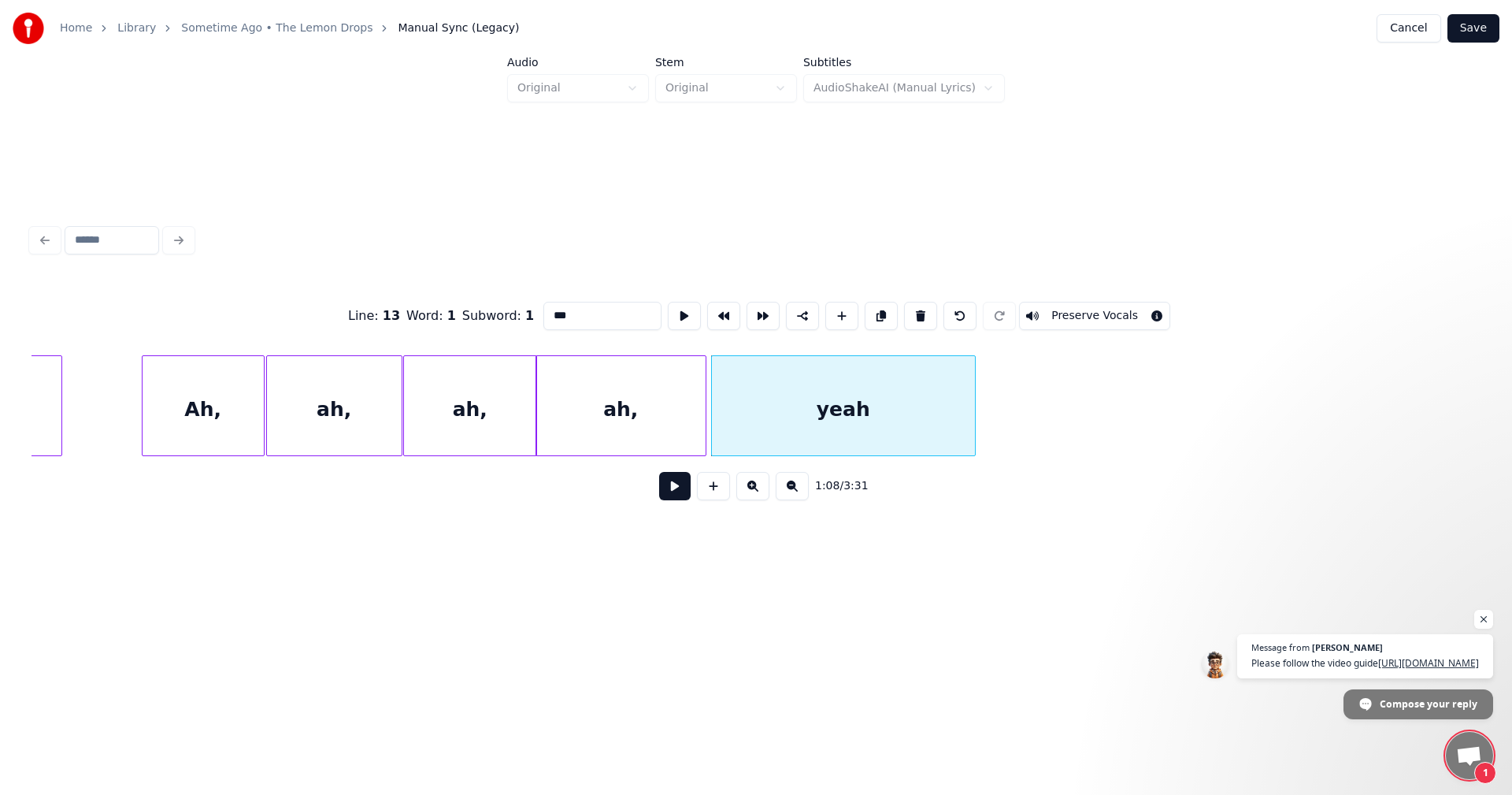
click at [973, 402] on div at bounding box center [972, 406] width 5 height 99
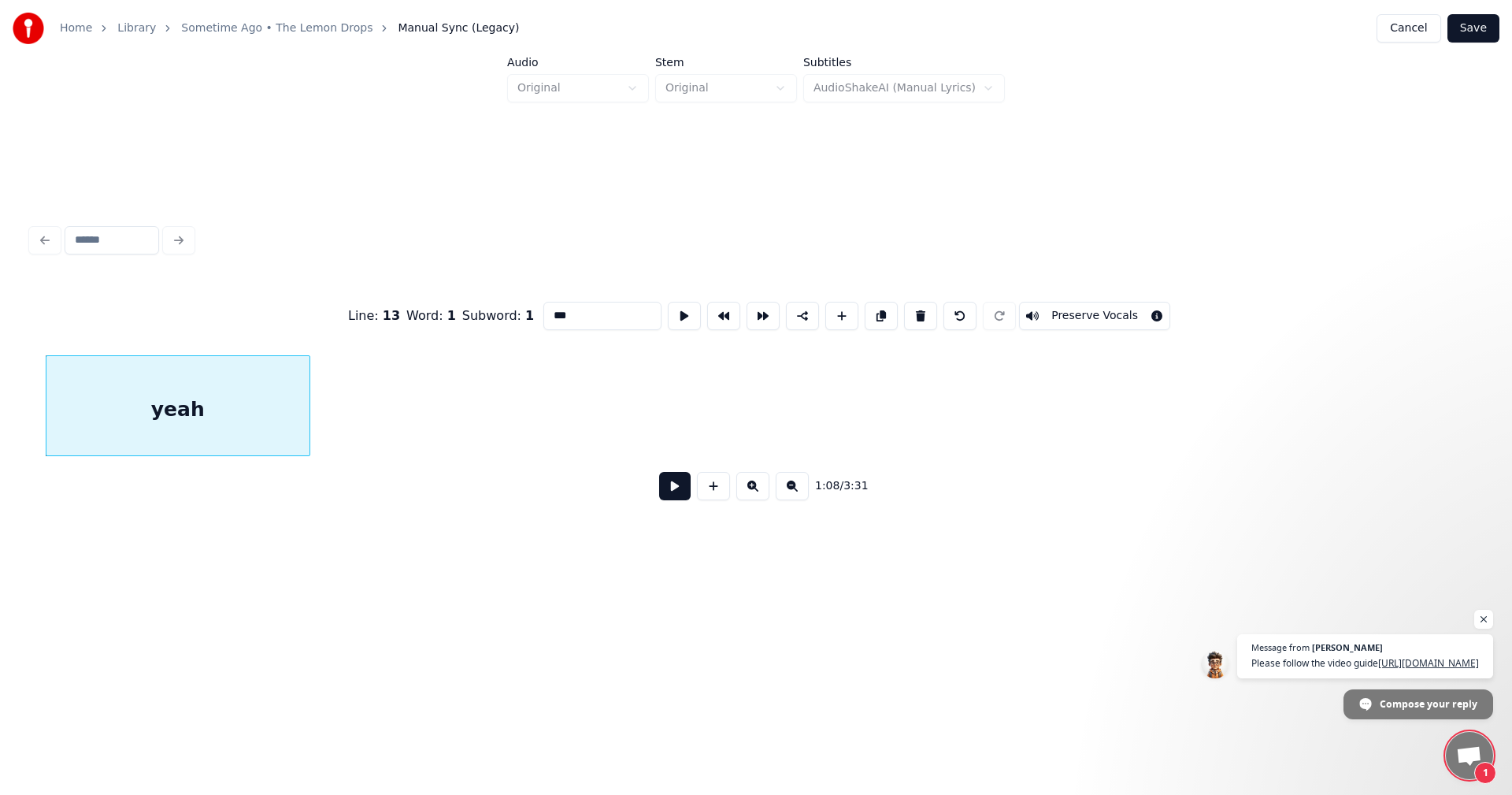
scroll to position [0, 10810]
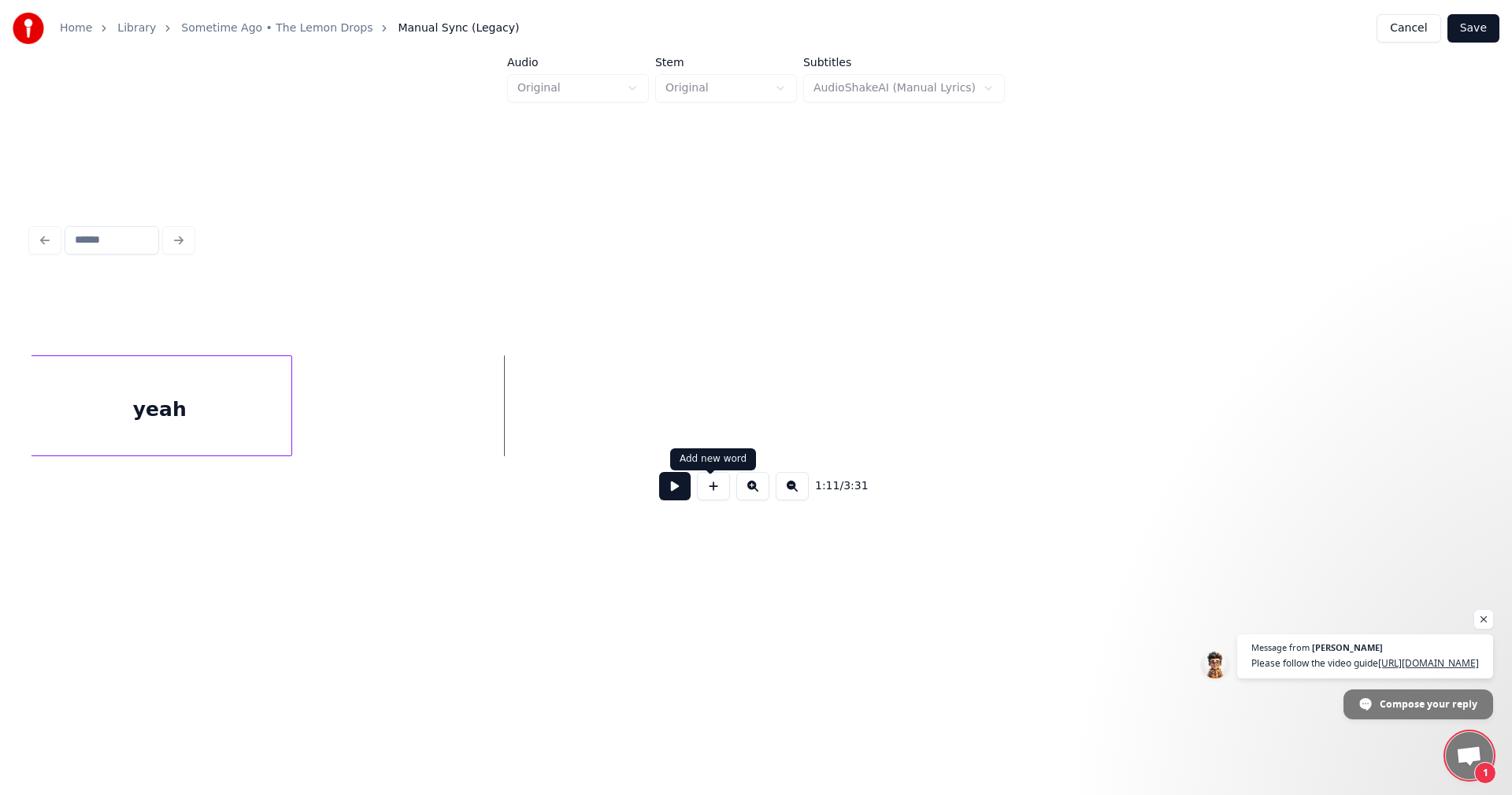
click at [717, 492] on button at bounding box center [714, 487] width 33 height 29
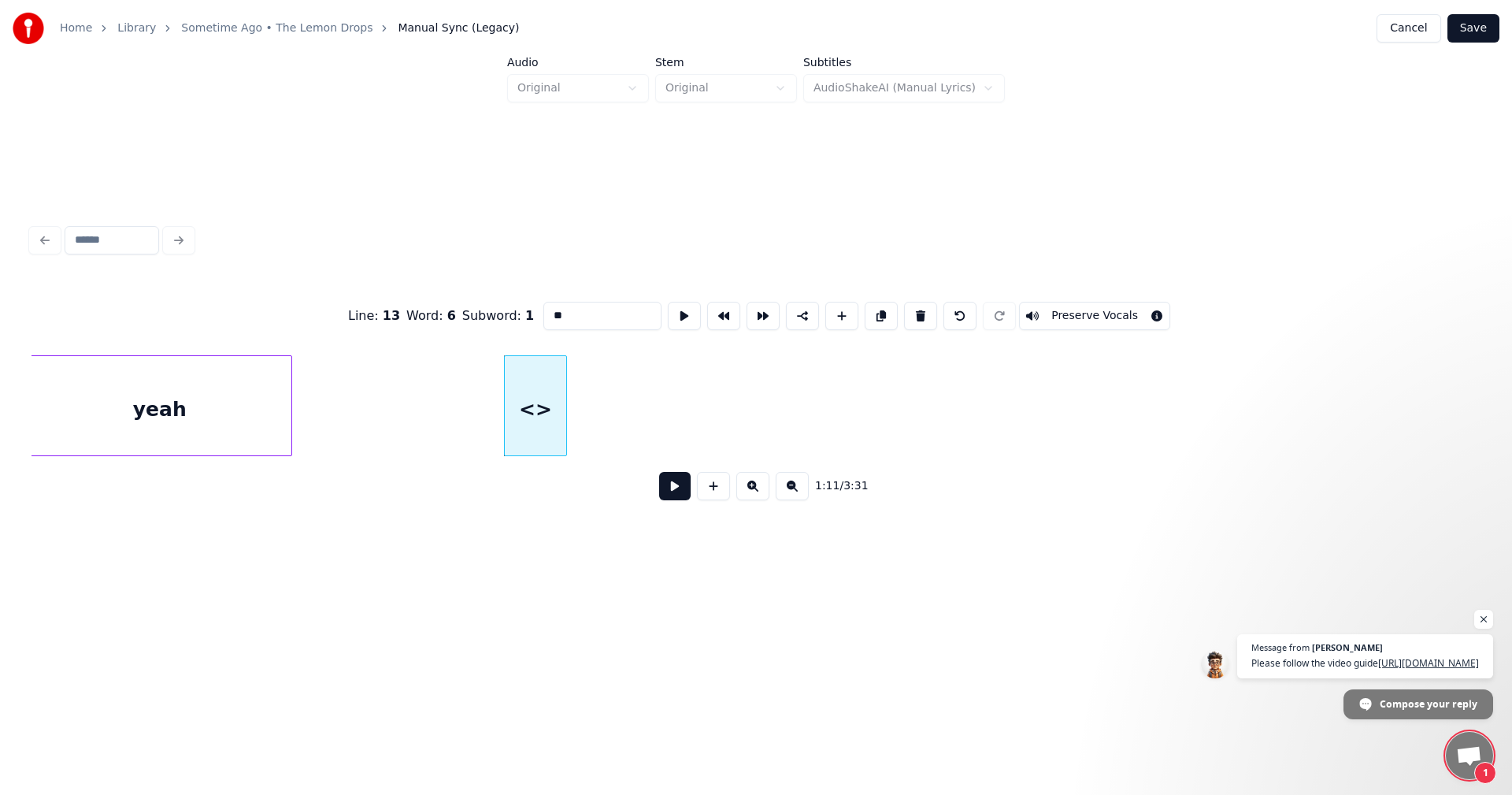
click at [550, 308] on input "**" at bounding box center [602, 316] width 118 height 29
type input "*"
click at [629, 407] on div at bounding box center [629, 406] width 5 height 99
type input "***"
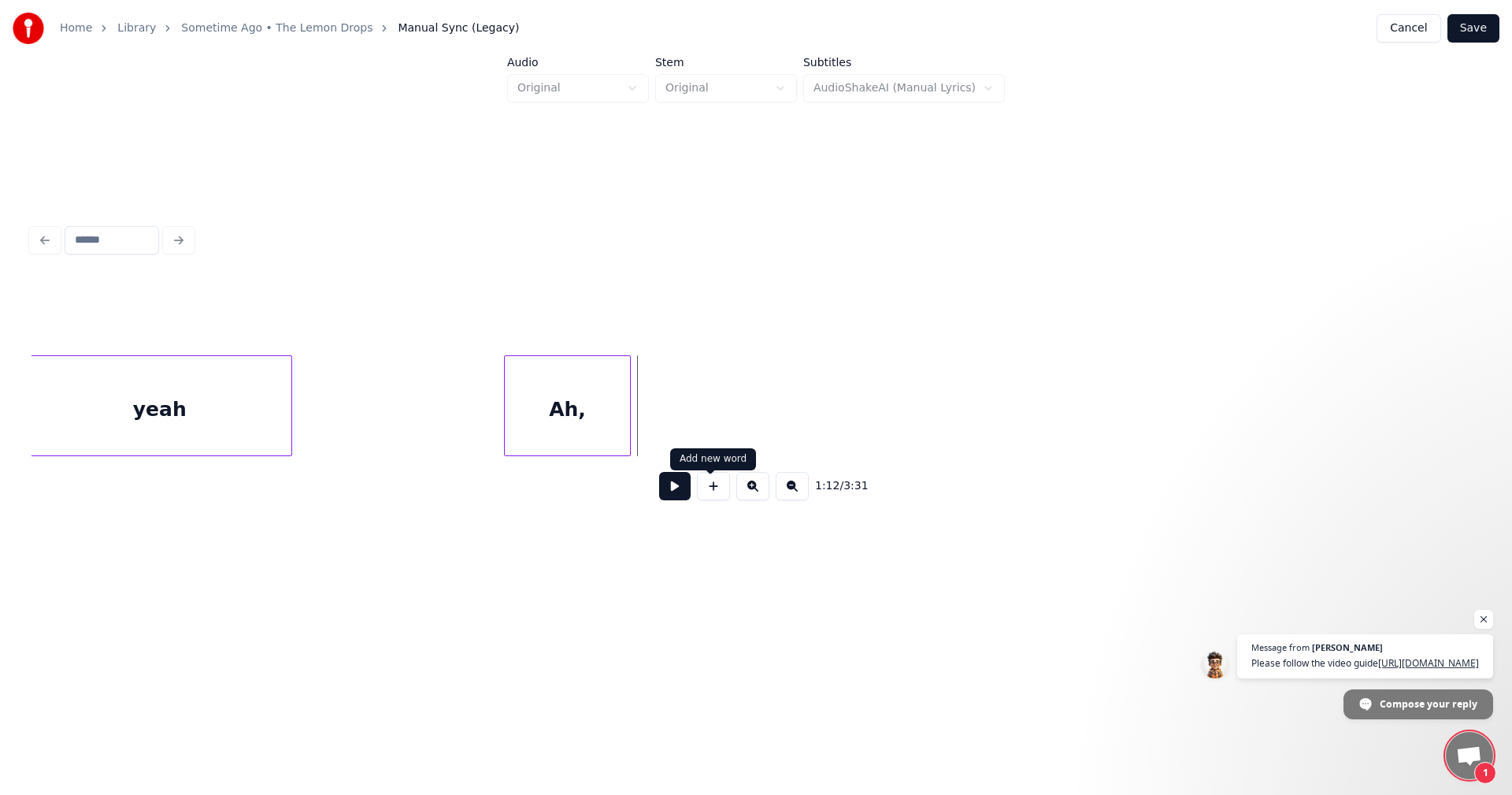
drag, startPoint x: 710, startPoint y: 490, endPoint x: 699, endPoint y: 469, distance: 23.7
click at [710, 491] on button at bounding box center [714, 487] width 33 height 29
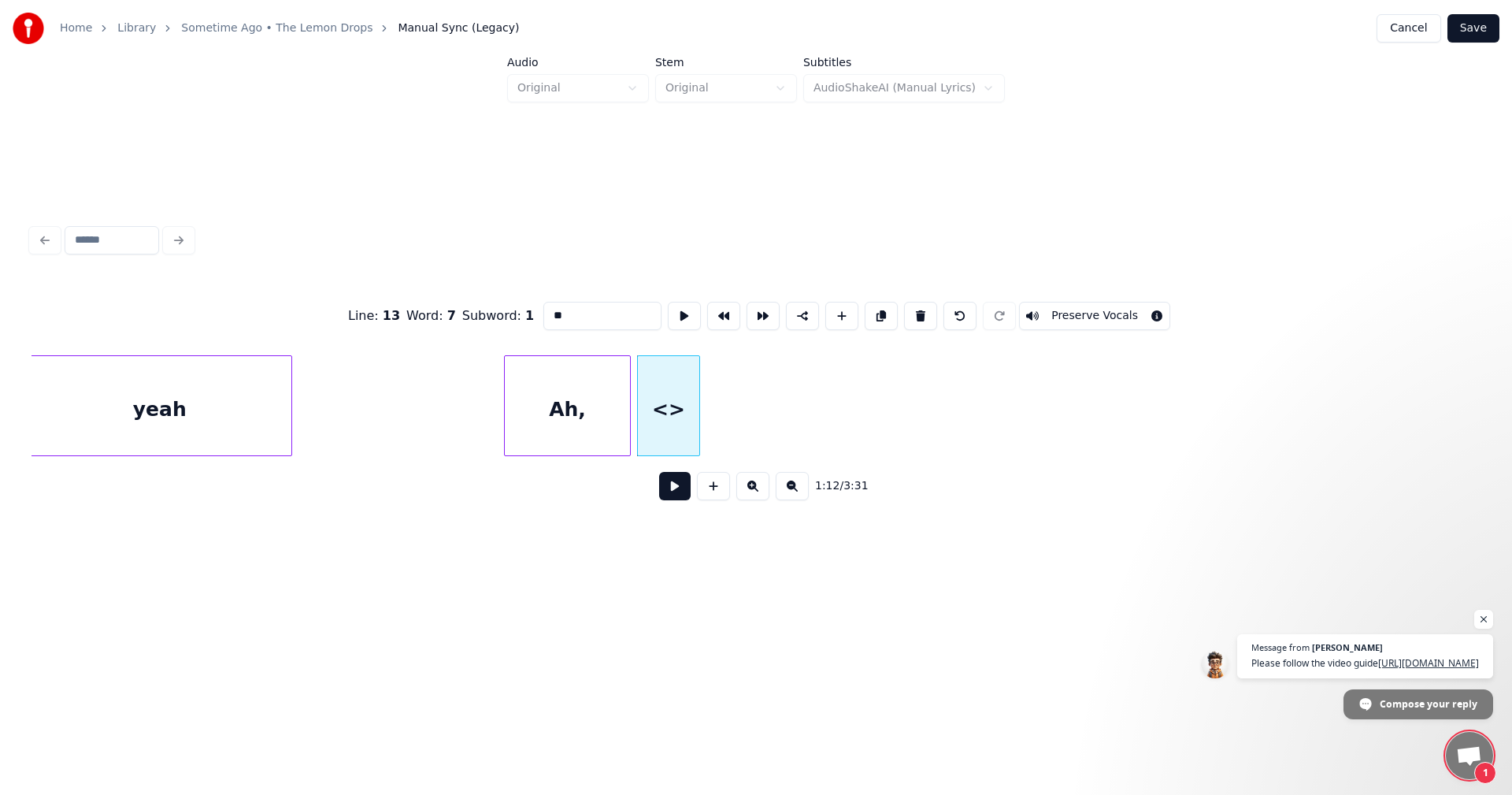
drag, startPoint x: 560, startPoint y: 311, endPoint x: 475, endPoint y: 311, distance: 85.0
click at [475, 311] on div "Line : 13 Word : 7 Subword : 1 ** Preserve Vocals" at bounding box center [756, 316] width 1449 height 79
click at [812, 410] on div at bounding box center [811, 406] width 5 height 99
click at [661, 396] on div "ah," at bounding box center [720, 409] width 176 height 108
click at [786, 408] on div at bounding box center [786, 406] width 5 height 99
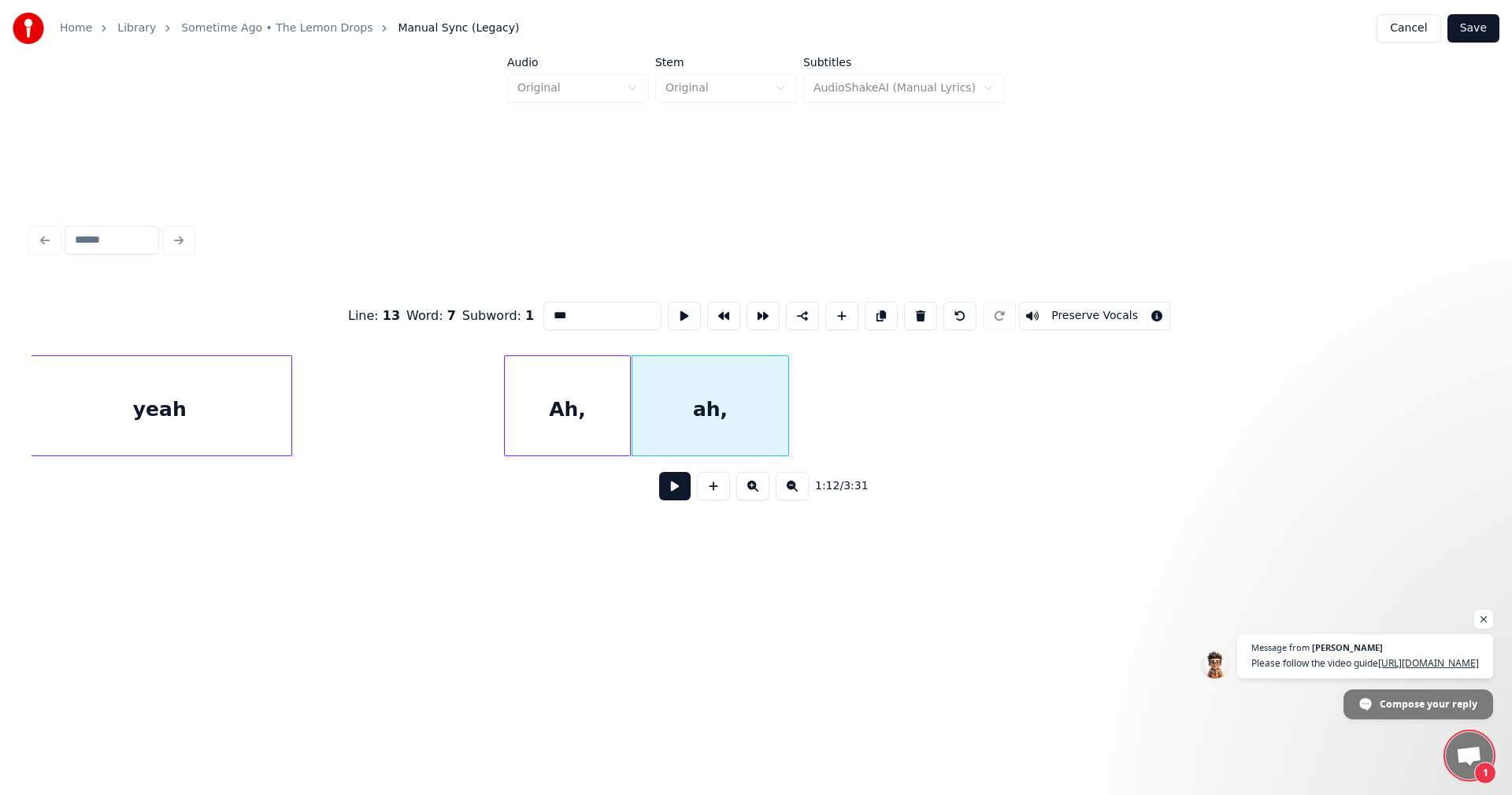
type input "***"
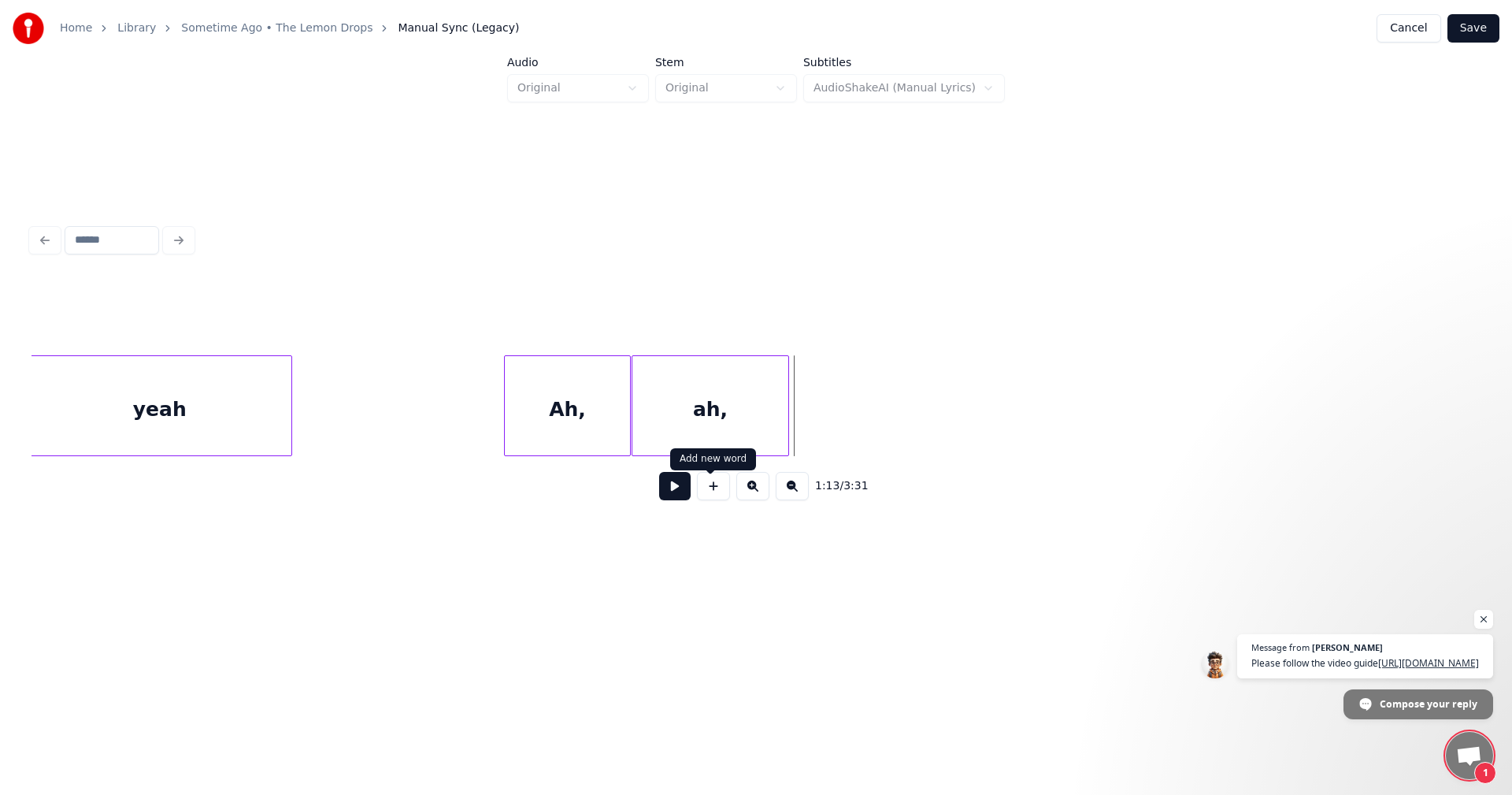
click at [719, 489] on button at bounding box center [714, 487] width 33 height 29
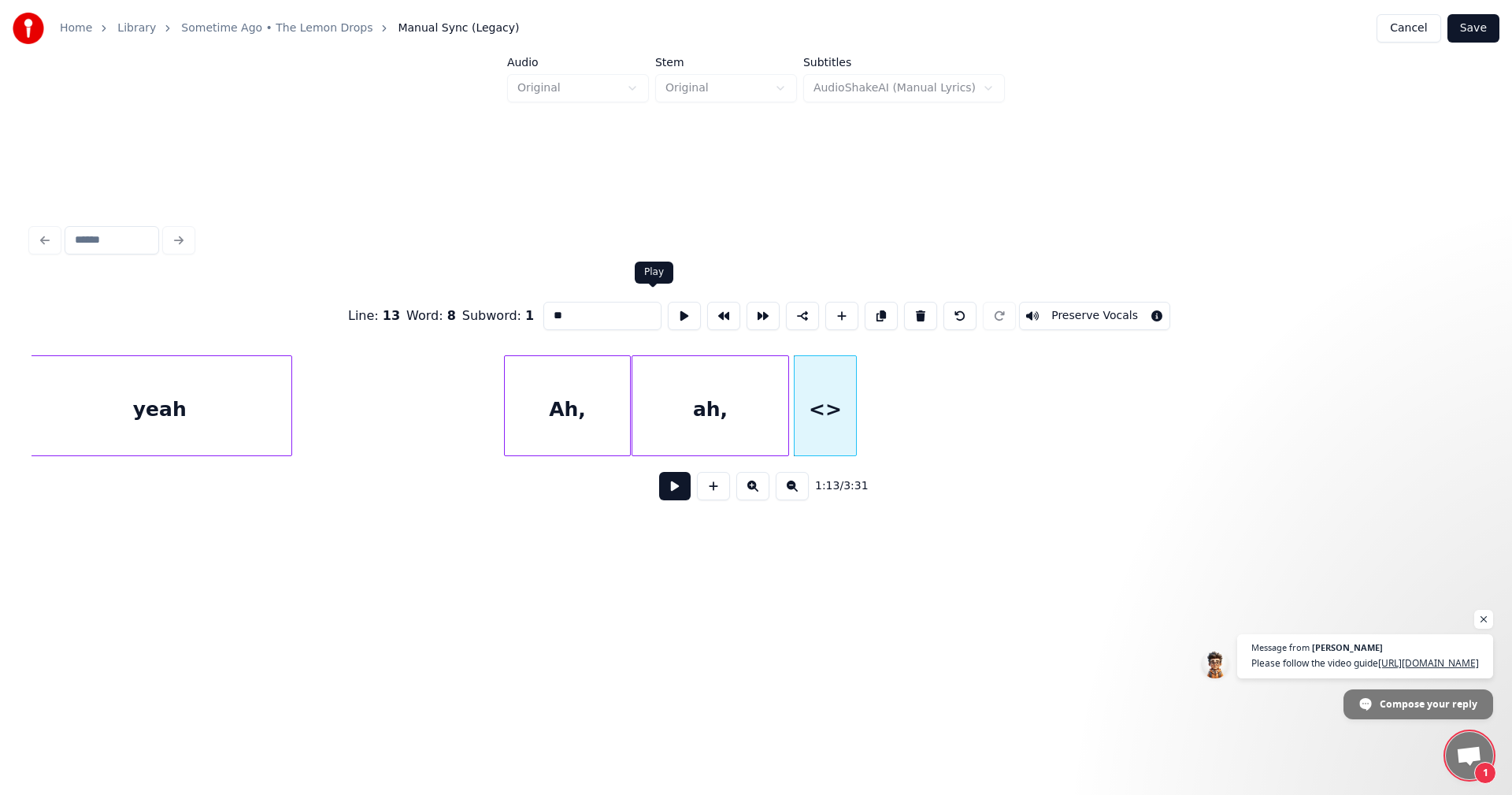
click at [613, 317] on input "**" at bounding box center [602, 316] width 118 height 29
type input "*"
click at [933, 401] on div at bounding box center [932, 406] width 5 height 99
click at [763, 398] on div at bounding box center [763, 406] width 5 height 99
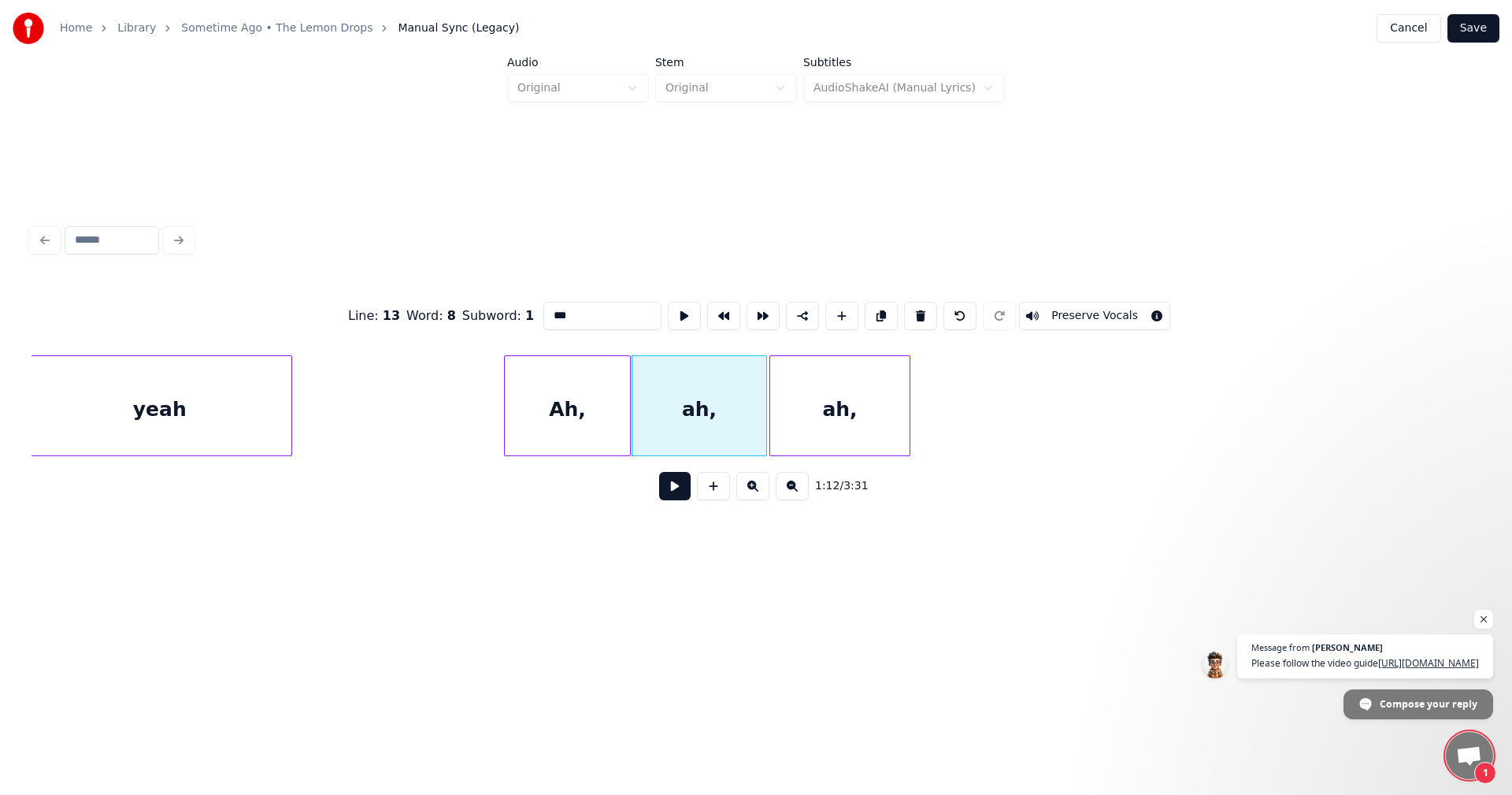
click at [821, 396] on div "ah," at bounding box center [839, 409] width 140 height 108
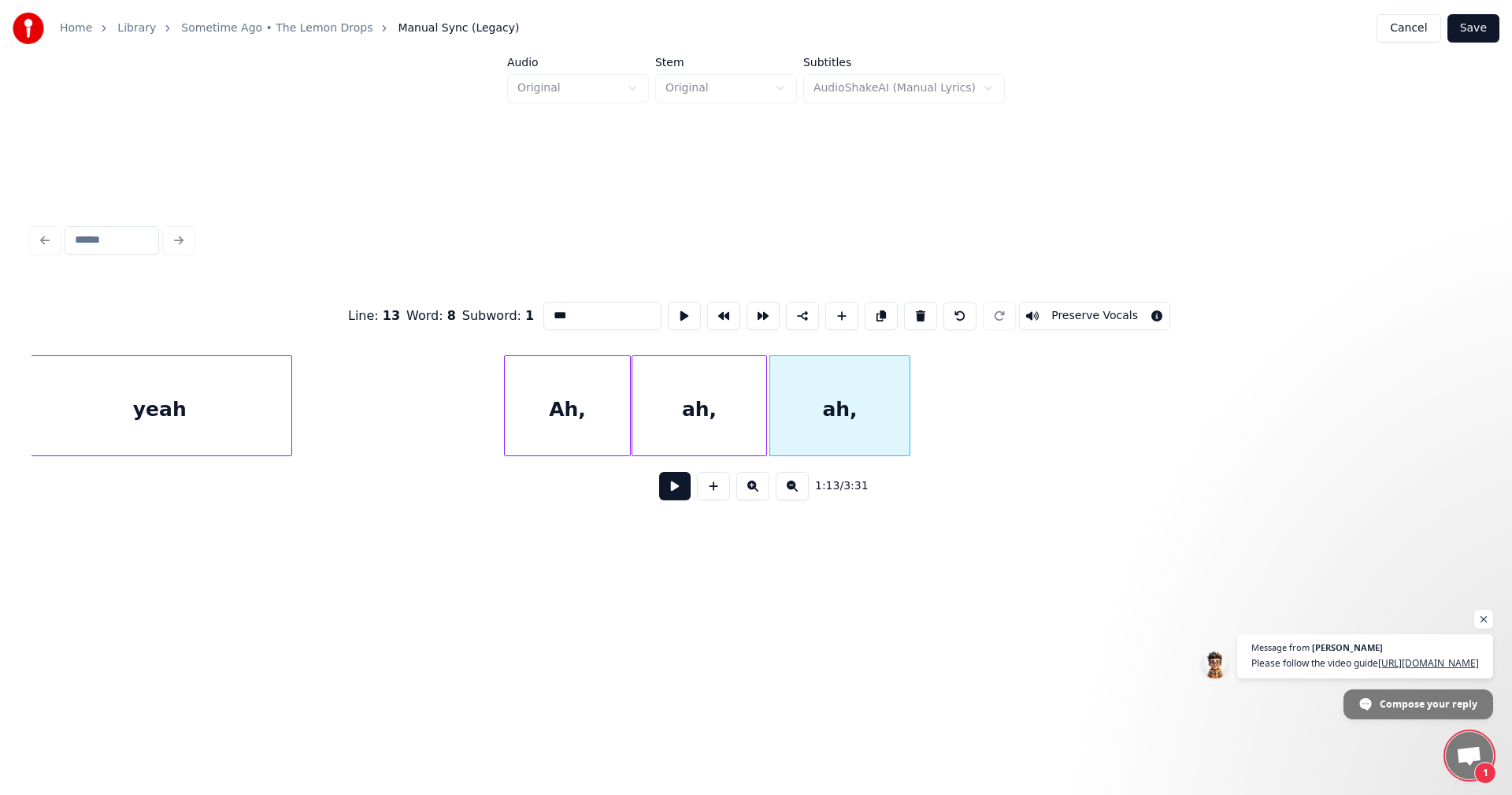
type input "***"
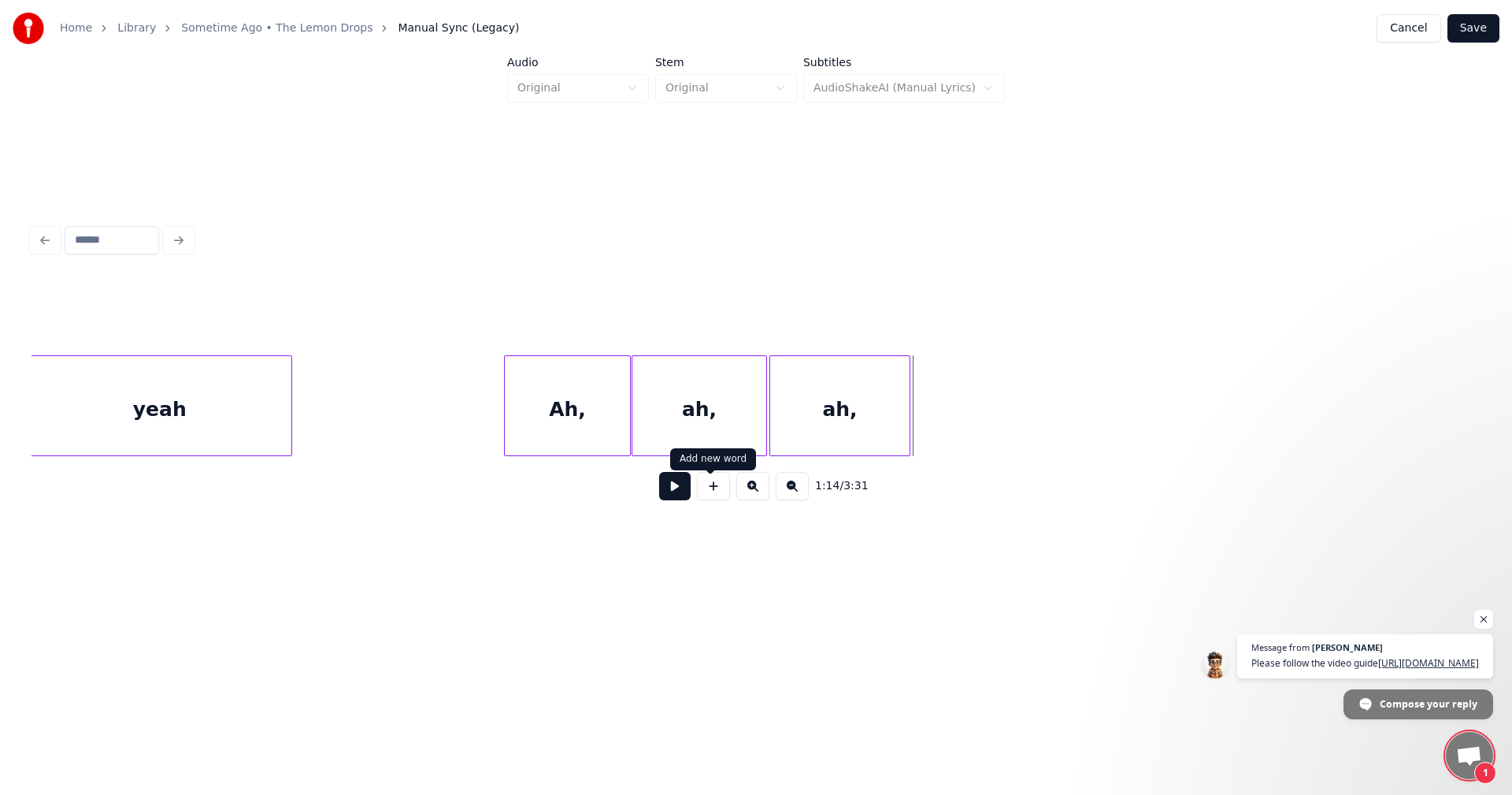
drag, startPoint x: 711, startPoint y: 494, endPoint x: 710, endPoint y: 480, distance: 14.0
click at [710, 492] on button at bounding box center [714, 487] width 33 height 29
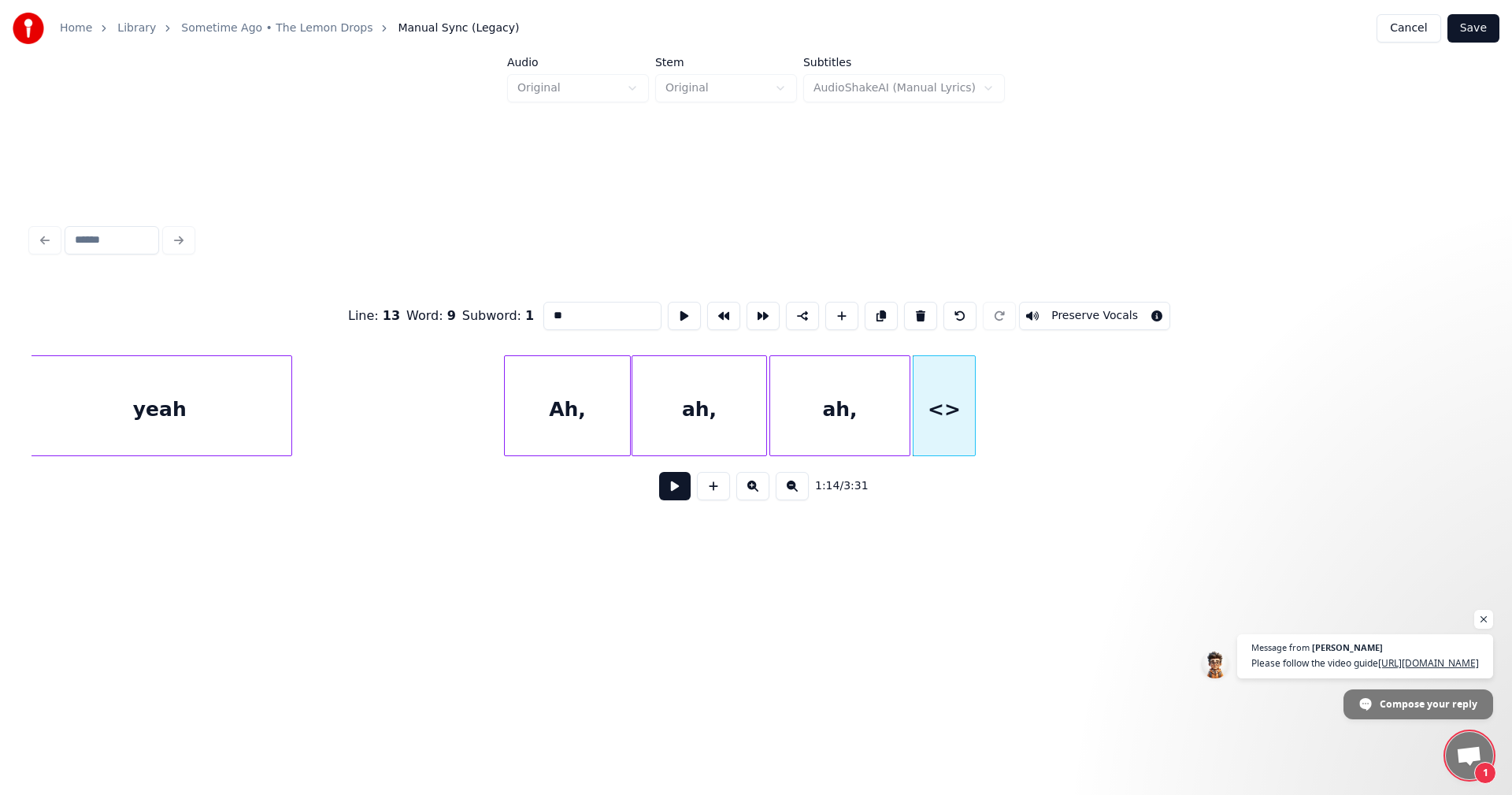
click at [560, 310] on input "**" at bounding box center [602, 316] width 118 height 29
type input "*"
click at [975, 411] on div "ah," at bounding box center [944, 406] width 63 height 101
click at [1061, 413] on div at bounding box center [1059, 406] width 5 height 99
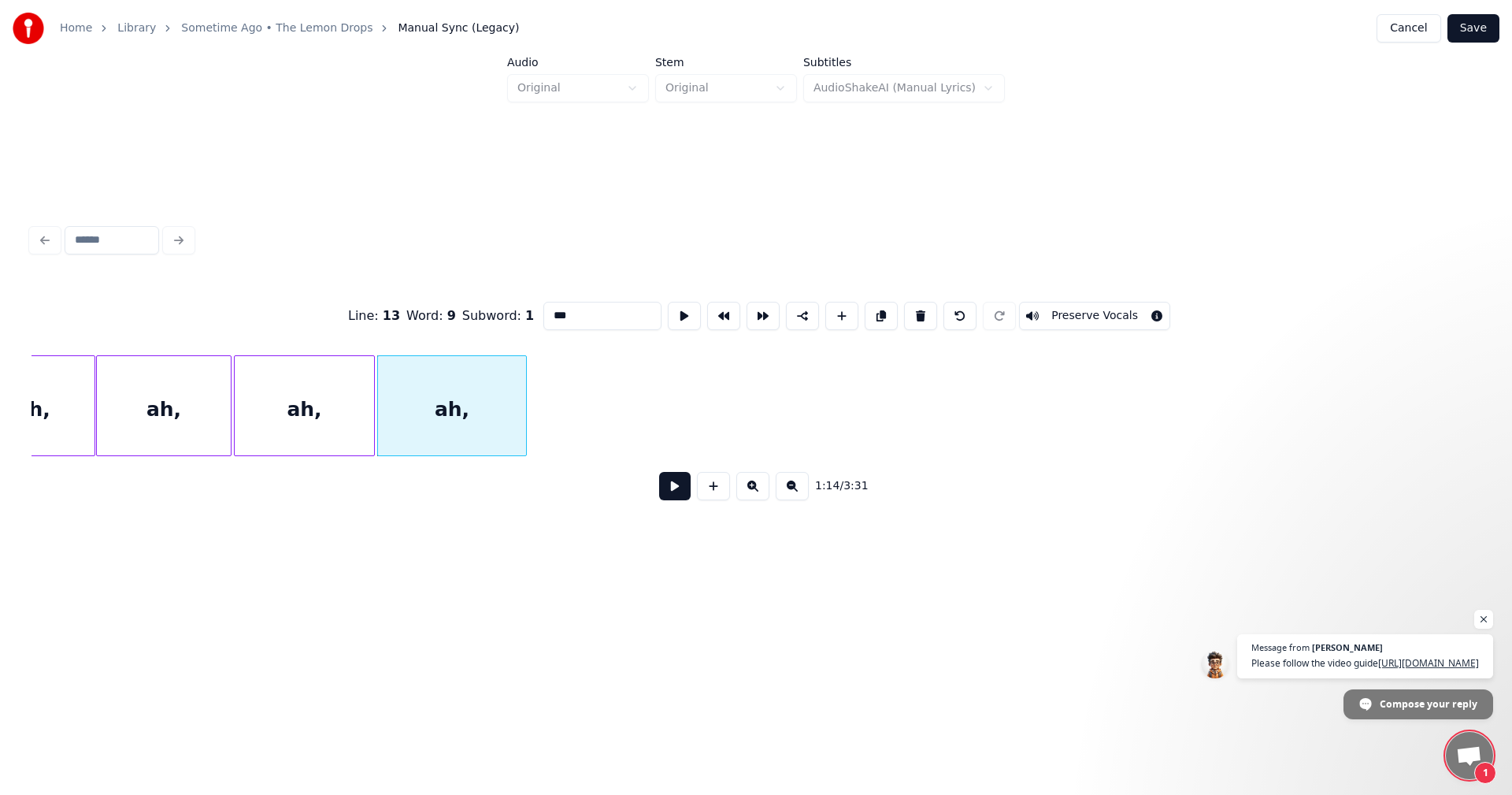
scroll to position [0, 11273]
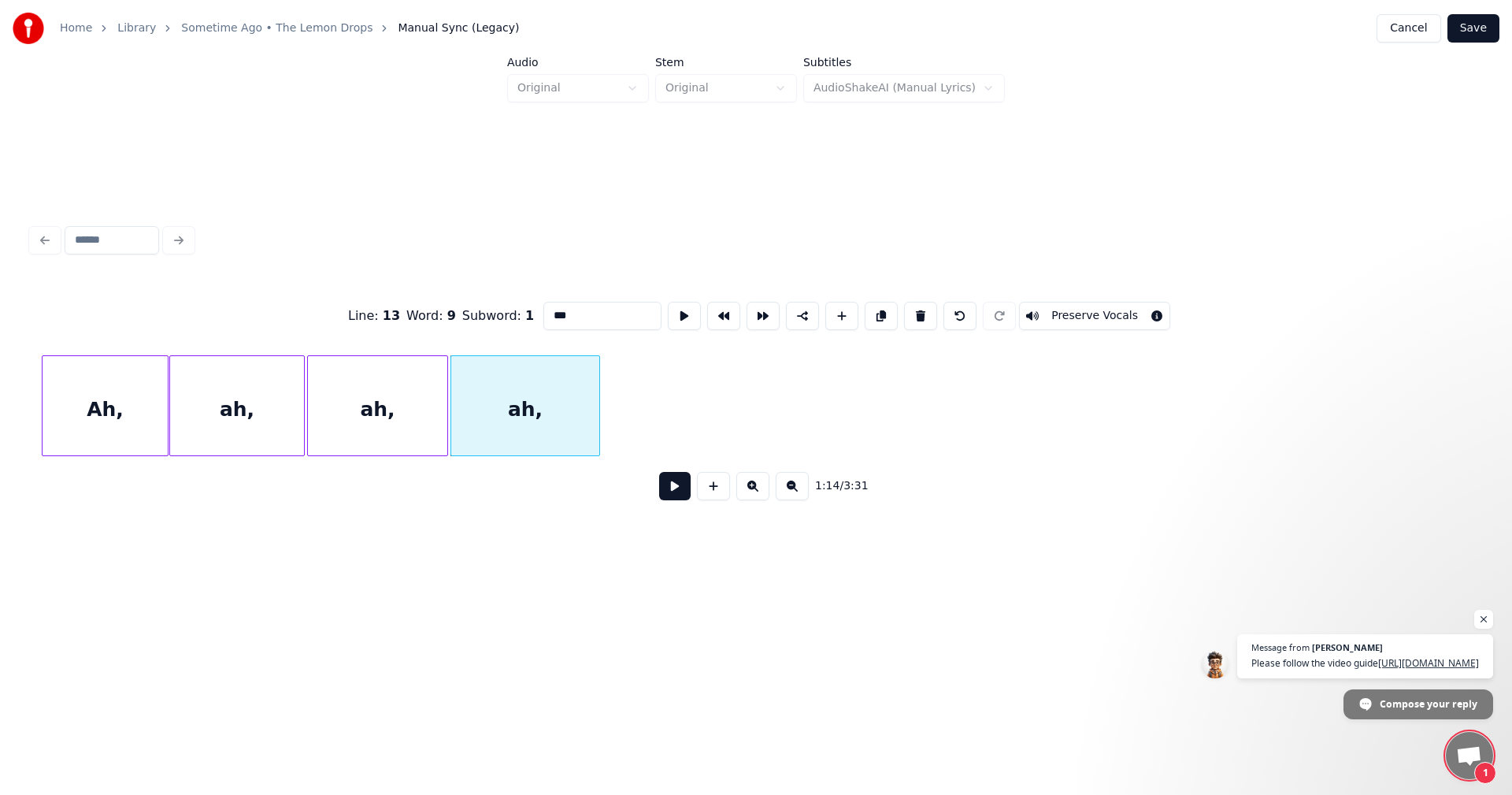
type input "***"
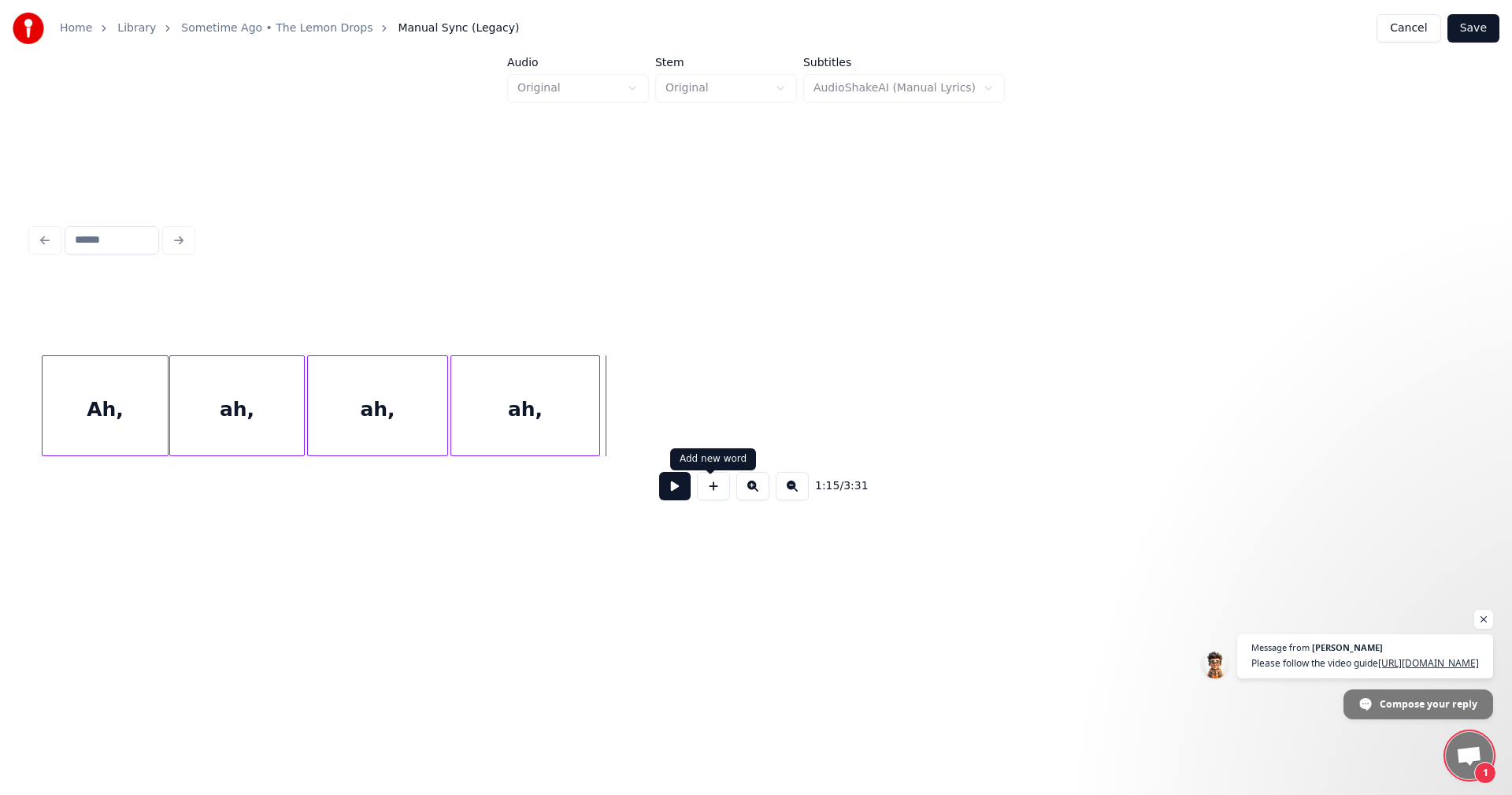
click at [711, 498] on button at bounding box center [714, 487] width 33 height 29
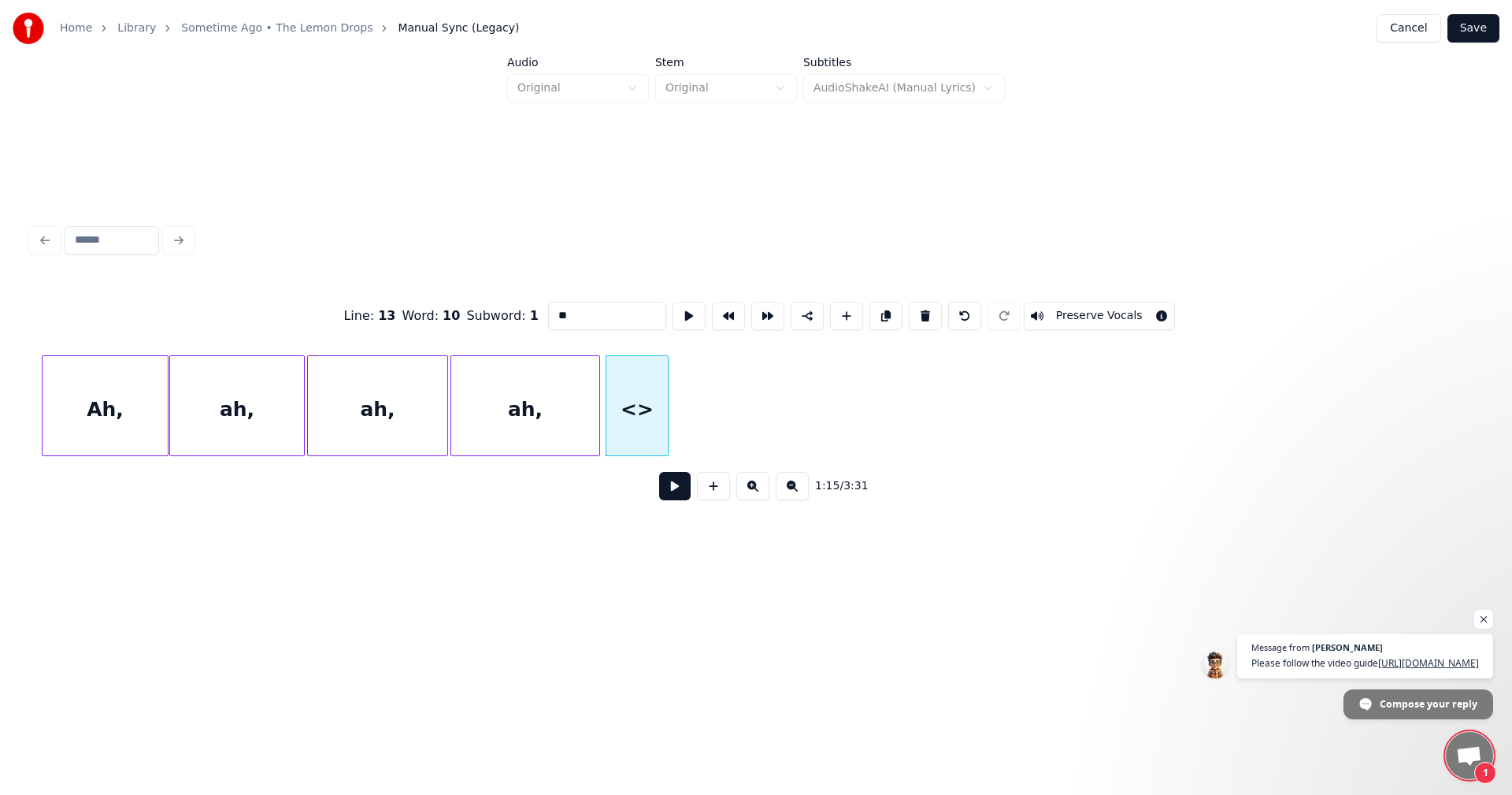
click at [597, 313] on input "**" at bounding box center [607, 316] width 118 height 29
type input "*"
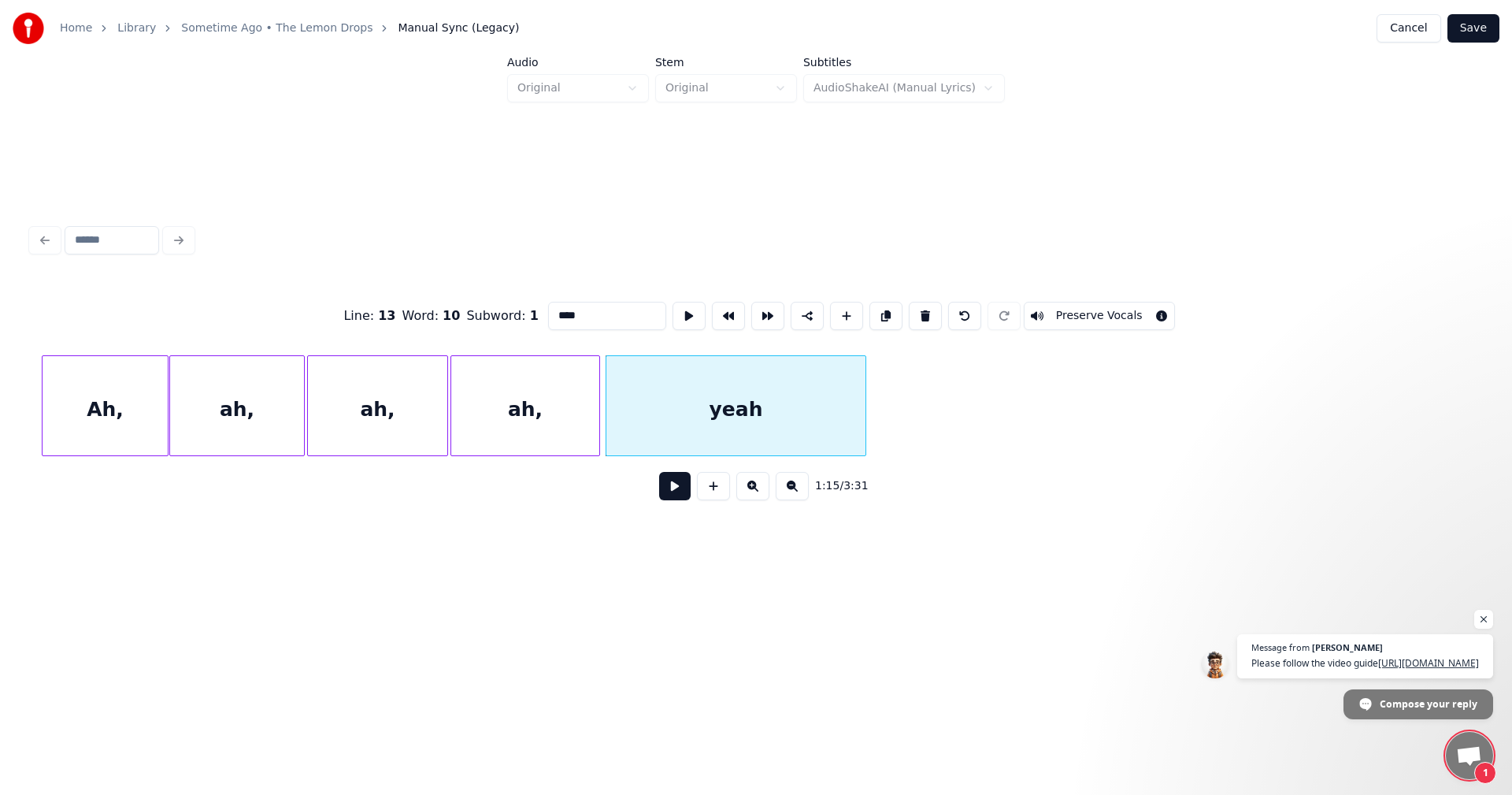
click at [866, 405] on div at bounding box center [863, 406] width 5 height 99
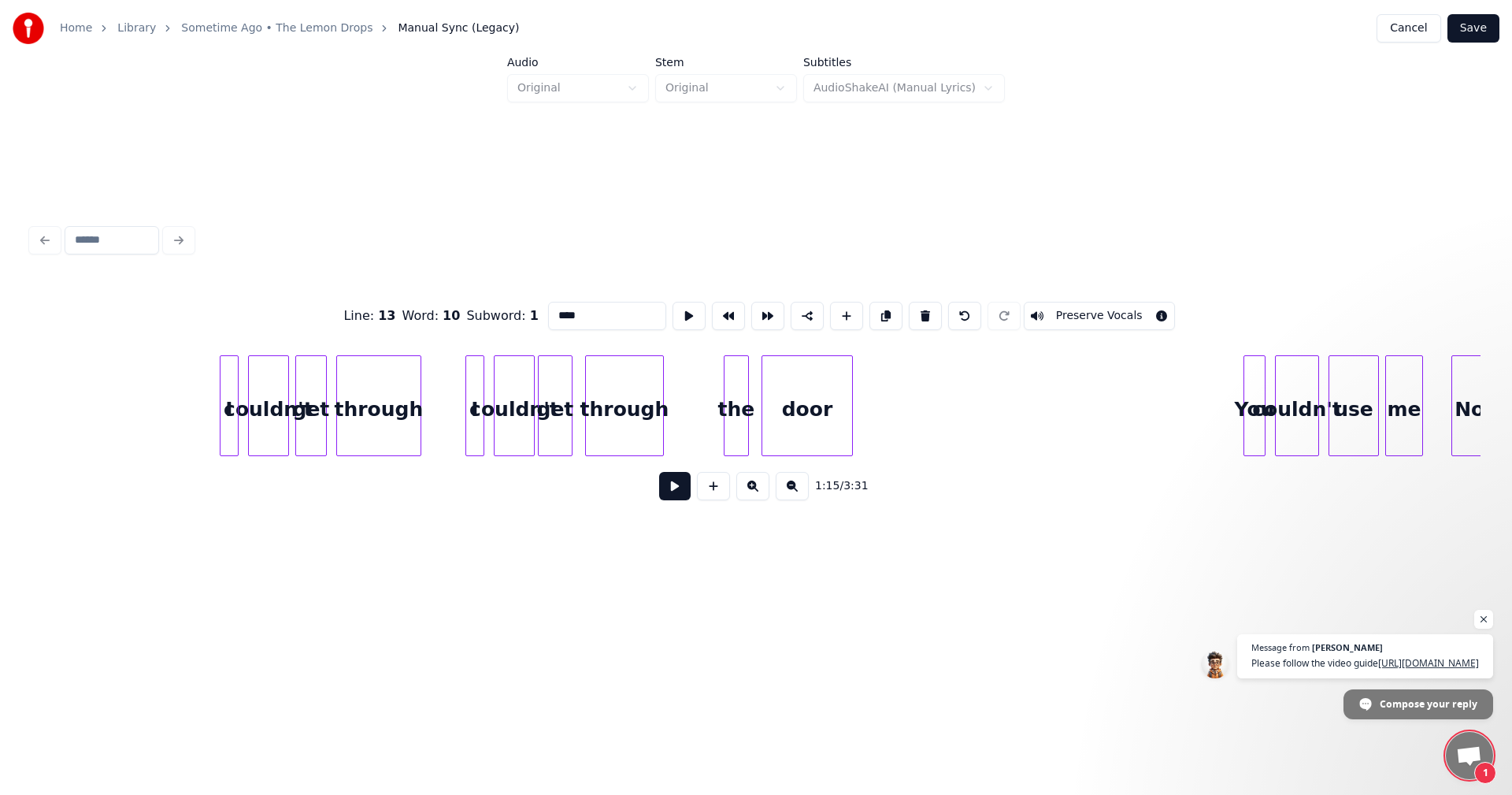
scroll to position [0, 14064]
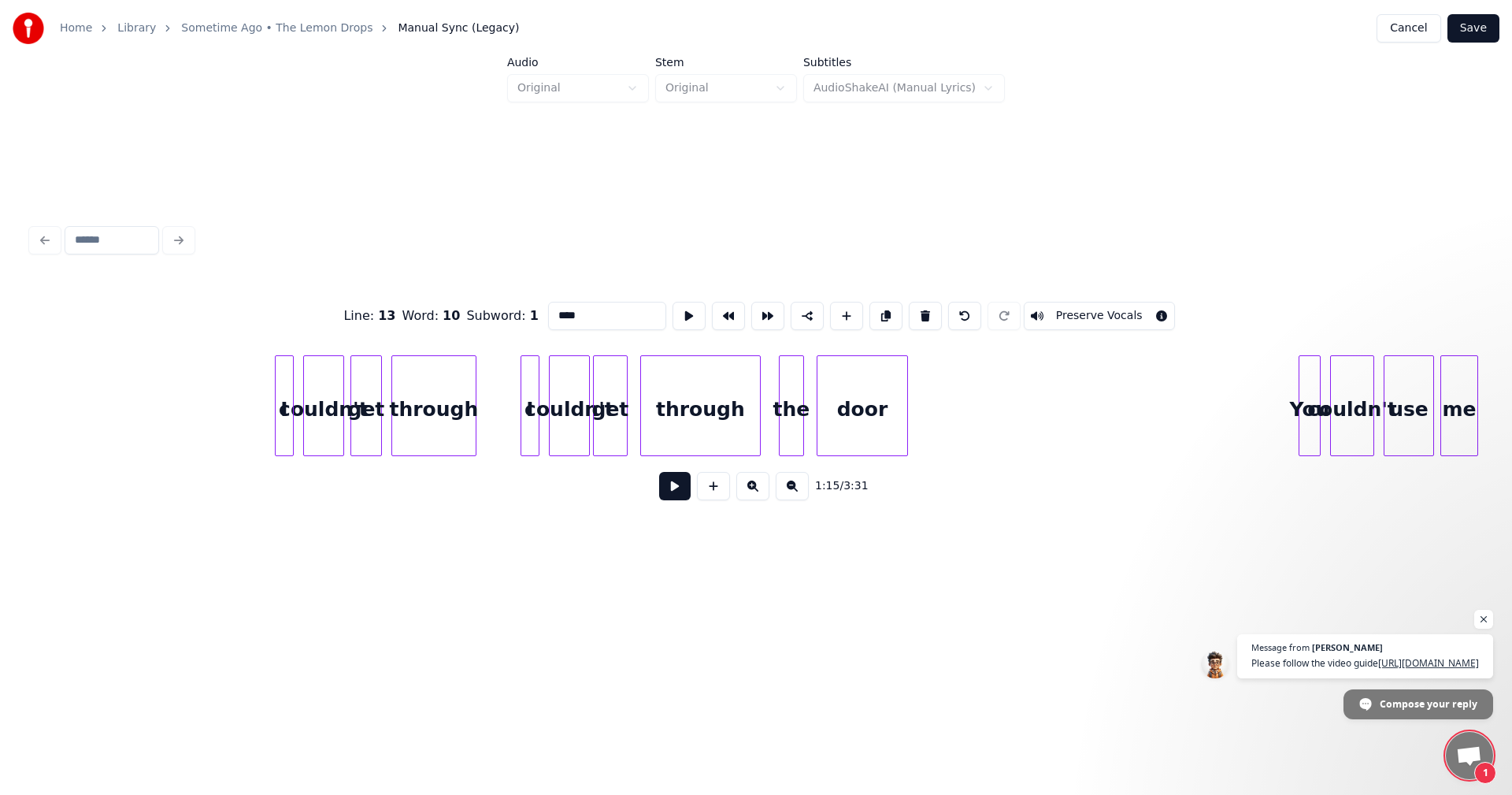
click at [758, 421] on div at bounding box center [757, 406] width 5 height 99
click at [632, 390] on div "get" at bounding box center [621, 409] width 33 height 108
click at [598, 391] on div at bounding box center [598, 406] width 5 height 99
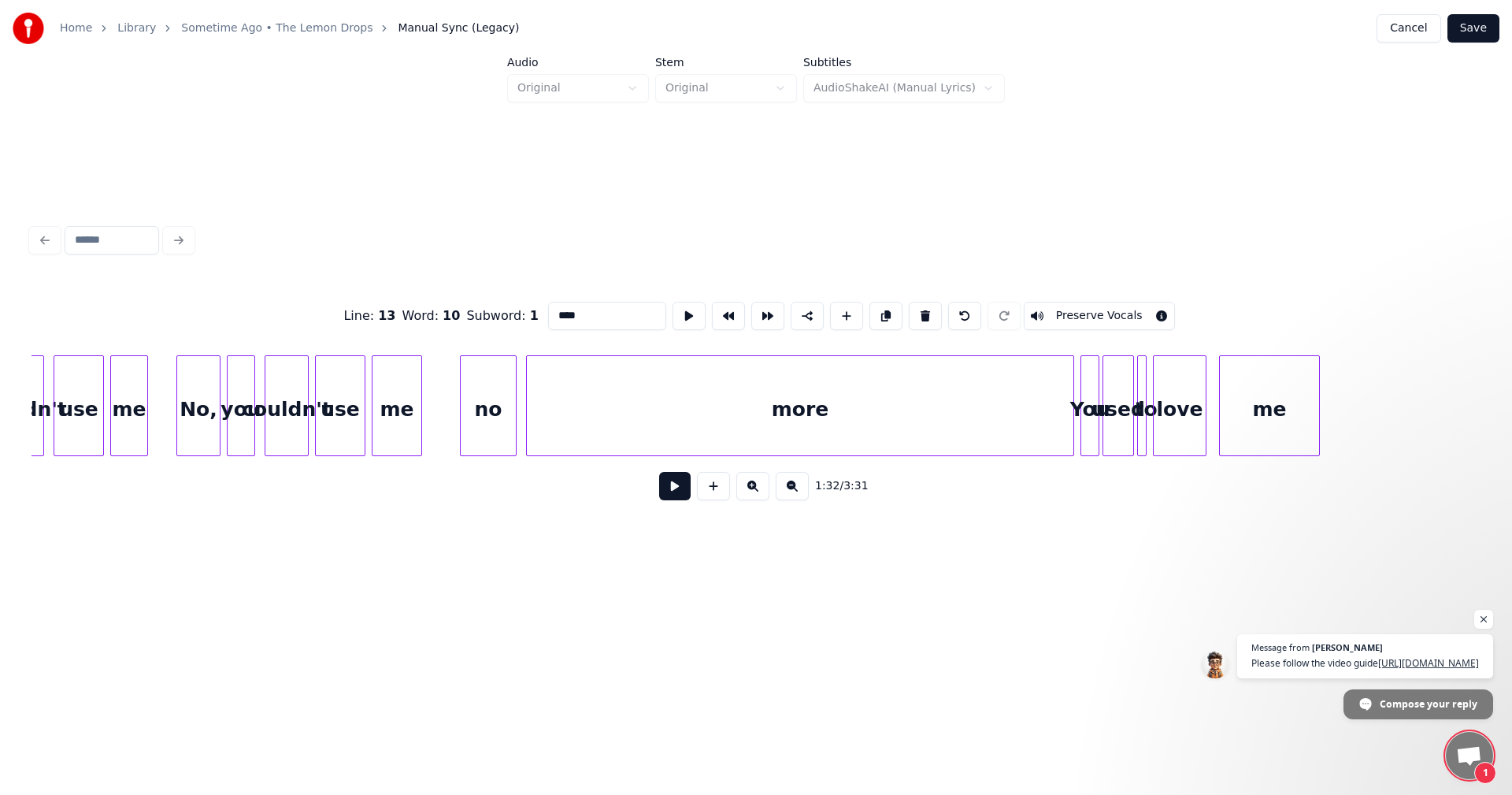
scroll to position [0, 15412]
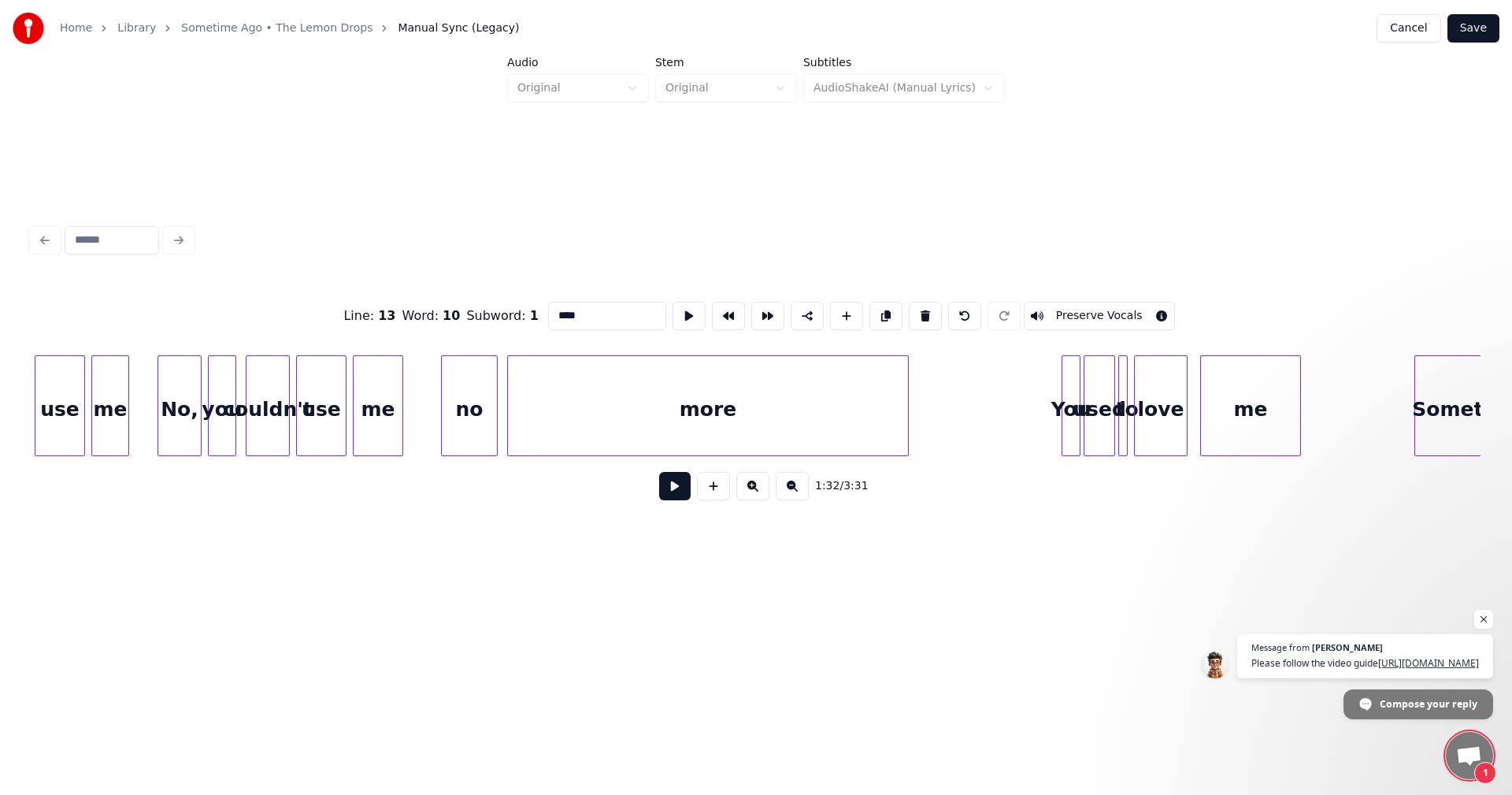
click at [908, 403] on div at bounding box center [905, 406] width 5 height 99
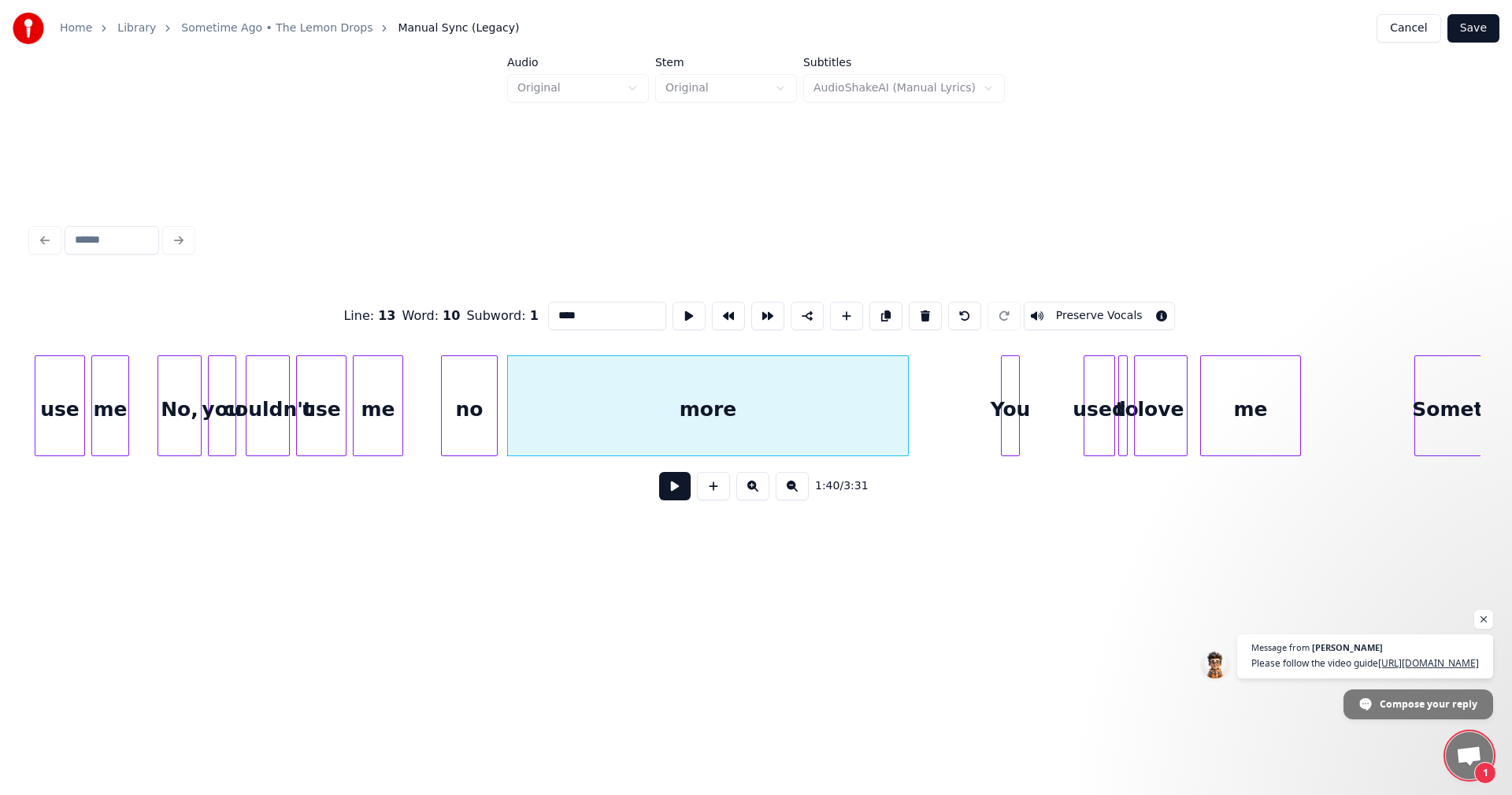
click at [1009, 391] on div "You" at bounding box center [1011, 409] width 17 height 108
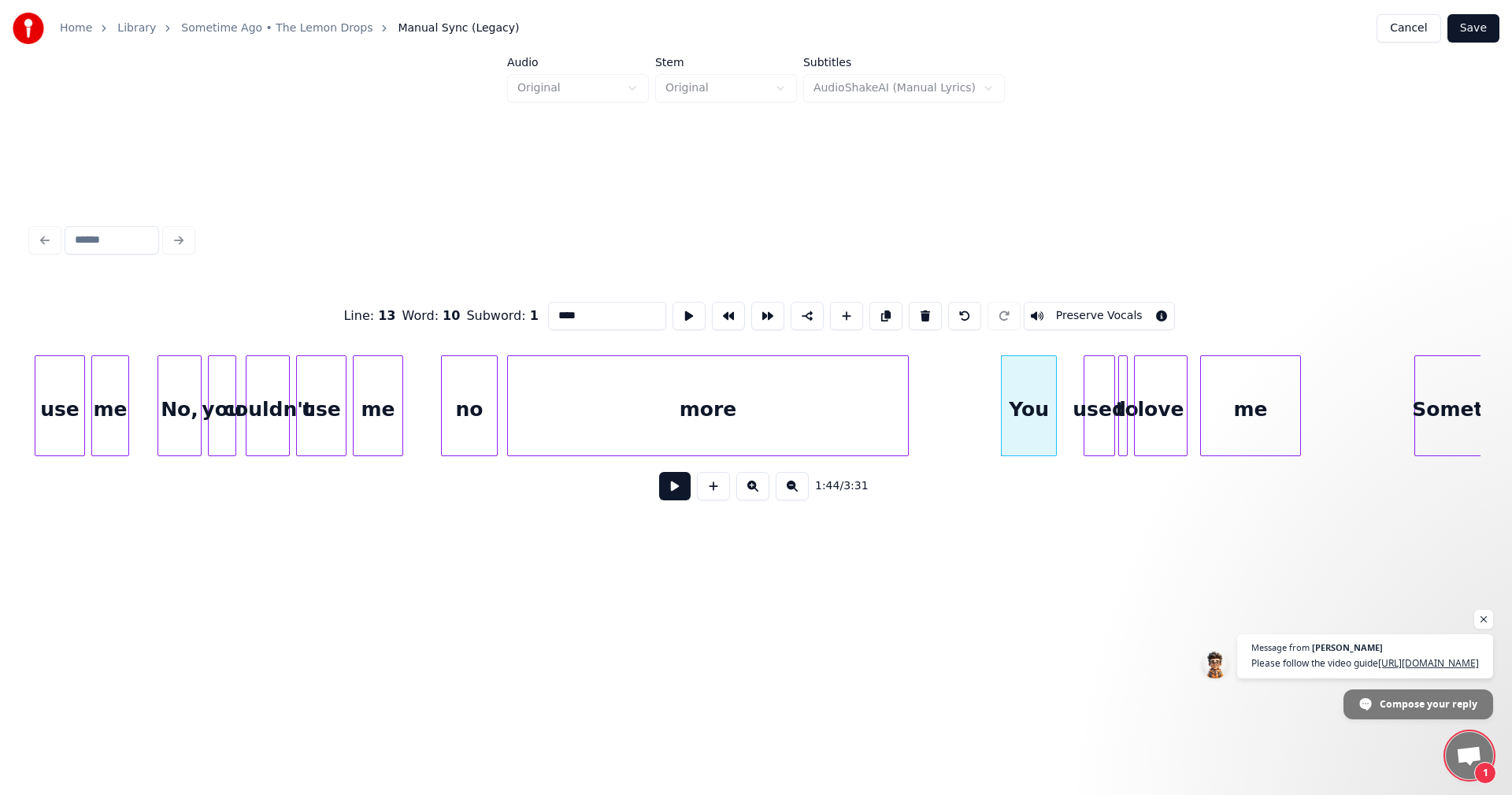
click at [1056, 400] on div at bounding box center [1053, 406] width 5 height 99
click at [1071, 402] on div "used" at bounding box center [1071, 409] width 29 height 108
click at [1097, 396] on div at bounding box center [1099, 406] width 5 height 99
click at [1130, 398] on div at bounding box center [1128, 406] width 5 height 99
click at [1113, 402] on div at bounding box center [1113, 406] width 5 height 99
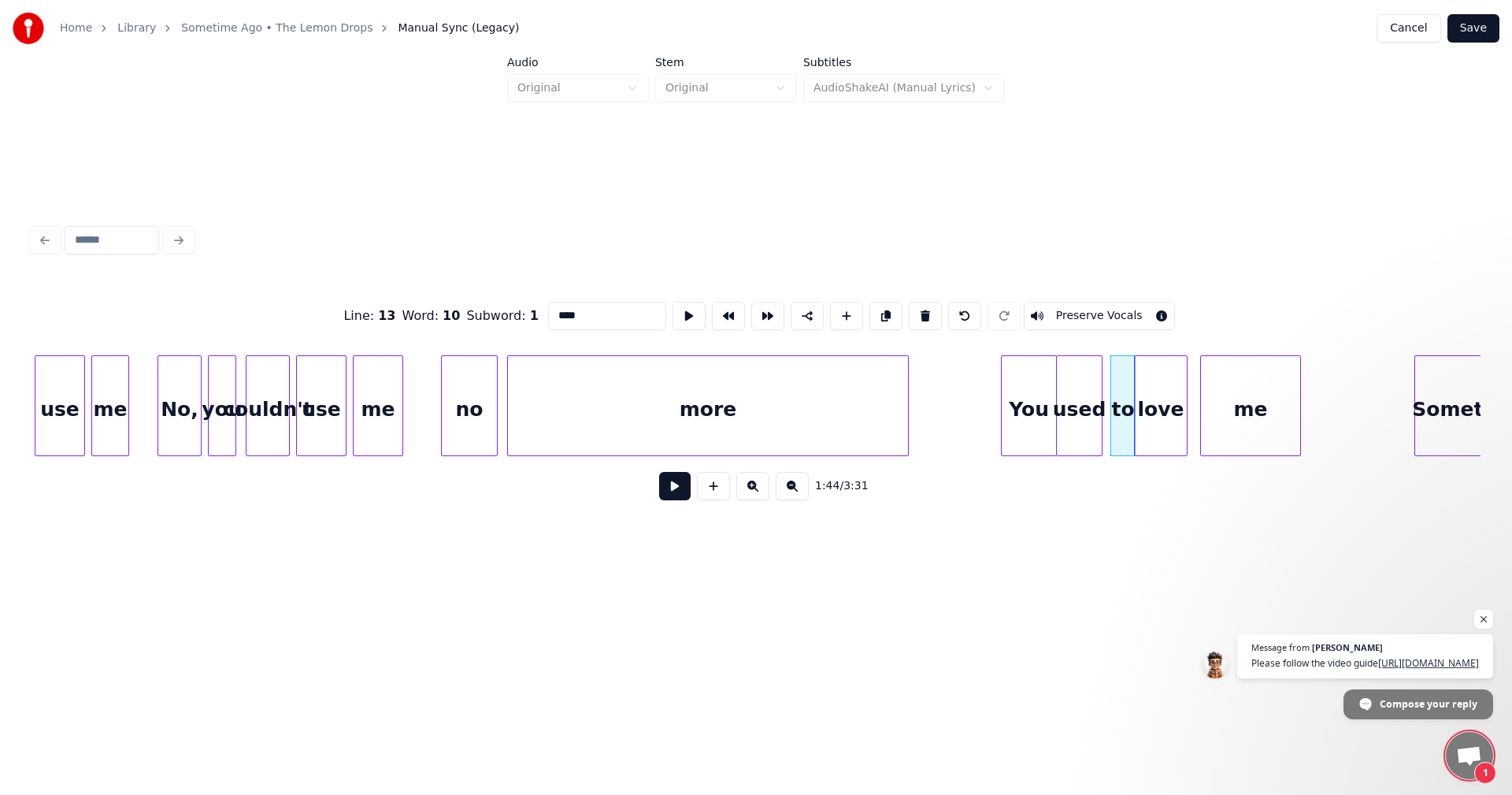
click at [1130, 400] on div at bounding box center [1132, 406] width 5 height 99
click at [1116, 396] on div "to" at bounding box center [1119, 409] width 24 height 108
click at [1224, 409] on div "me" at bounding box center [1242, 409] width 99 height 108
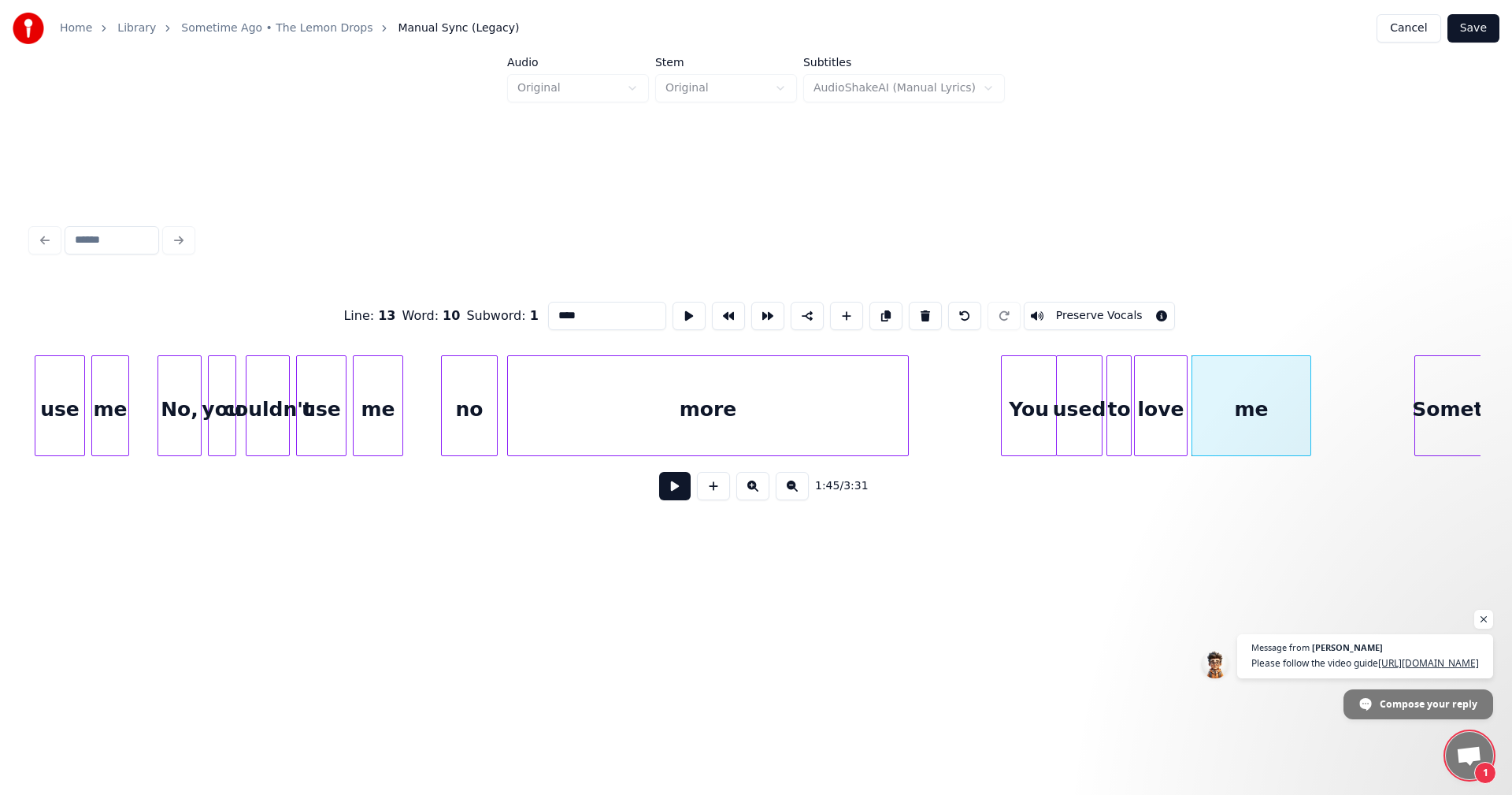
click at [1309, 410] on div at bounding box center [1307, 406] width 5 height 99
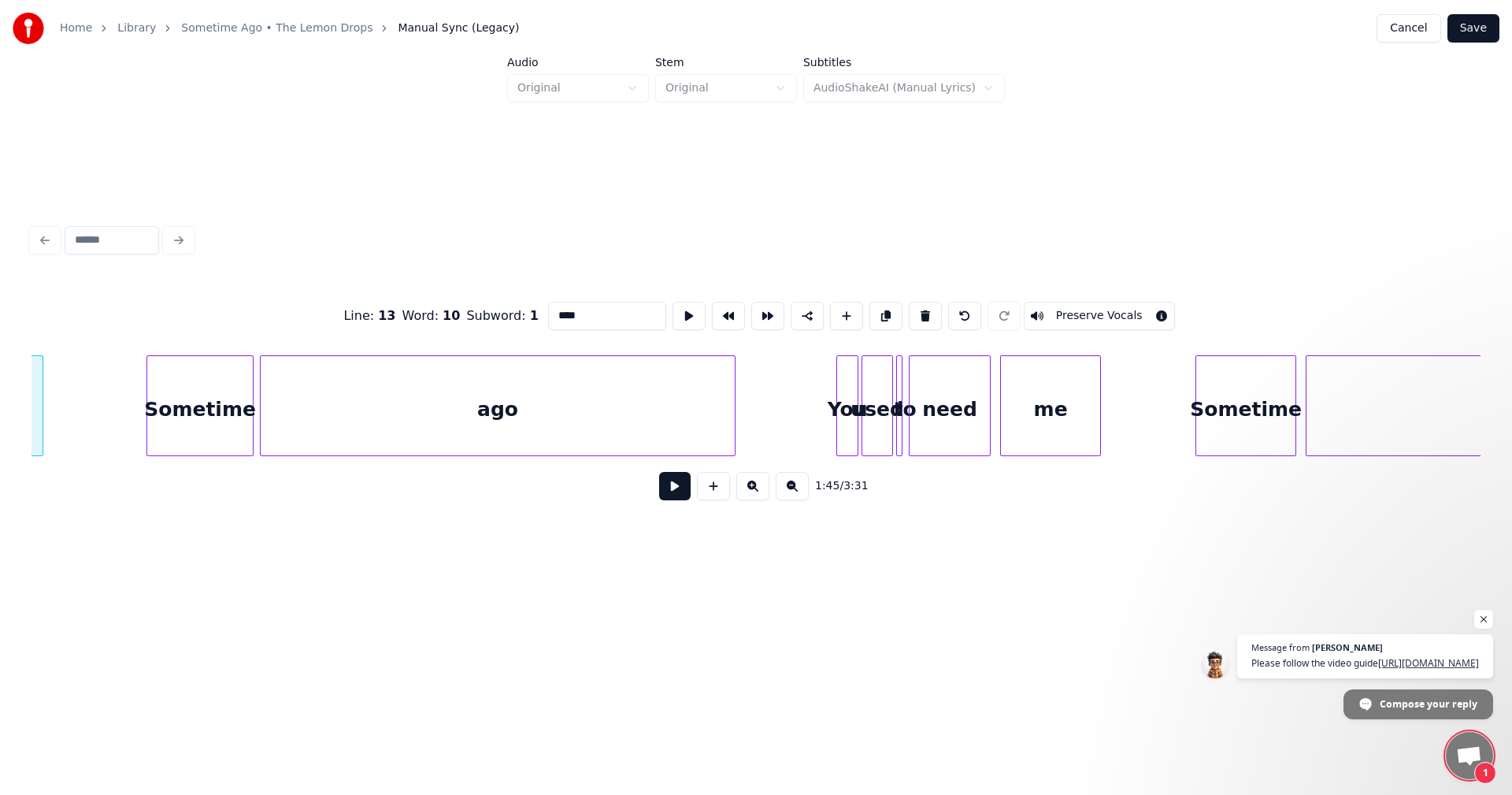
click at [734, 409] on div at bounding box center [732, 406] width 5 height 99
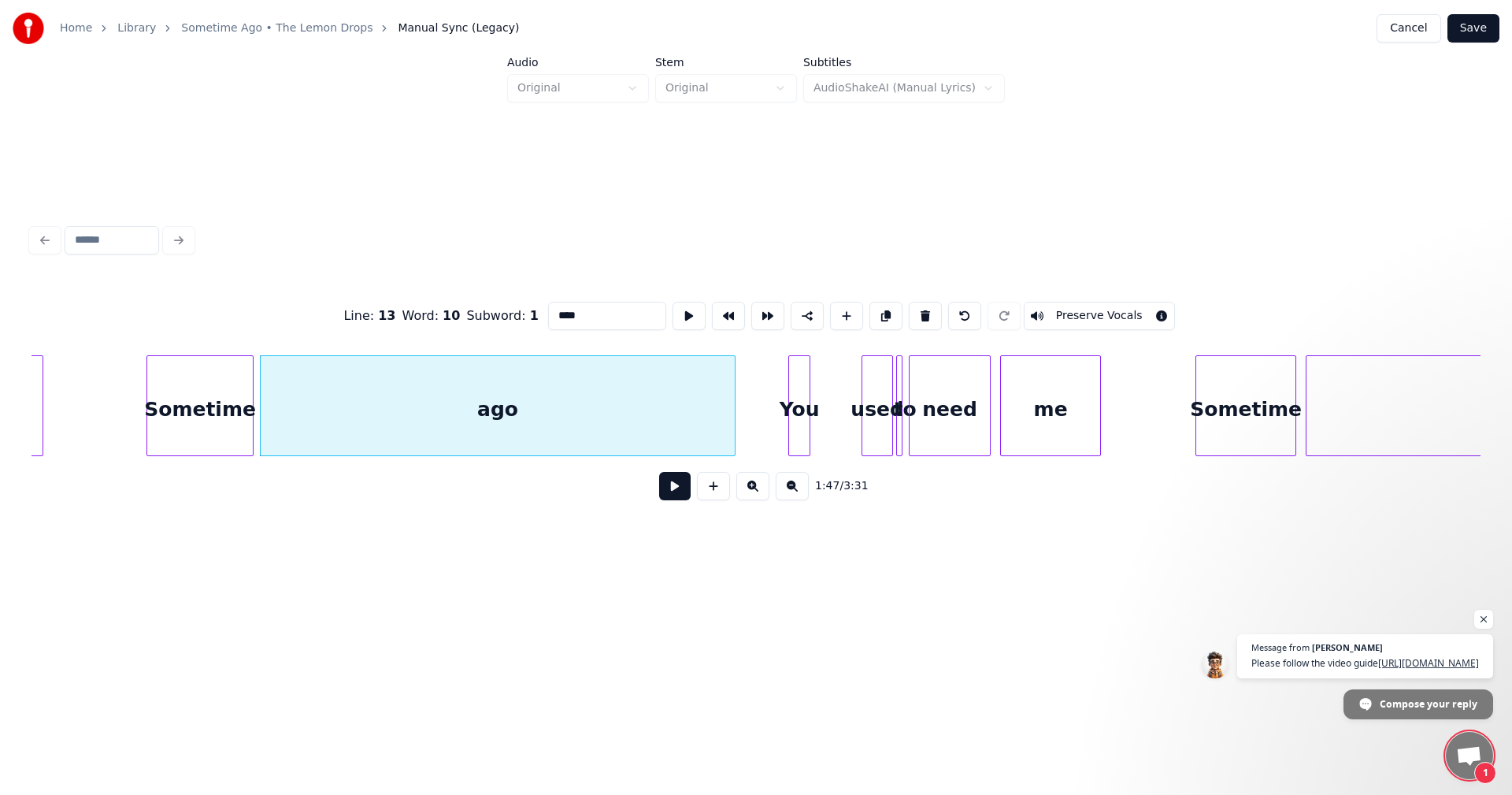
click at [800, 401] on div "You" at bounding box center [799, 409] width 21 height 108
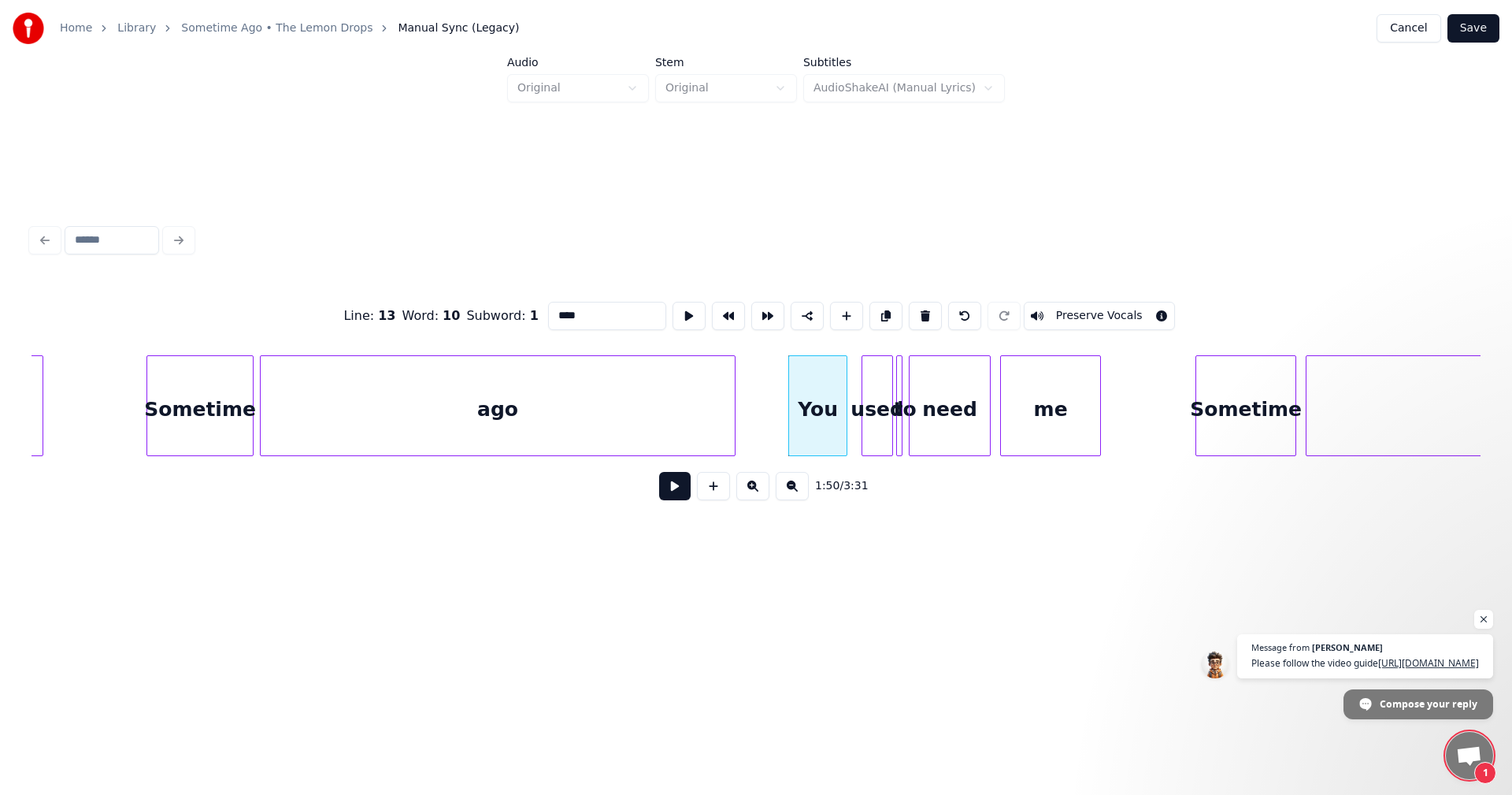
click at [844, 407] on div at bounding box center [844, 406] width 5 height 99
click at [880, 403] on div at bounding box center [880, 406] width 5 height 99
click at [899, 388] on div "to" at bounding box center [901, 406] width 10 height 101
click at [891, 388] on div at bounding box center [892, 406] width 5 height 99
click at [866, 398] on div "used" at bounding box center [867, 409] width 21 height 108
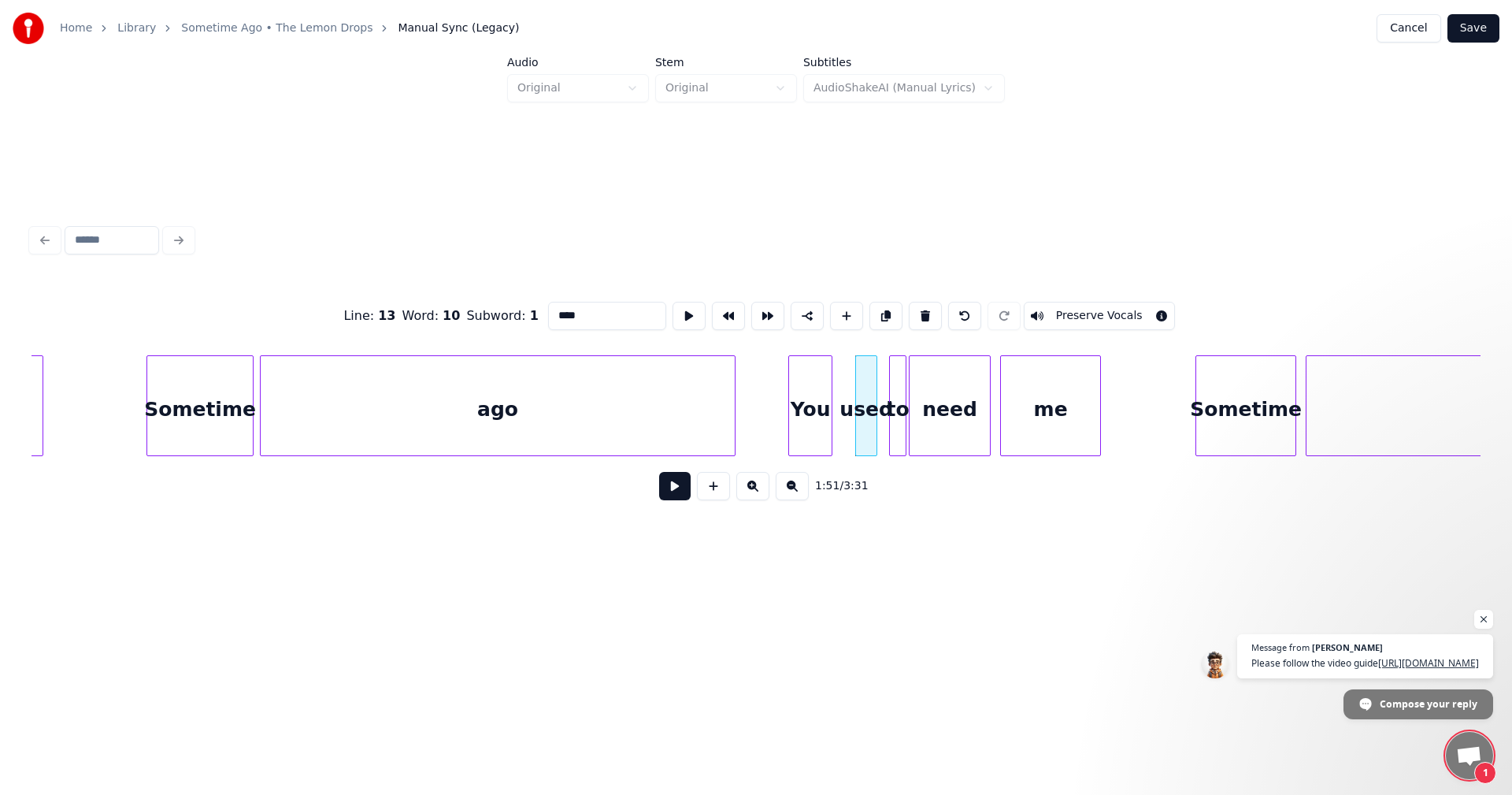
click at [830, 400] on div at bounding box center [829, 406] width 5 height 99
click at [850, 397] on div "used" at bounding box center [854, 409] width 21 height 108
click at [852, 397] on div "used" at bounding box center [850, 409] width 21 height 108
click at [877, 396] on div at bounding box center [877, 406] width 5 height 99
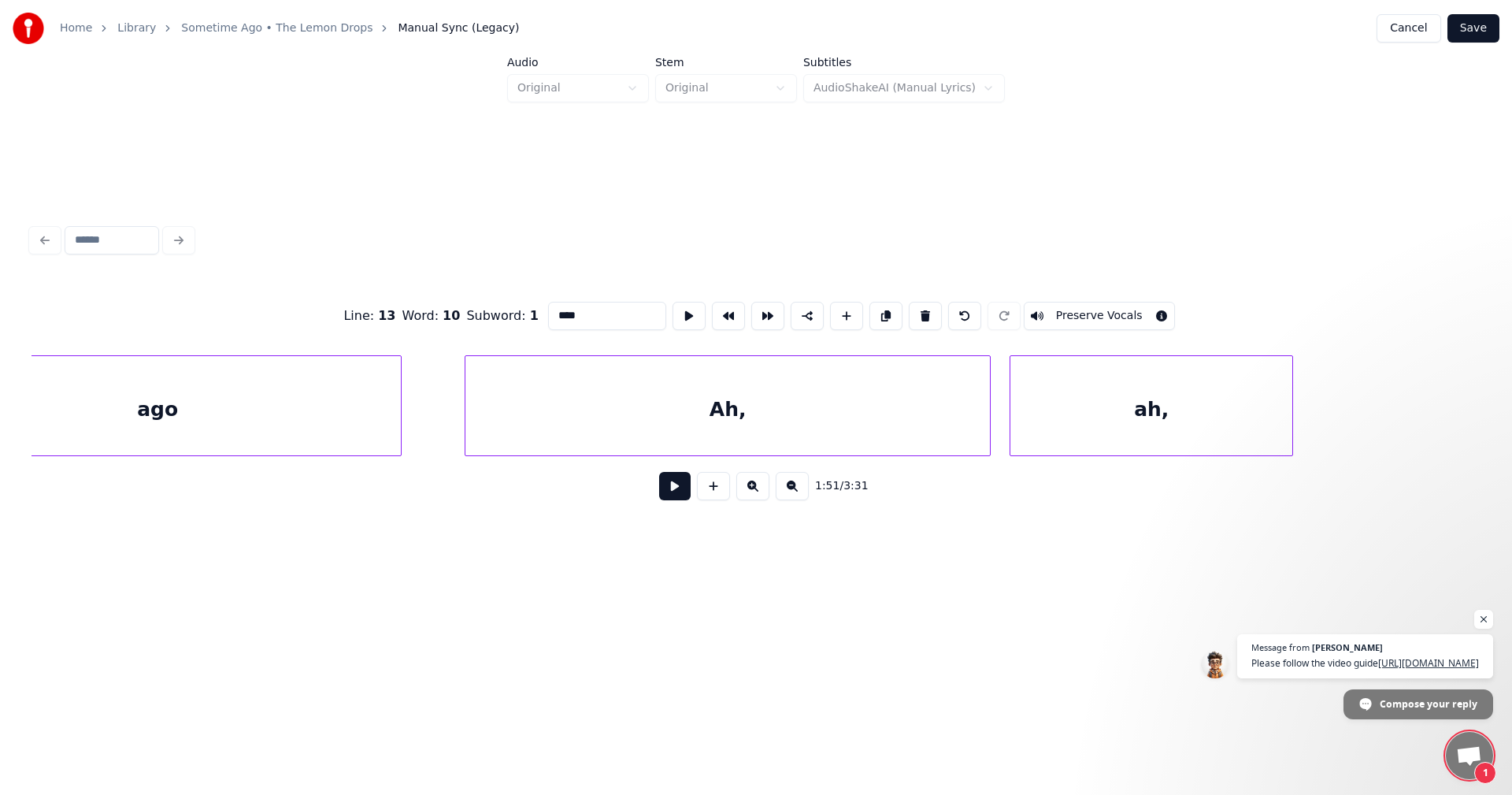
scroll to position [0, 18017]
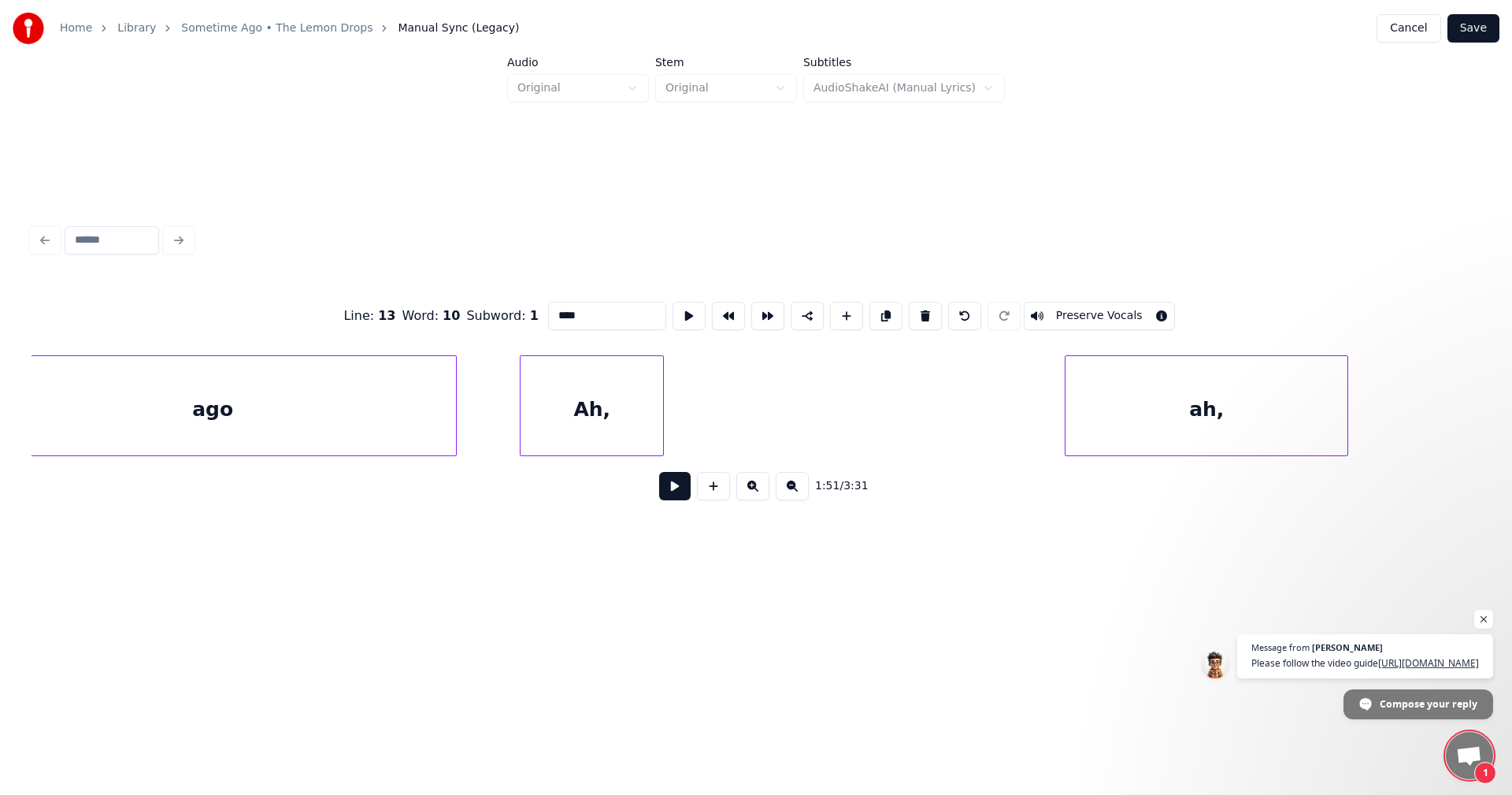
click at [662, 439] on div at bounding box center [660, 406] width 5 height 99
click at [588, 422] on div "Ah," at bounding box center [585, 409] width 143 height 108
click at [647, 407] on div at bounding box center [645, 406] width 5 height 99
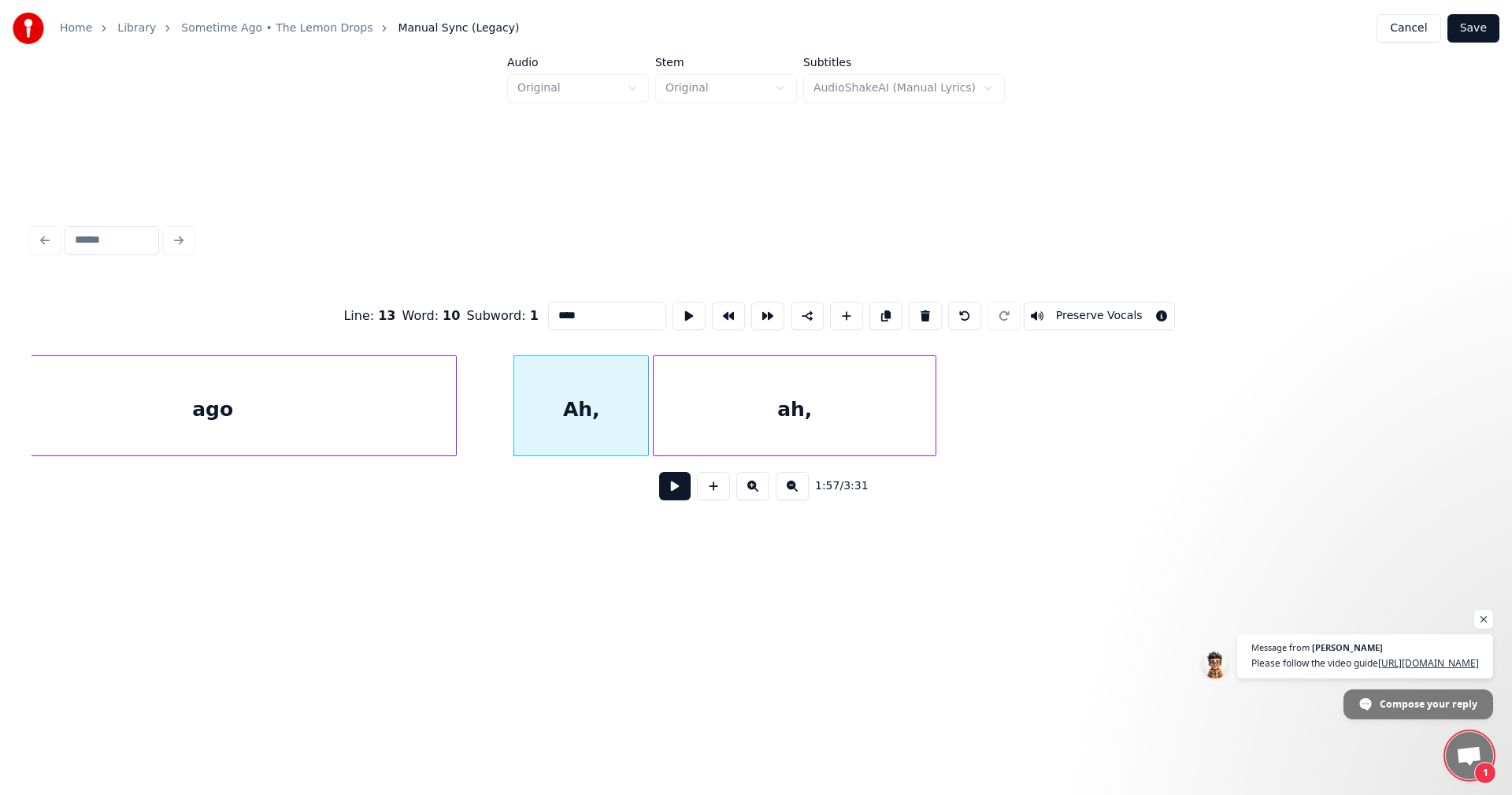
click at [730, 393] on div "ah," at bounding box center [795, 409] width 282 height 108
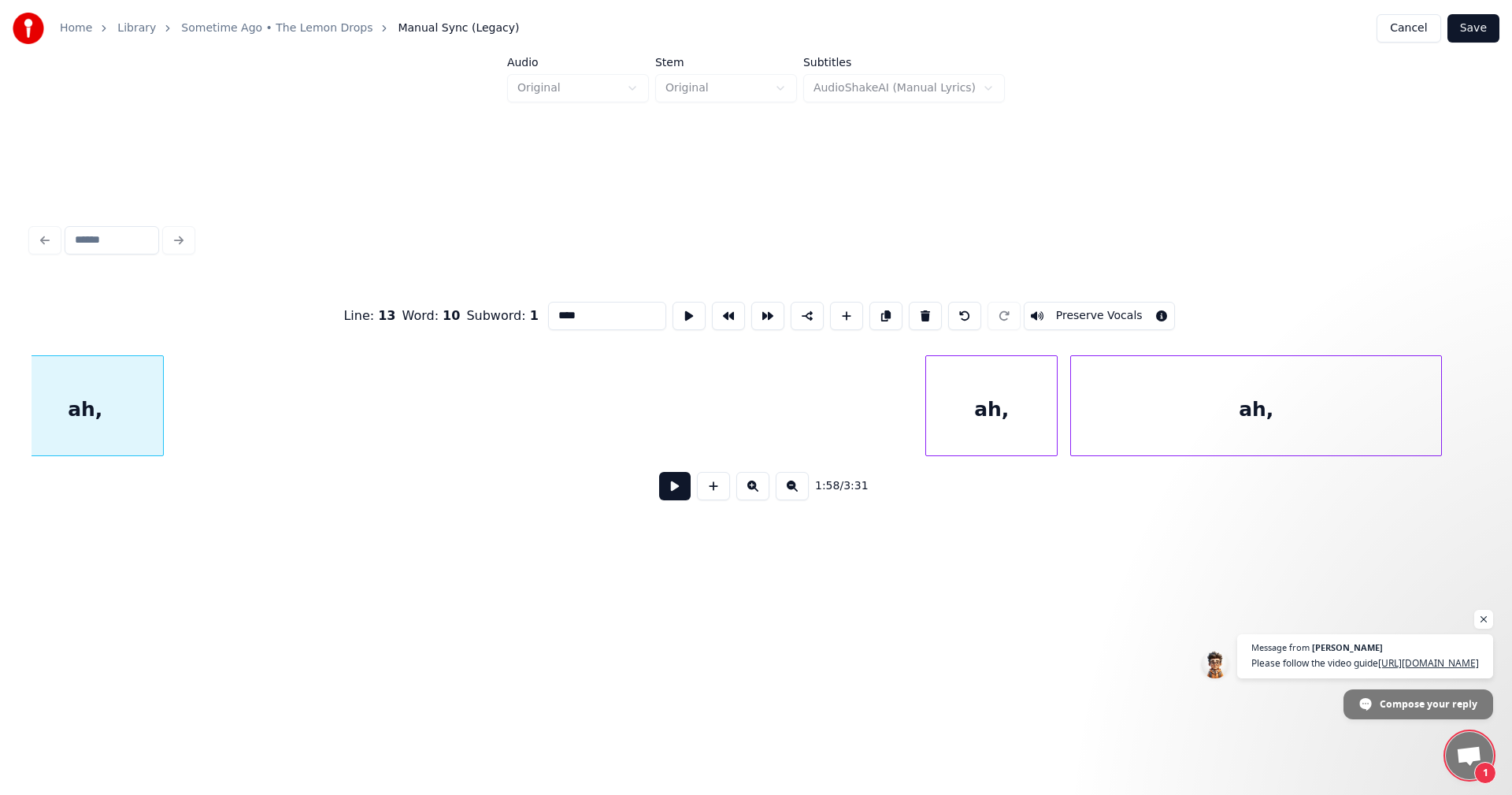
scroll to position [0, 18721]
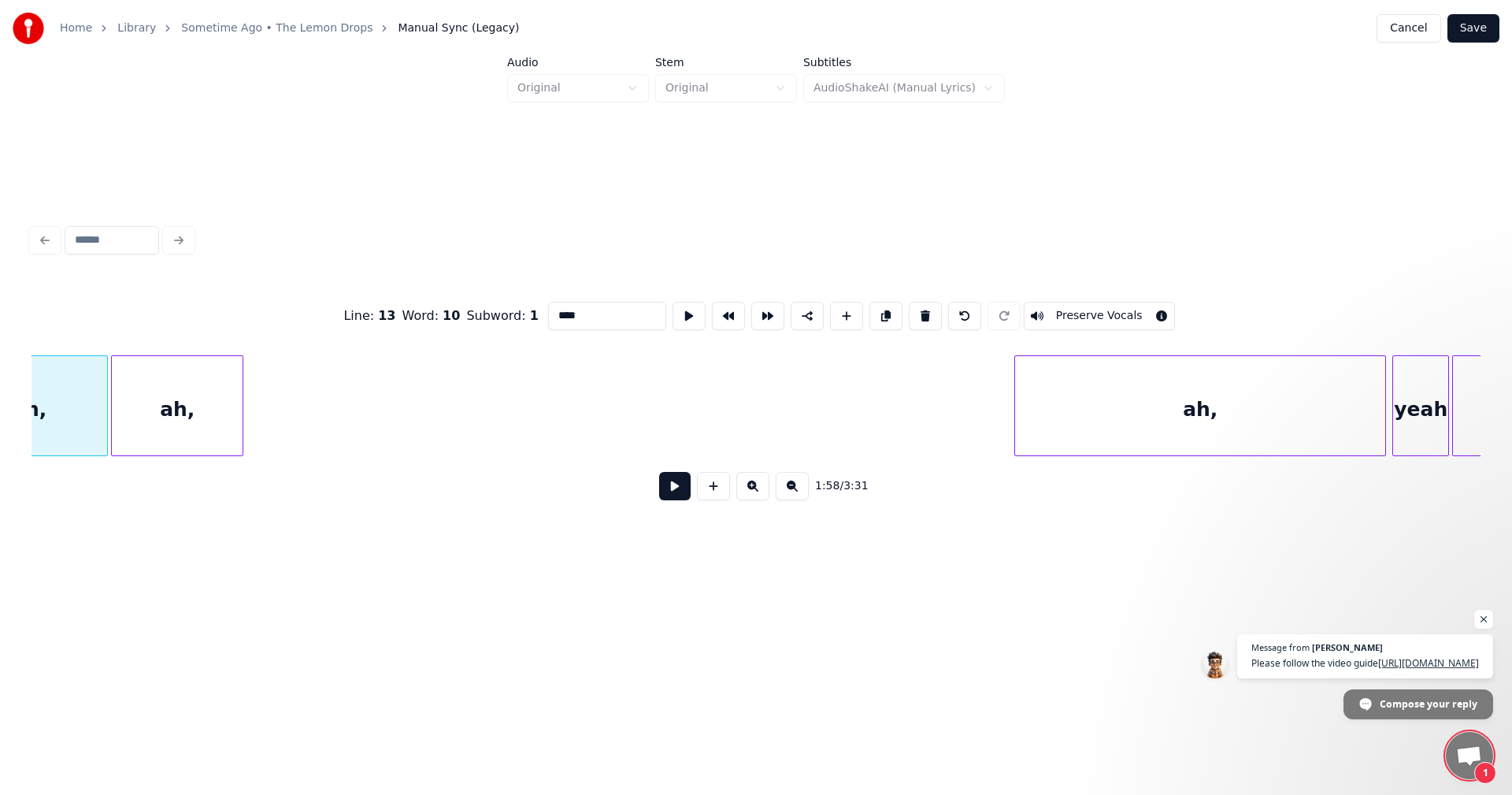
click at [198, 426] on div "ah," at bounding box center [177, 409] width 130 height 108
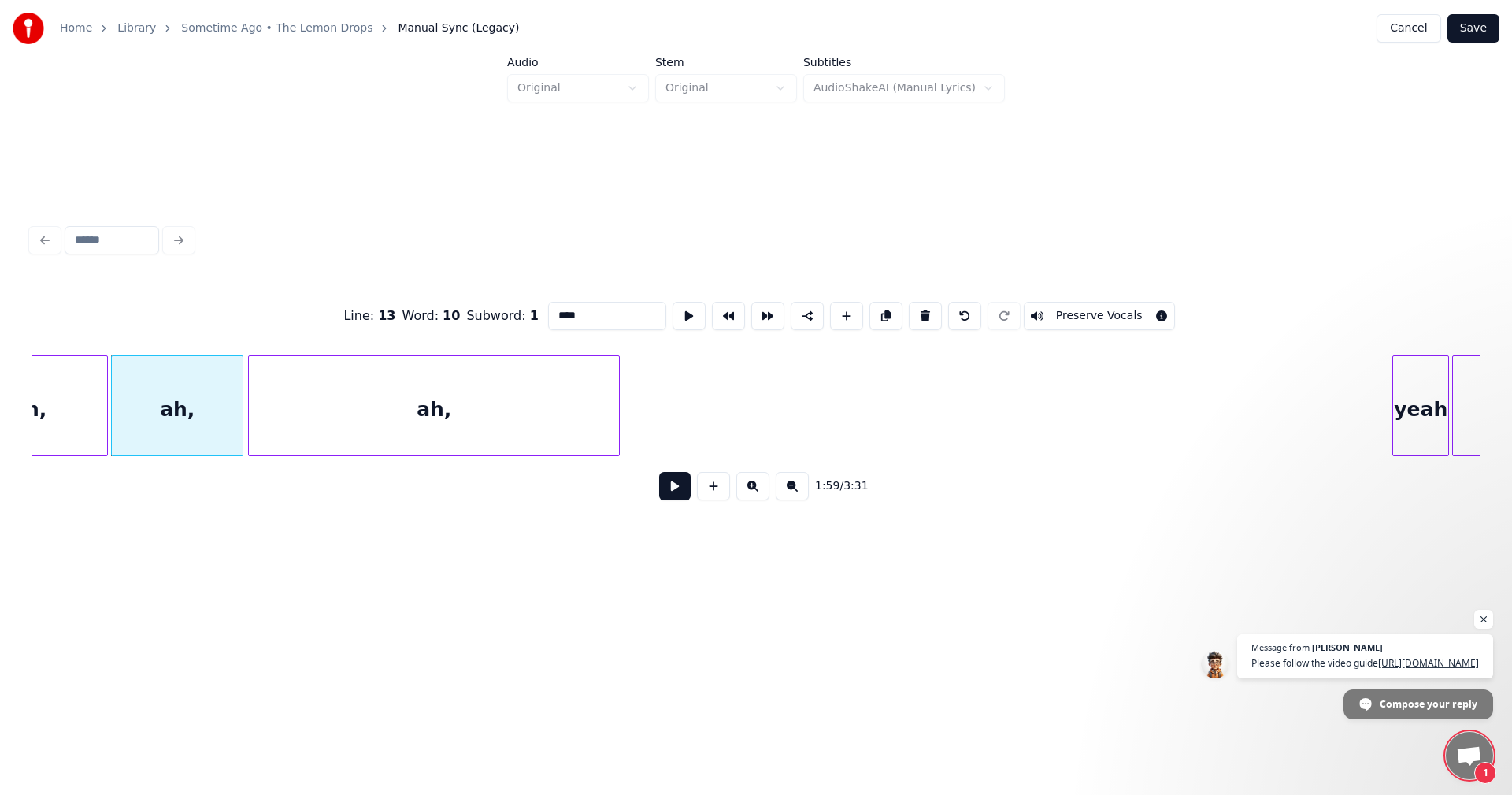
click at [354, 389] on div "ah," at bounding box center [434, 409] width 370 height 108
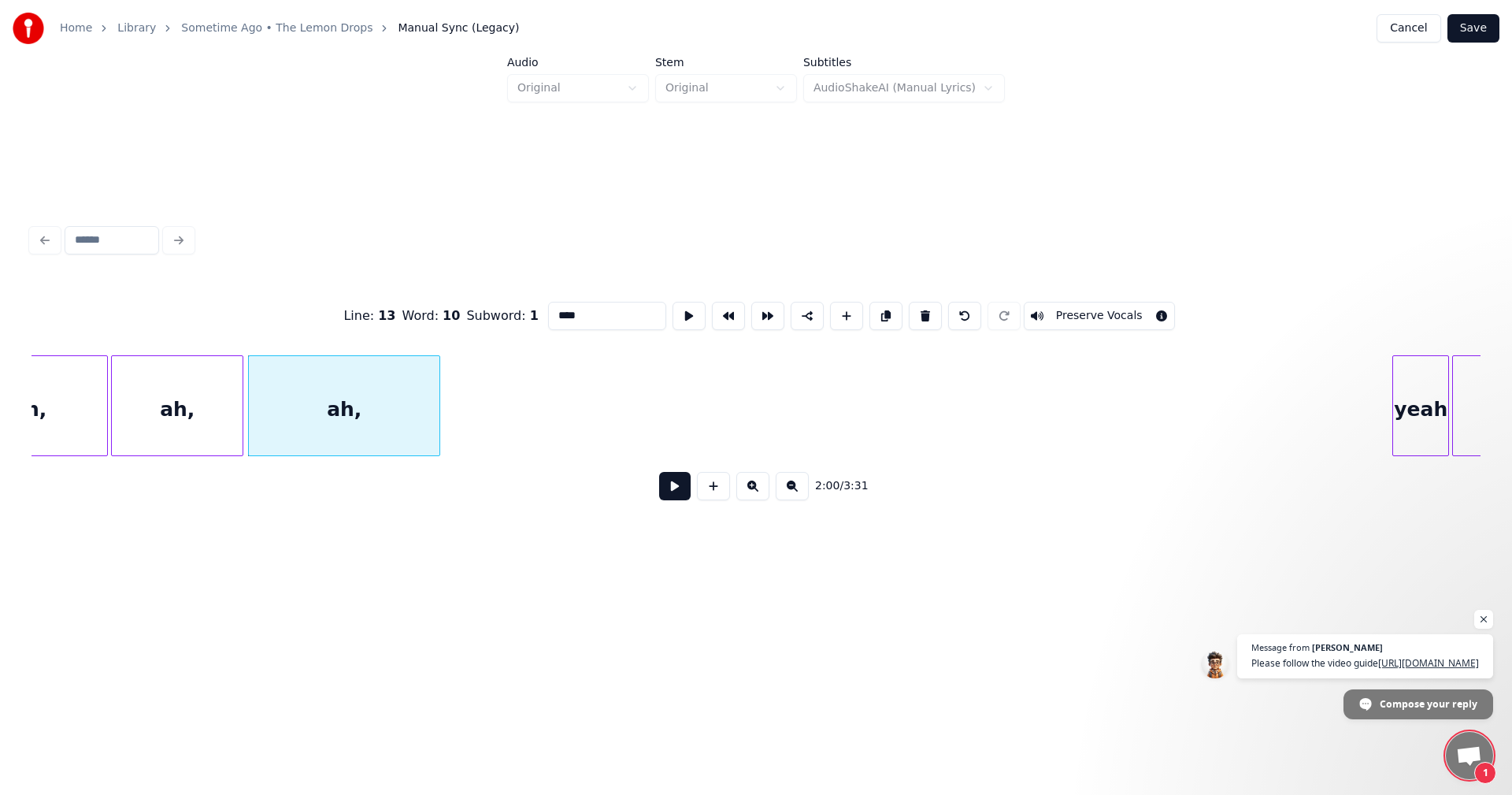
click at [439, 406] on div at bounding box center [437, 406] width 5 height 99
click at [418, 404] on div at bounding box center [418, 406] width 5 height 99
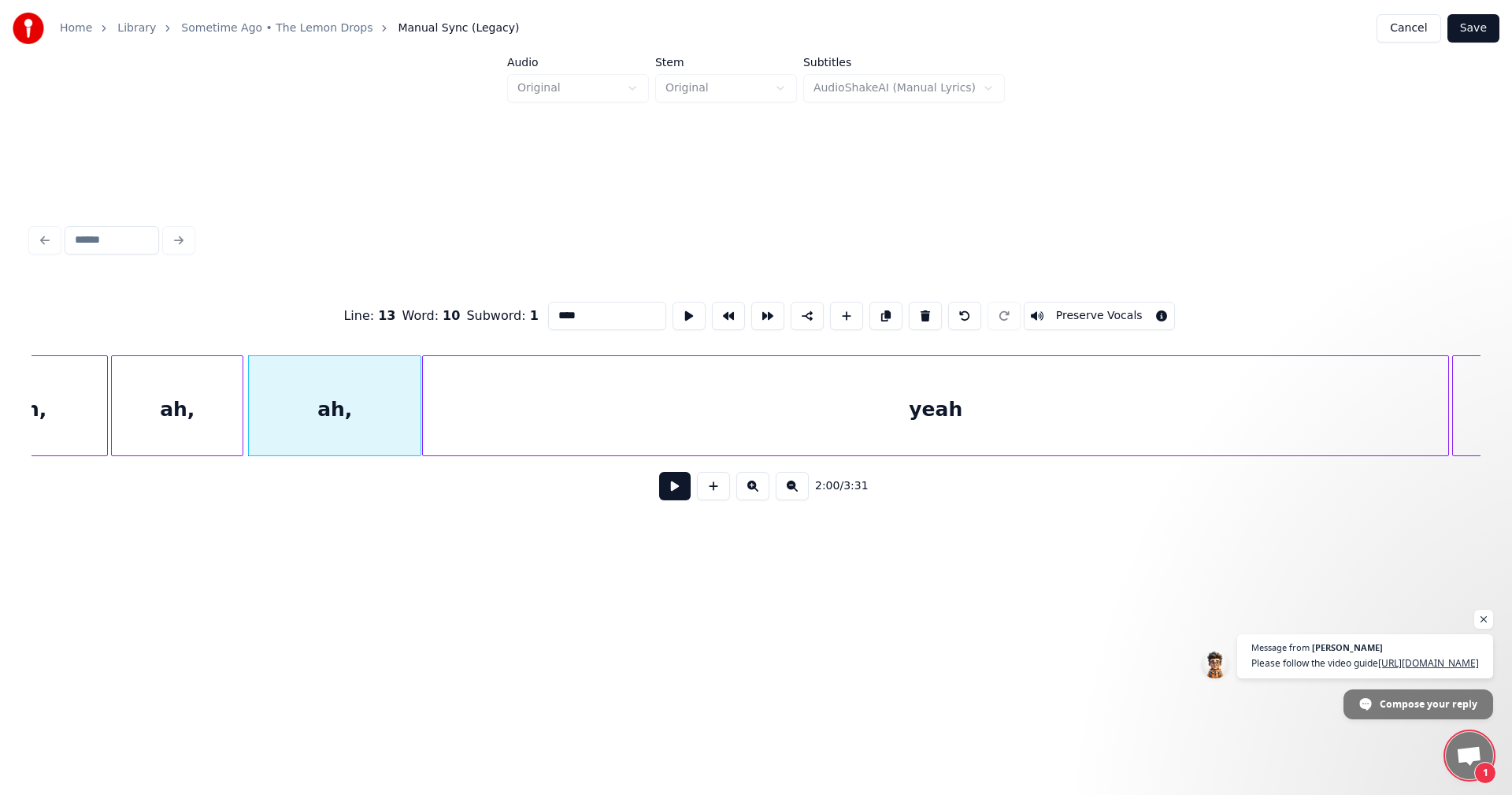
click at [427, 405] on div at bounding box center [424, 406] width 5 height 99
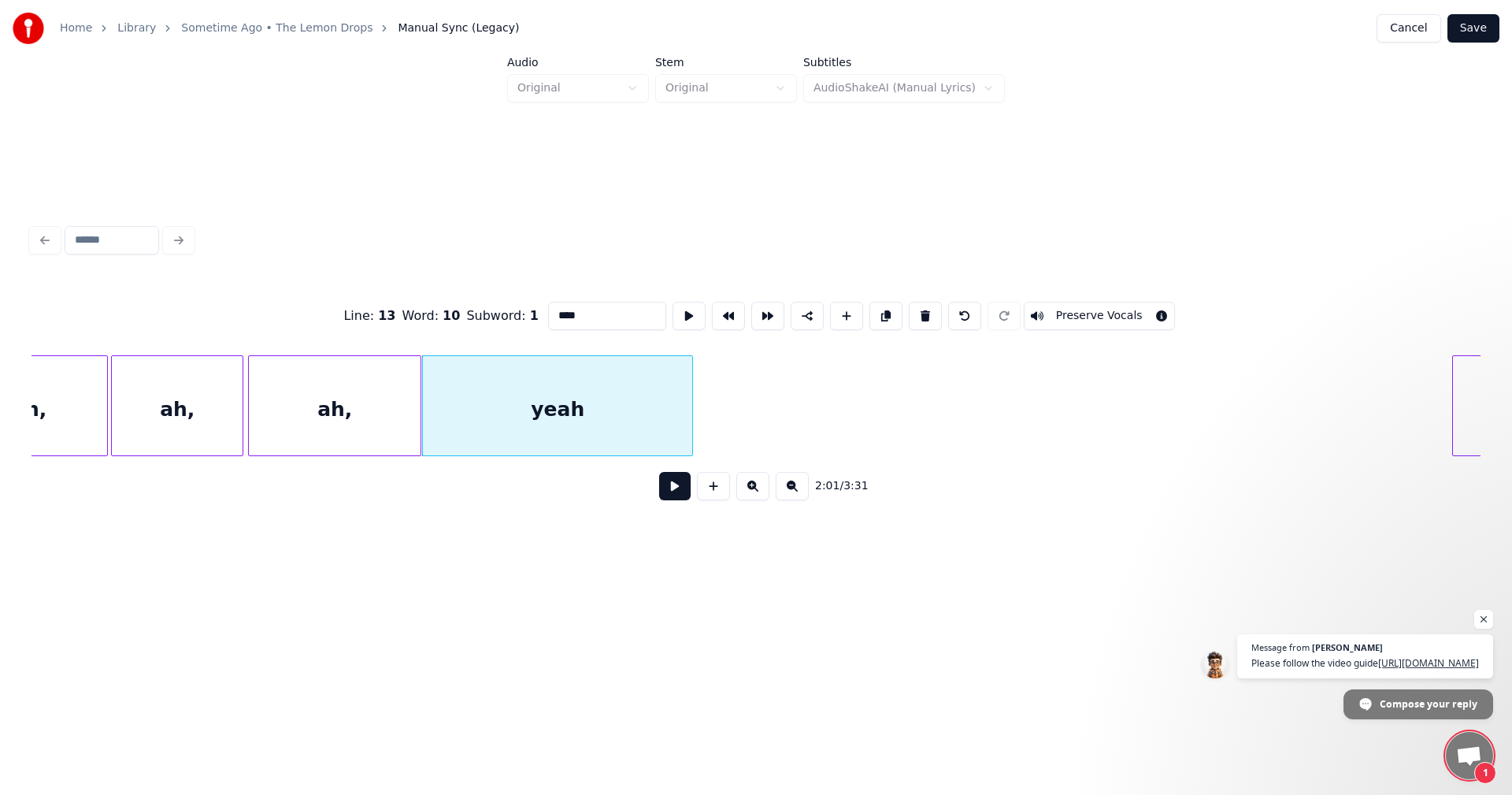
click at [689, 435] on div at bounding box center [690, 406] width 5 height 99
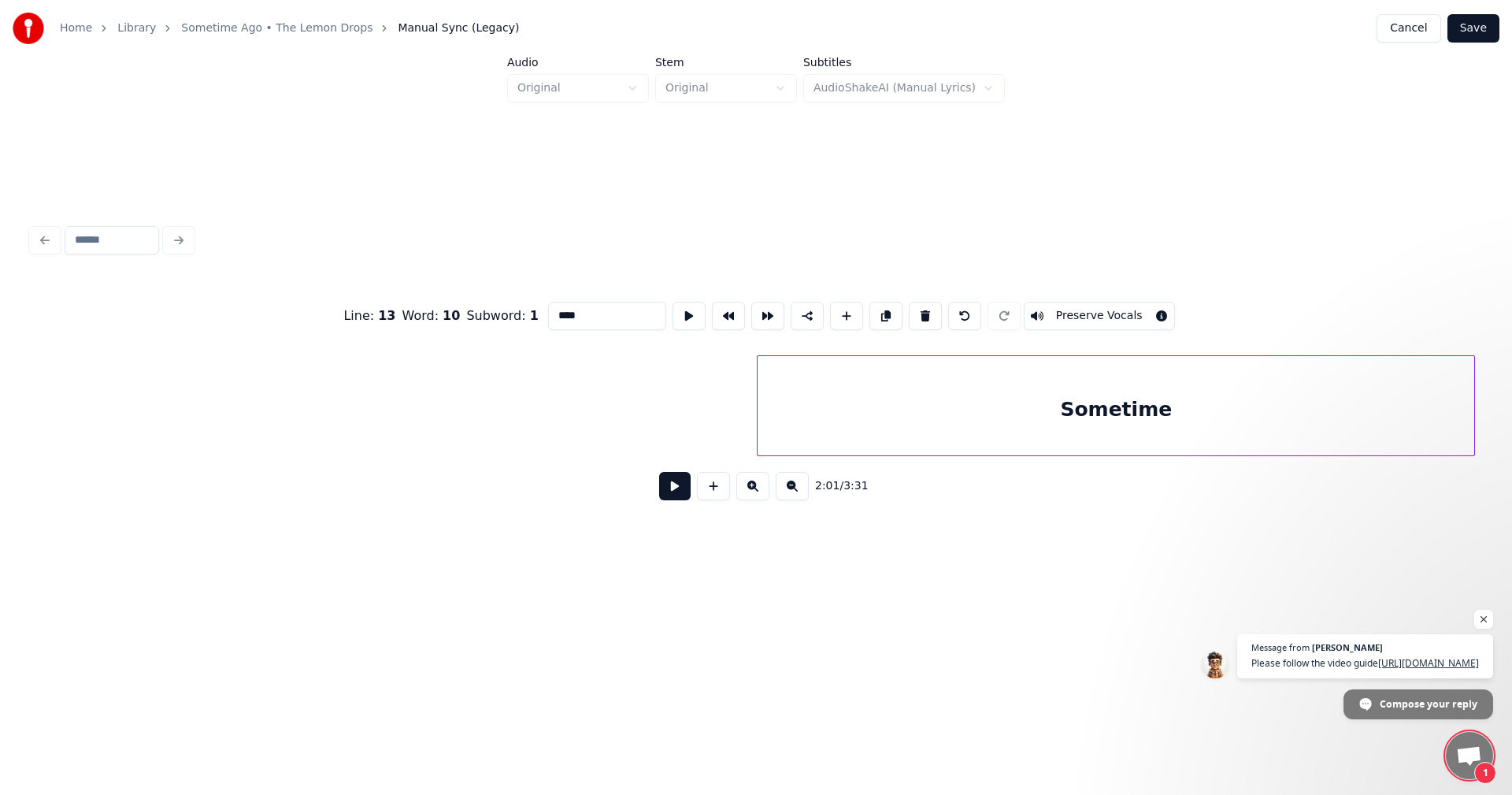
scroll to position [0, 19764]
click at [1195, 418] on div "Sometime" at bounding box center [1121, 409] width 717 height 108
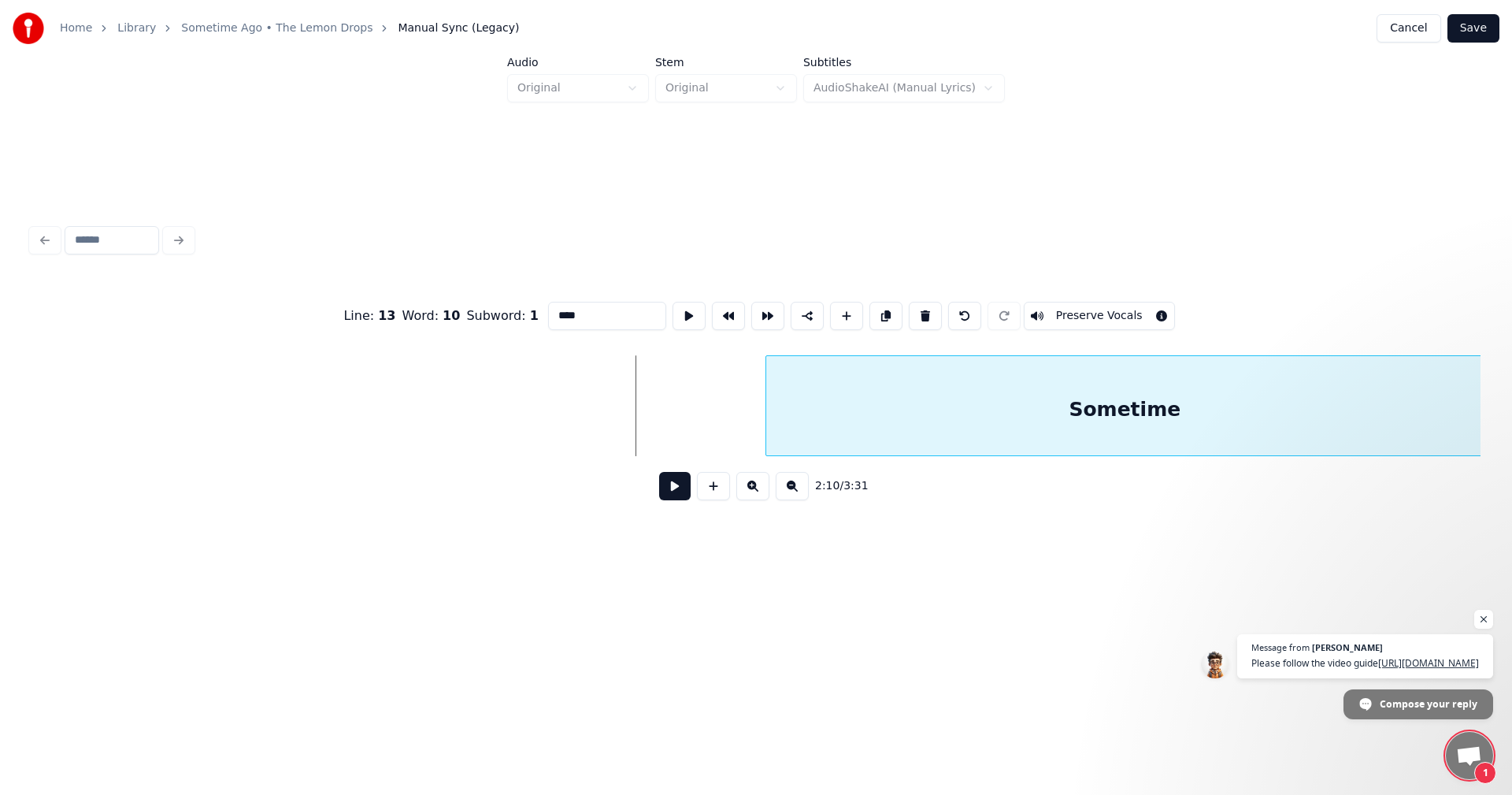
scroll to position [0, 19904]
click at [1065, 419] on div "Sometime" at bounding box center [1121, 409] width 717 height 108
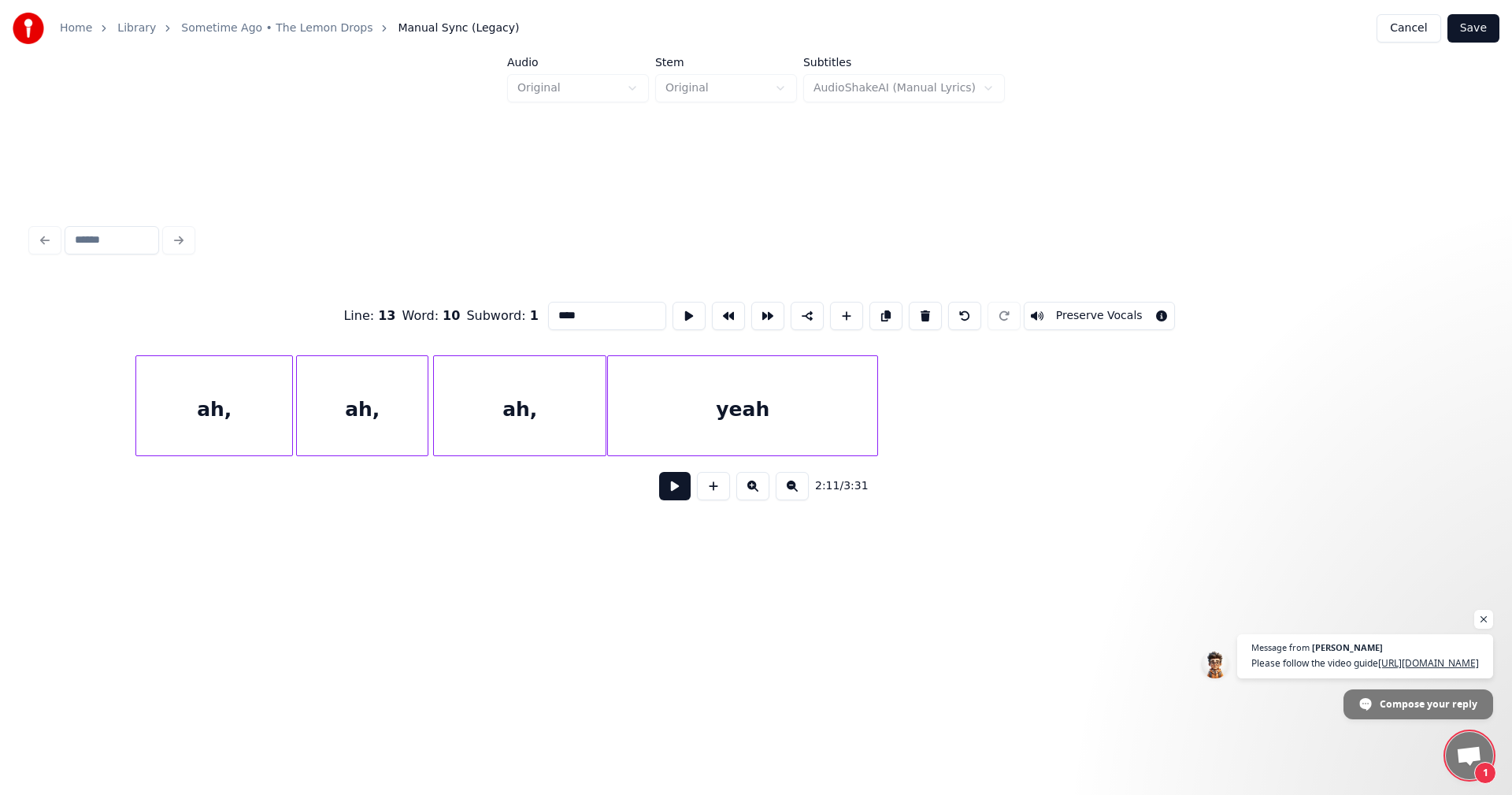
scroll to position [0, 18758]
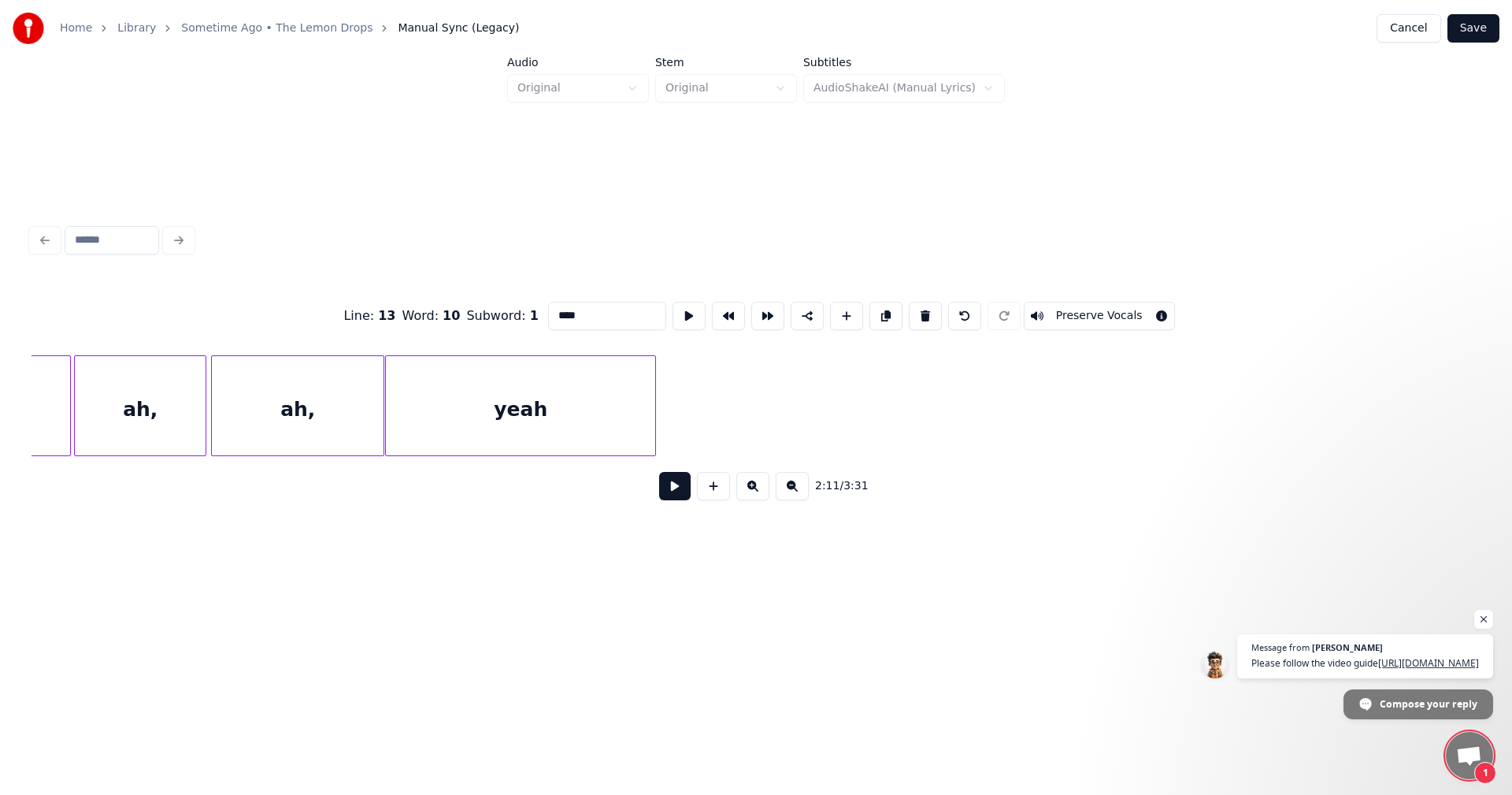
type input "****"
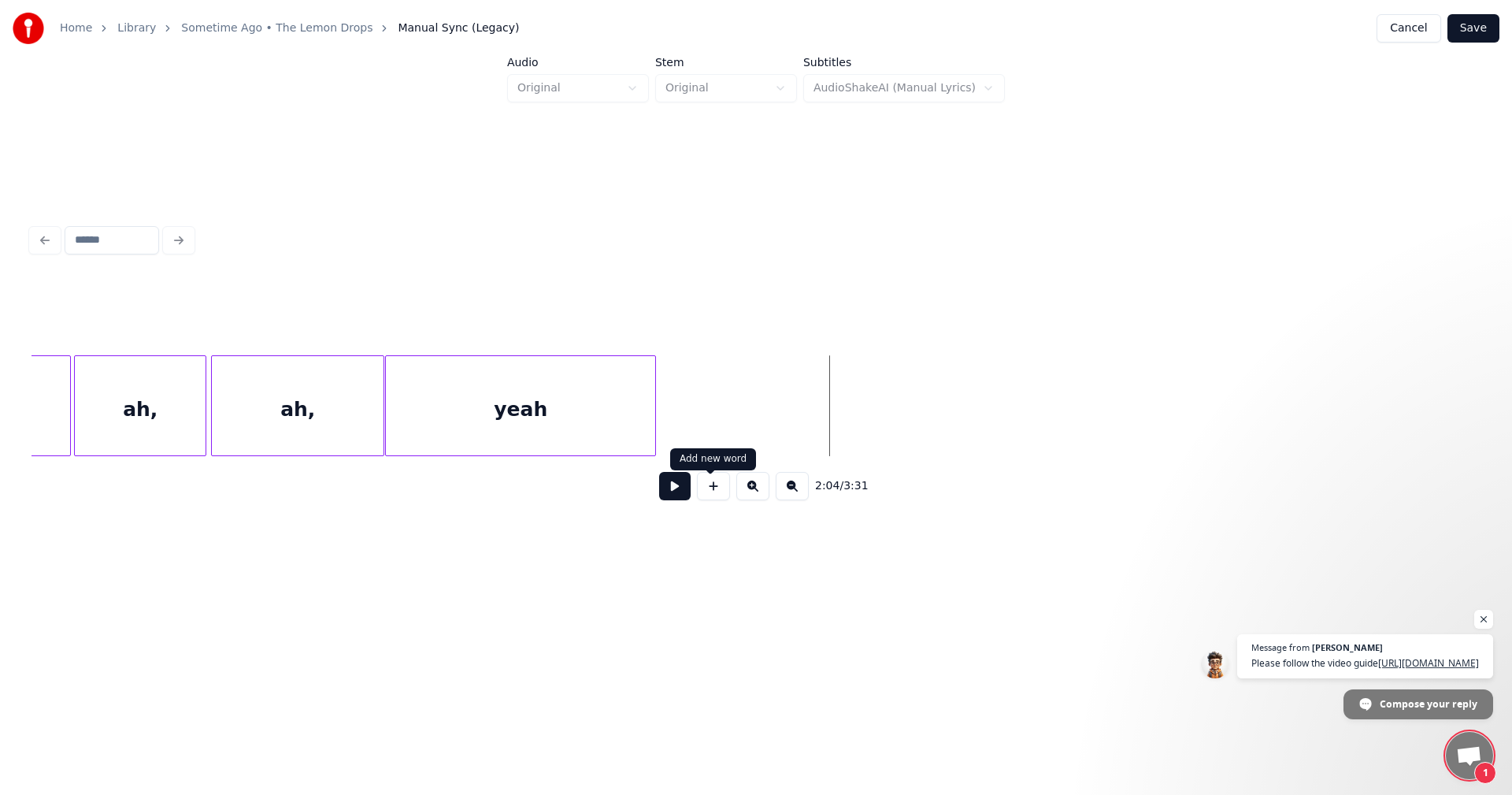
click at [720, 500] on button at bounding box center [714, 487] width 33 height 29
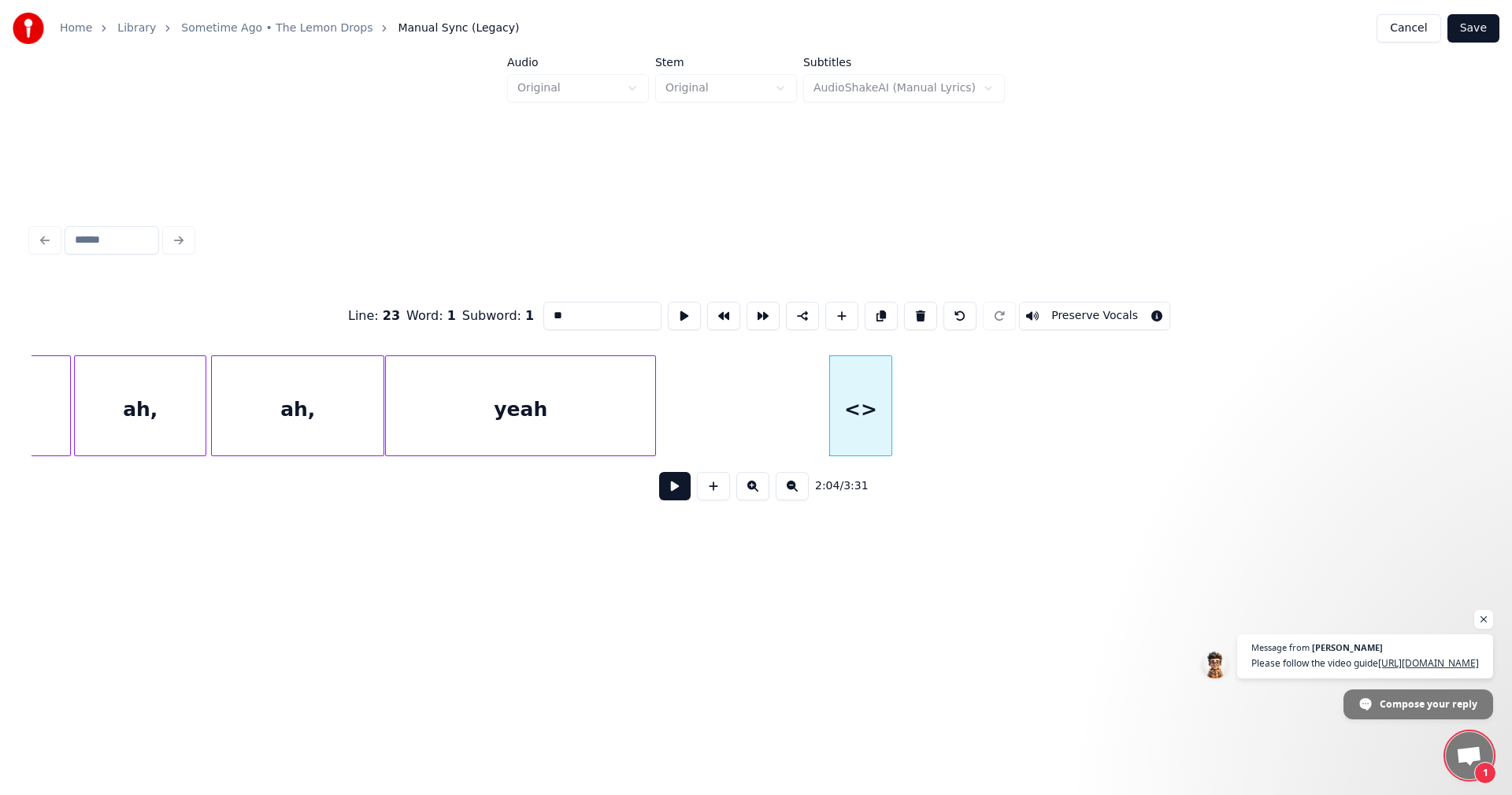
click at [609, 314] on input "**" at bounding box center [602, 316] width 118 height 29
type input "*"
click at [952, 387] on div at bounding box center [952, 406] width 5 height 99
type input "***"
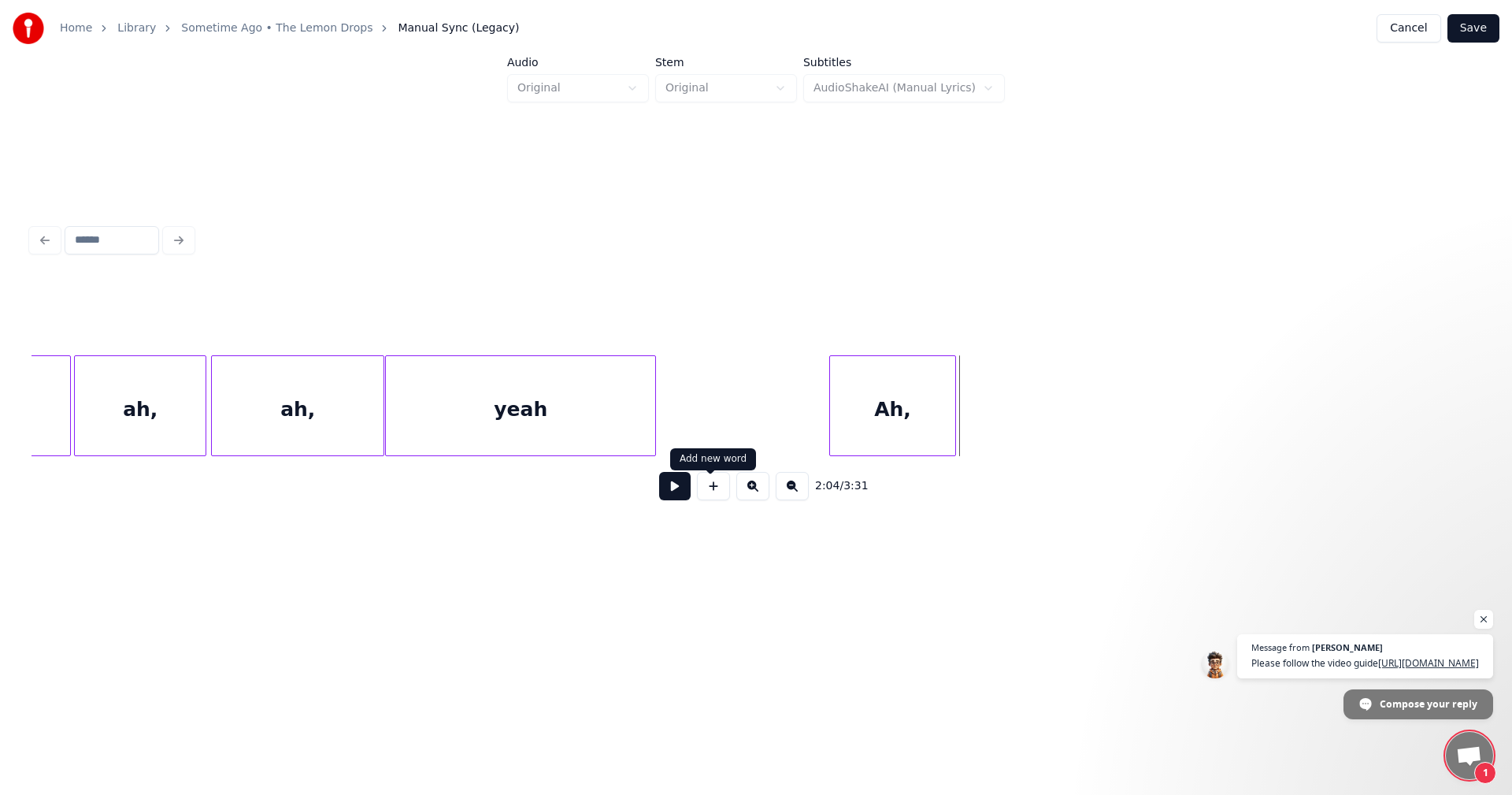
click at [700, 500] on button at bounding box center [714, 487] width 33 height 29
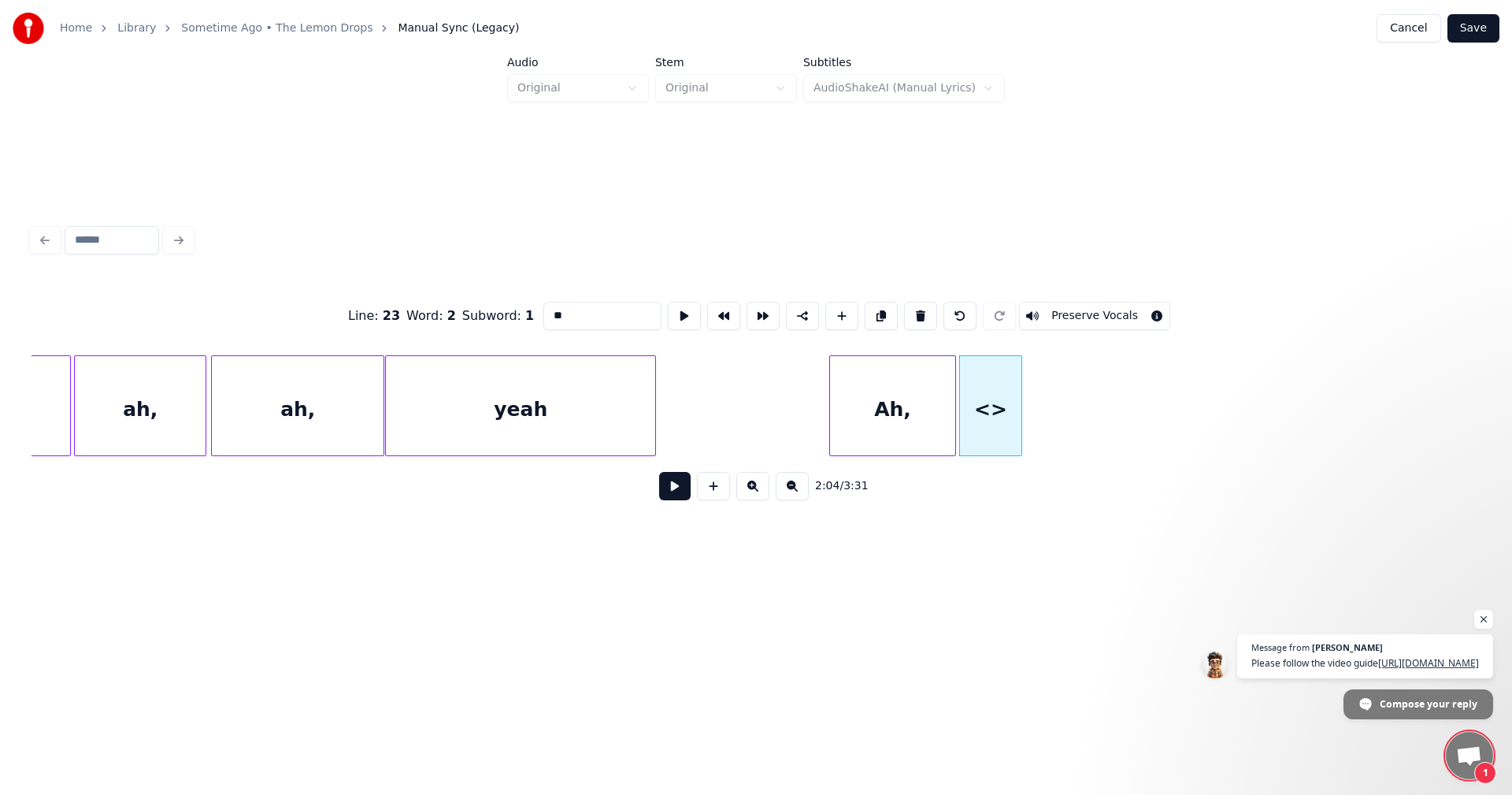
click at [543, 302] on input "**" at bounding box center [602, 316] width 118 height 29
type input "*"
click at [1104, 411] on div at bounding box center [1101, 406] width 5 height 99
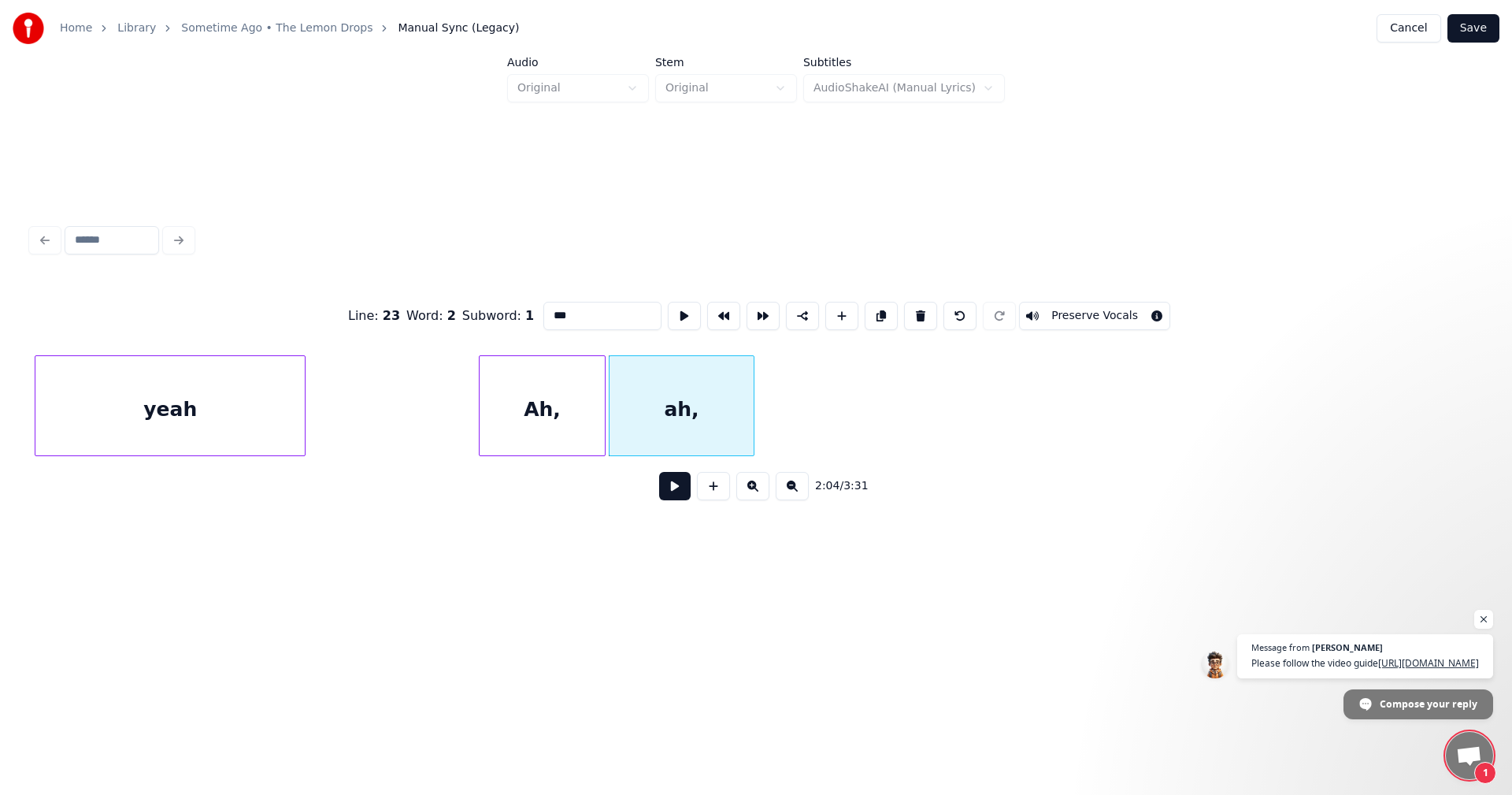
scroll to position [0, 19238]
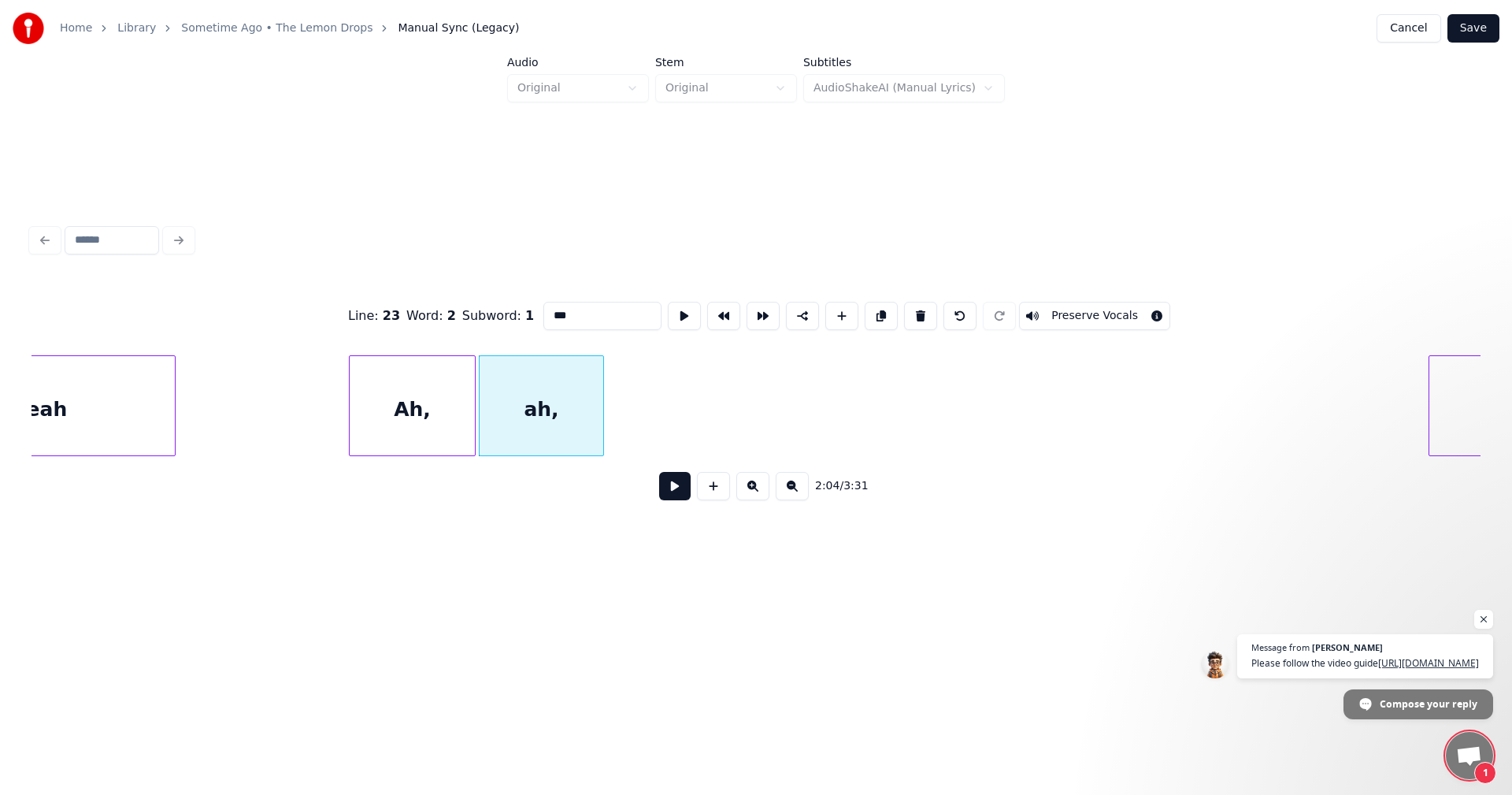
click at [601, 384] on div at bounding box center [600, 406] width 5 height 99
type input "***"
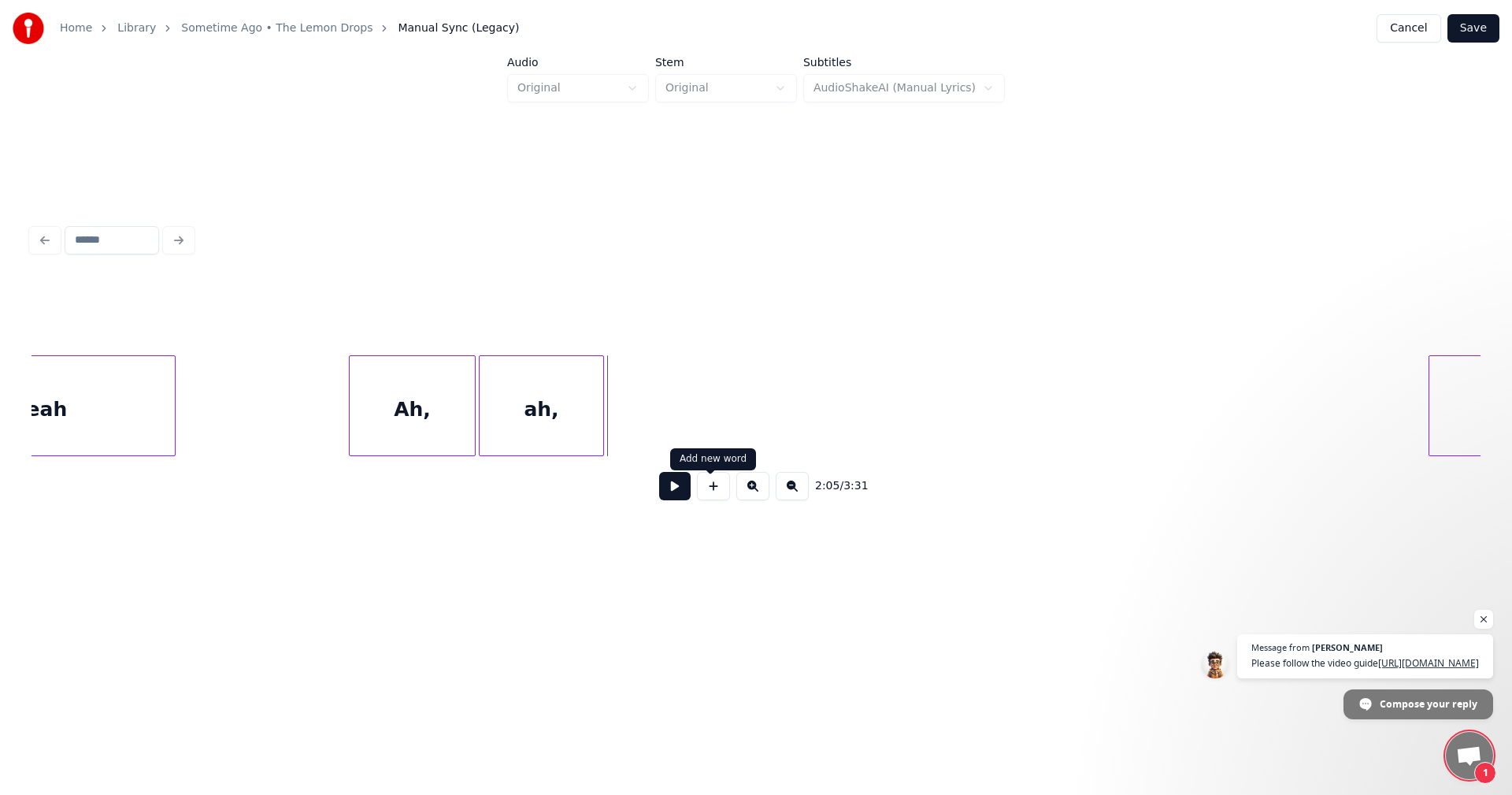
click at [699, 488] on button at bounding box center [714, 487] width 33 height 29
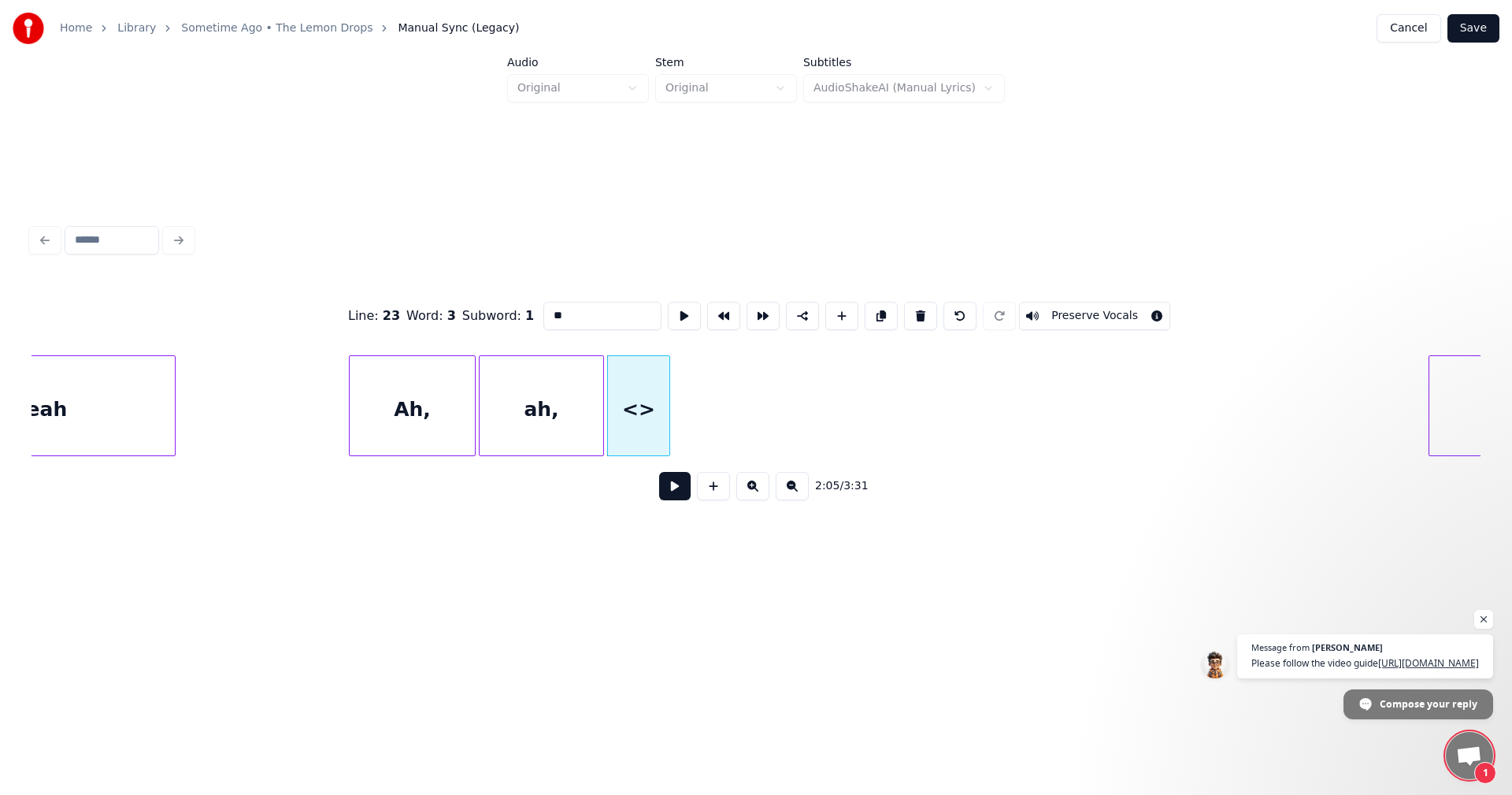
click at [616, 320] on input "**" at bounding box center [602, 316] width 118 height 29
type input "*"
click at [740, 406] on div at bounding box center [739, 406] width 5 height 99
type input "***"
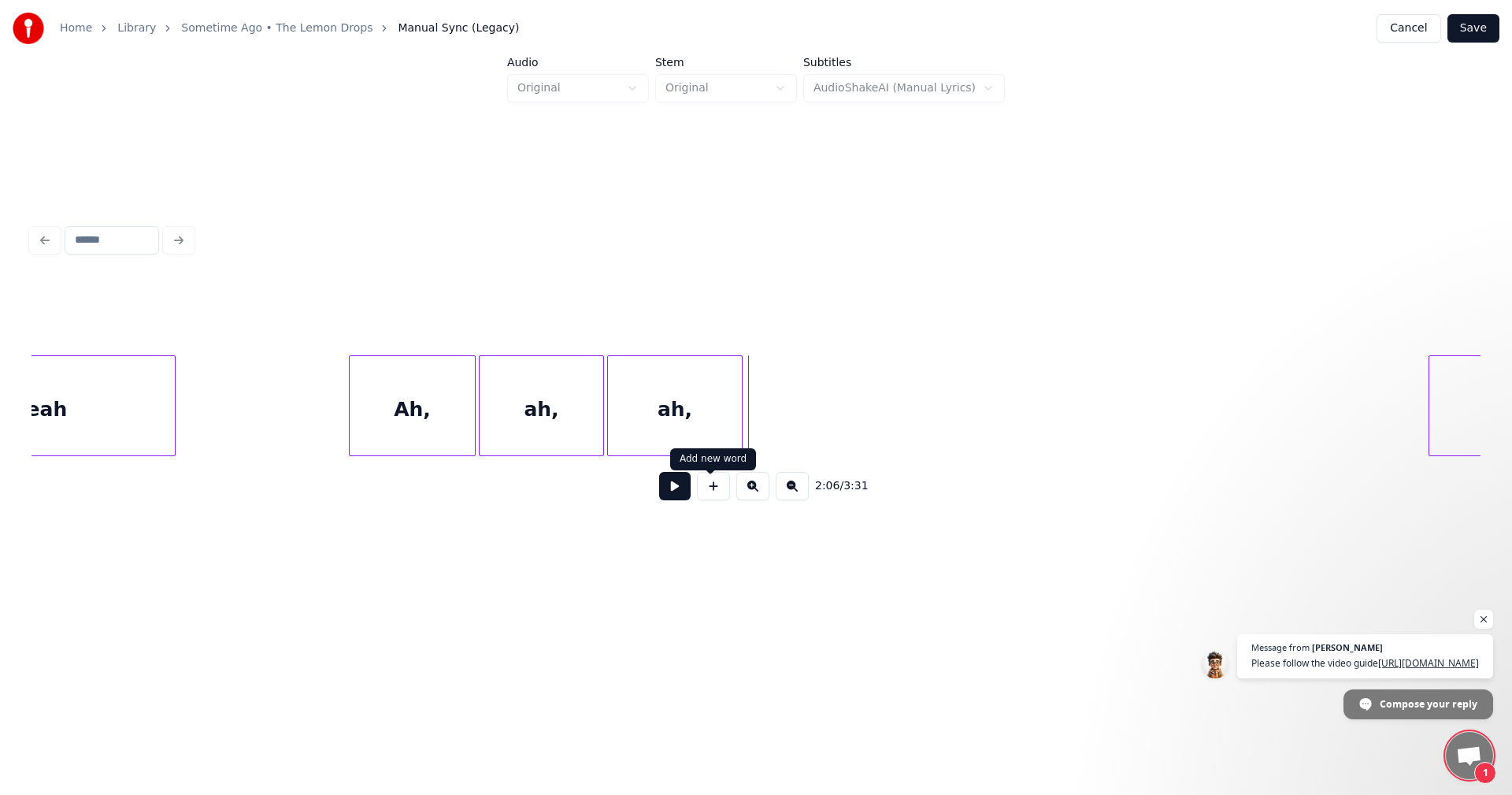
click at [710, 495] on button at bounding box center [714, 487] width 33 height 29
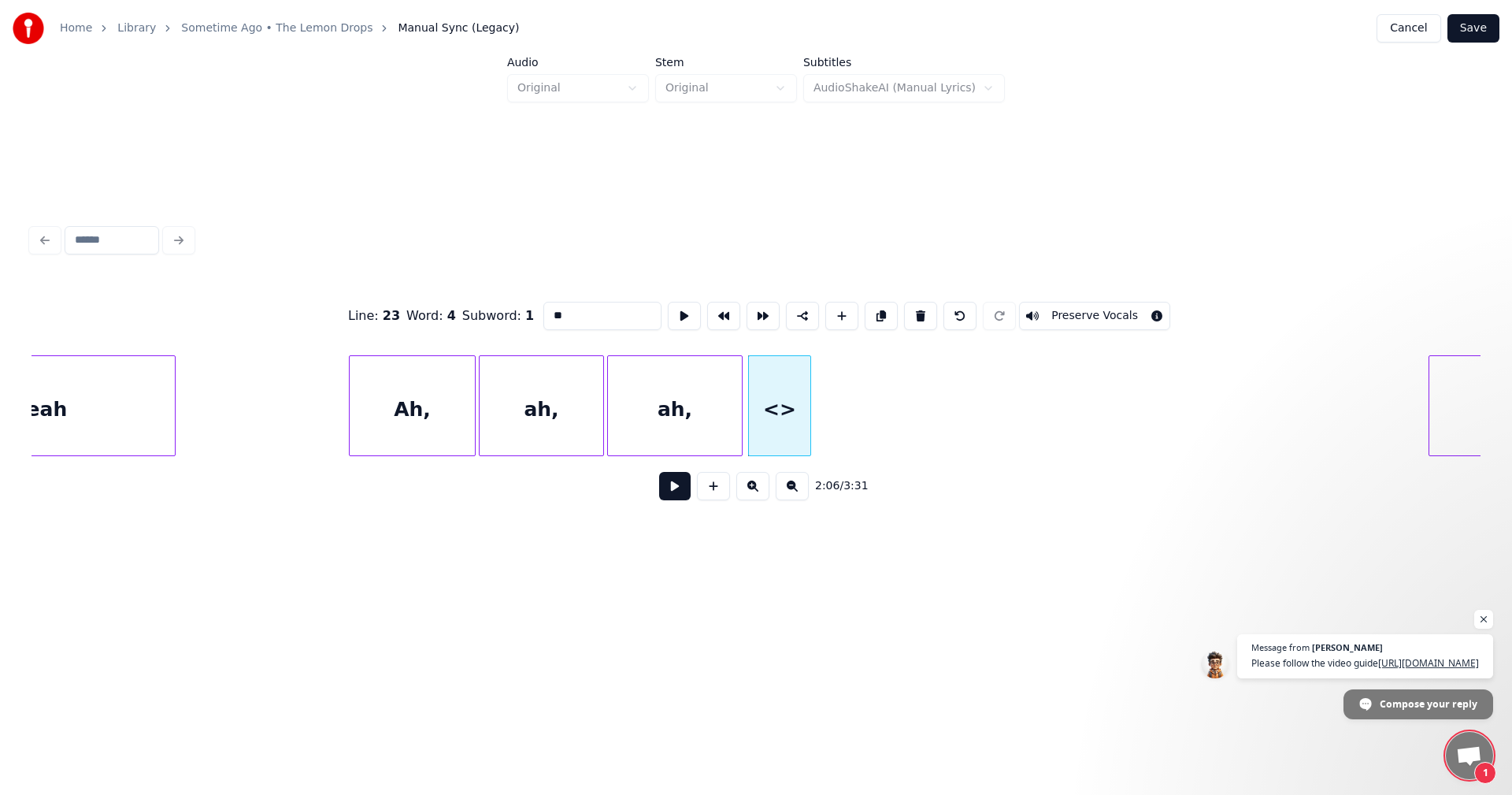
click at [603, 307] on input "**" at bounding box center [602, 316] width 118 height 29
type input "*"
click at [724, 396] on div at bounding box center [724, 406] width 5 height 99
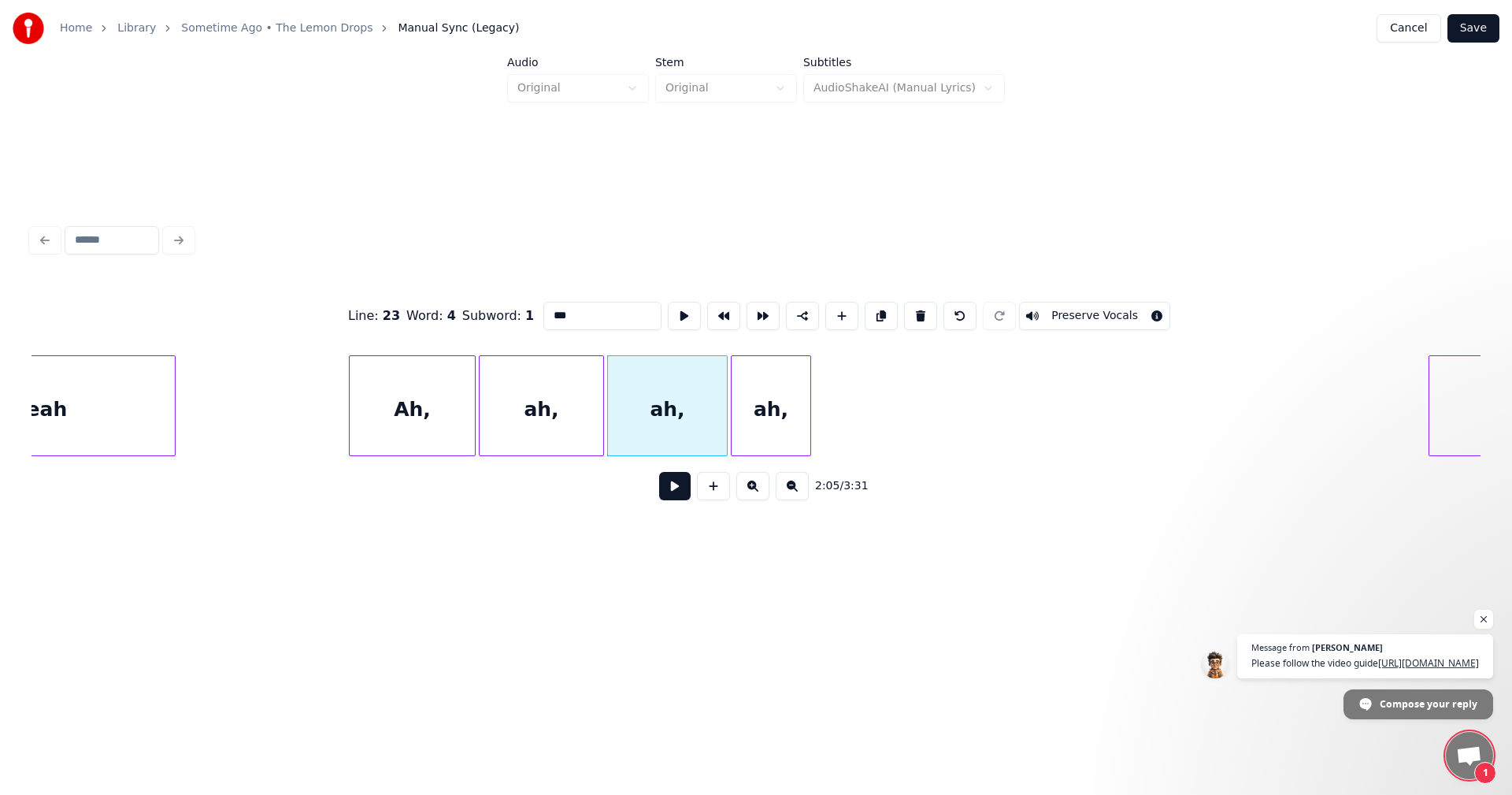
click at [736, 401] on div at bounding box center [734, 406] width 5 height 99
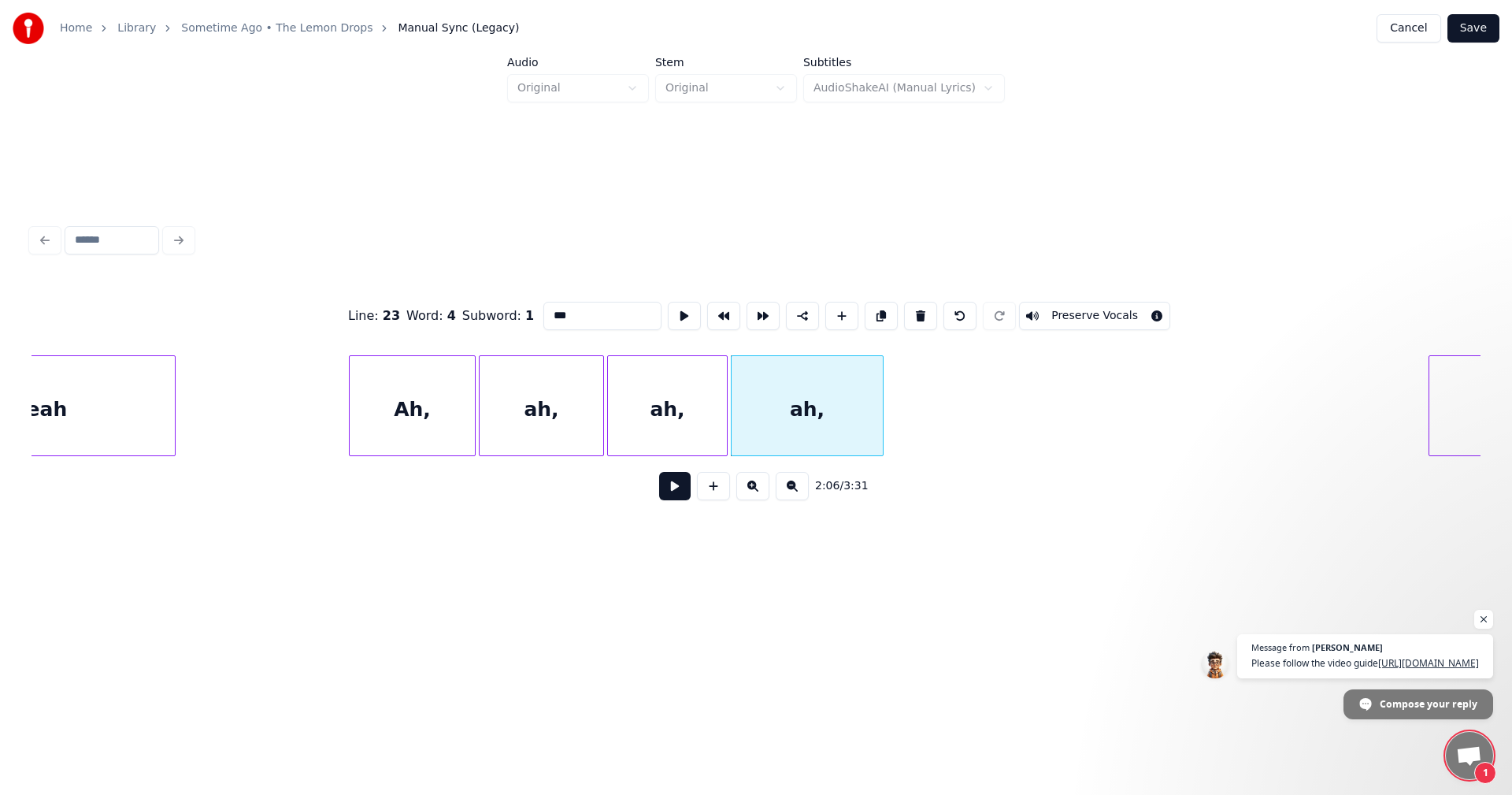
click at [878, 423] on div at bounding box center [880, 406] width 5 height 99
click at [875, 423] on div at bounding box center [874, 406] width 5 height 99
type input "***"
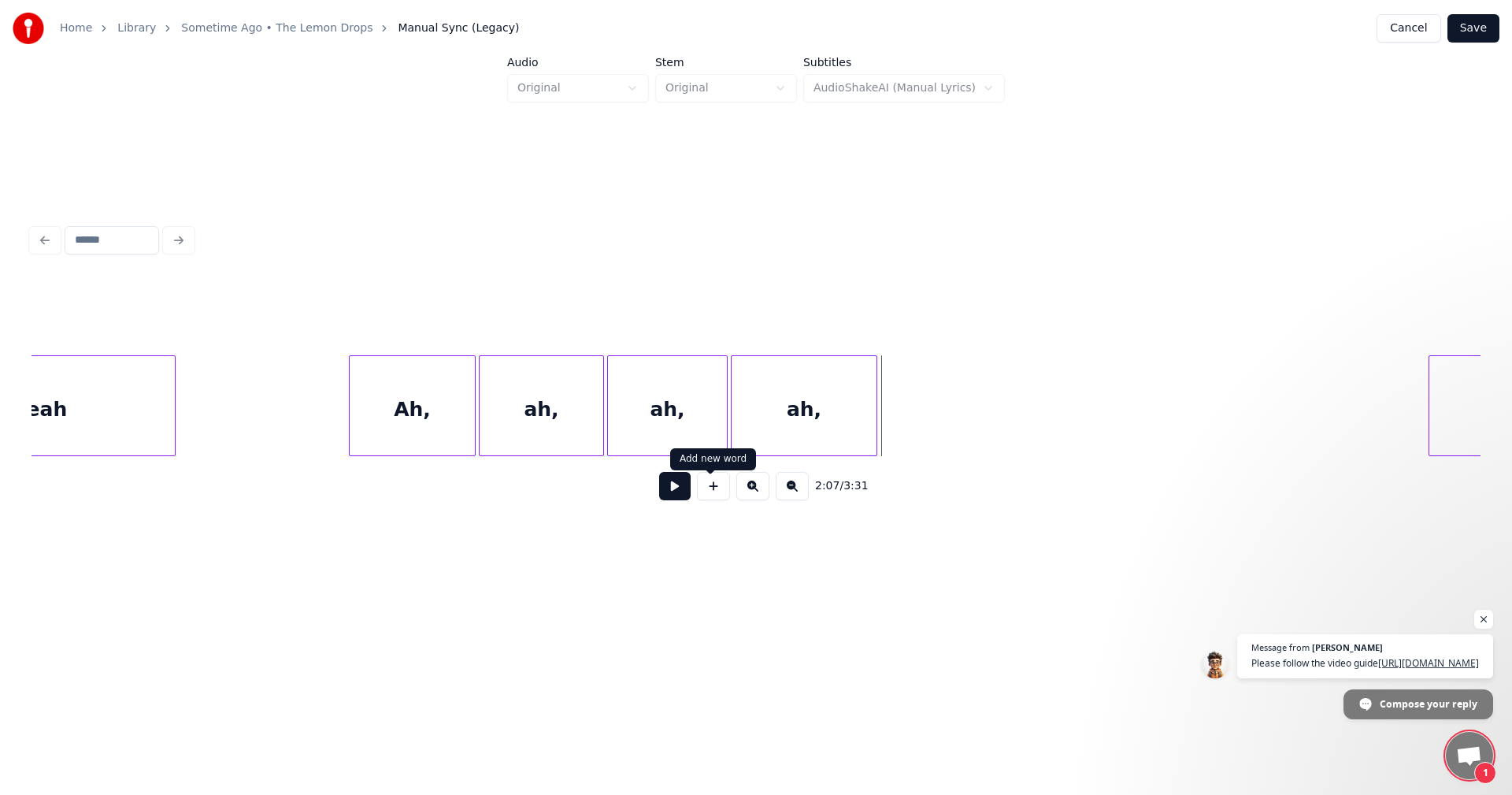
click at [705, 501] on button at bounding box center [714, 487] width 33 height 29
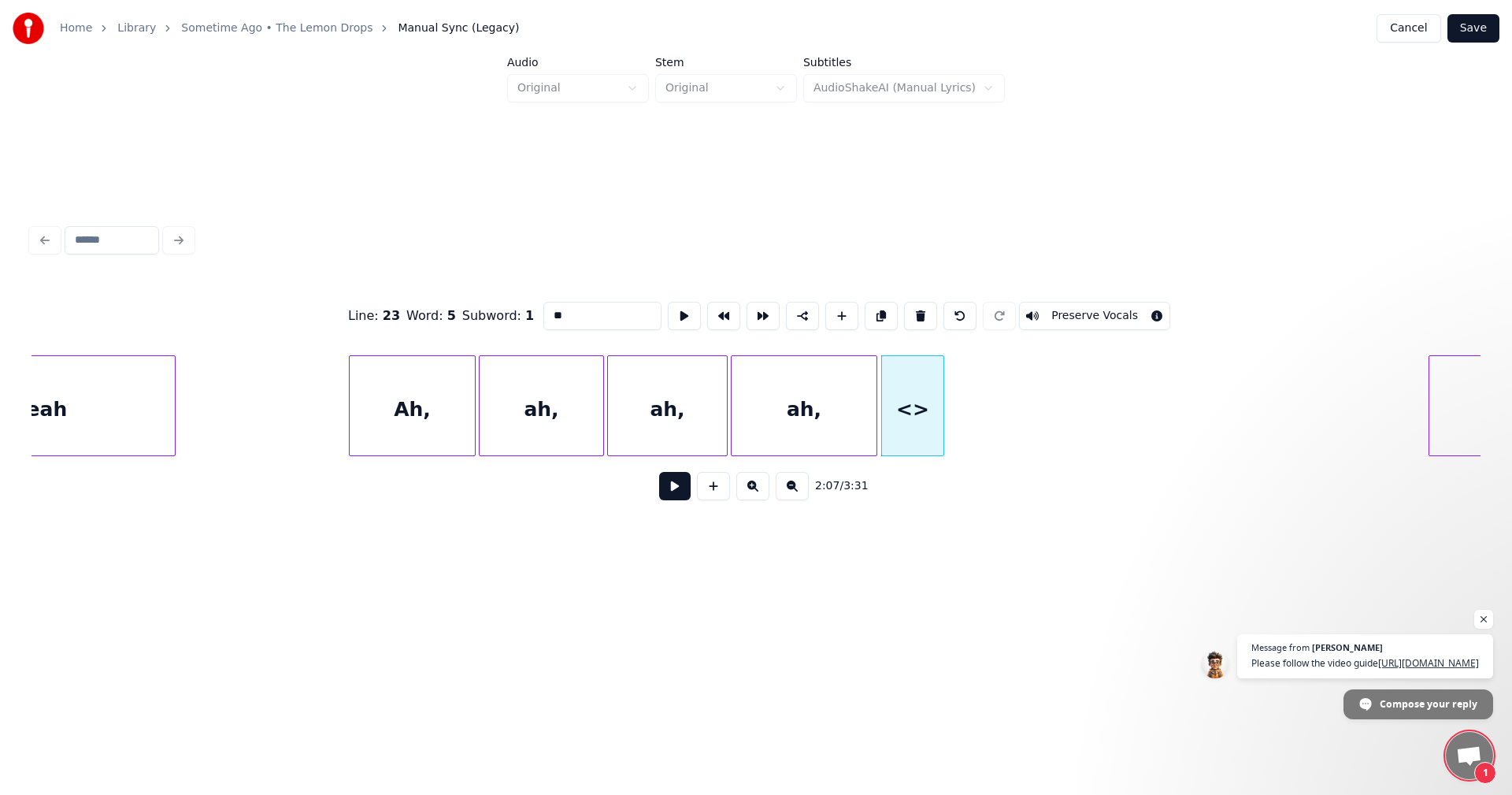
drag, startPoint x: 588, startPoint y: 311, endPoint x: 561, endPoint y: 310, distance: 27.0
click at [561, 310] on input "**" at bounding box center [602, 316] width 118 height 29
type input "*"
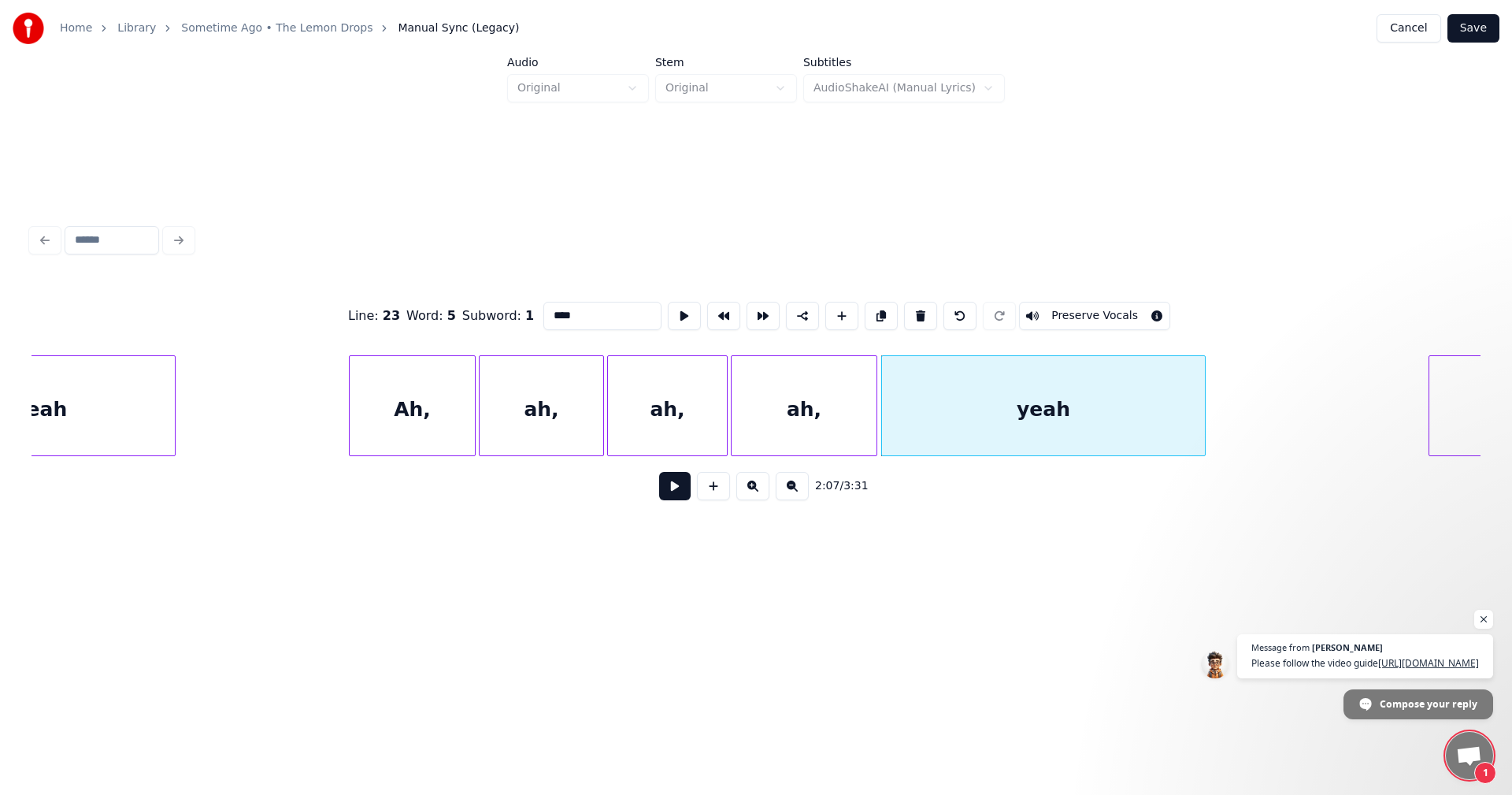
click at [1202, 421] on div at bounding box center [1202, 406] width 5 height 99
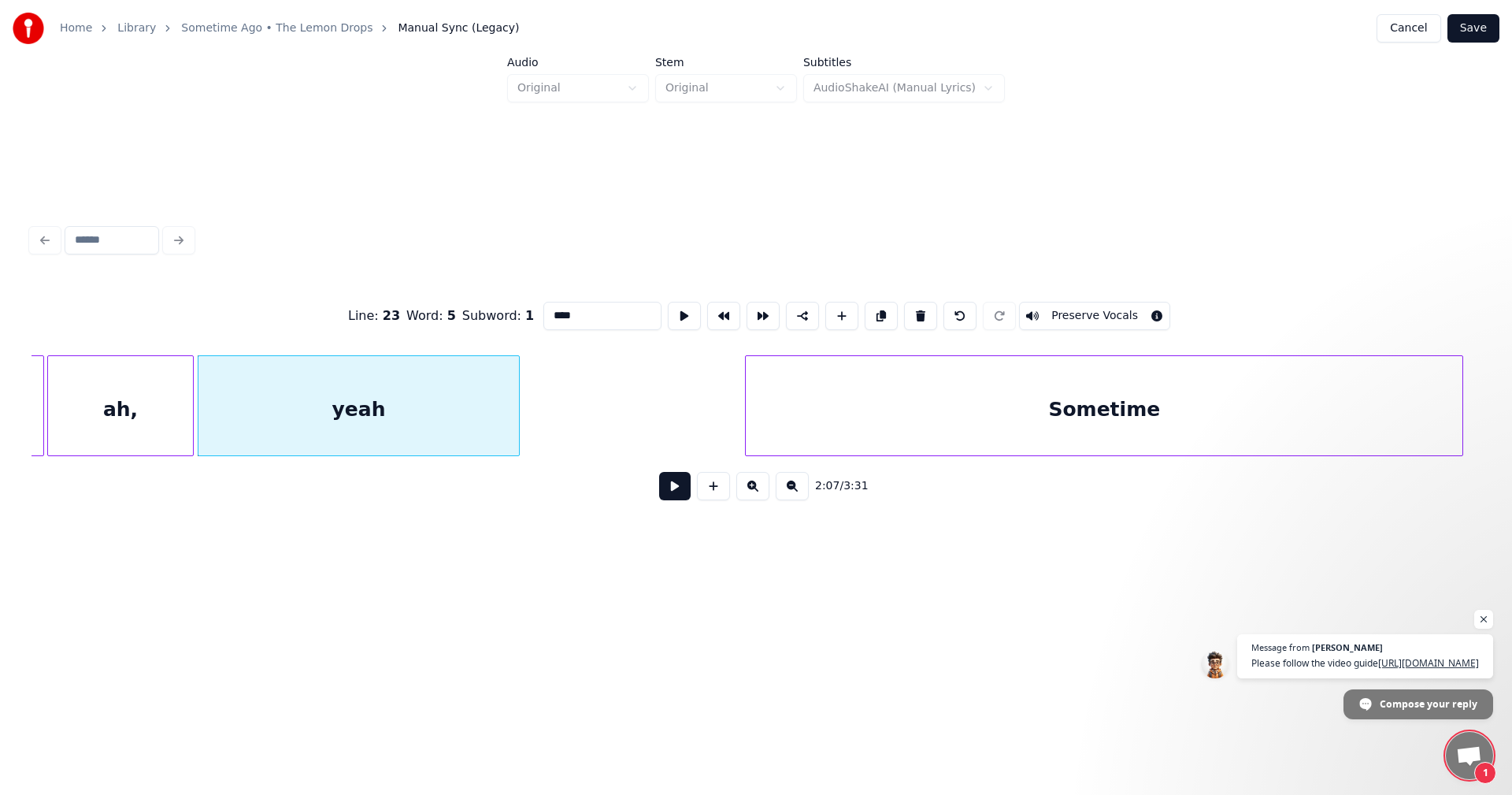
scroll to position [0, 19865]
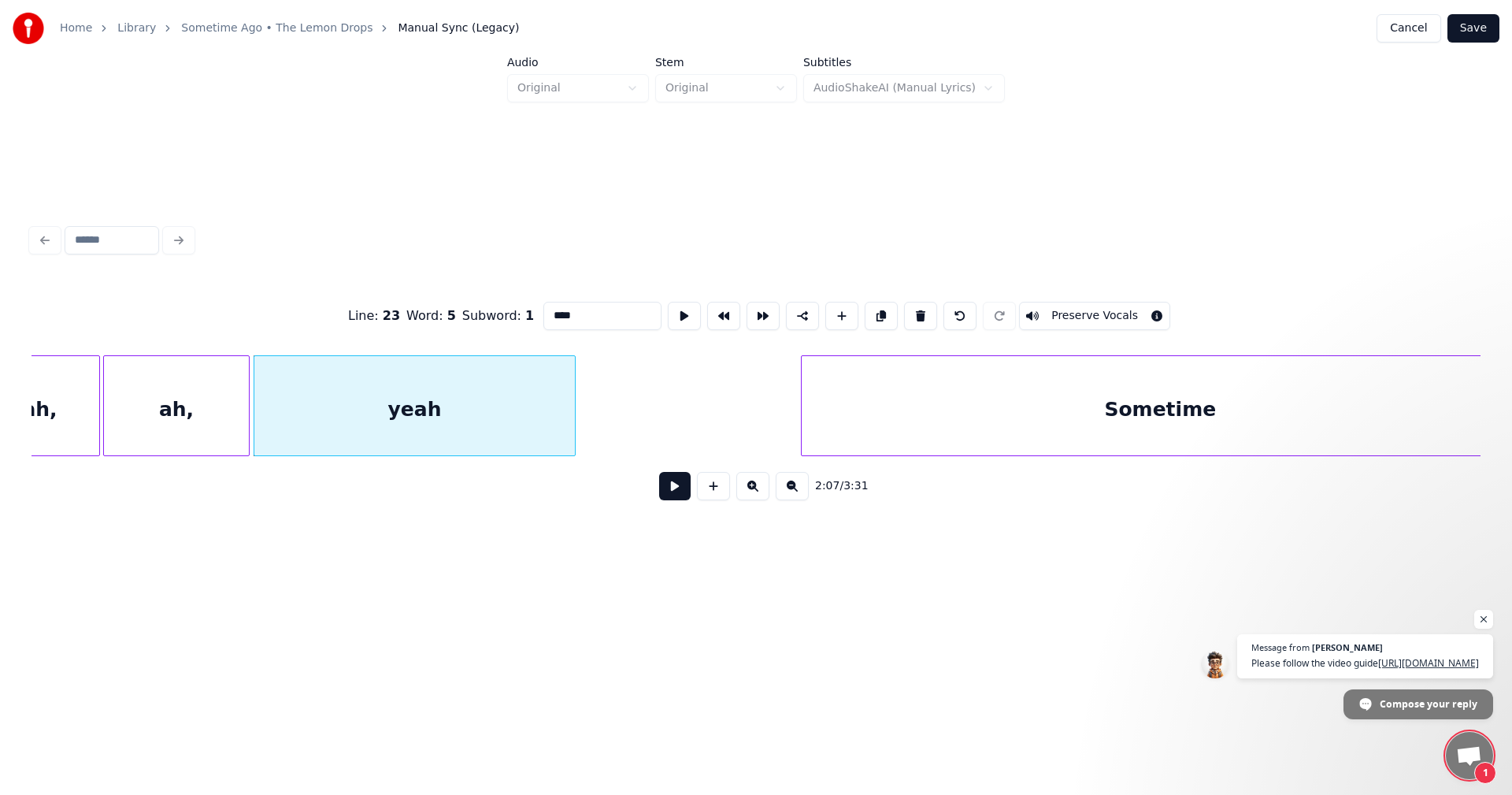
click at [801, 408] on div "Sometime" at bounding box center [1160, 406] width 718 height 101
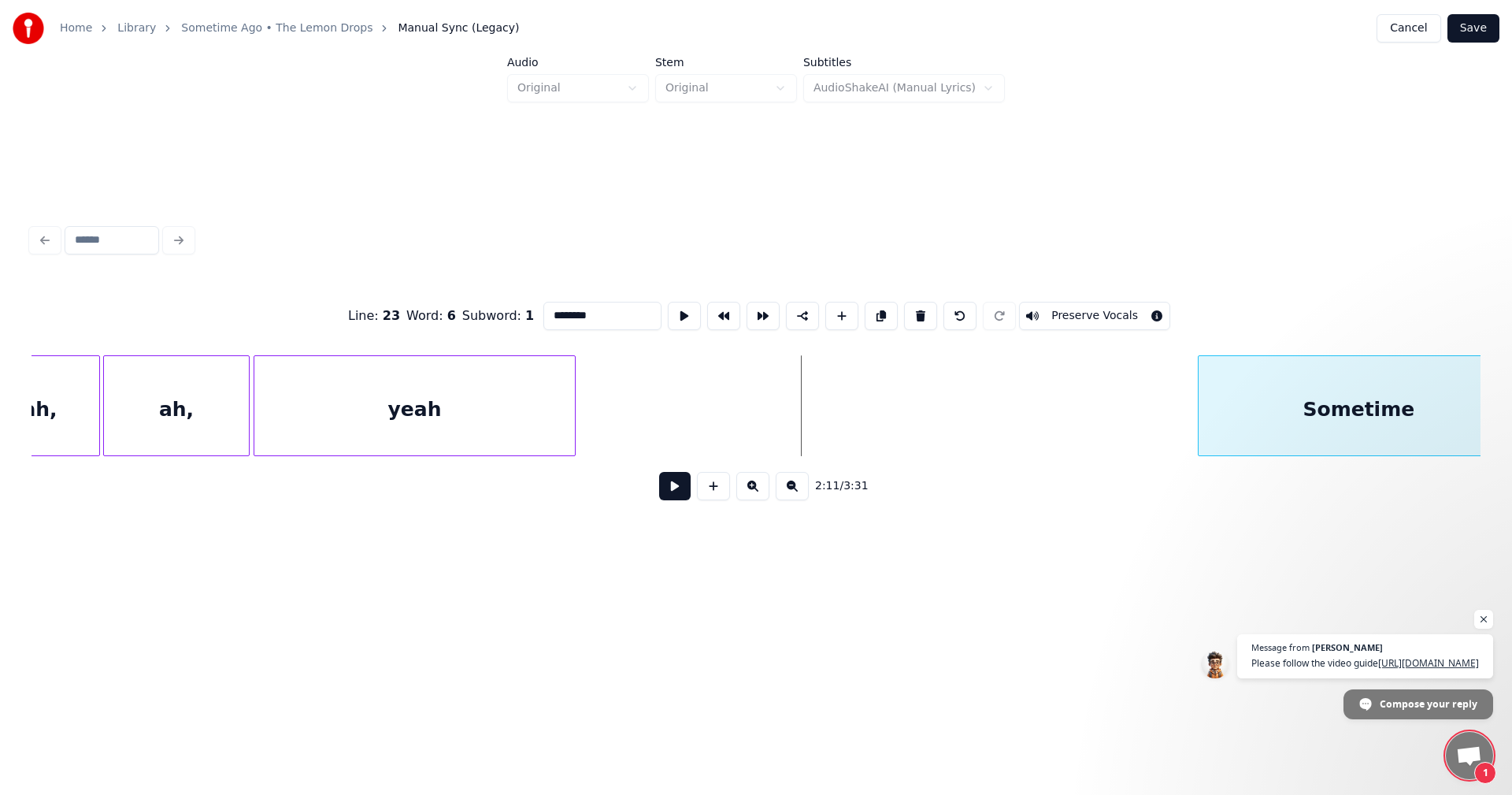
click at [1204, 419] on div at bounding box center [1201, 406] width 5 height 99
type input "********"
drag, startPoint x: 969, startPoint y: 450, endPoint x: 1014, endPoint y: 456, distance: 45.4
click at [1014, 456] on div "Sometime ah, ah, yeah" at bounding box center [756, 406] width 1449 height 101
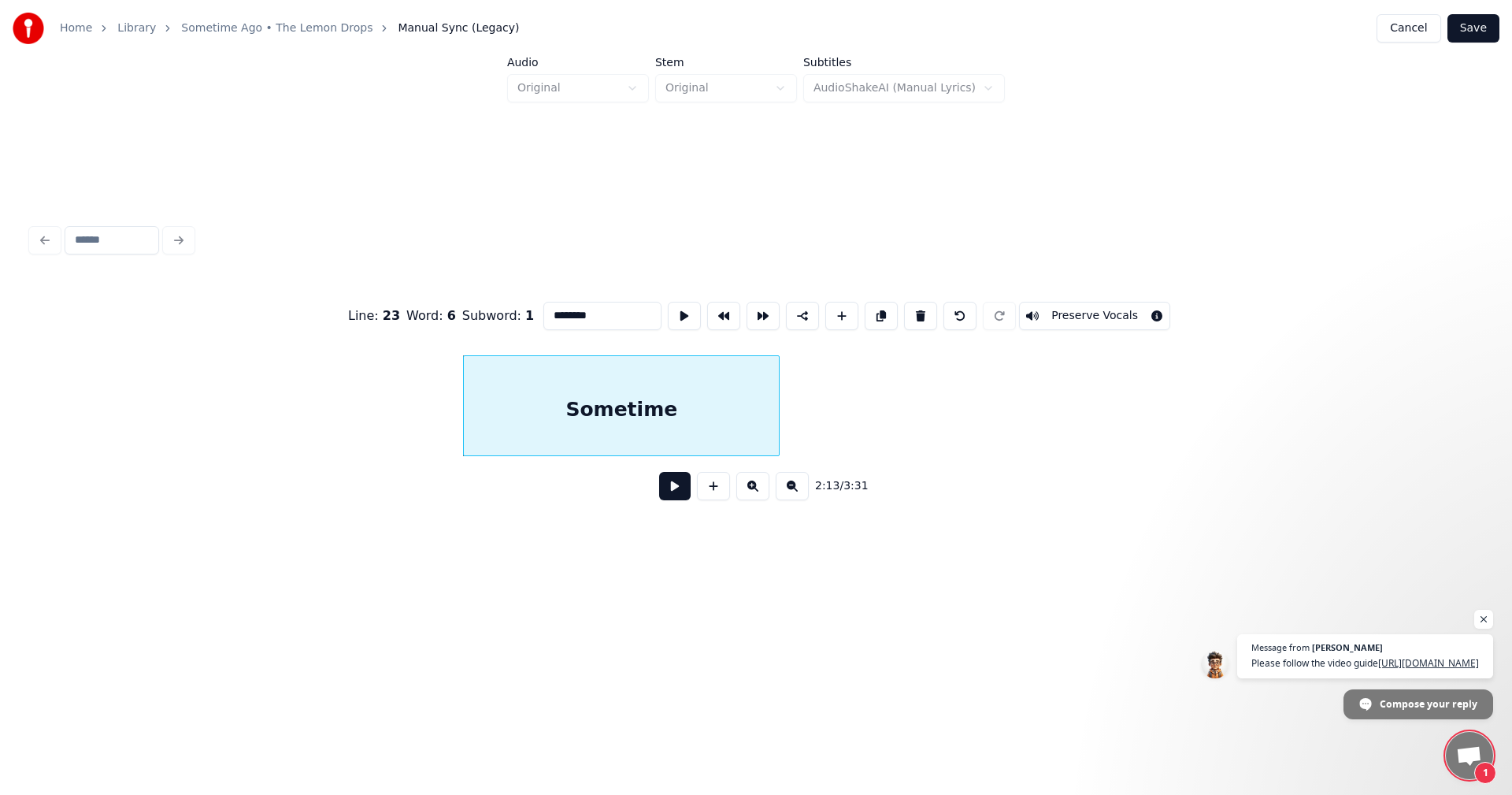
scroll to position [0, 20531]
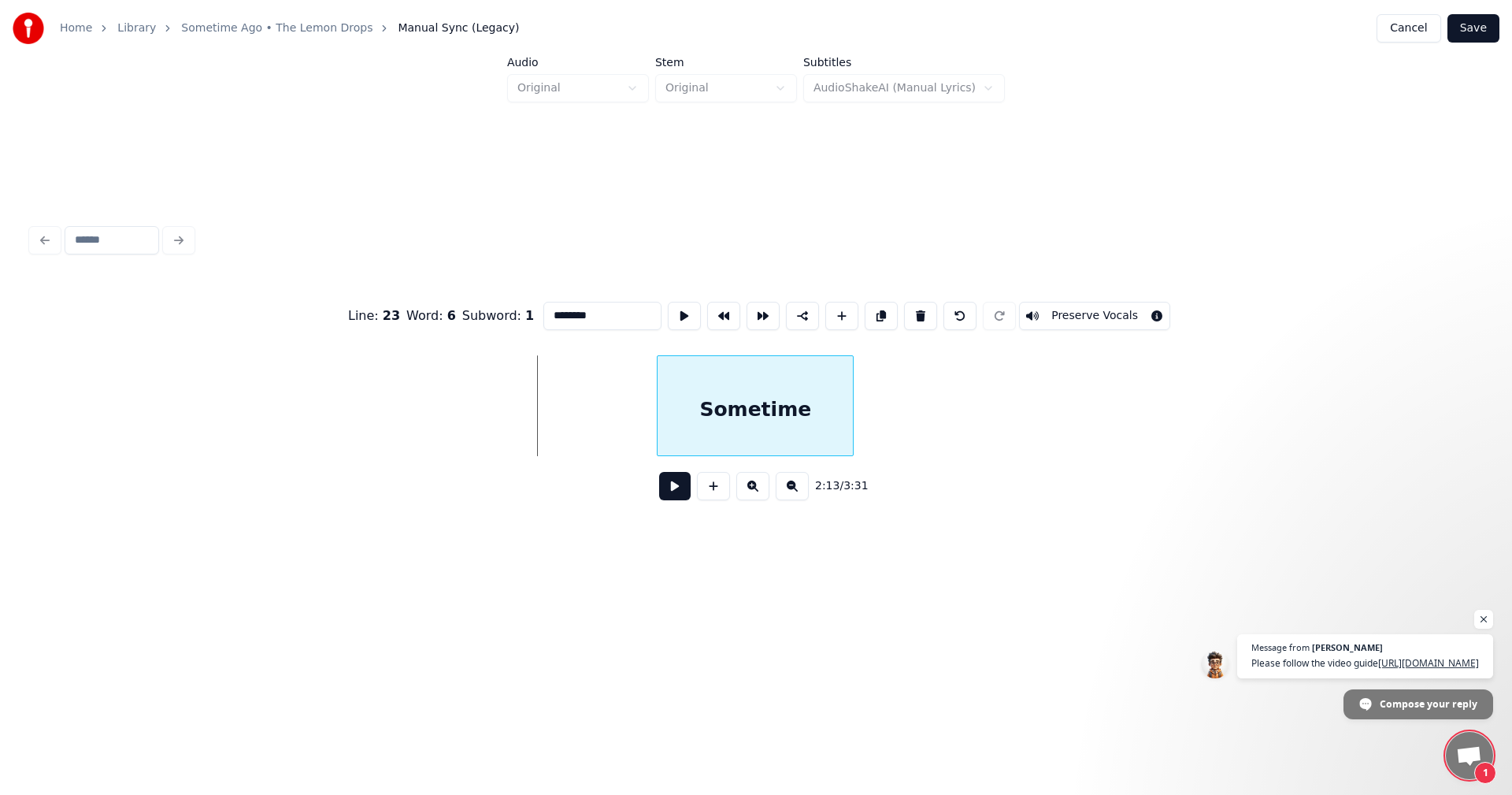
click at [660, 413] on div at bounding box center [659, 406] width 5 height 99
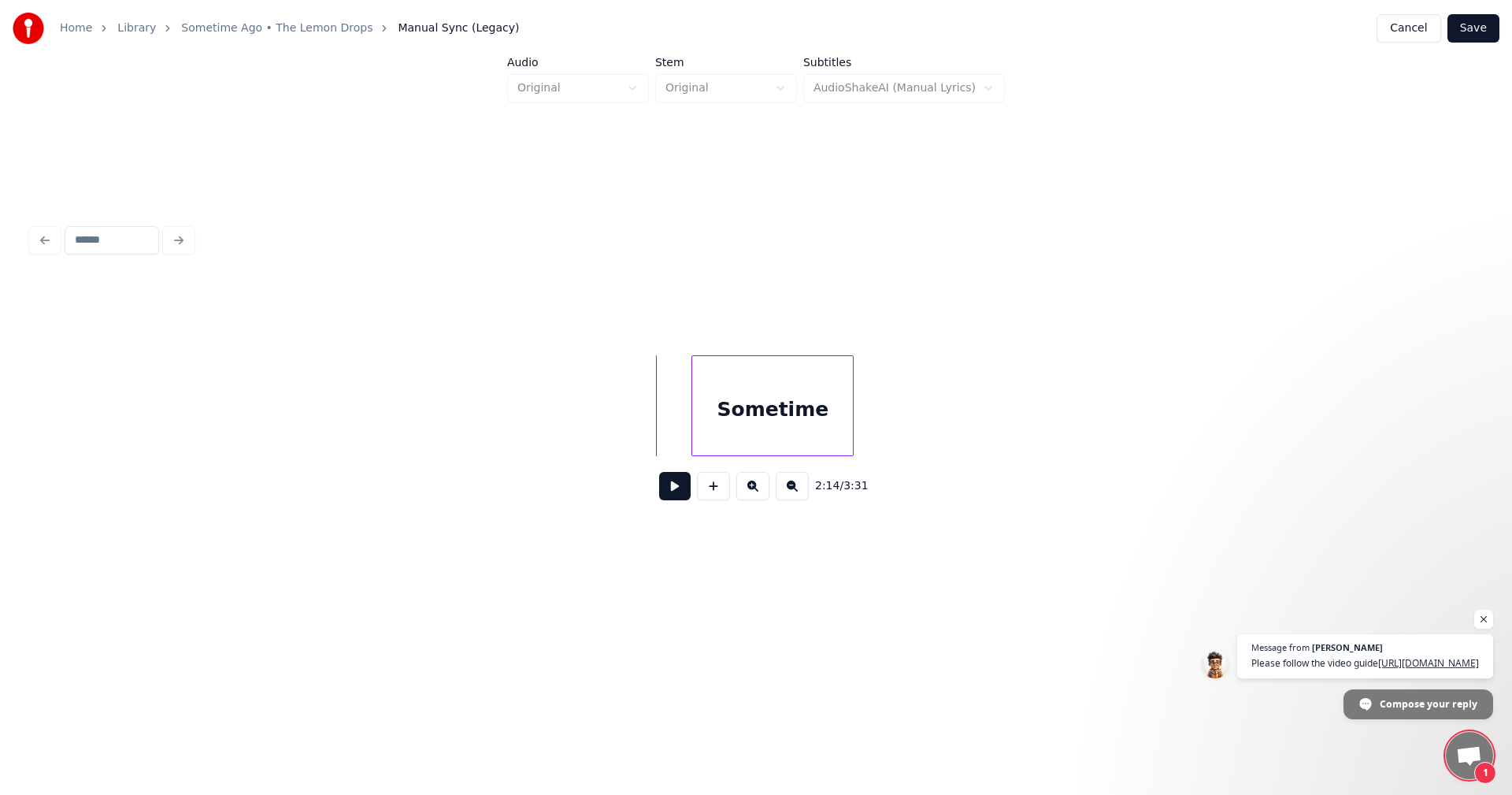
click at [694, 411] on div at bounding box center [695, 406] width 5 height 99
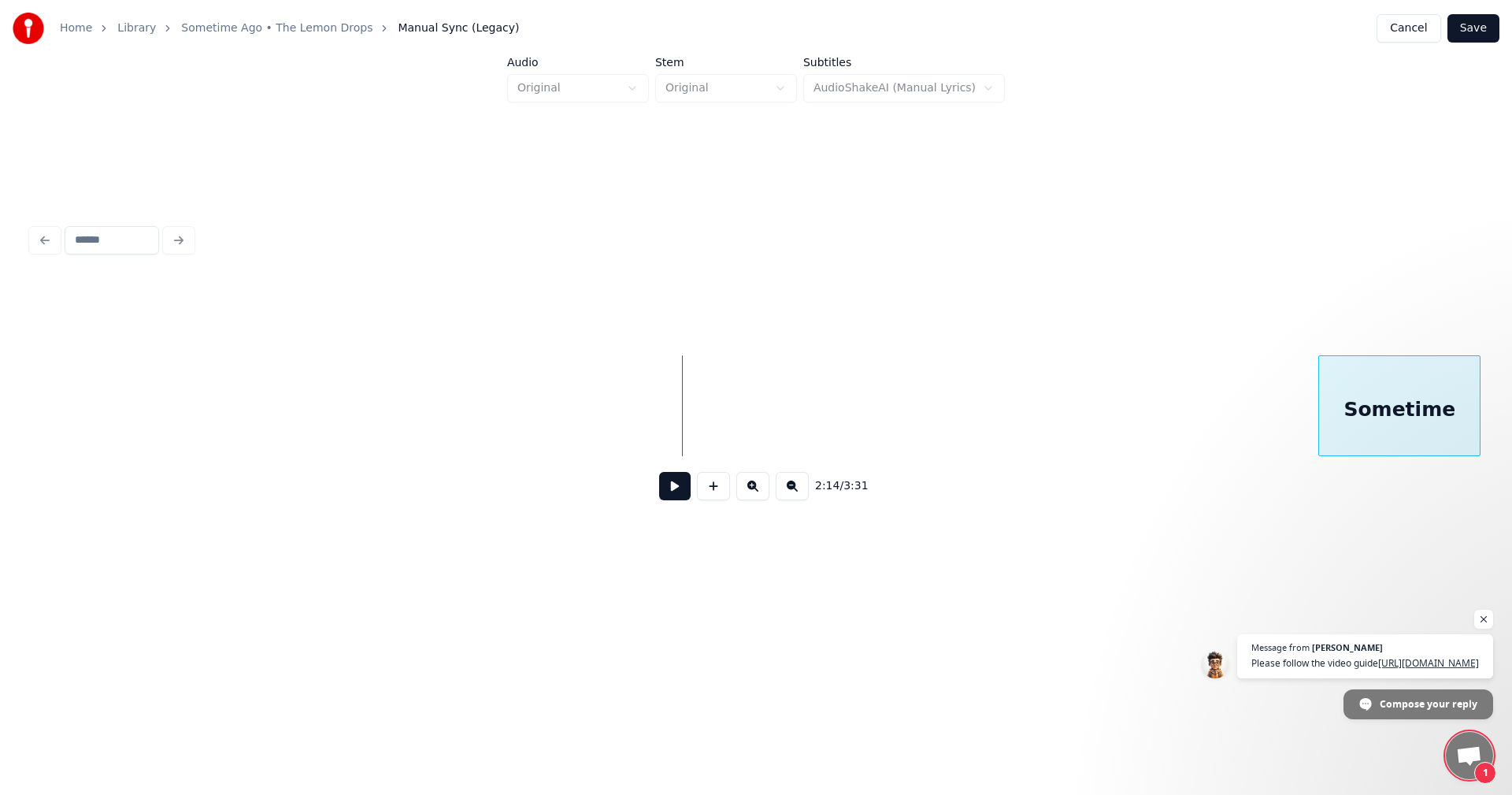
click at [1427, 435] on div "Sometime" at bounding box center [1399, 409] width 161 height 108
click at [1001, 469] on div "2:18 / 3:31" at bounding box center [756, 486] width 1449 height 60
drag, startPoint x: 984, startPoint y: 465, endPoint x: 966, endPoint y: 463, distance: 18.1
click at [1003, 465] on div "2:18 / 3:31" at bounding box center [756, 486] width 1449 height 60
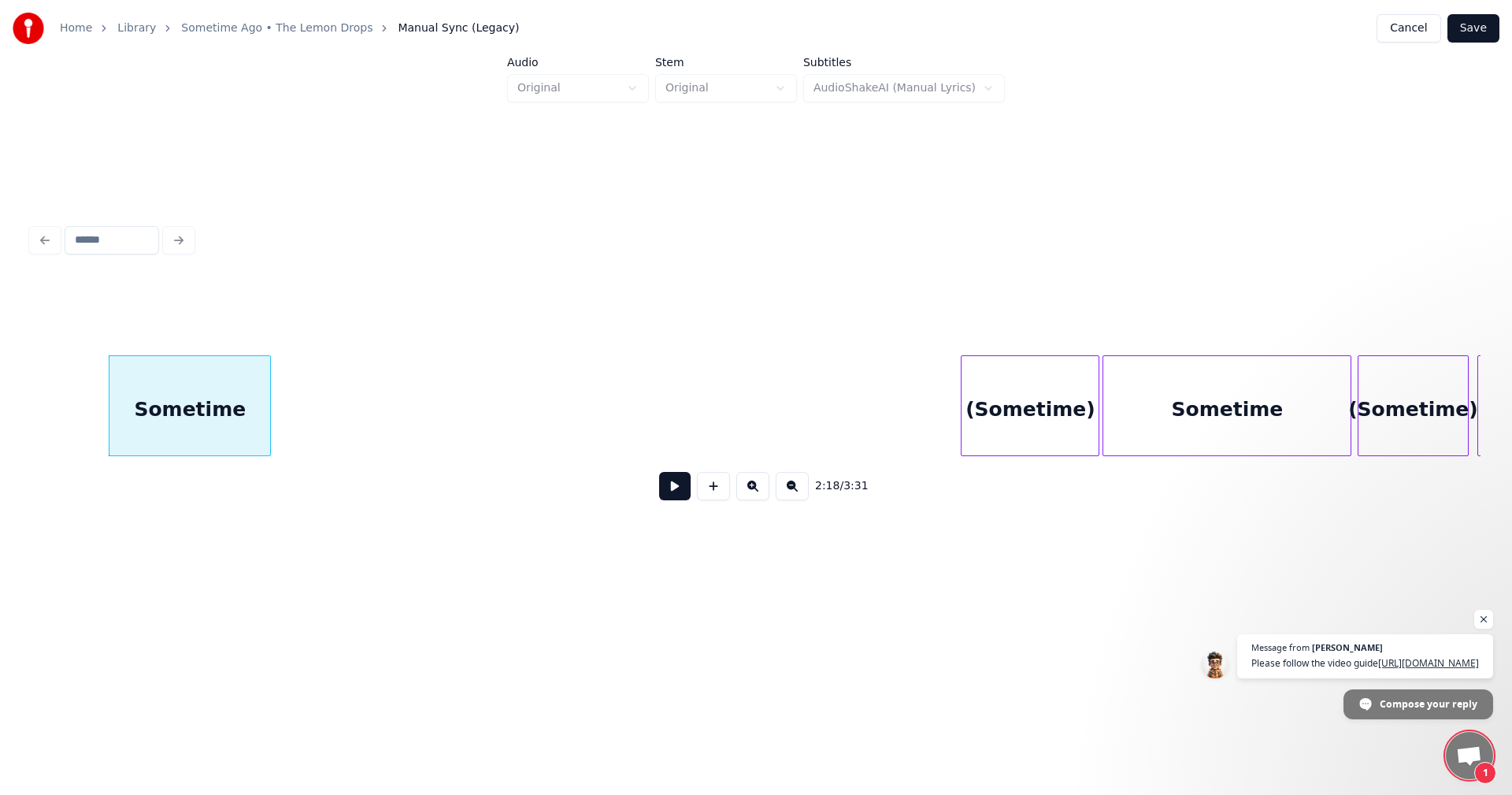
scroll to position [0, 21806]
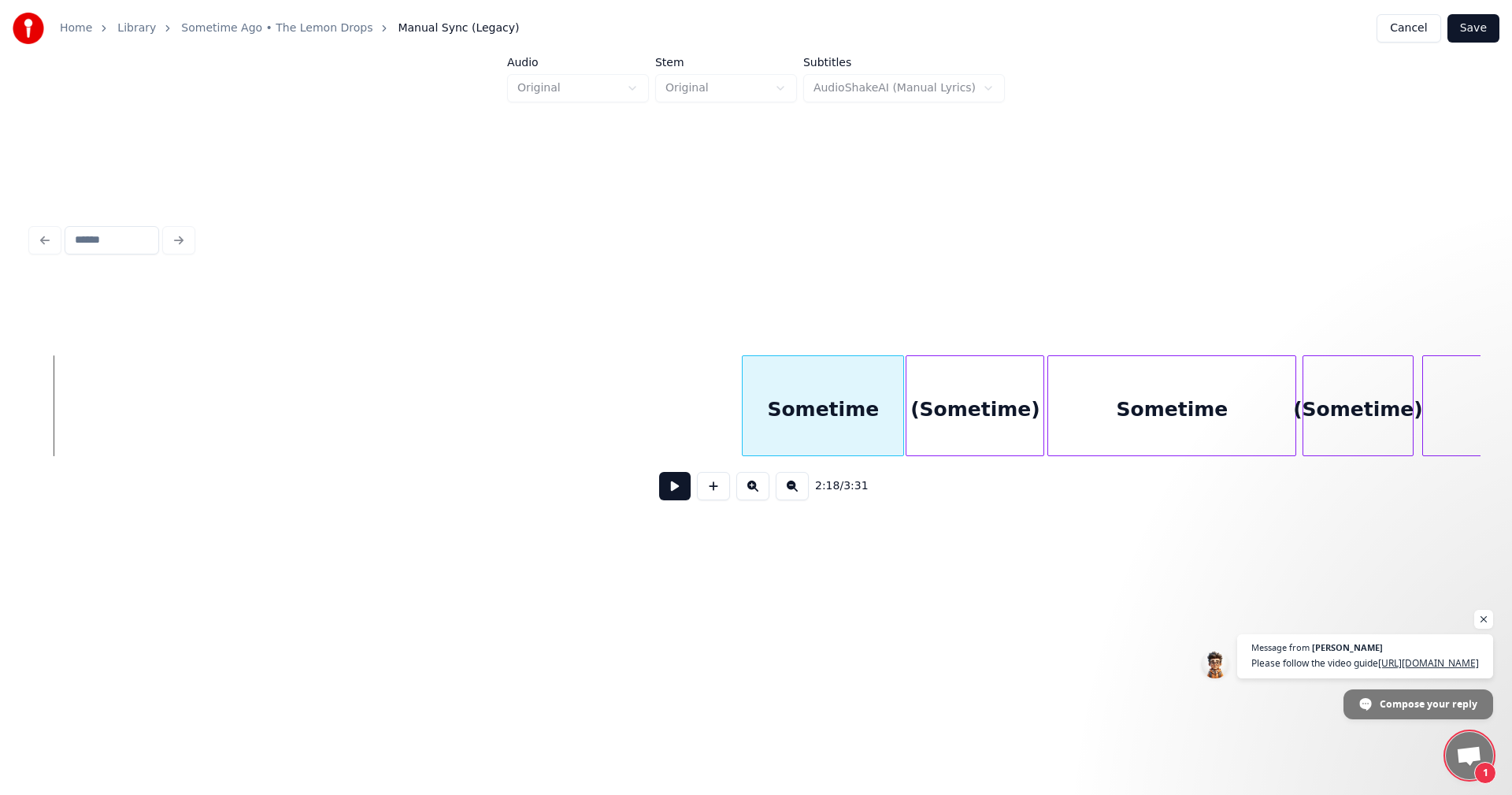
click at [838, 401] on div "Sometime" at bounding box center [823, 409] width 161 height 108
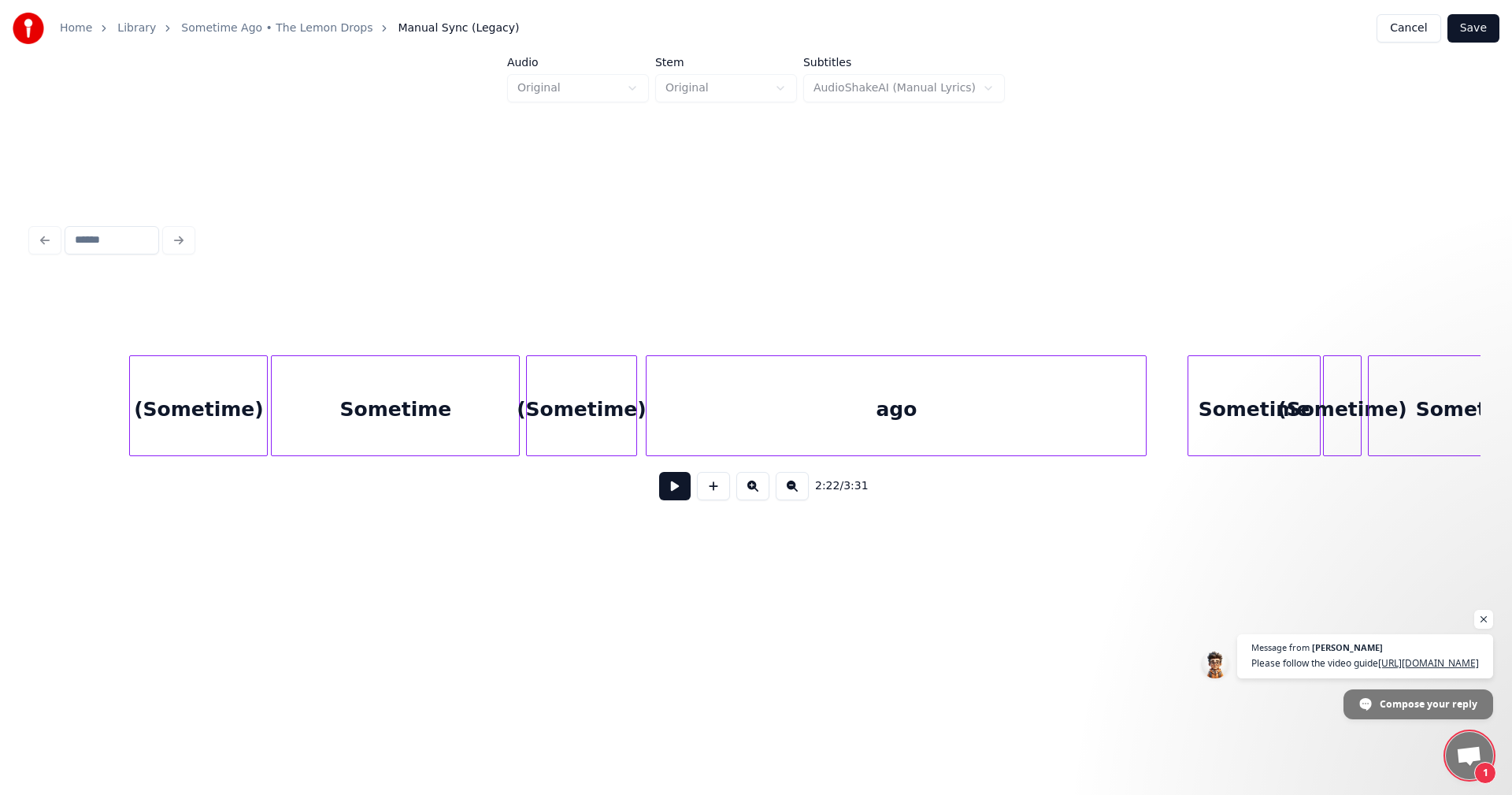
scroll to position [0, 22823]
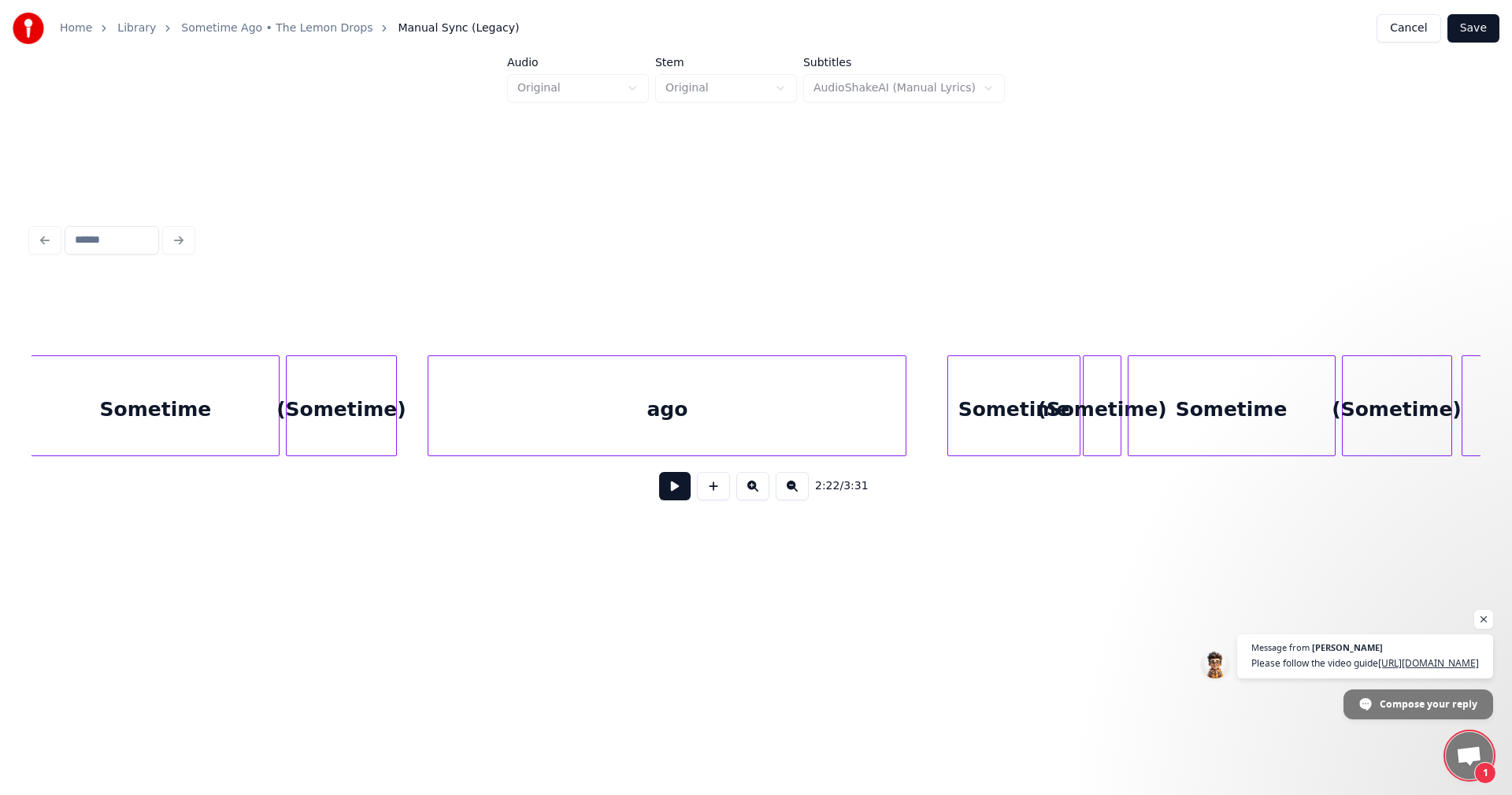
click at [431, 417] on div at bounding box center [430, 406] width 5 height 99
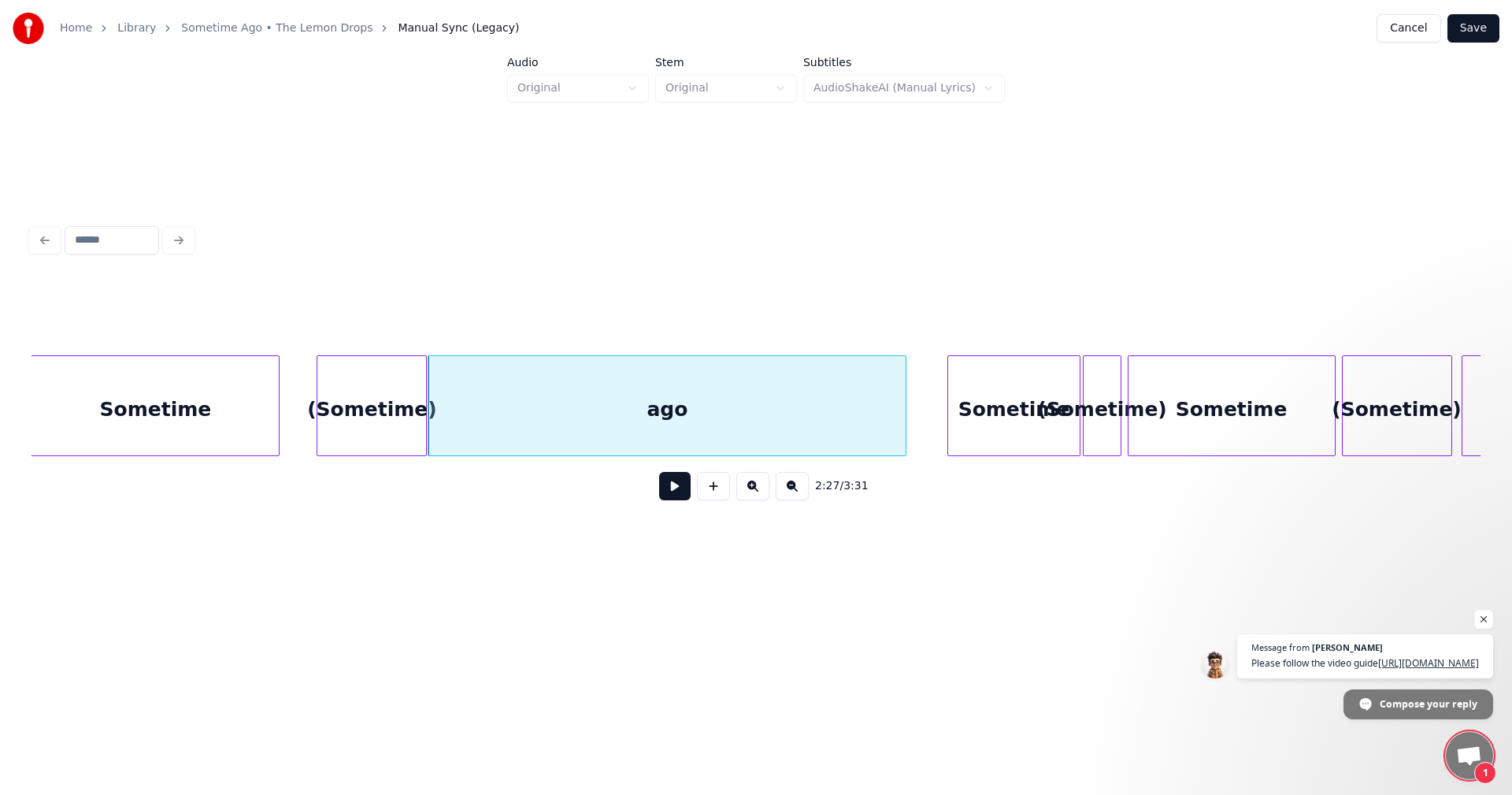
click at [377, 409] on div "(Sometime)" at bounding box center [372, 409] width 108 height 108
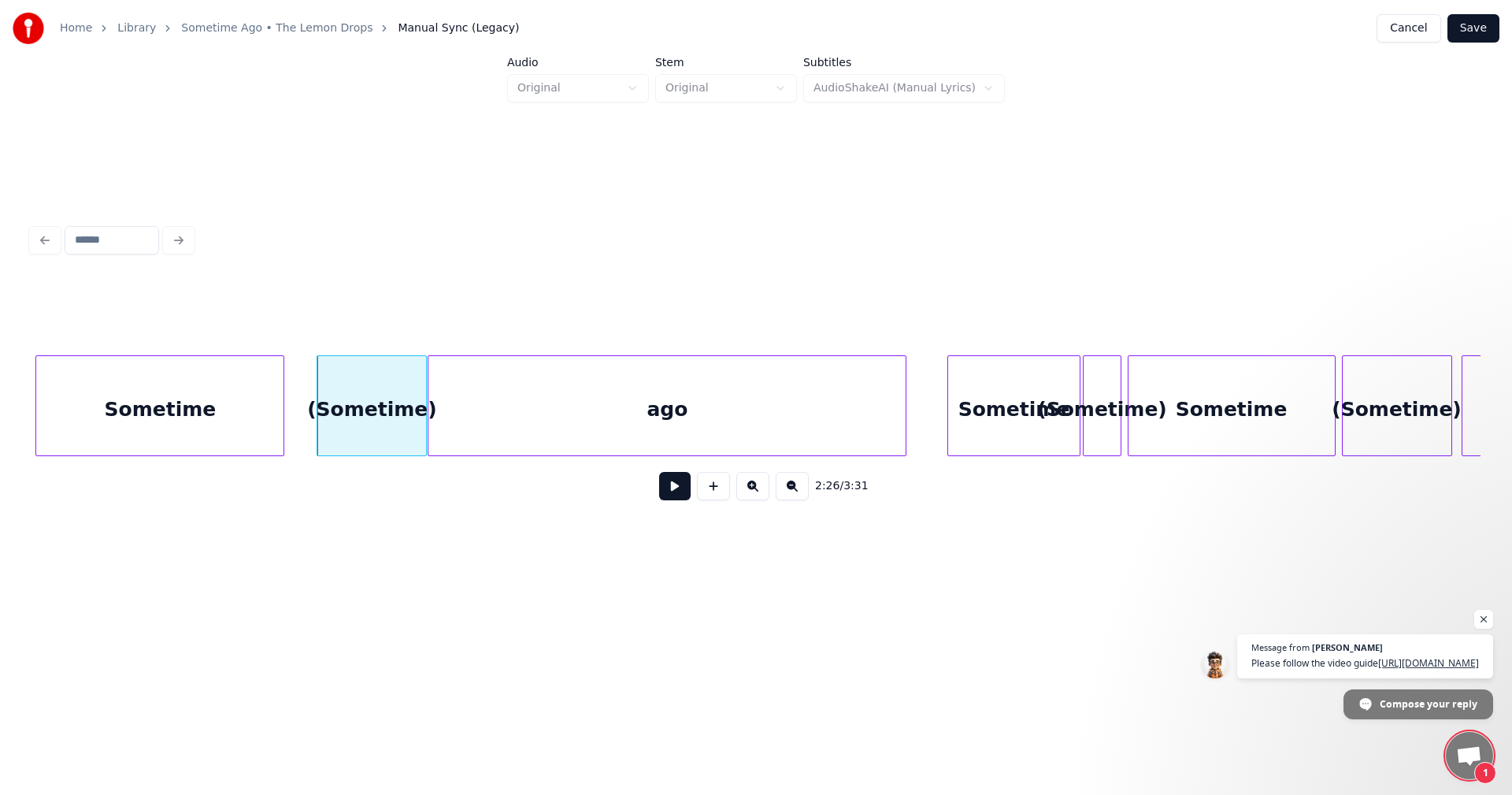
scroll to position [0, 22820]
click at [220, 402] on div "Sometime" at bounding box center [156, 409] width 247 height 108
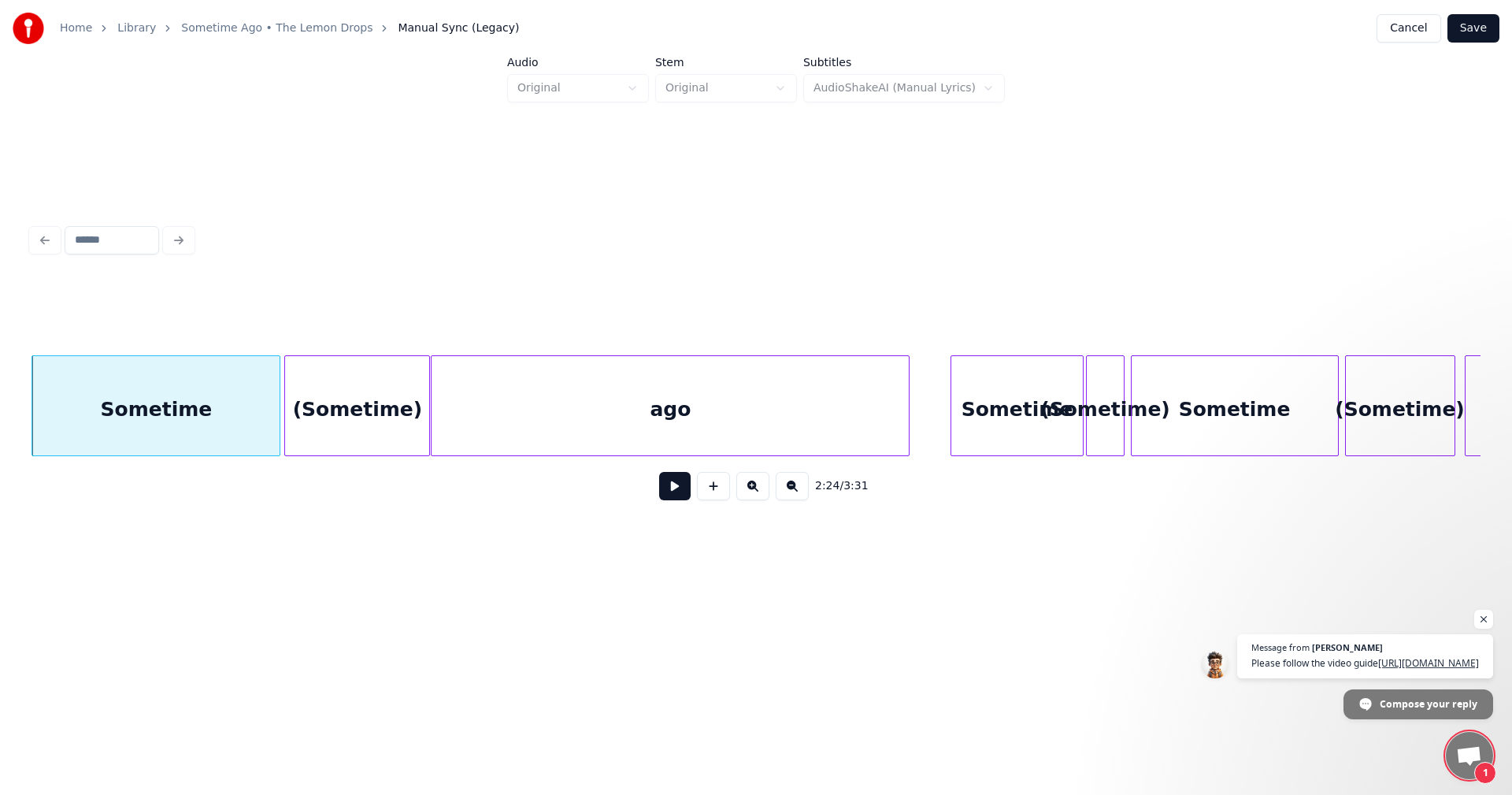
click at [285, 404] on div at bounding box center [287, 406] width 5 height 99
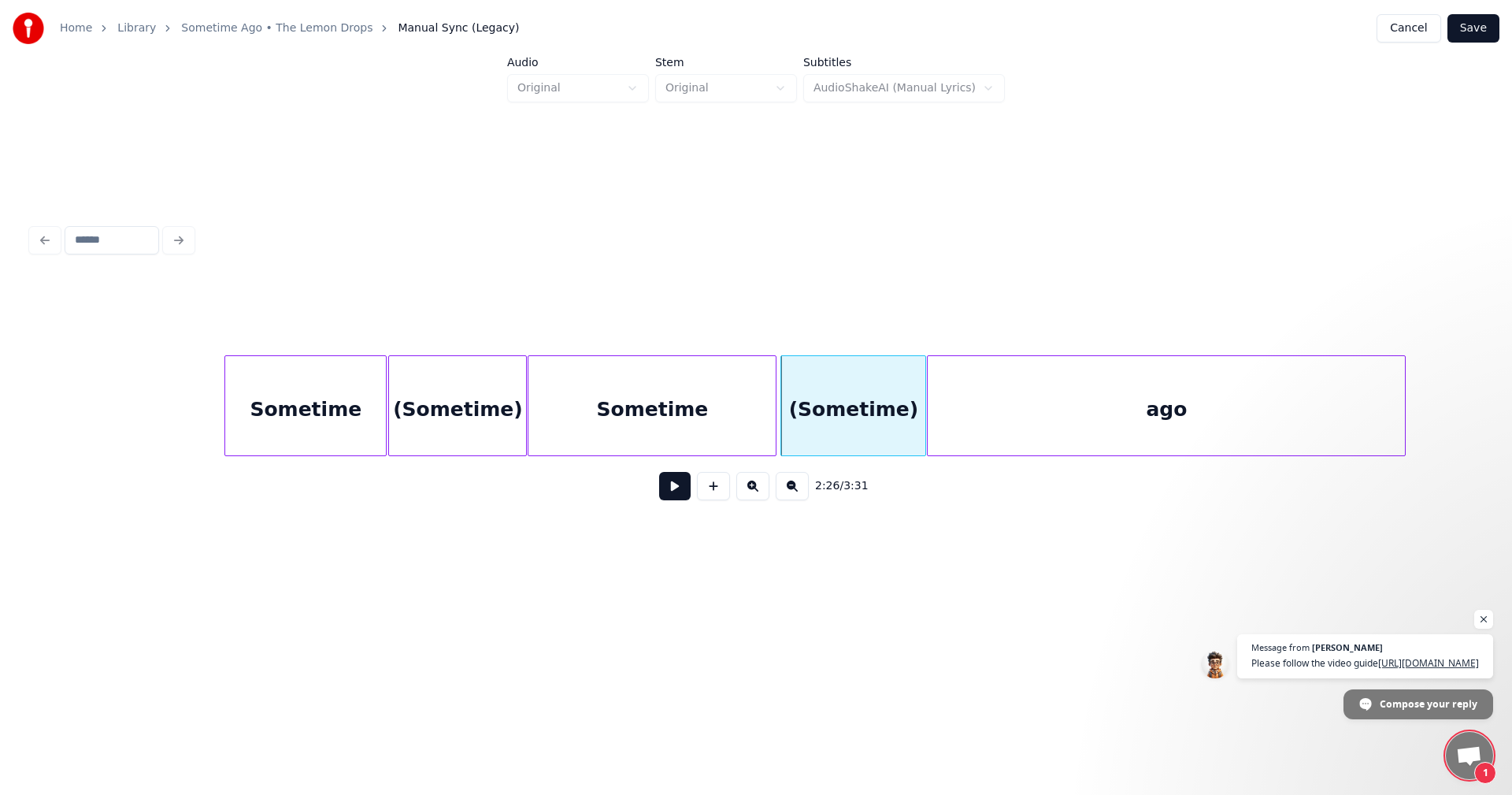
scroll to position [0, 22232]
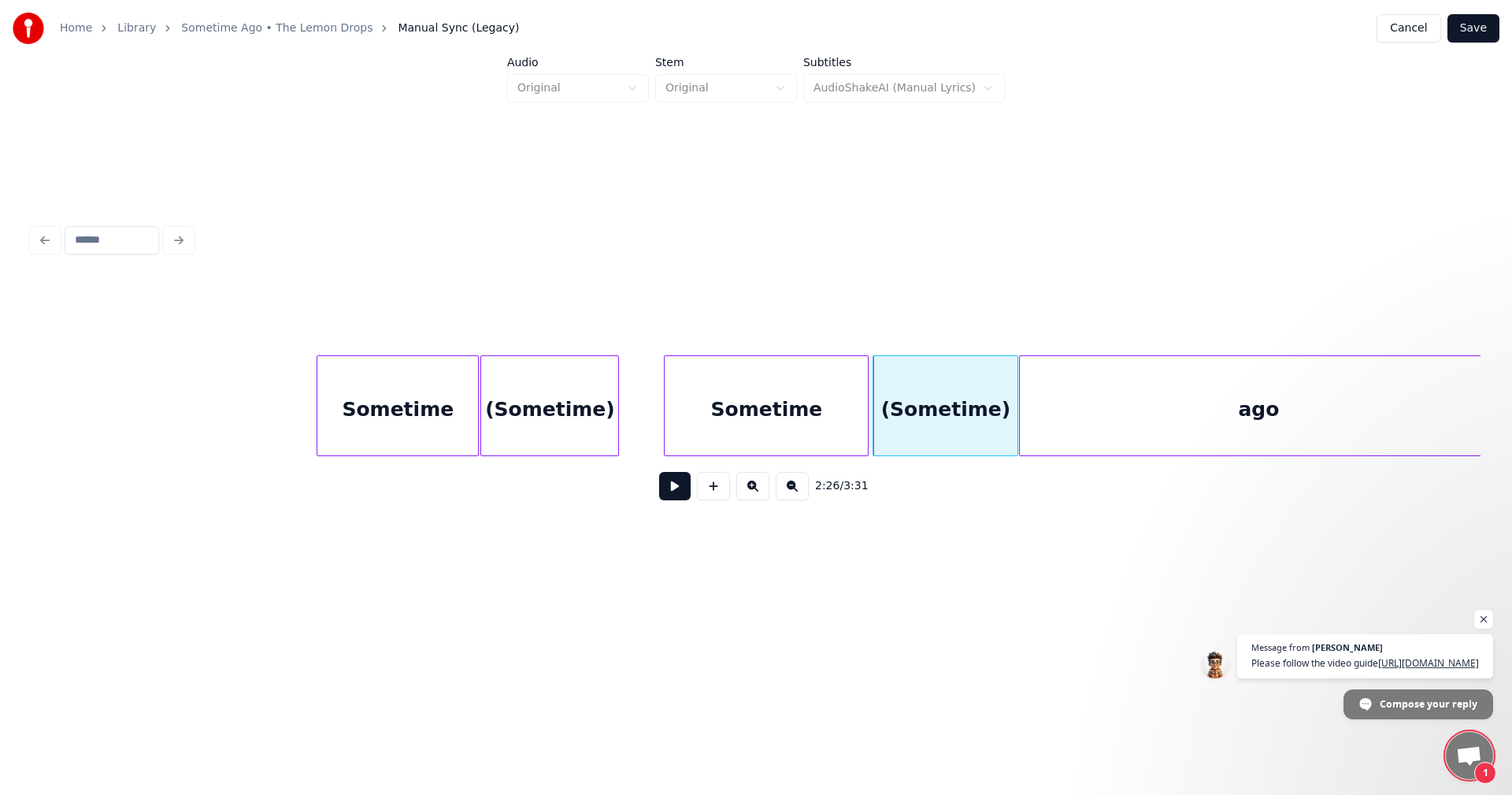
click at [665, 411] on div at bounding box center [667, 406] width 5 height 99
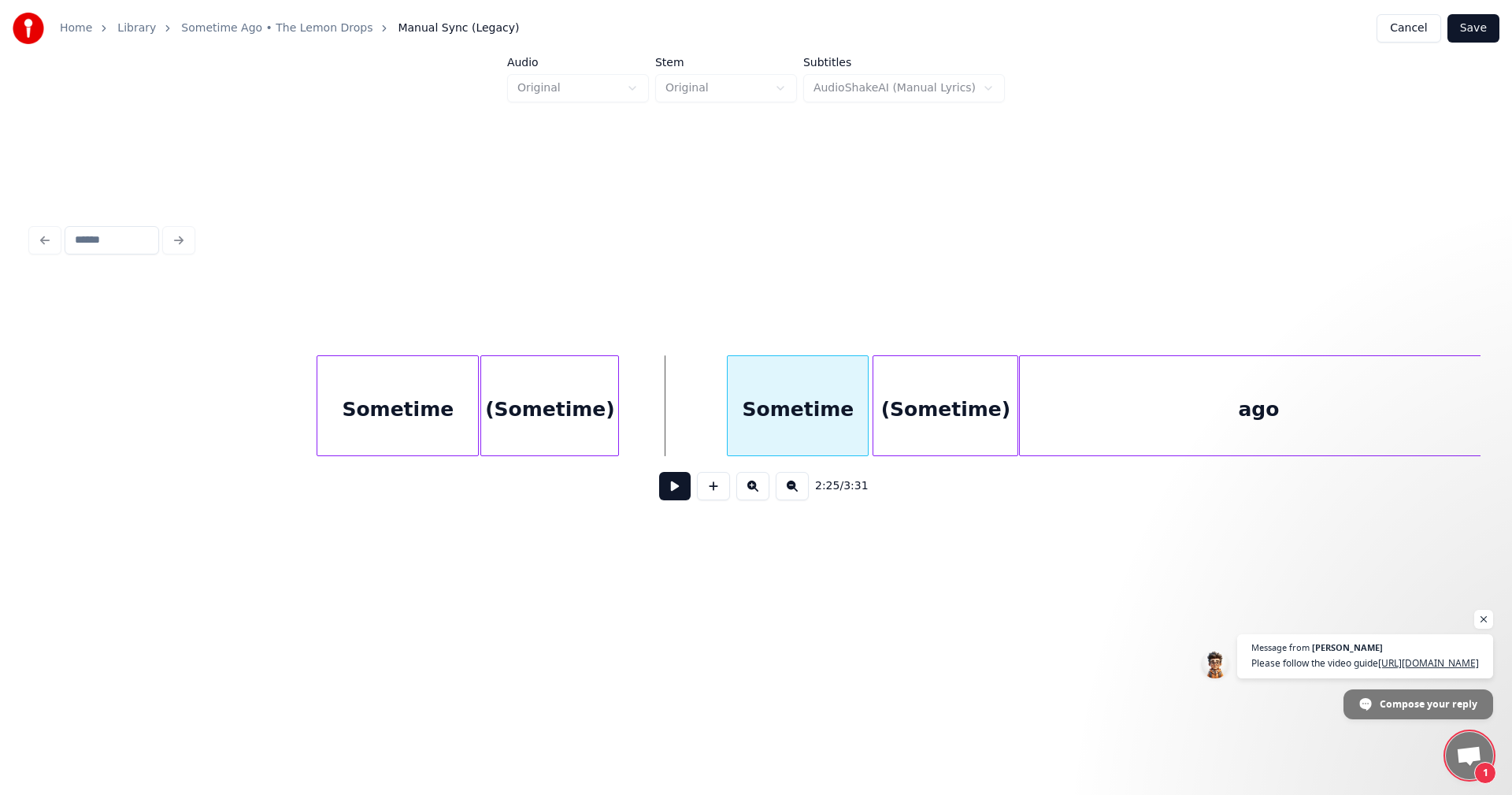
click at [730, 410] on div at bounding box center [730, 406] width 5 height 99
click at [694, 414] on div "(Sometime)" at bounding box center [656, 409] width 137 height 108
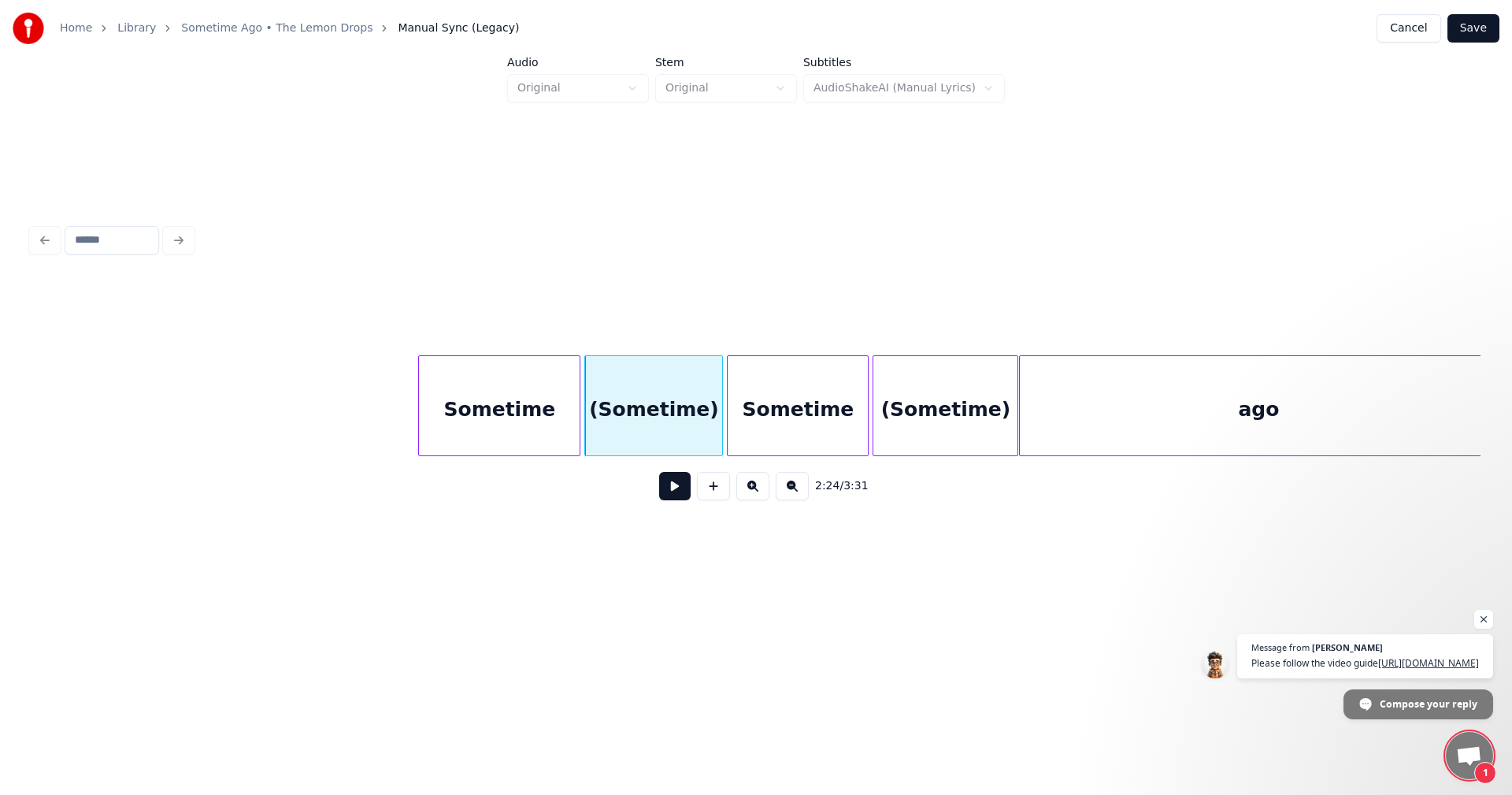
click at [517, 409] on div "Sometime" at bounding box center [499, 409] width 161 height 108
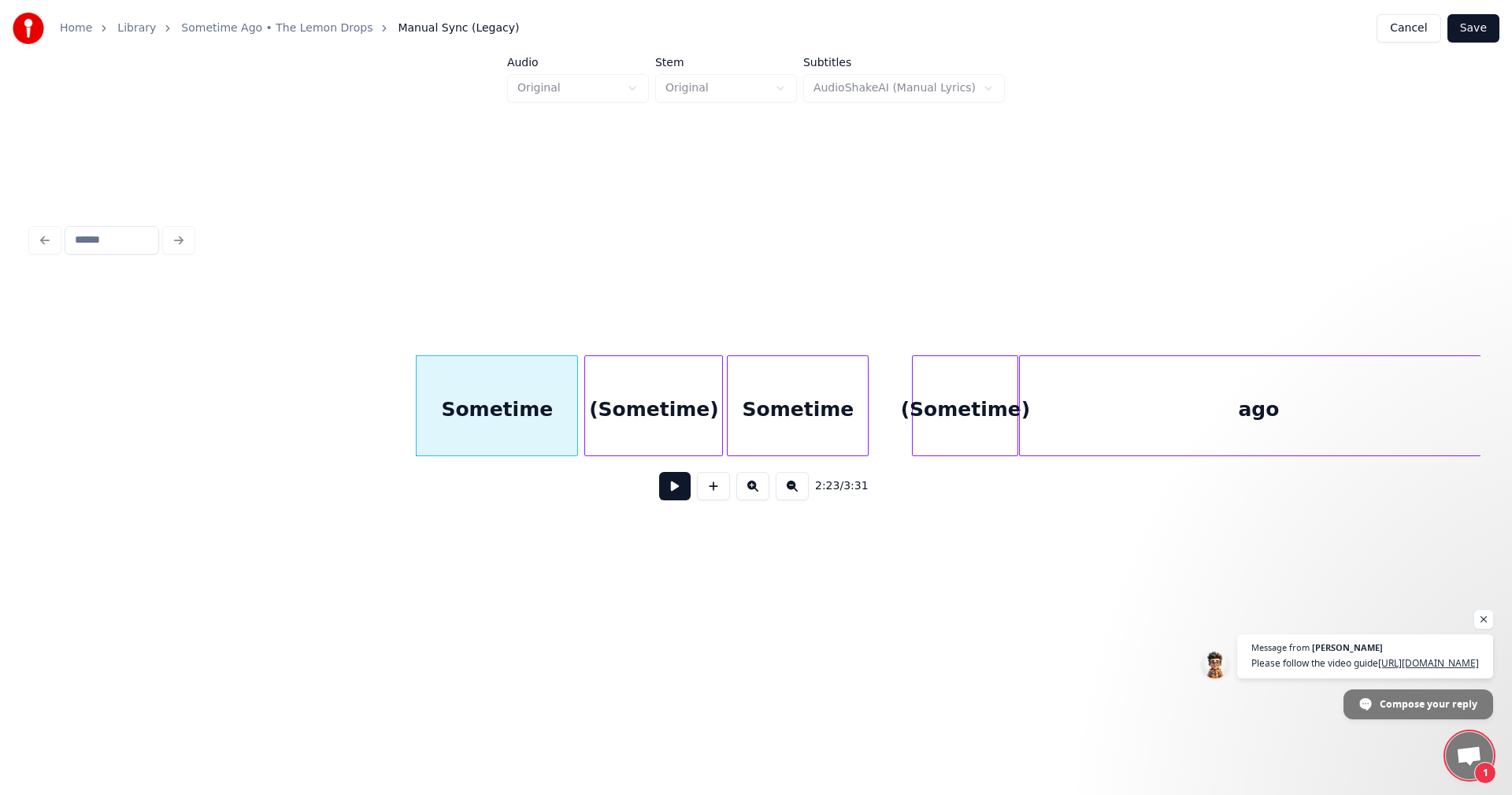
click at [914, 414] on div at bounding box center [914, 406] width 5 height 99
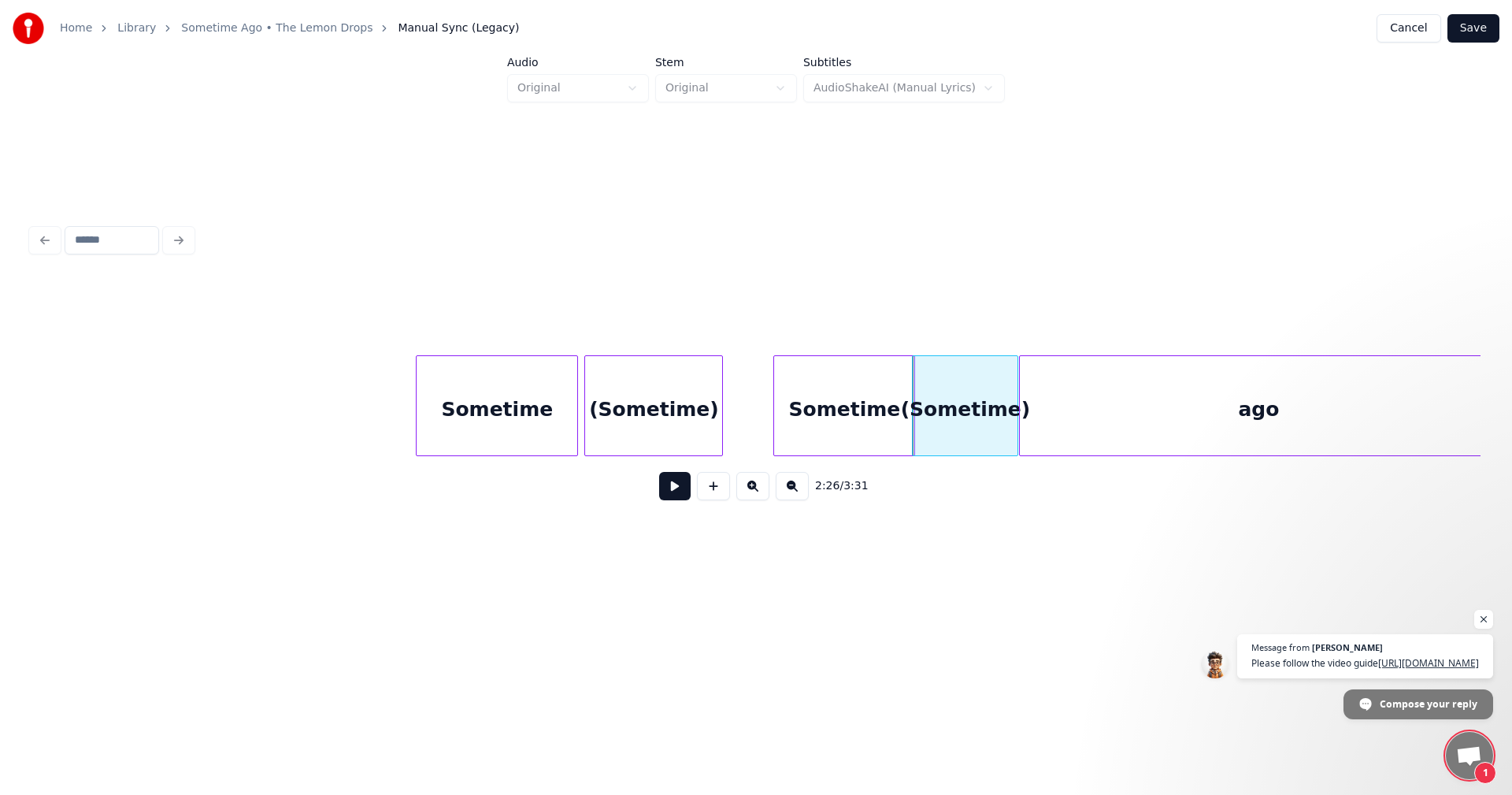
click at [870, 427] on div "Sometime" at bounding box center [844, 409] width 140 height 108
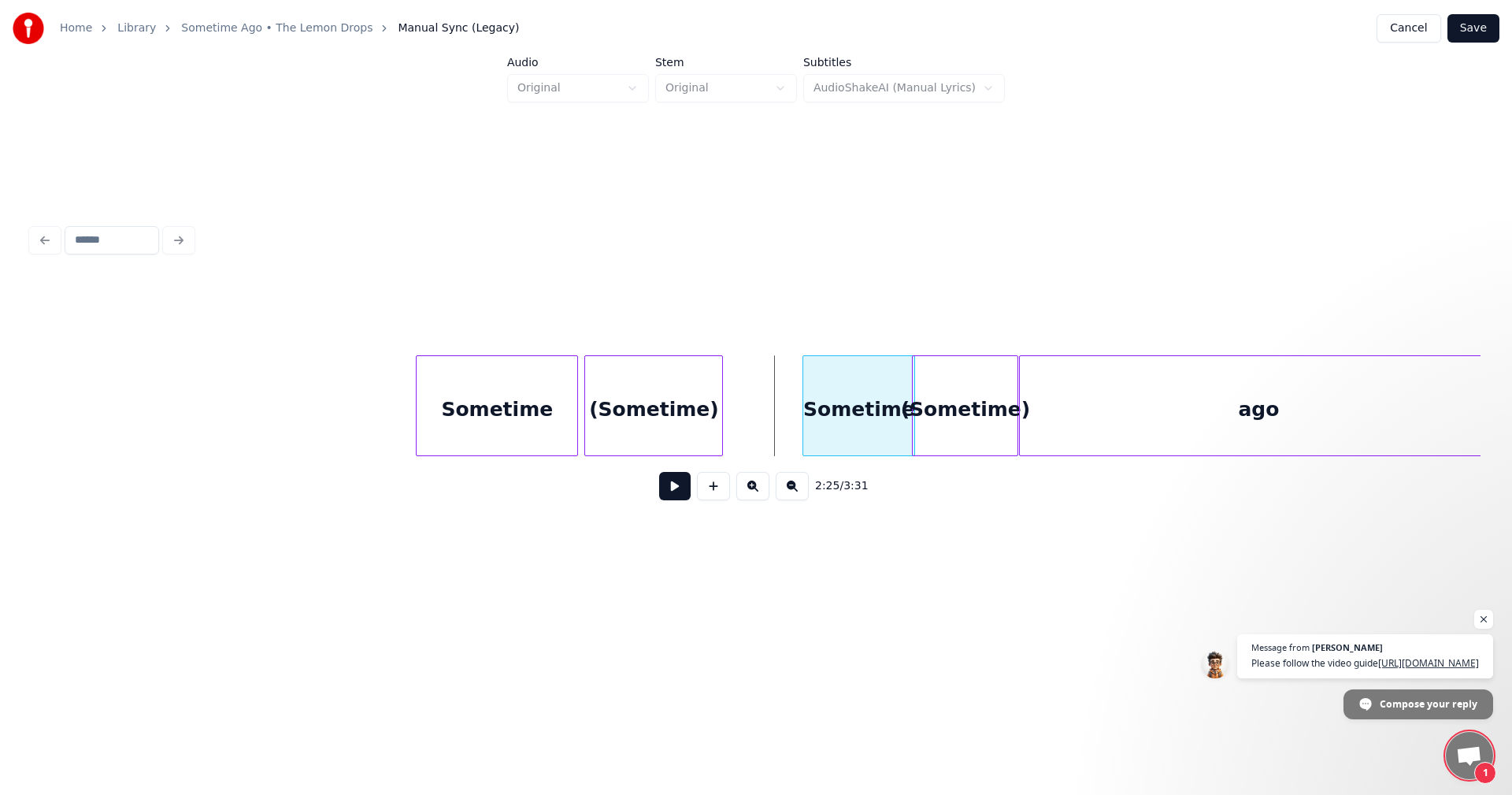
click at [806, 421] on div at bounding box center [805, 406] width 5 height 99
click at [739, 405] on div "(Sometime)" at bounding box center [730, 409] width 137 height 108
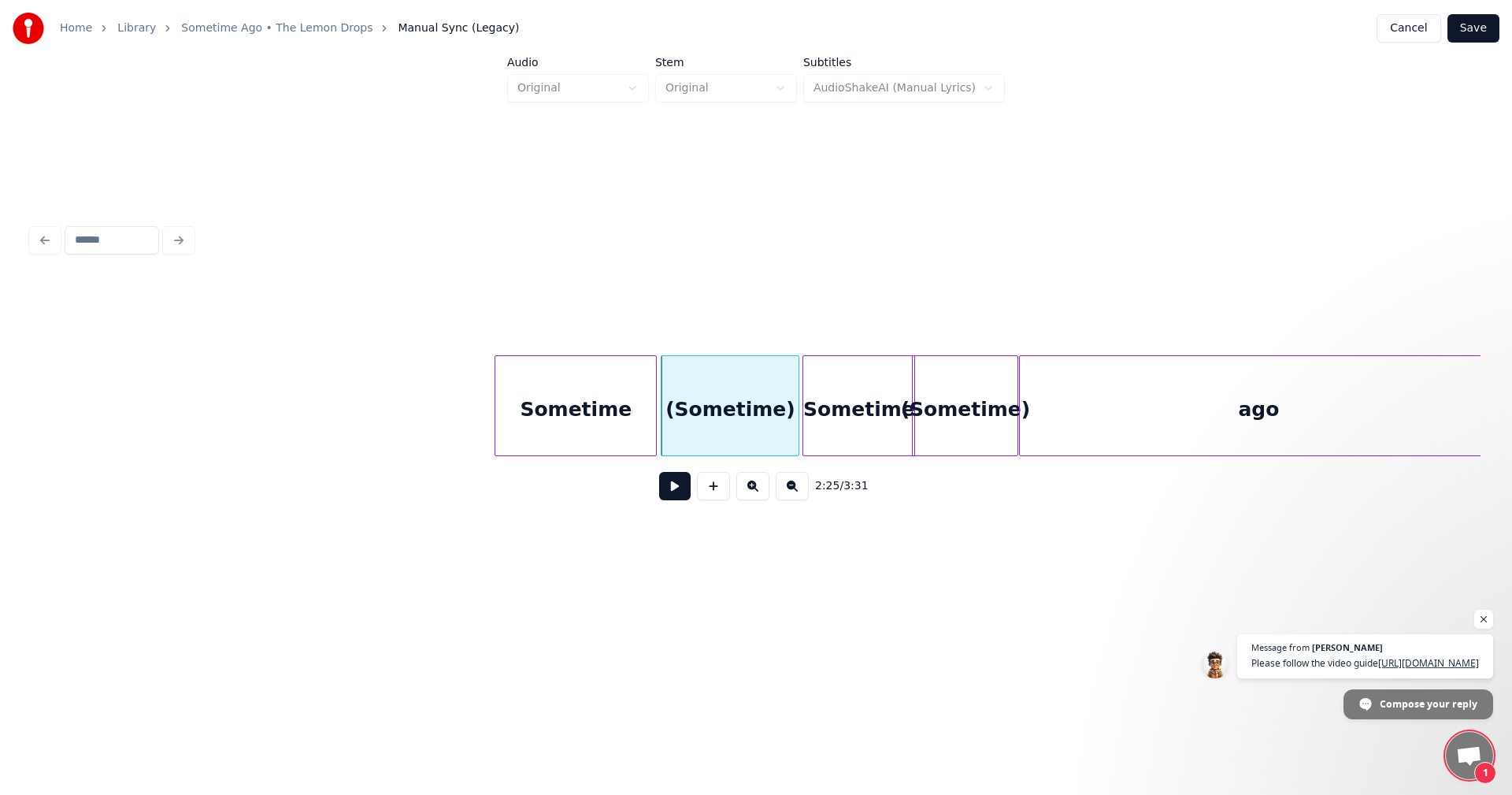
click at [584, 400] on div "Sometime" at bounding box center [576, 409] width 161 height 108
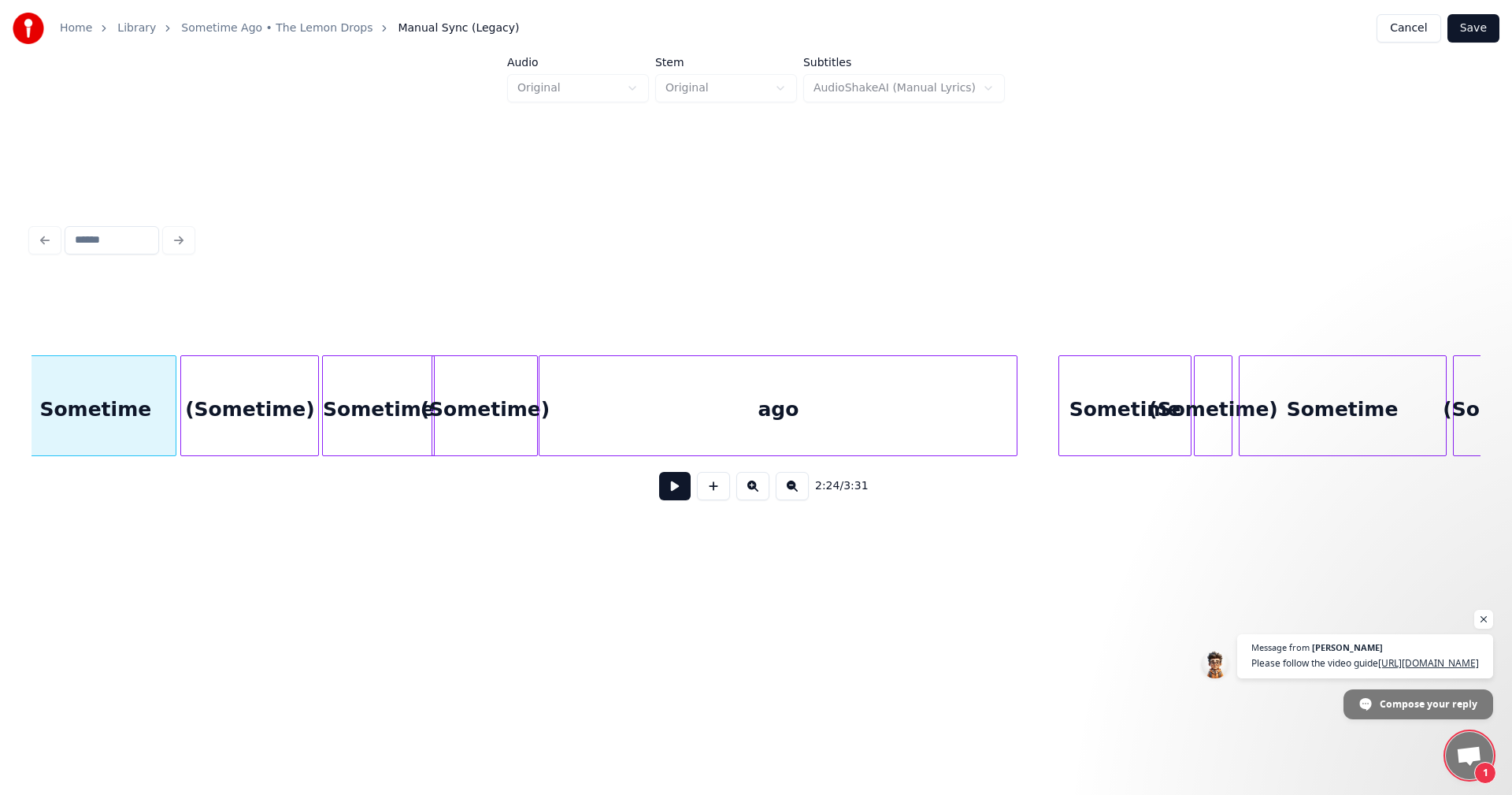
scroll to position [0, 23101]
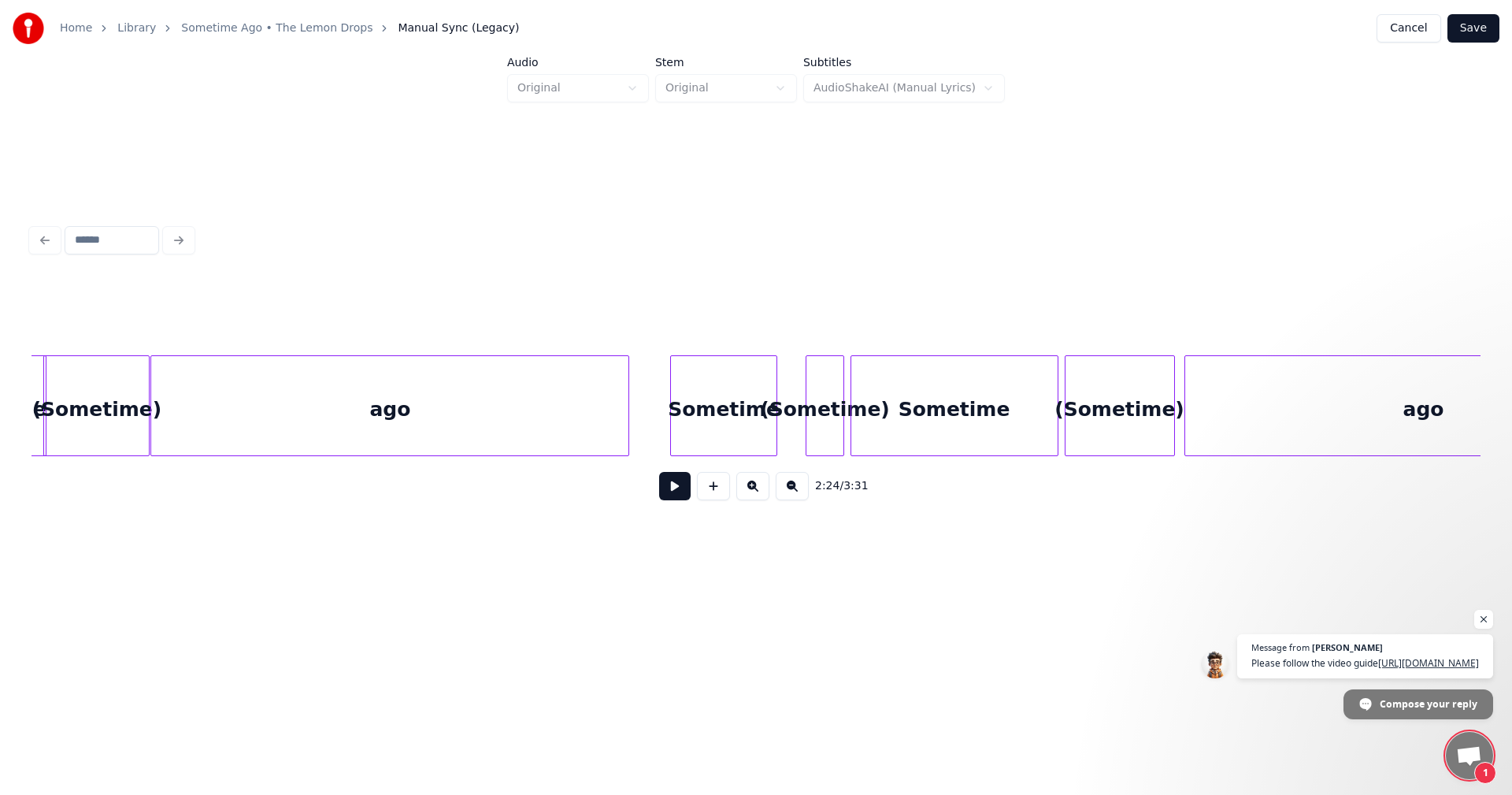
click at [776, 378] on div at bounding box center [774, 406] width 5 height 99
click at [779, 378] on div at bounding box center [781, 406] width 5 height 99
click at [915, 401] on div at bounding box center [917, 406] width 5 height 99
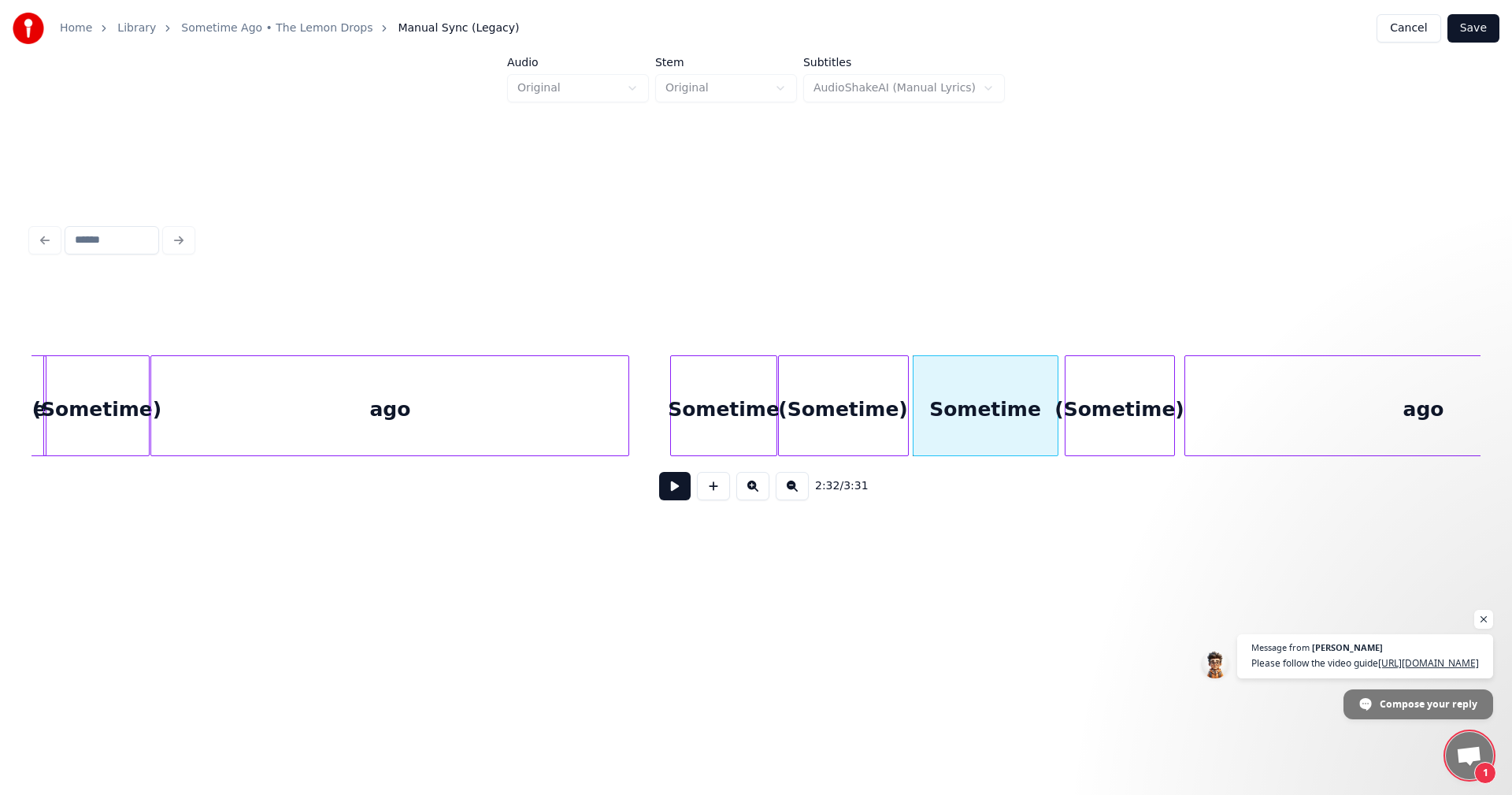
click at [904, 400] on div at bounding box center [905, 406] width 5 height 99
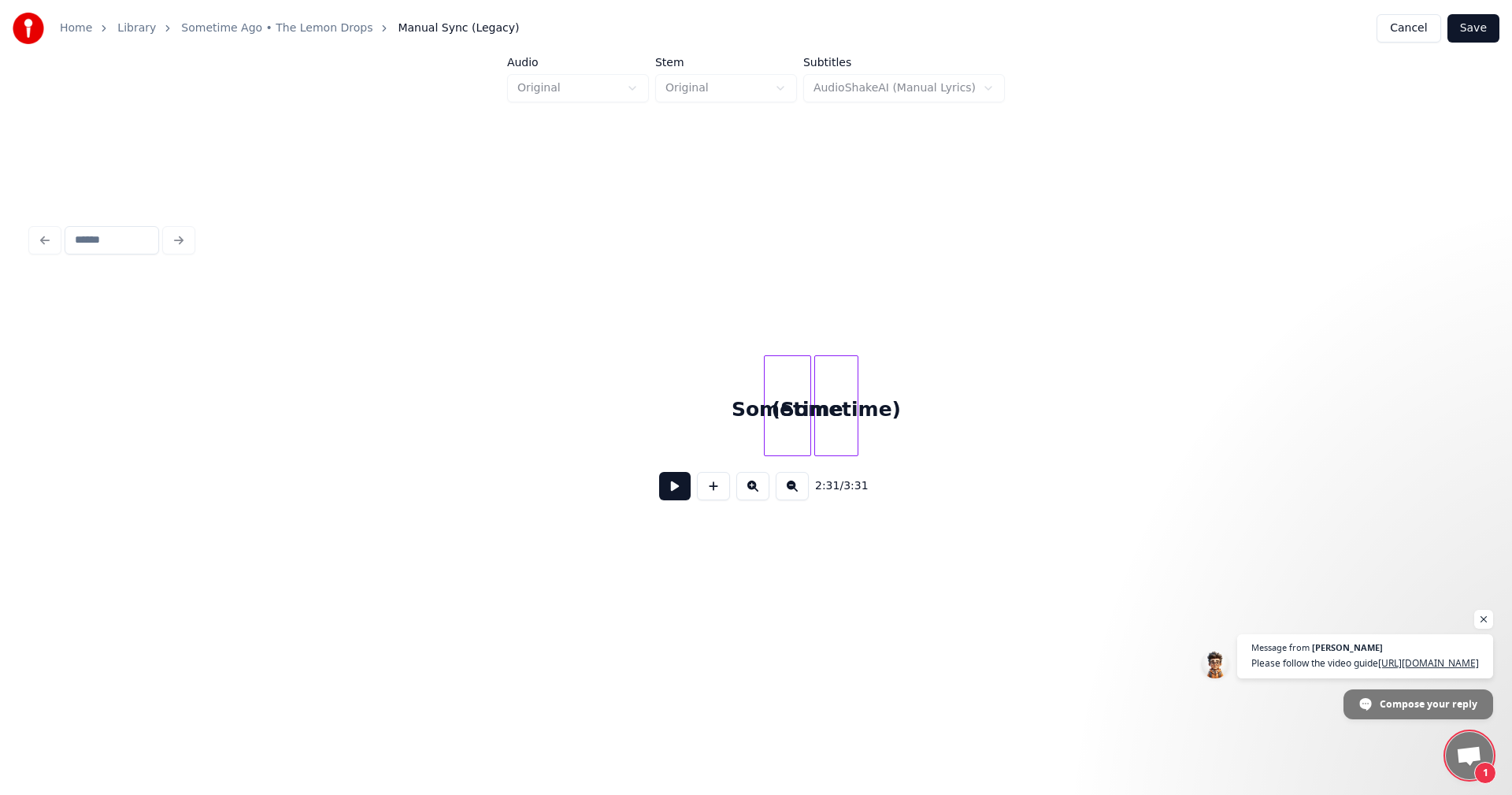
scroll to position [0, 26612]
click at [1310, 416] on div "(Sometime)" at bounding box center [1306, 409] width 43 height 108
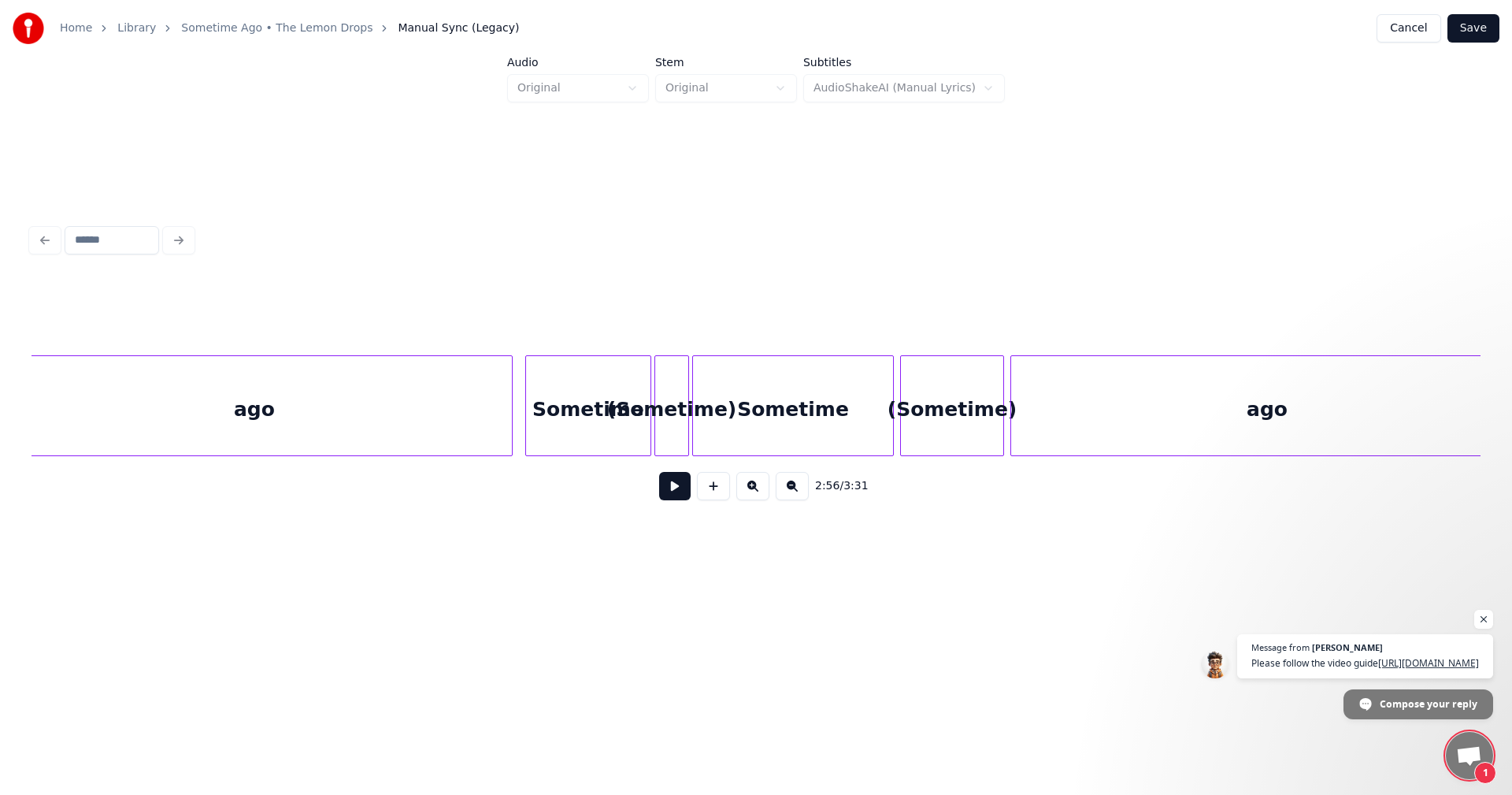
scroll to position [0, 30345]
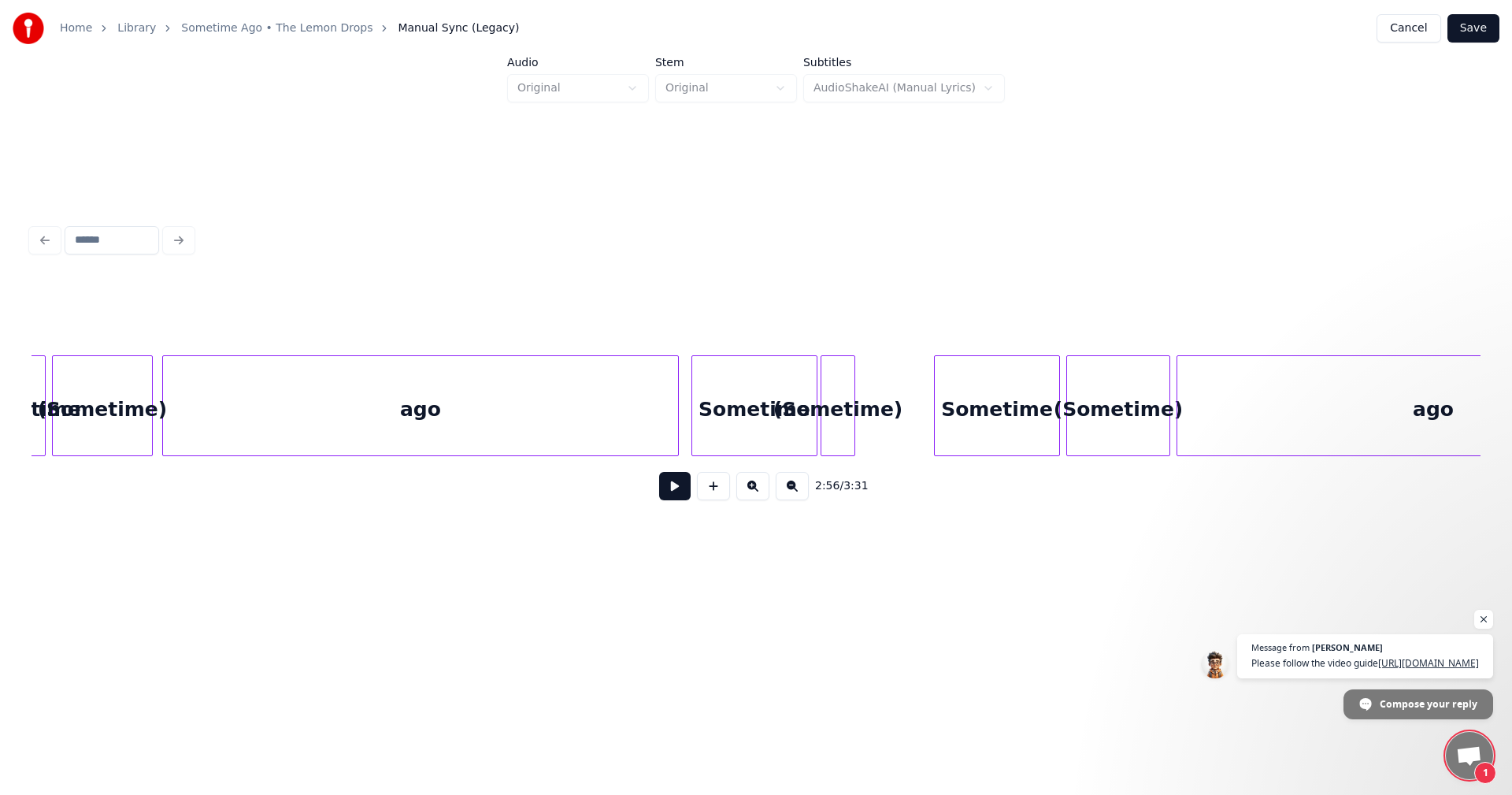
click at [935, 404] on div at bounding box center [936, 406] width 5 height 99
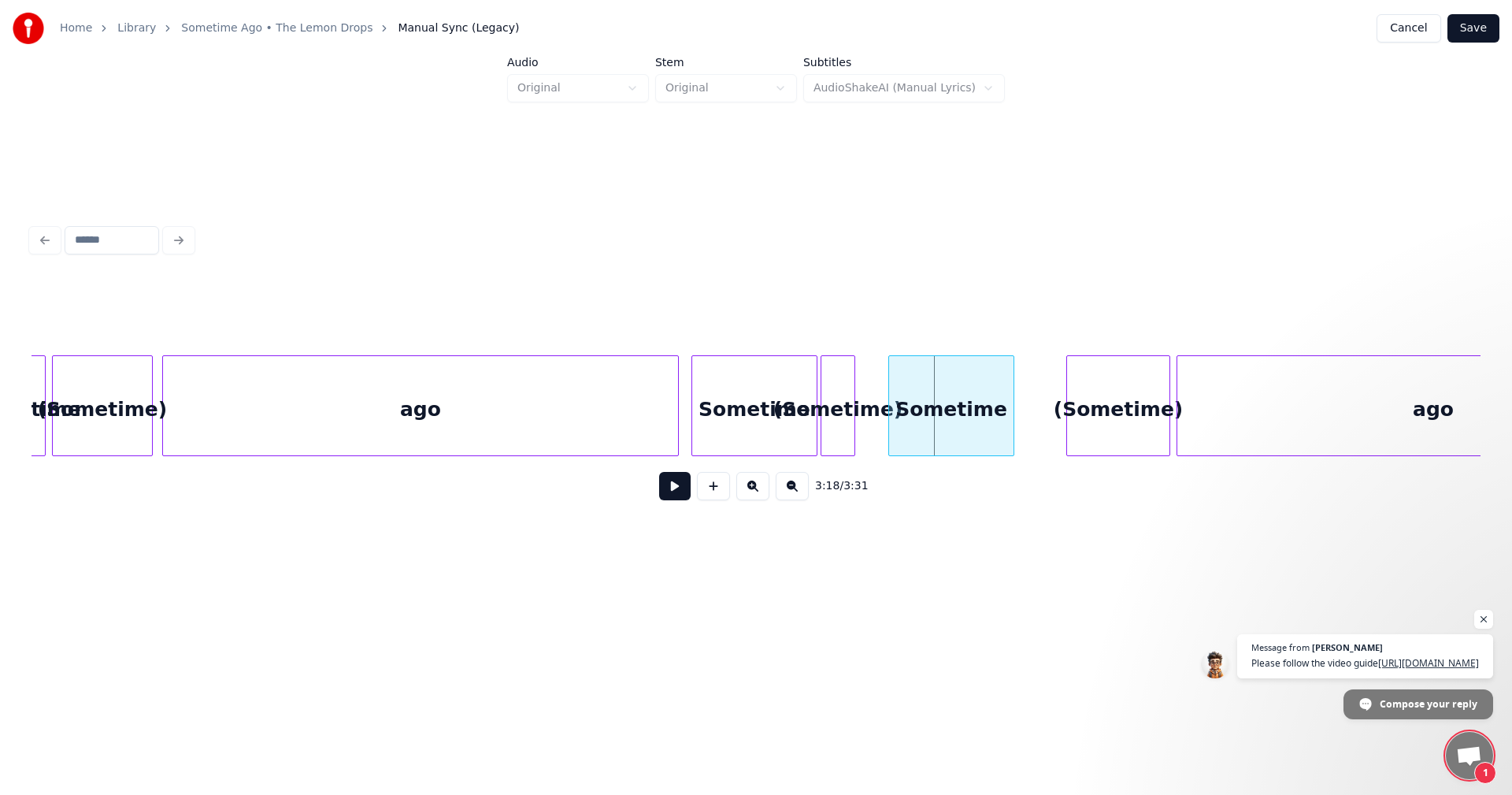
click at [938, 397] on div "Sometime" at bounding box center [951, 409] width 125 height 108
click at [1025, 410] on div at bounding box center [1024, 406] width 5 height 99
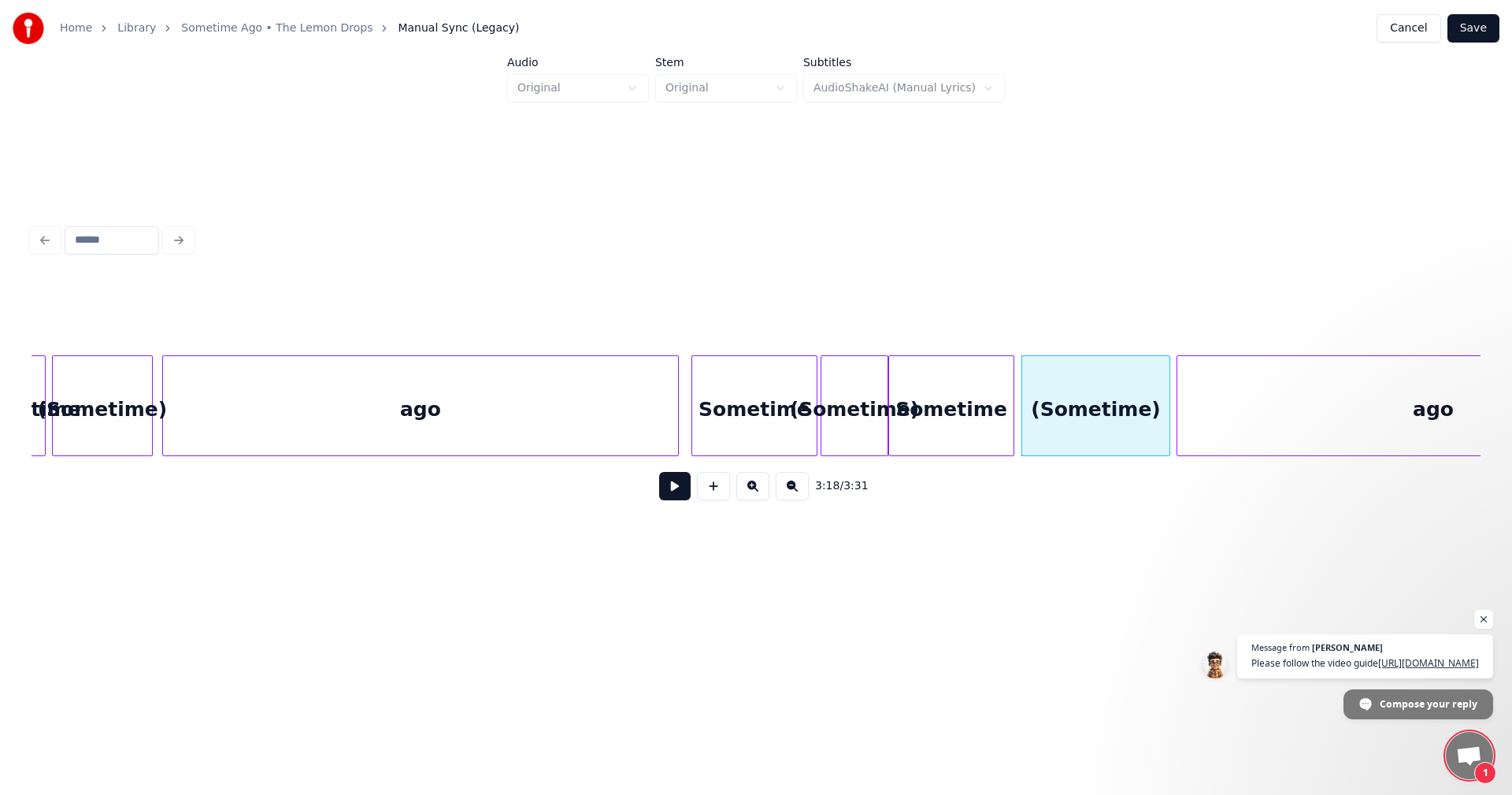
click at [885, 400] on div at bounding box center [885, 406] width 5 height 99
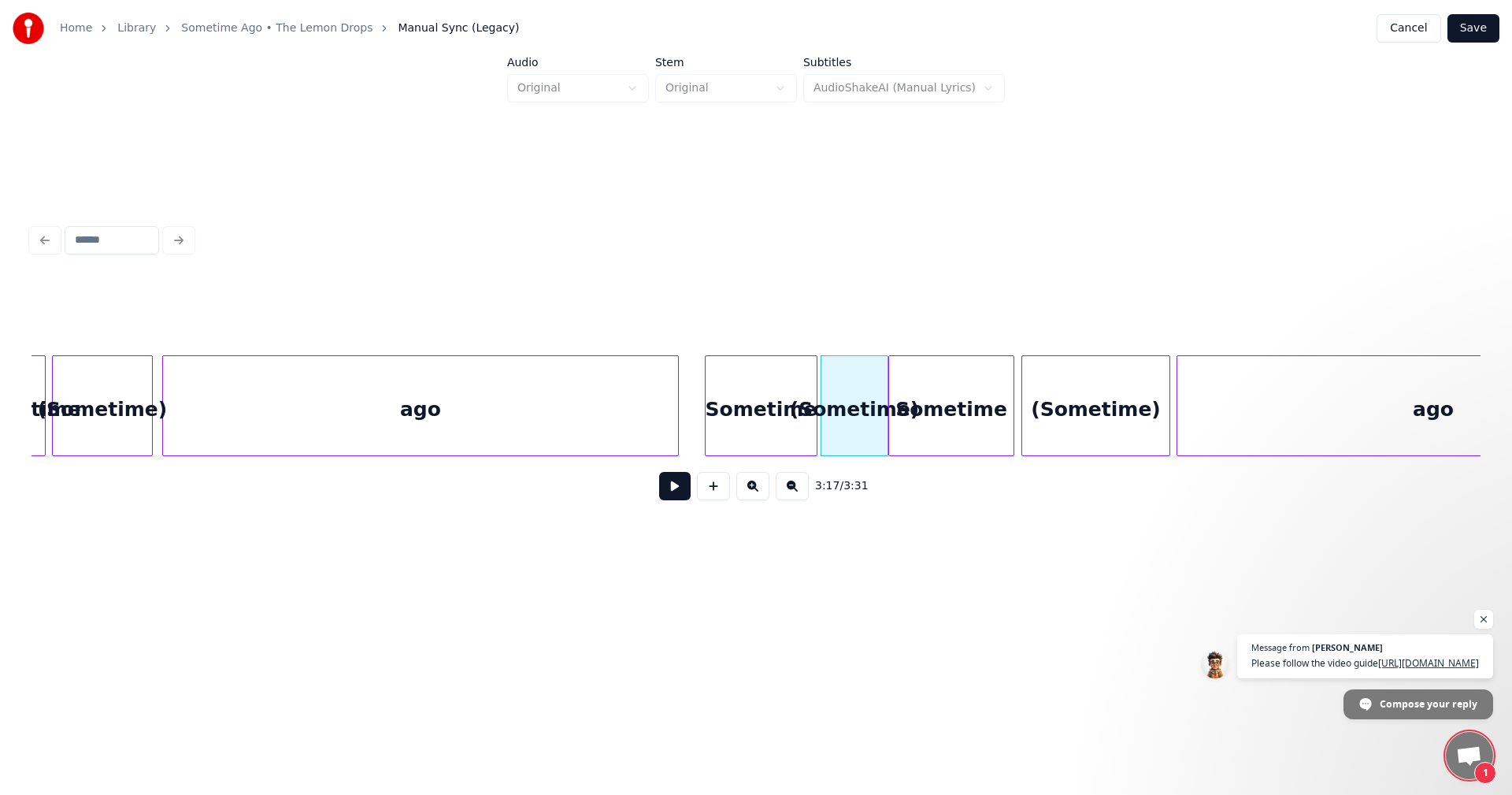
click at [708, 405] on div at bounding box center [708, 406] width 5 height 99
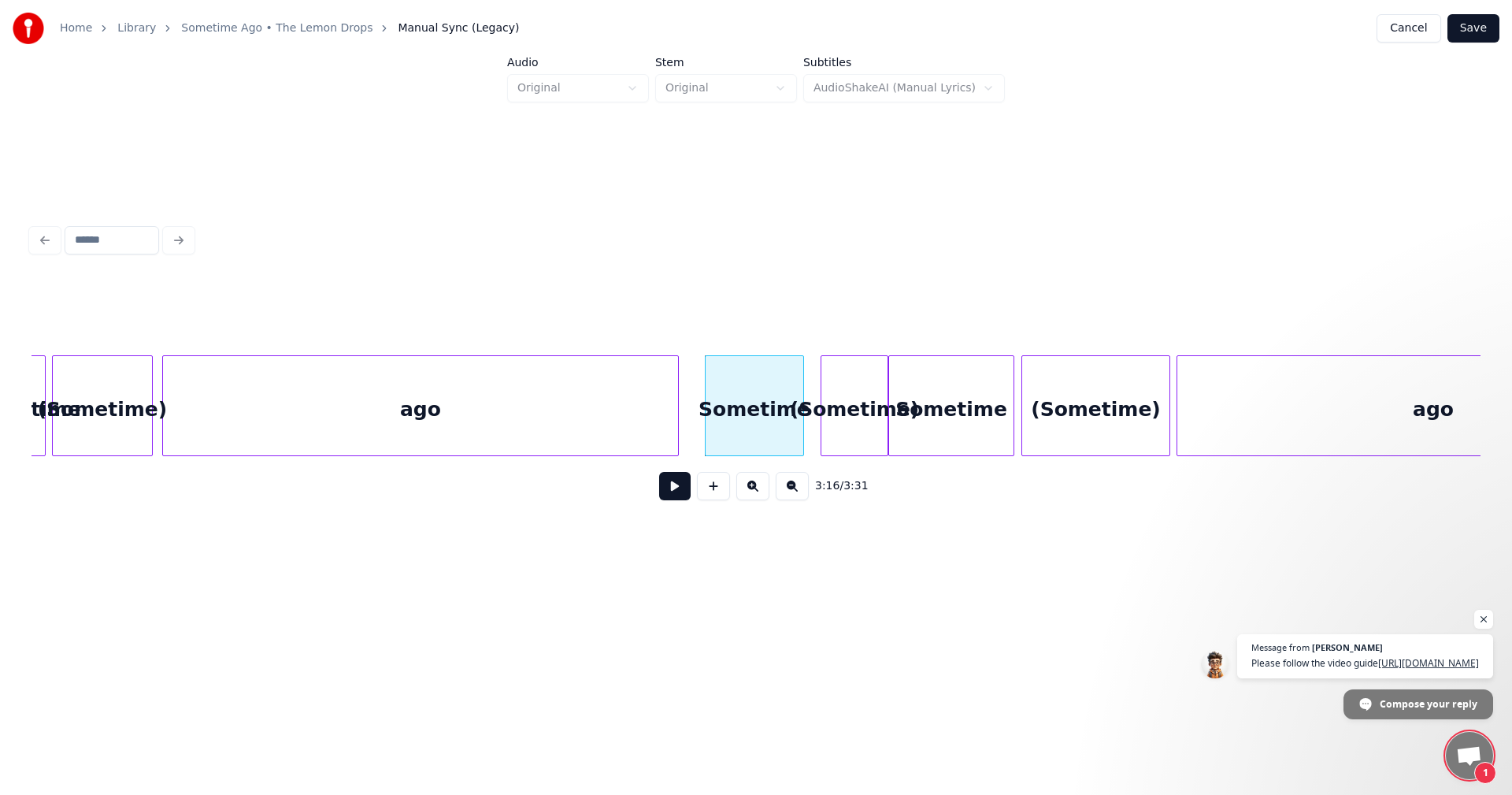
click at [802, 396] on div at bounding box center [800, 406] width 5 height 99
click at [830, 390] on div "(Sometime)" at bounding box center [854, 409] width 67 height 108
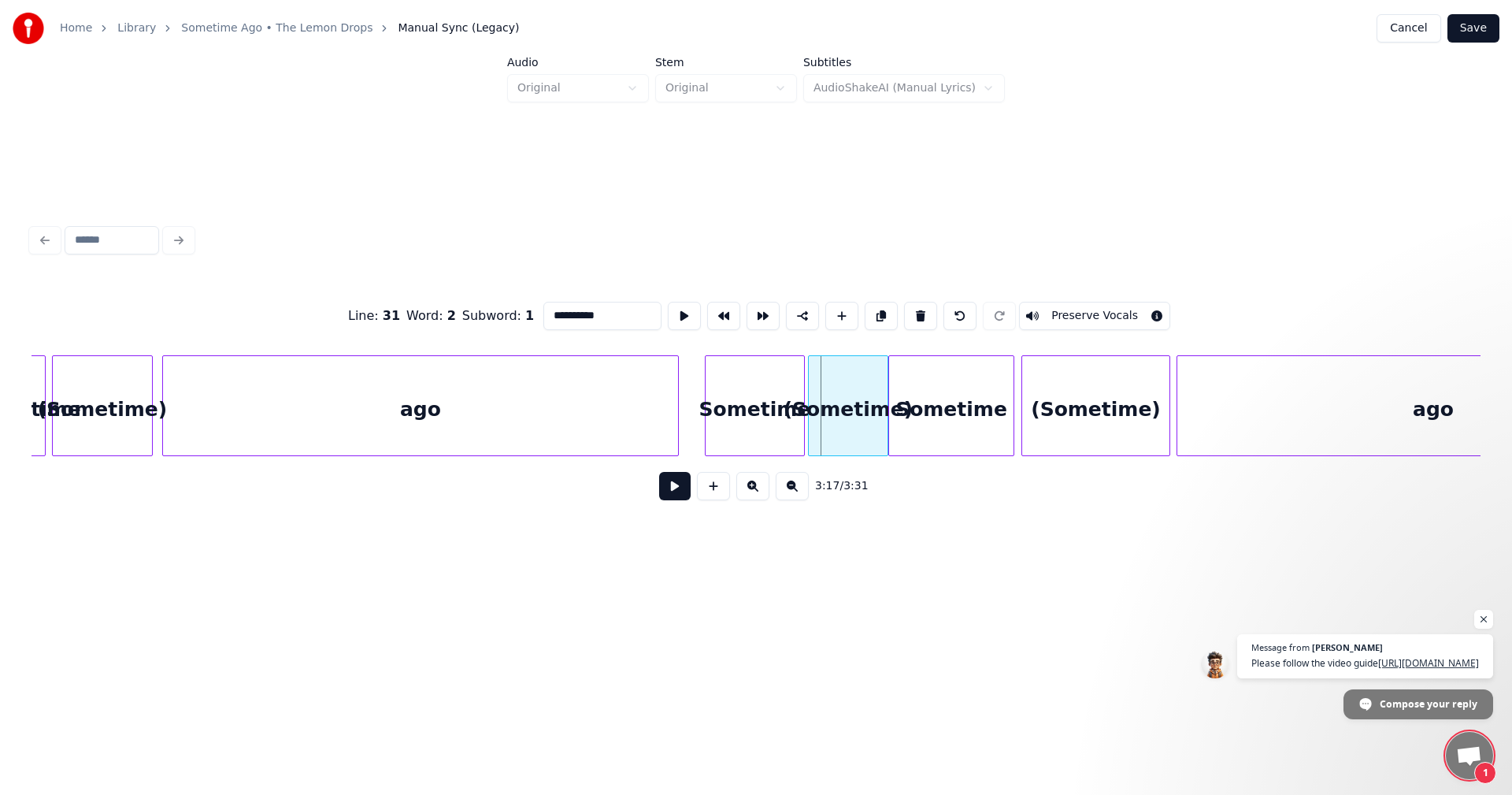
click at [812, 381] on div at bounding box center [811, 406] width 5 height 99
click at [1050, 390] on div at bounding box center [1050, 406] width 5 height 99
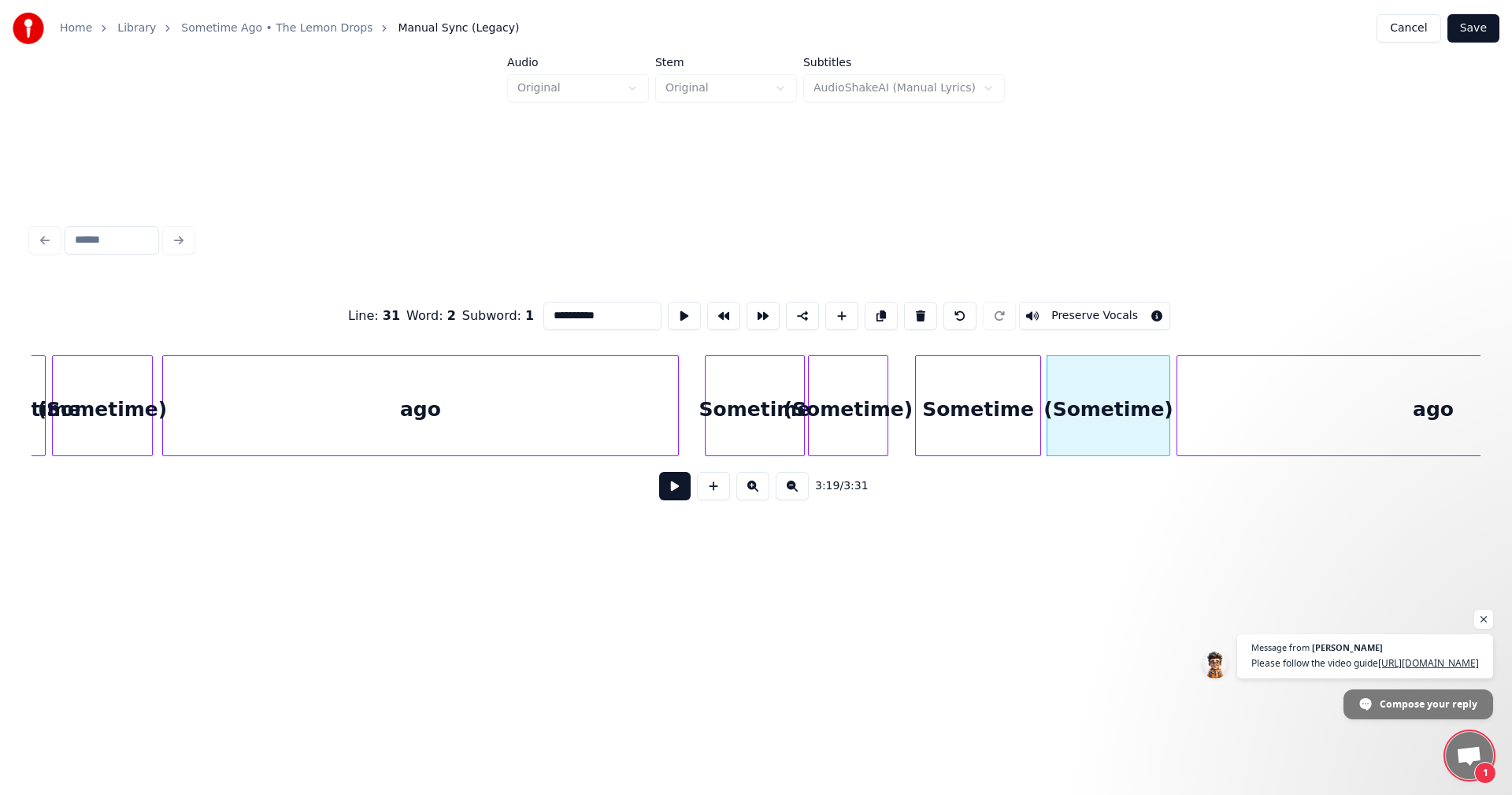
click at [980, 403] on div "Sometime" at bounding box center [978, 409] width 125 height 108
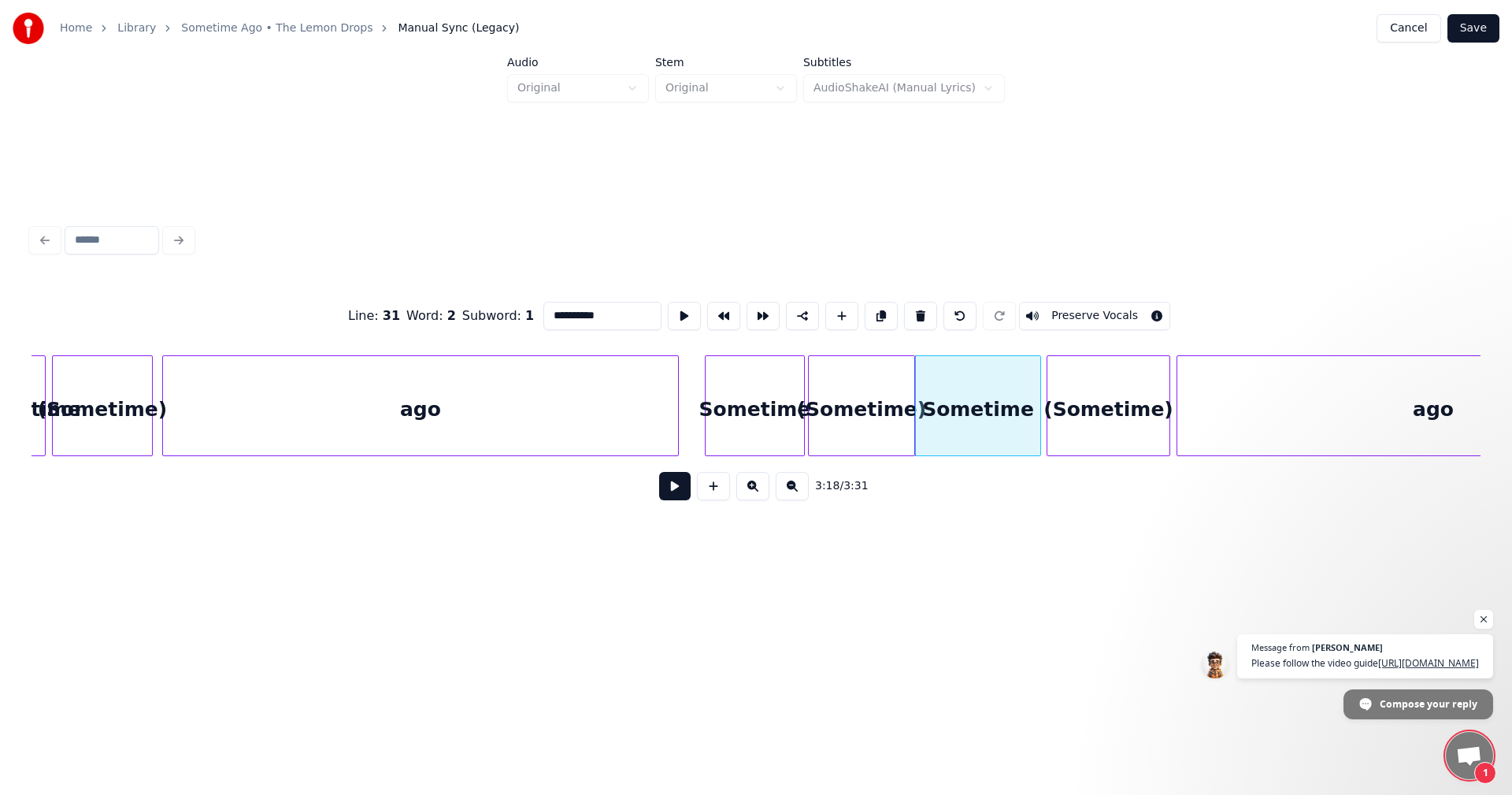
click at [913, 393] on div at bounding box center [912, 406] width 5 height 99
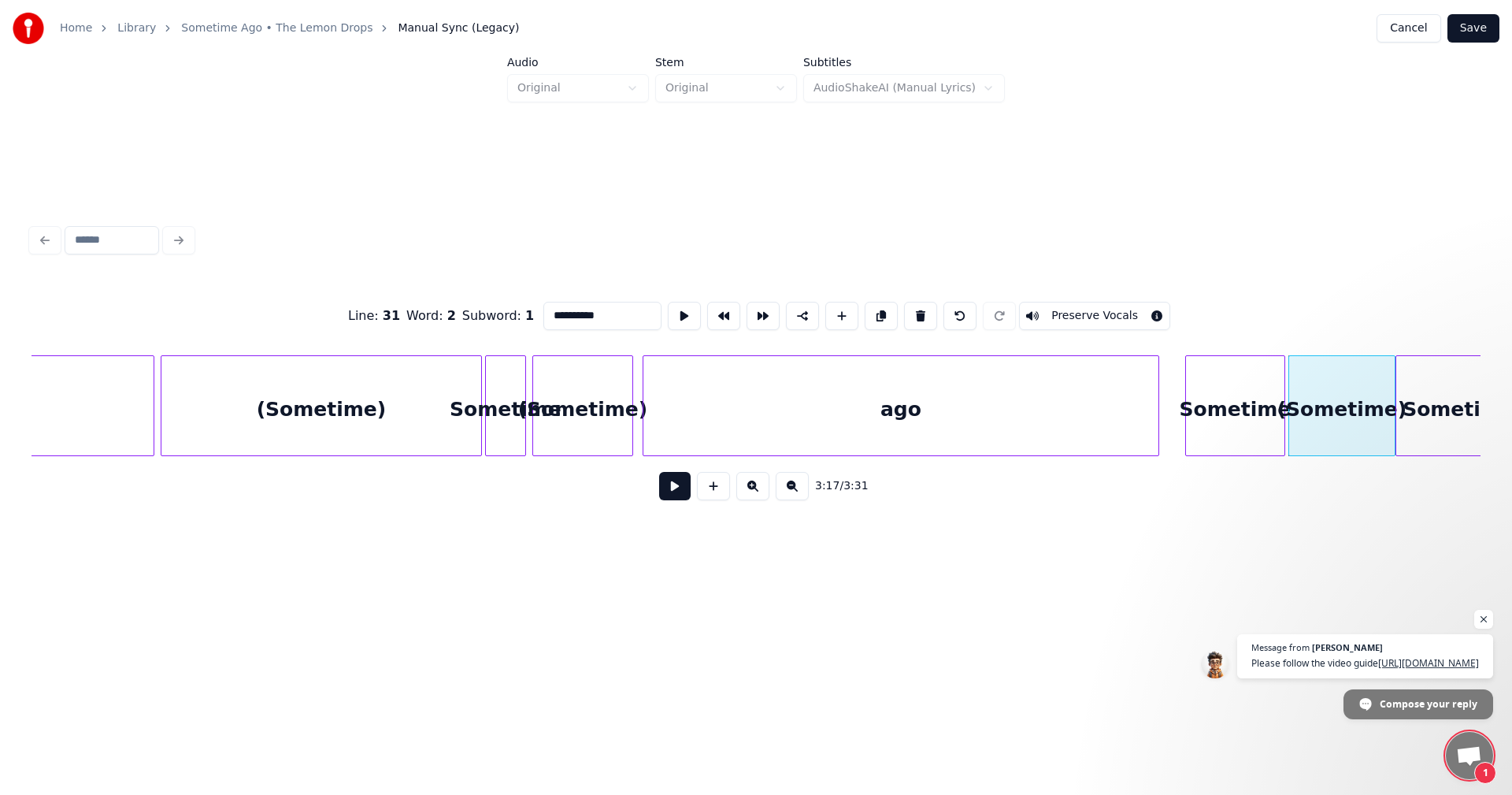
scroll to position [0, 29919]
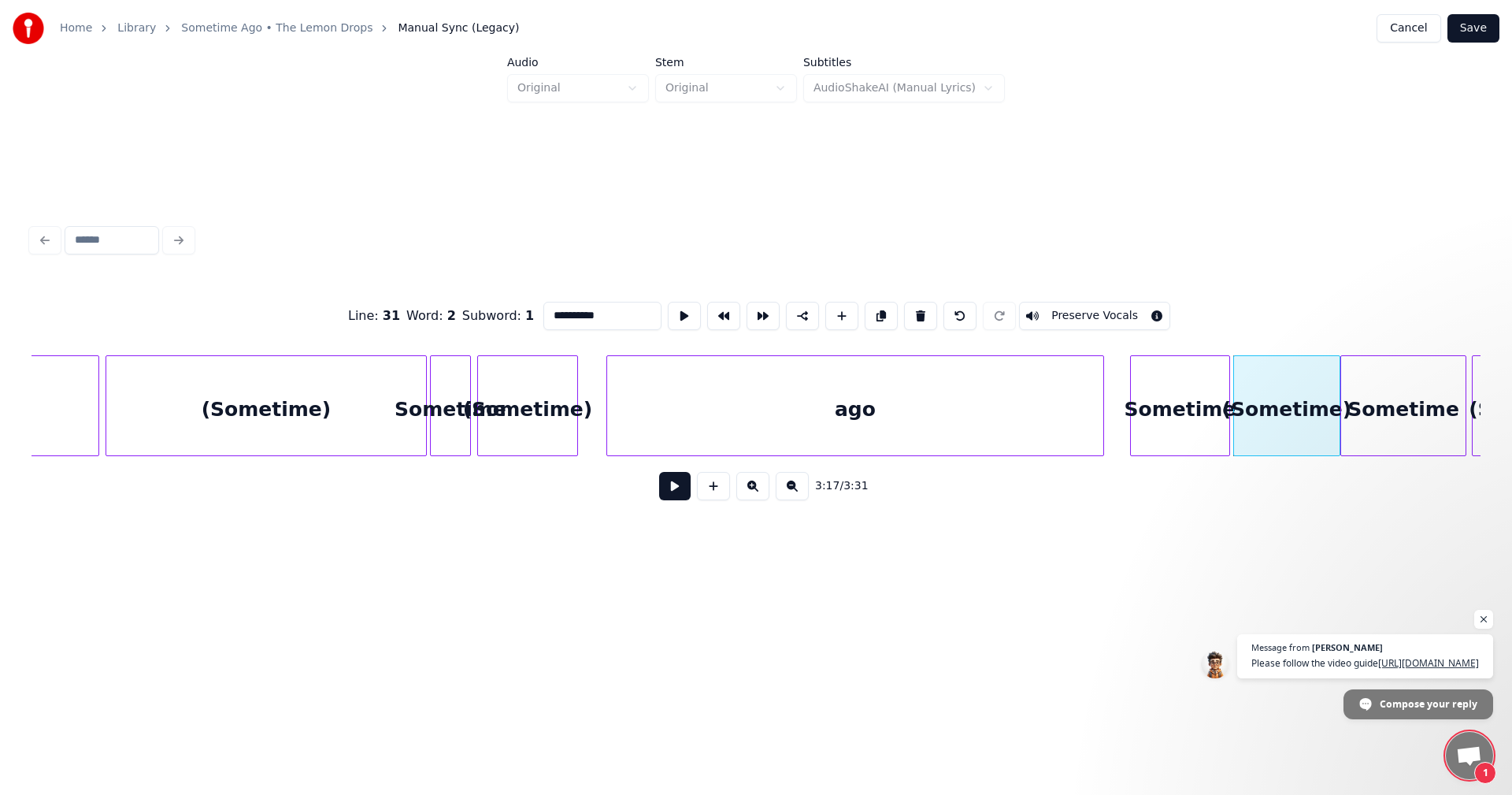
click at [610, 408] on div at bounding box center [609, 406] width 5 height 99
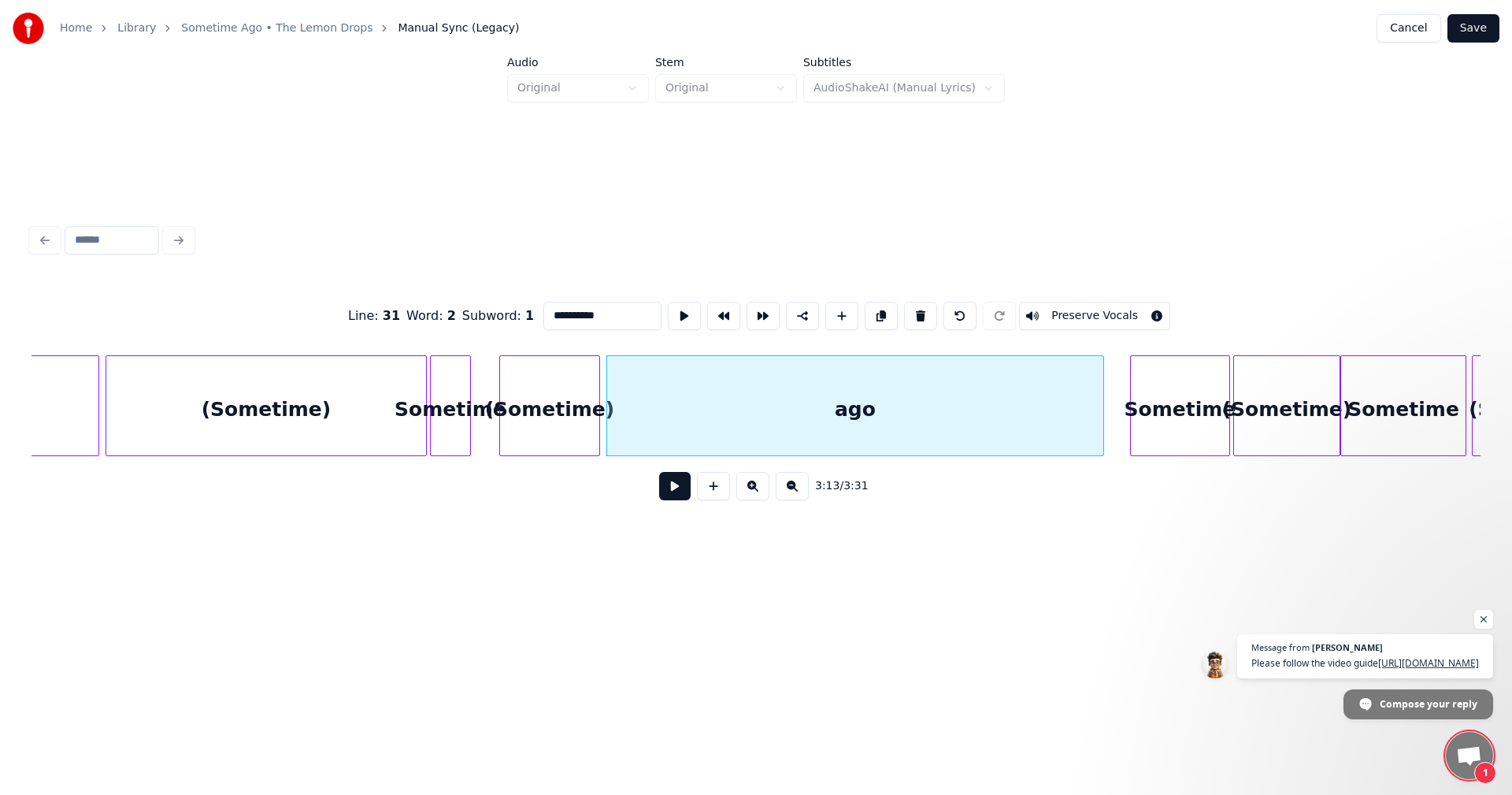
click at [551, 409] on div "(Sometime)" at bounding box center [550, 409] width 99 height 108
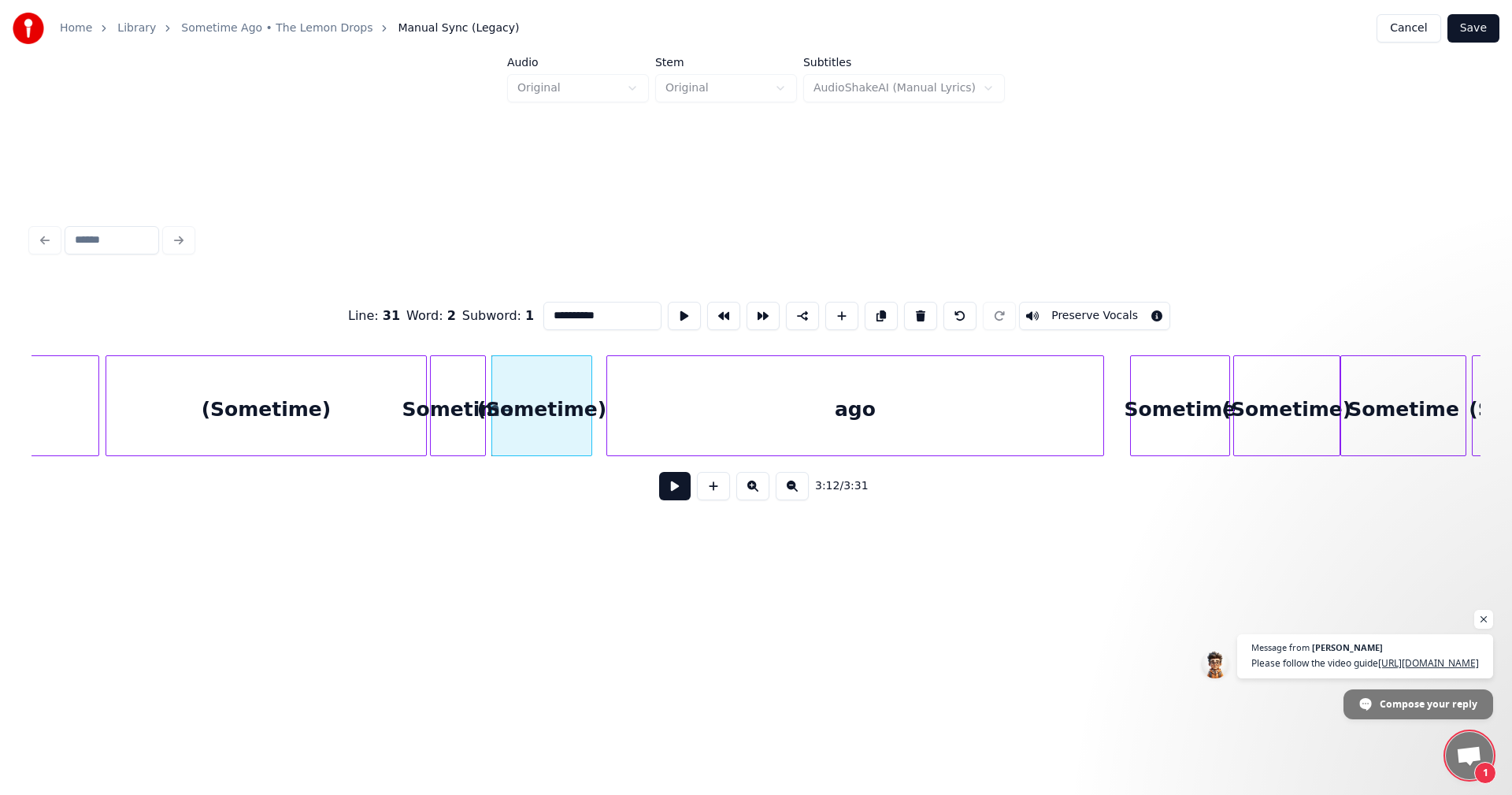
click at [483, 398] on div at bounding box center [482, 406] width 5 height 99
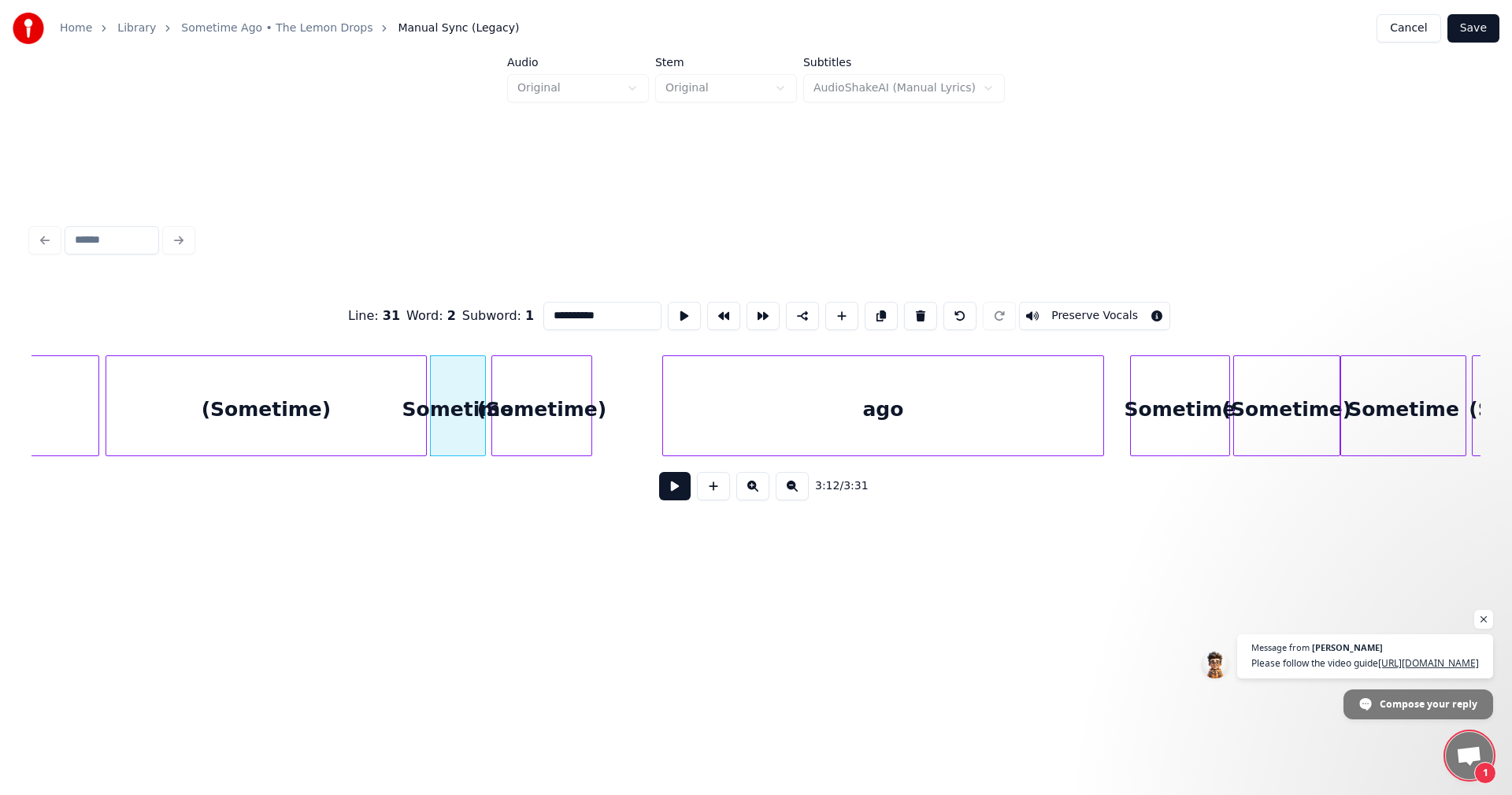
click at [664, 417] on div at bounding box center [665, 406] width 5 height 99
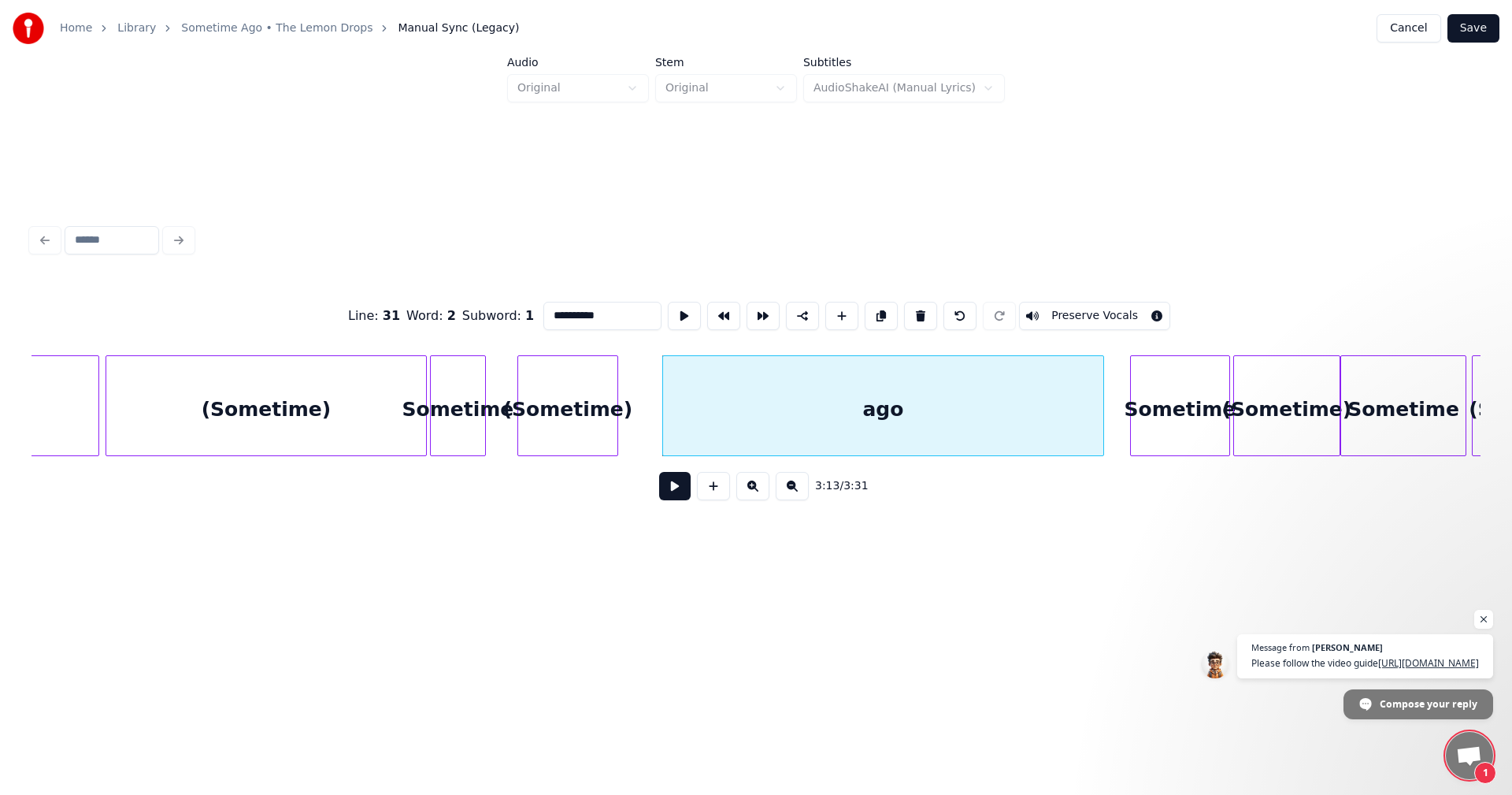
click at [569, 391] on div "(Sometime)" at bounding box center [568, 409] width 99 height 108
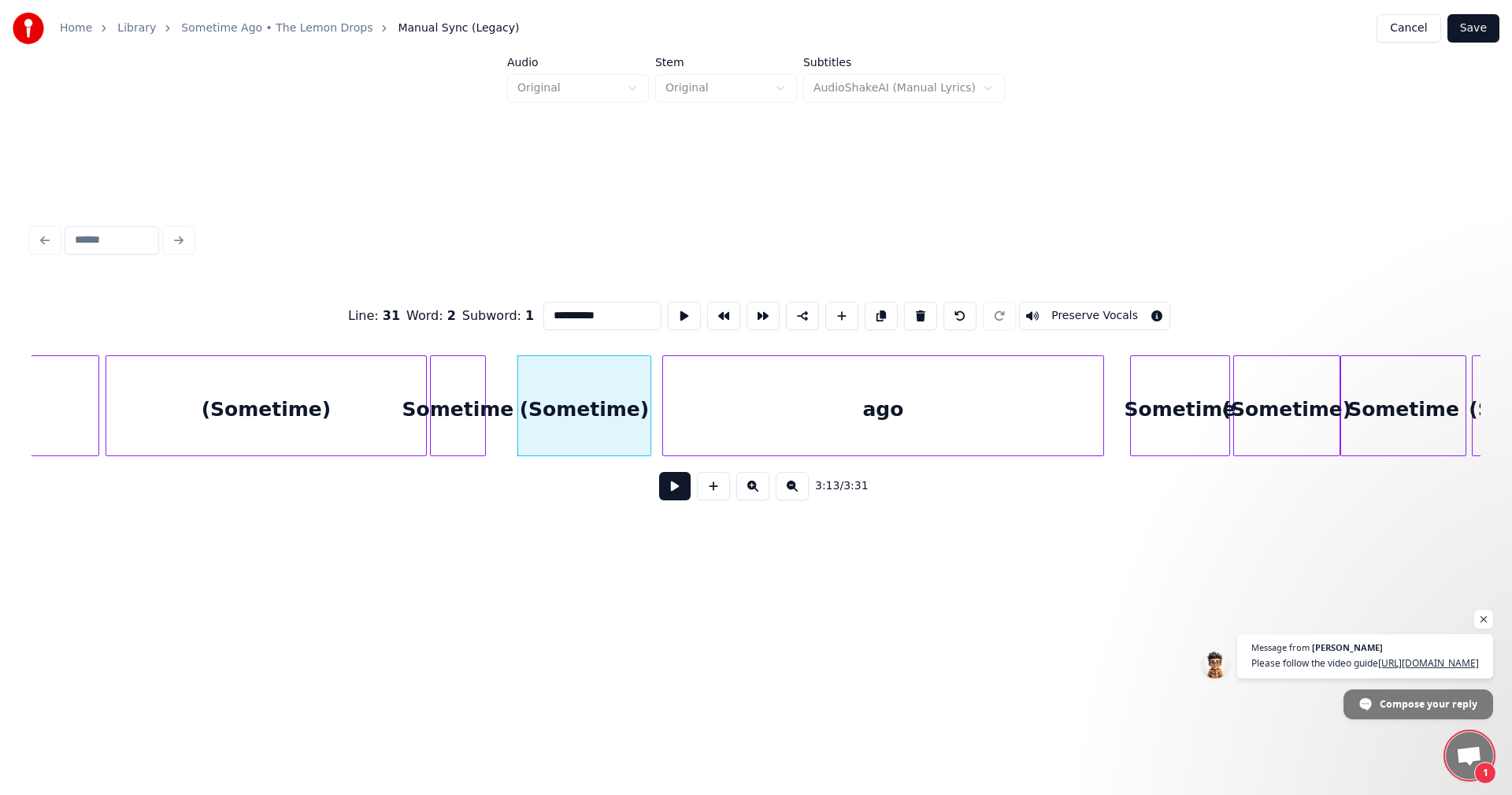
click at [649, 407] on div at bounding box center [648, 406] width 5 height 99
click at [516, 387] on div at bounding box center [515, 406] width 5 height 99
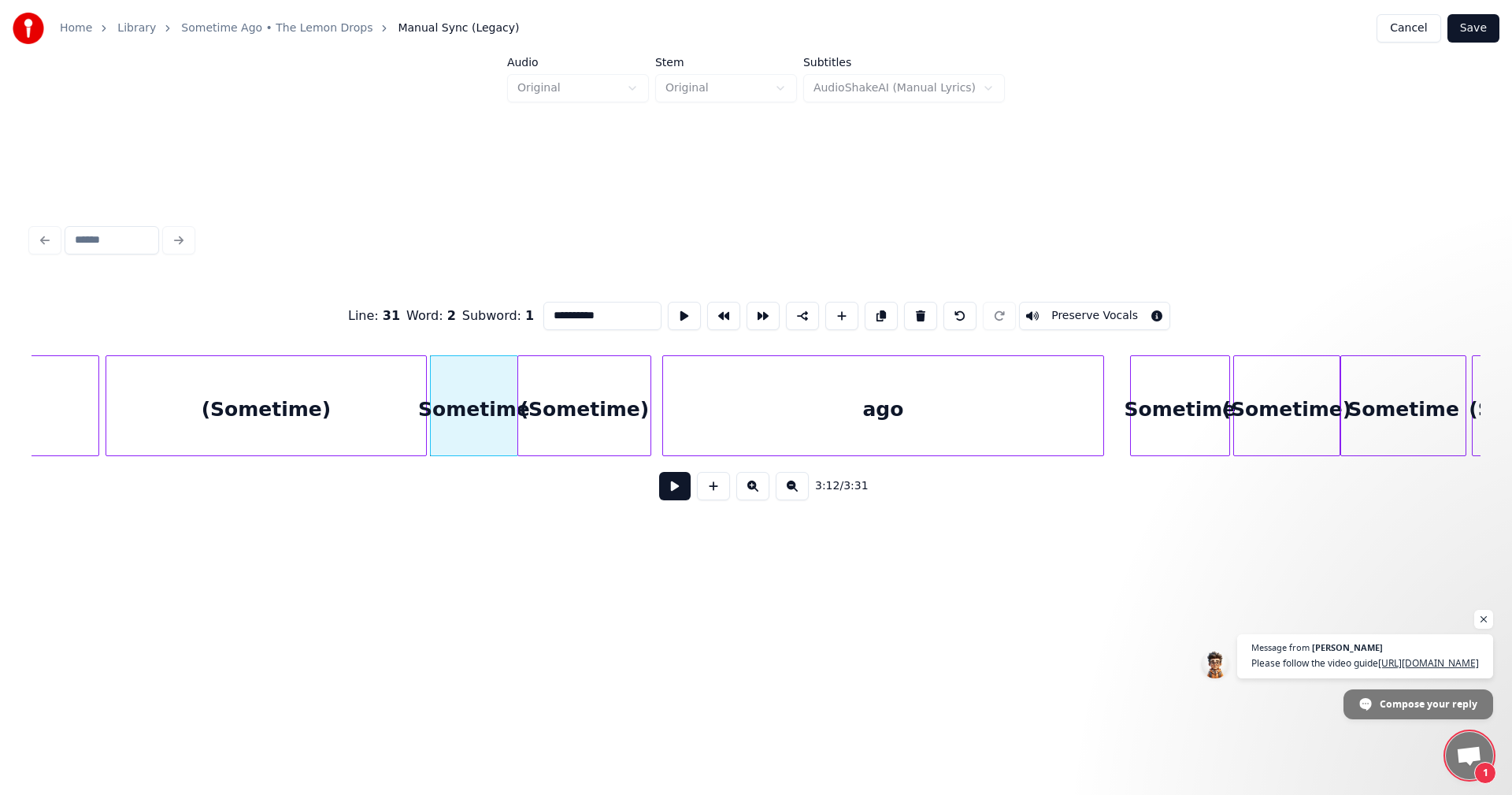
click at [468, 396] on div "Sometime" at bounding box center [474, 409] width 87 height 108
click at [1362, 447] on div "Sometime" at bounding box center [1404, 409] width 125 height 108
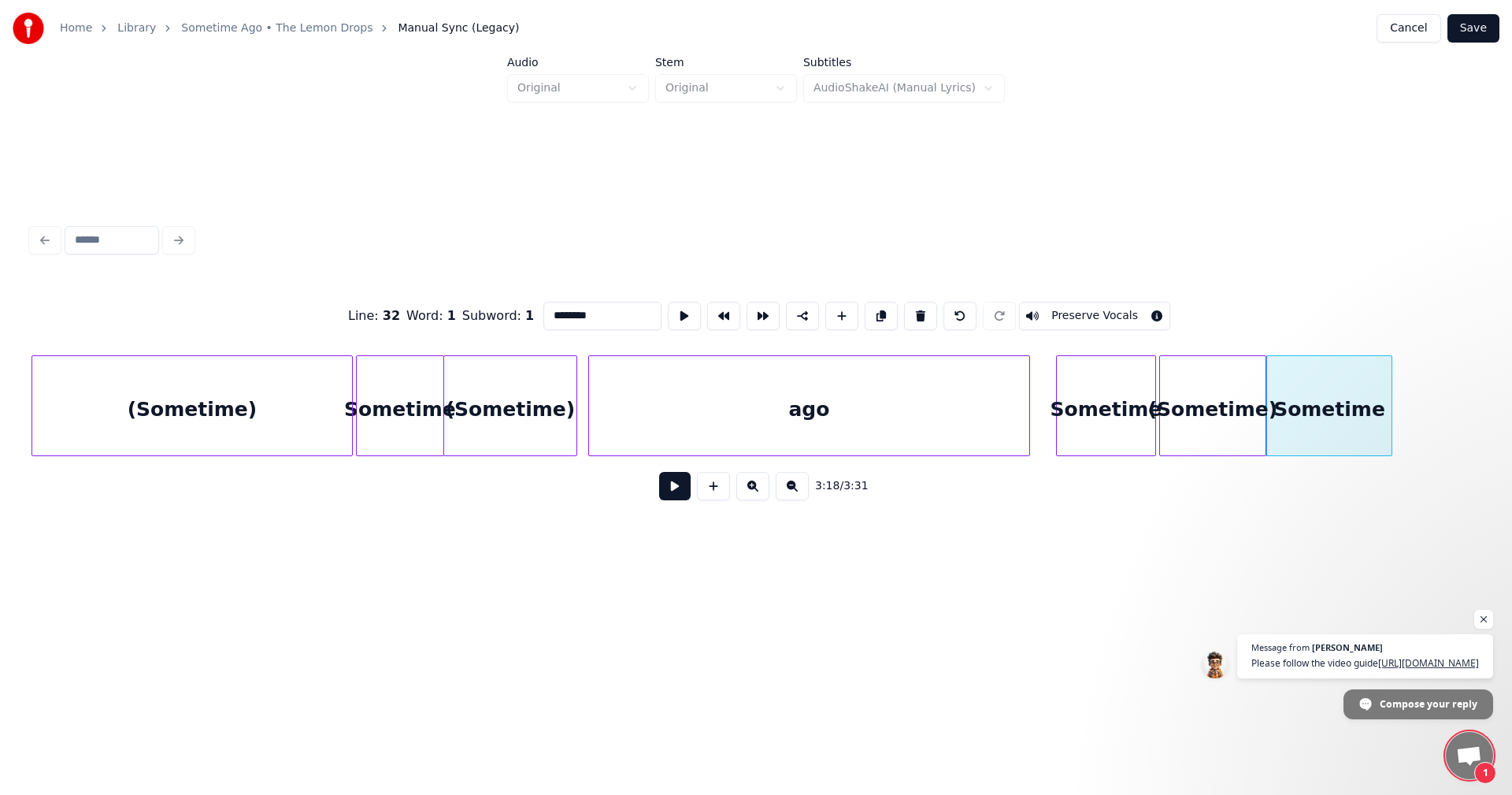
scroll to position [0, 29845]
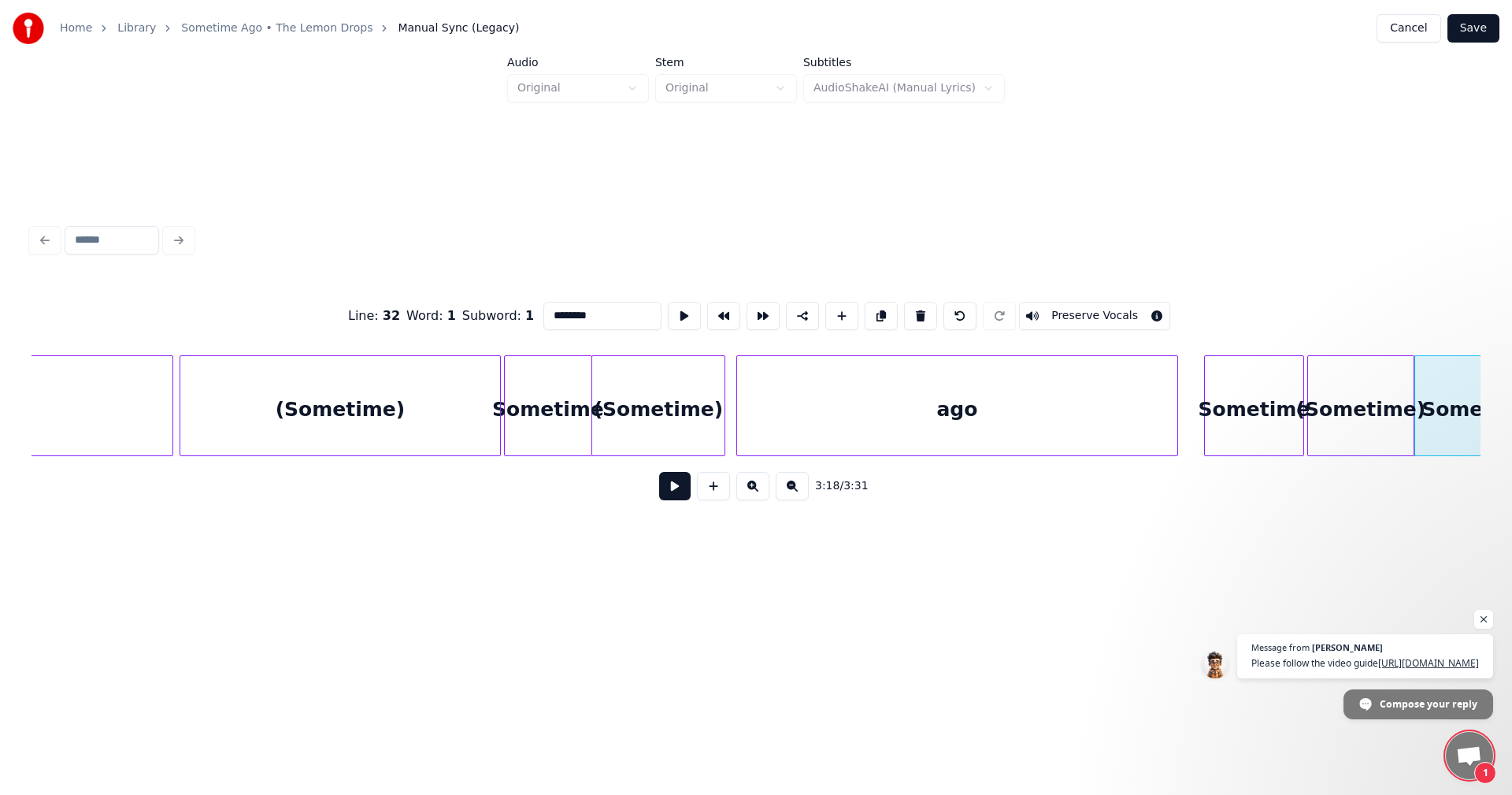
click at [568, 403] on div "Sometime" at bounding box center [548, 409] width 87 height 108
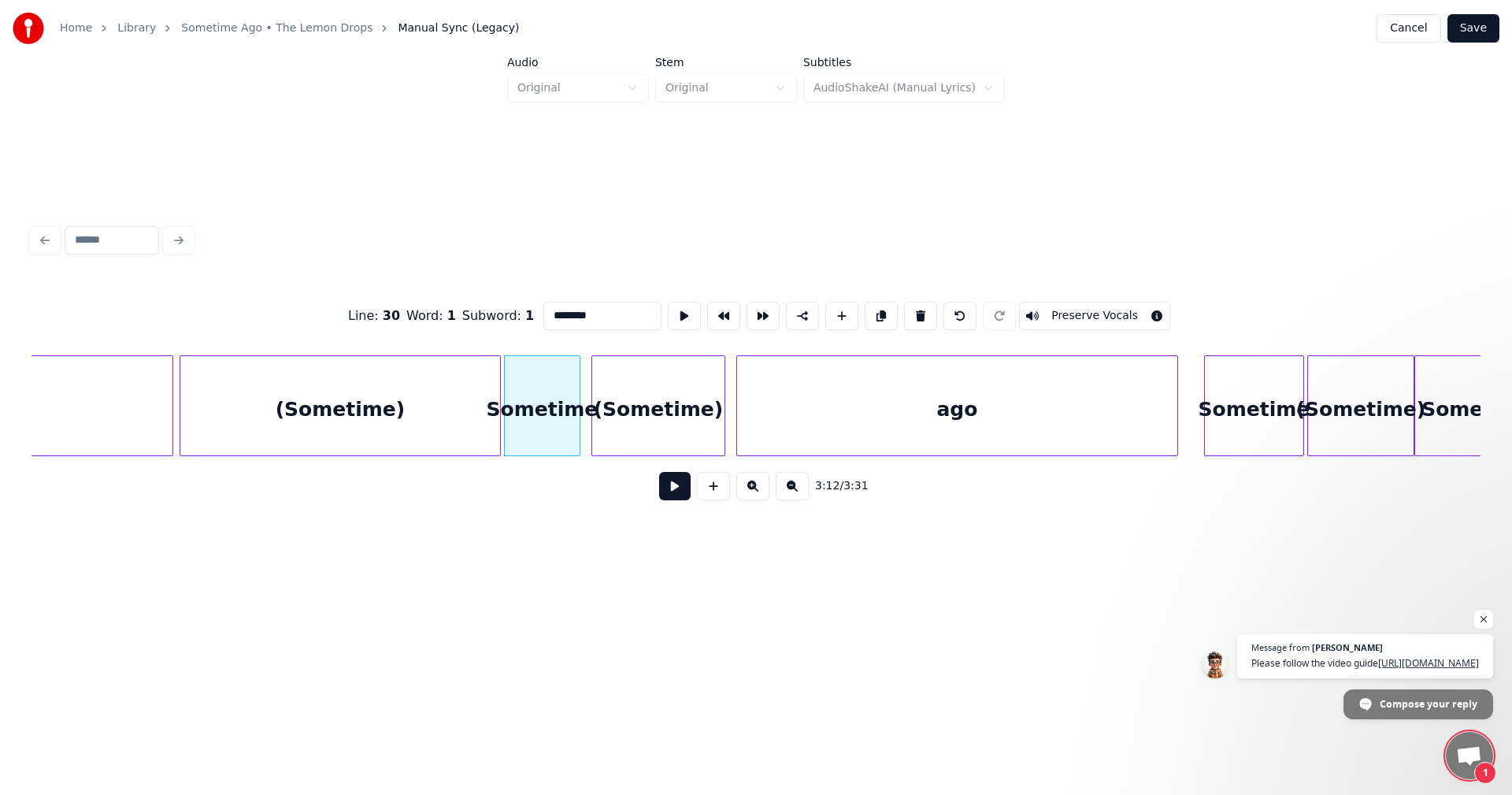
click at [579, 387] on div at bounding box center [577, 406] width 5 height 99
click at [606, 386] on div at bounding box center [605, 406] width 5 height 99
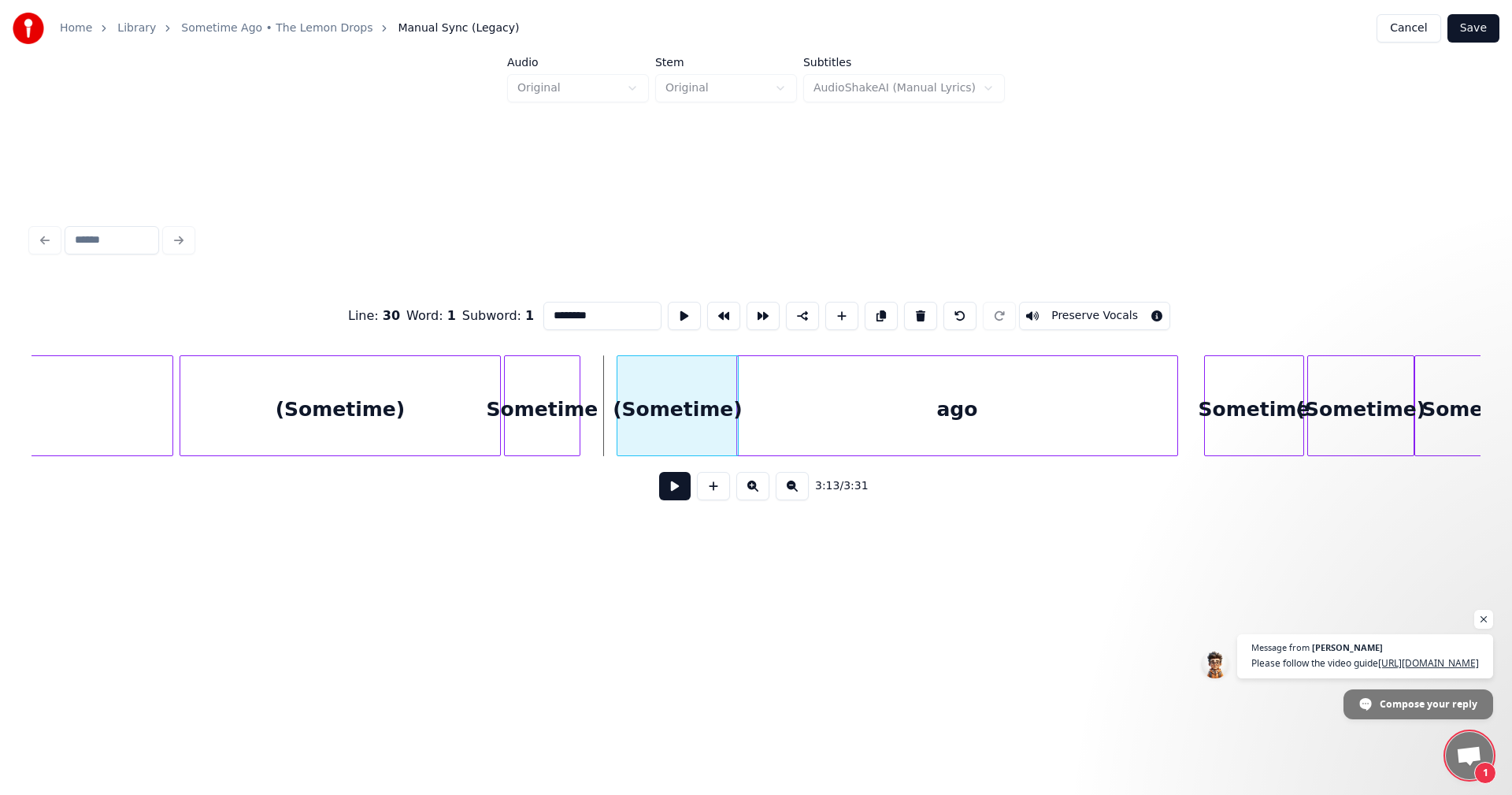
click at [674, 391] on div "(Sometime)" at bounding box center [677, 409] width 121 height 108
click at [609, 400] on div at bounding box center [608, 406] width 5 height 99
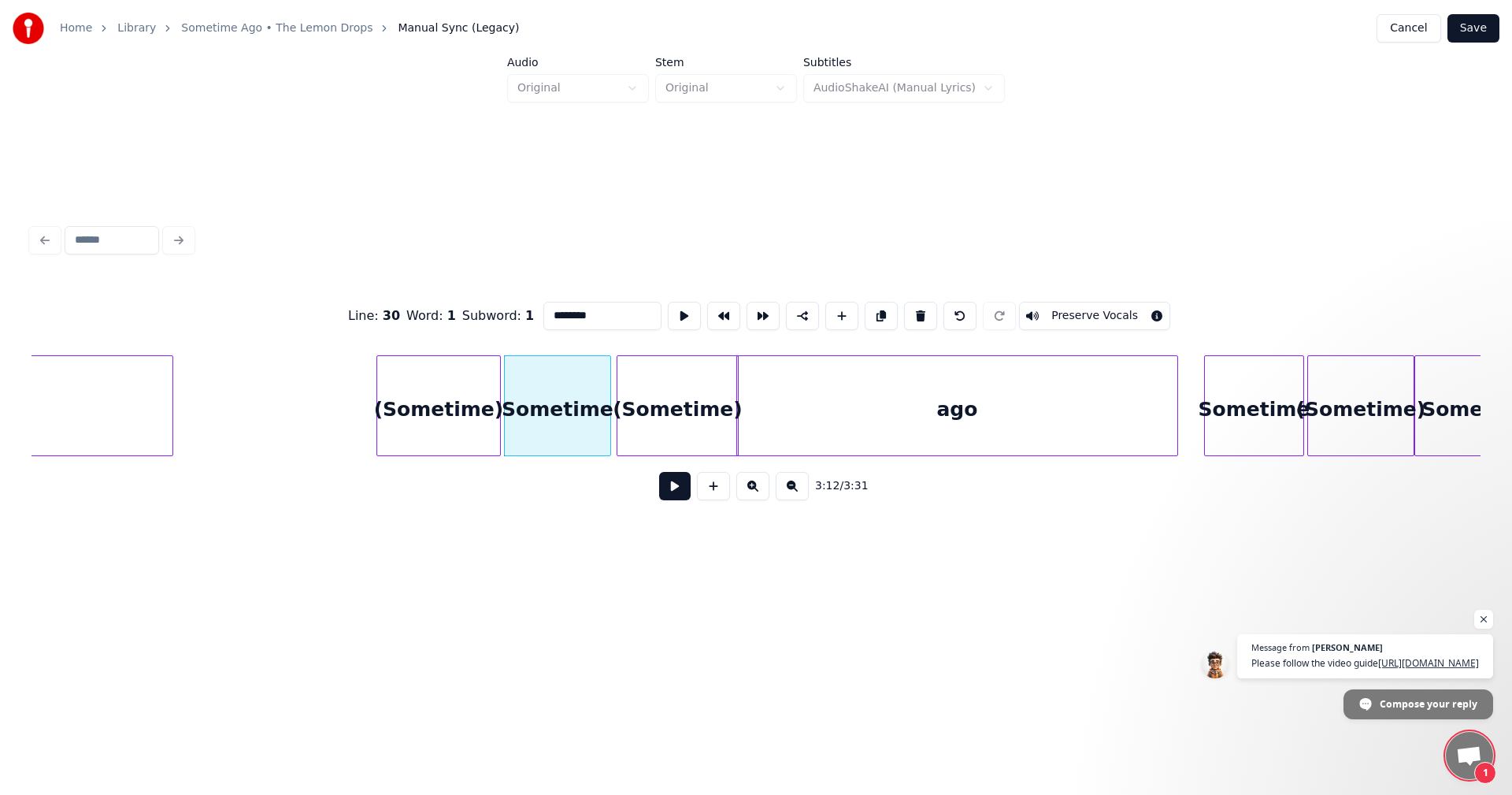
click at [377, 424] on div at bounding box center [379, 406] width 5 height 99
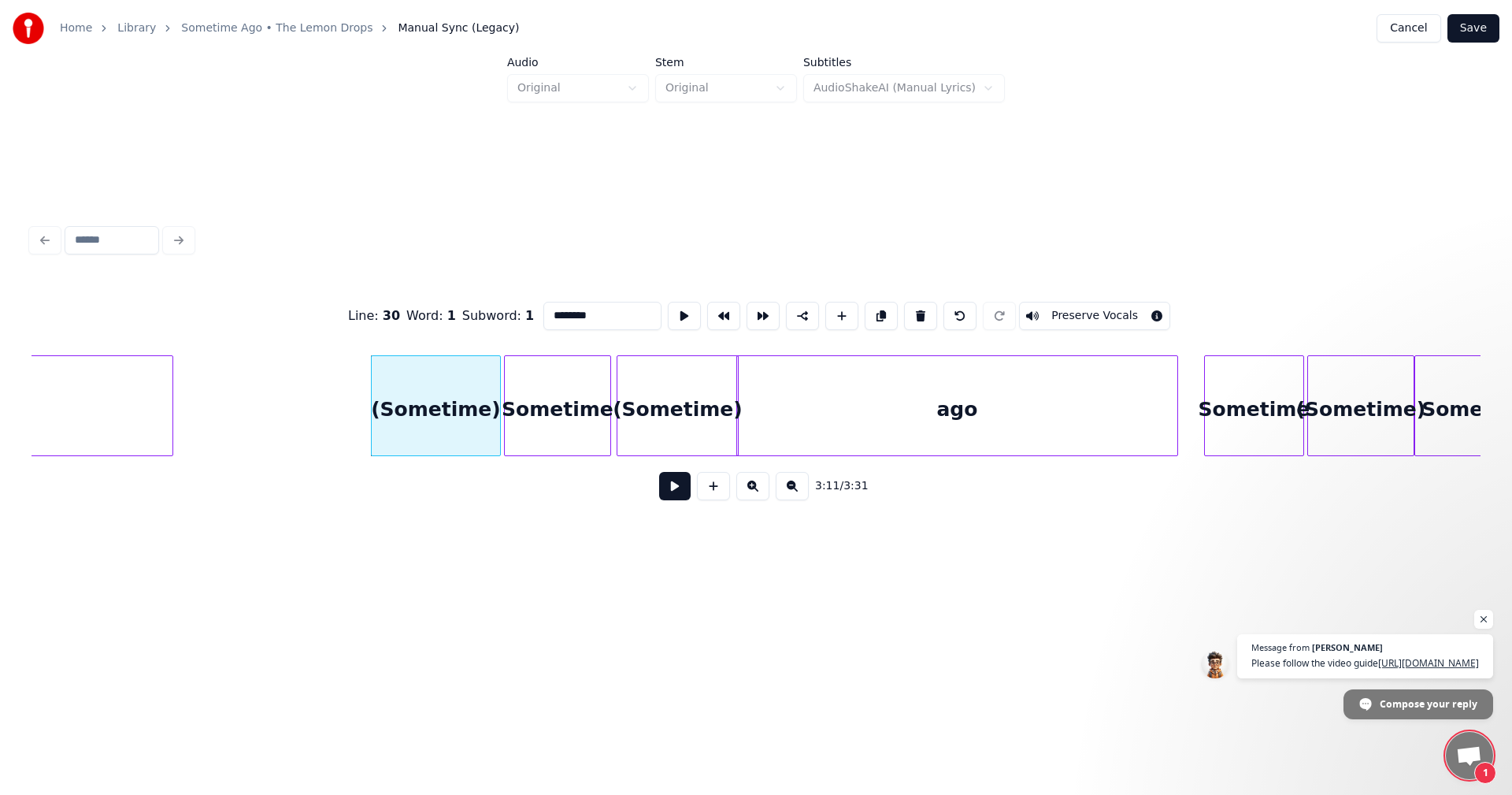
scroll to position [0, 29515]
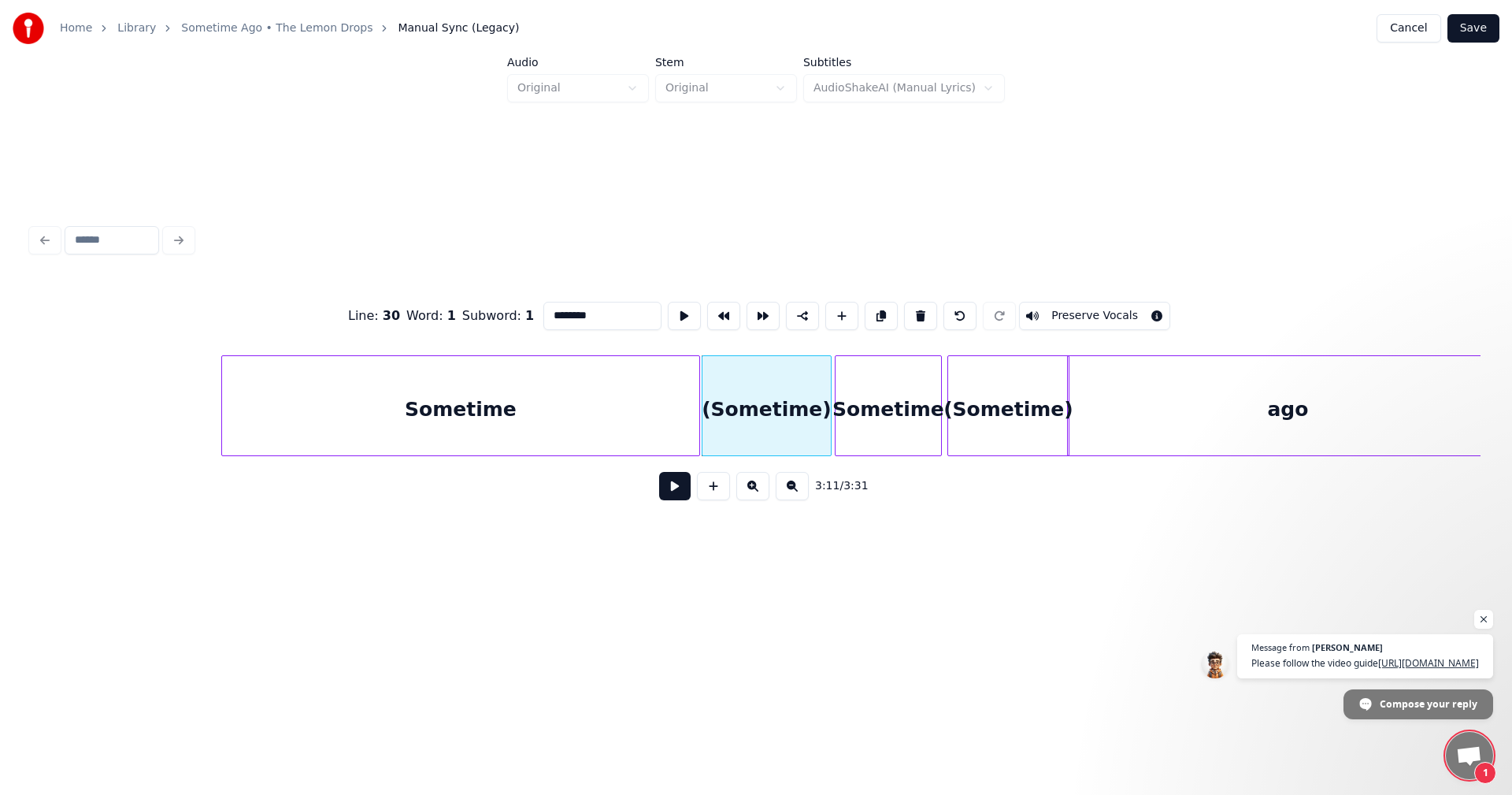
click at [314, 441] on div "Sometime" at bounding box center [461, 409] width 478 height 108
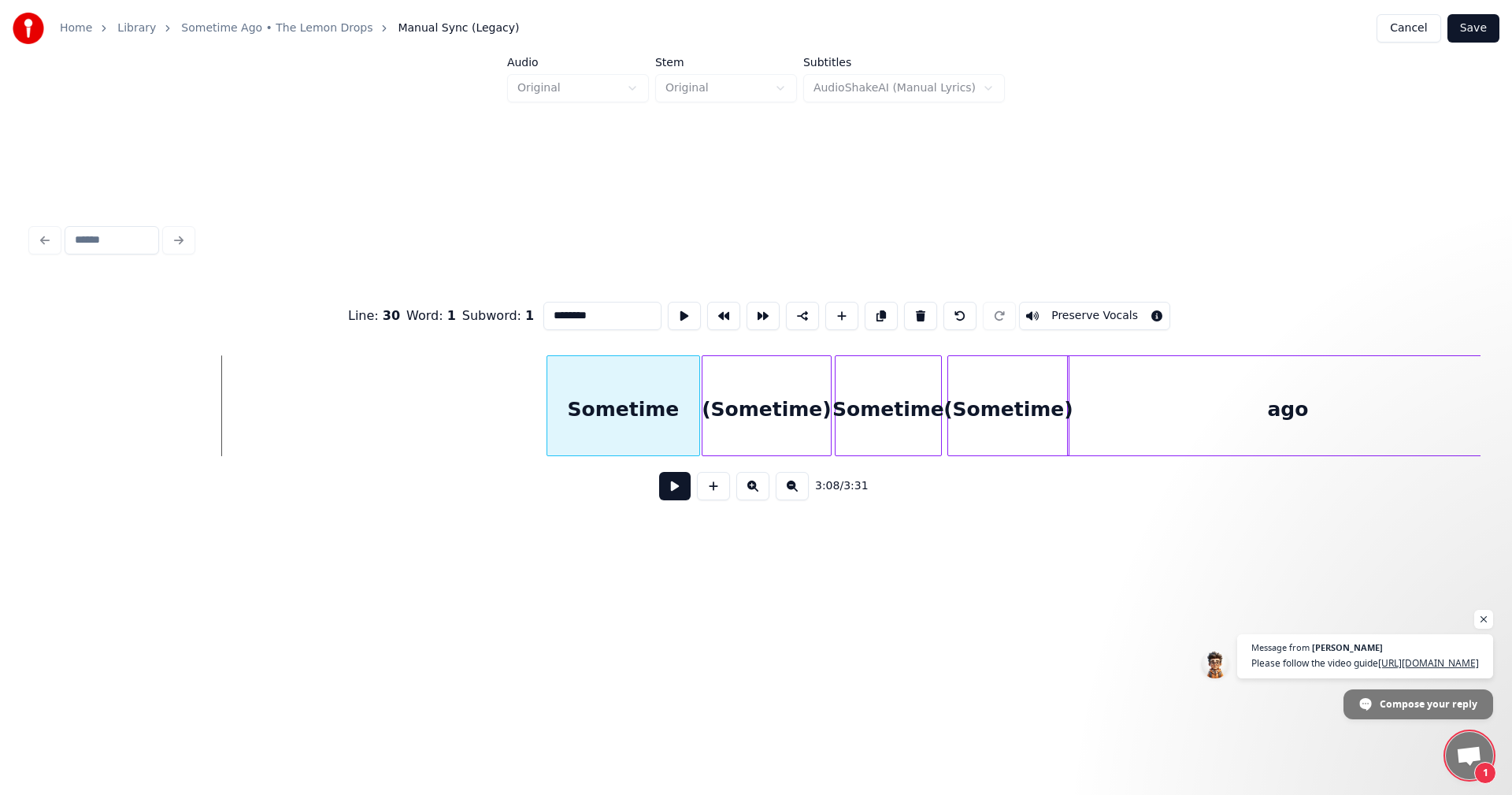
click at [548, 445] on div at bounding box center [549, 406] width 5 height 99
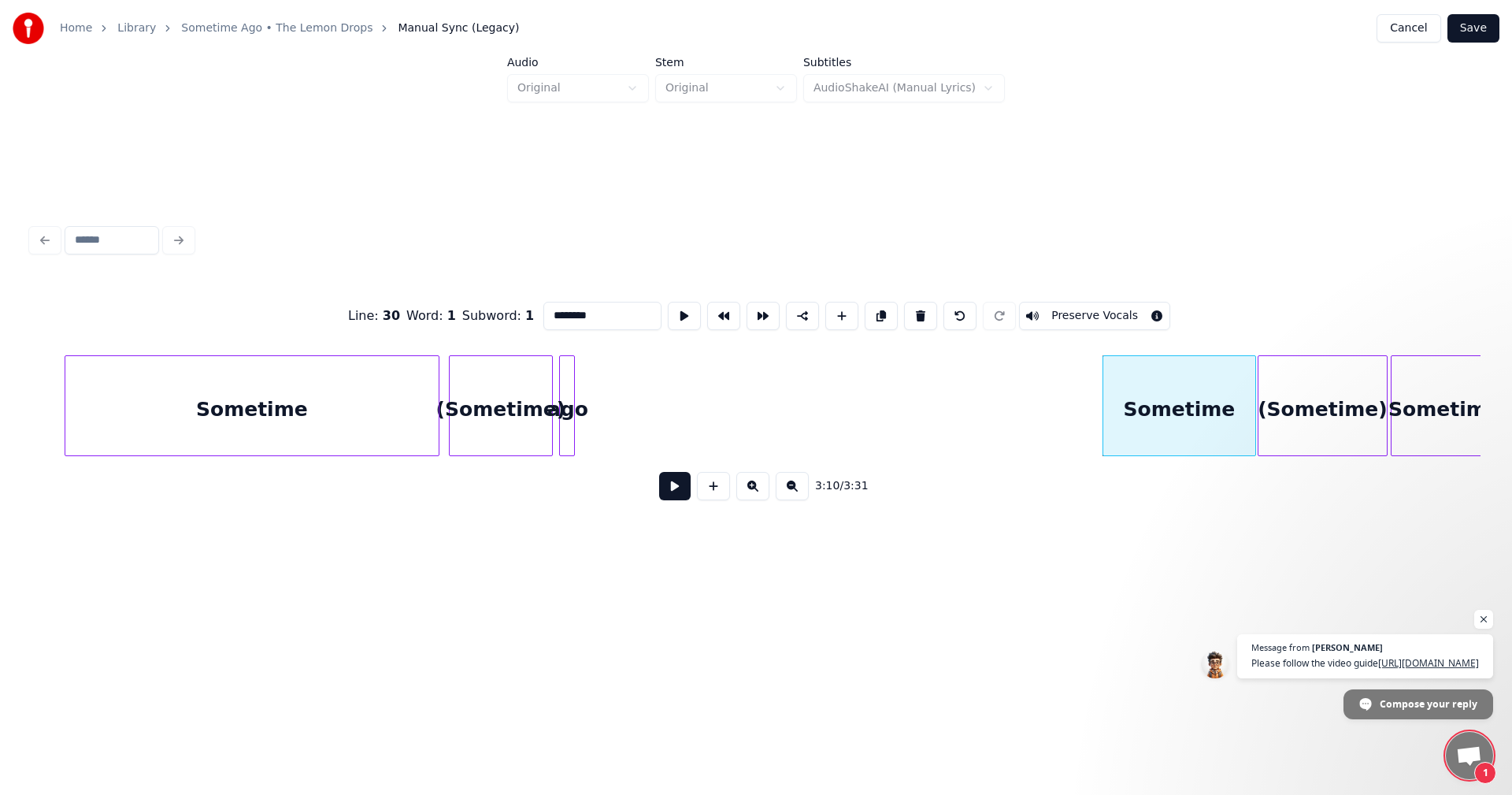
scroll to position [0, 28884]
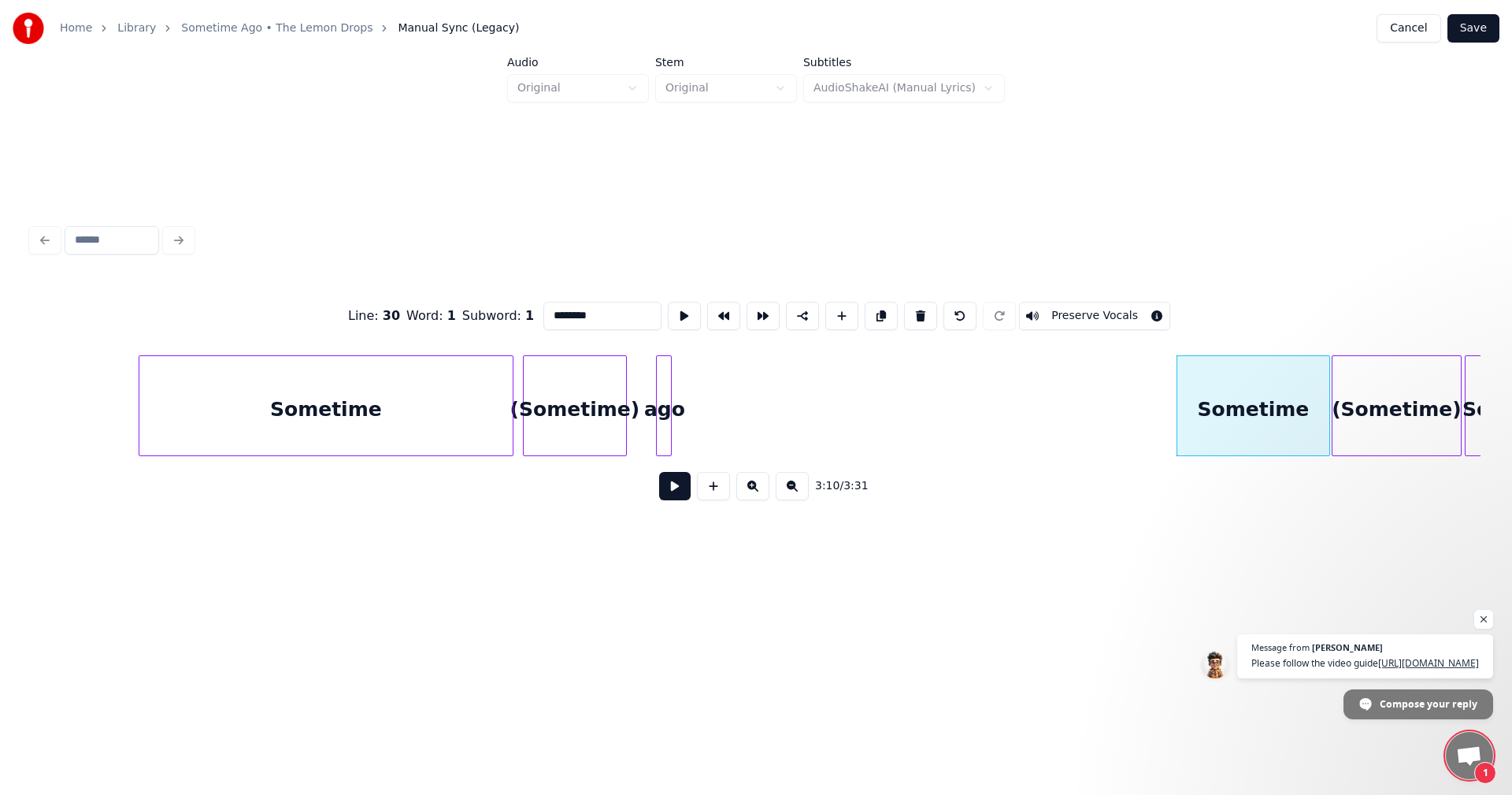
click at [665, 414] on div "ago" at bounding box center [664, 409] width 16 height 108
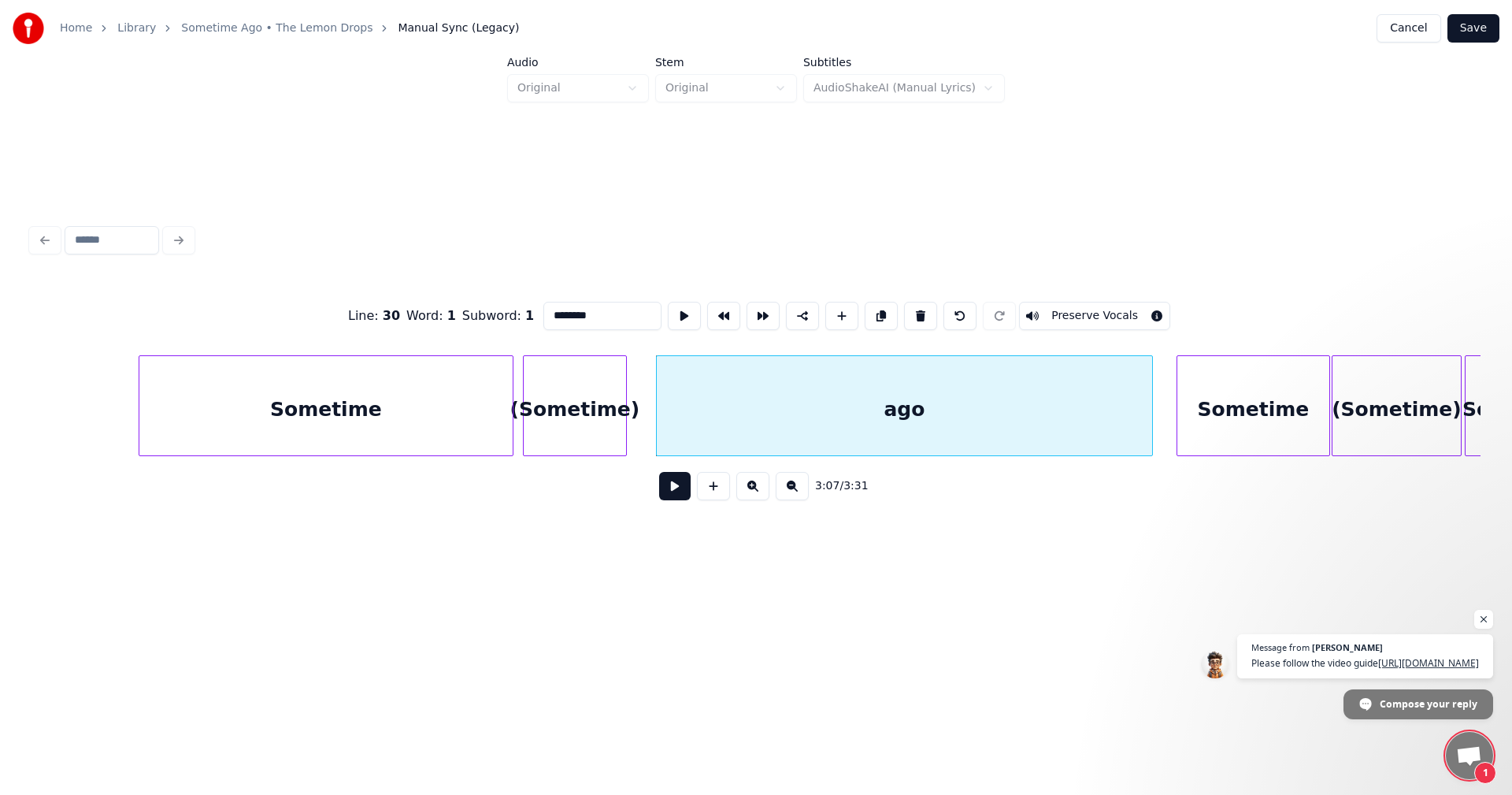
click at [1150, 413] on div at bounding box center [1149, 406] width 5 height 99
click at [624, 402] on div "(Sometime)" at bounding box center [601, 409] width 103 height 108
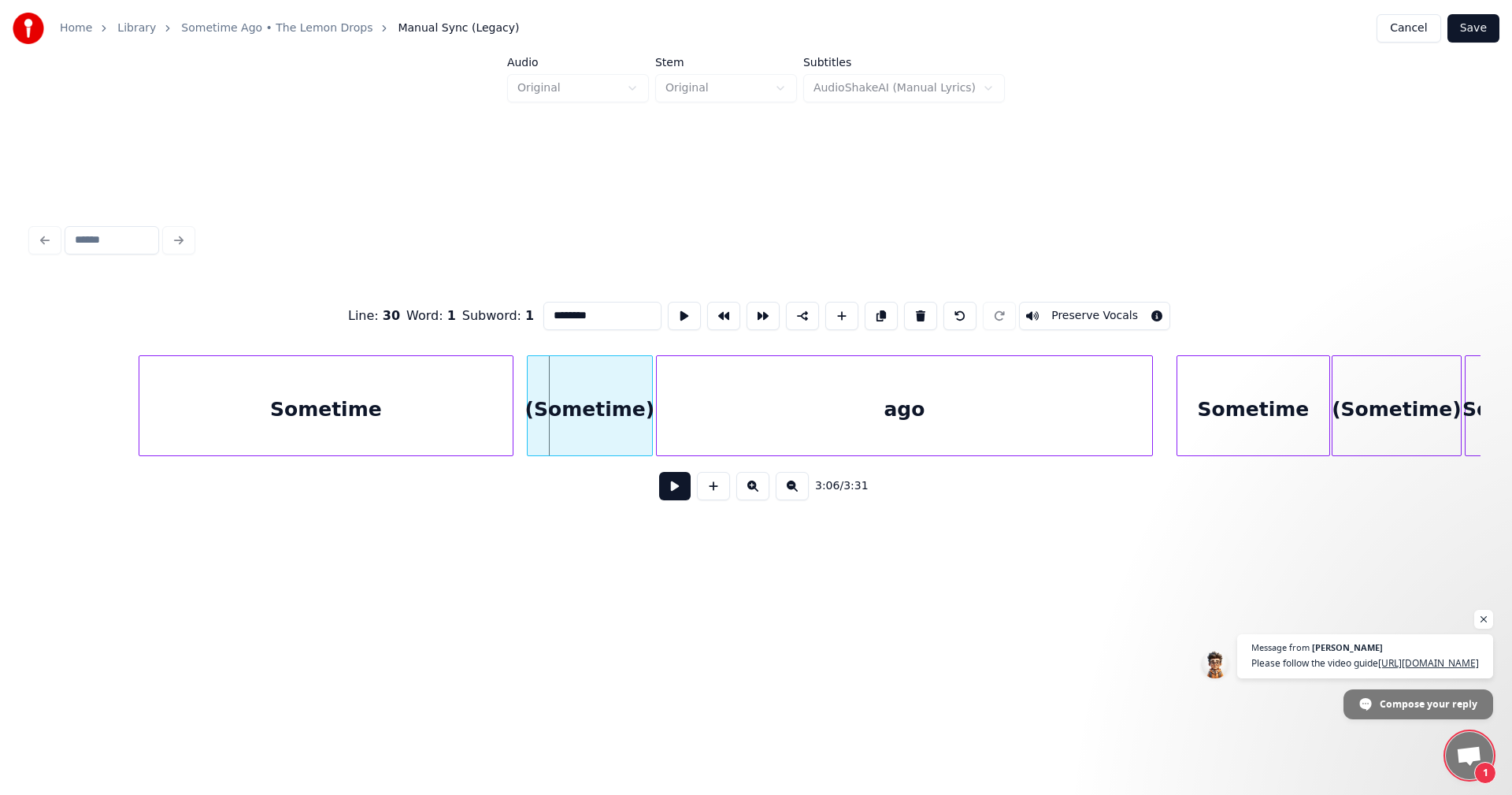
click at [532, 396] on div at bounding box center [530, 406] width 5 height 99
click at [528, 419] on div at bounding box center [530, 406] width 5 height 99
click at [454, 410] on div "Sometime" at bounding box center [336, 409] width 373 height 108
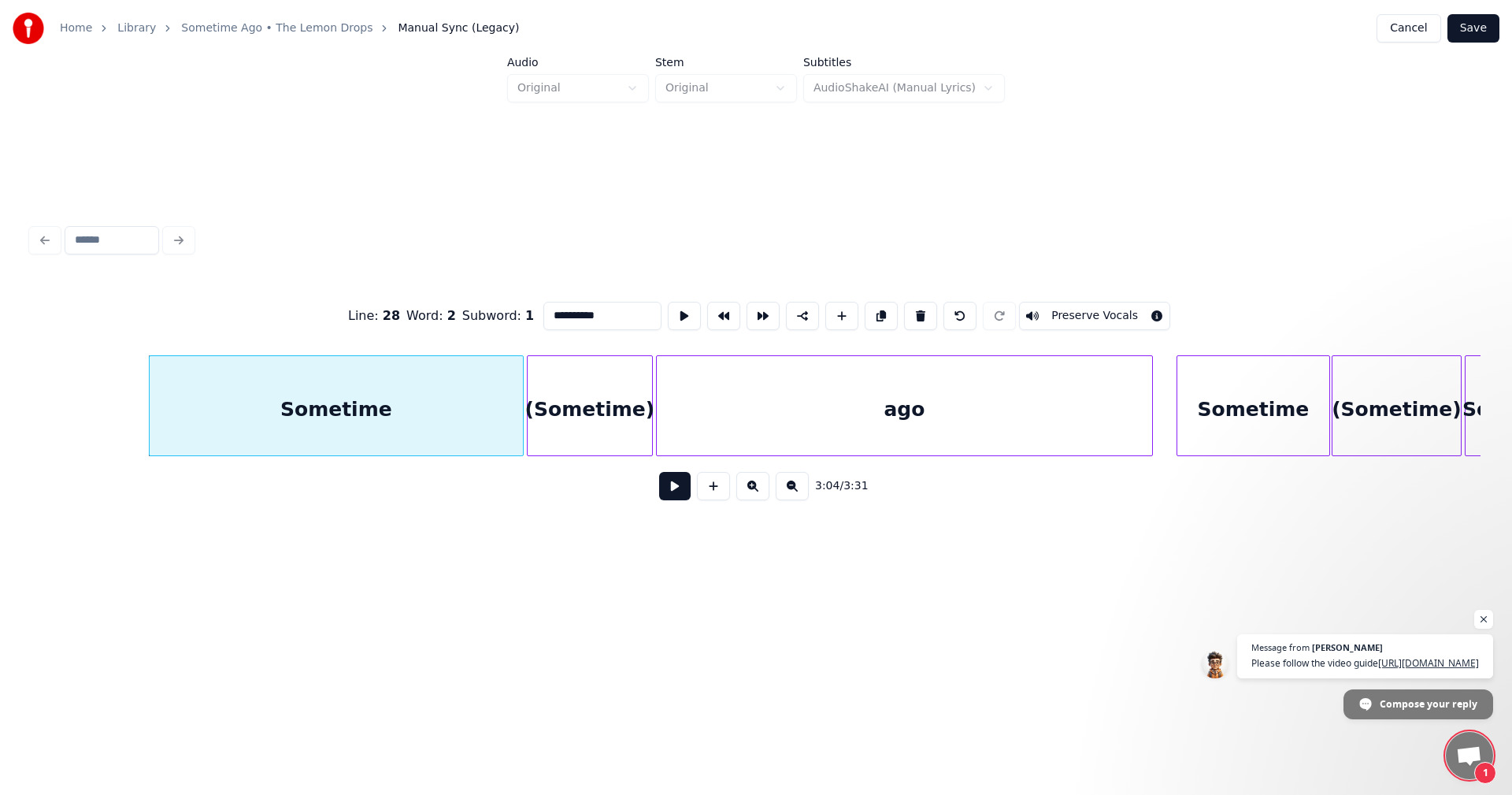
click at [454, 410] on div "Sometime" at bounding box center [336, 409] width 373 height 108
type input "********"
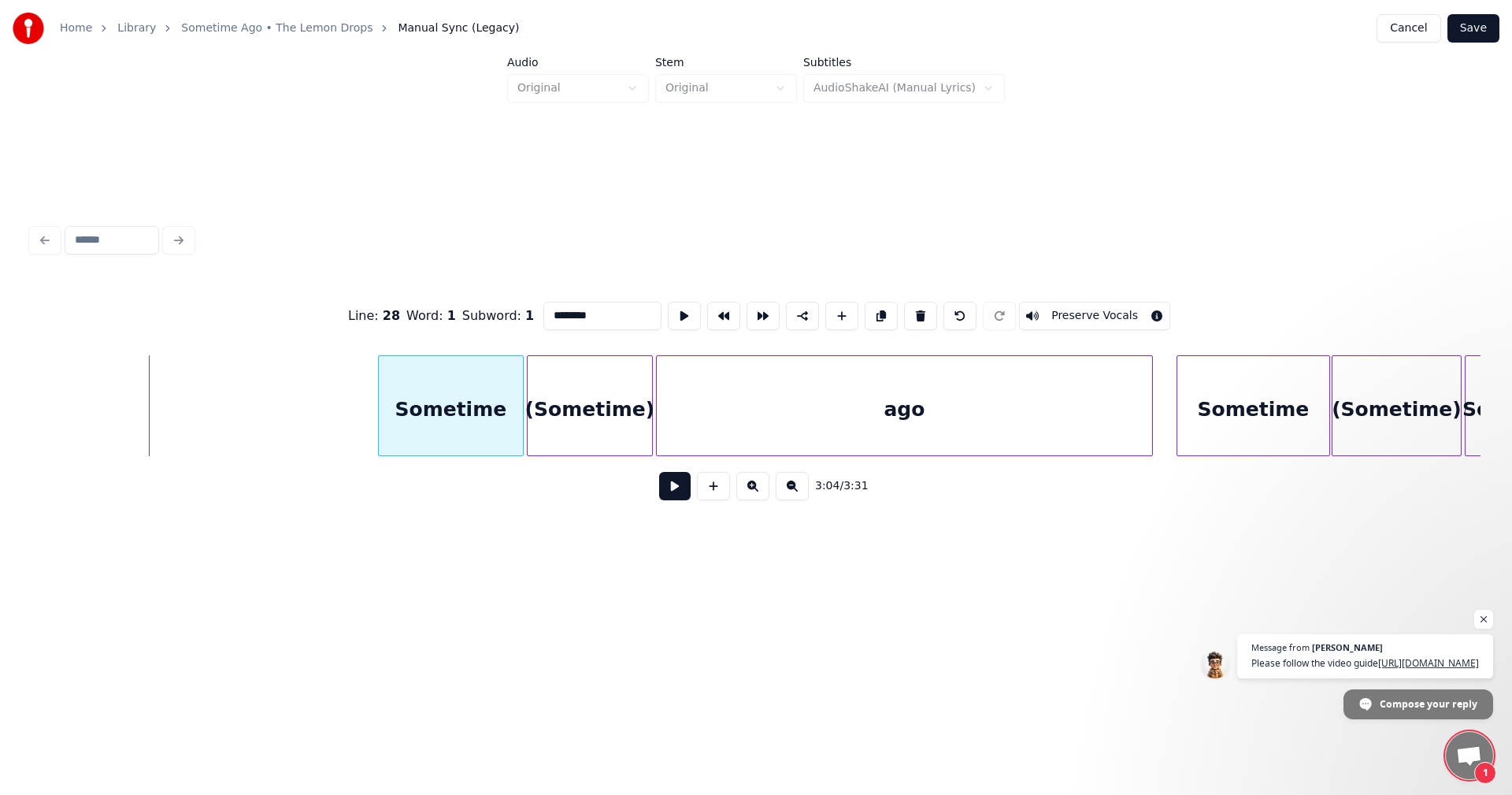
click at [381, 412] on div at bounding box center [381, 406] width 5 height 99
click at [734, 414] on div at bounding box center [732, 406] width 5 height 99
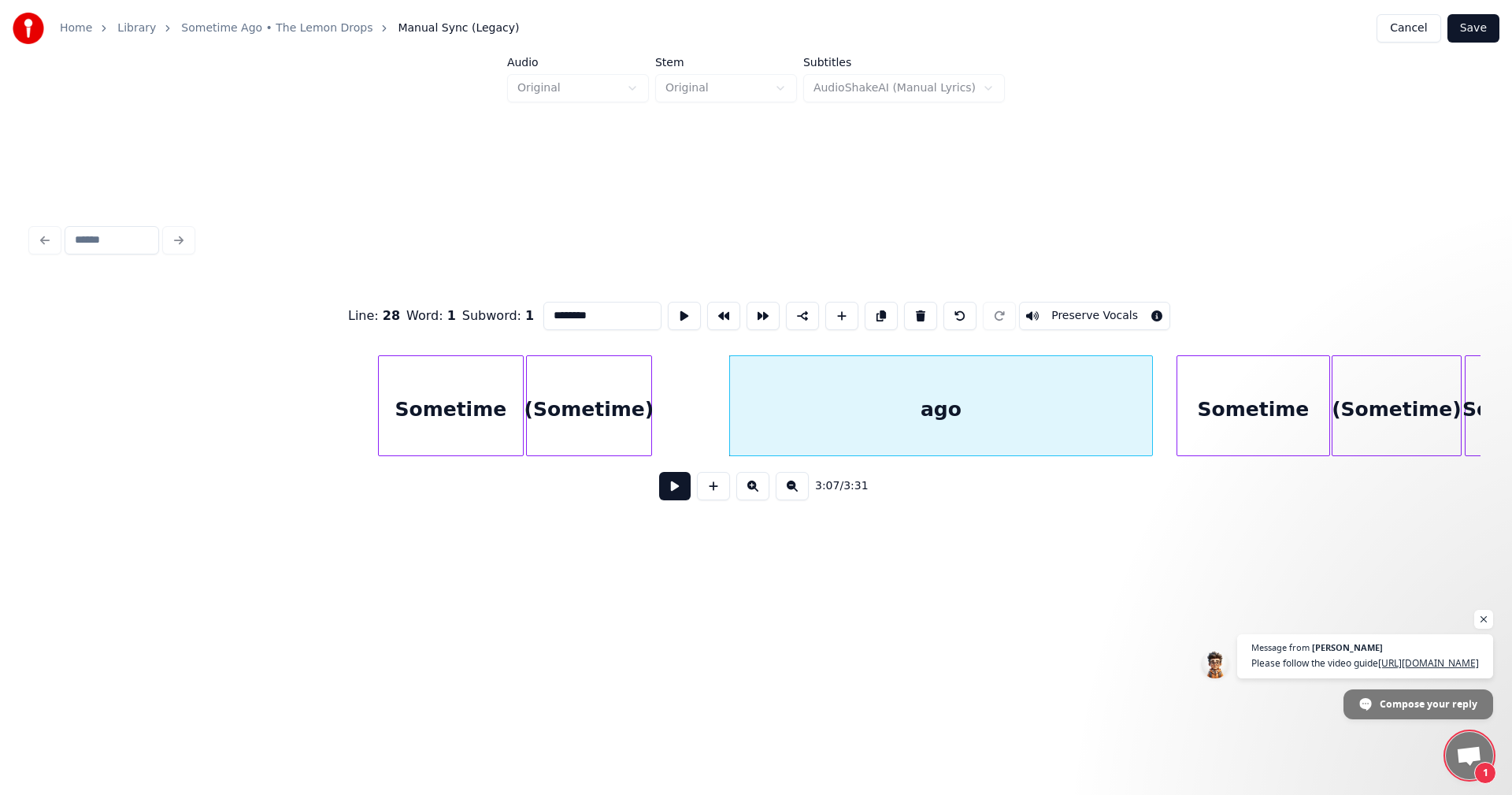
click at [571, 429] on div "(Sometime)" at bounding box center [589, 409] width 125 height 108
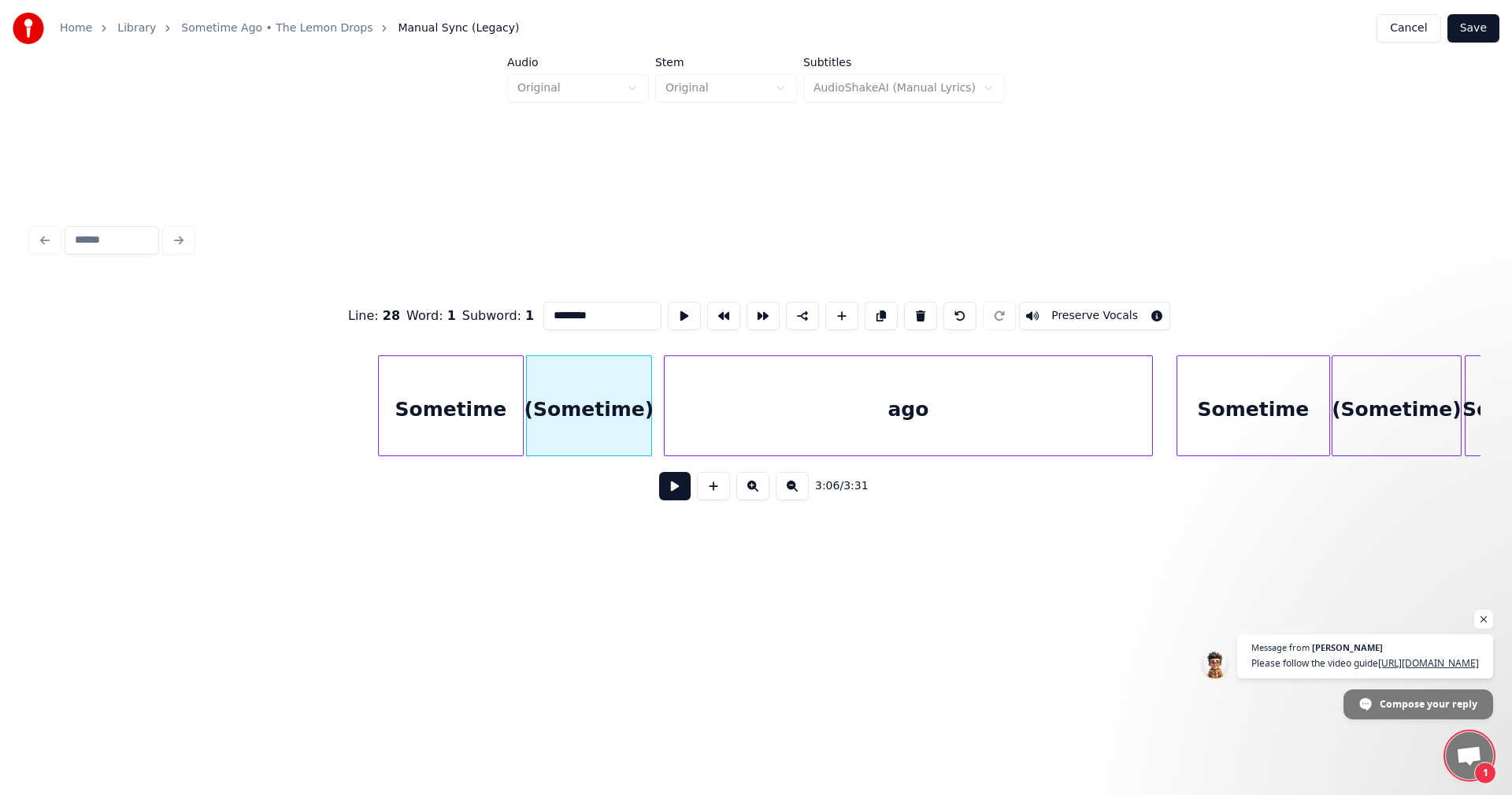
click at [668, 402] on div at bounding box center [667, 406] width 5 height 99
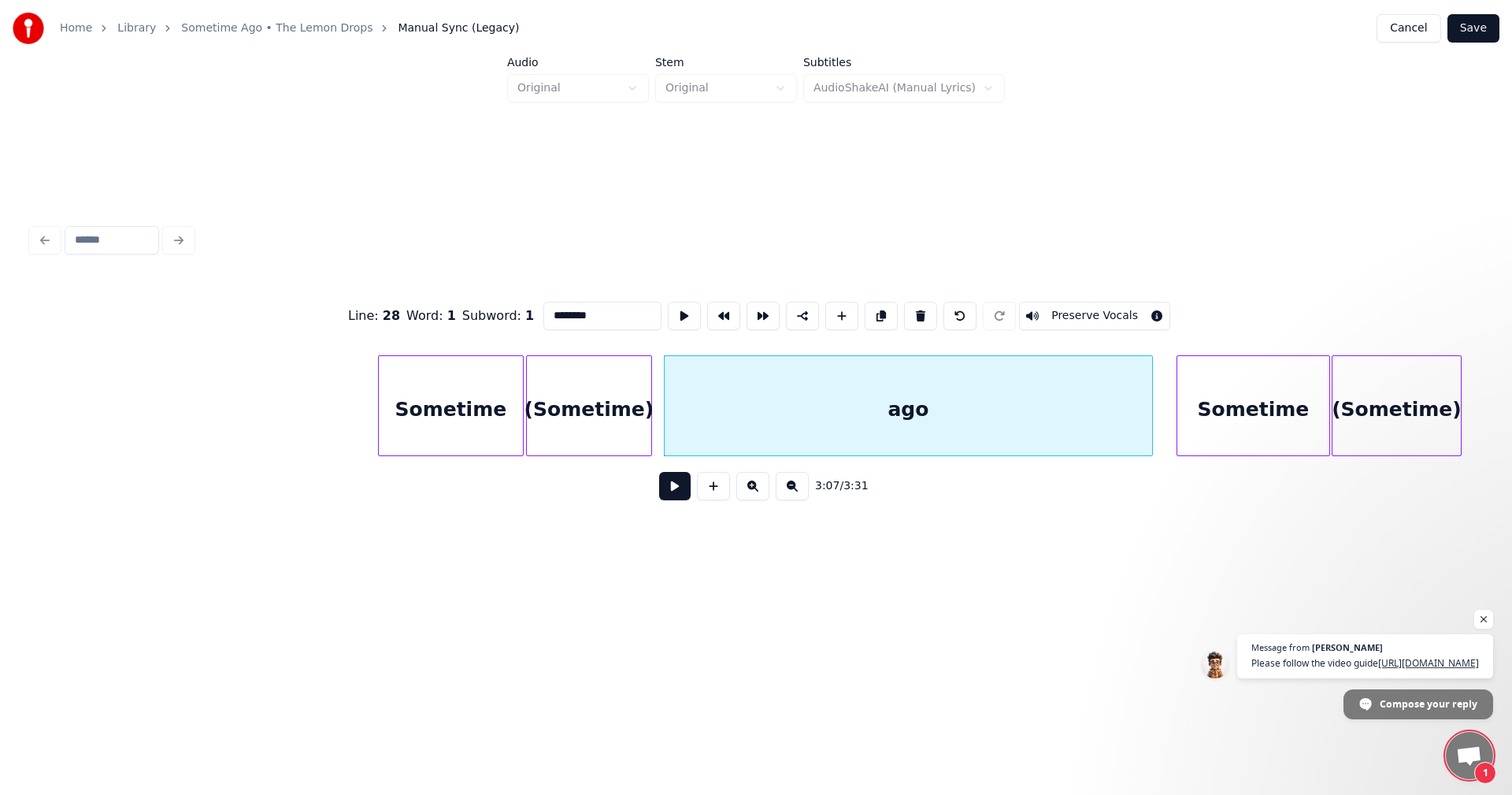
scroll to position [0, 28367]
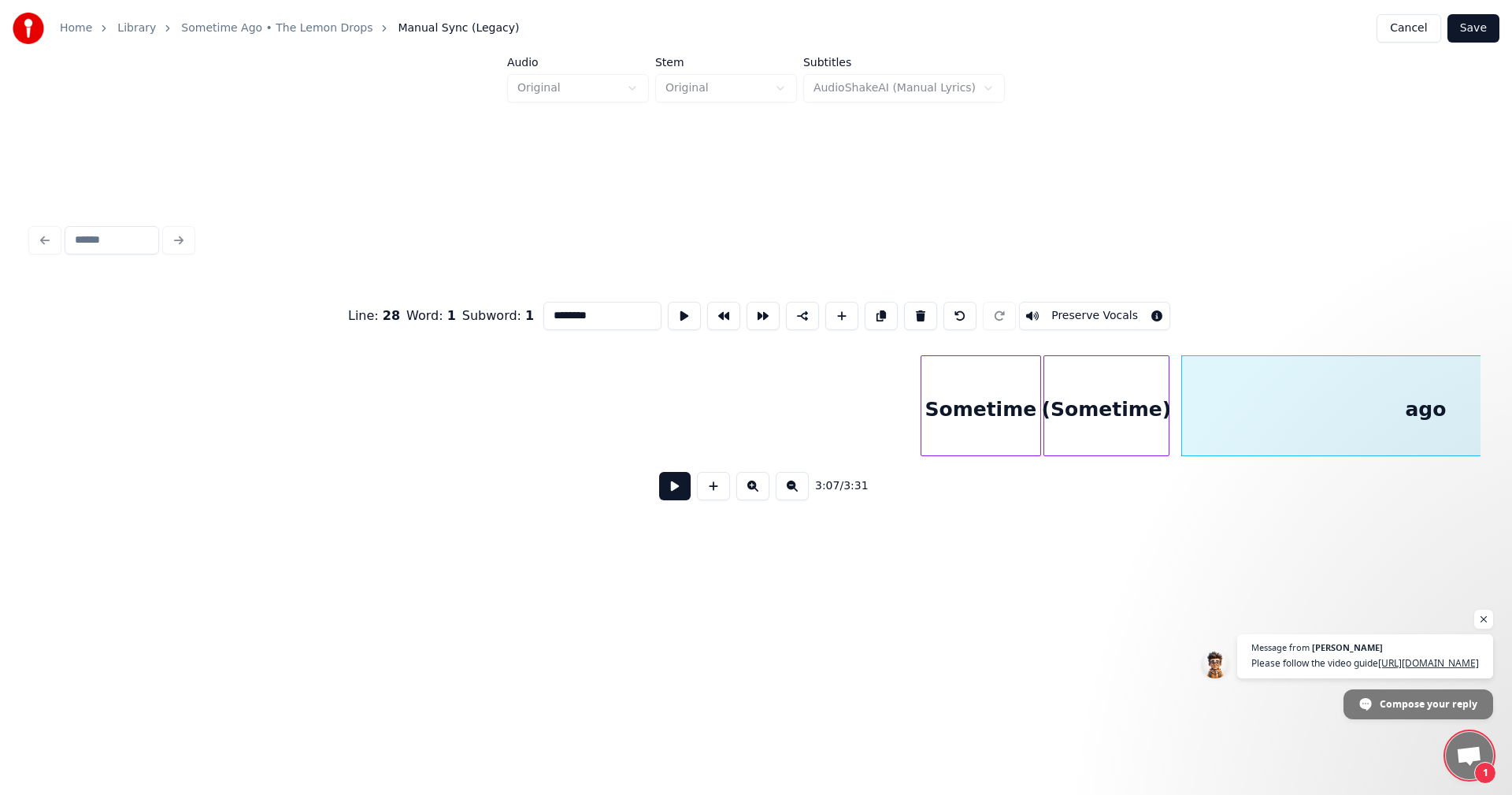
click at [925, 399] on div at bounding box center [923, 406] width 5 height 99
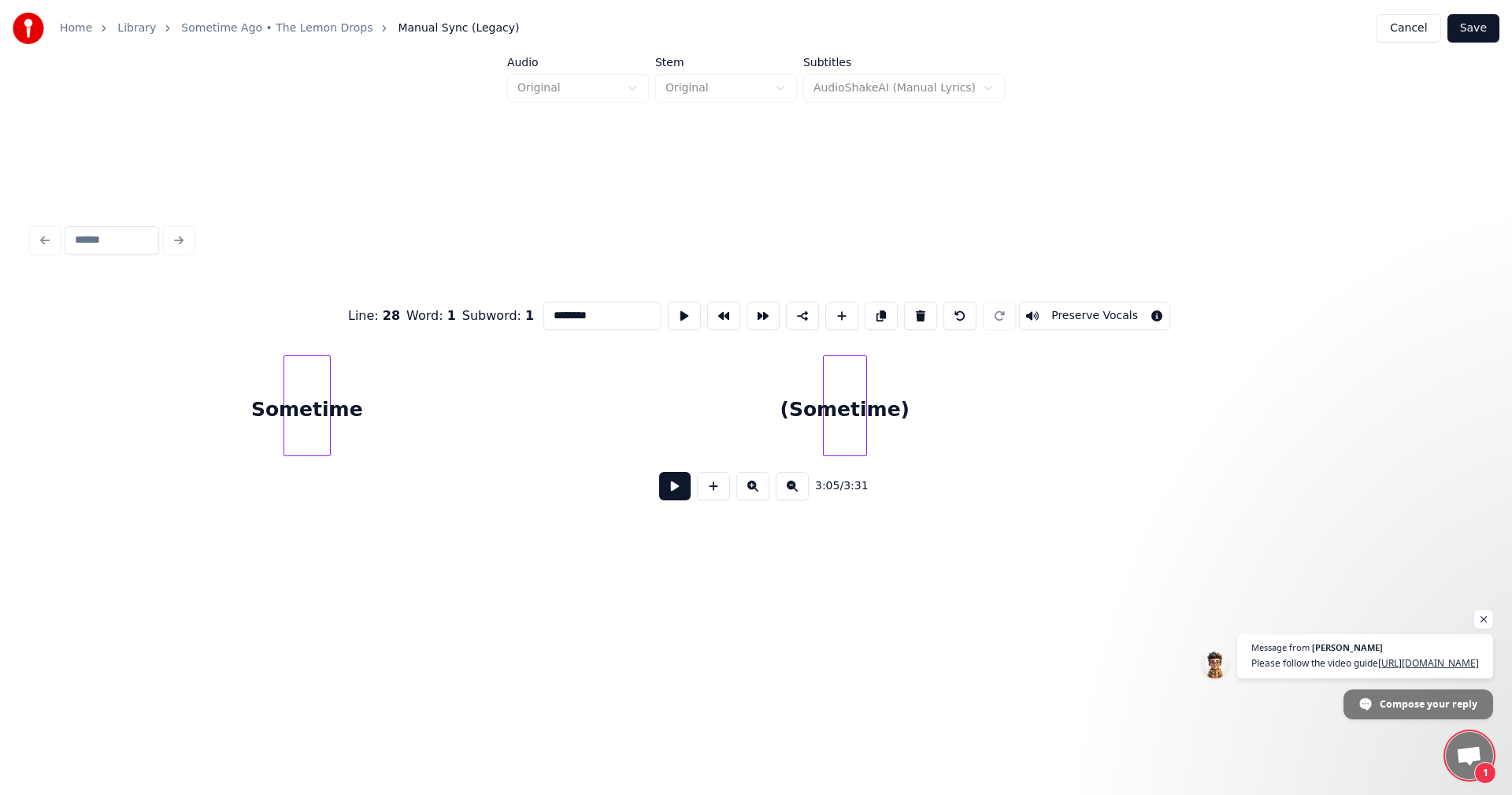
scroll to position [0, 27092]
click at [922, 407] on div at bounding box center [924, 406] width 5 height 99
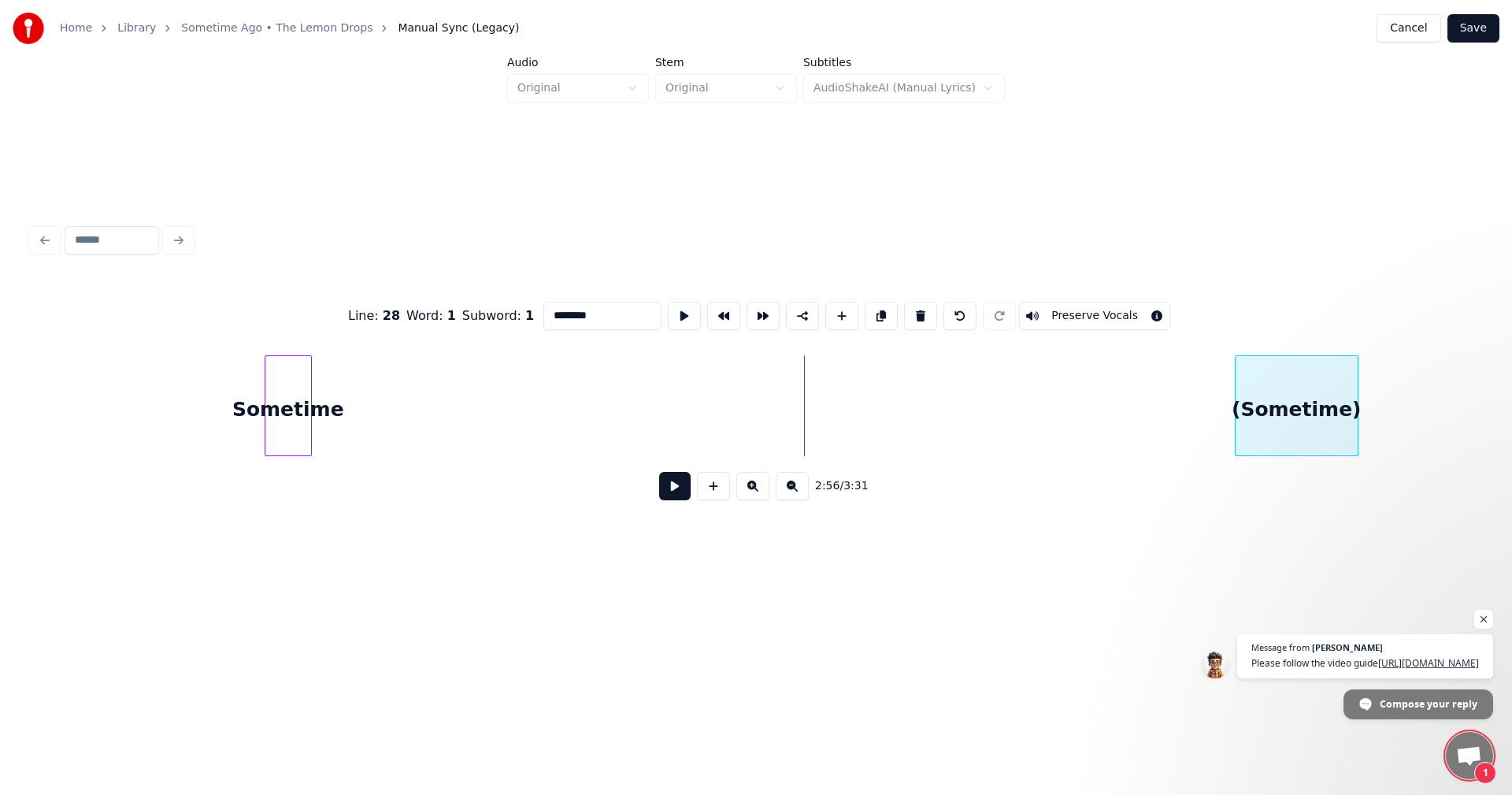
click at [1309, 411] on div "(Sometime)" at bounding box center [1297, 409] width 122 height 108
click at [1200, 405] on div "Sometime" at bounding box center [1205, 409] width 46 height 108
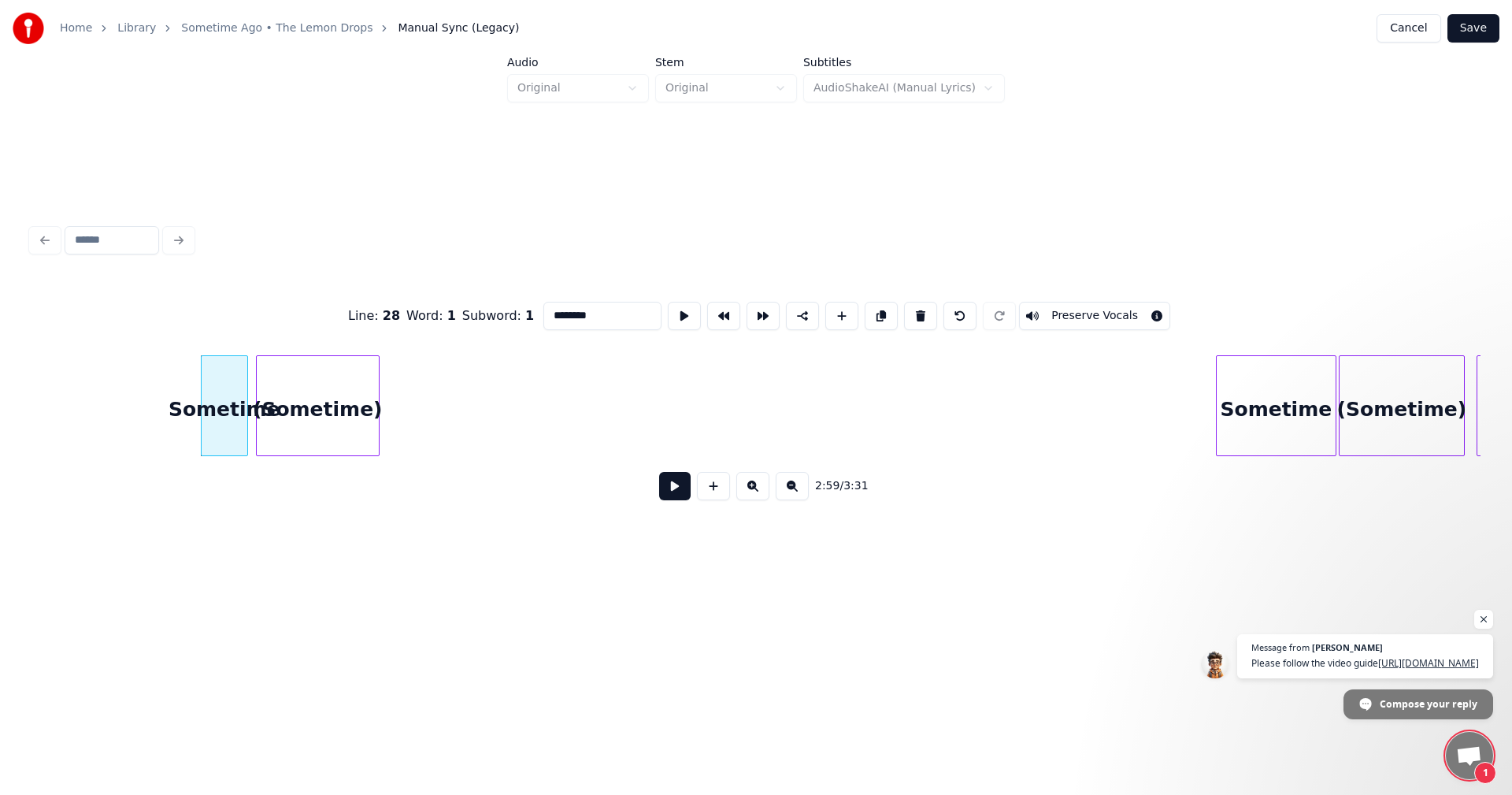
scroll to position [0, 28182]
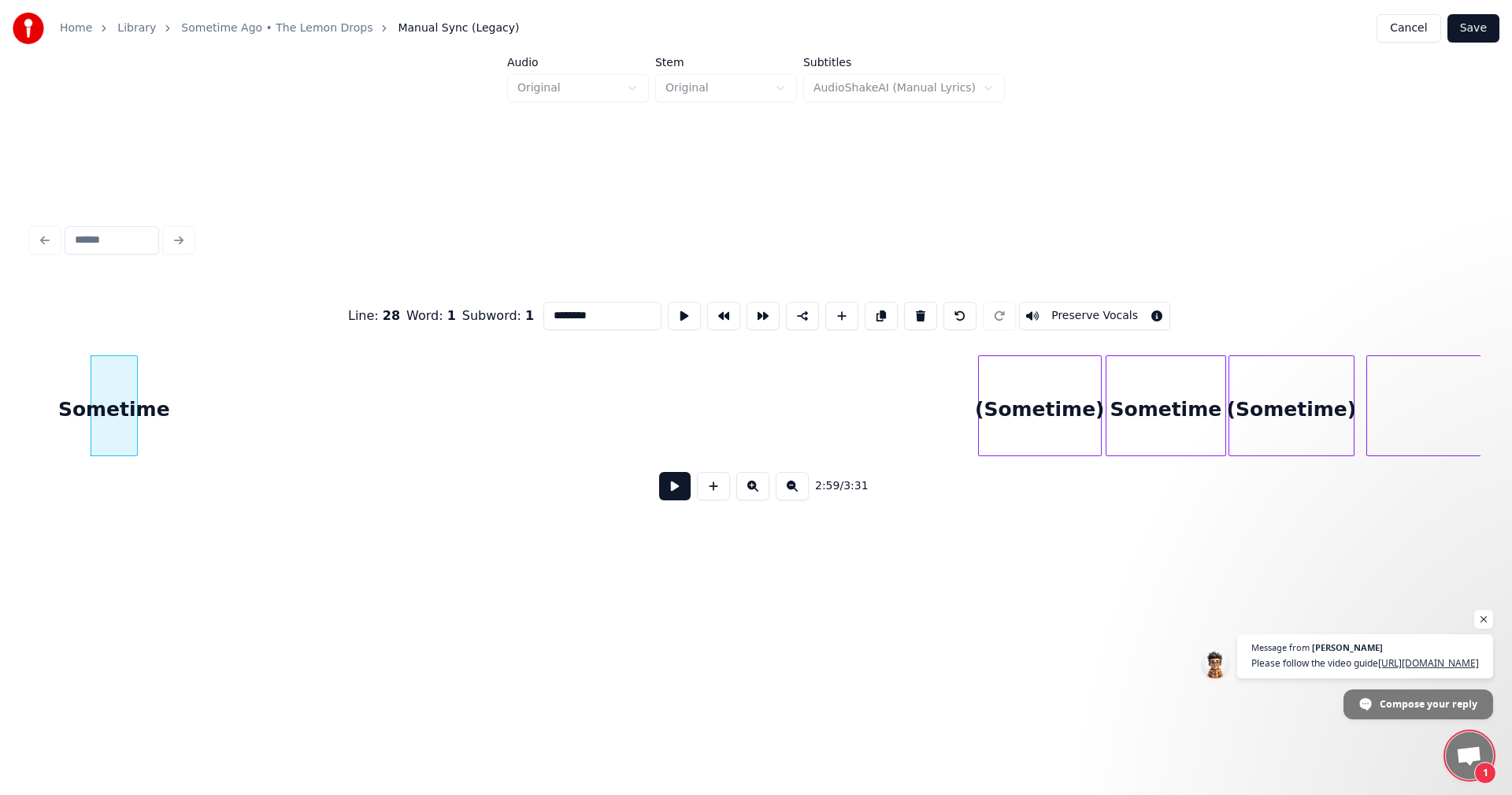
click at [1041, 403] on div "(Sometime)" at bounding box center [1040, 409] width 122 height 108
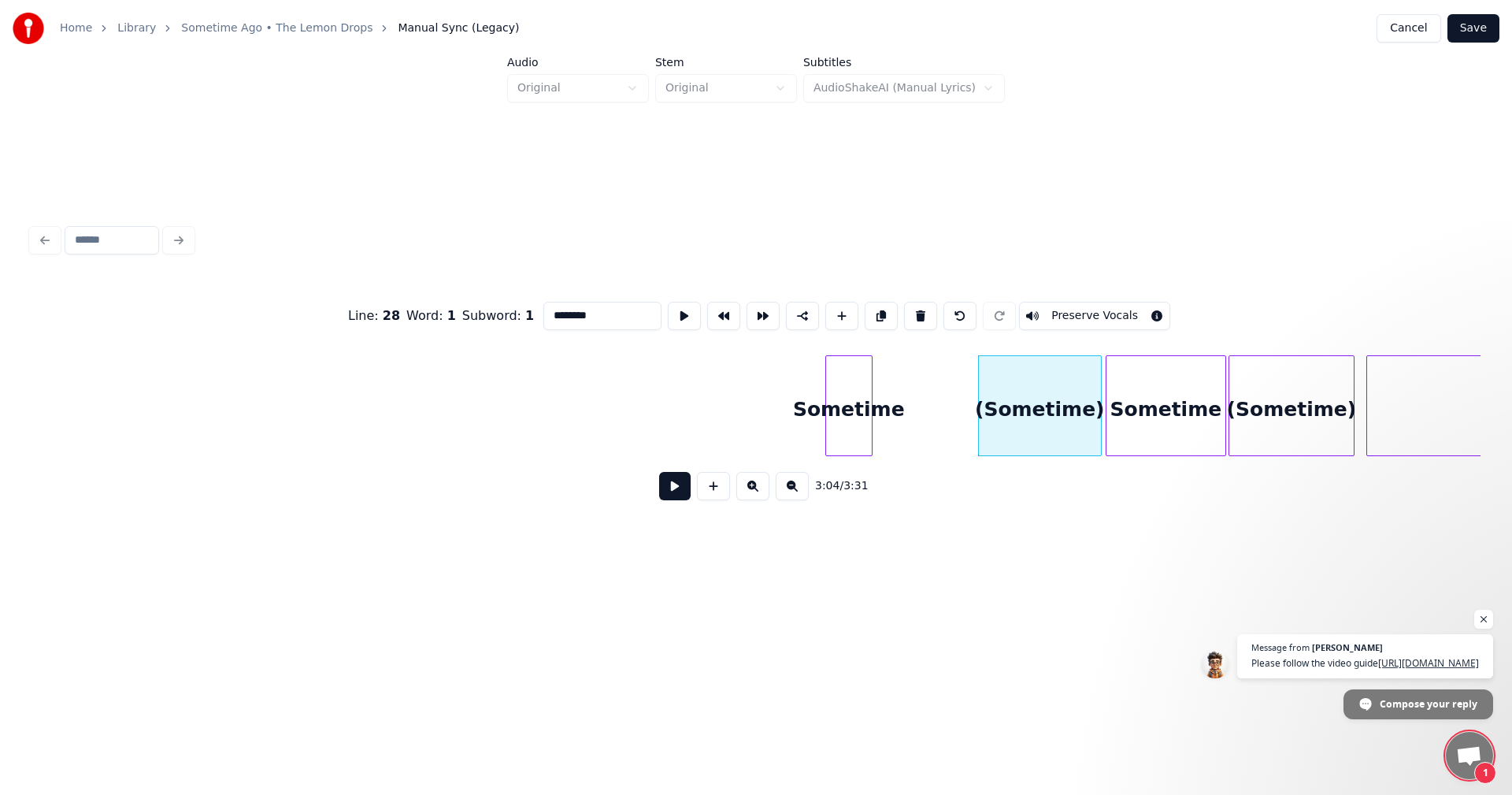
click at [847, 399] on div "Sometime" at bounding box center [849, 409] width 46 height 108
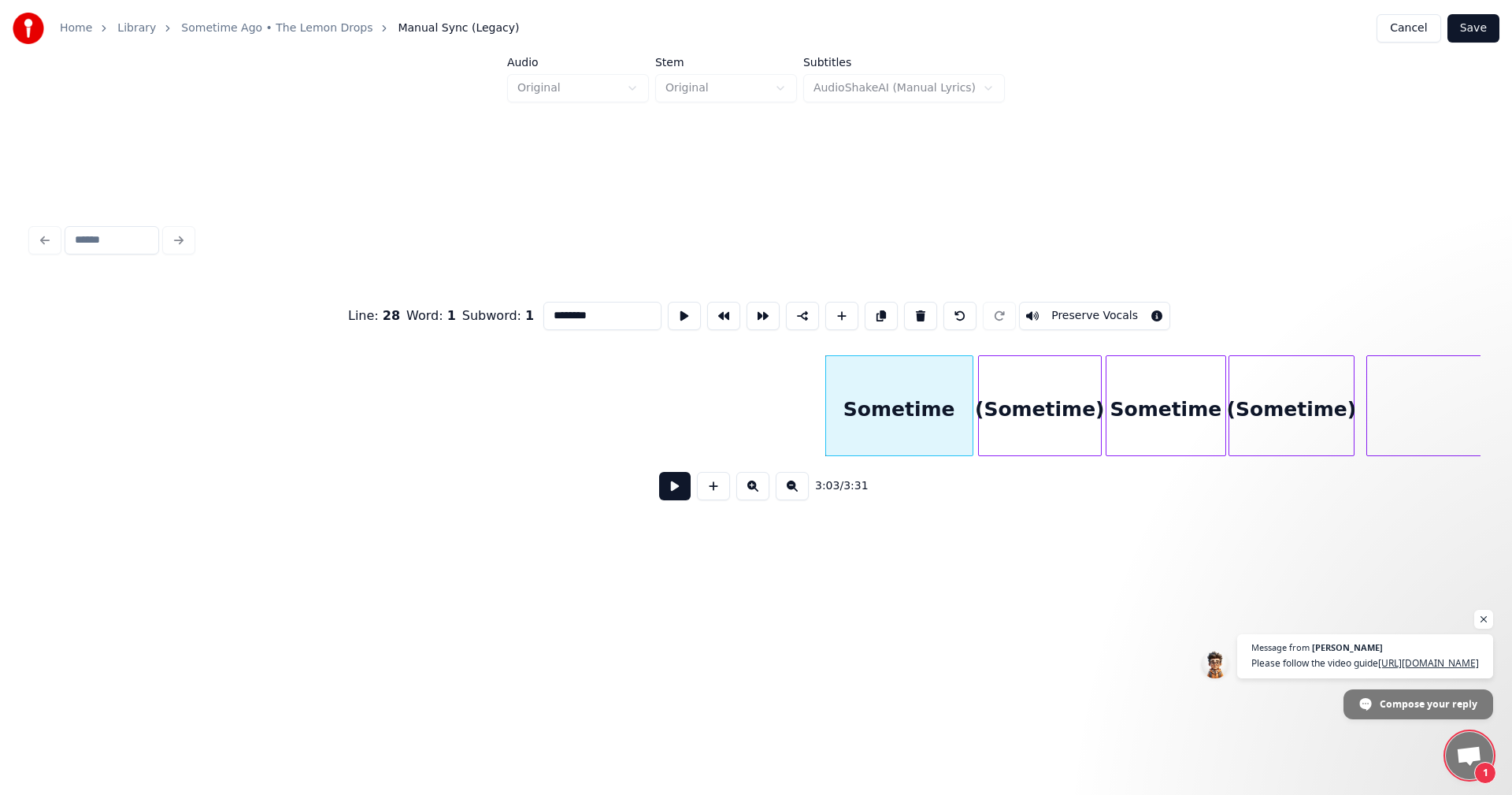
click at [972, 416] on div at bounding box center [970, 406] width 5 height 99
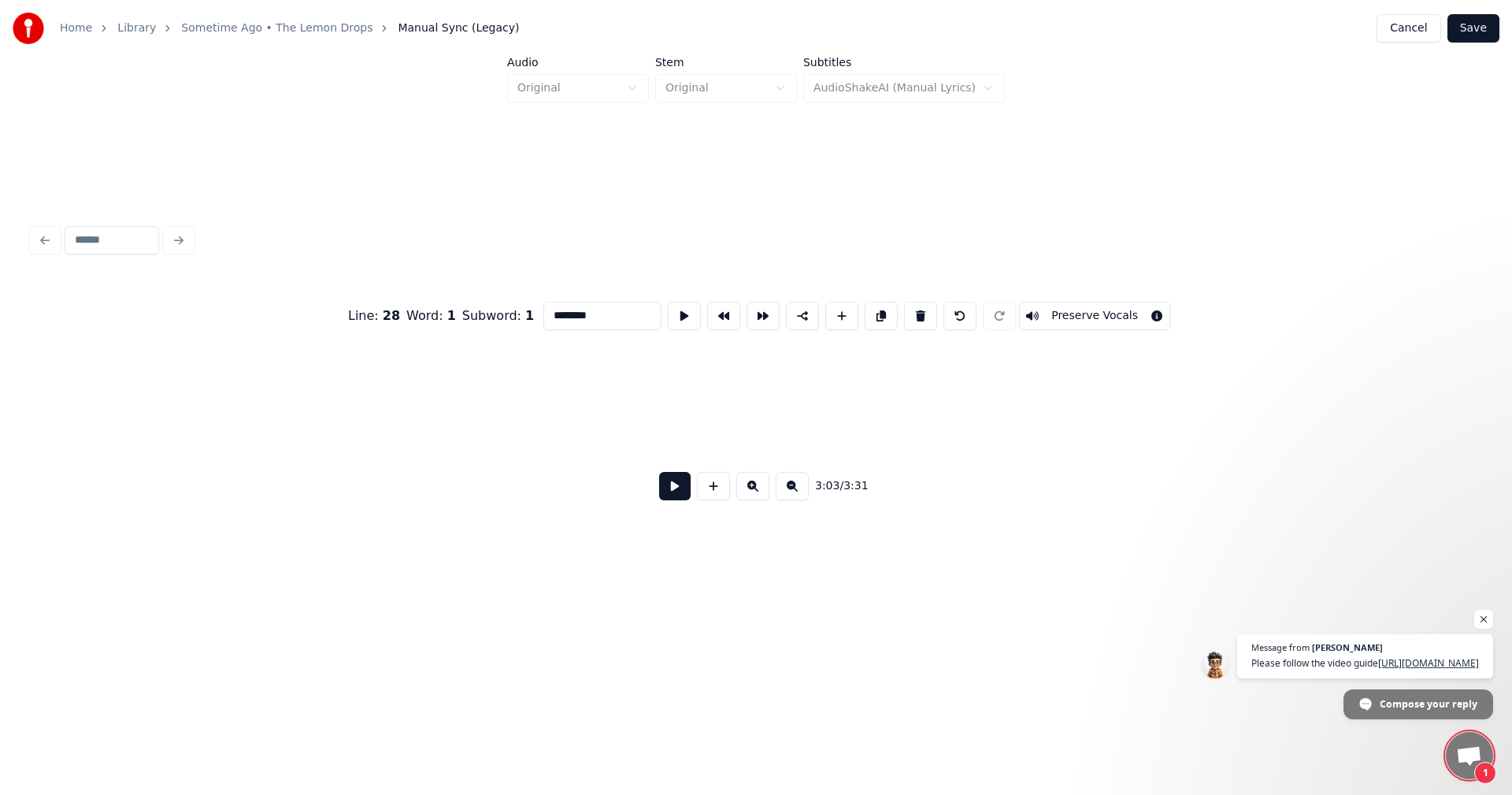
scroll to position [0, 24301]
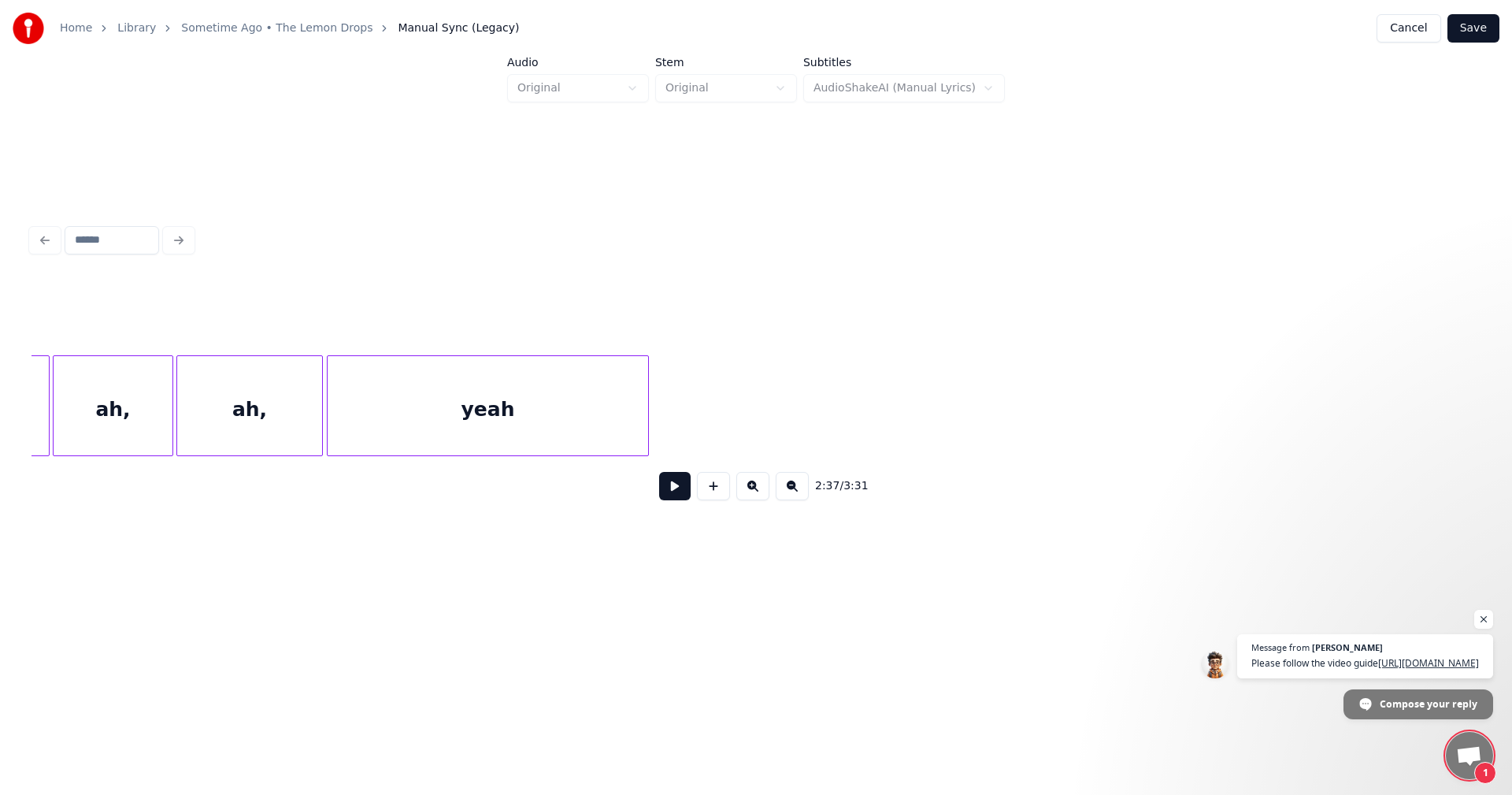
scroll to position [0, 19626]
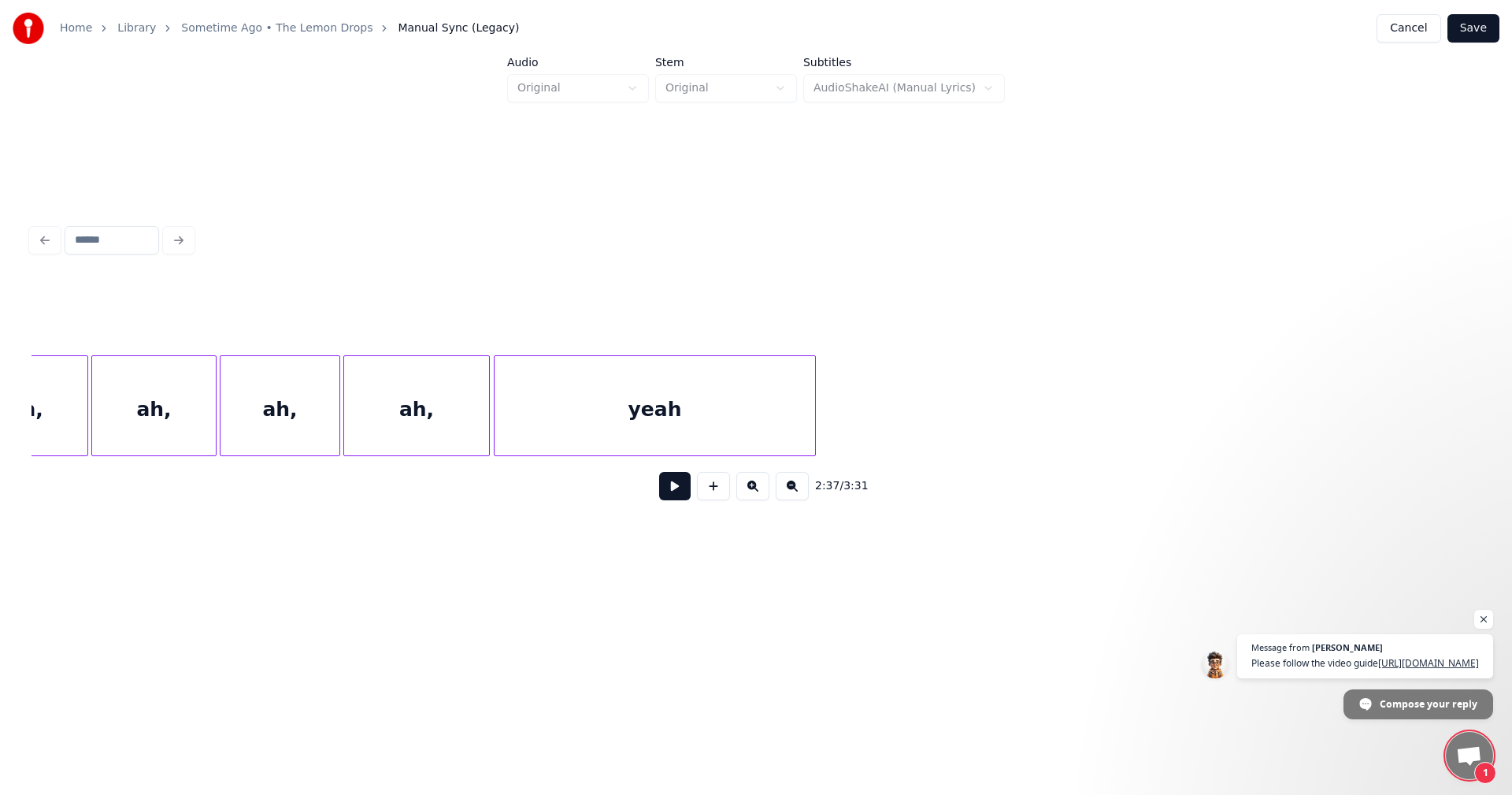
click at [1487, 31] on button "Save" at bounding box center [1473, 29] width 52 height 29
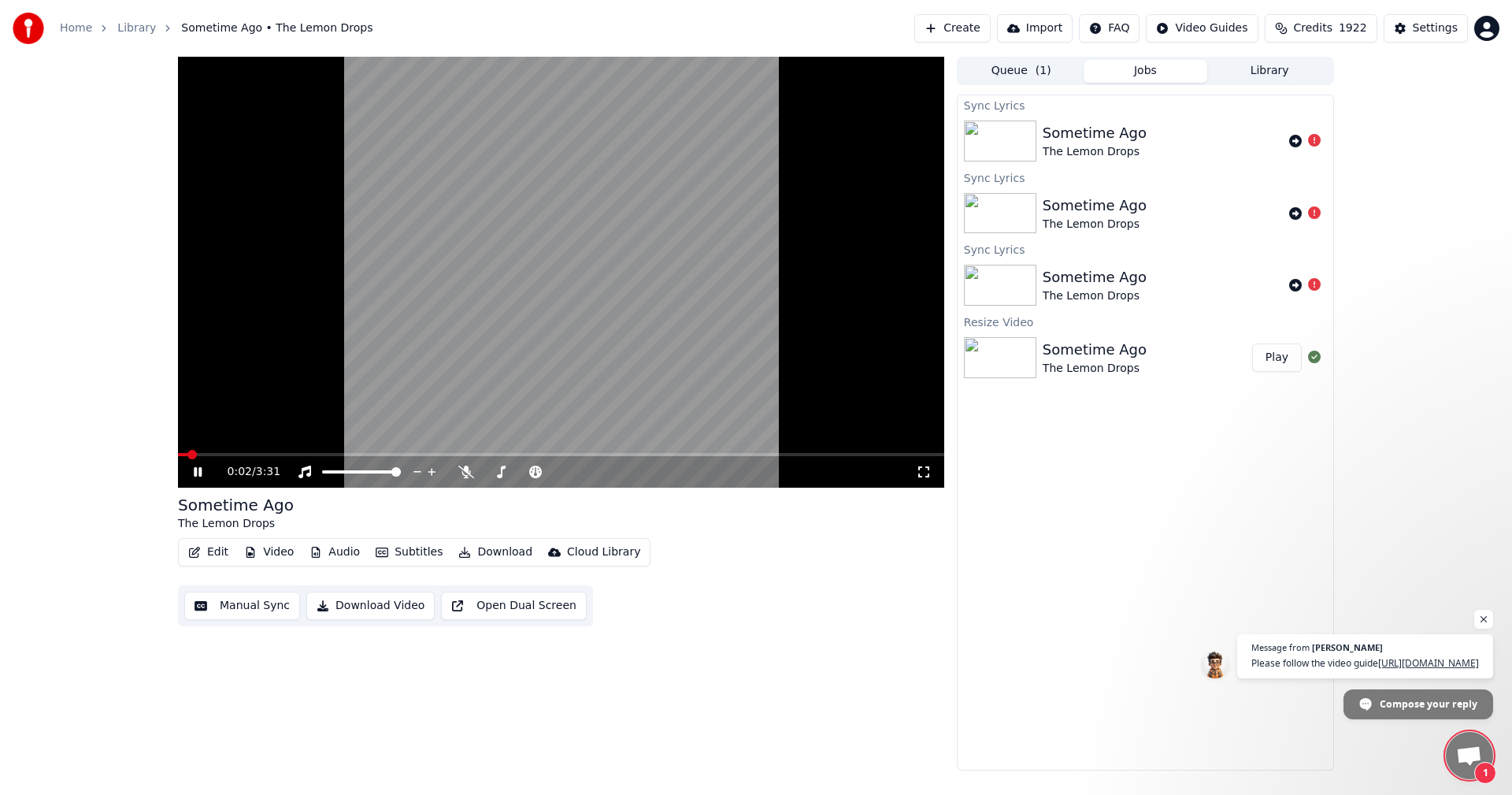
click at [193, 472] on icon at bounding box center [208, 471] width 37 height 12
click at [178, 458] on span at bounding box center [183, 455] width 10 height 10
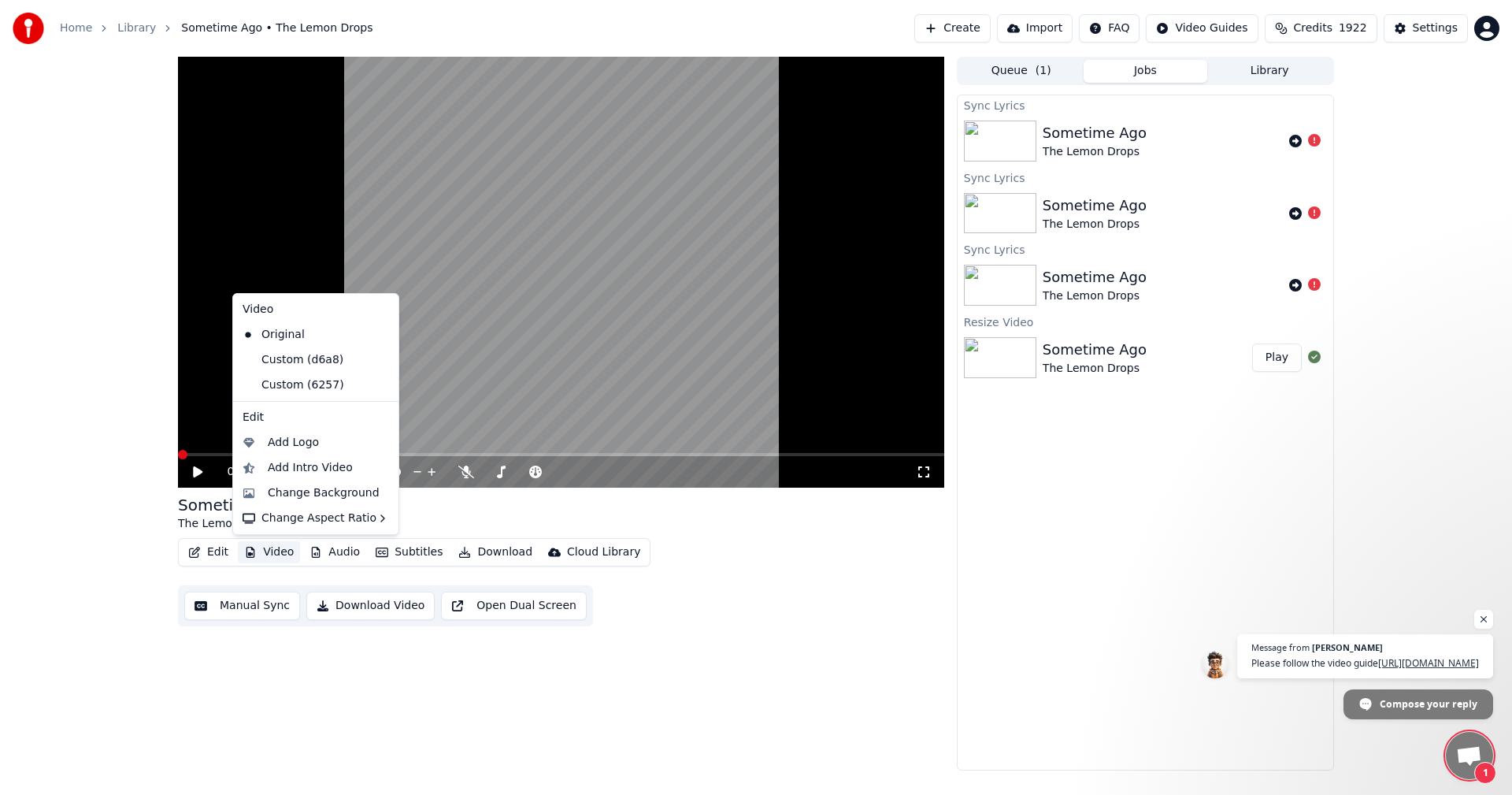
click at [272, 552] on button "Video" at bounding box center [268, 552] width 62 height 22
click at [481, 518] on div "Horizontal - 16:9" at bounding box center [462, 522] width 92 height 16
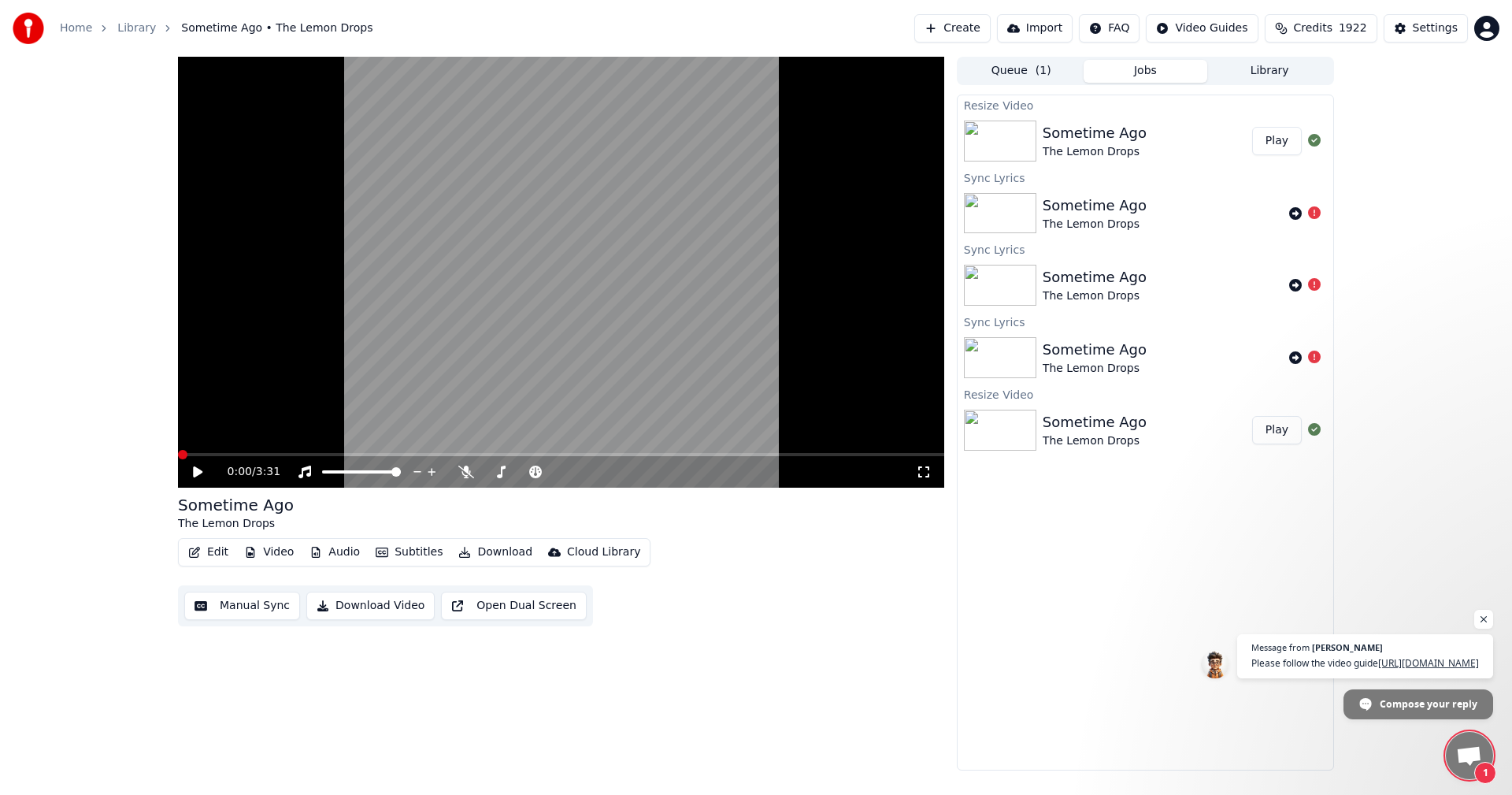
click at [921, 467] on icon at bounding box center [924, 472] width 11 height 11
click at [1278, 140] on button "Play" at bounding box center [1277, 141] width 49 height 29
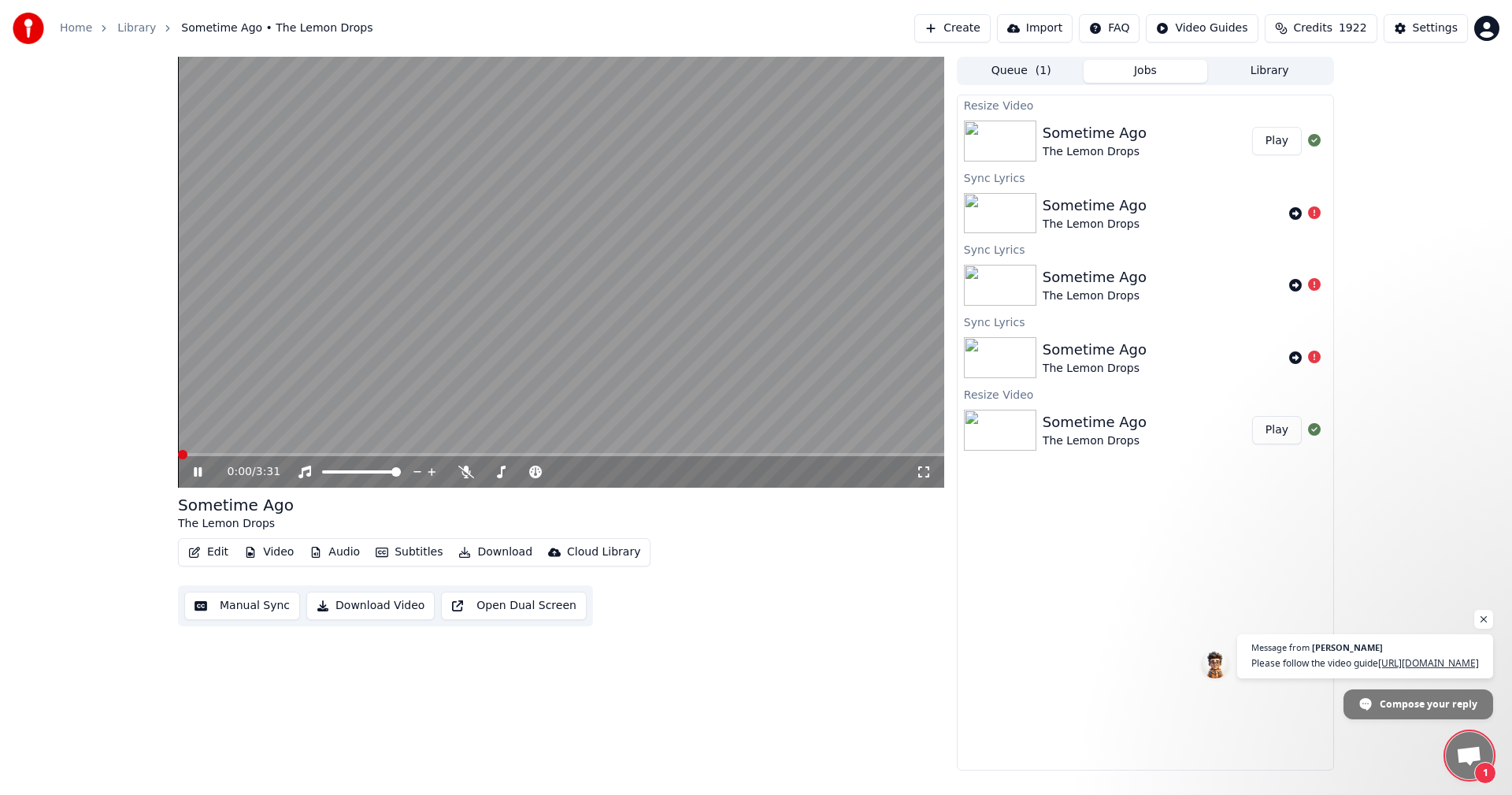
click at [917, 468] on icon at bounding box center [924, 471] width 16 height 12
click at [563, 376] on video at bounding box center [560, 272] width 766 height 431
click at [215, 558] on button "Edit" at bounding box center [207, 552] width 52 height 22
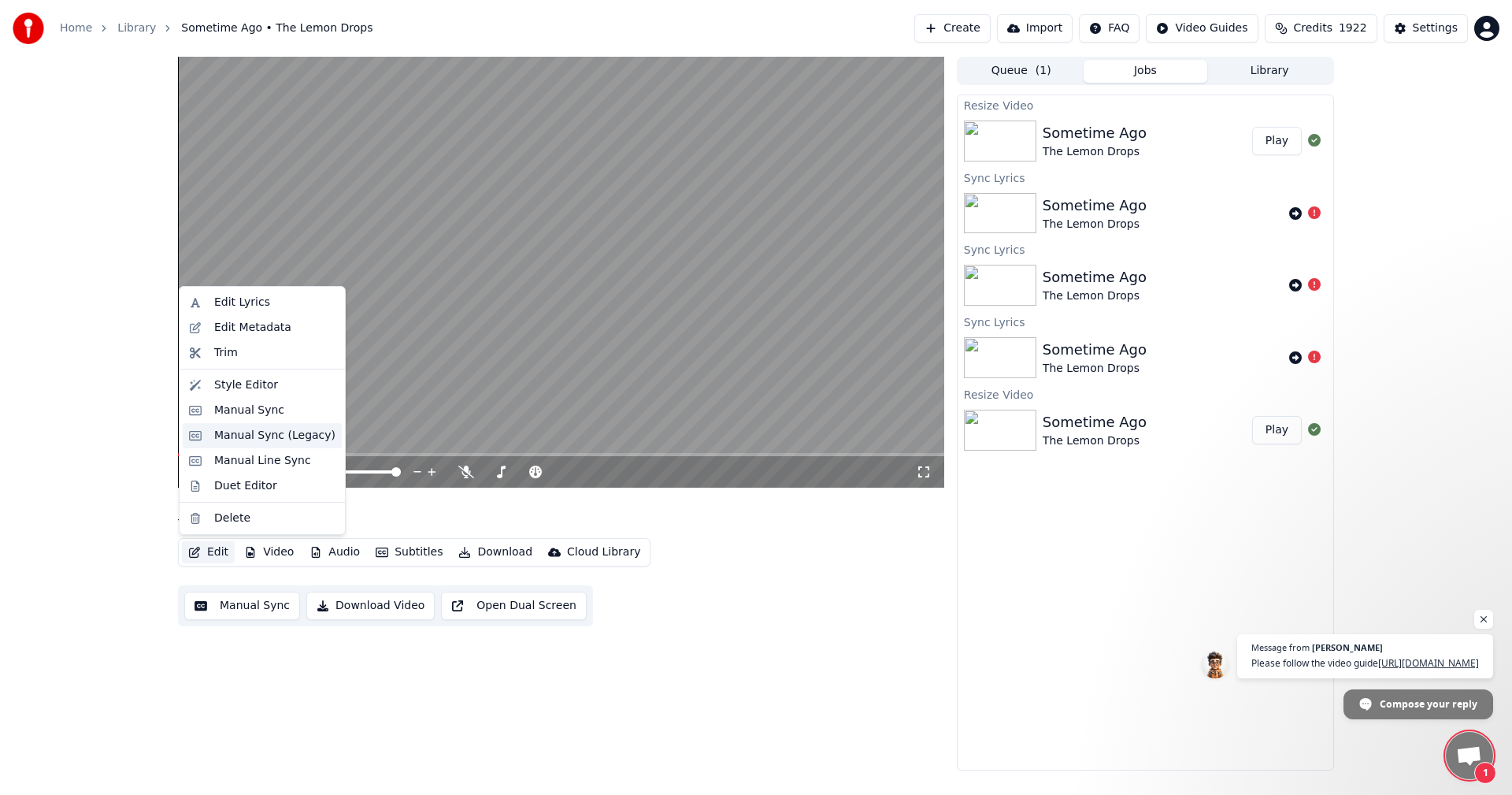
click at [221, 435] on div "Manual Sync (Legacy)" at bounding box center [274, 435] width 121 height 16
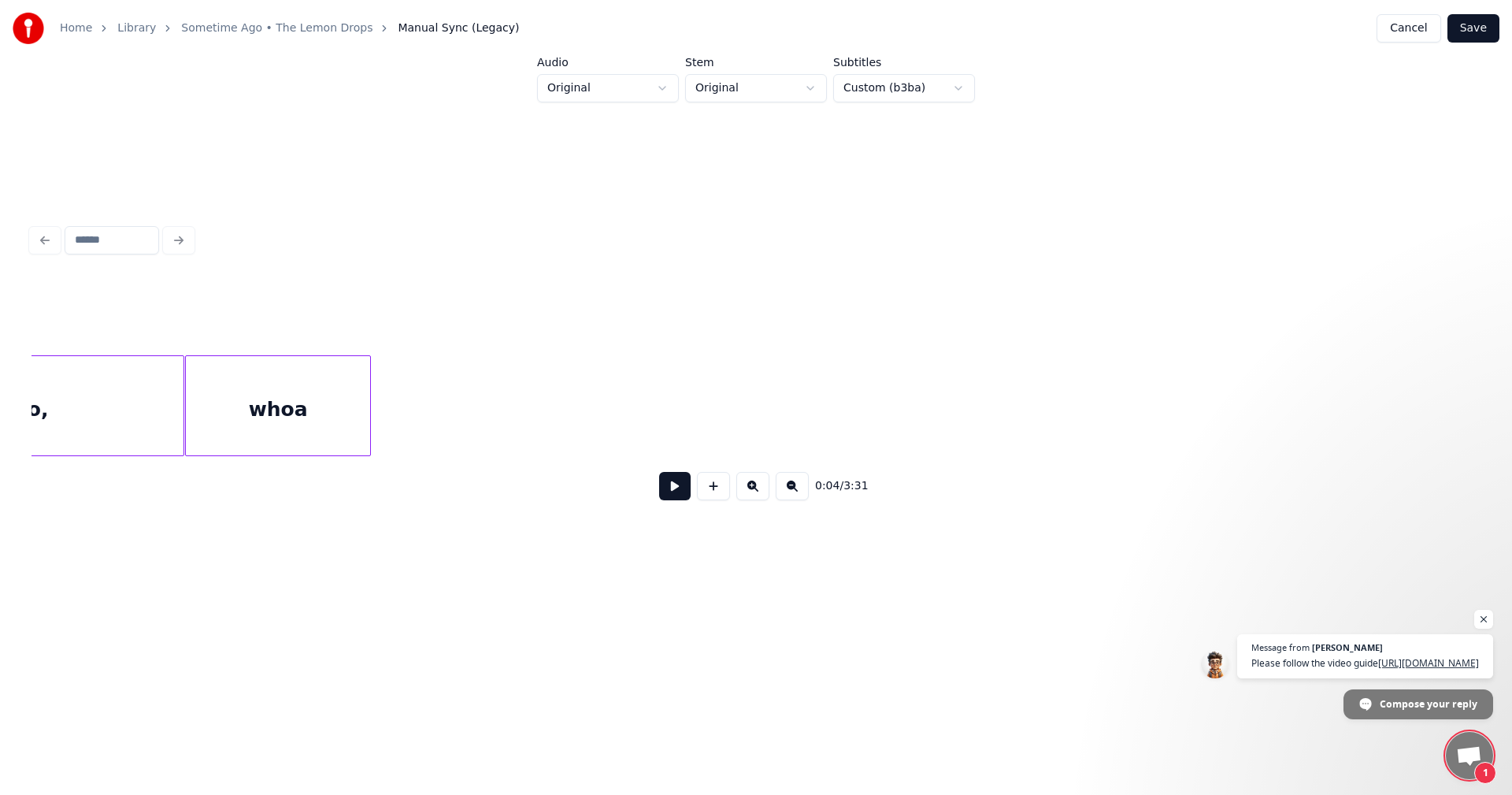
scroll to position [0, 2735]
click at [1488, 26] on button "Save" at bounding box center [1473, 29] width 52 height 29
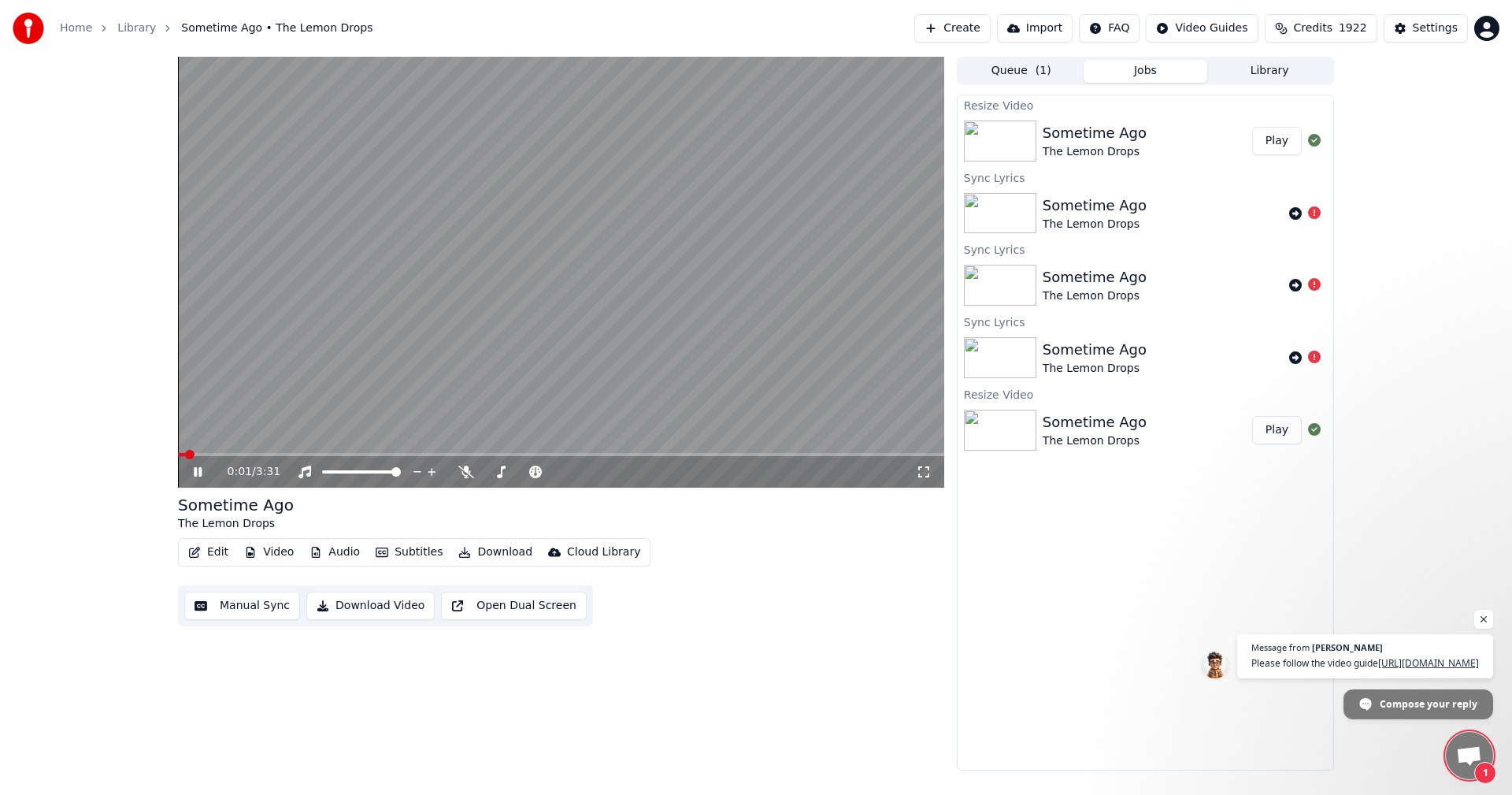
click at [916, 472] on icon at bounding box center [924, 471] width 16 height 12
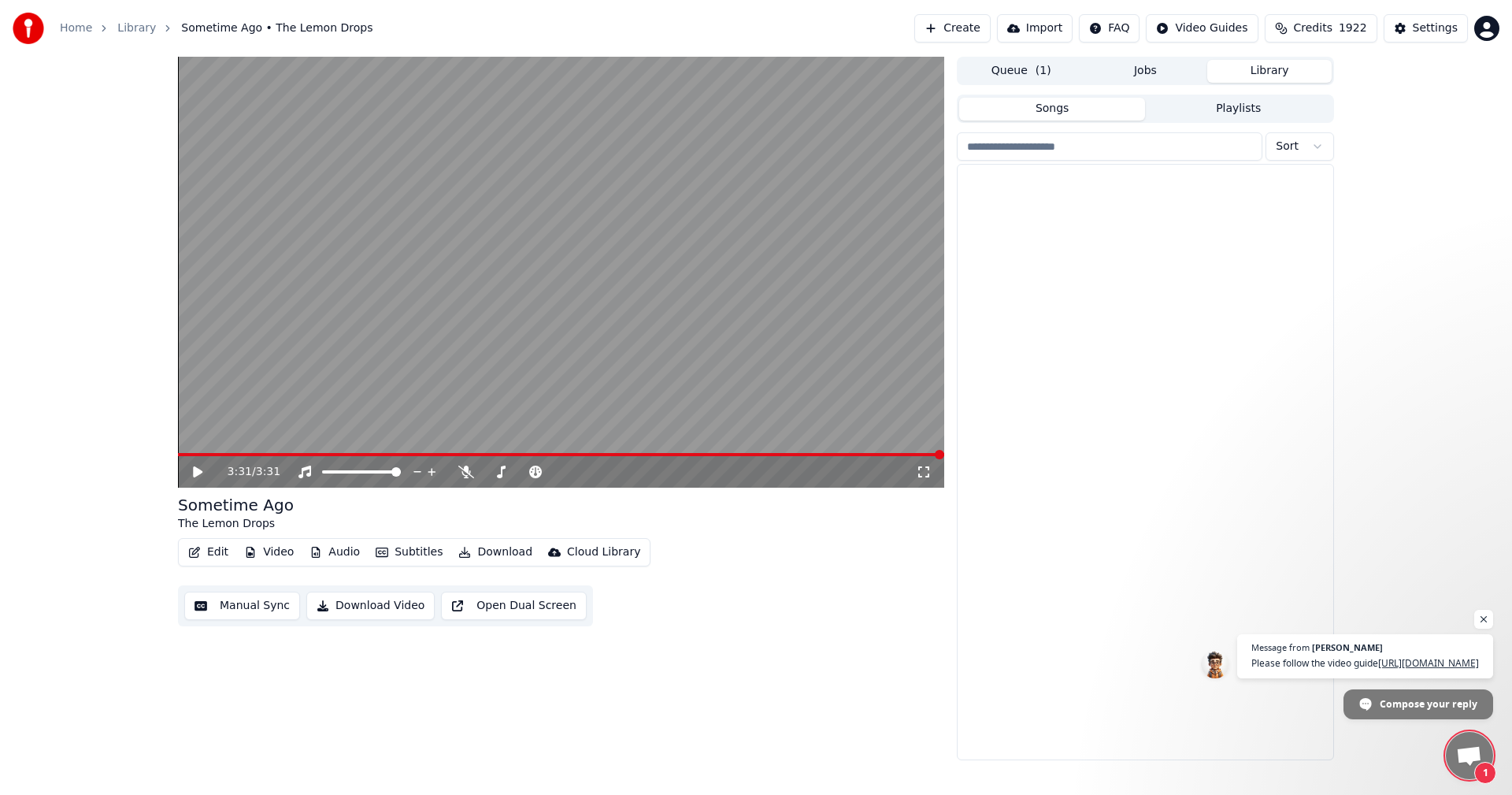
click at [1282, 71] on button "Library" at bounding box center [1269, 71] width 125 height 23
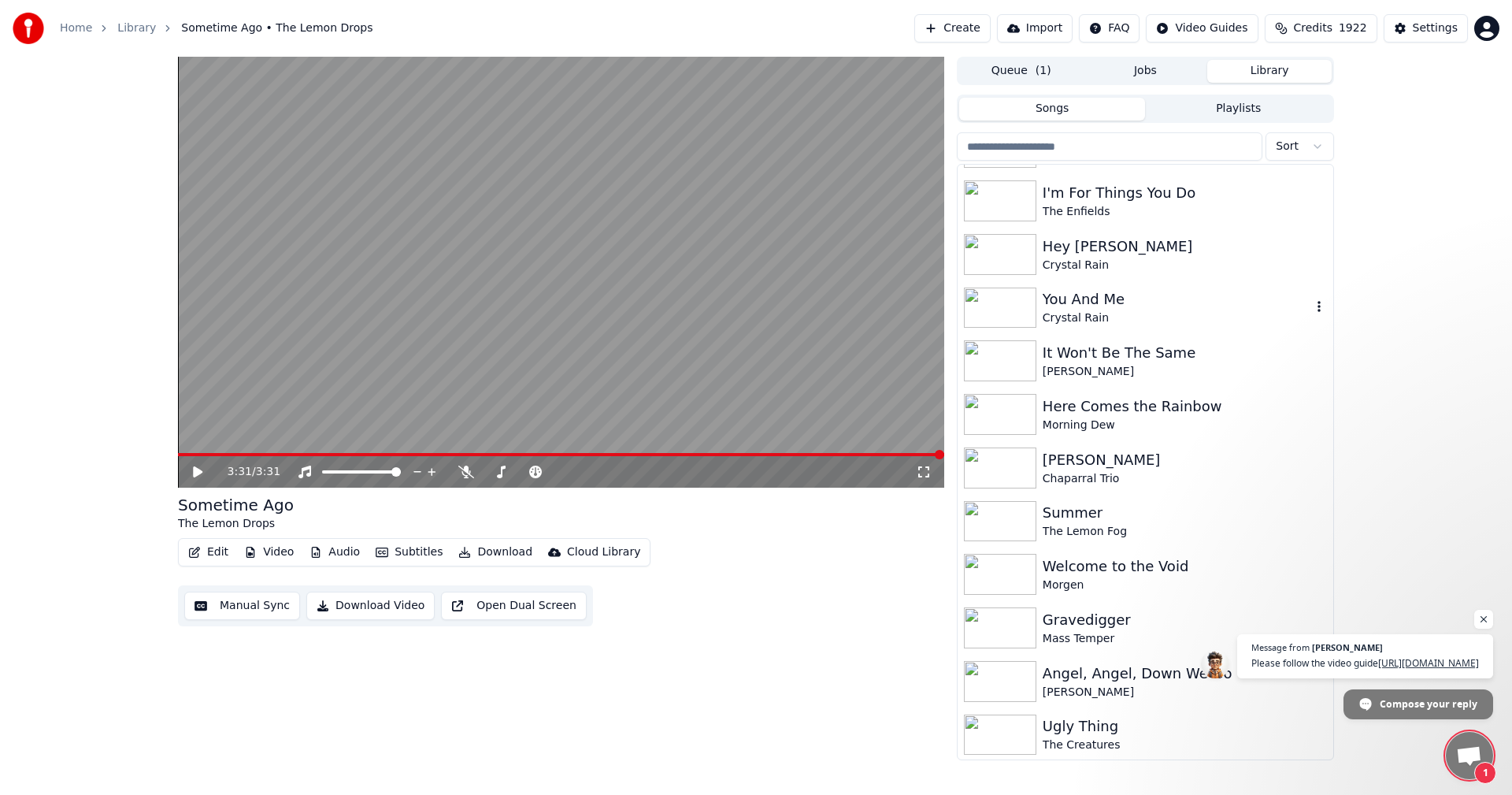
scroll to position [5516, 0]
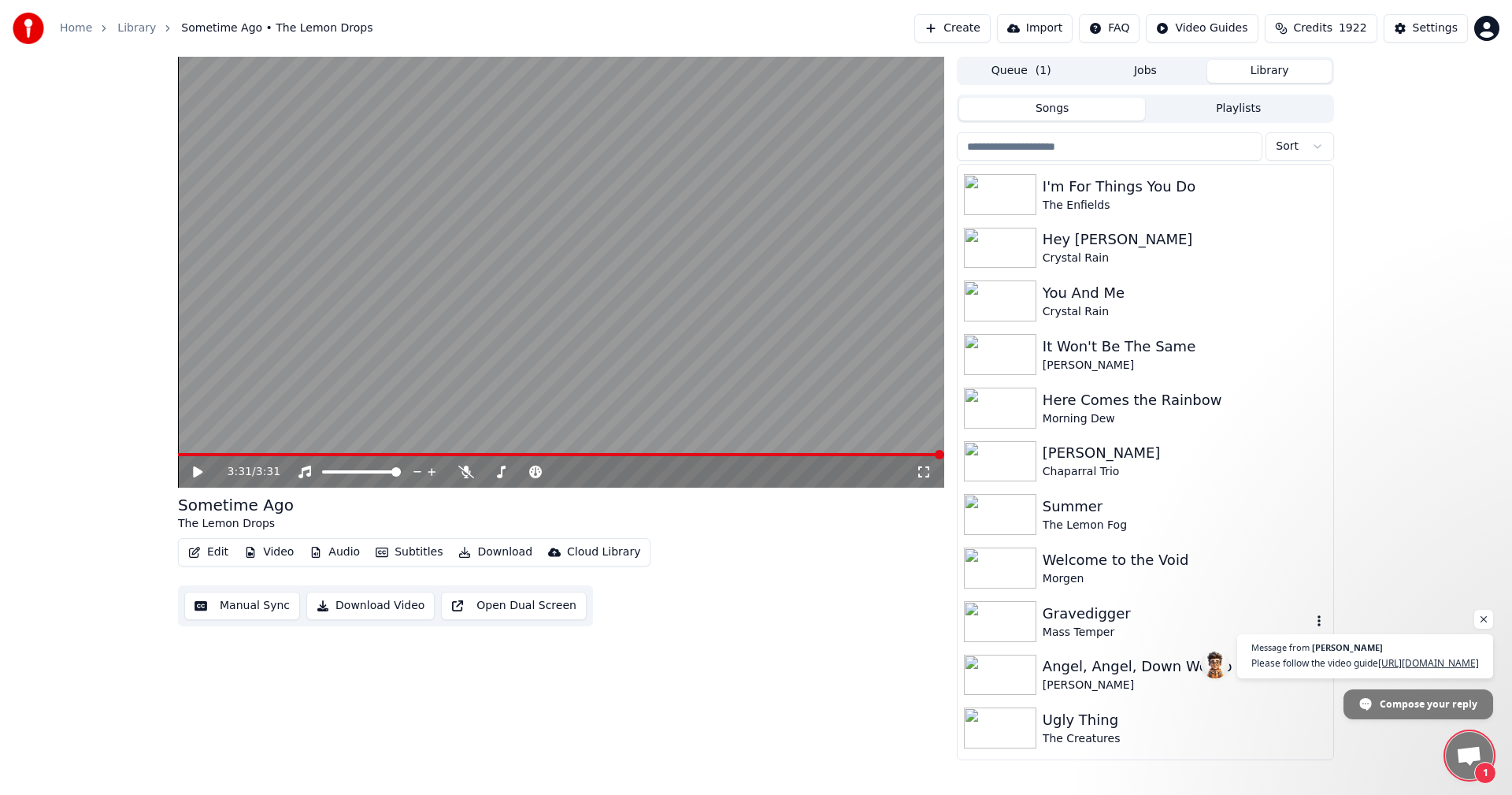
click at [1094, 615] on div "Gravedigger" at bounding box center [1177, 613] width 268 height 22
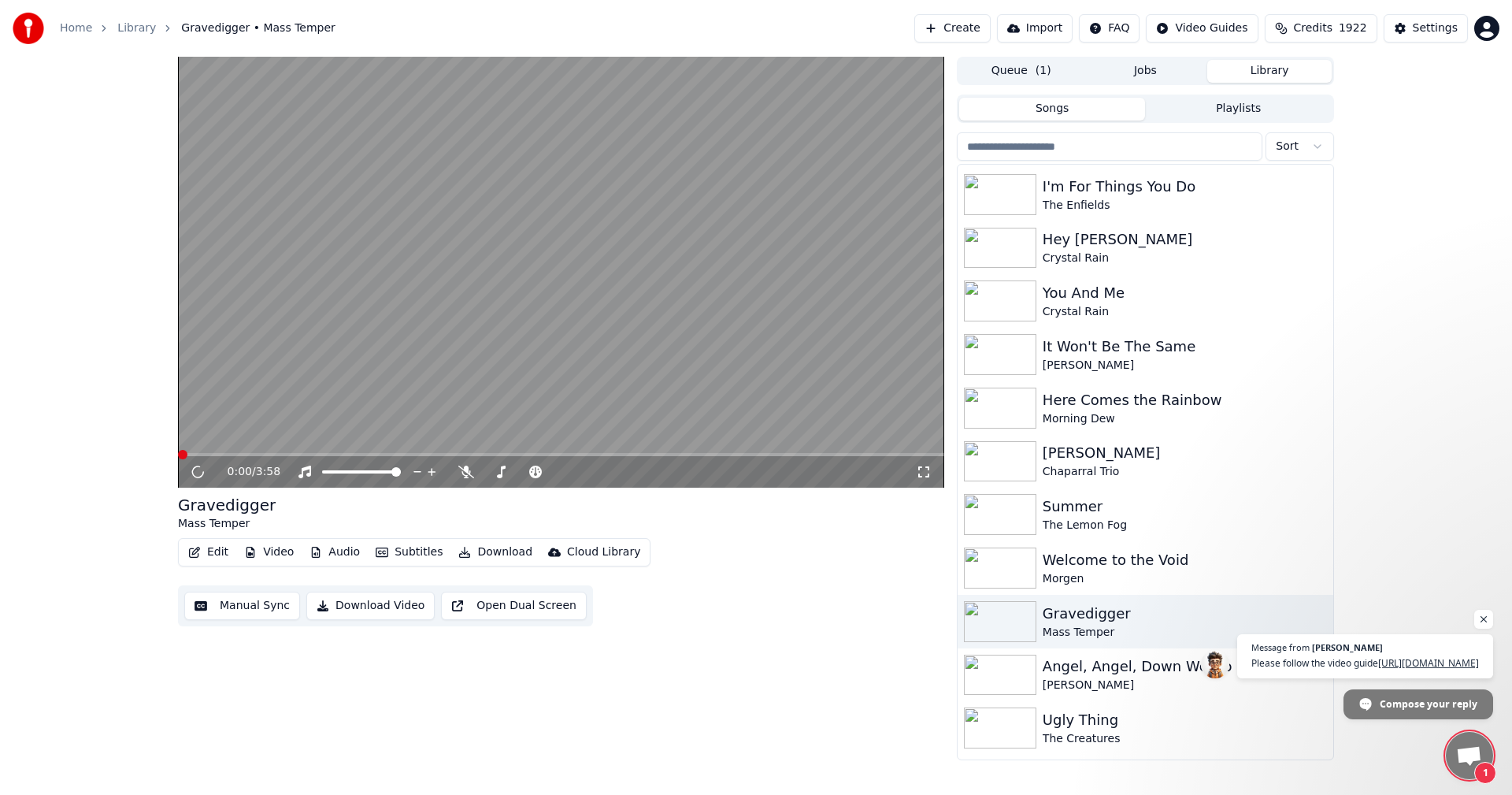
click at [916, 470] on icon at bounding box center [924, 471] width 16 height 12
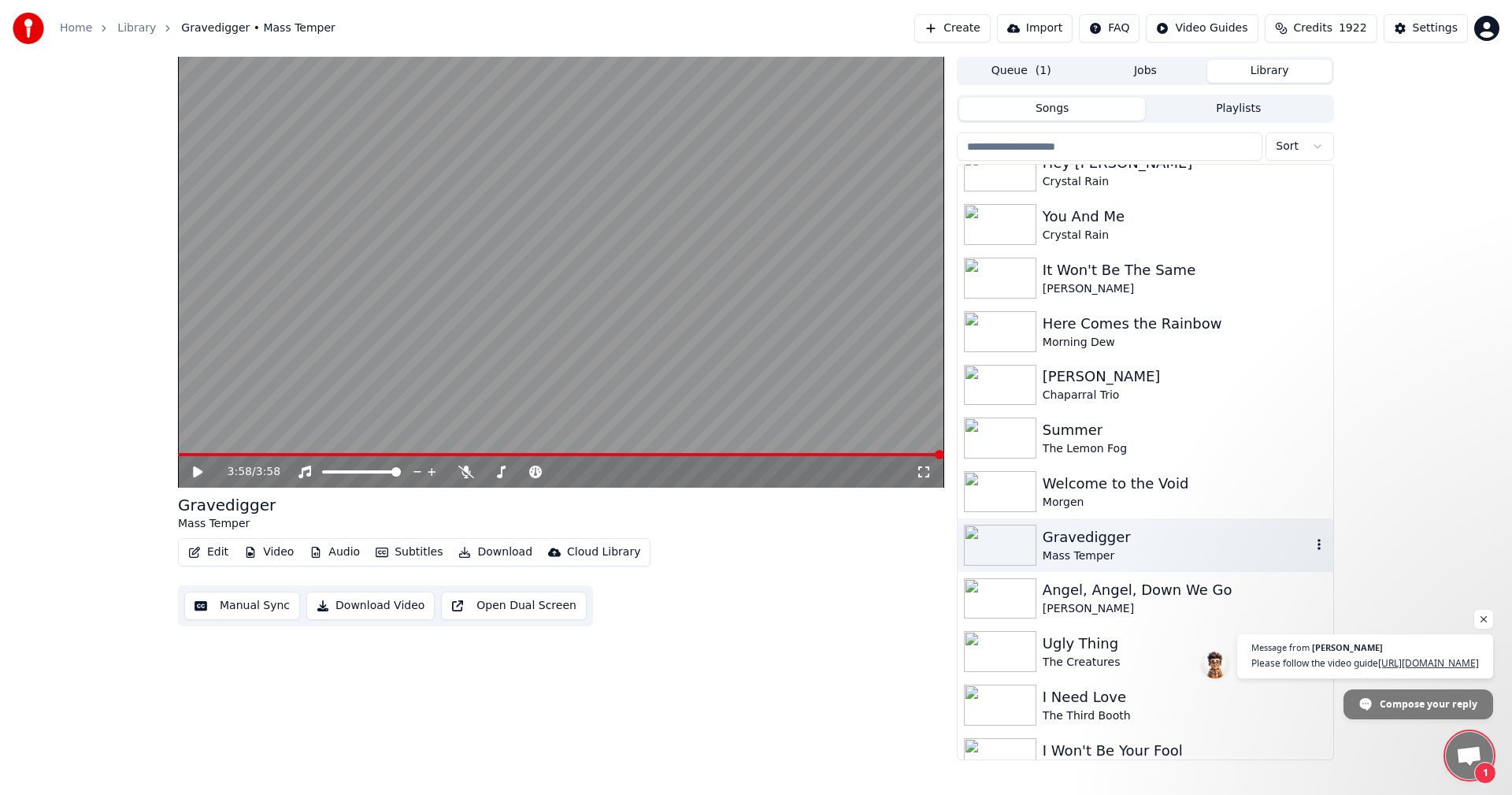
scroll to position [5753, 0]
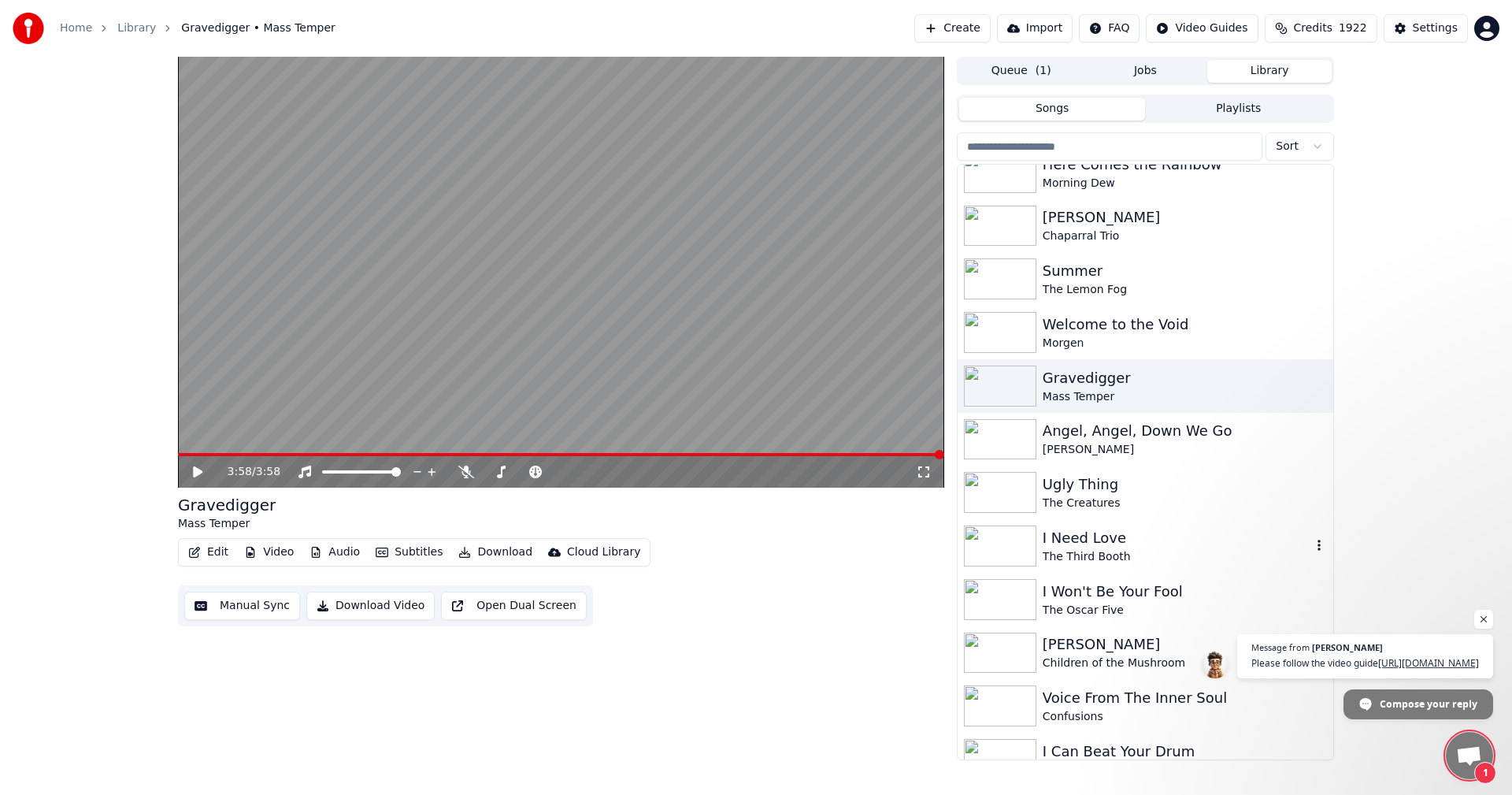
click at [1100, 561] on div "The Third Booth" at bounding box center [1177, 557] width 268 height 16
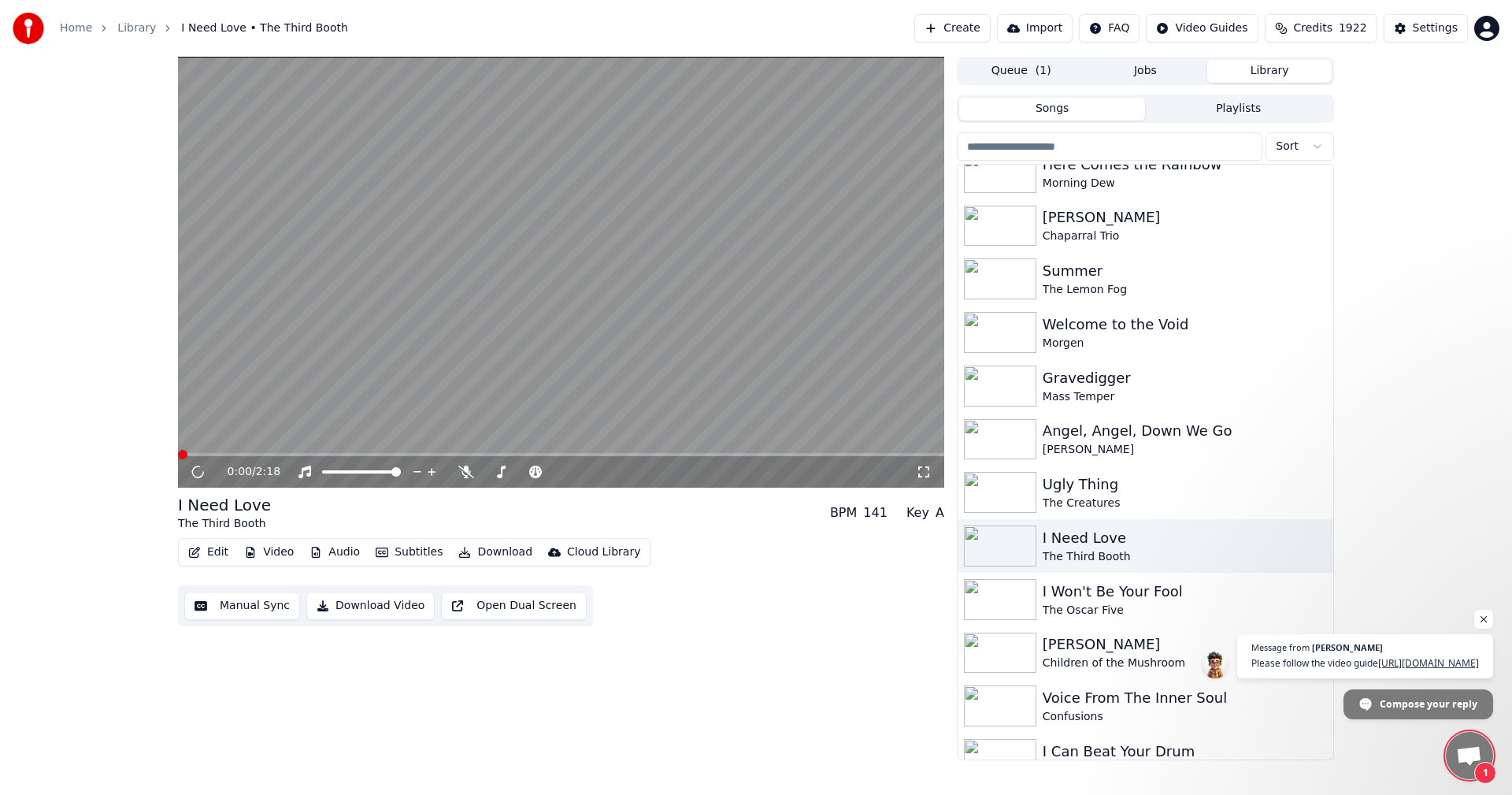
click at [921, 476] on icon at bounding box center [924, 471] width 16 height 12
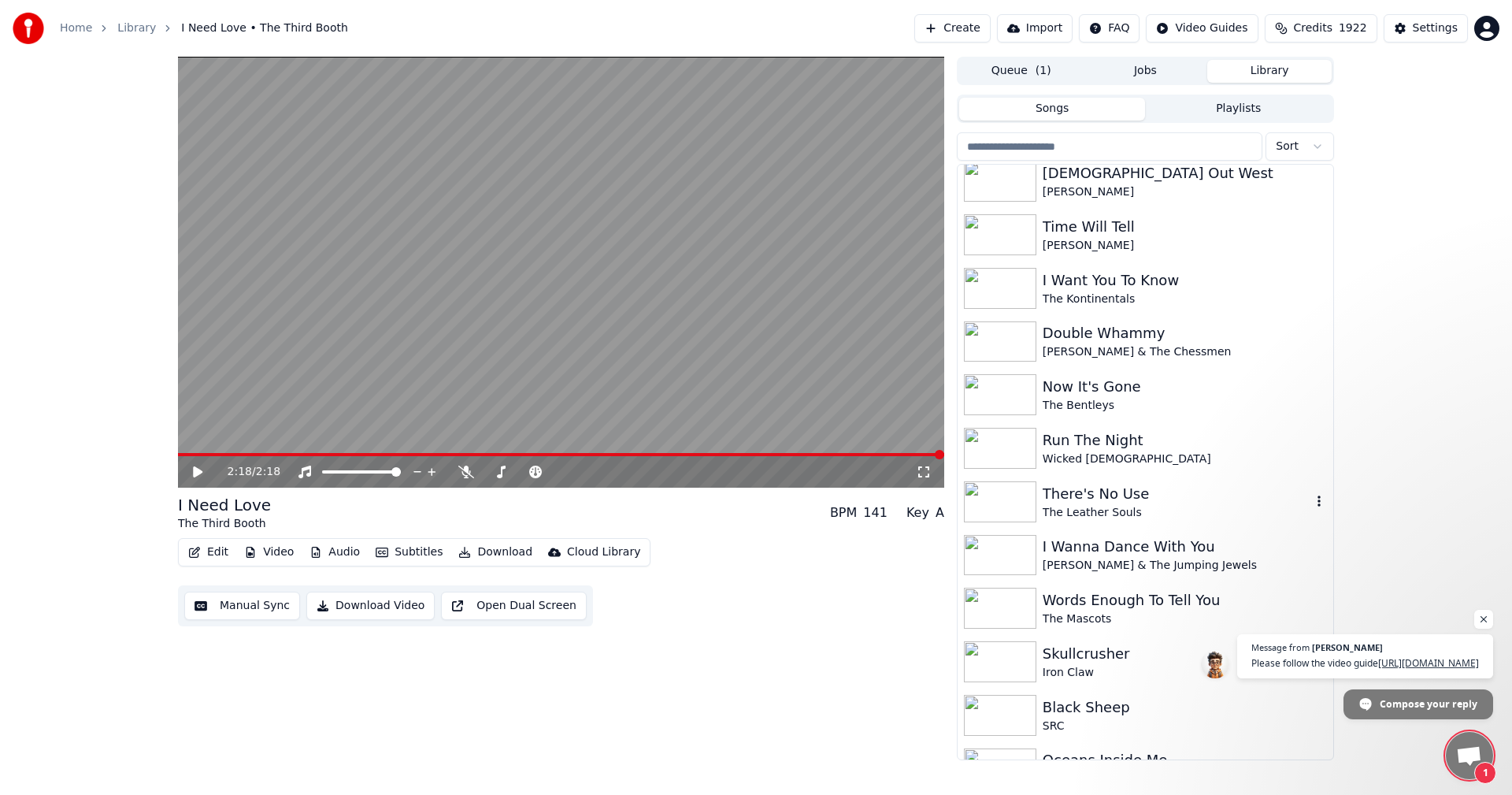
scroll to position [7407, 0]
click at [1065, 493] on div "There's No Use" at bounding box center [1177, 490] width 268 height 22
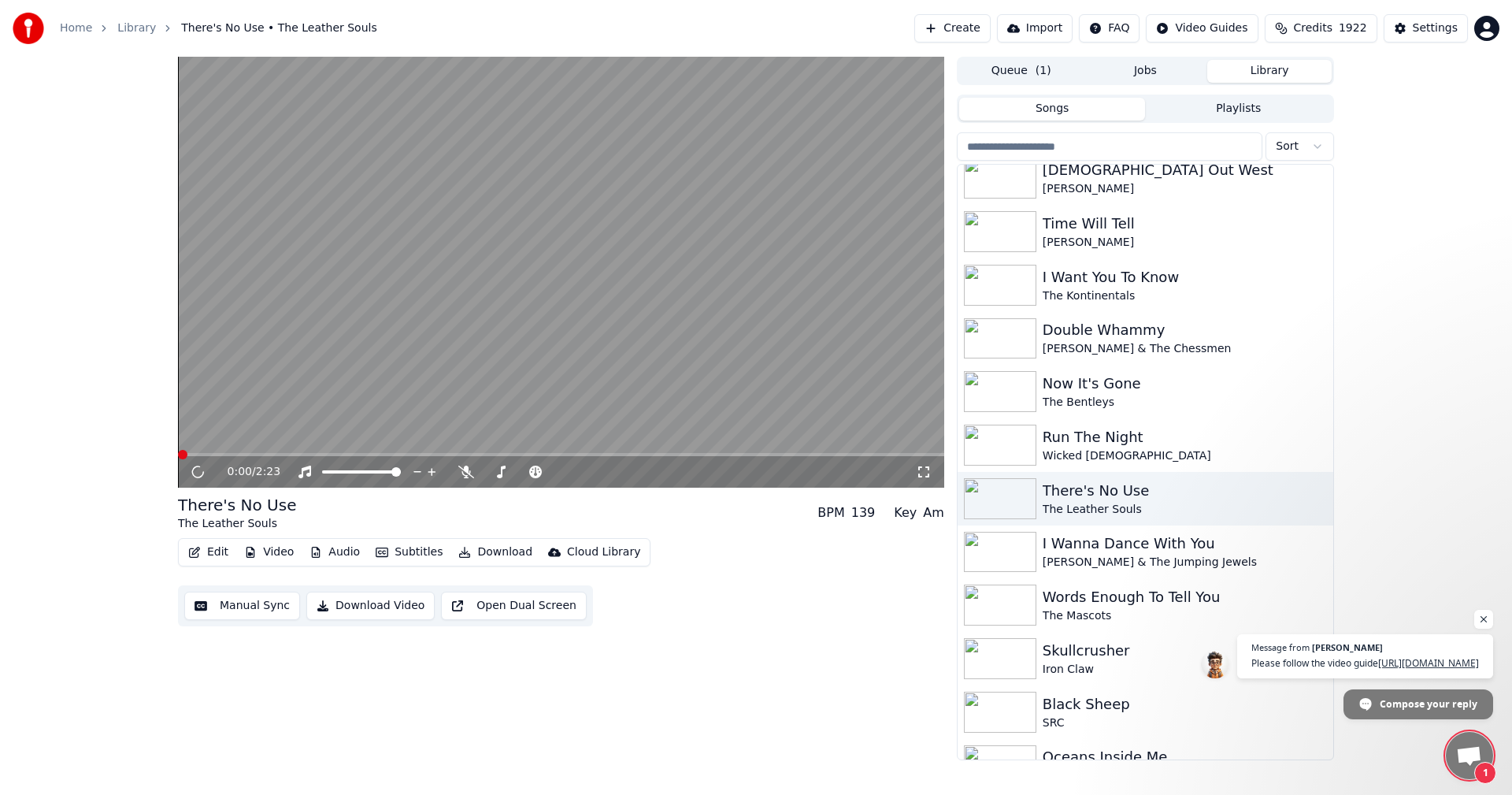
click at [926, 473] on icon at bounding box center [924, 471] width 16 height 12
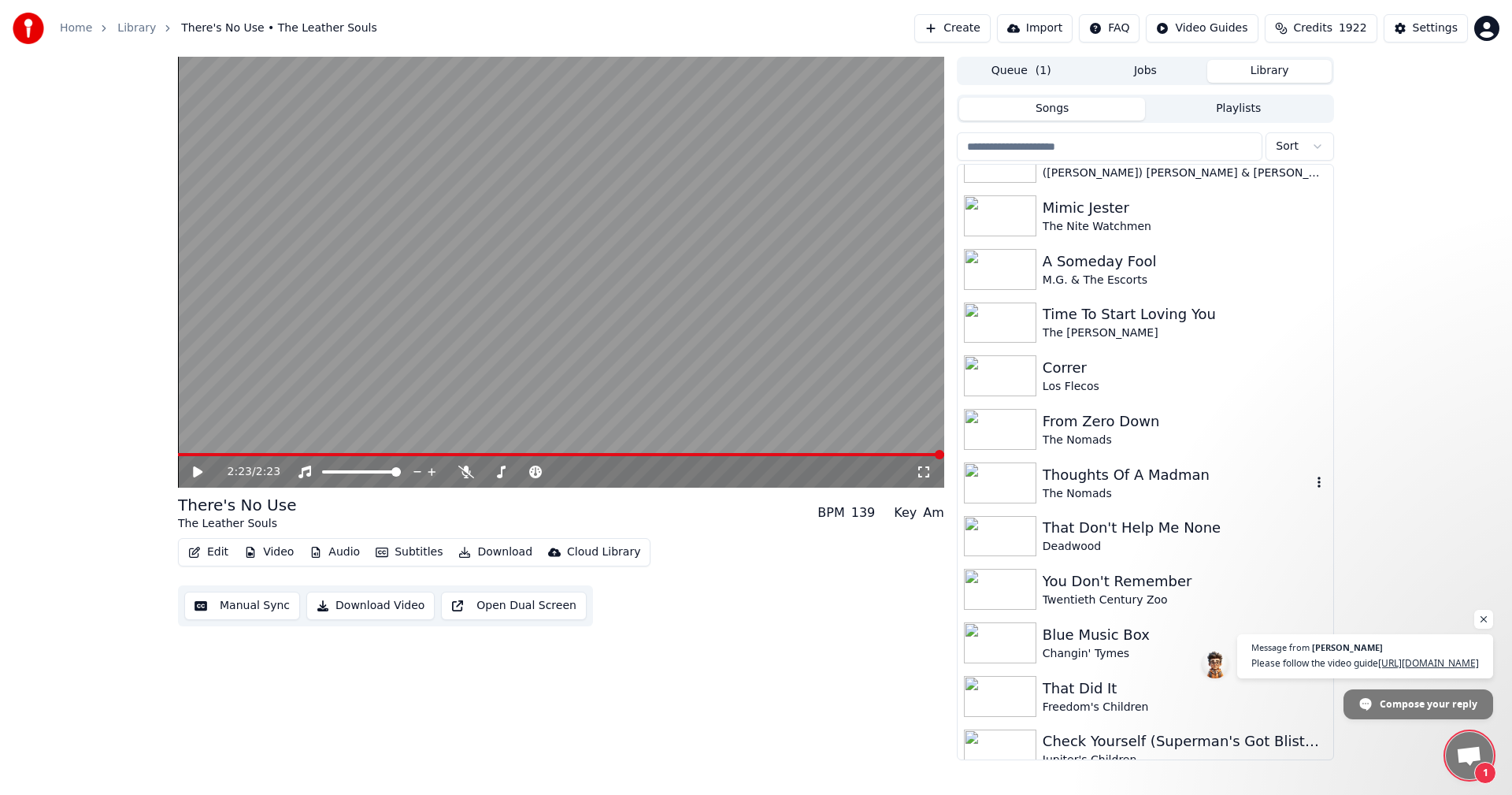
scroll to position [9315, 0]
